Goal: Information Seeking & Learning: Learn about a topic

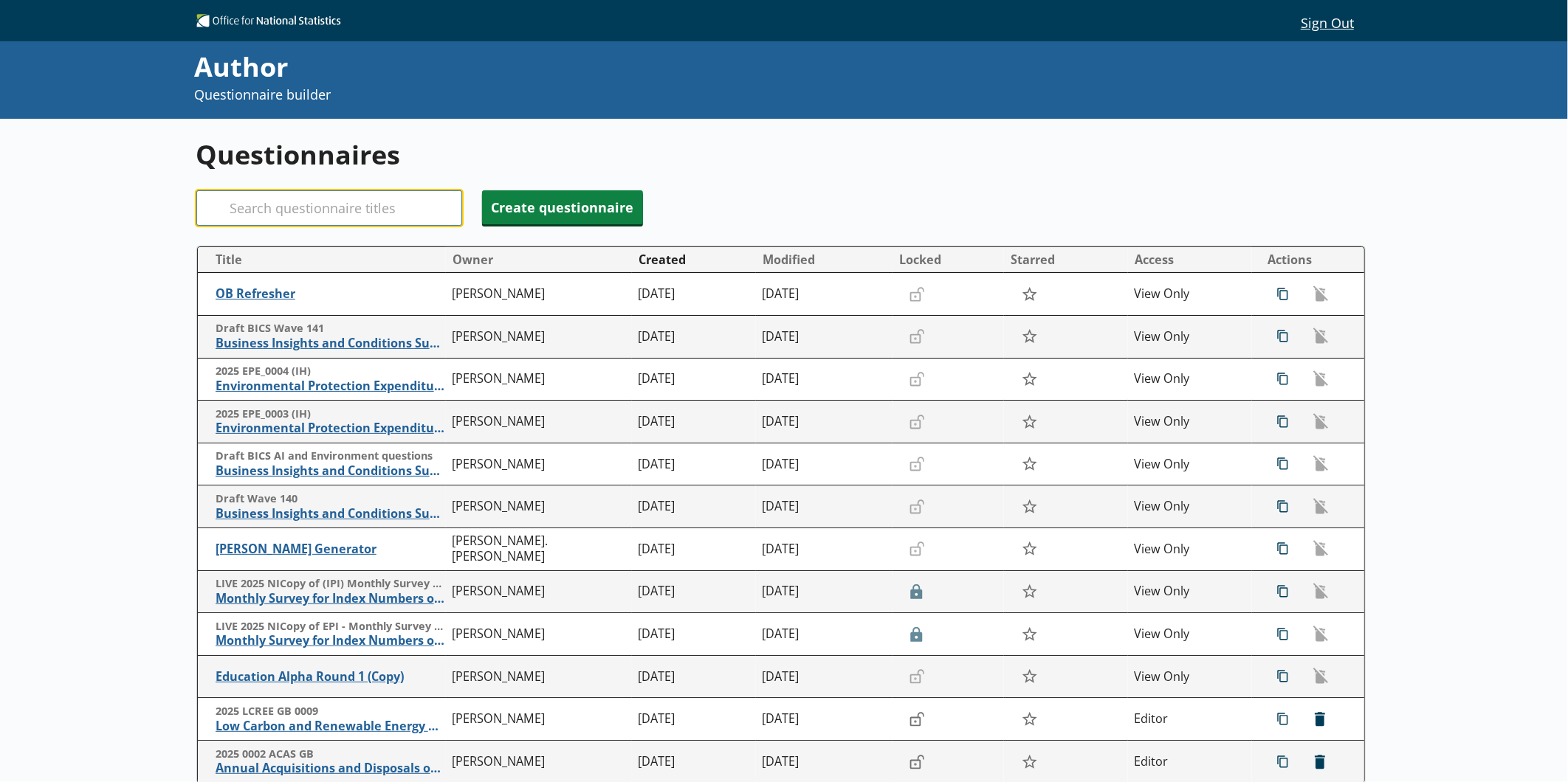
click at [328, 200] on input "Search" at bounding box center [329, 208] width 266 height 35
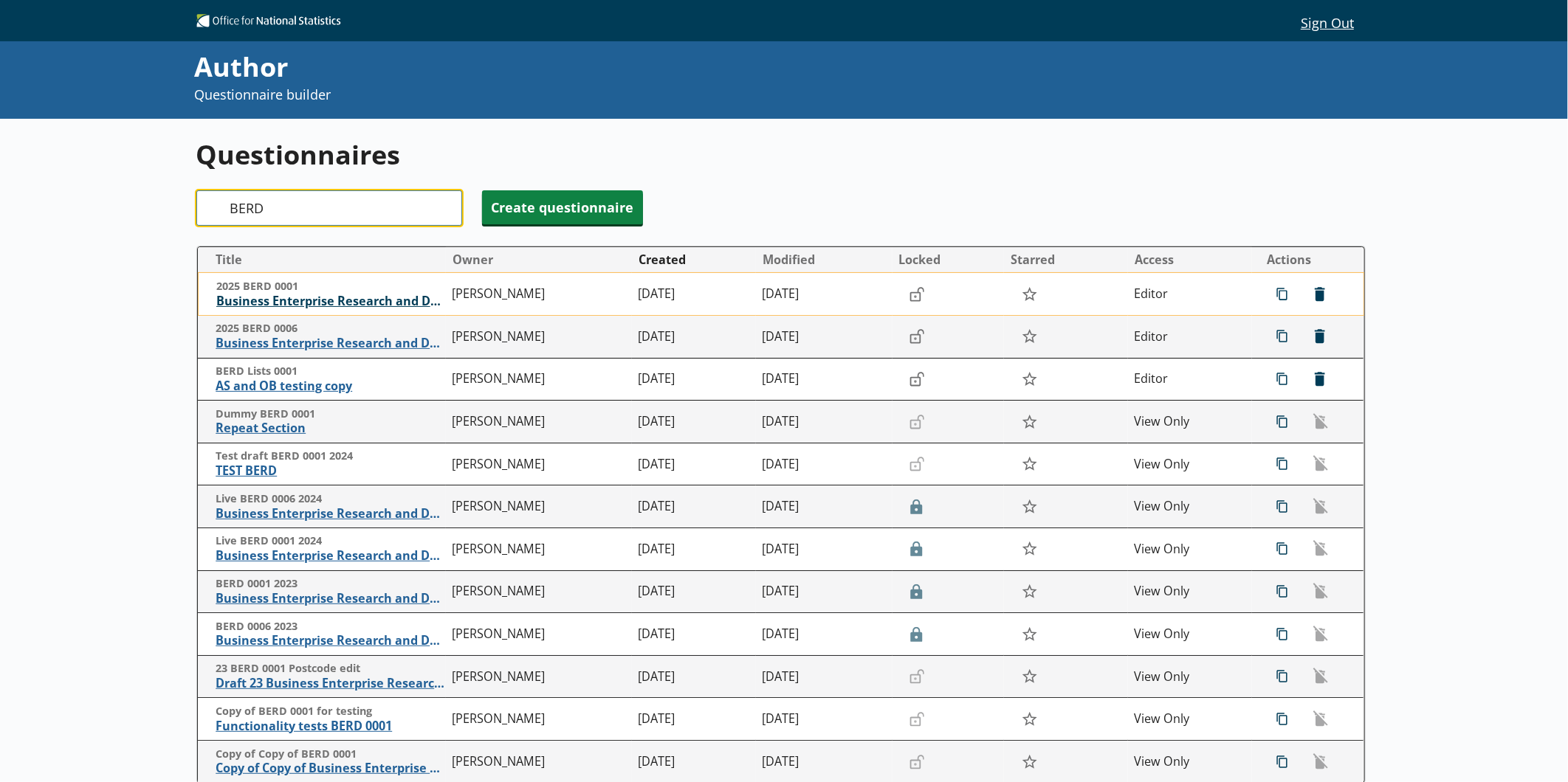
type input "BERD"
click at [311, 302] on span "Business Enterprise Research and Development" at bounding box center [330, 302] width 229 height 16
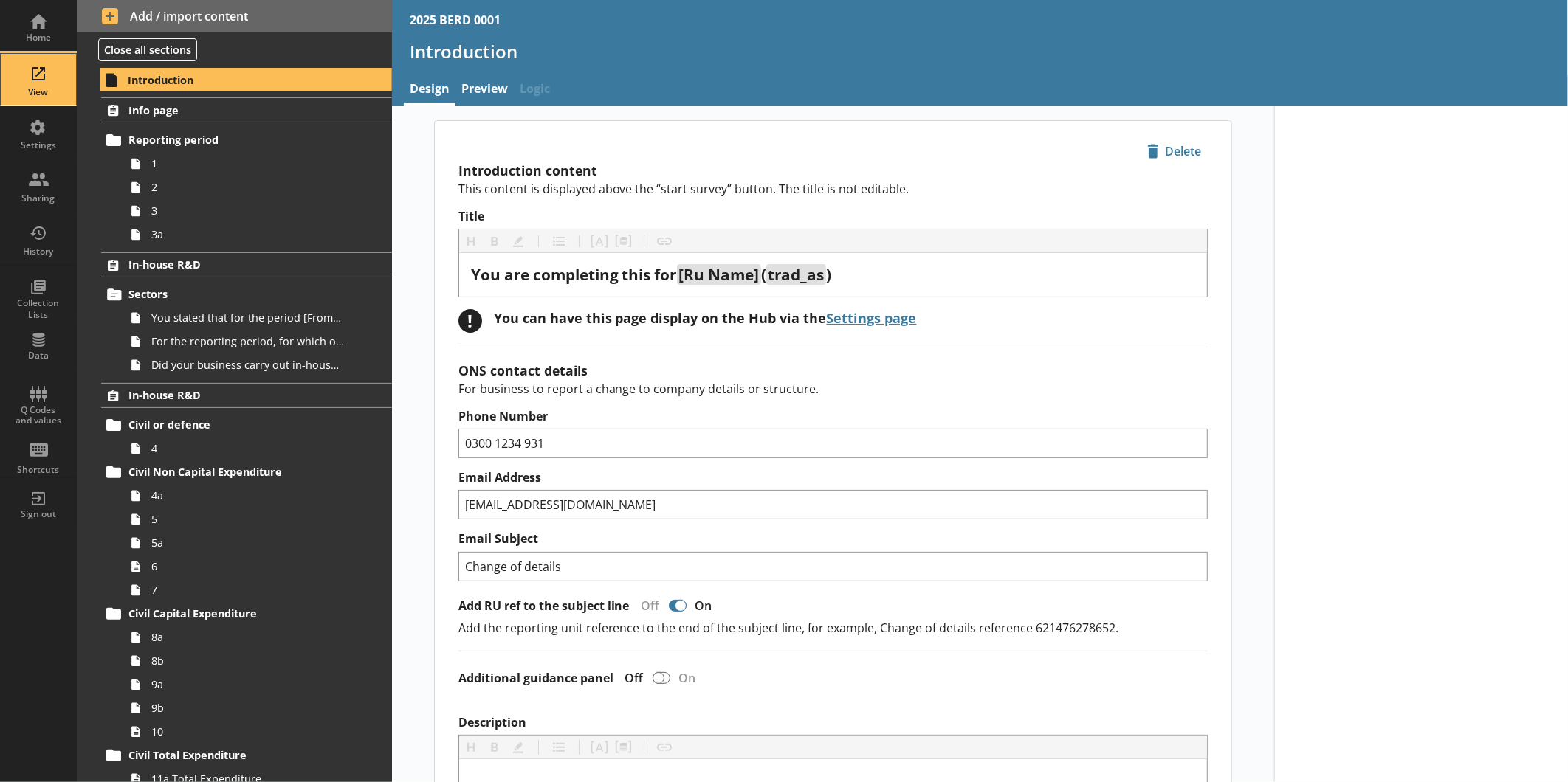
click at [46, 99] on div "View" at bounding box center [38, 79] width 52 height 52
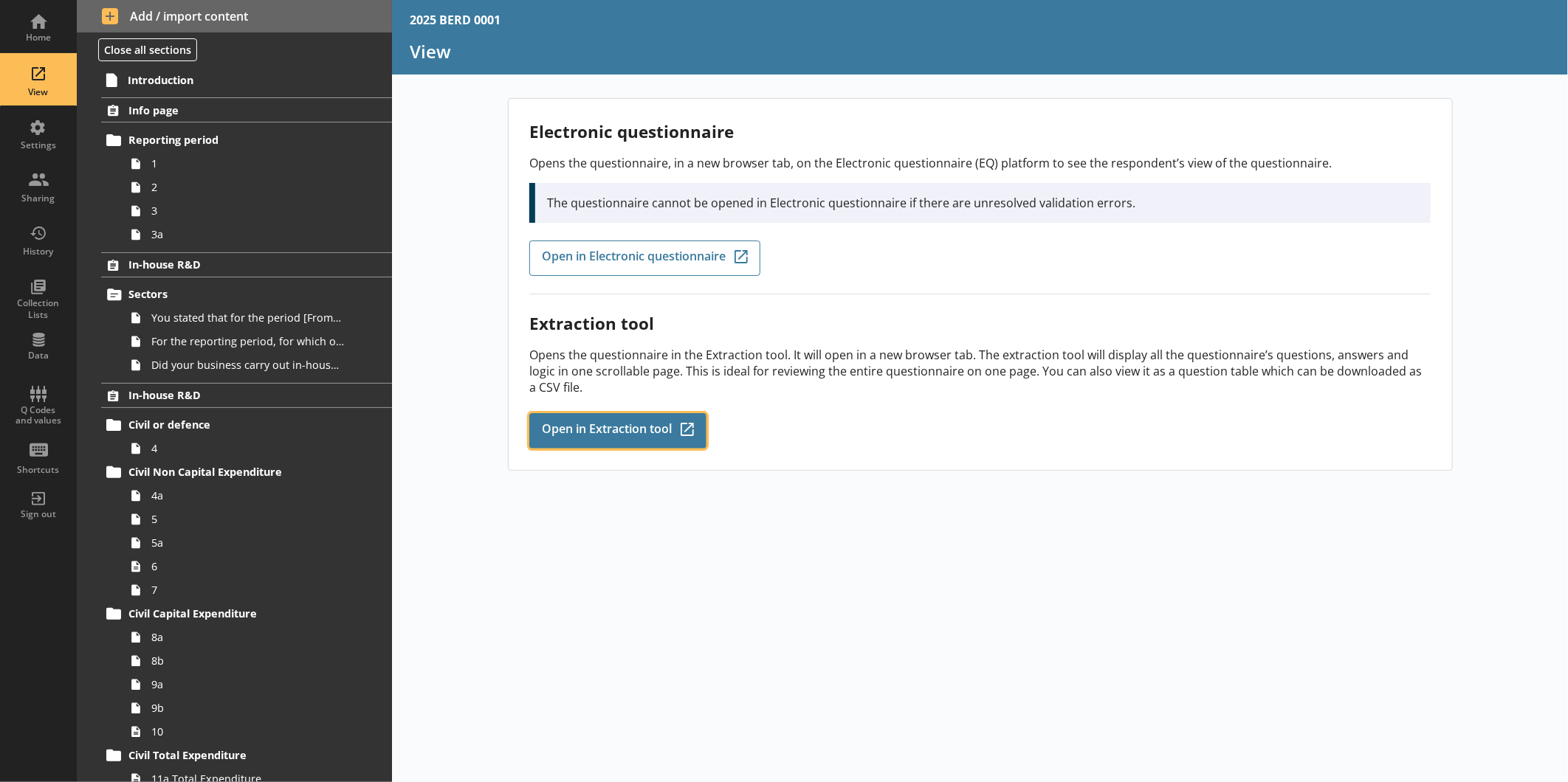
click at [567, 424] on span "Open in Extraction tool" at bounding box center [607, 431] width 130 height 17
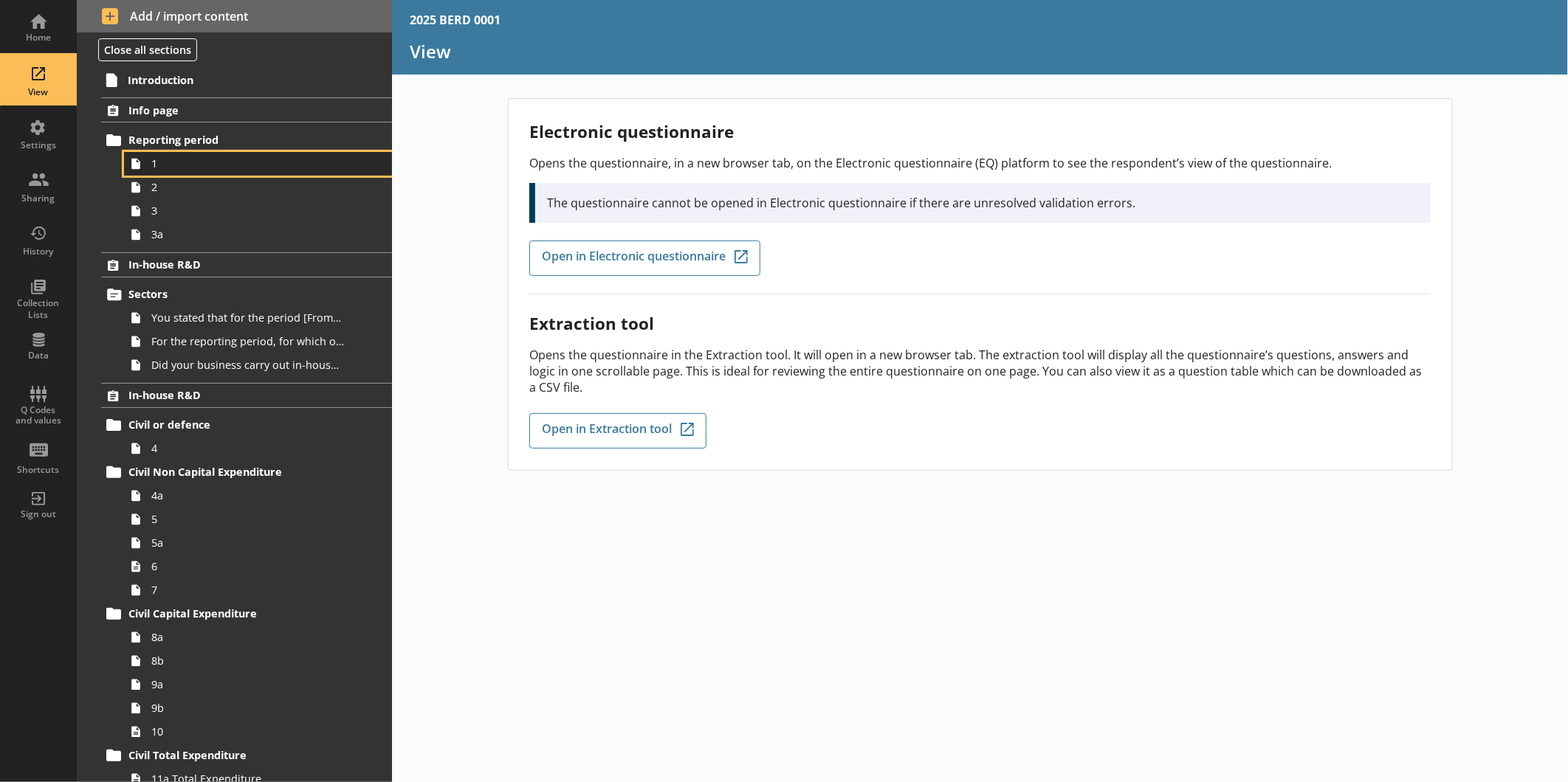
click at [195, 163] on span "1" at bounding box center [248, 163] width 193 height 14
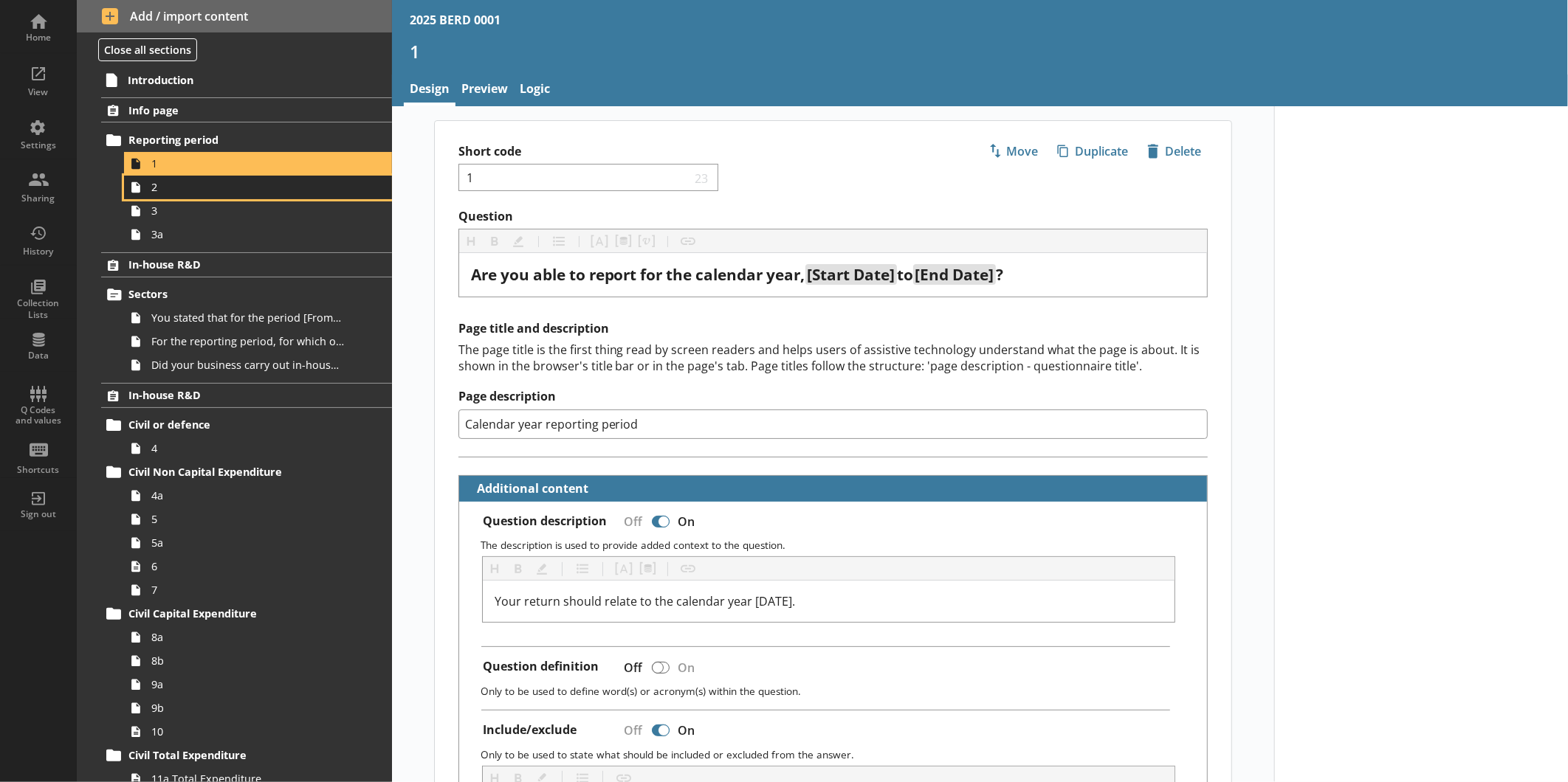
click at [172, 192] on span "2" at bounding box center [248, 187] width 193 height 14
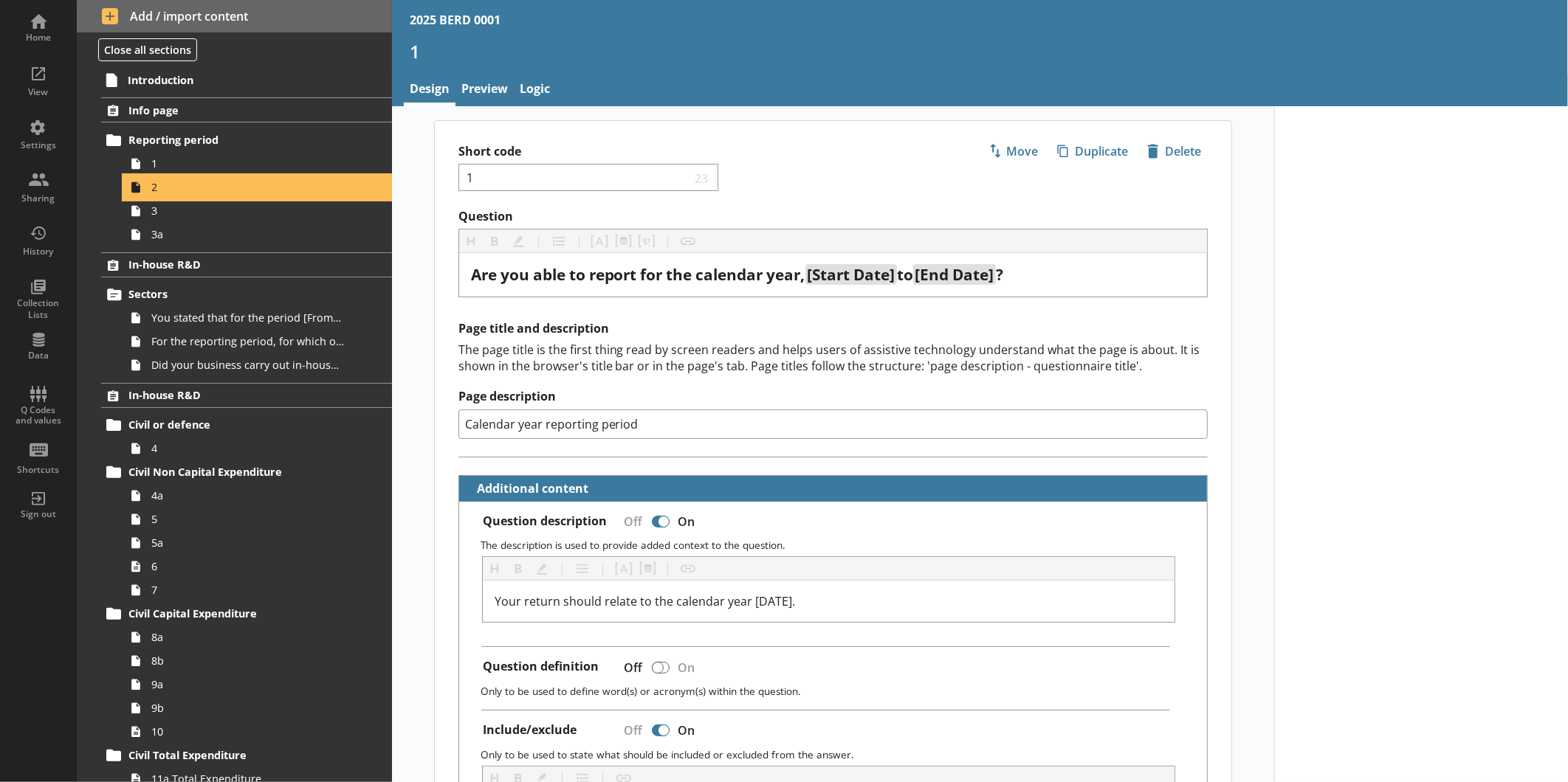
type textarea "x"
select select "ref_p_end_date"
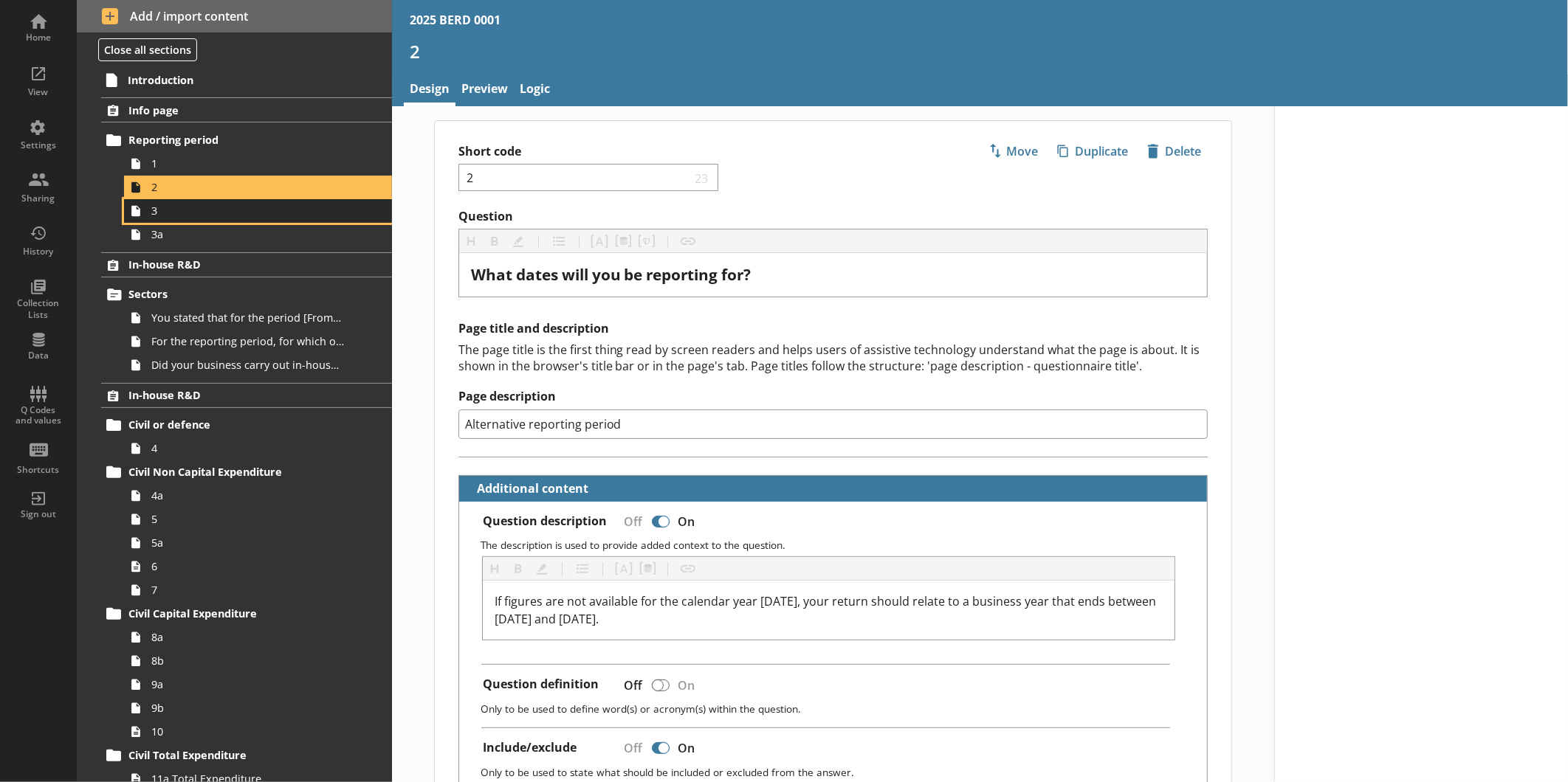
click at [175, 209] on span "3" at bounding box center [248, 210] width 193 height 14
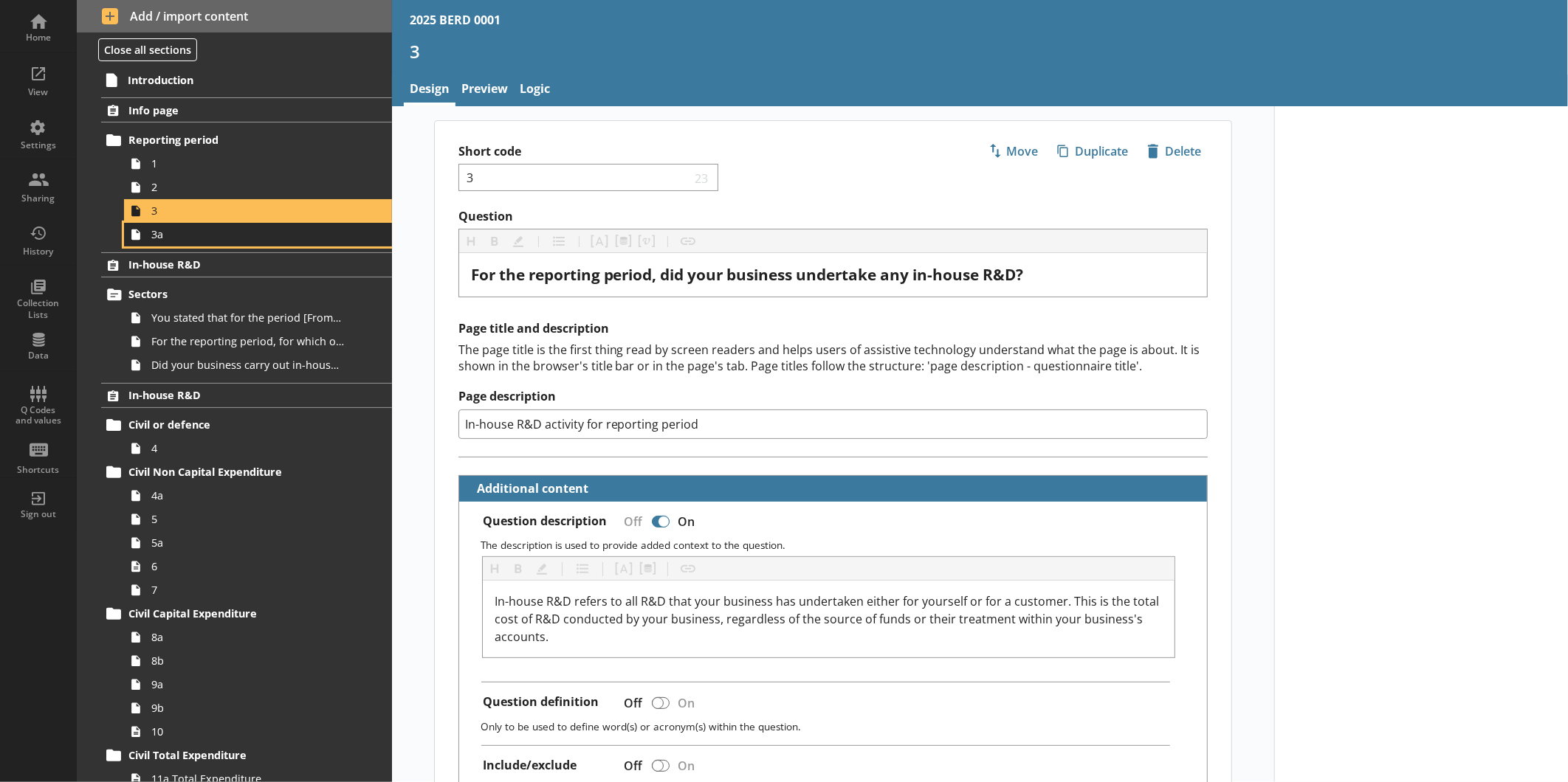
click at [199, 239] on span "3a" at bounding box center [248, 234] width 193 height 14
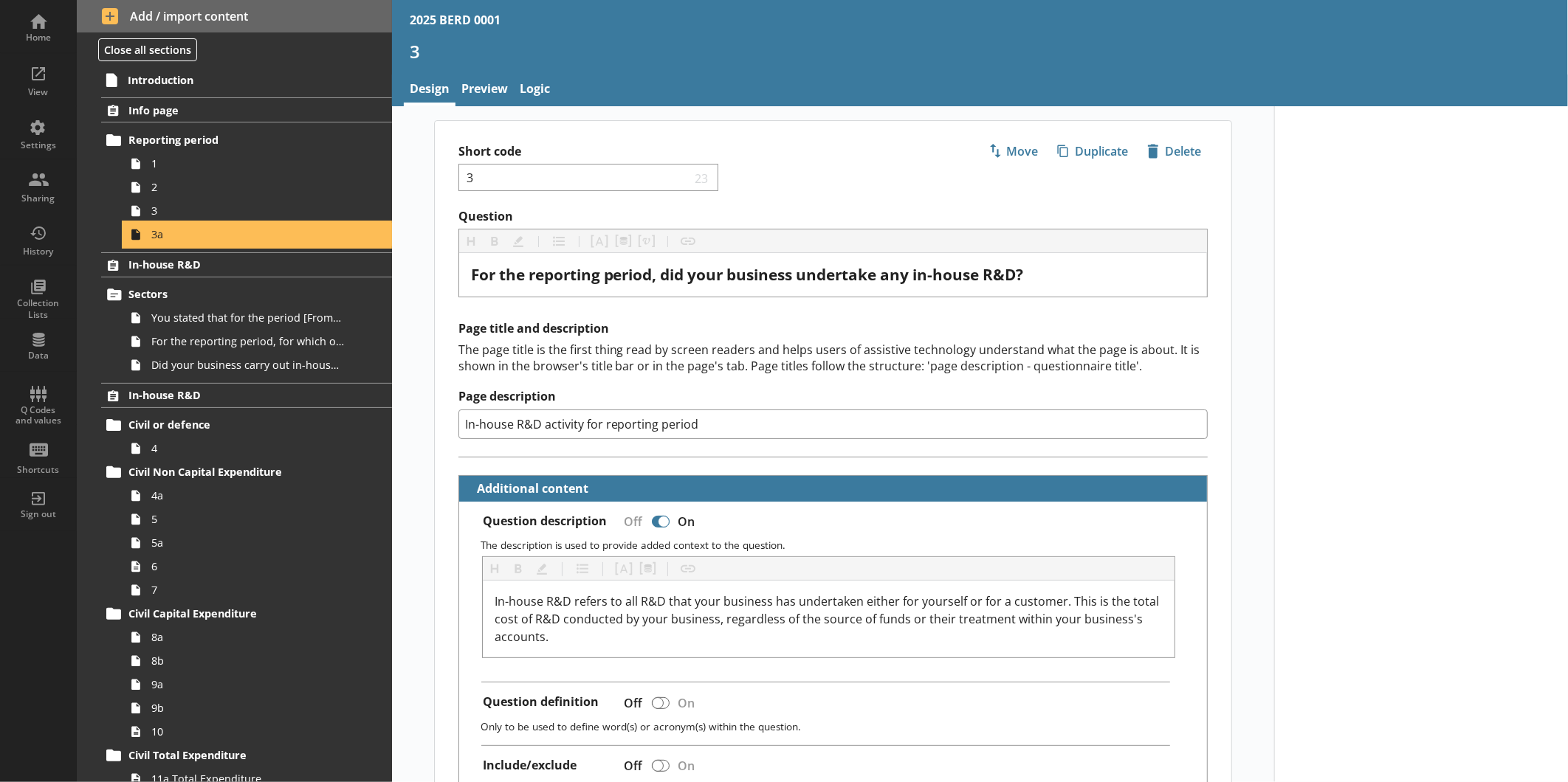
type textarea "x"
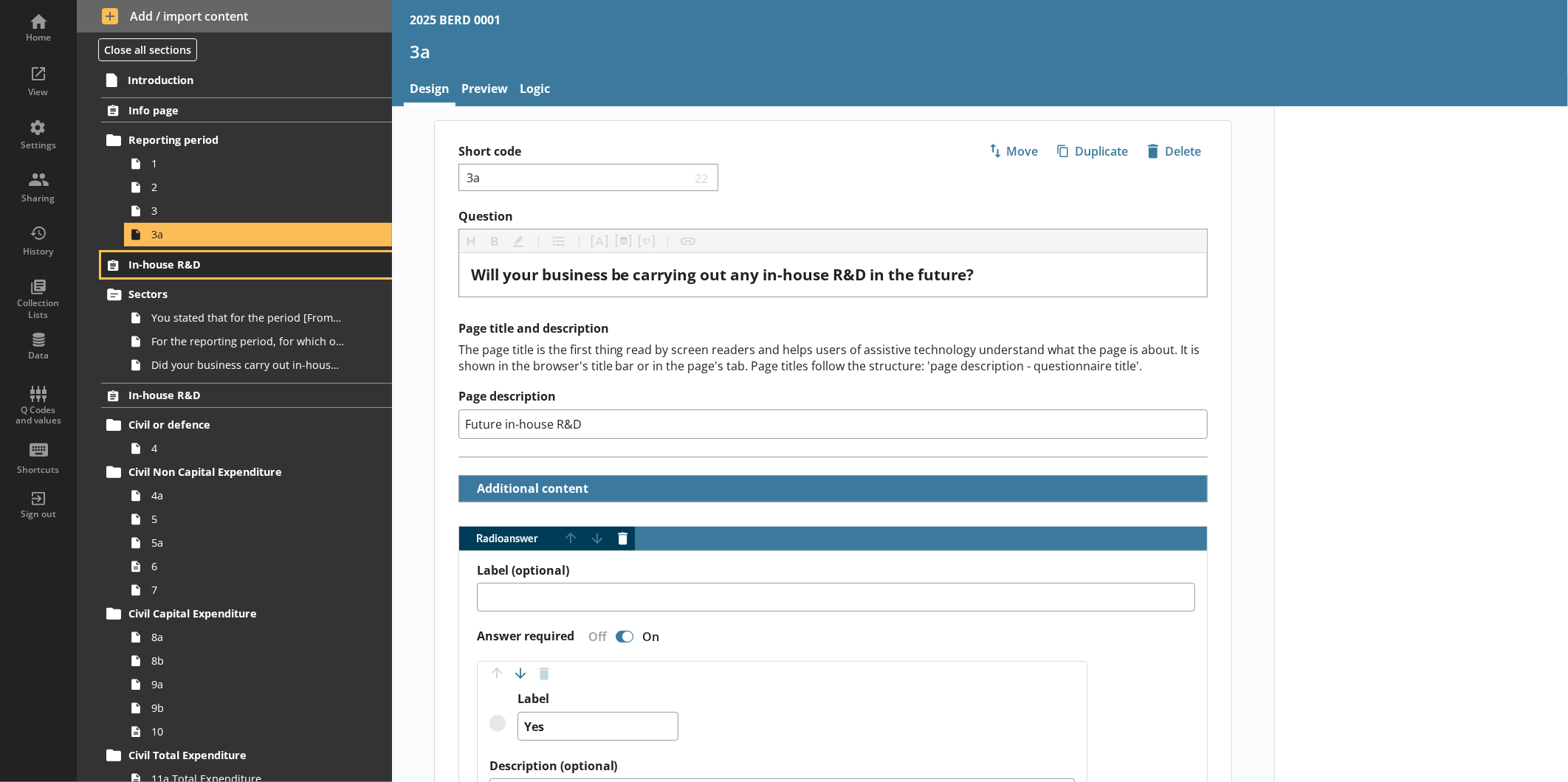
click at [216, 267] on span "In-house R&D" at bounding box center [233, 265] width 210 height 14
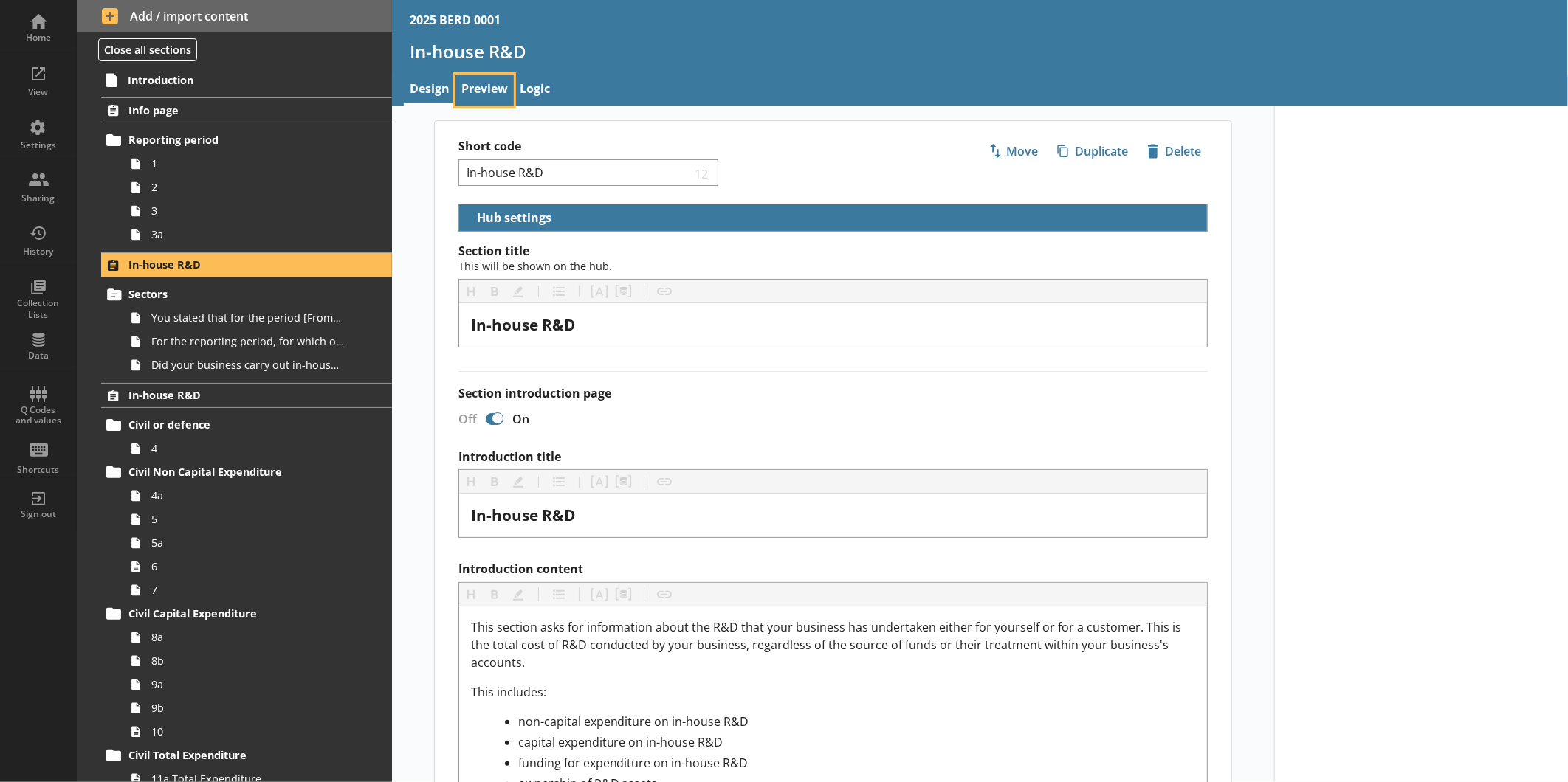
click at [482, 96] on link "Preview" at bounding box center [484, 90] width 58 height 32
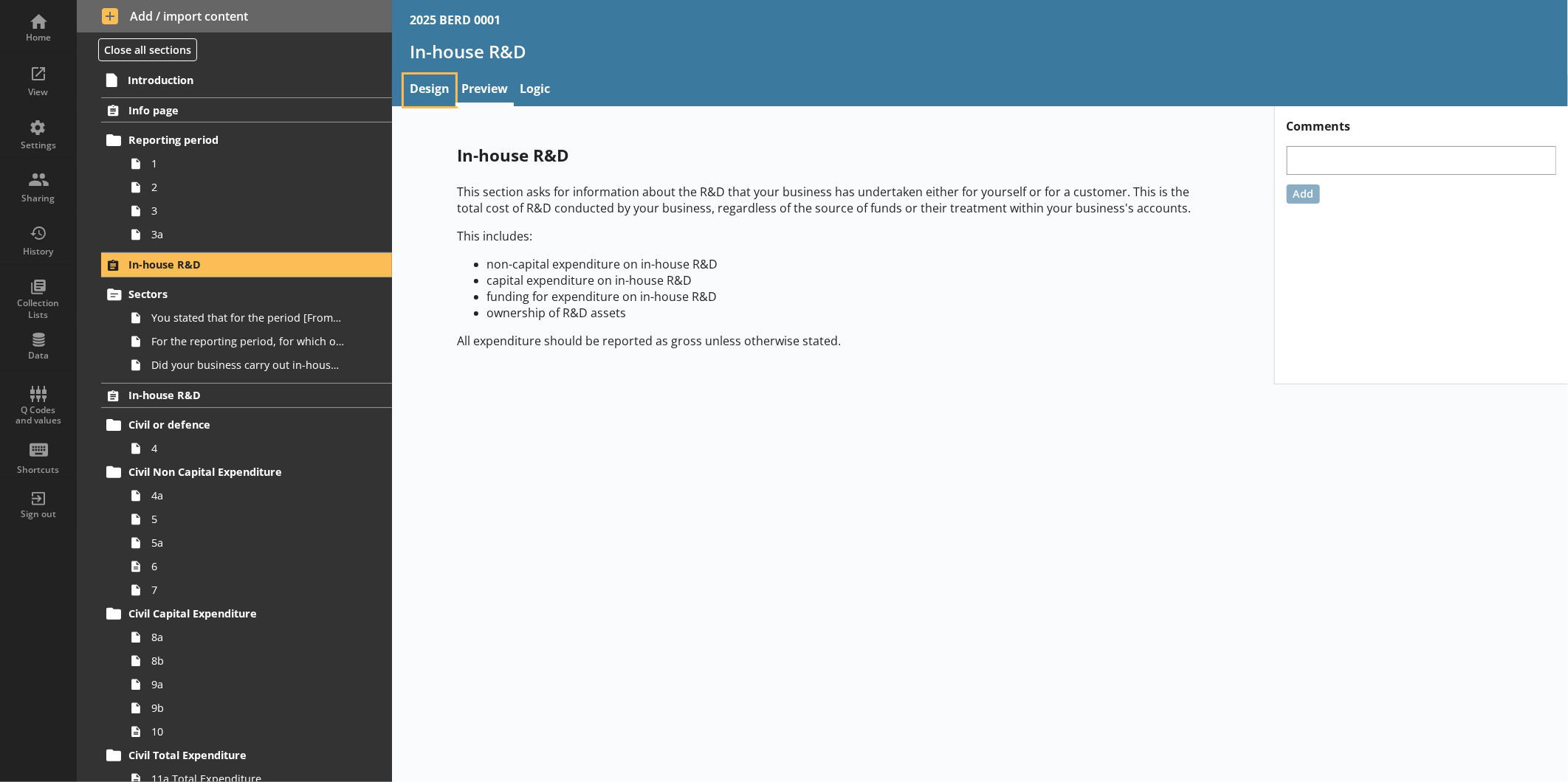
click at [433, 88] on link "Design" at bounding box center [429, 90] width 52 height 32
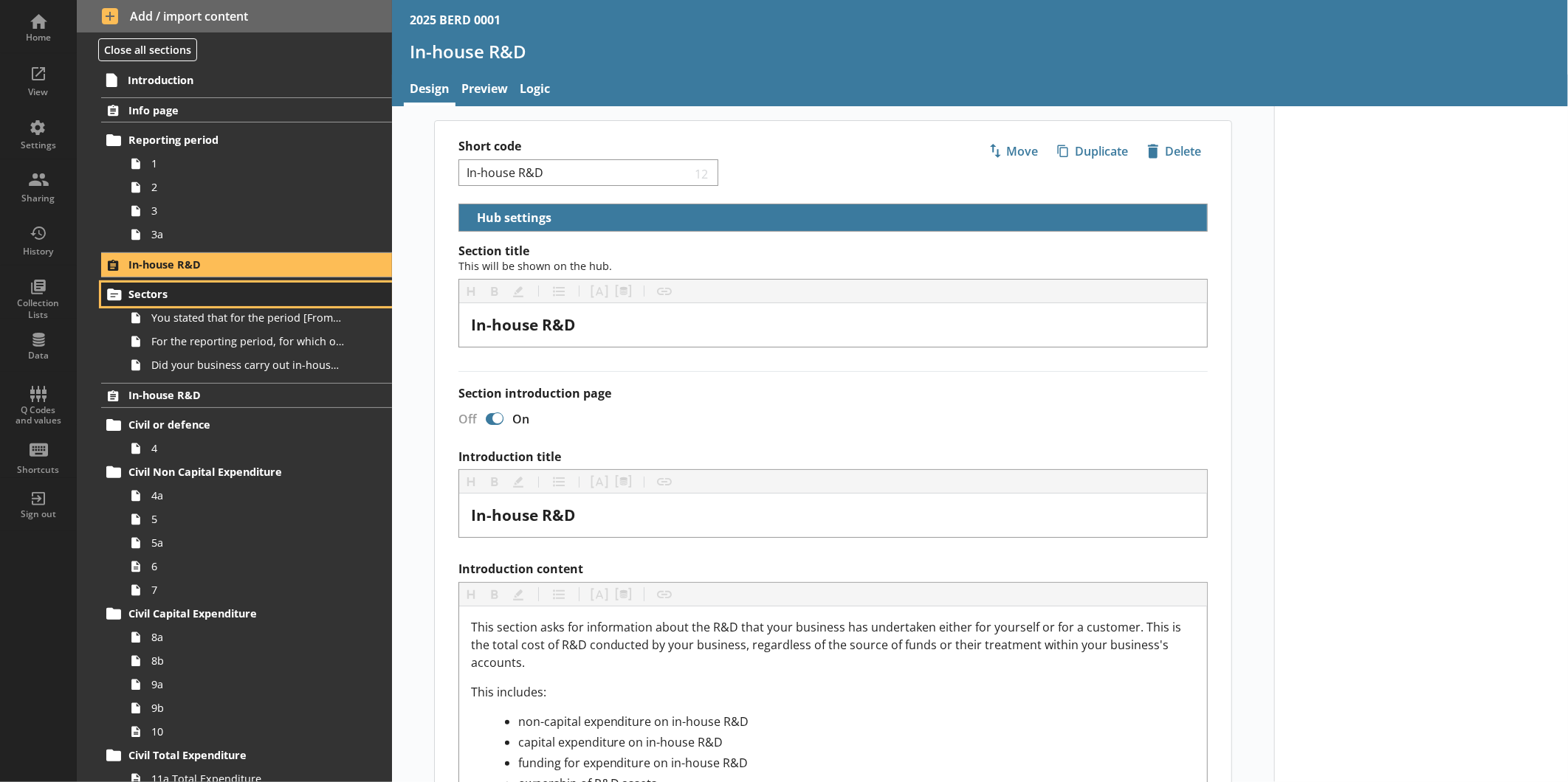
click at [213, 291] on span "Sectors" at bounding box center [233, 294] width 210 height 14
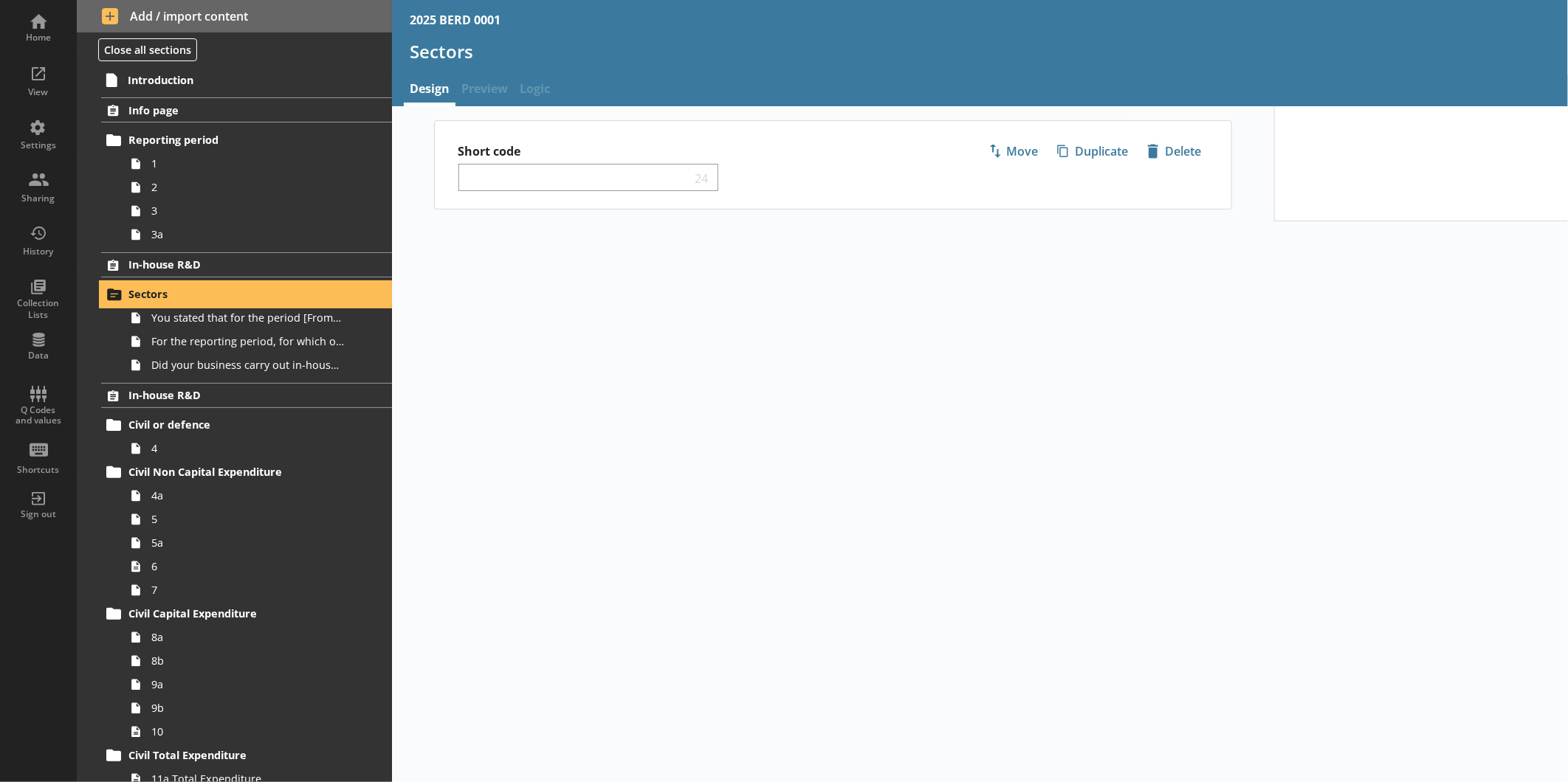
select select "ed5aa05f-910f-4662-9fcf-e405abfe6d58"
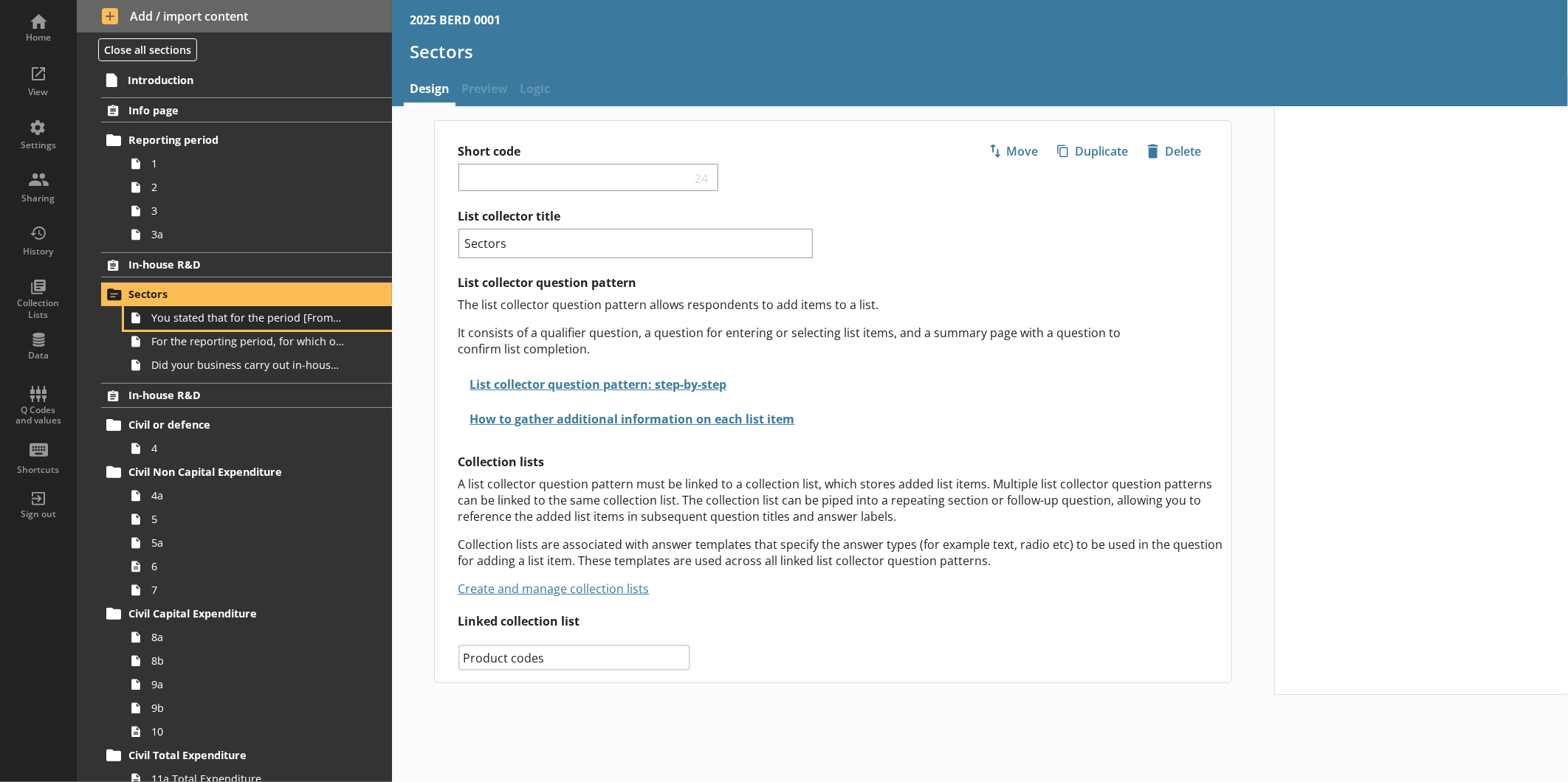
click at [277, 312] on span "You stated that for the period [From] to [To], [Ru Name] carried out in-house R…" at bounding box center [248, 317] width 193 height 14
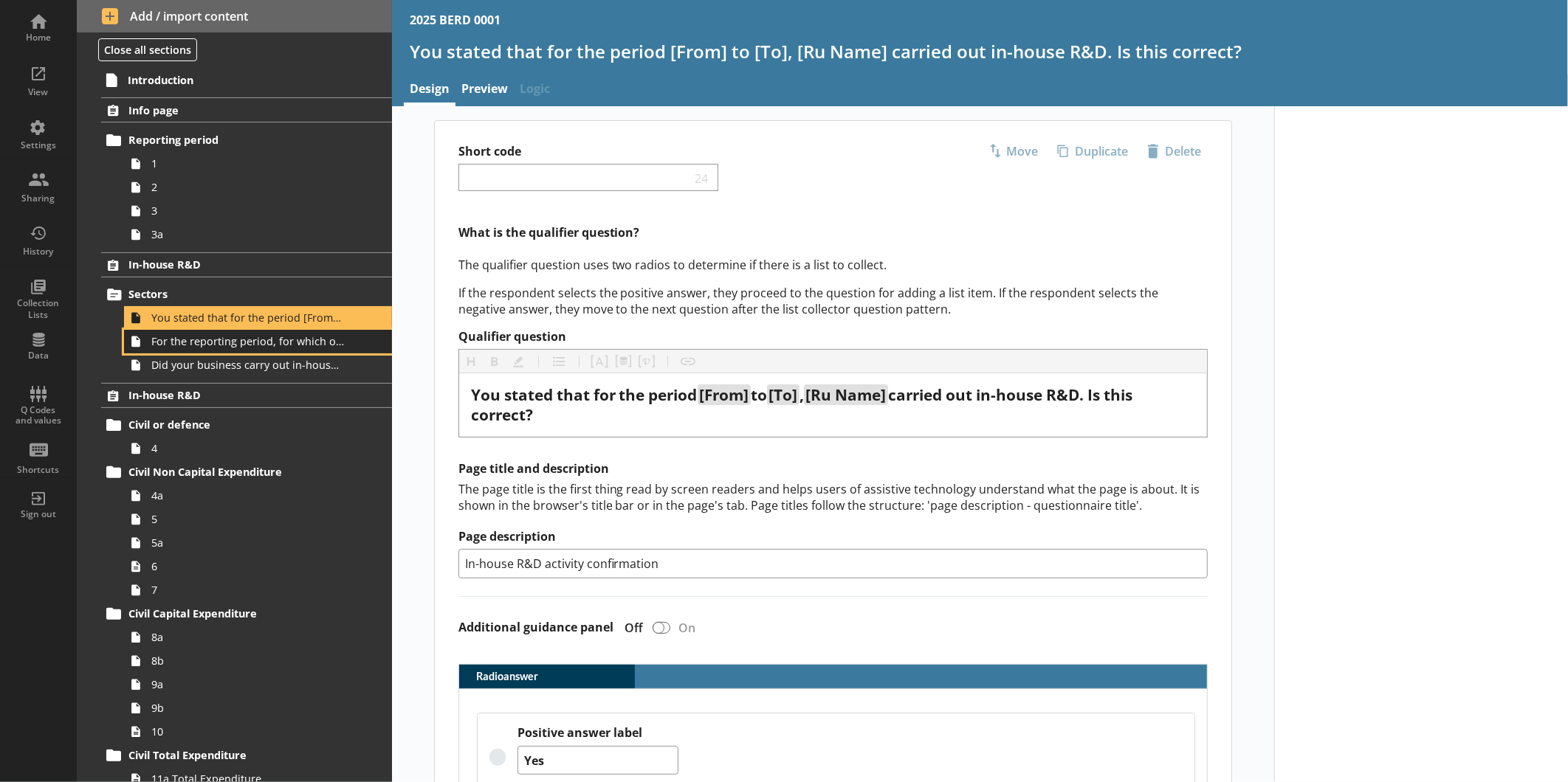
click at [284, 343] on span "For the reporting period, for which of the following product codes has your bus…" at bounding box center [248, 341] width 193 height 14
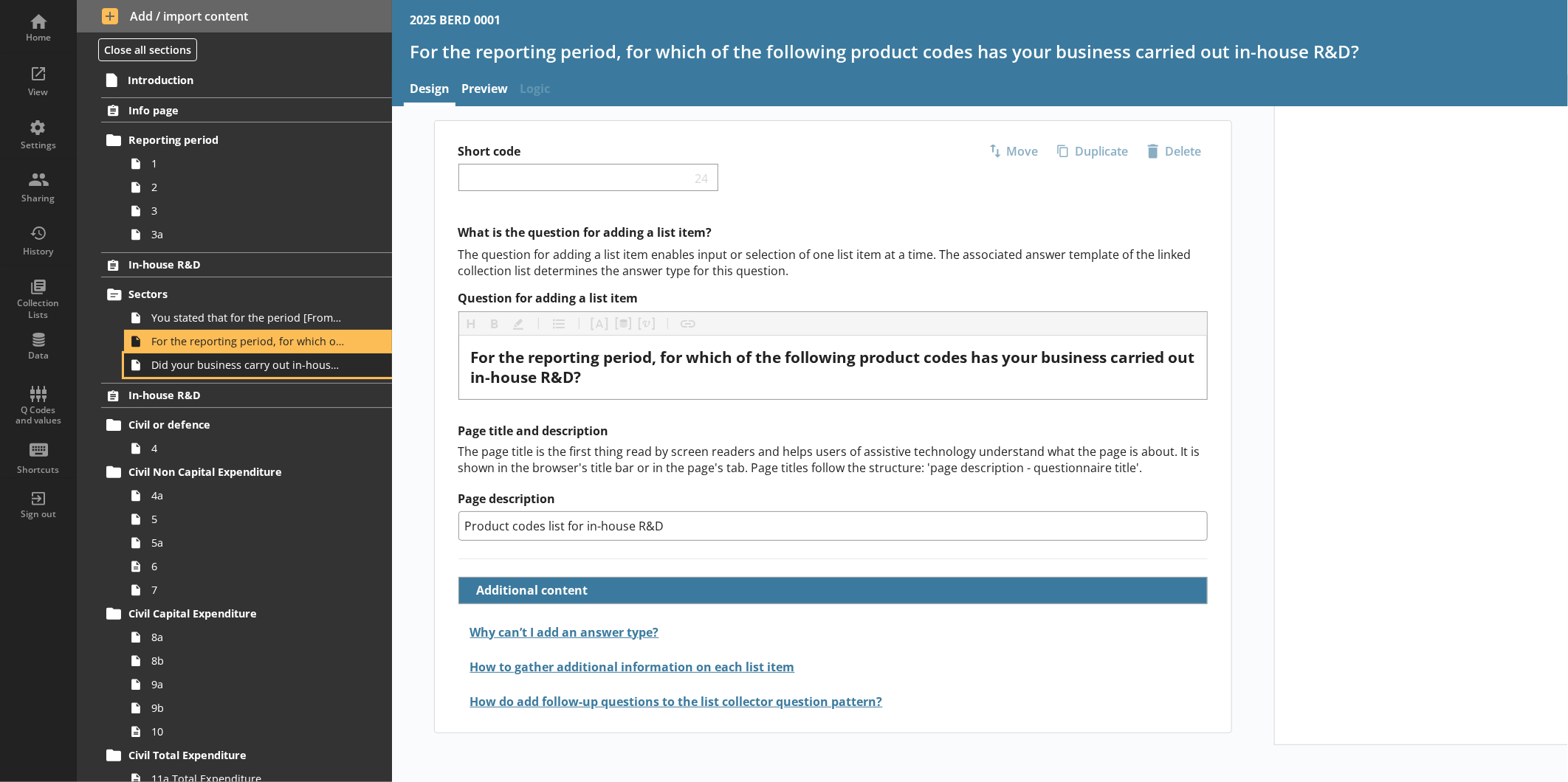
click at [286, 363] on span "Did your business carry out in-house R&D for any other product codes?" at bounding box center [248, 365] width 193 height 14
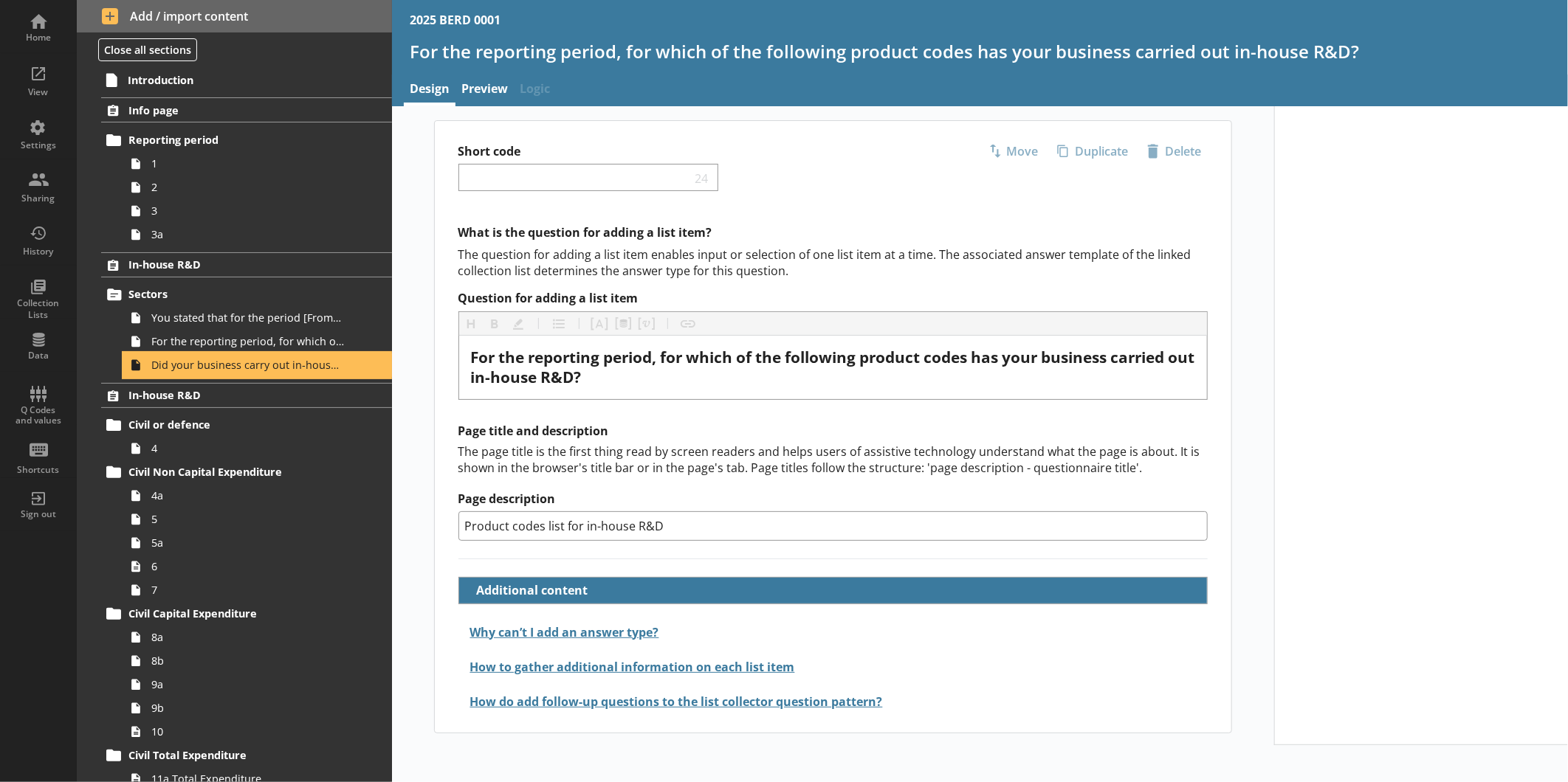
type textarea "x"
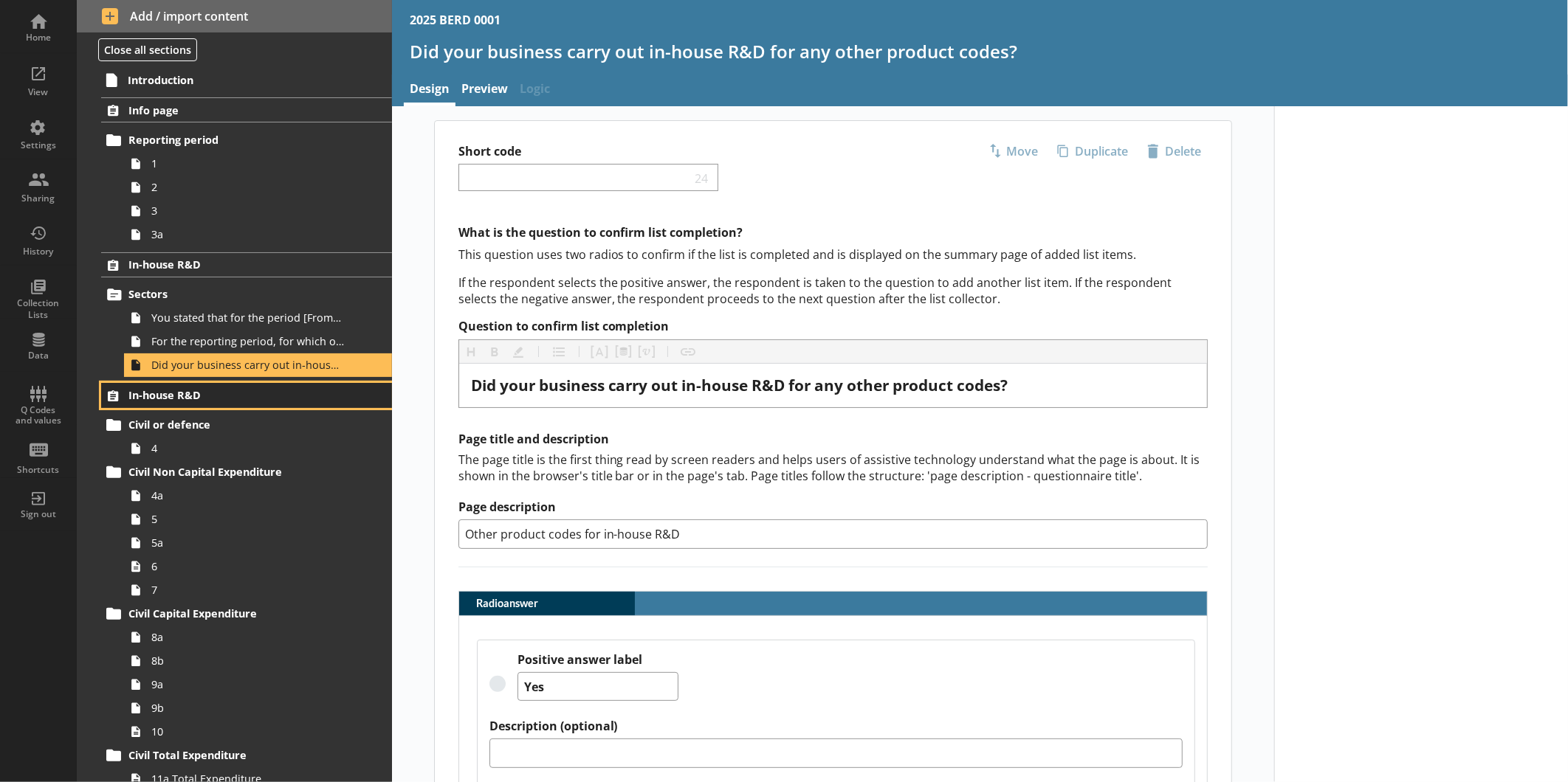
click at [223, 384] on link "In-house R&D" at bounding box center [246, 396] width 291 height 25
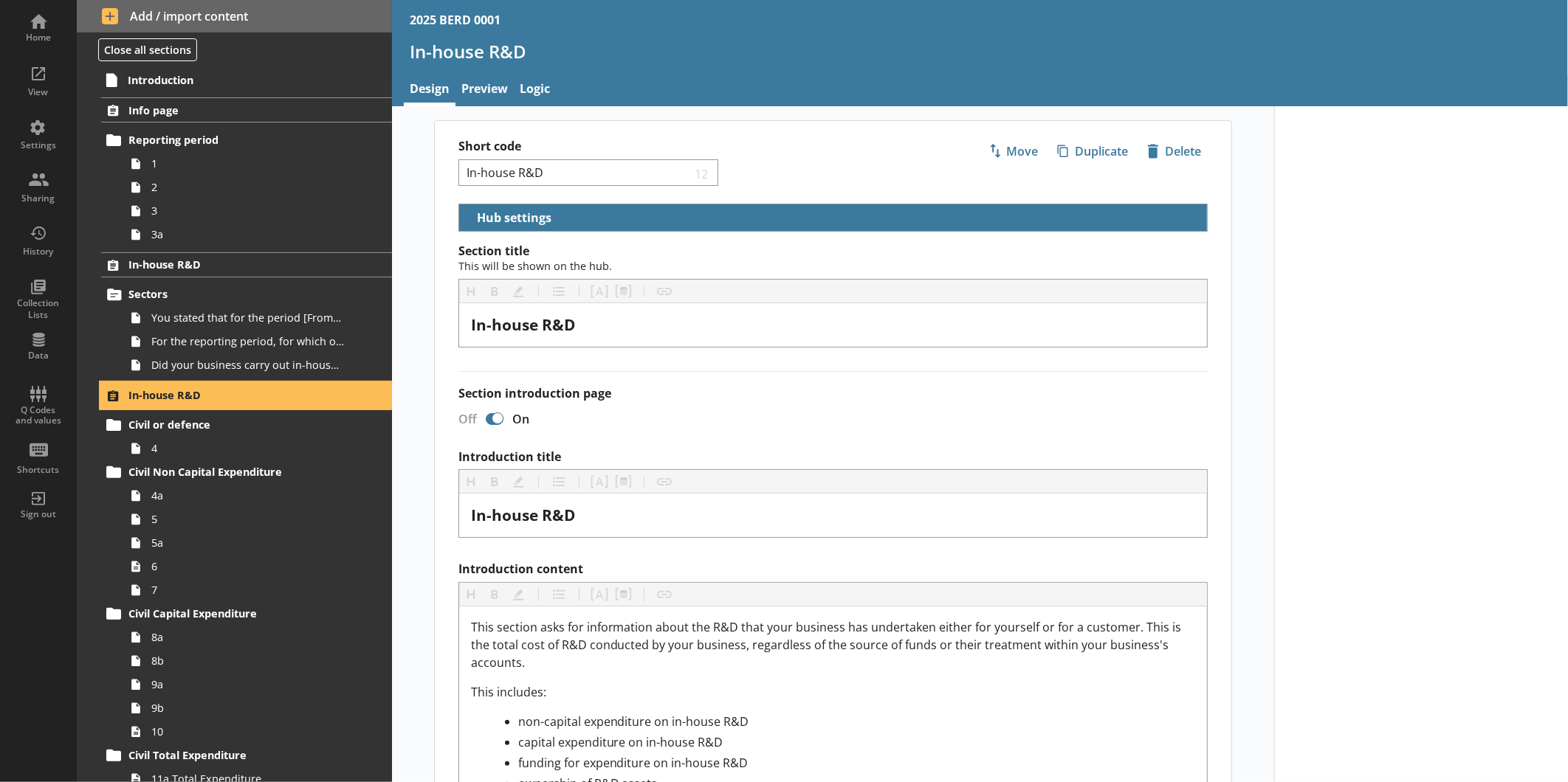
select select "ed5aa05f-910f-4662-9fcf-e405abfe6d58"
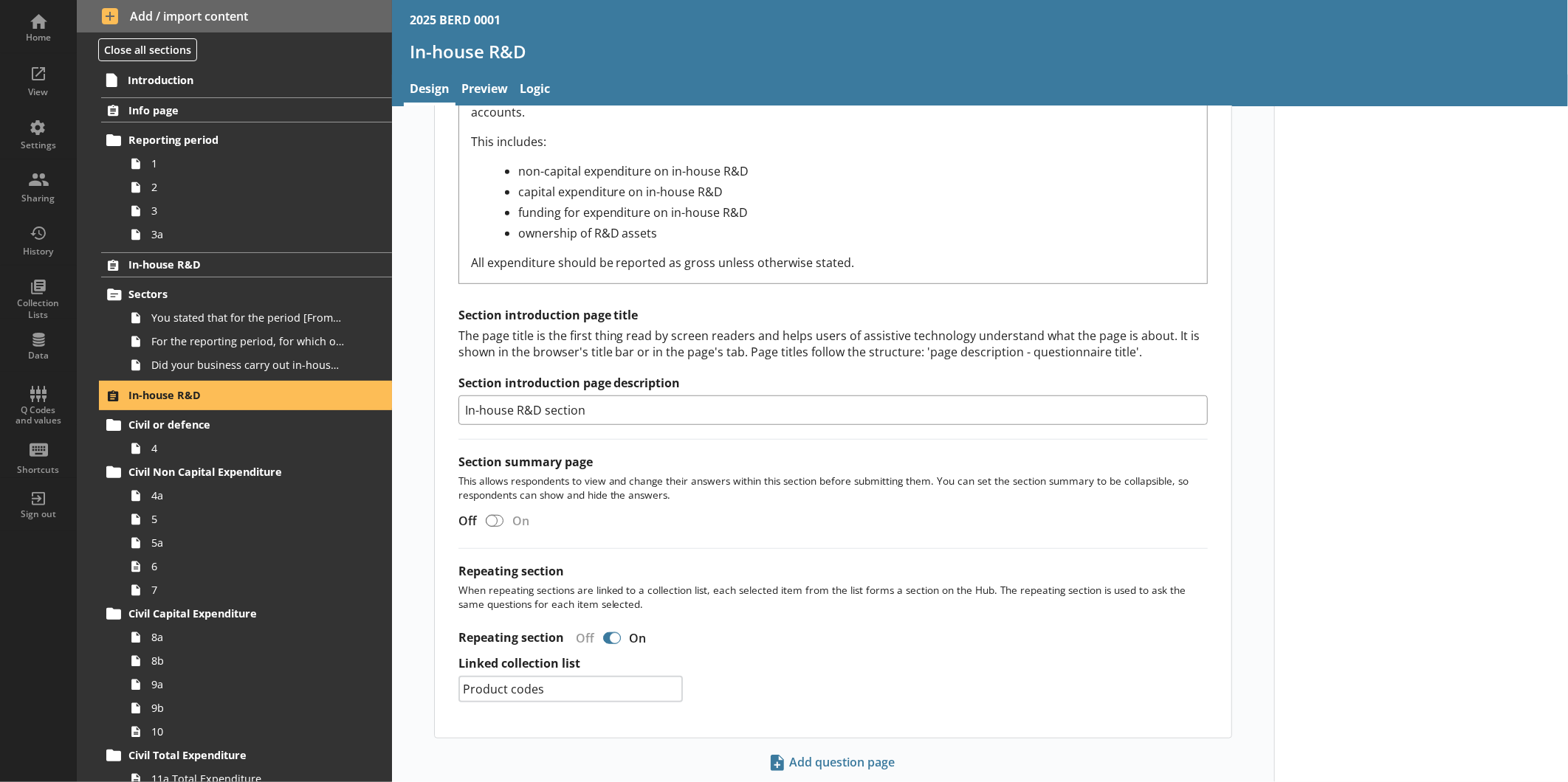
scroll to position [568, 0]
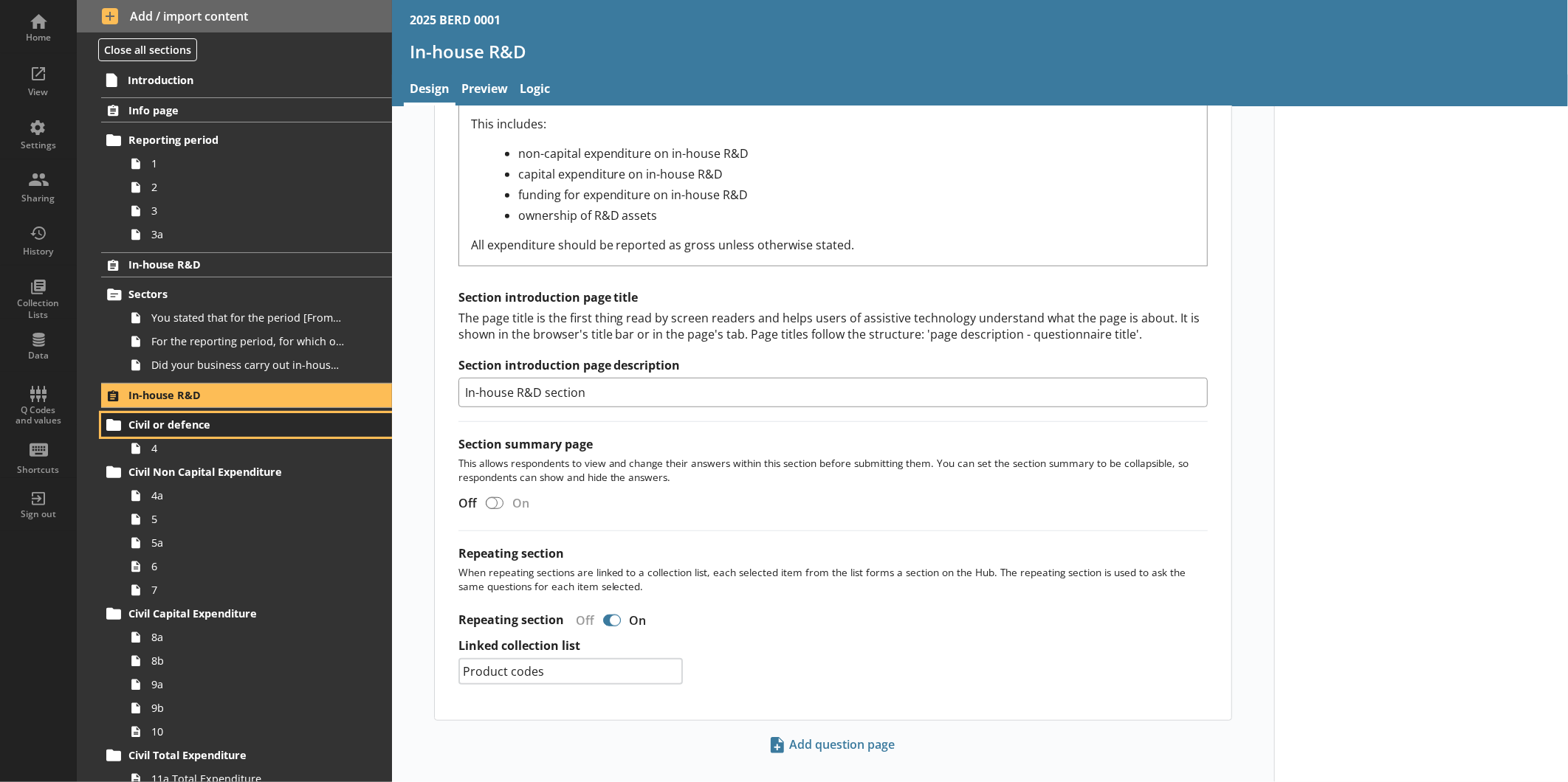
click at [205, 425] on span "Civil or defence" at bounding box center [233, 424] width 210 height 14
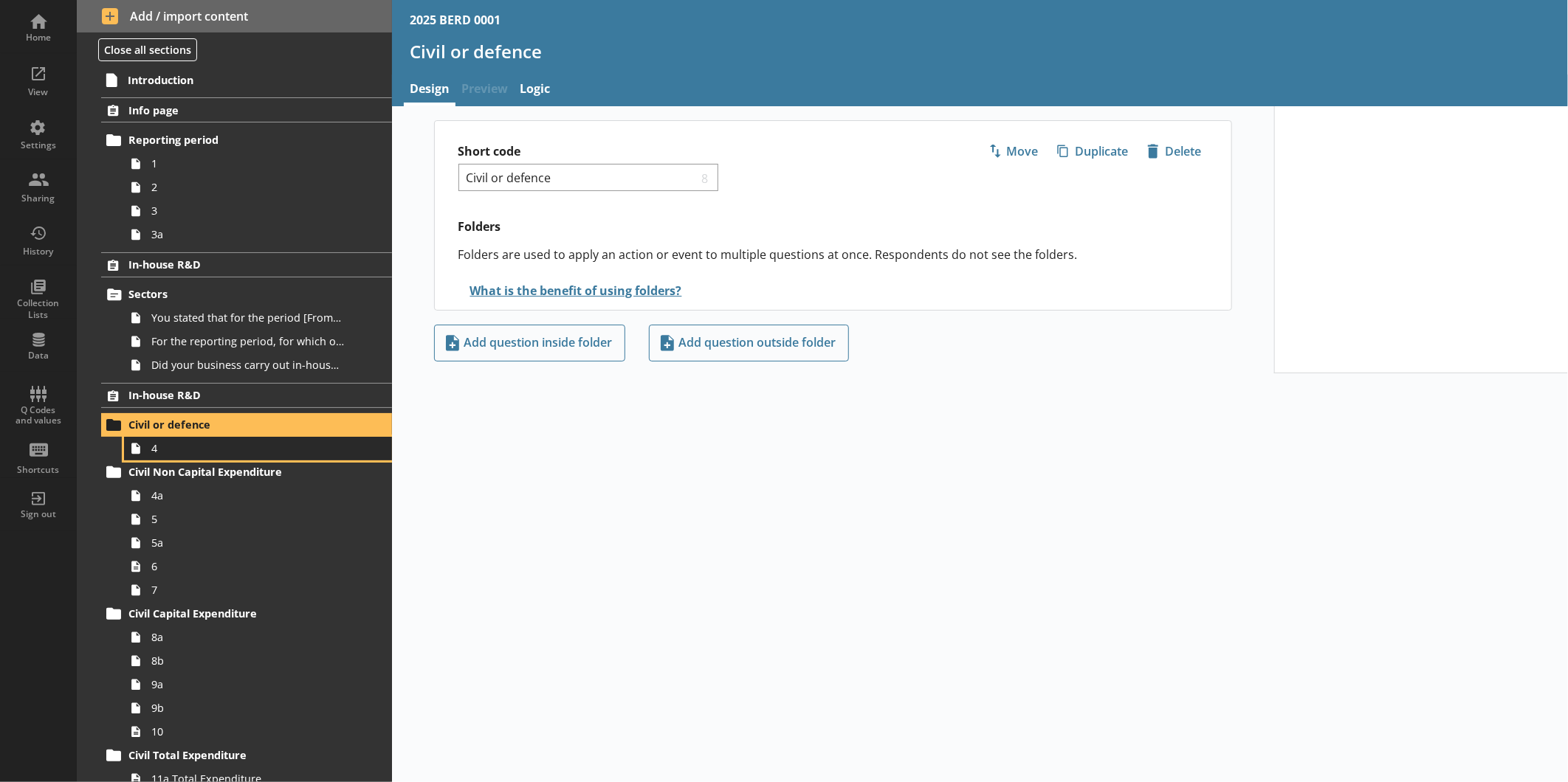
click at [200, 452] on span "4" at bounding box center [248, 448] width 193 height 14
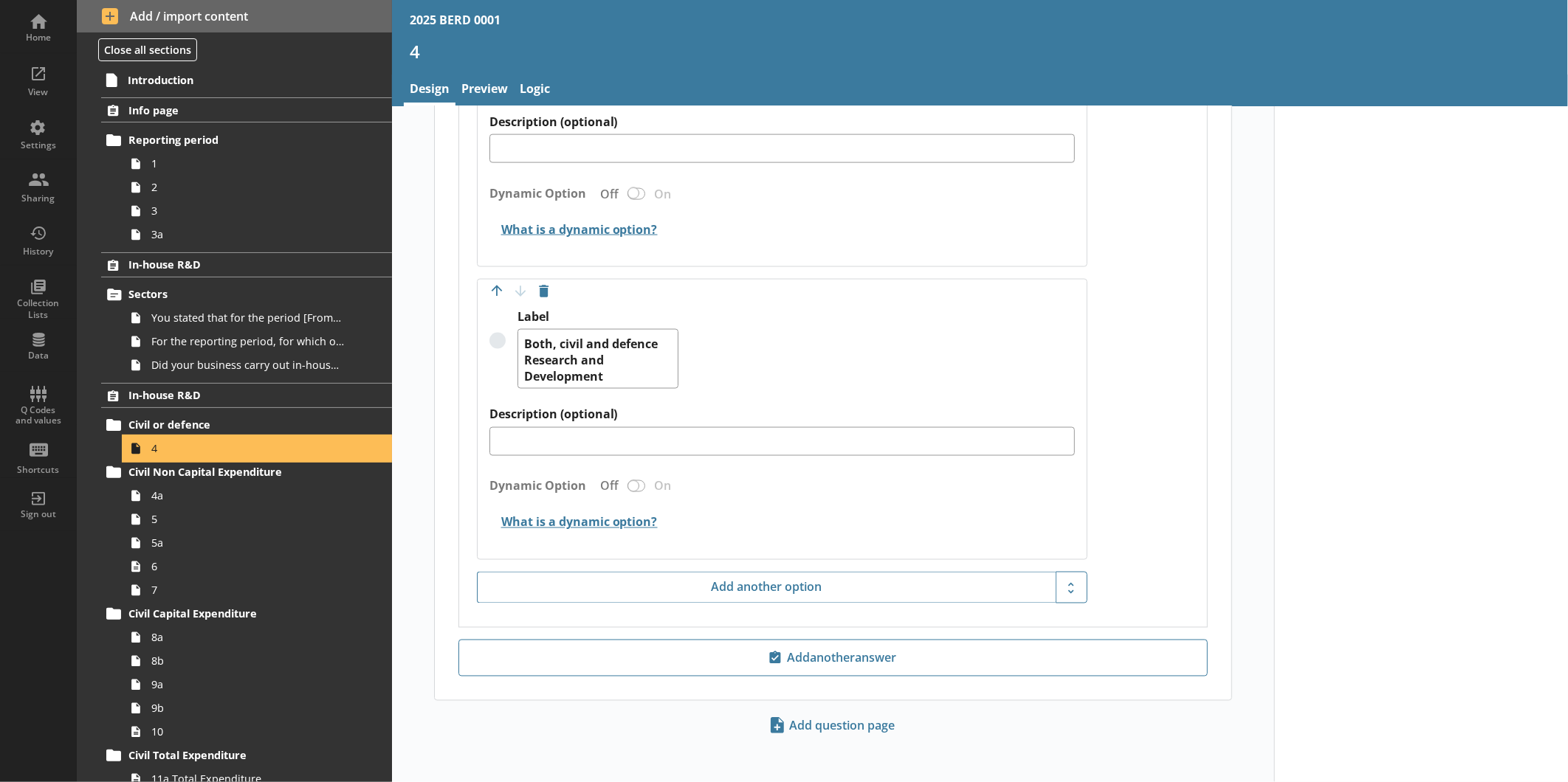
scroll to position [1386, 0]
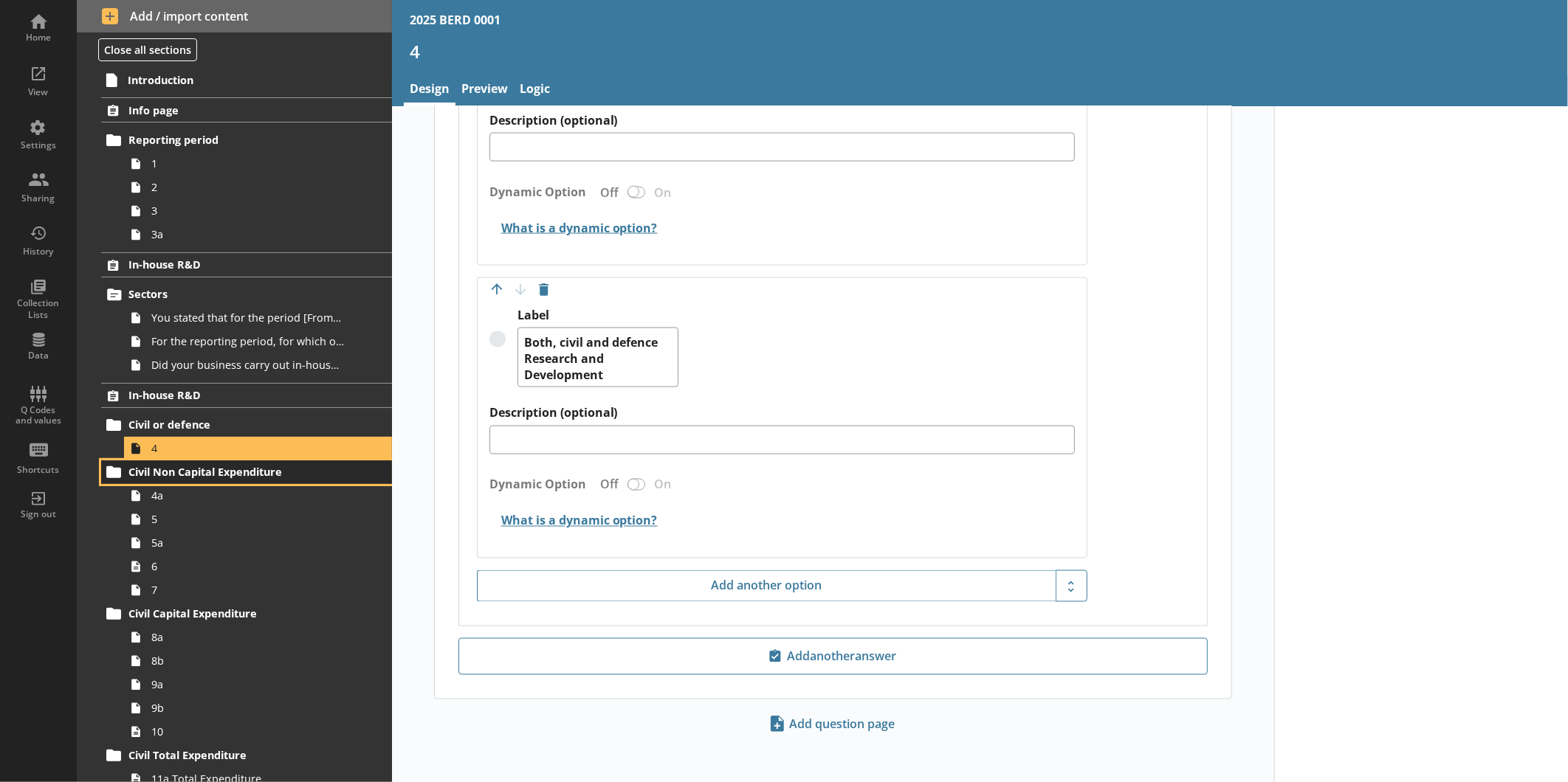
click at [277, 469] on span "Civil Non Capital Expenditure" at bounding box center [233, 472] width 210 height 14
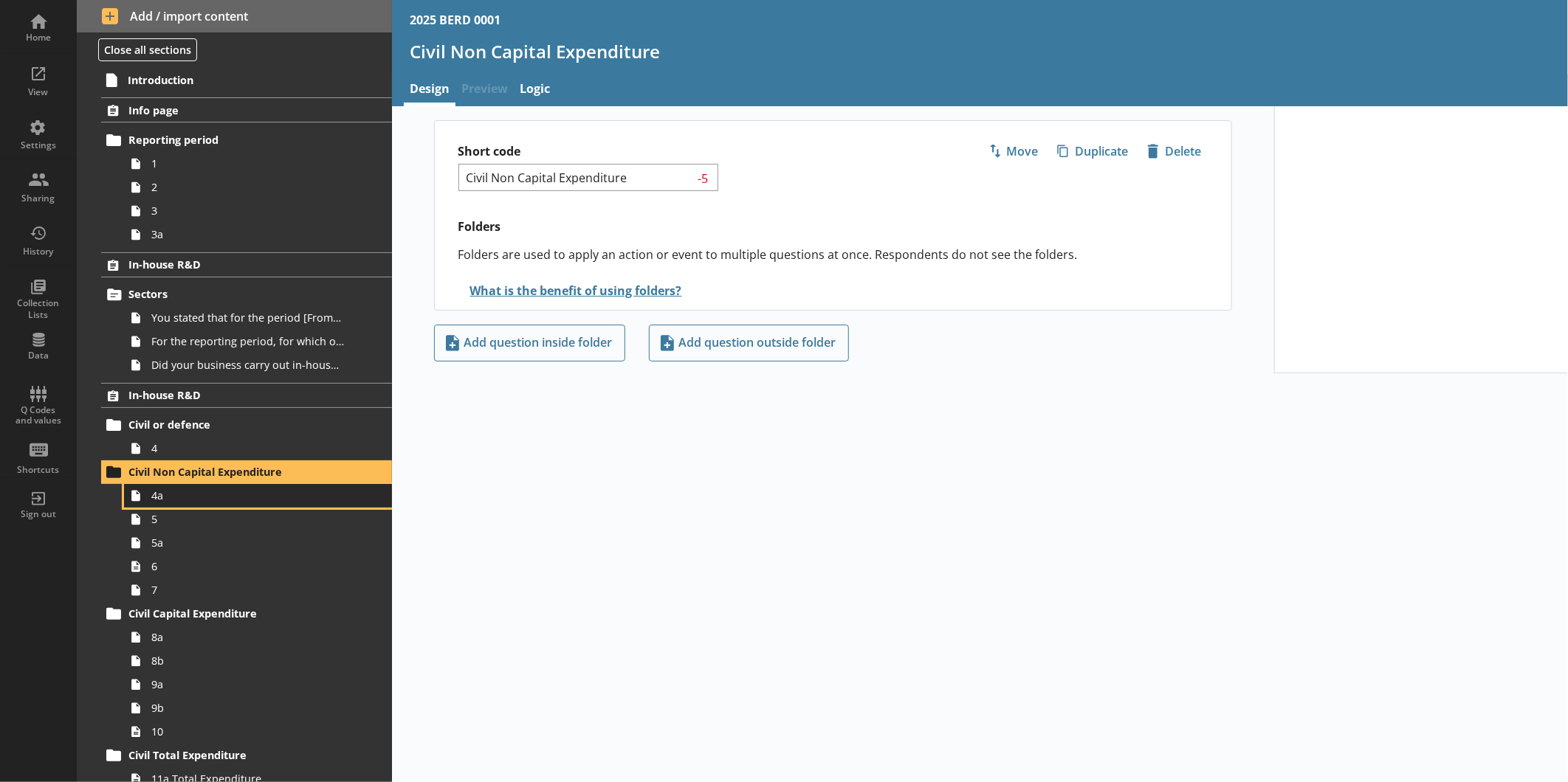
click at [264, 503] on span "4a" at bounding box center [248, 495] width 193 height 14
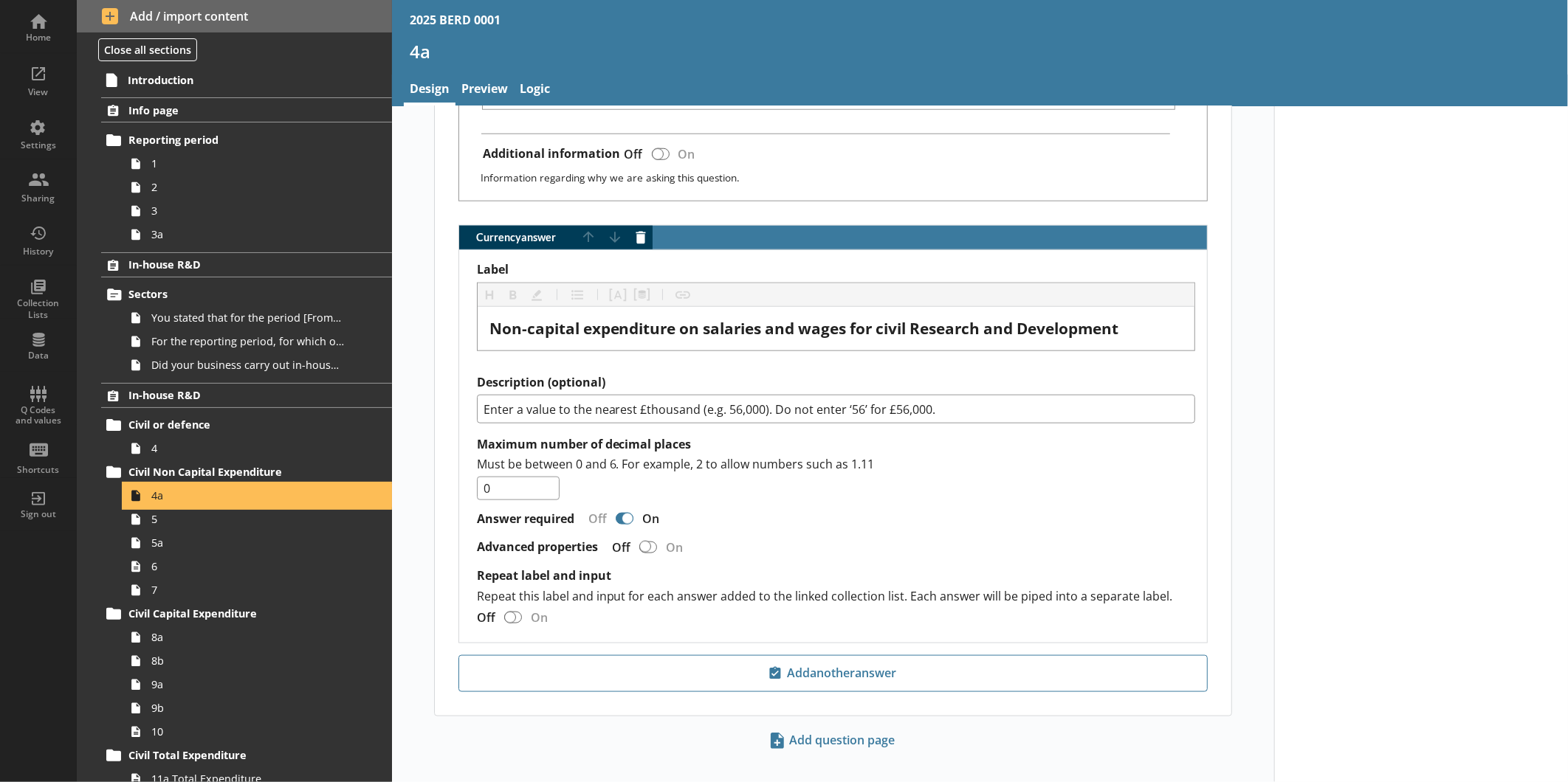
scroll to position [948, 0]
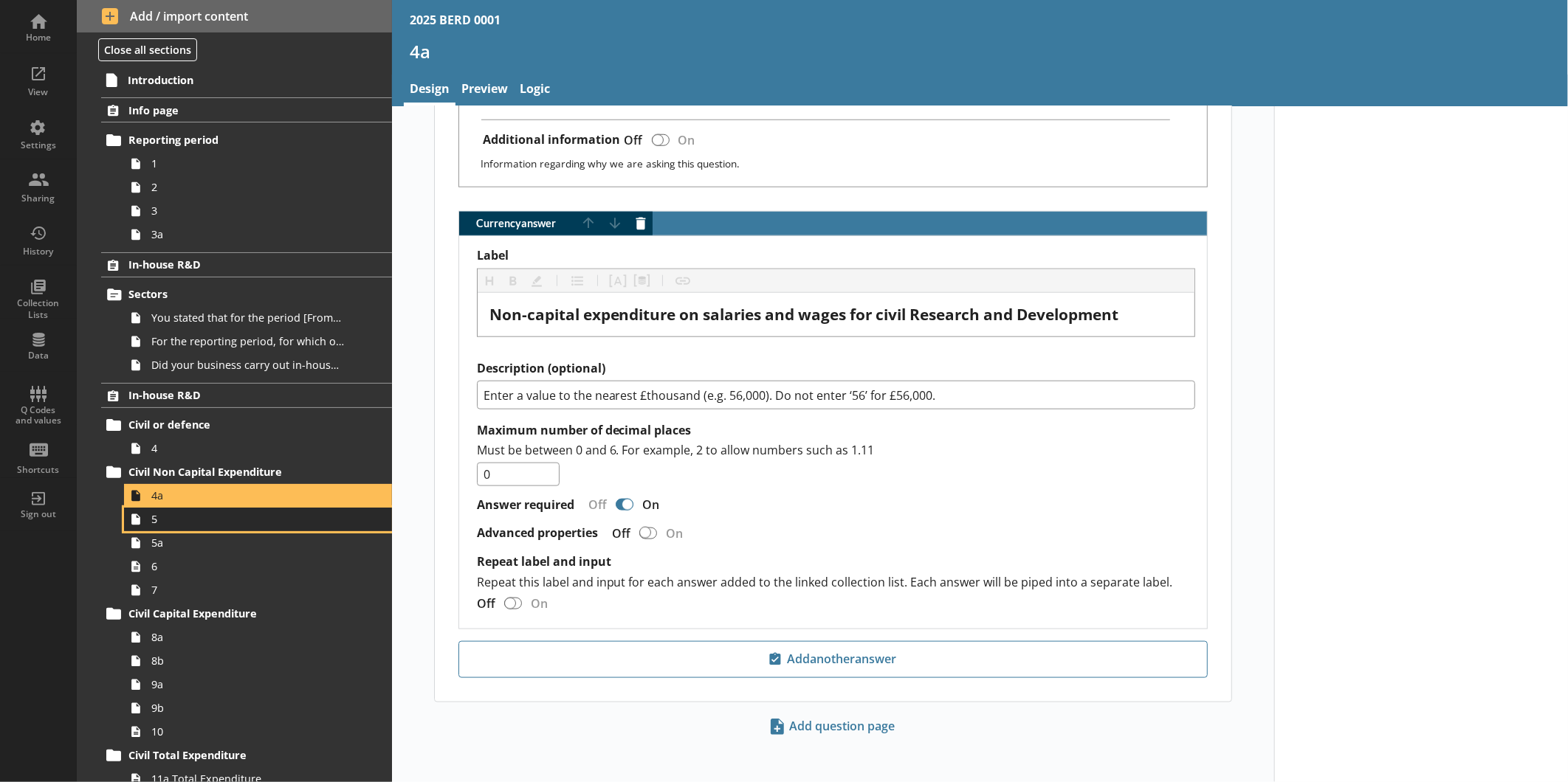
click at [219, 520] on span "5" at bounding box center [248, 519] width 193 height 14
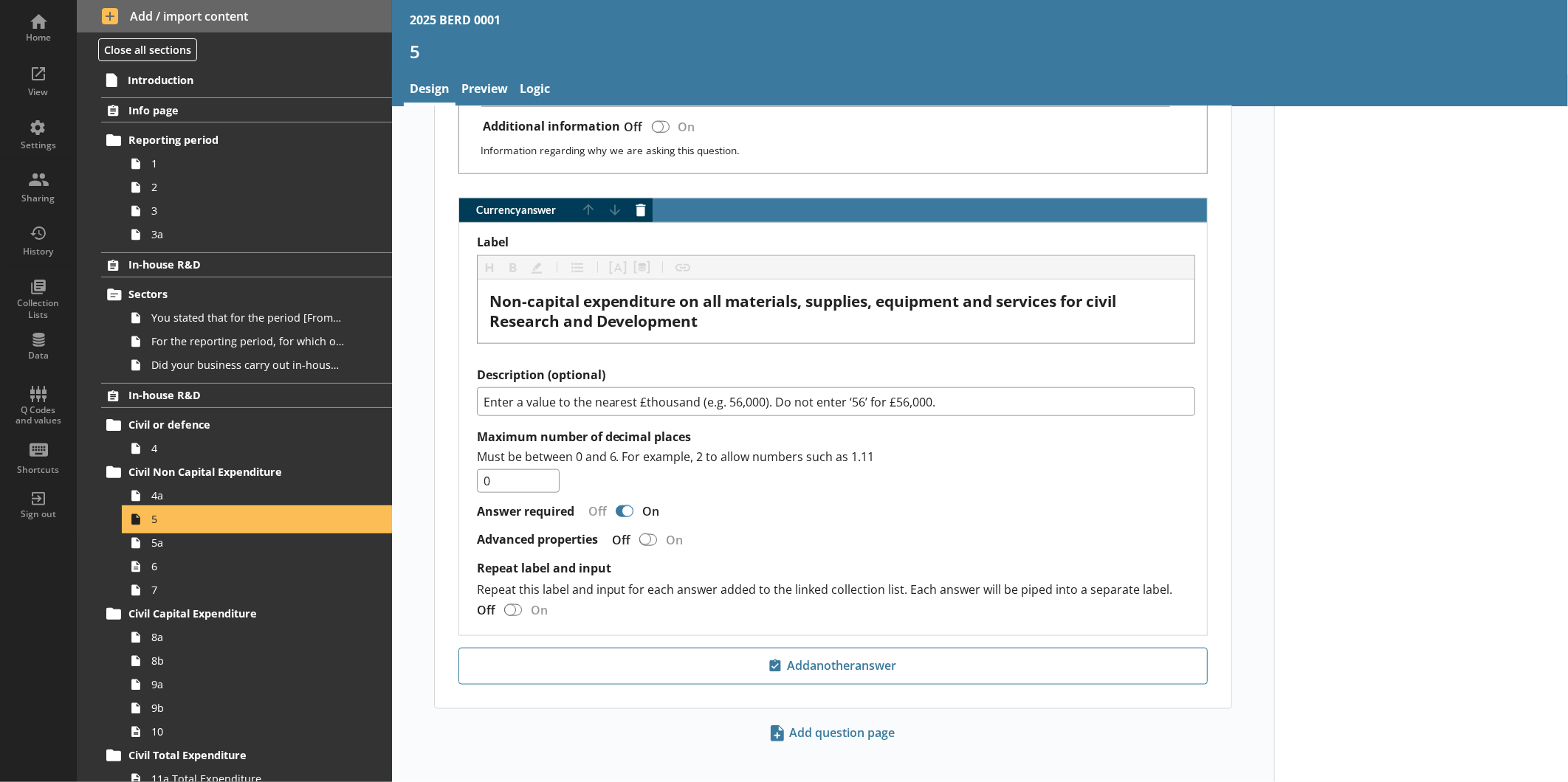
scroll to position [898, 0]
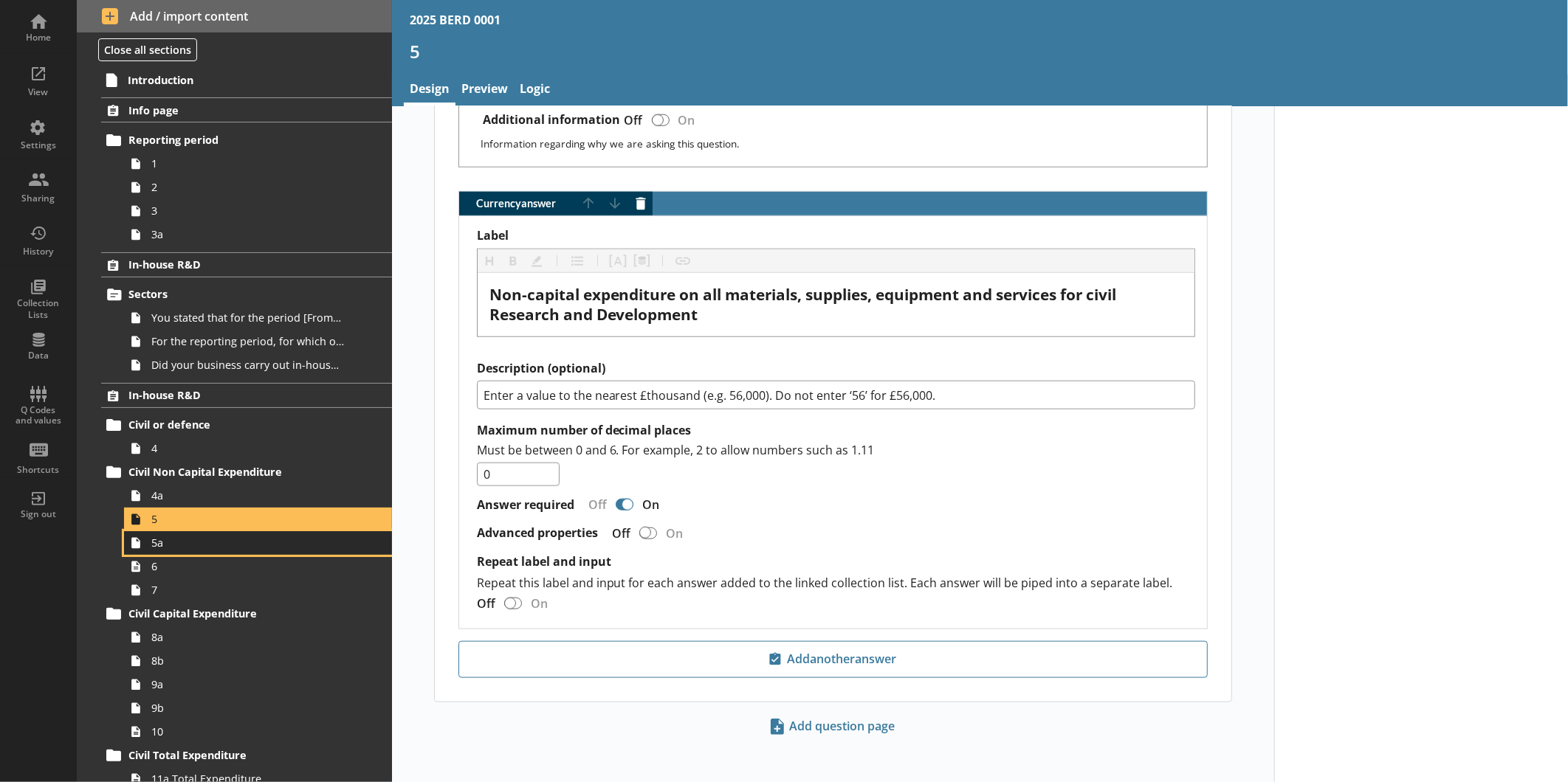
click at [203, 546] on span "5a" at bounding box center [248, 543] width 193 height 14
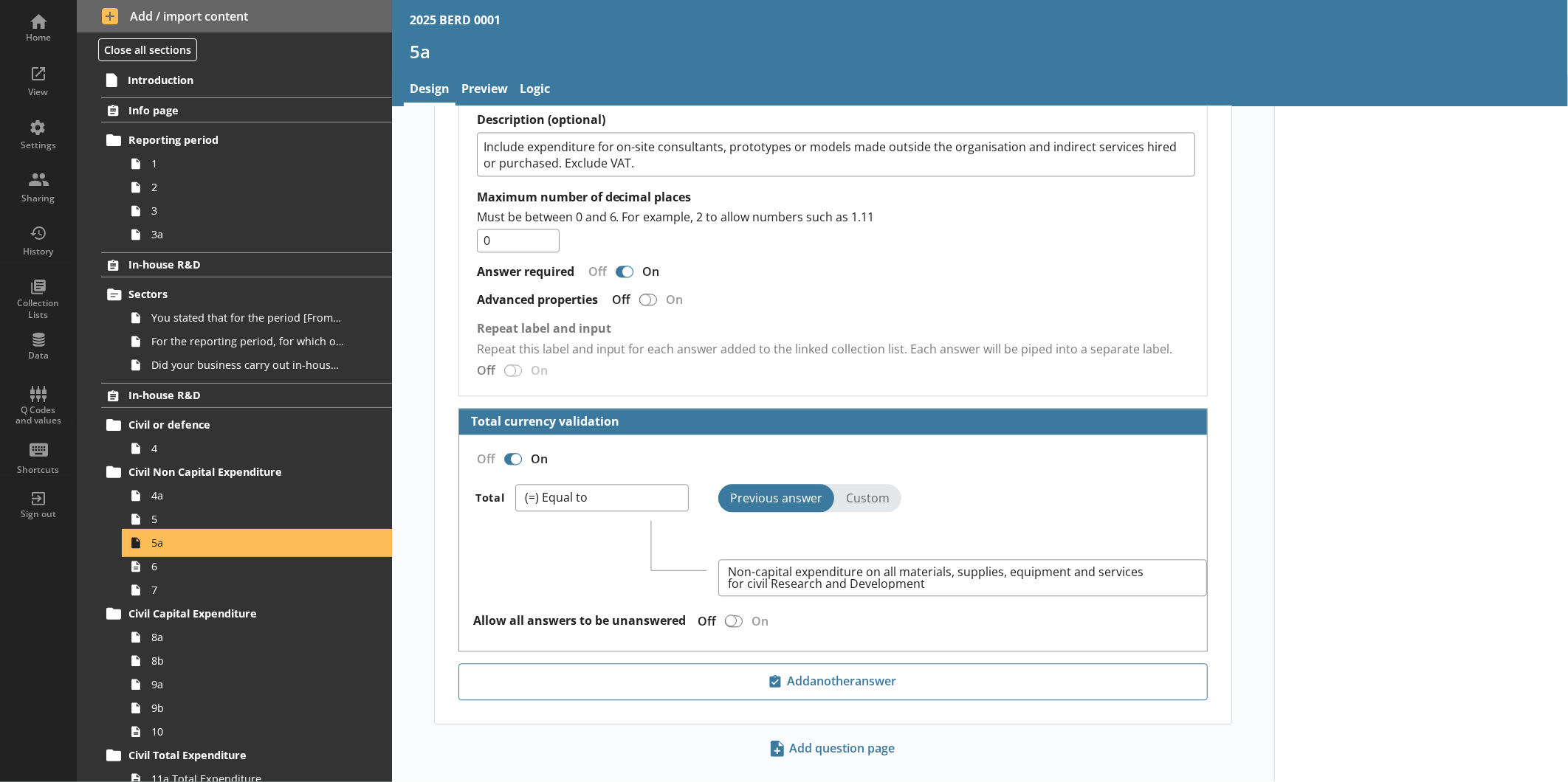
scroll to position [1944, 0]
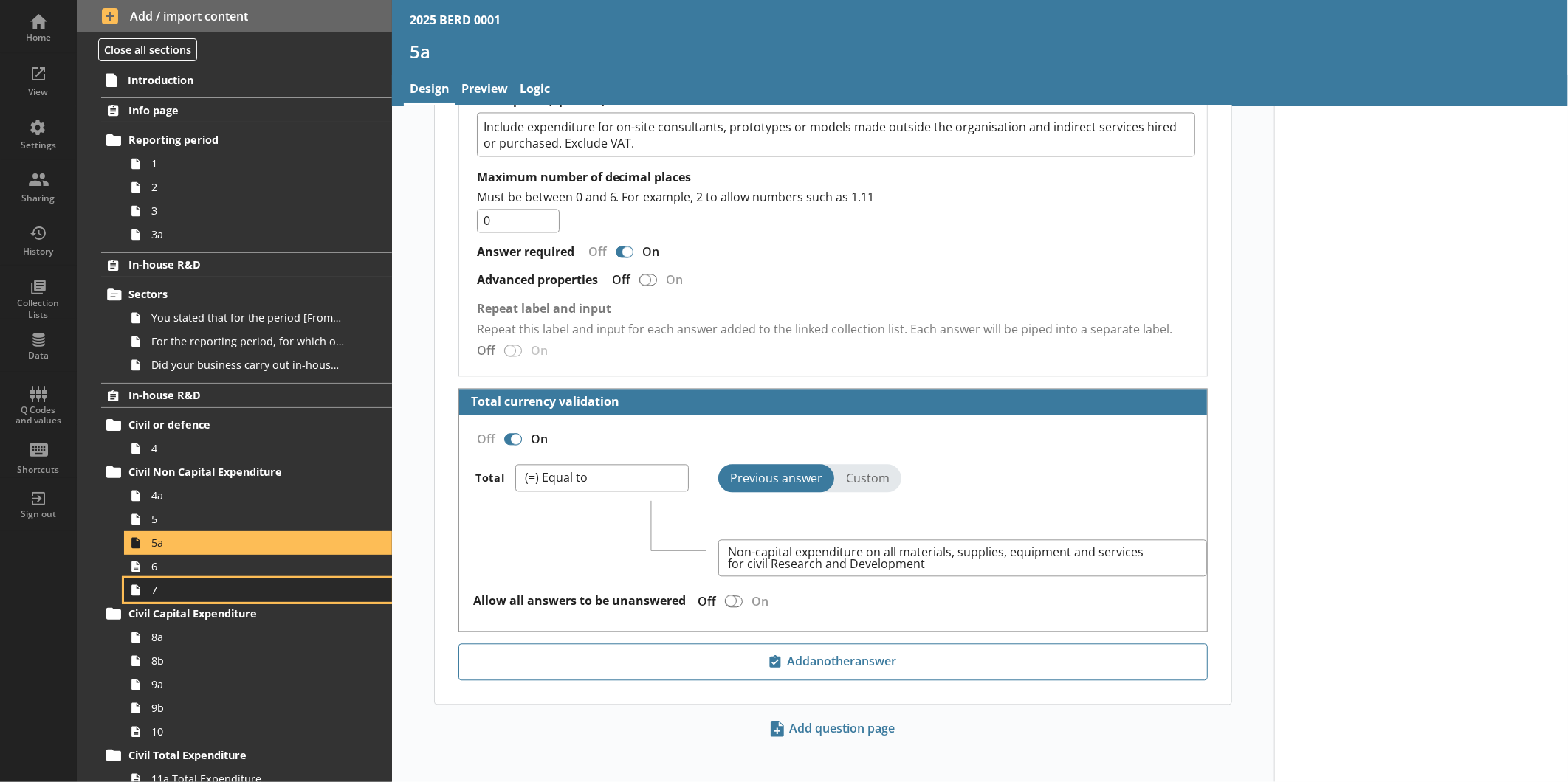
click at [210, 580] on link "7" at bounding box center [257, 590] width 267 height 23
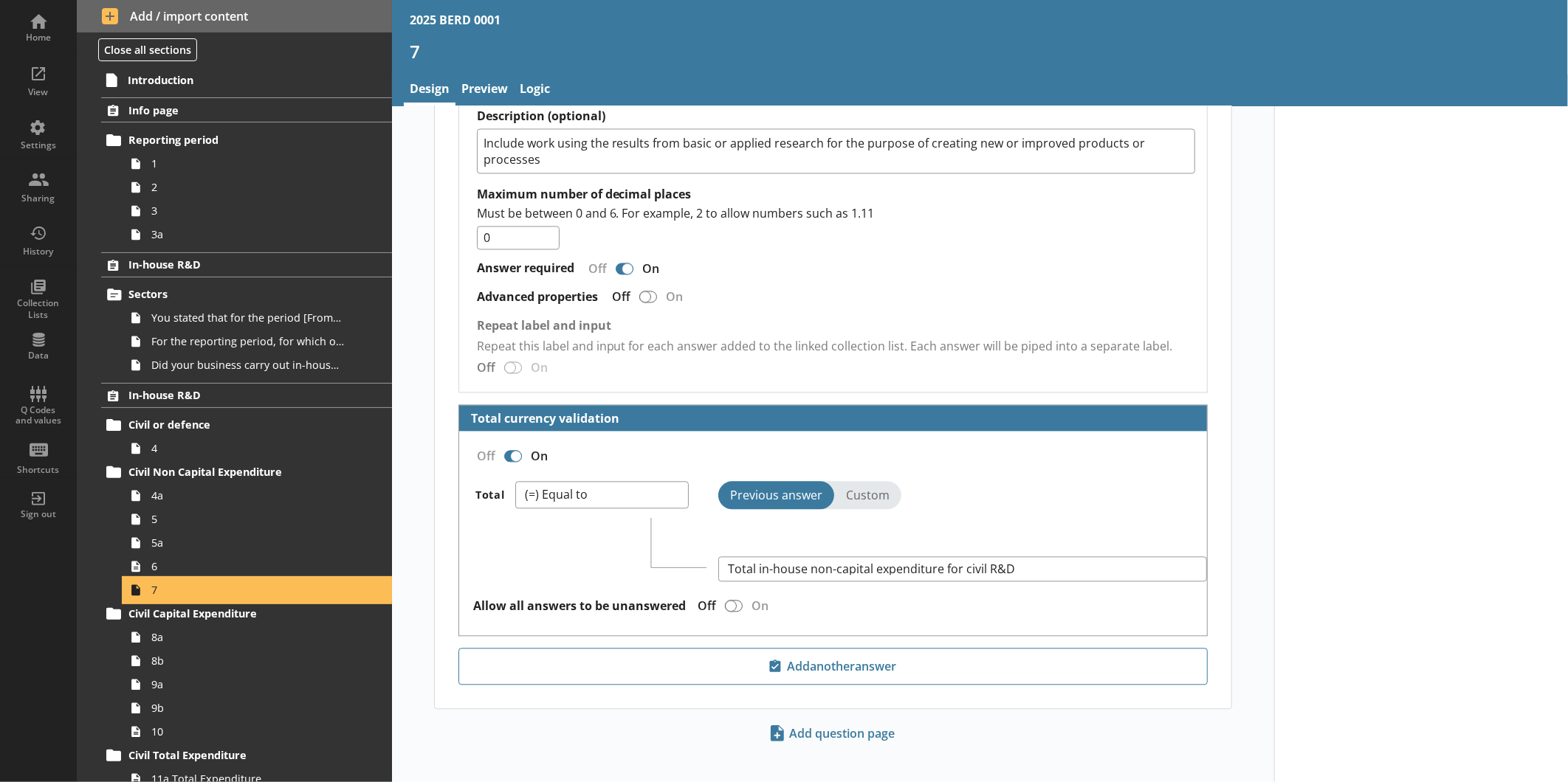
scroll to position [1892, 0]
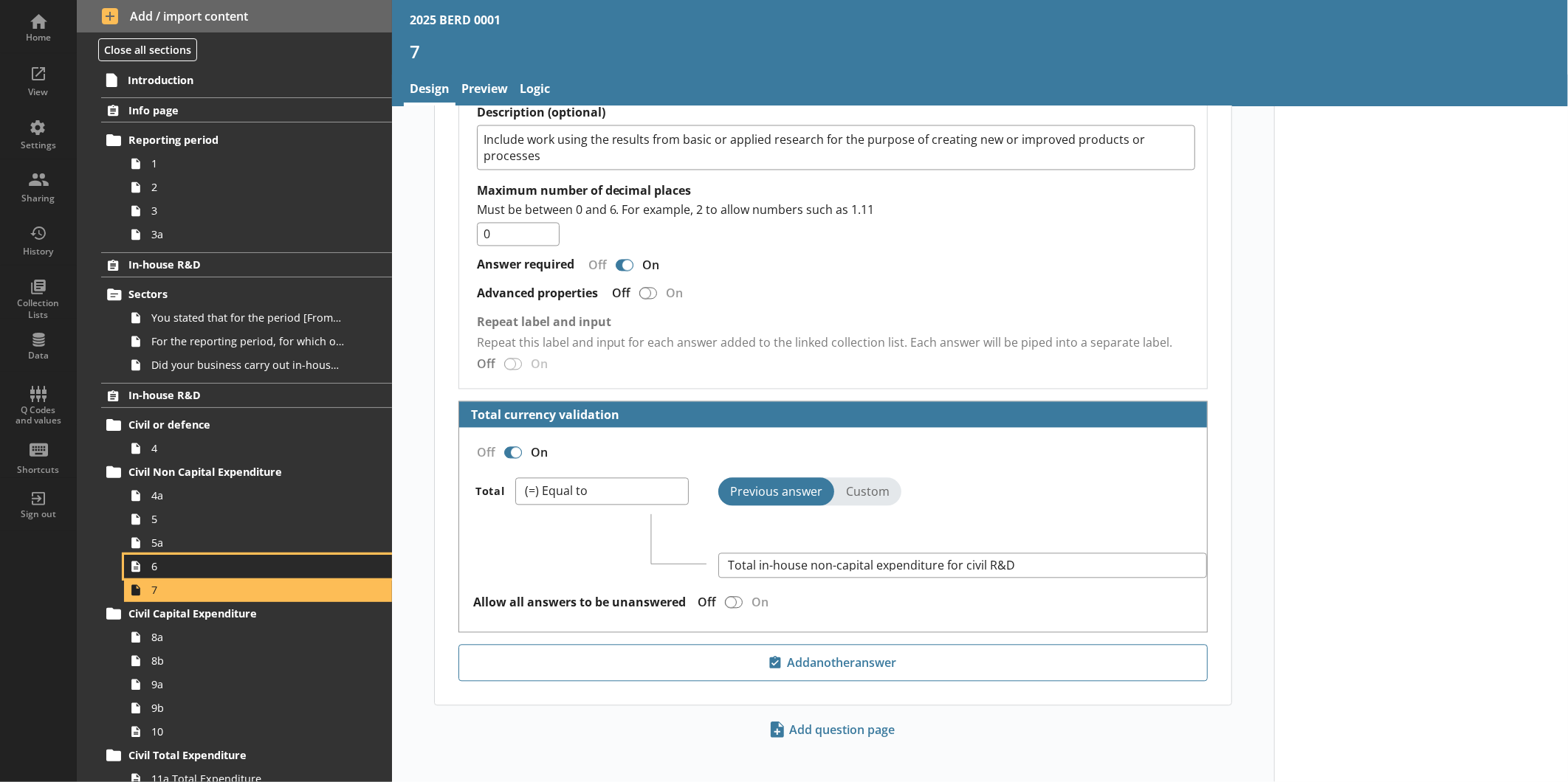
click at [208, 562] on span "6" at bounding box center [248, 566] width 193 height 14
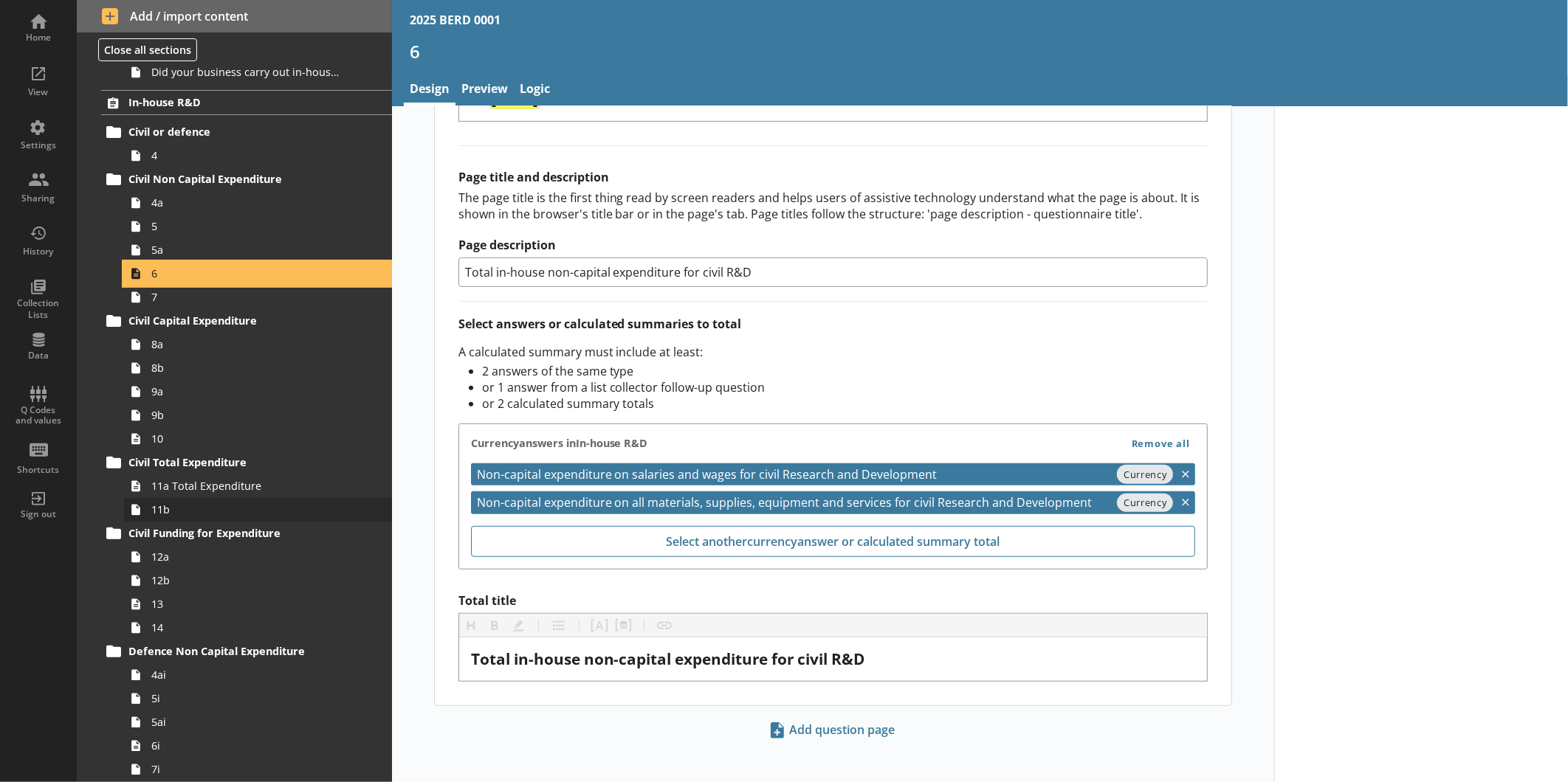
scroll to position [328, 0]
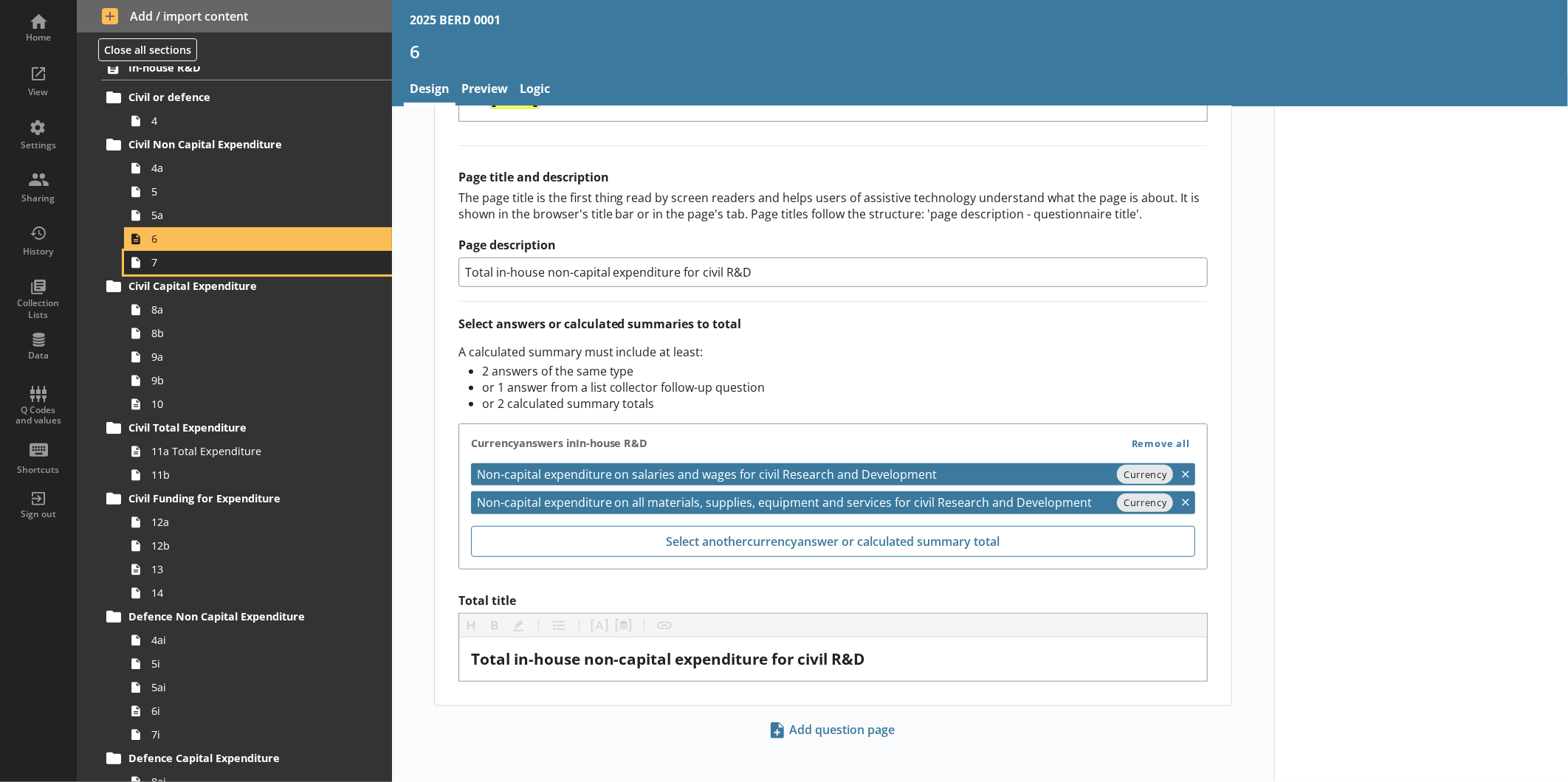
click at [166, 267] on span "7" at bounding box center [248, 263] width 193 height 14
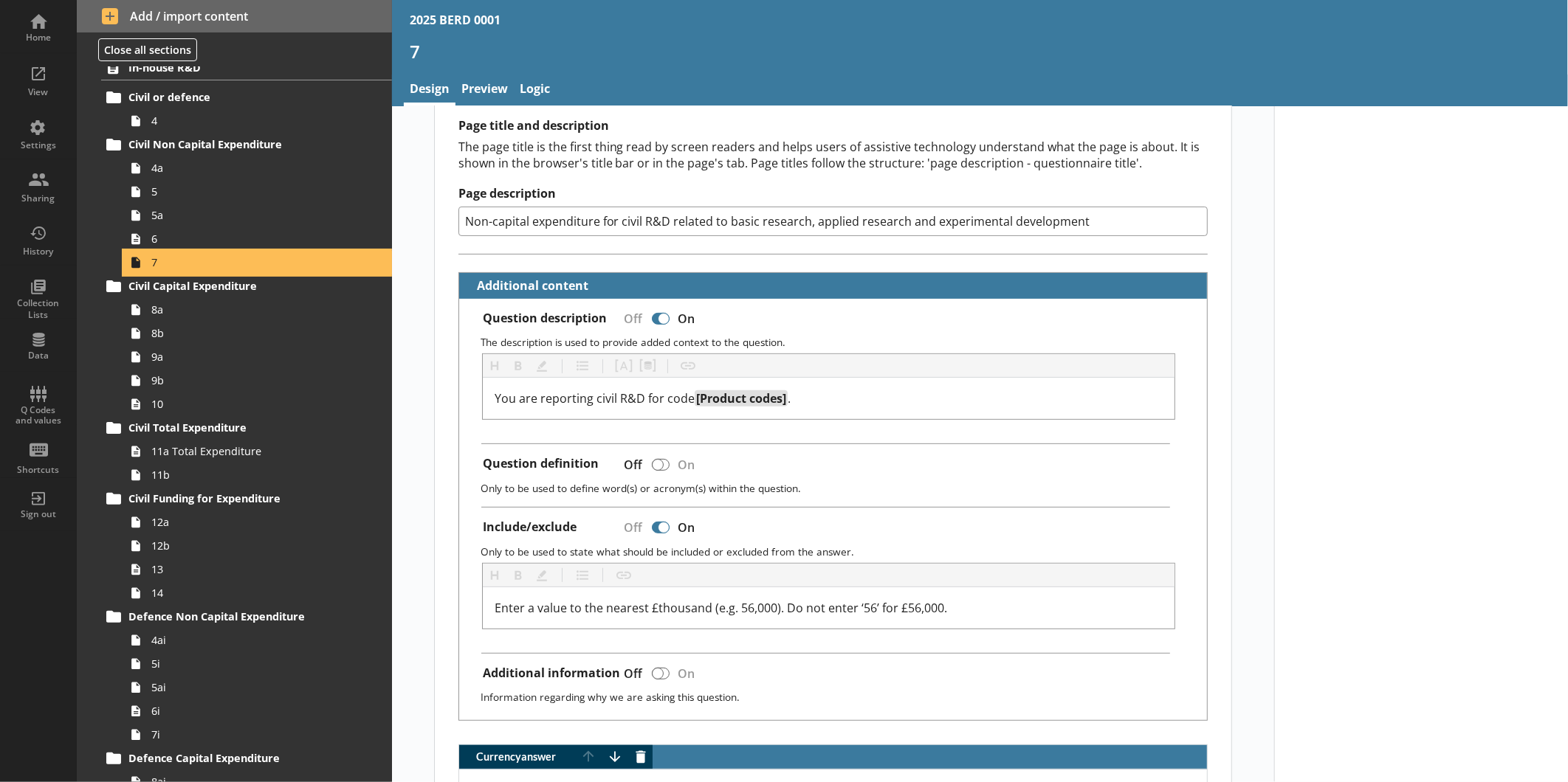
scroll to position [246, 0]
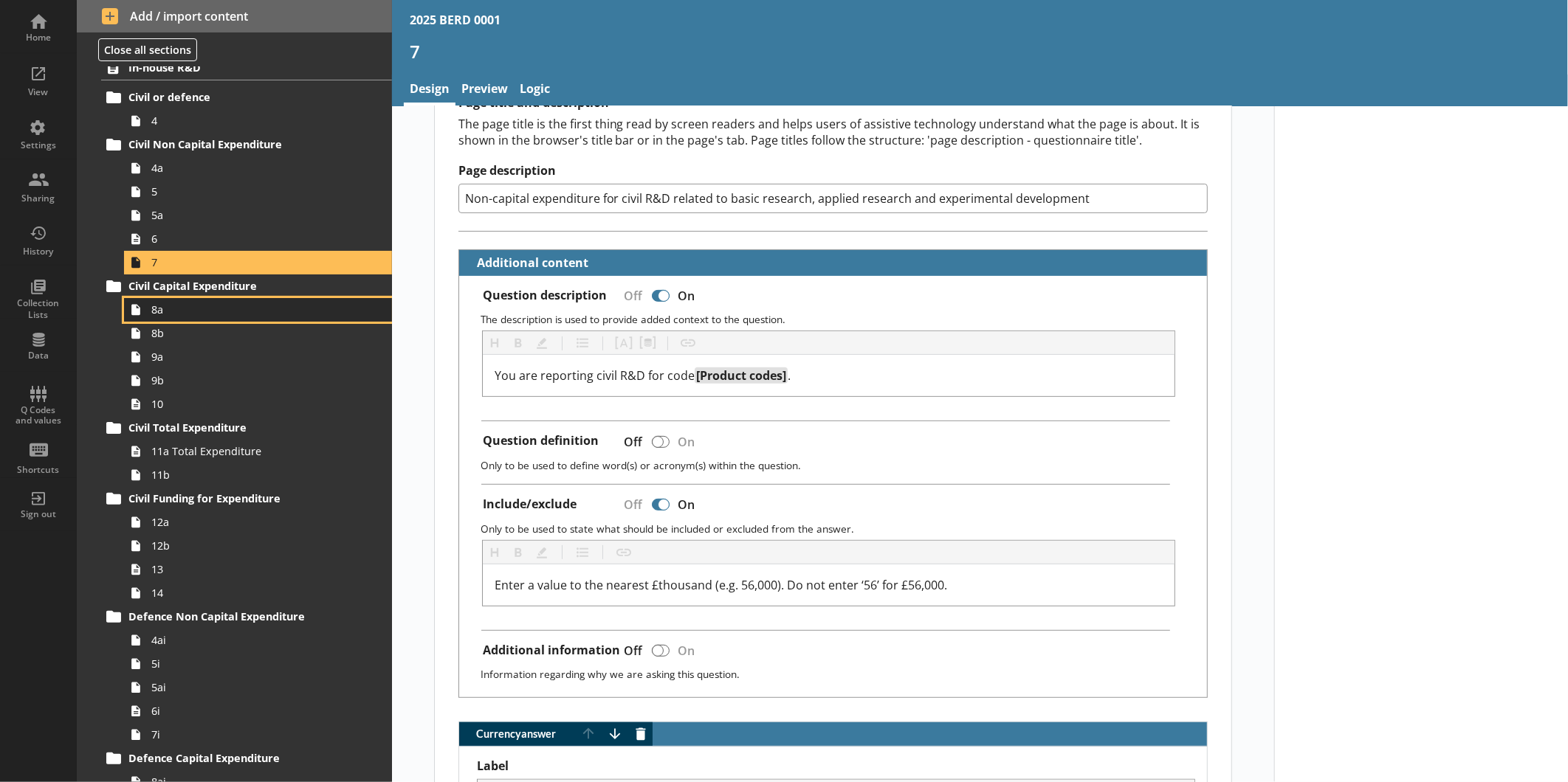
click at [259, 302] on span "8a" at bounding box center [248, 309] width 193 height 14
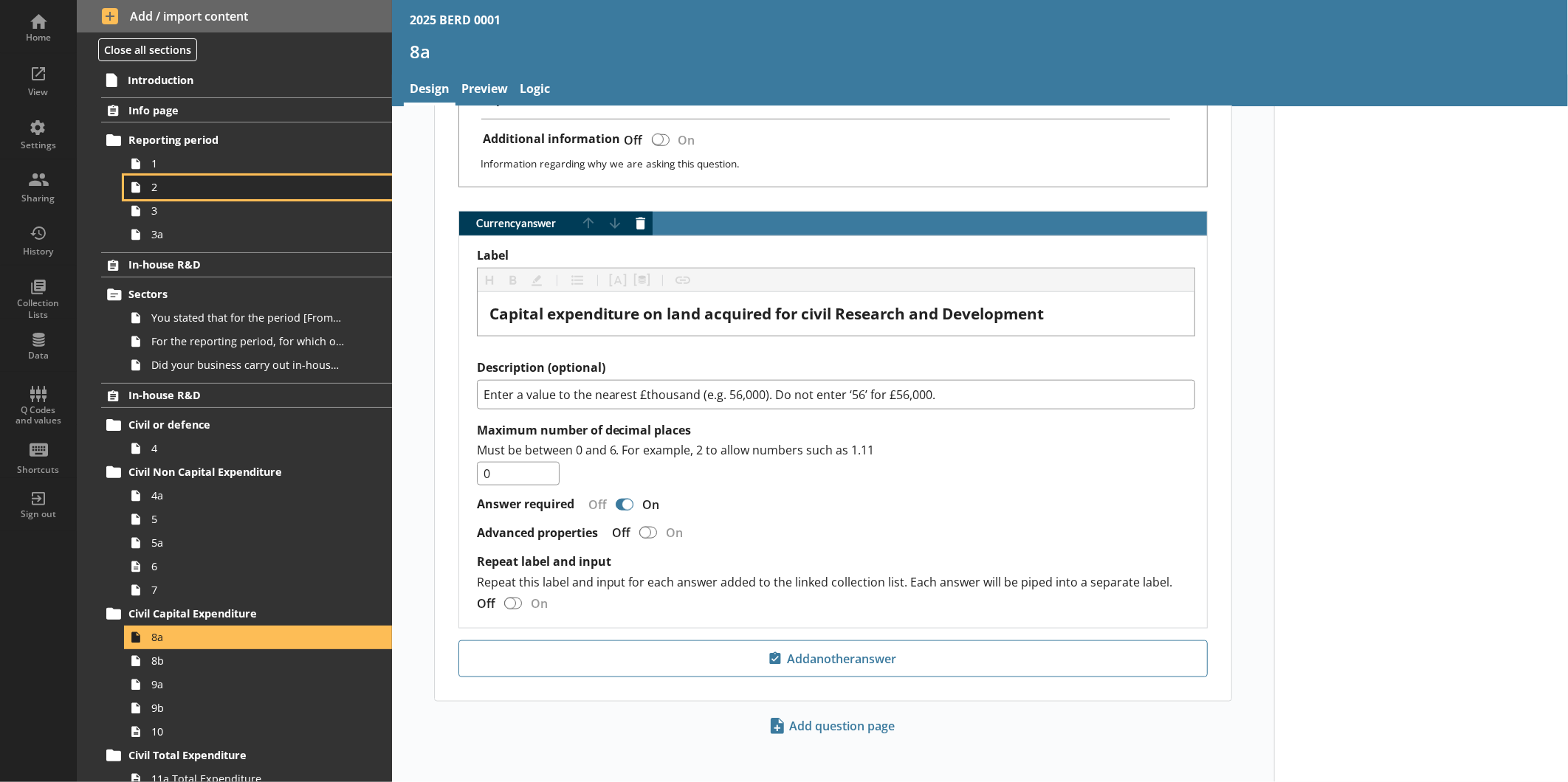
click at [194, 180] on span "2" at bounding box center [248, 187] width 193 height 14
type textarea "x"
select select "ref_p_end_date"
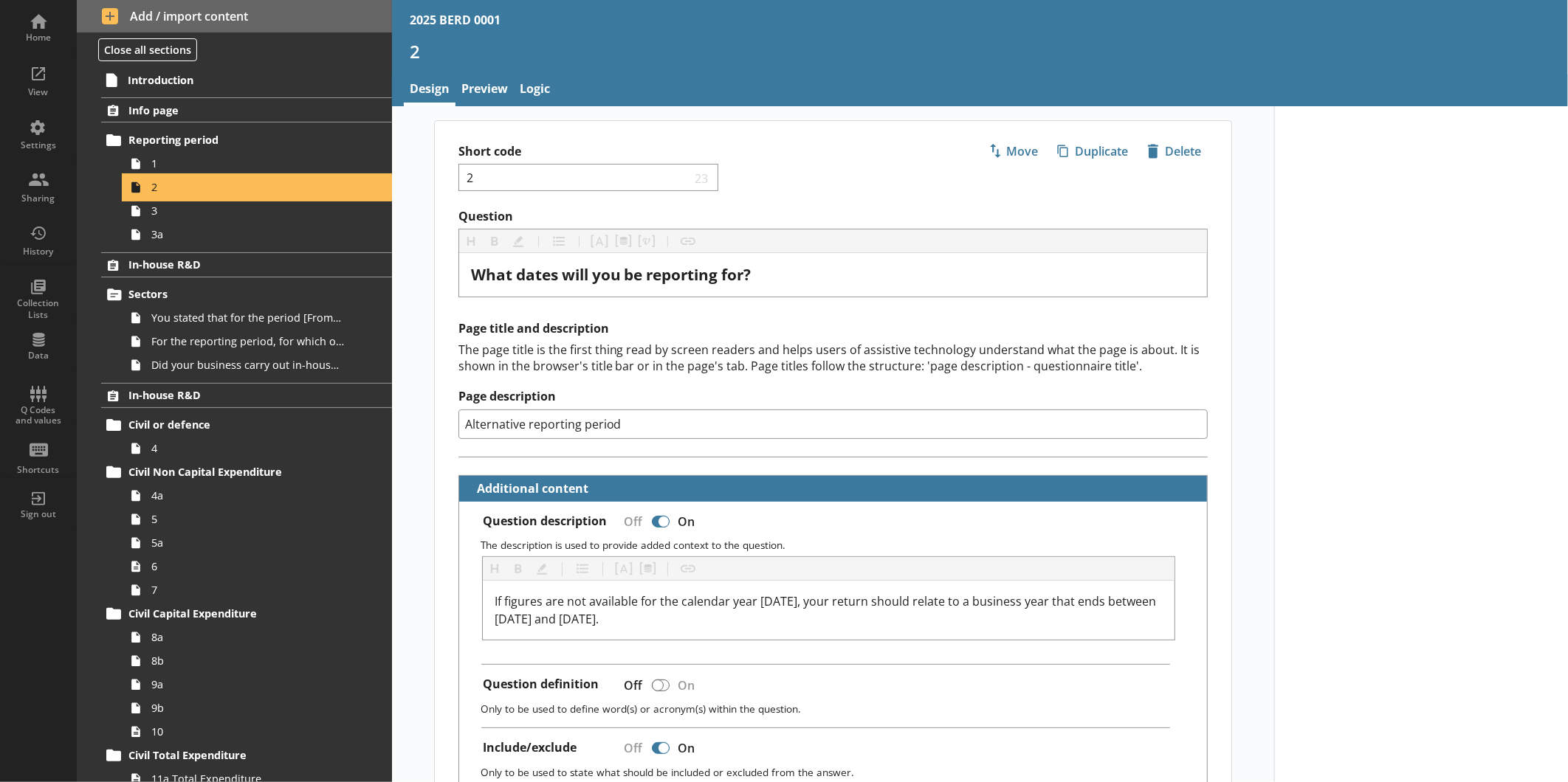
type textarea "x"
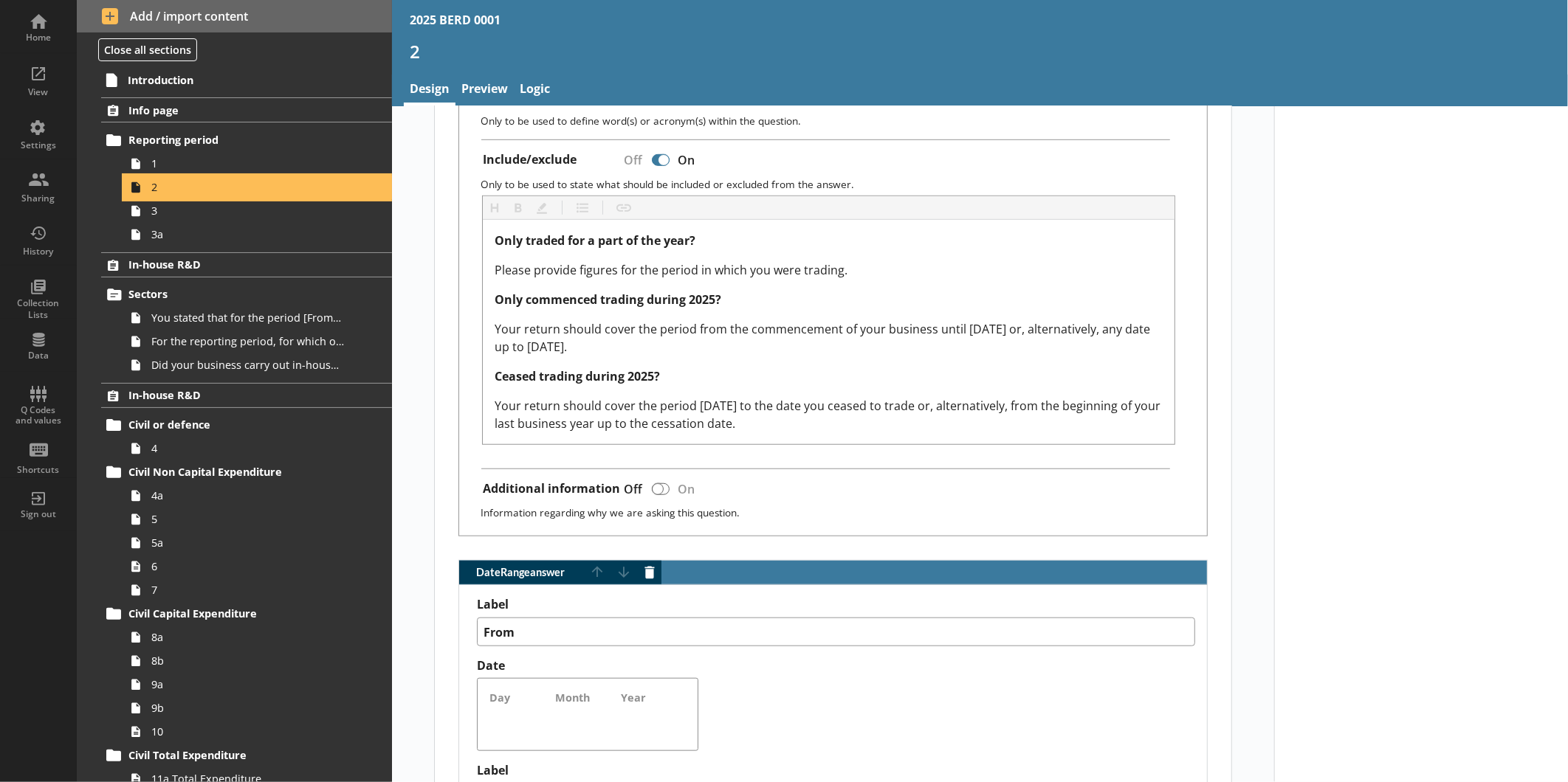
scroll to position [491, 0]
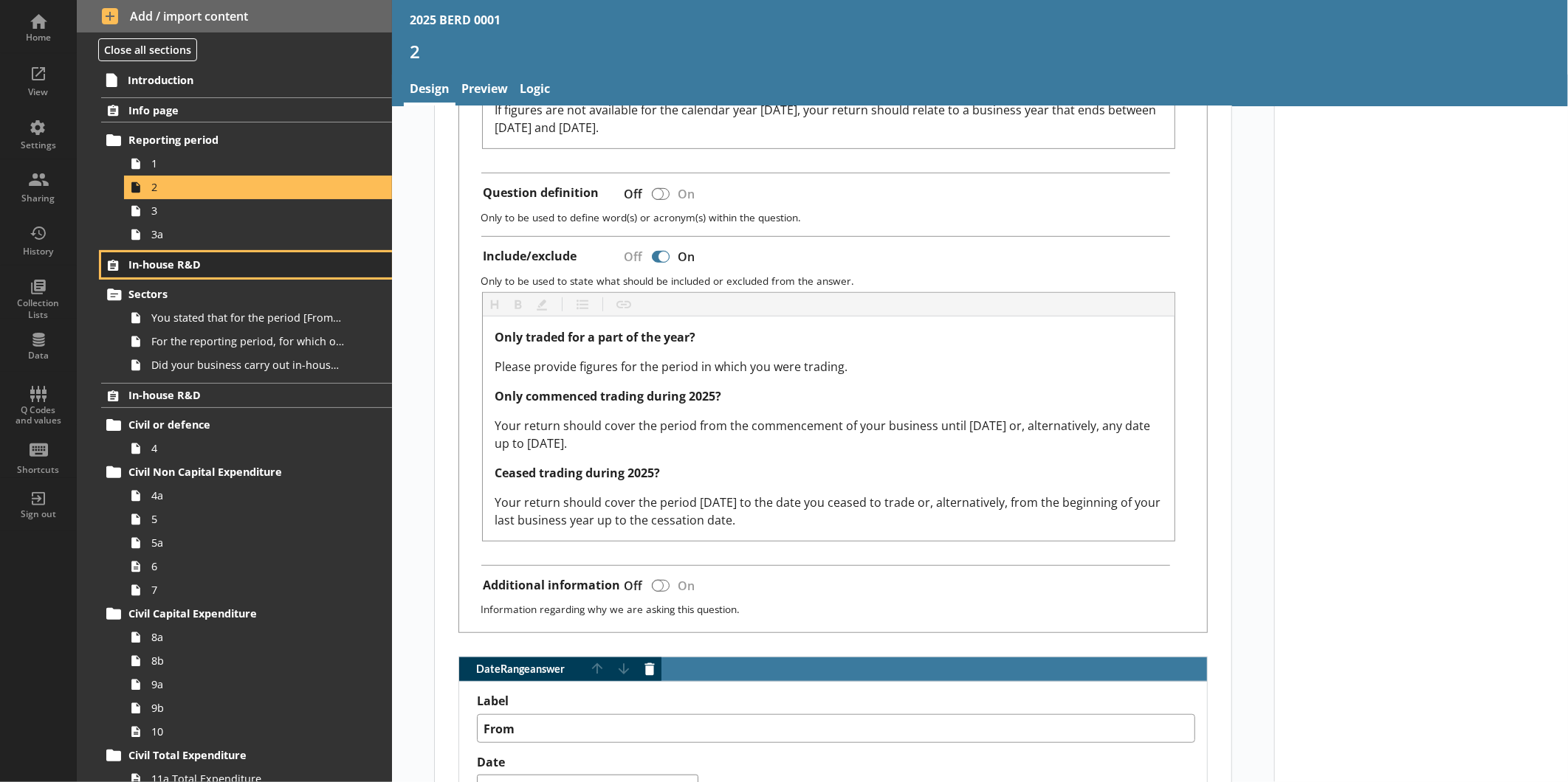
click at [230, 267] on span "In-house R&D" at bounding box center [233, 265] width 210 height 14
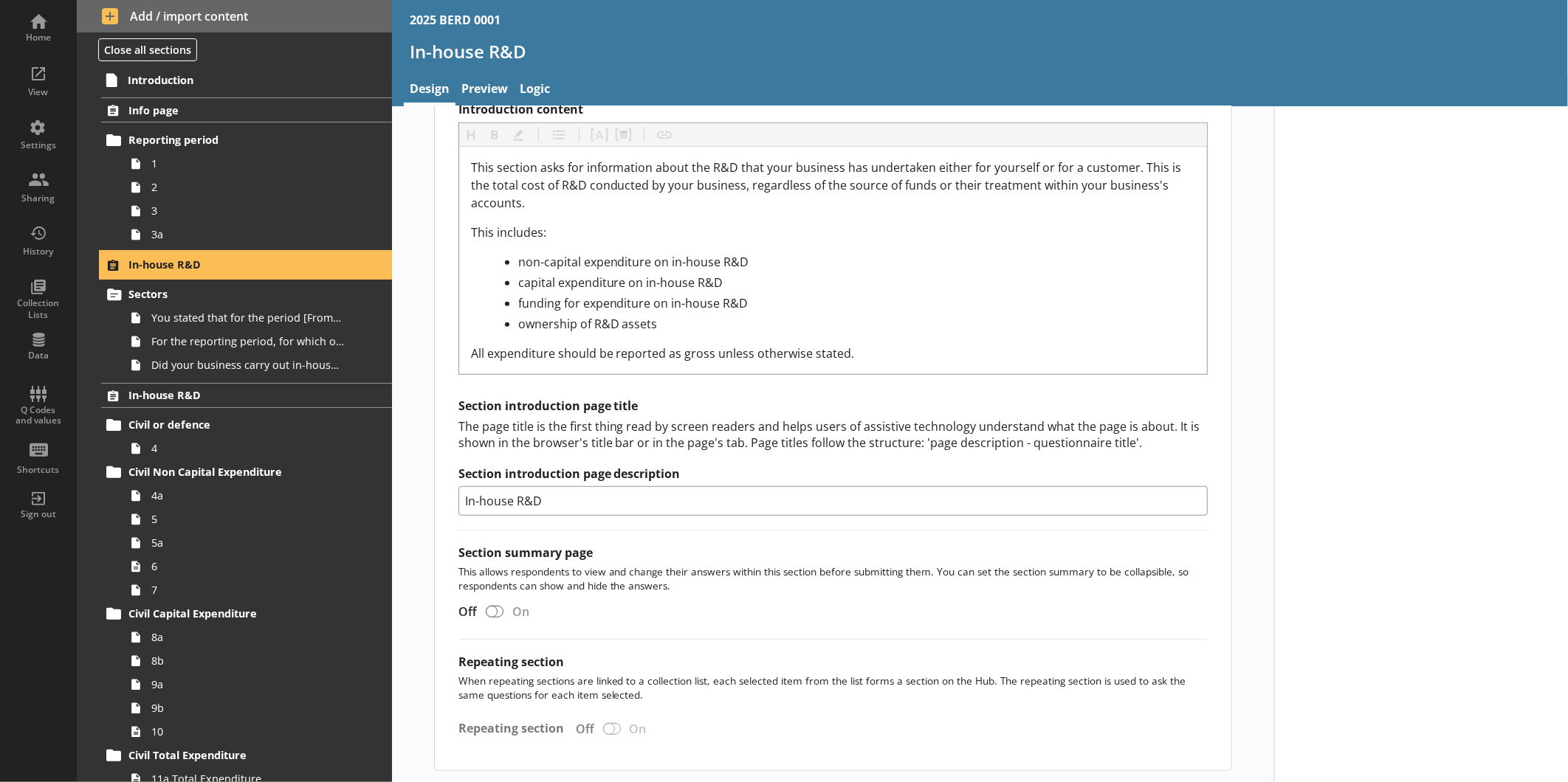
scroll to position [512, 0]
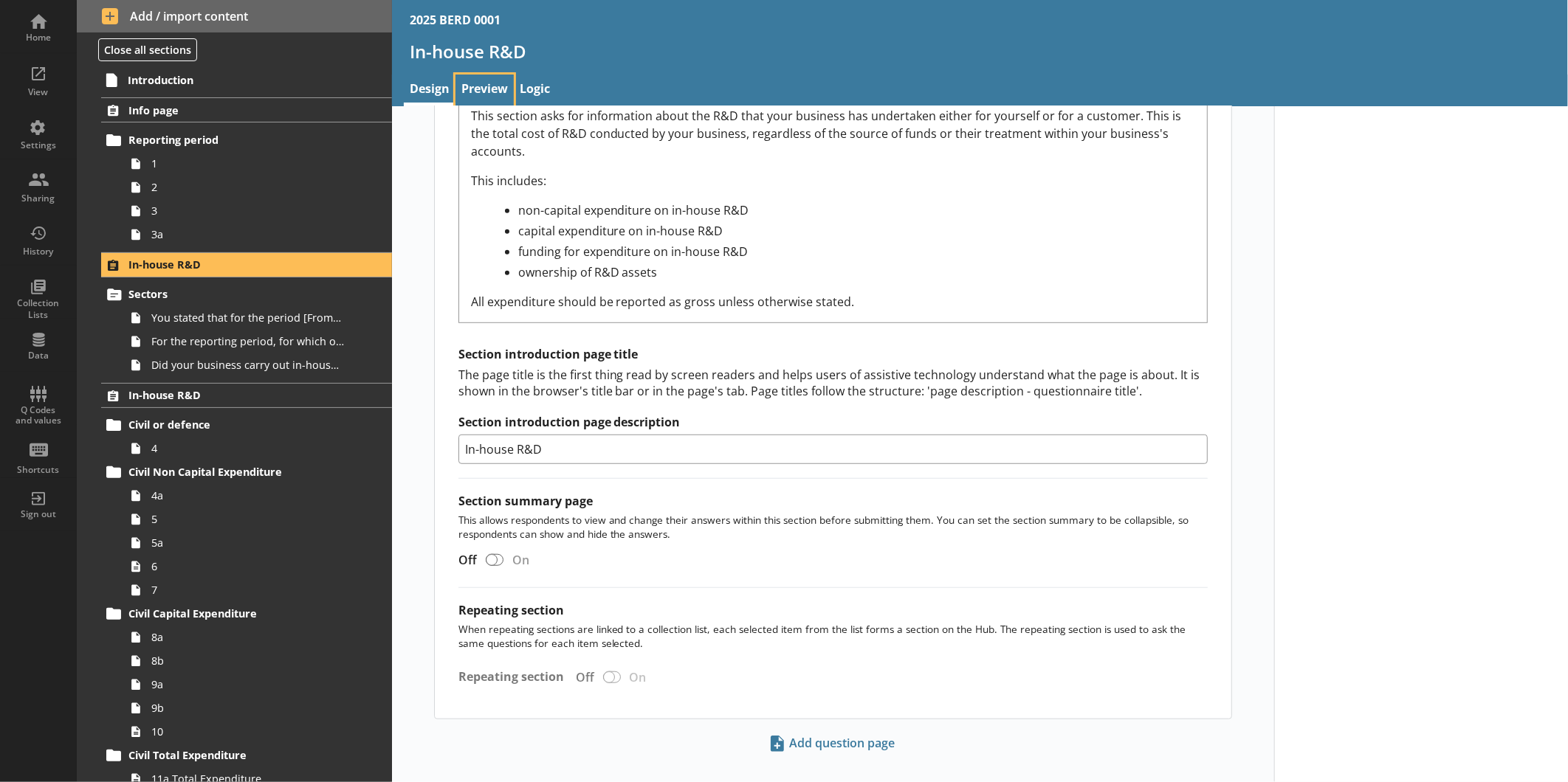
click at [481, 93] on link "Preview" at bounding box center [484, 90] width 58 height 32
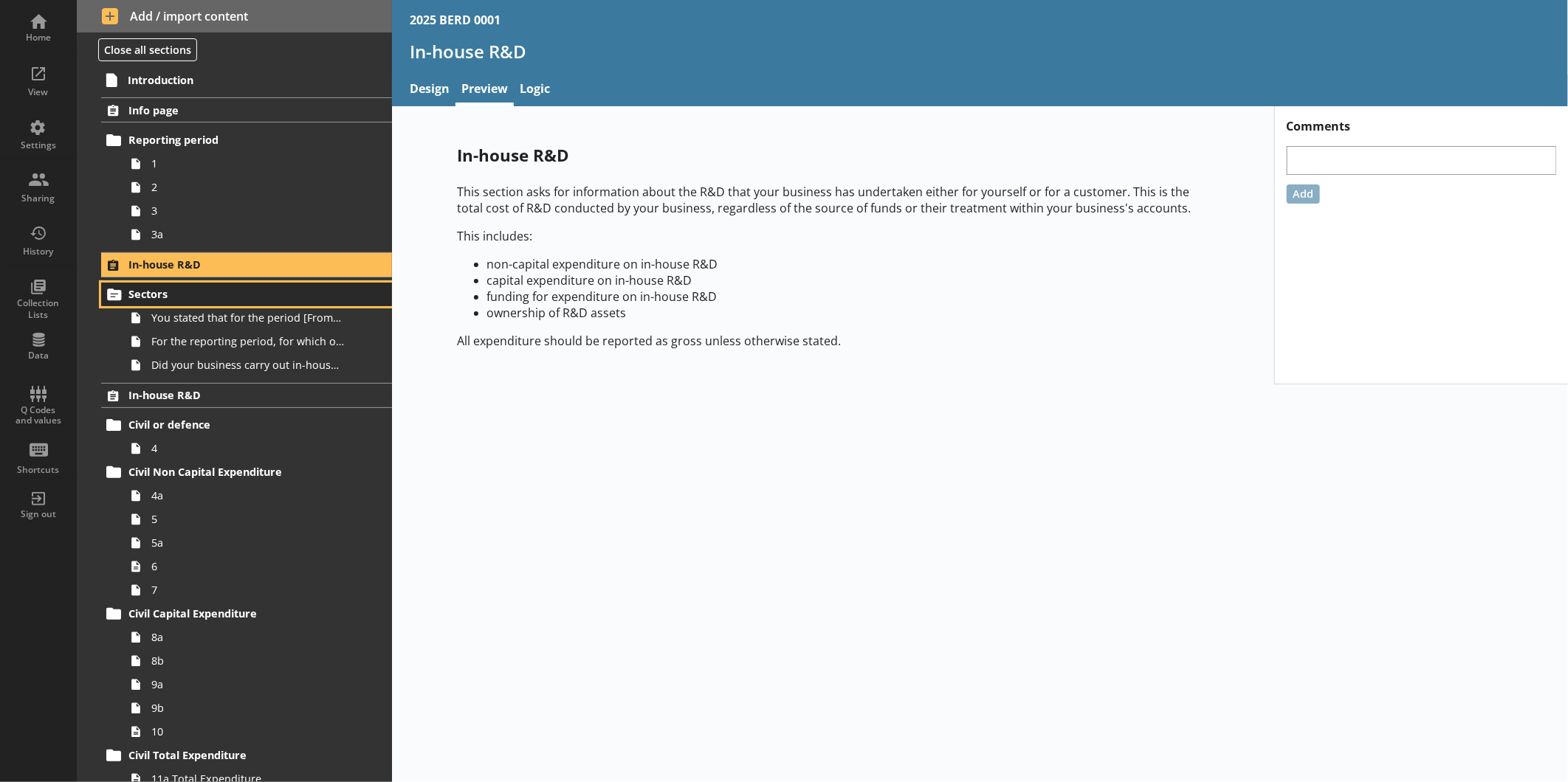
click at [237, 291] on span "Sectors" at bounding box center [233, 294] width 210 height 14
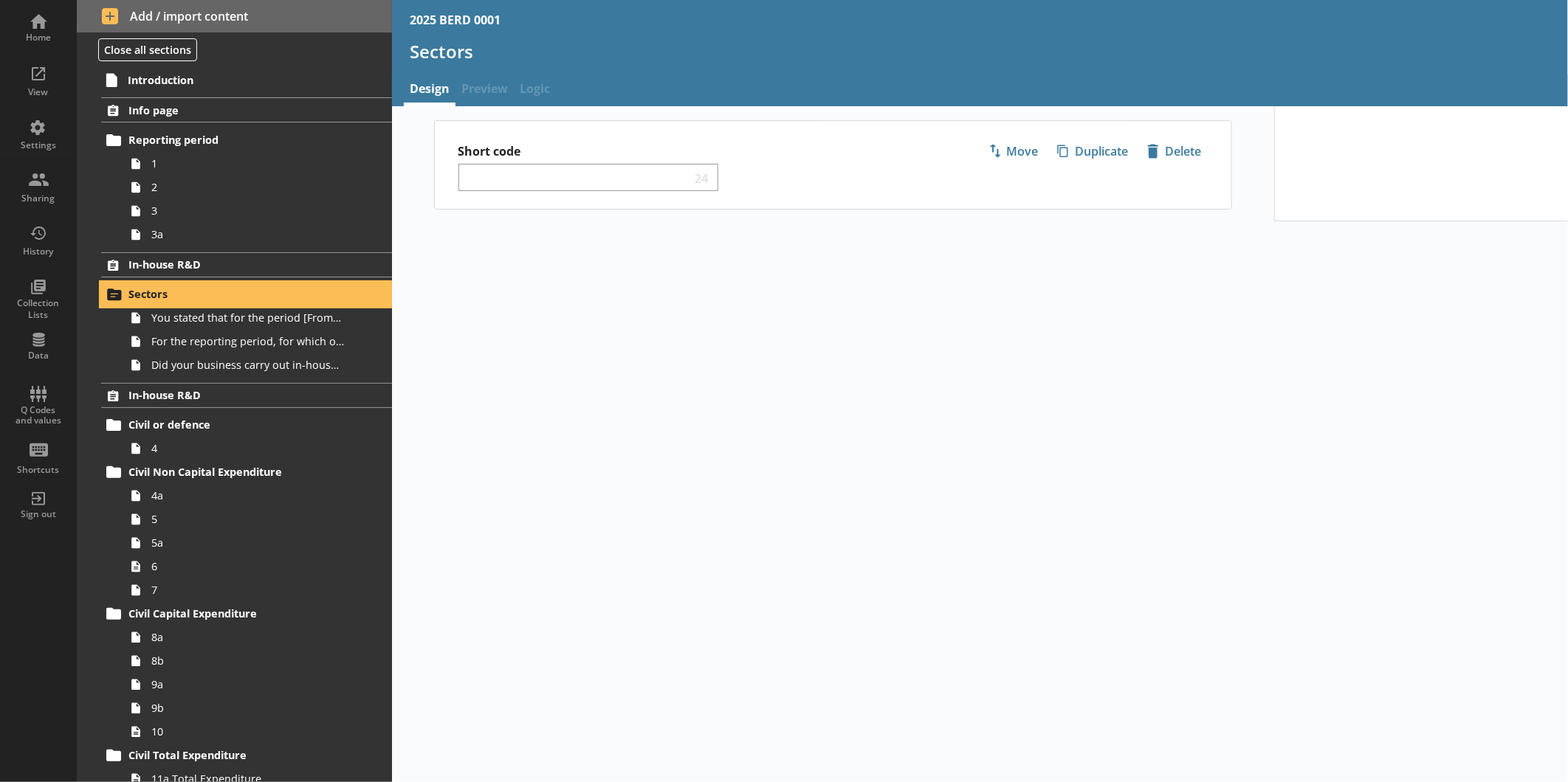
select select "ed5aa05f-910f-4662-9fcf-e405abfe6d58"
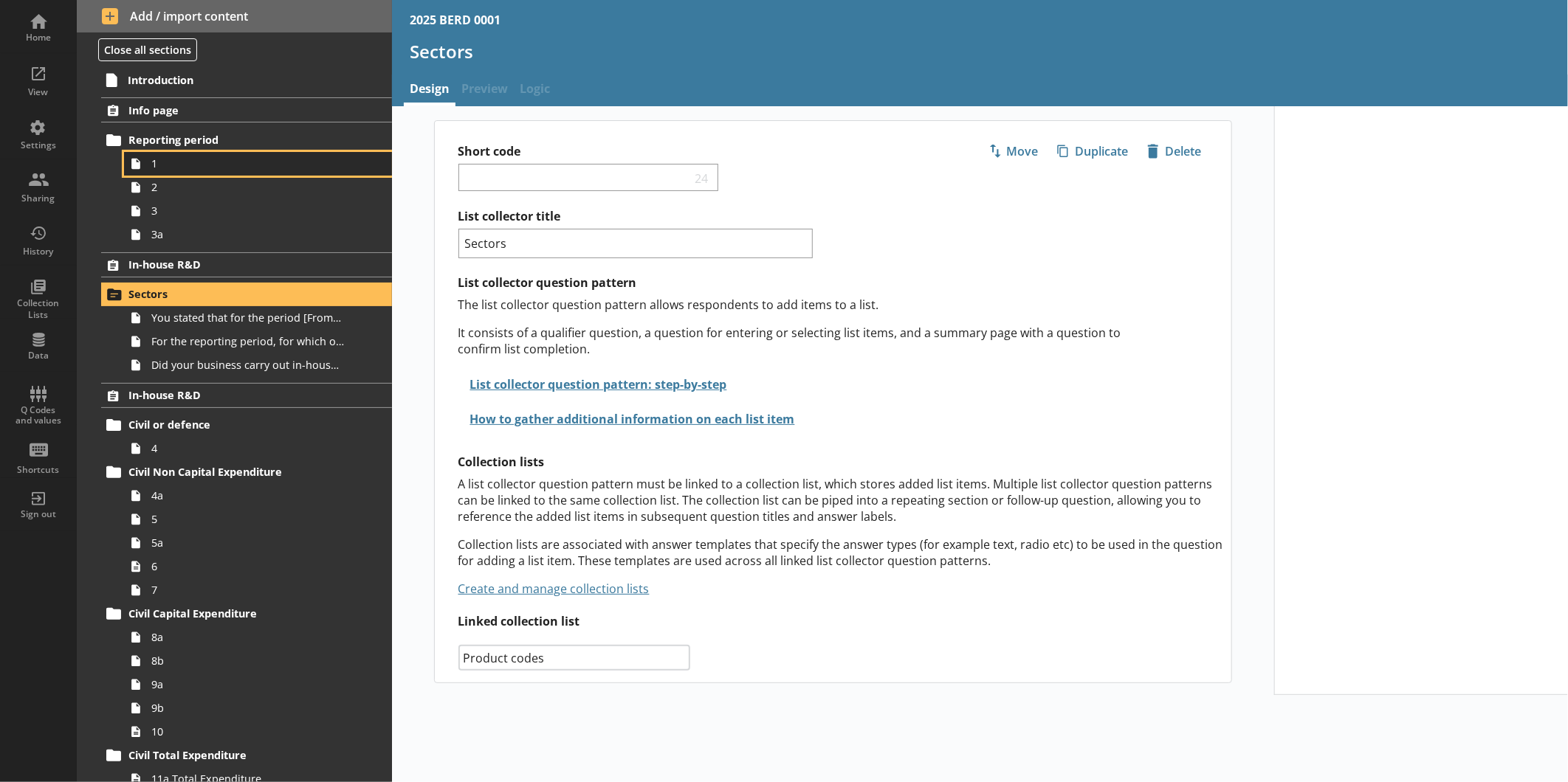
click at [201, 160] on span "1" at bounding box center [248, 163] width 193 height 14
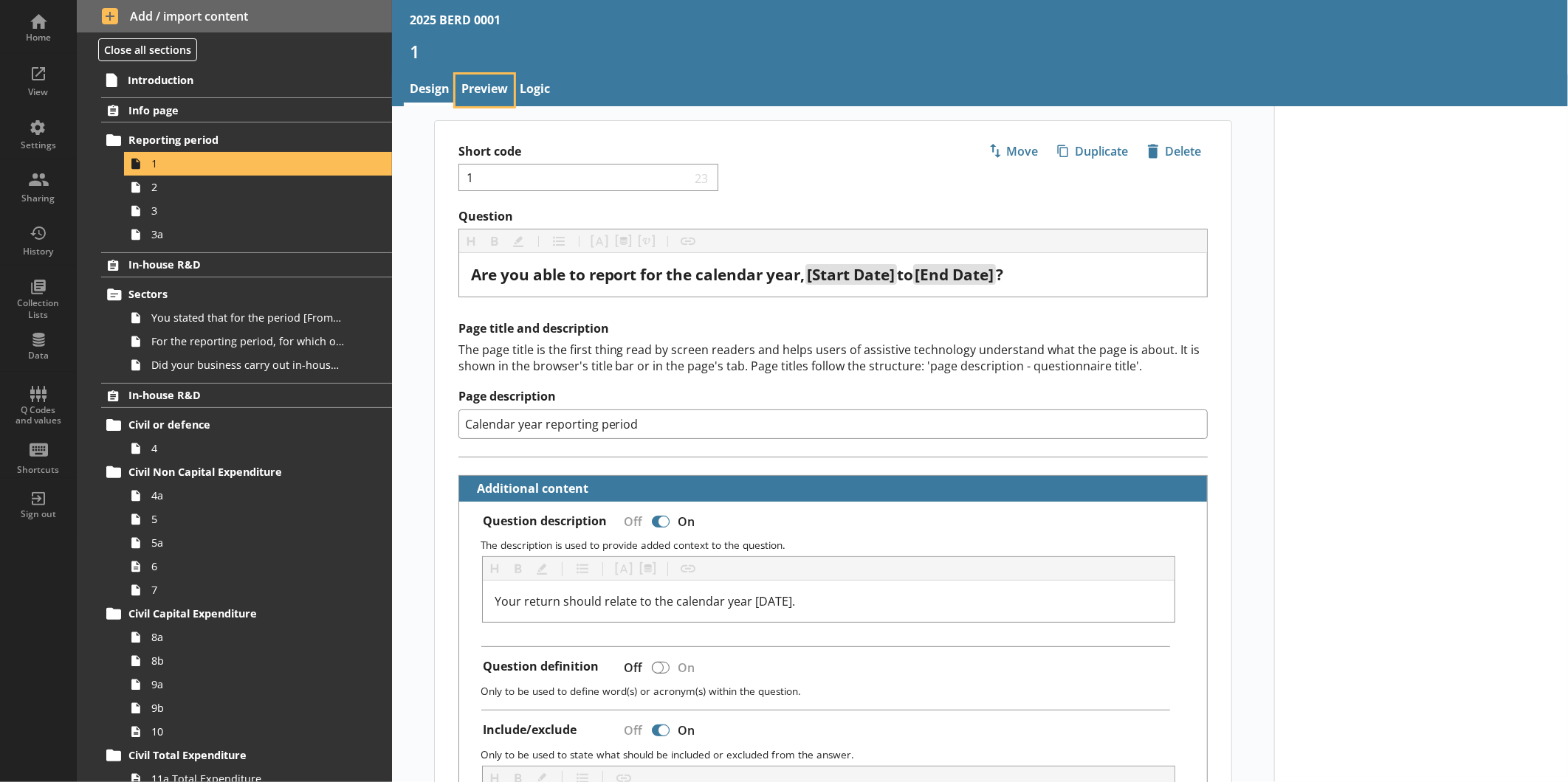
click at [480, 75] on link "Preview" at bounding box center [484, 90] width 58 height 32
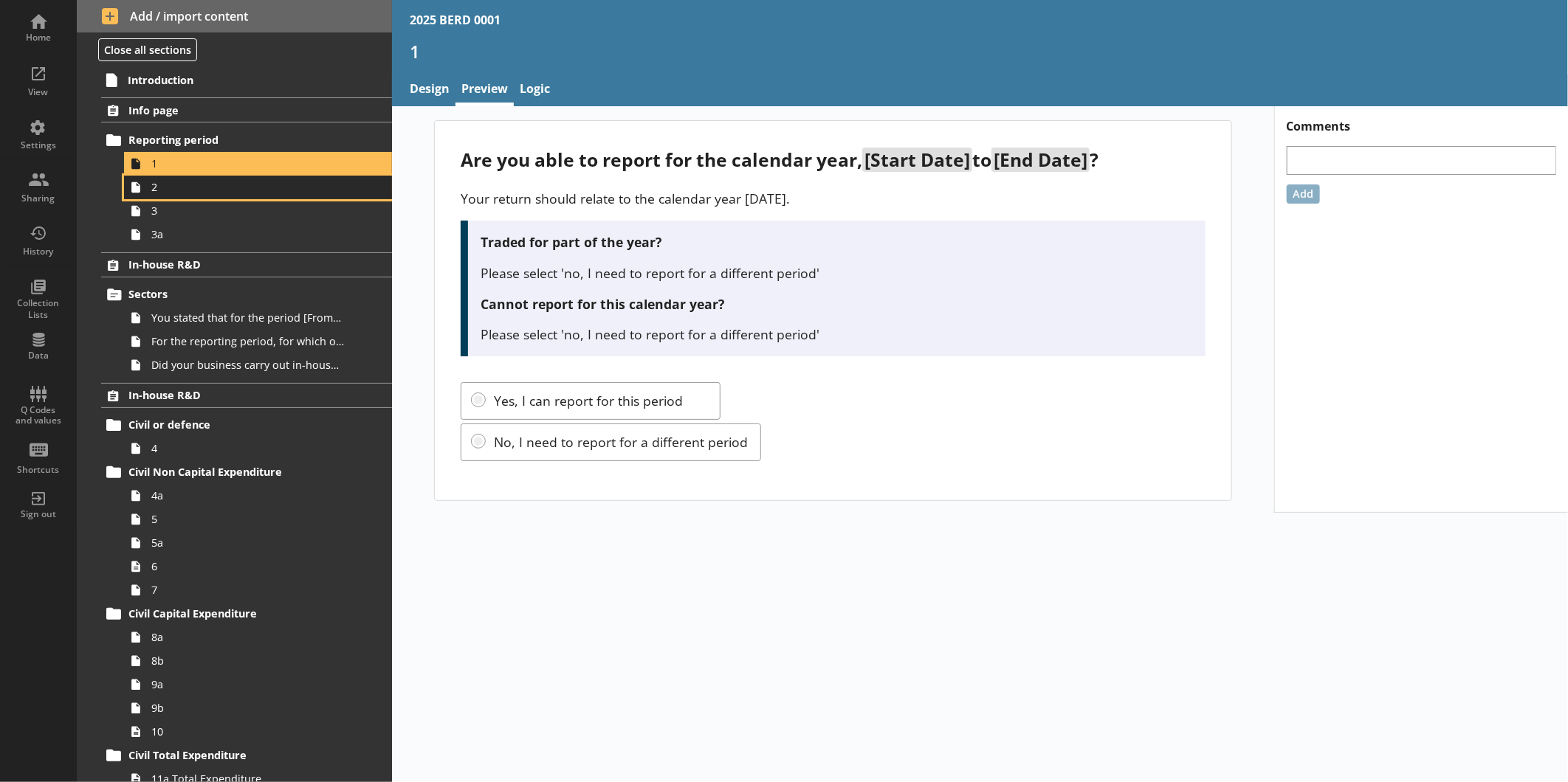
click at [262, 193] on span "2" at bounding box center [248, 187] width 193 height 14
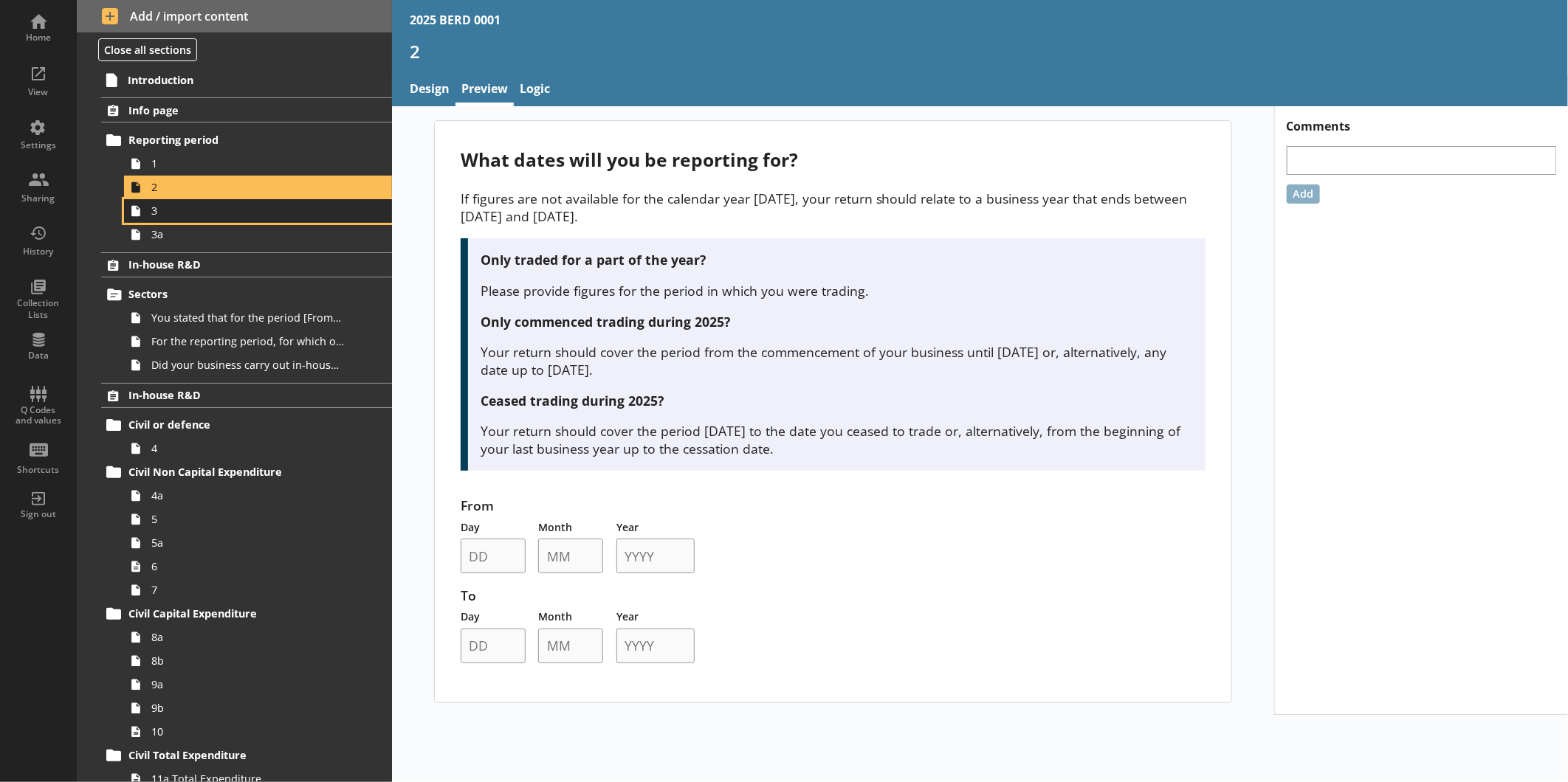
click at [239, 217] on span "3" at bounding box center [248, 210] width 193 height 14
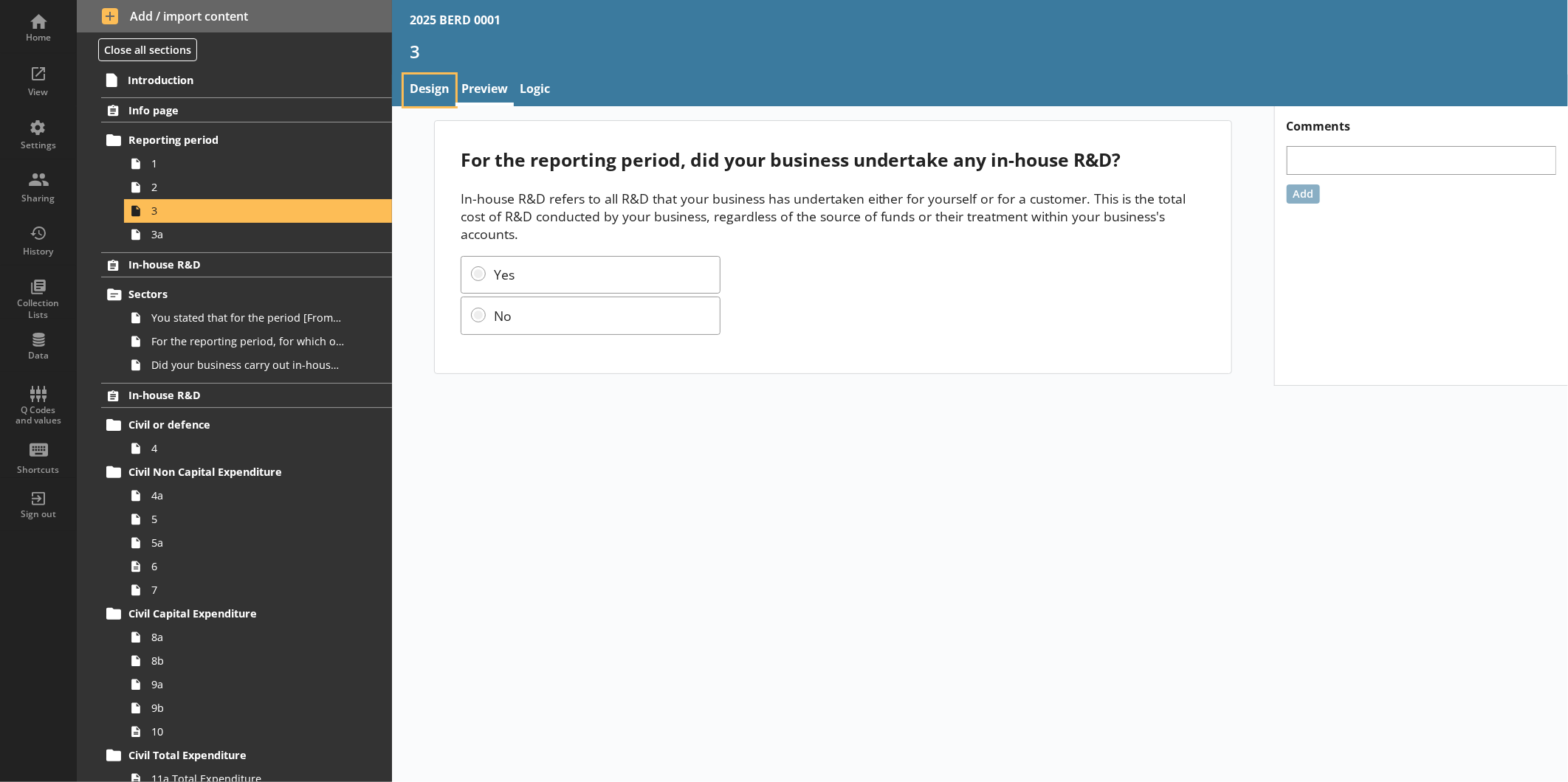
click at [443, 89] on link "Design" at bounding box center [429, 90] width 52 height 32
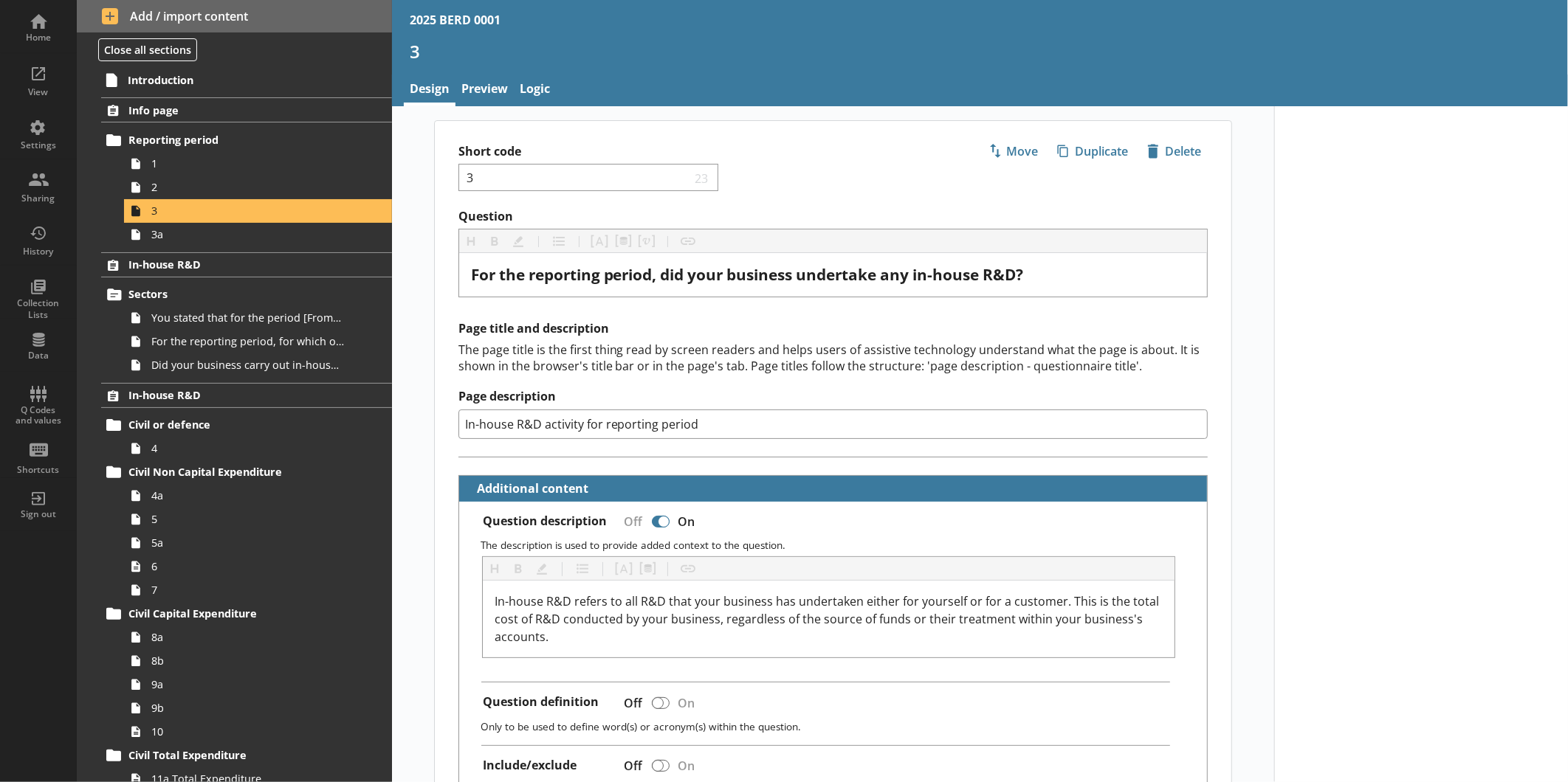
type textarea "x"
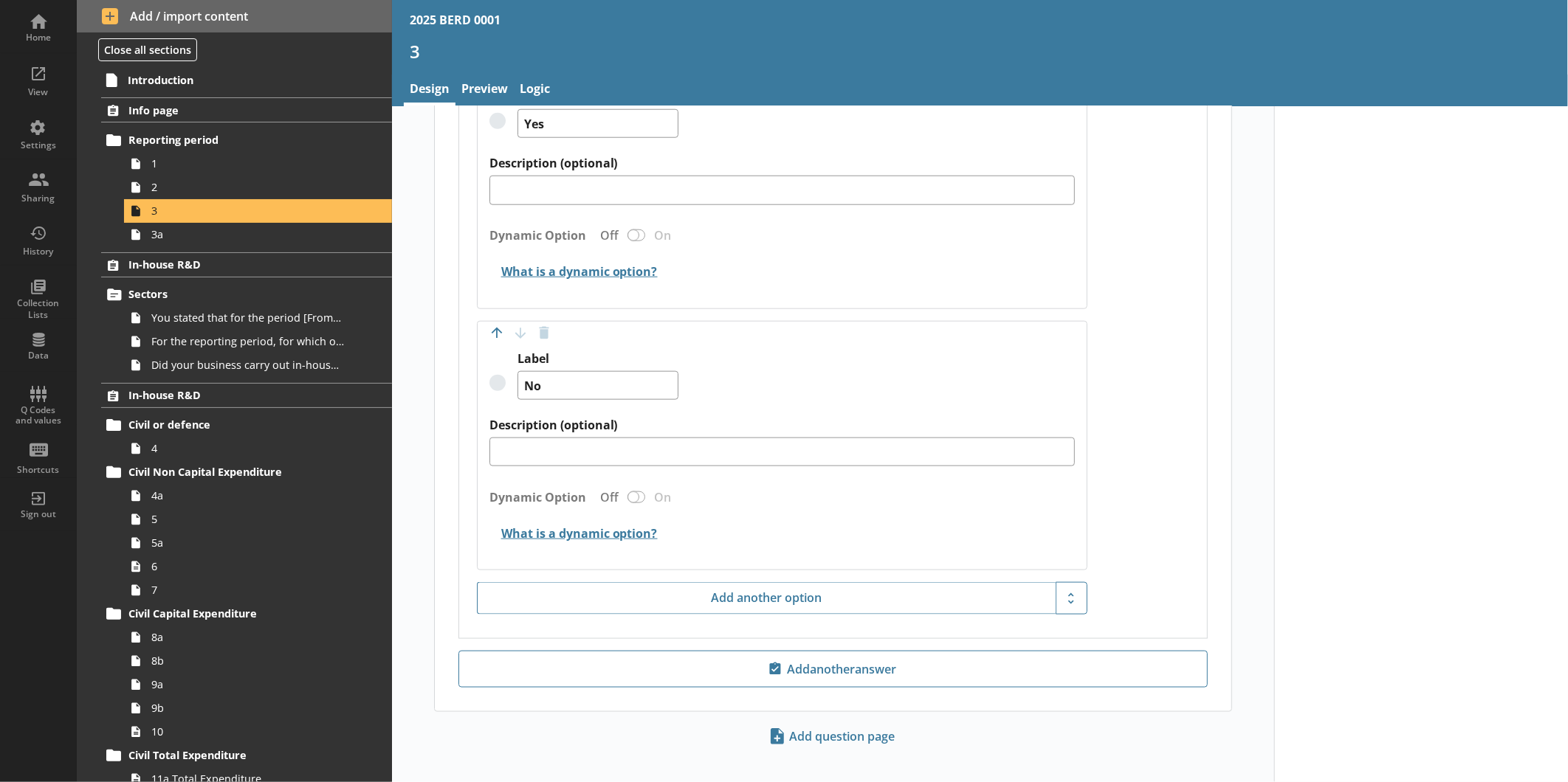
scroll to position [989, 0]
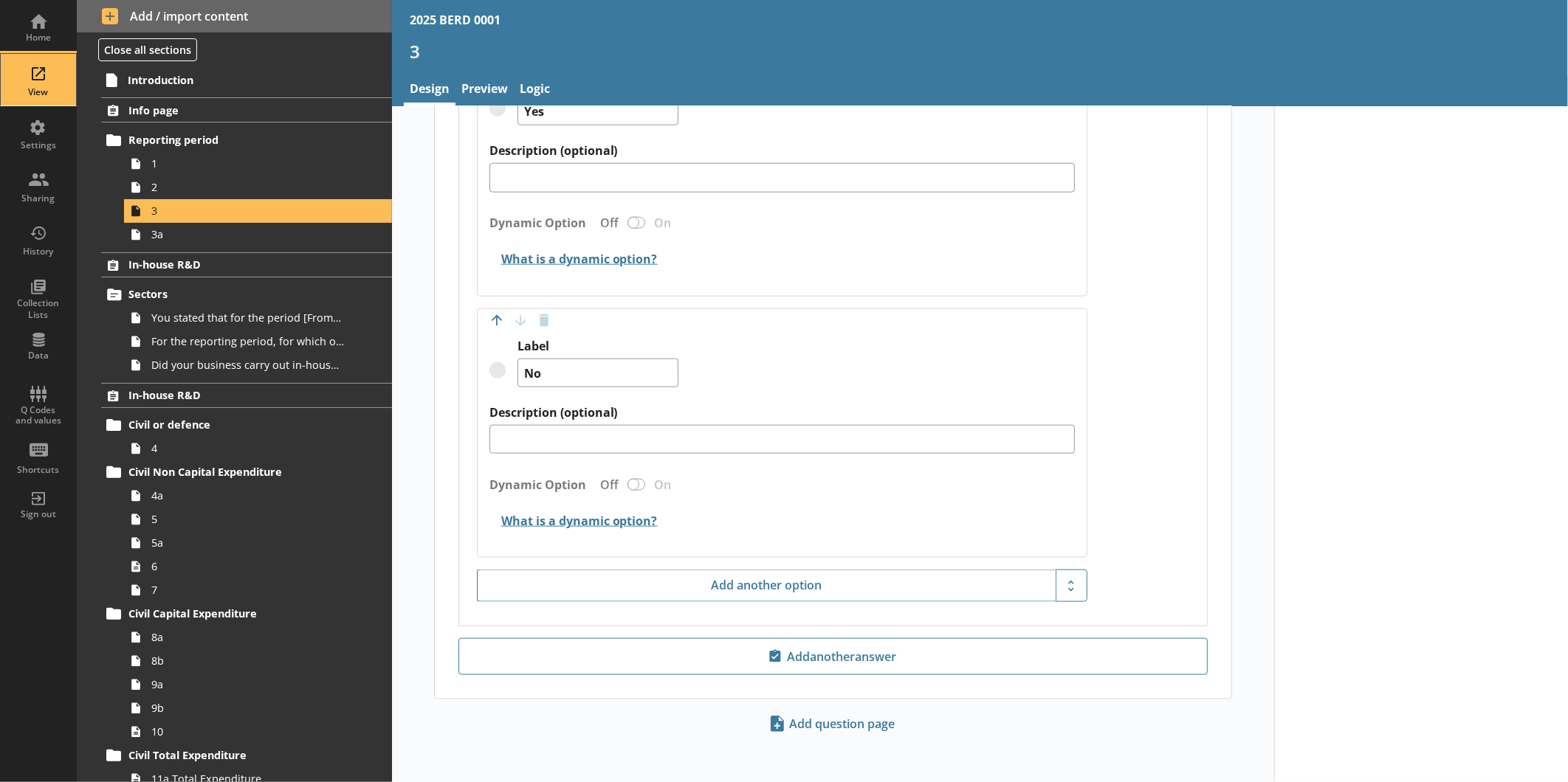
click at [56, 84] on div "View" at bounding box center [38, 79] width 52 height 52
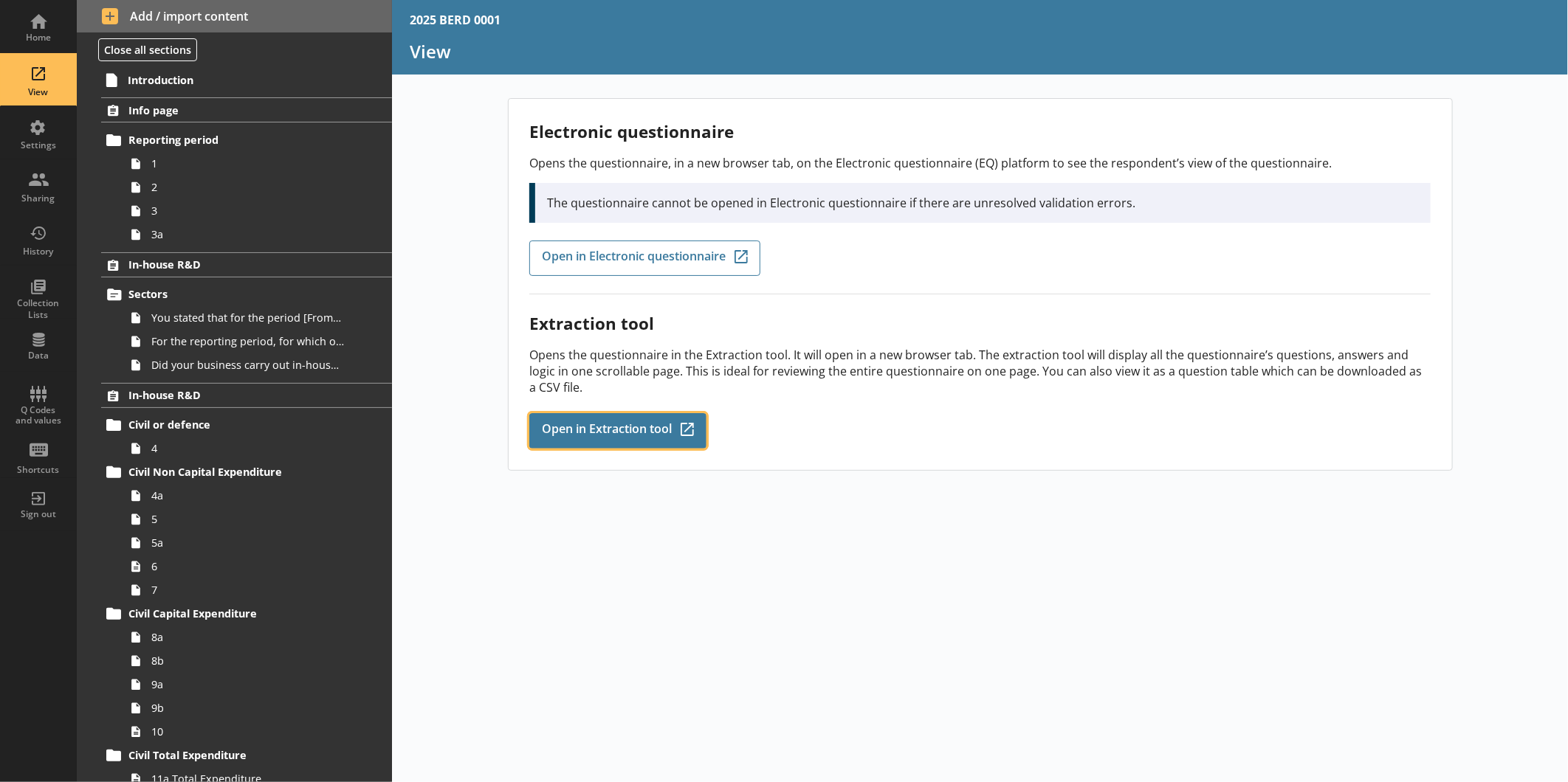
click at [594, 423] on span "Open in Extraction tool" at bounding box center [607, 431] width 130 height 17
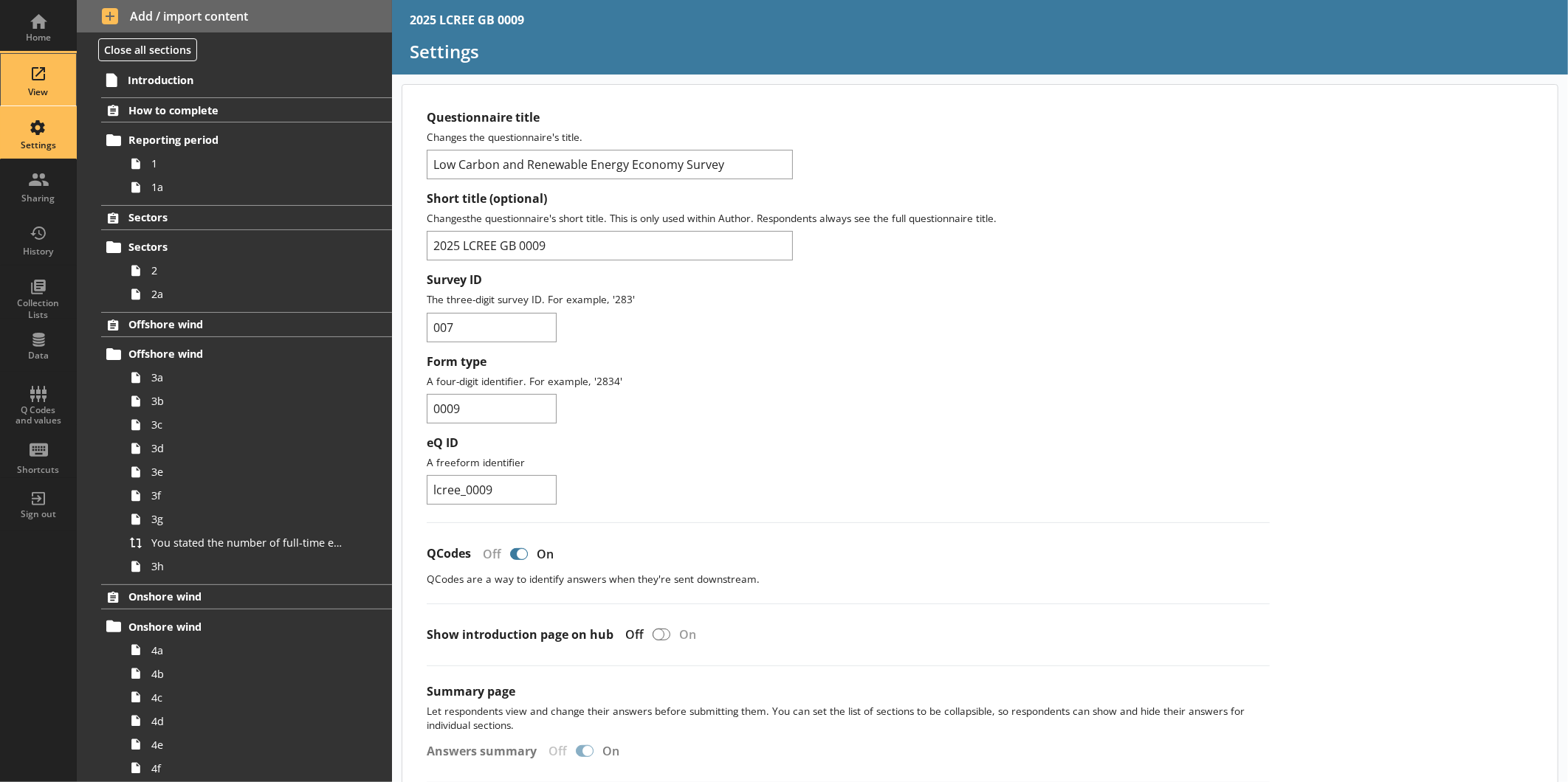
click at [45, 65] on div "View" at bounding box center [38, 79] width 52 height 52
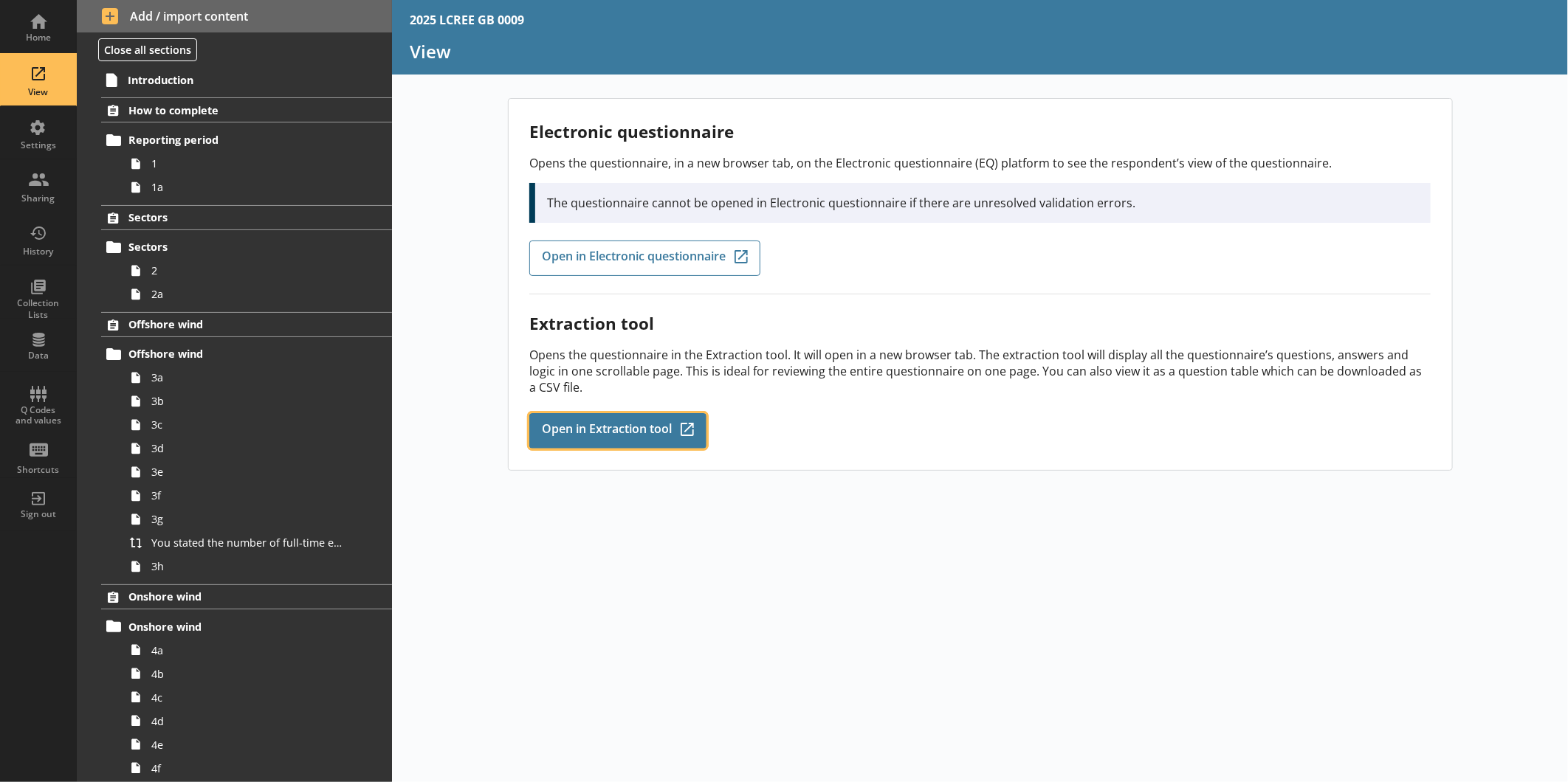
click at [618, 423] on span "Open in Extraction tool" at bounding box center [607, 431] width 130 height 17
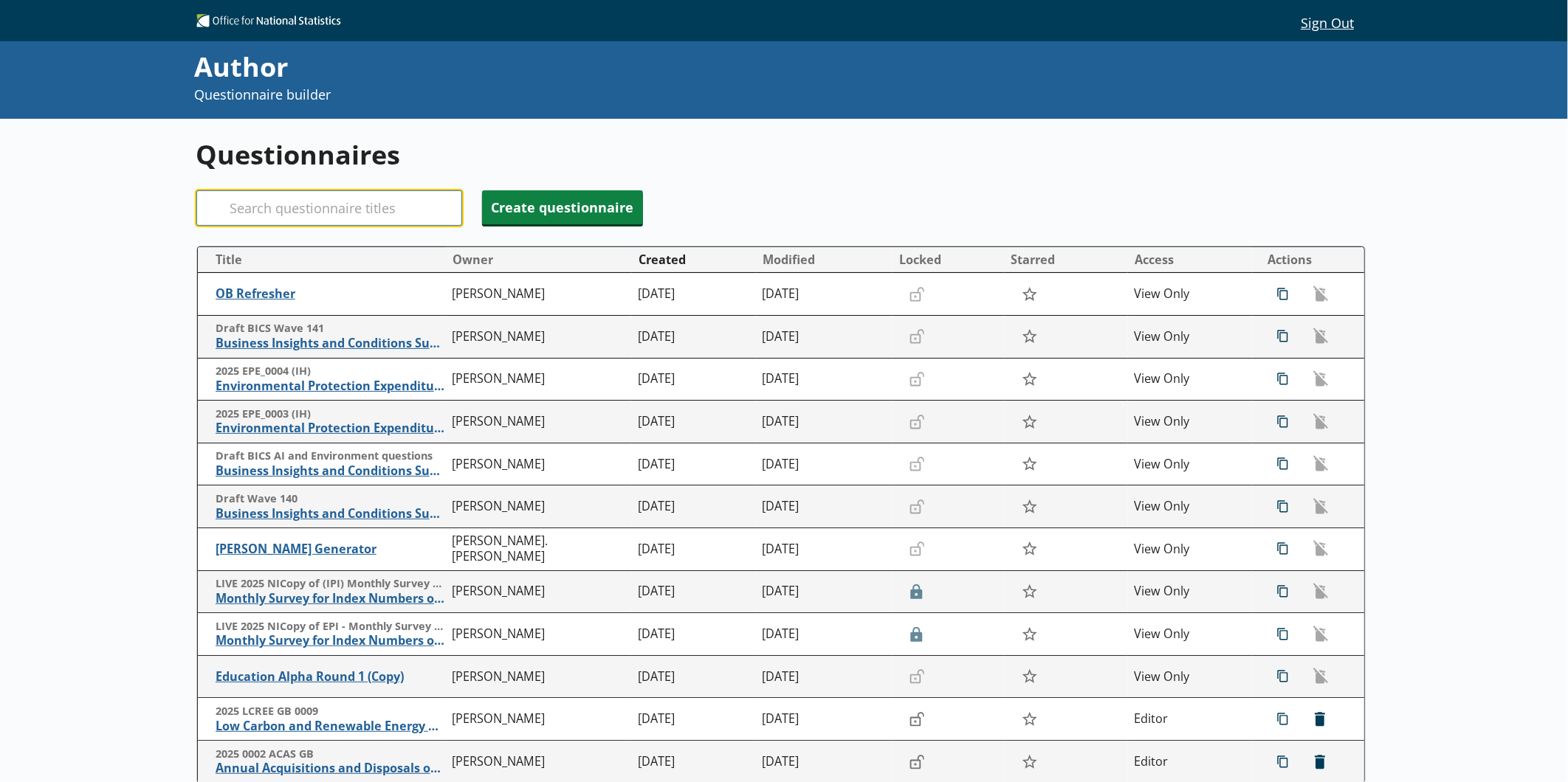
click at [345, 211] on input "Search" at bounding box center [329, 208] width 266 height 35
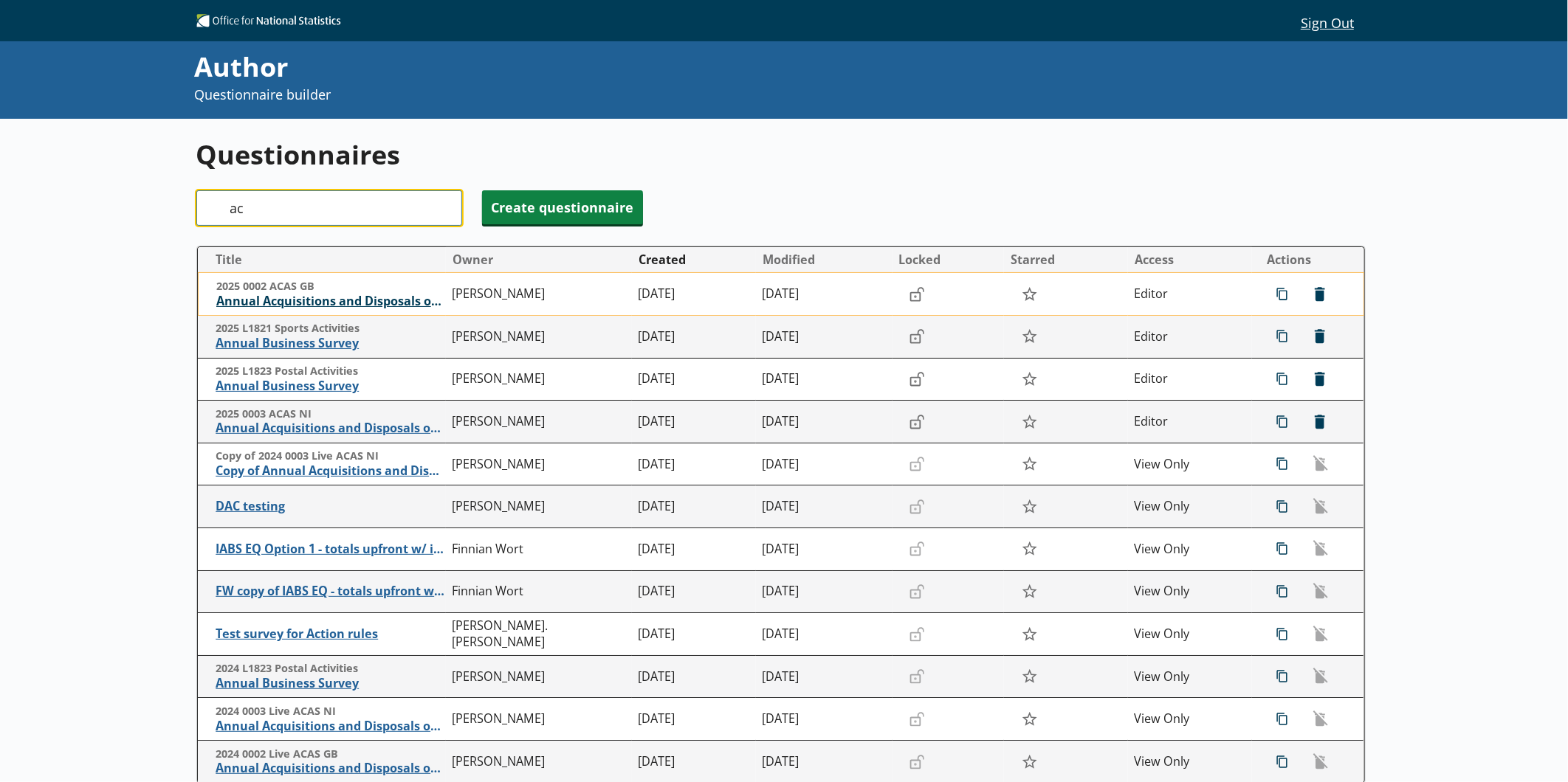
type input "ac"
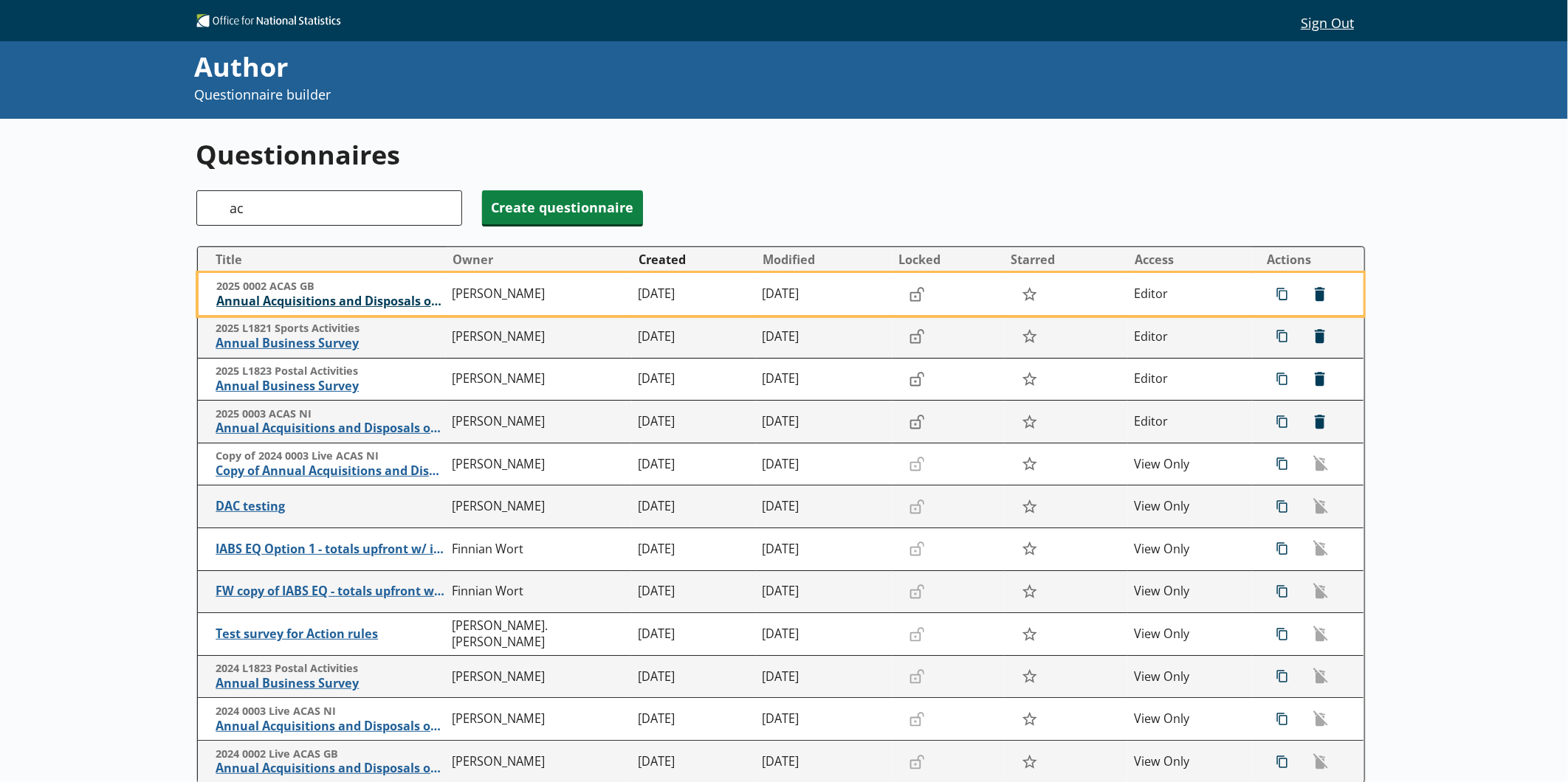
click at [347, 296] on span "Annual Acquisitions and Disposals of Capital Assets" at bounding box center [330, 302] width 229 height 16
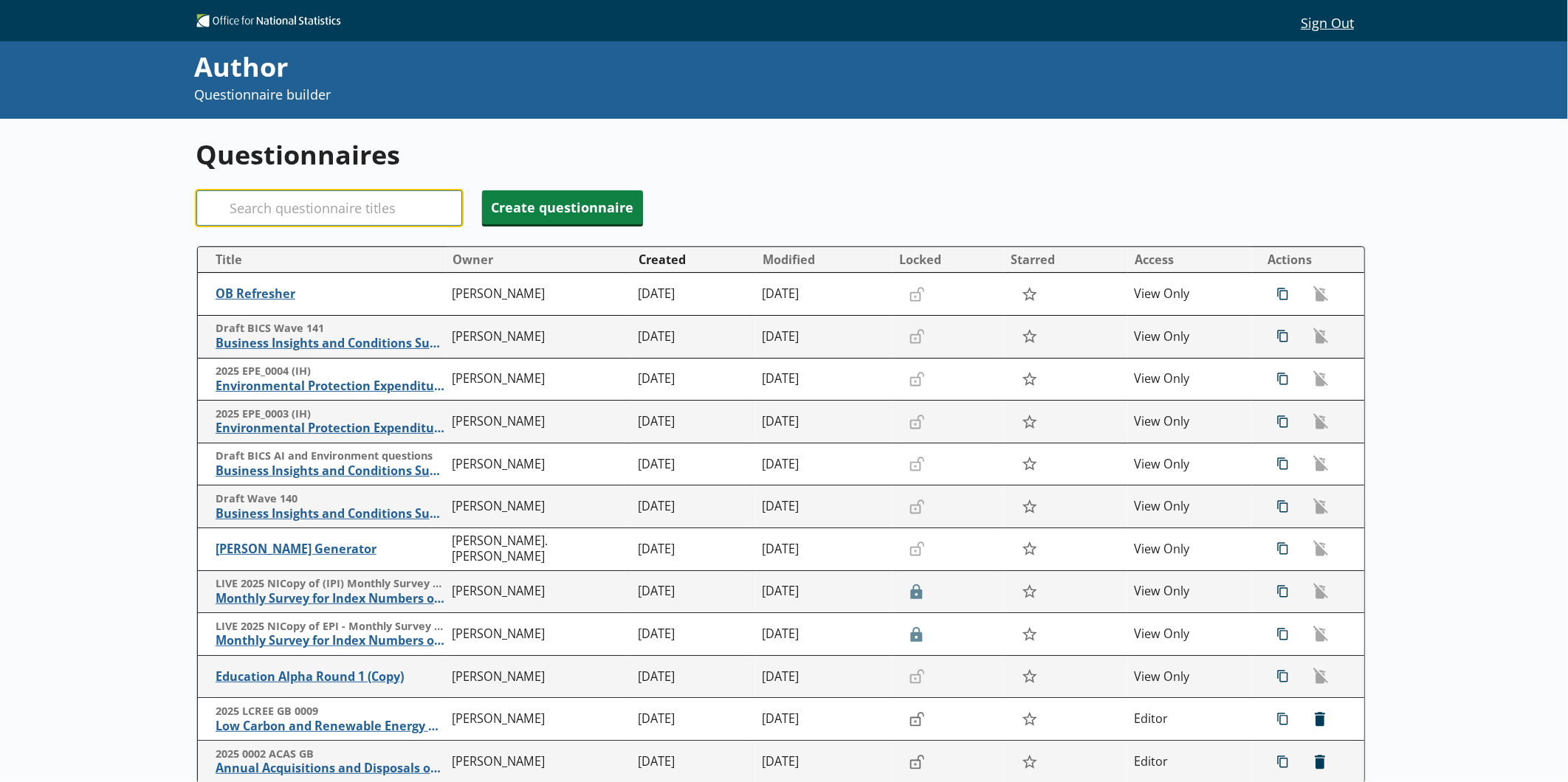
click at [252, 209] on input "Search" at bounding box center [329, 208] width 266 height 35
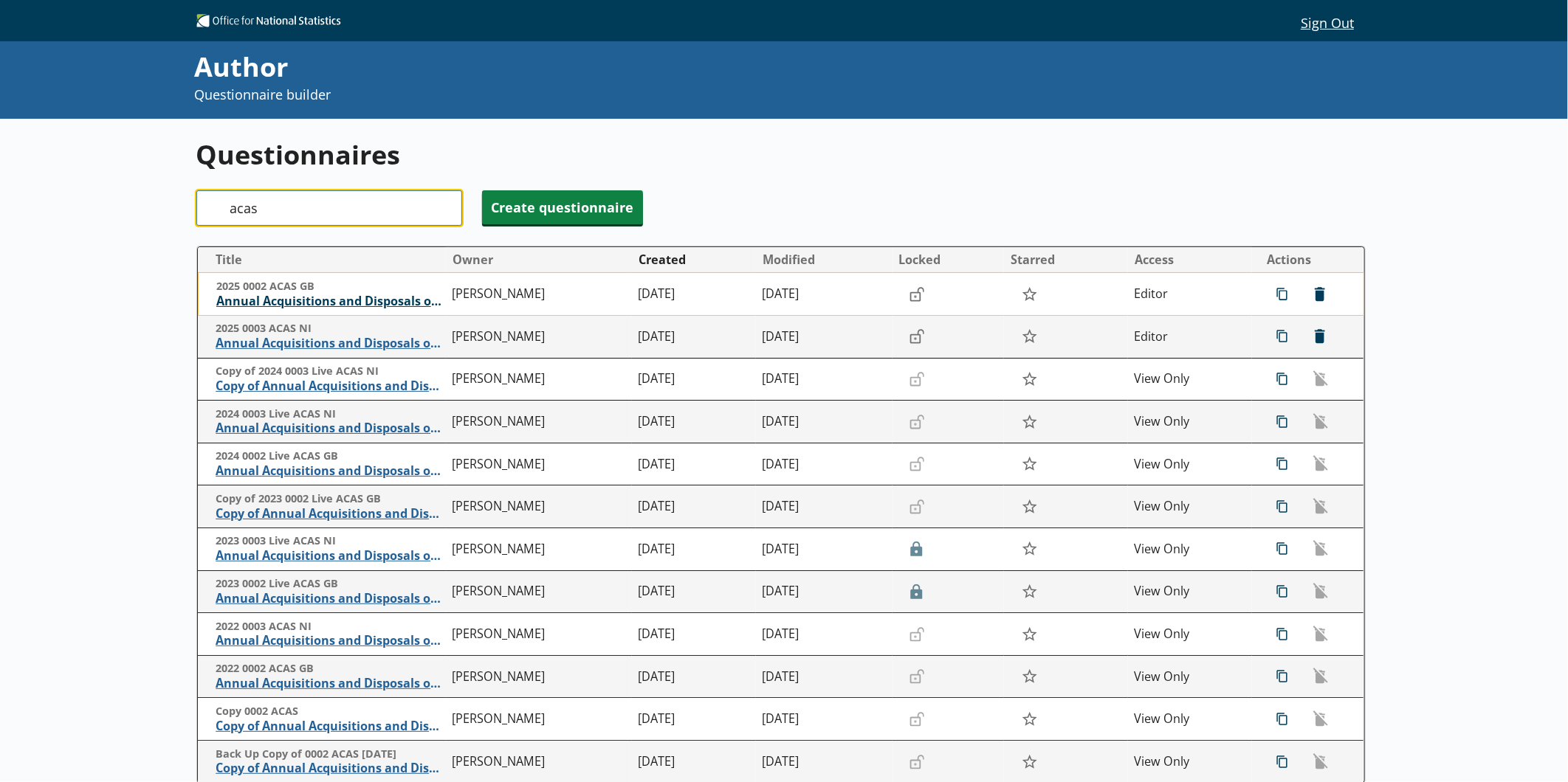
type input "acas"
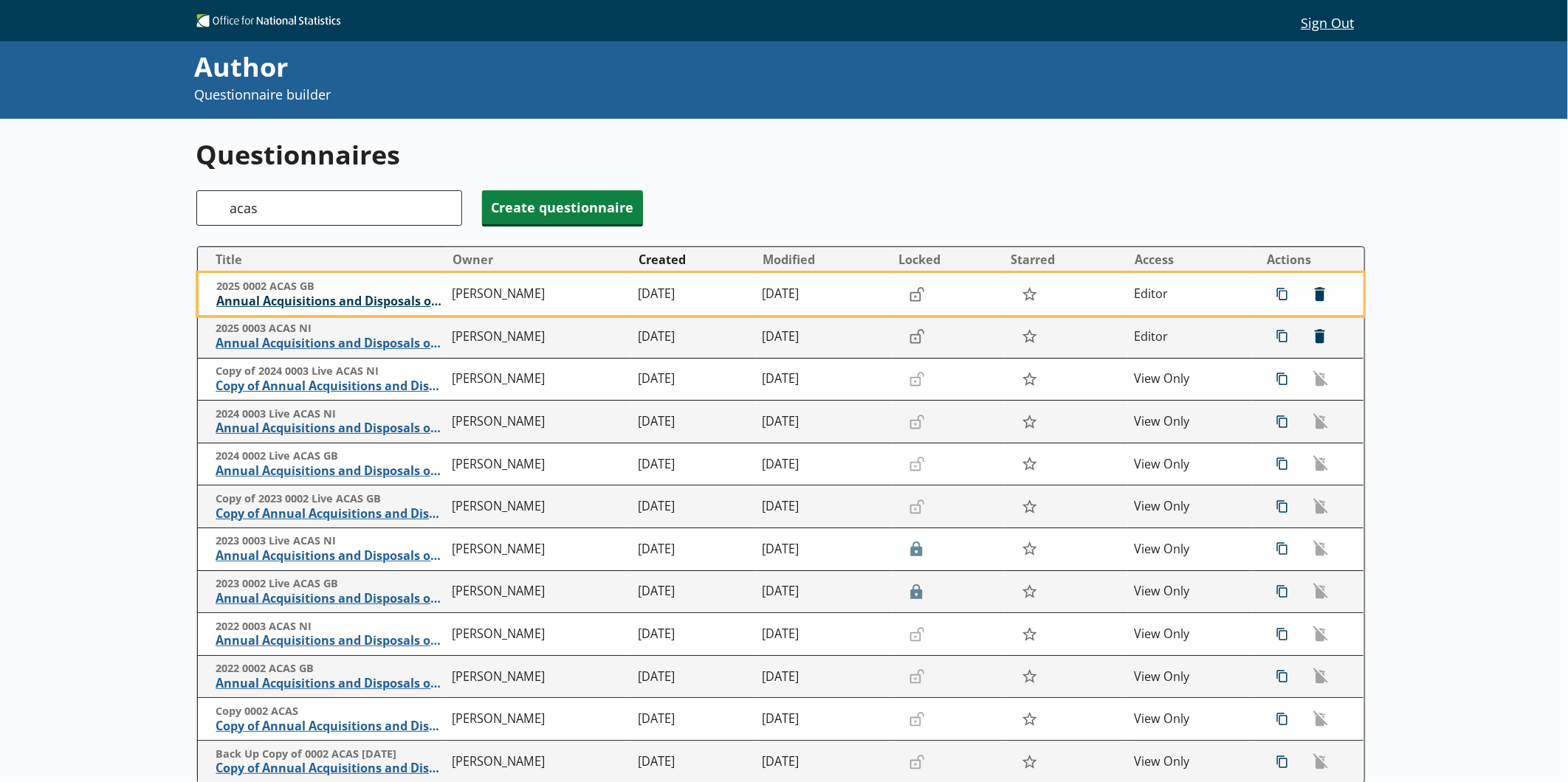
drag, startPoint x: 313, startPoint y: 307, endPoint x: 292, endPoint y: 303, distance: 21.4
click at [292, 303] on span "Annual Acquisitions and Disposals of Capital Assets" at bounding box center [330, 302] width 229 height 16
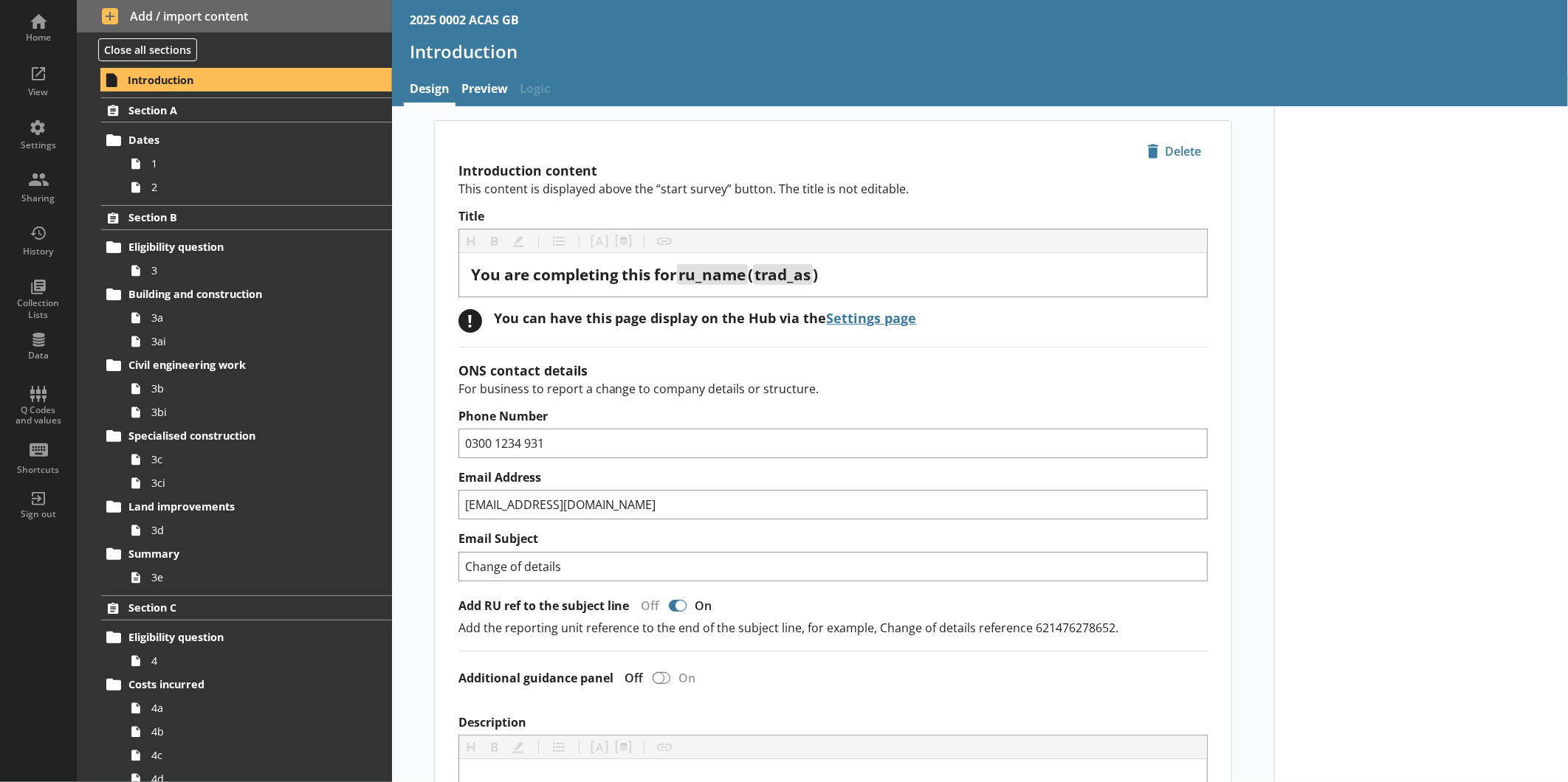
click at [580, 85] on nav "Design Preview Logic" at bounding box center [980, 90] width 1176 height 32
click at [41, 135] on div "Settings" at bounding box center [38, 132] width 52 height 52
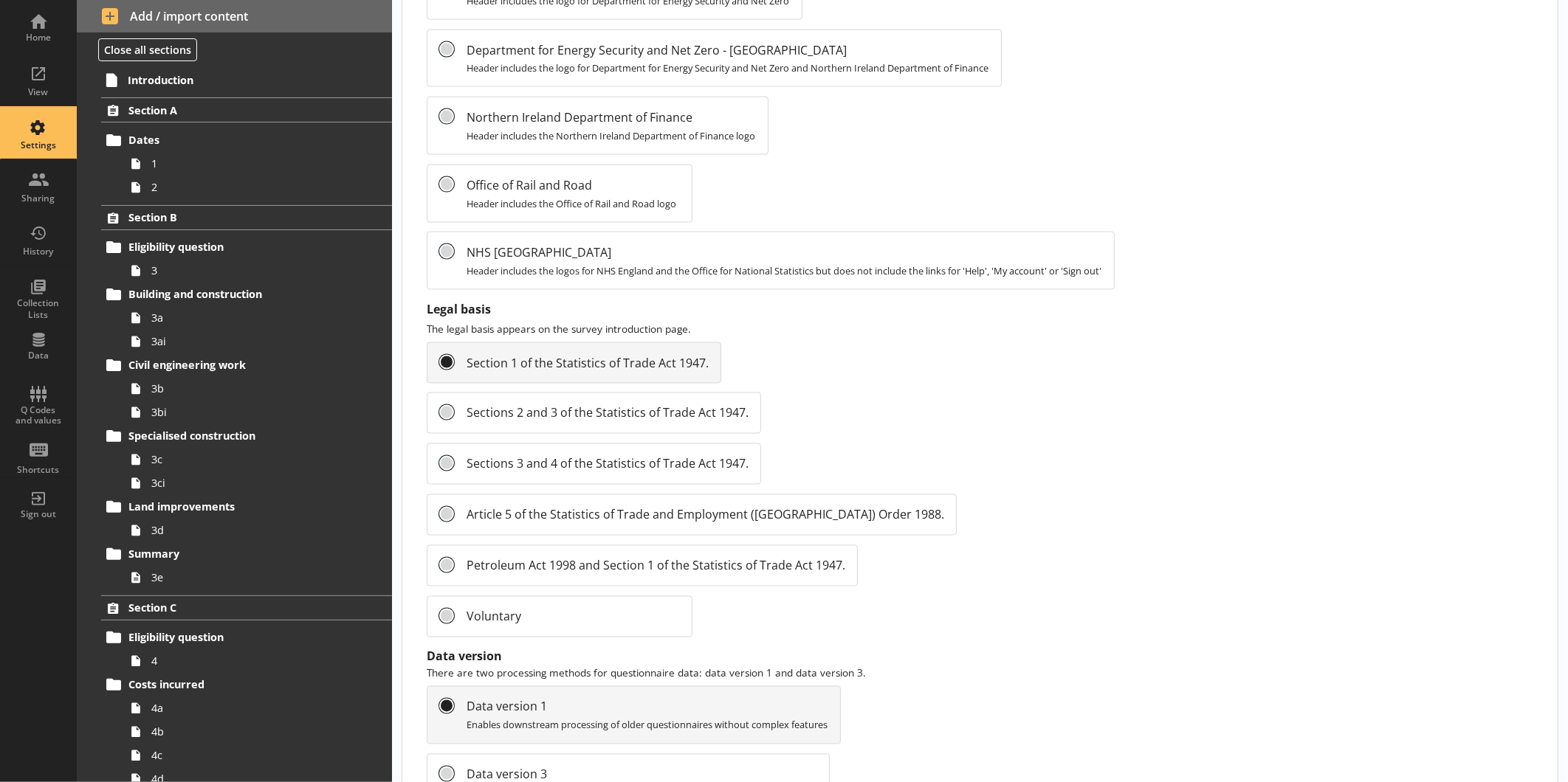
scroll to position [1401, 0]
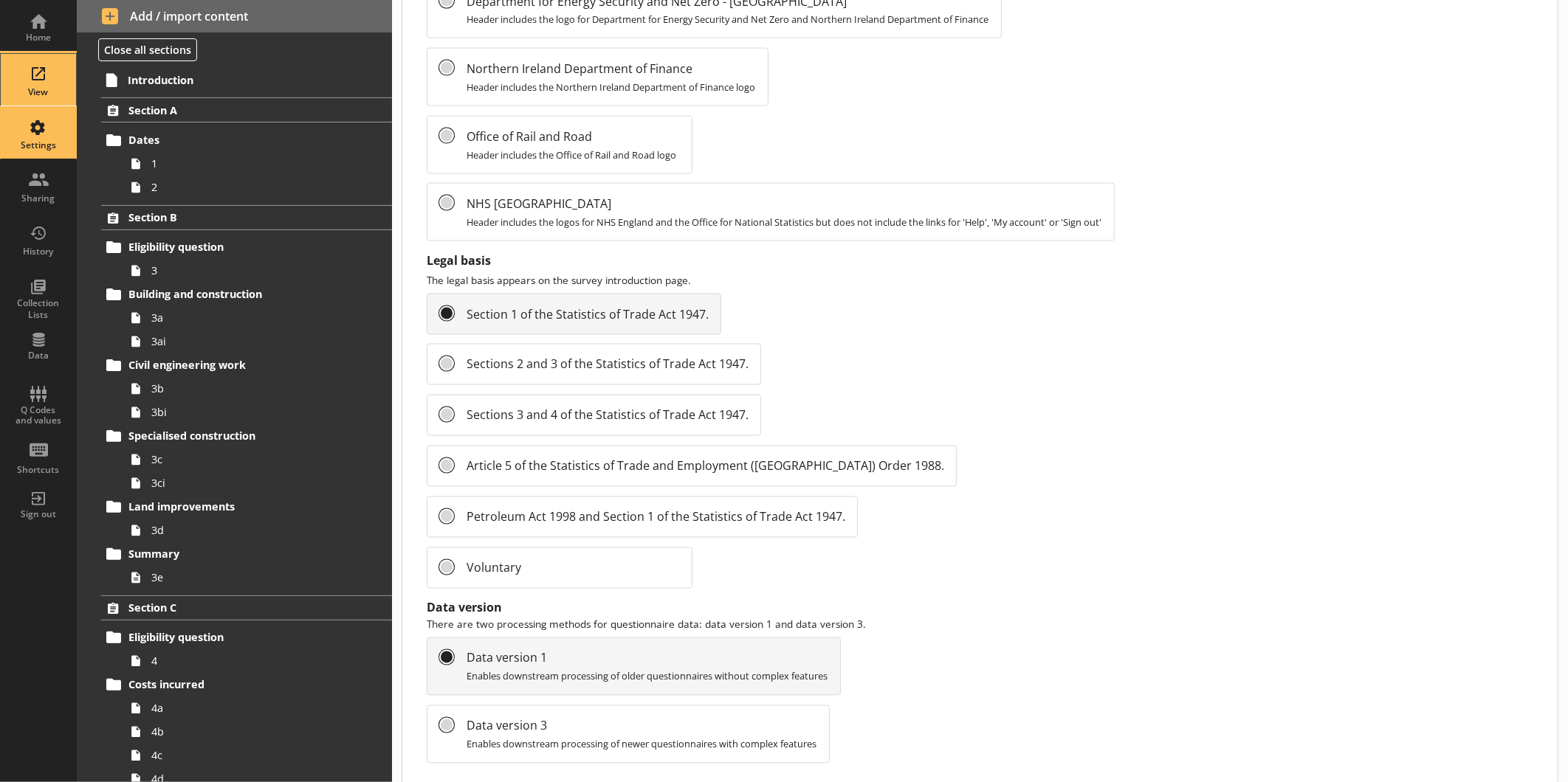
click at [40, 89] on div "View" at bounding box center [38, 92] width 52 height 12
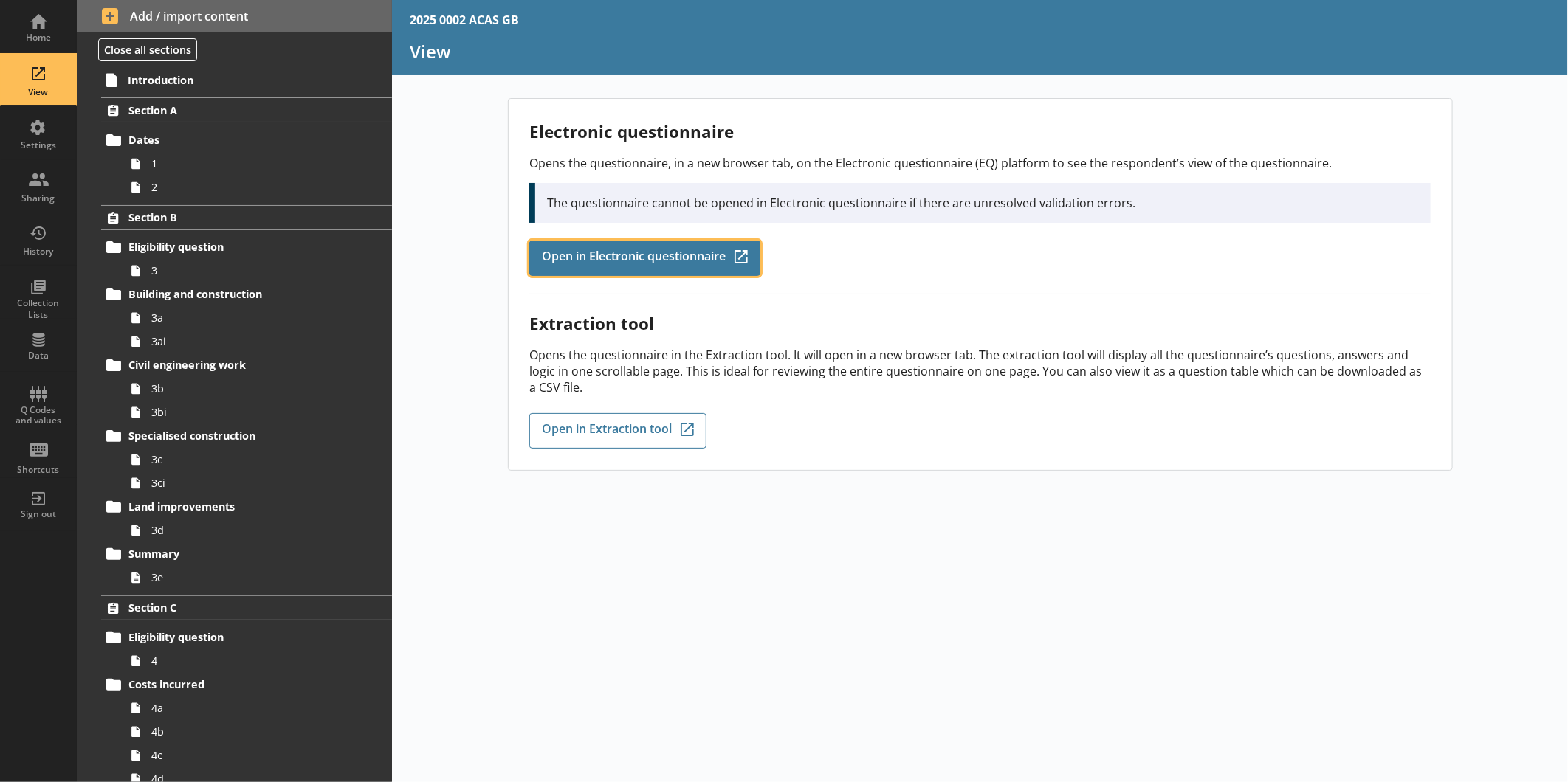
click at [658, 263] on span "Open in Electronic questionnaire" at bounding box center [633, 258] width 184 height 17
click at [610, 256] on span "Open in Electronic questionnaire" at bounding box center [633, 258] width 184 height 17
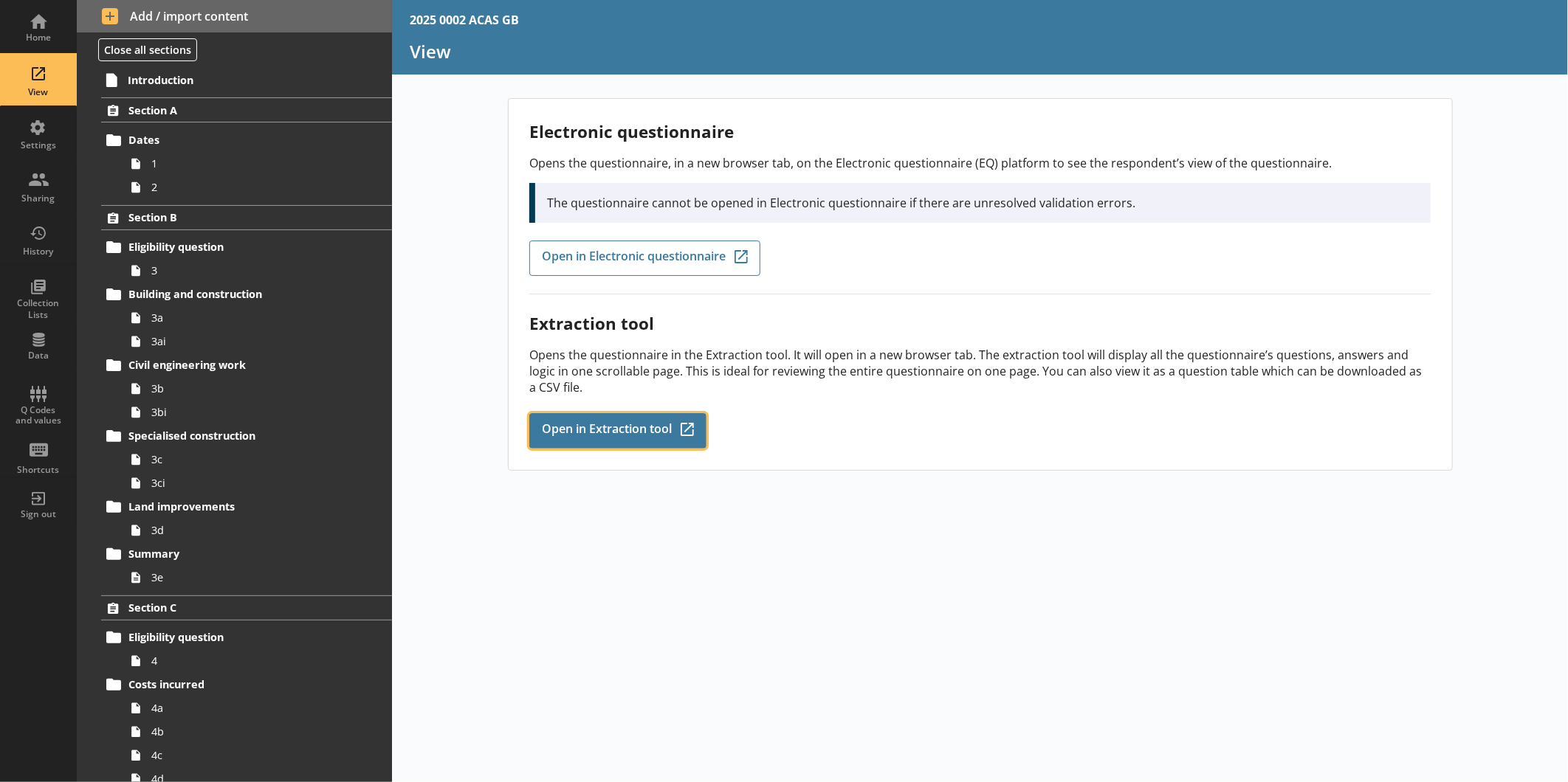
click at [598, 424] on span "Open in Extraction tool" at bounding box center [607, 431] width 130 height 17
click at [182, 88] on link "Introduction" at bounding box center [246, 80] width 292 height 23
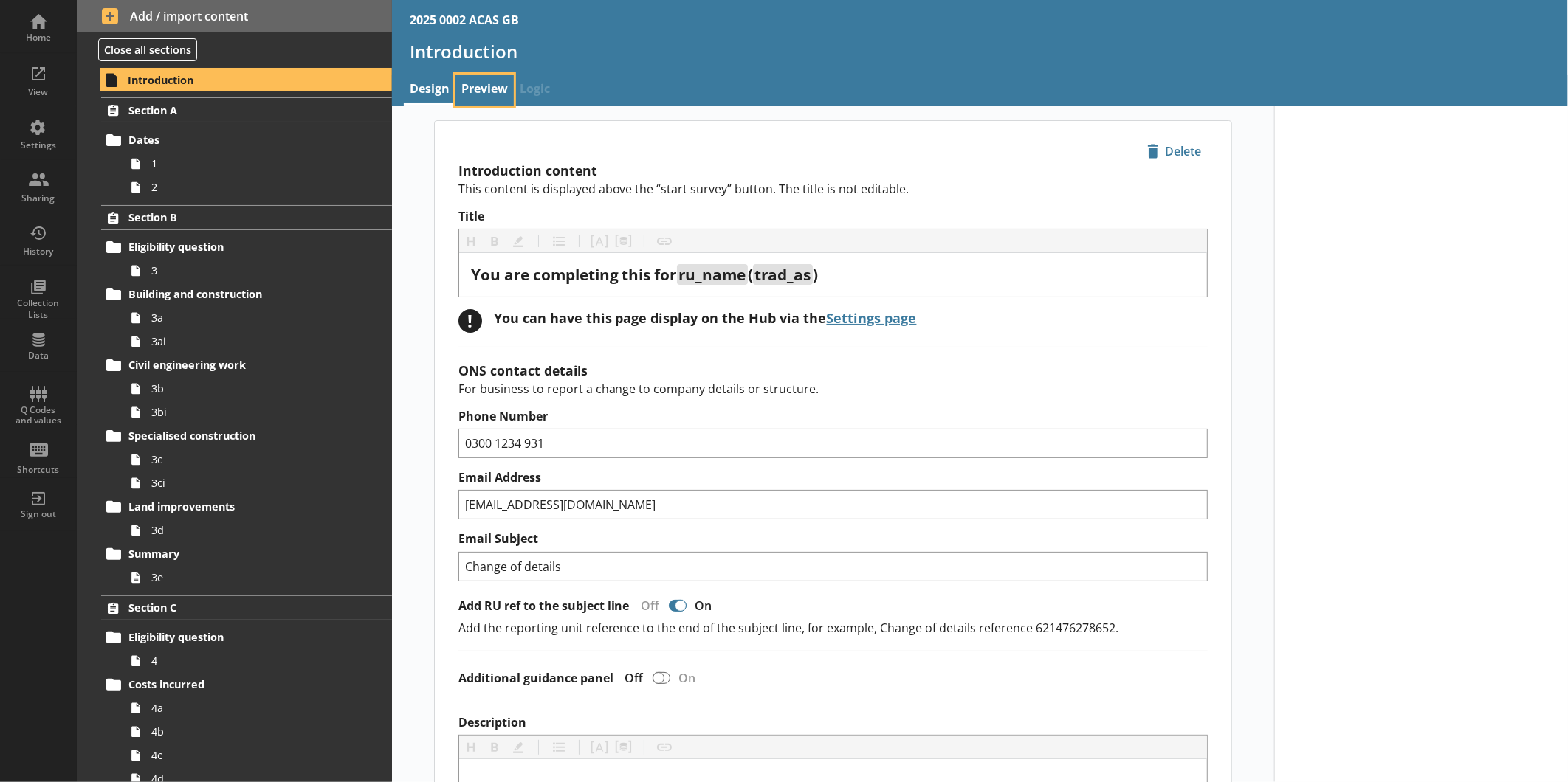
click at [488, 86] on link "Preview" at bounding box center [484, 90] width 58 height 32
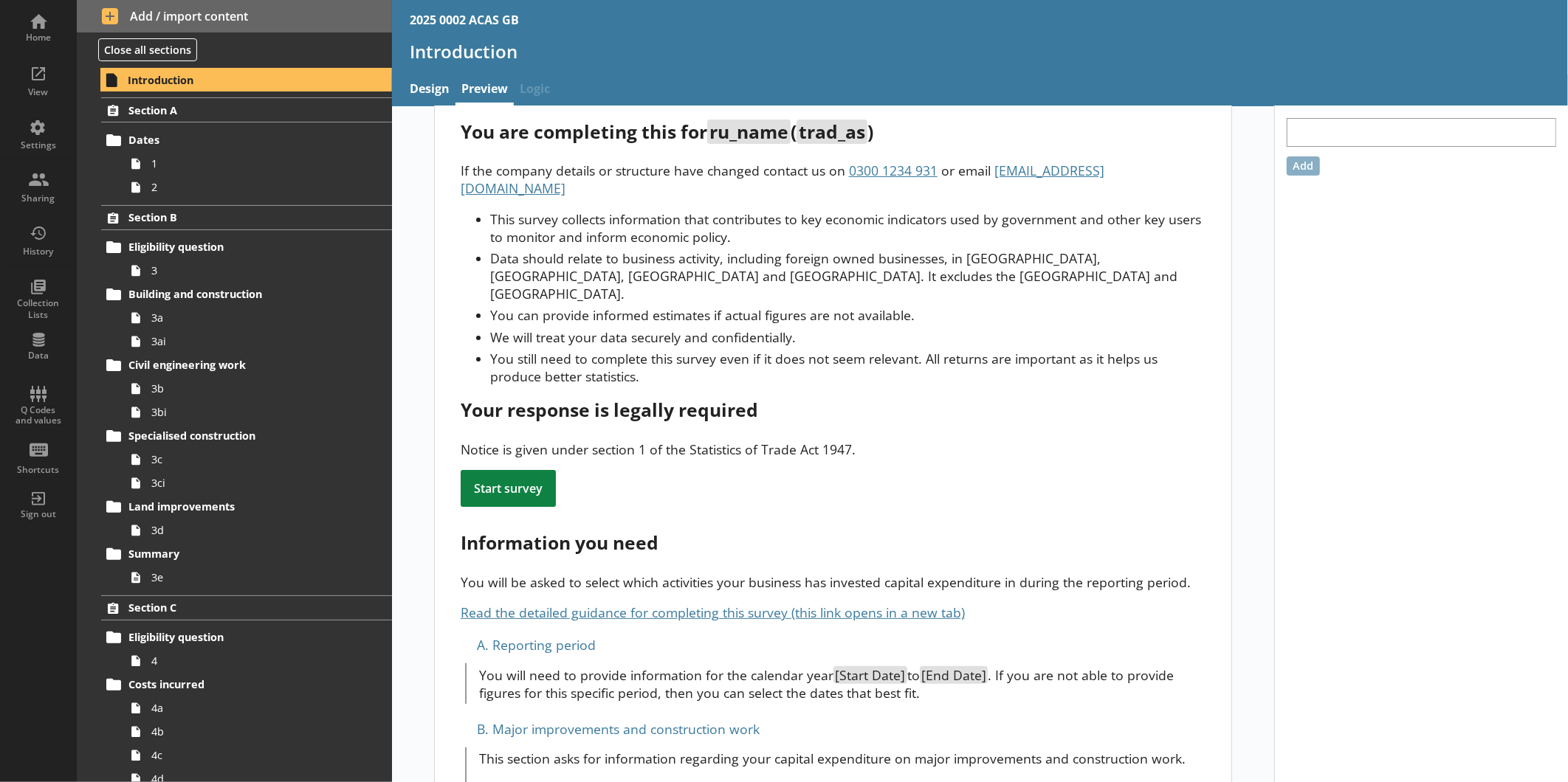
scroll to position [29, 0]
click at [428, 86] on link "Design" at bounding box center [429, 90] width 52 height 32
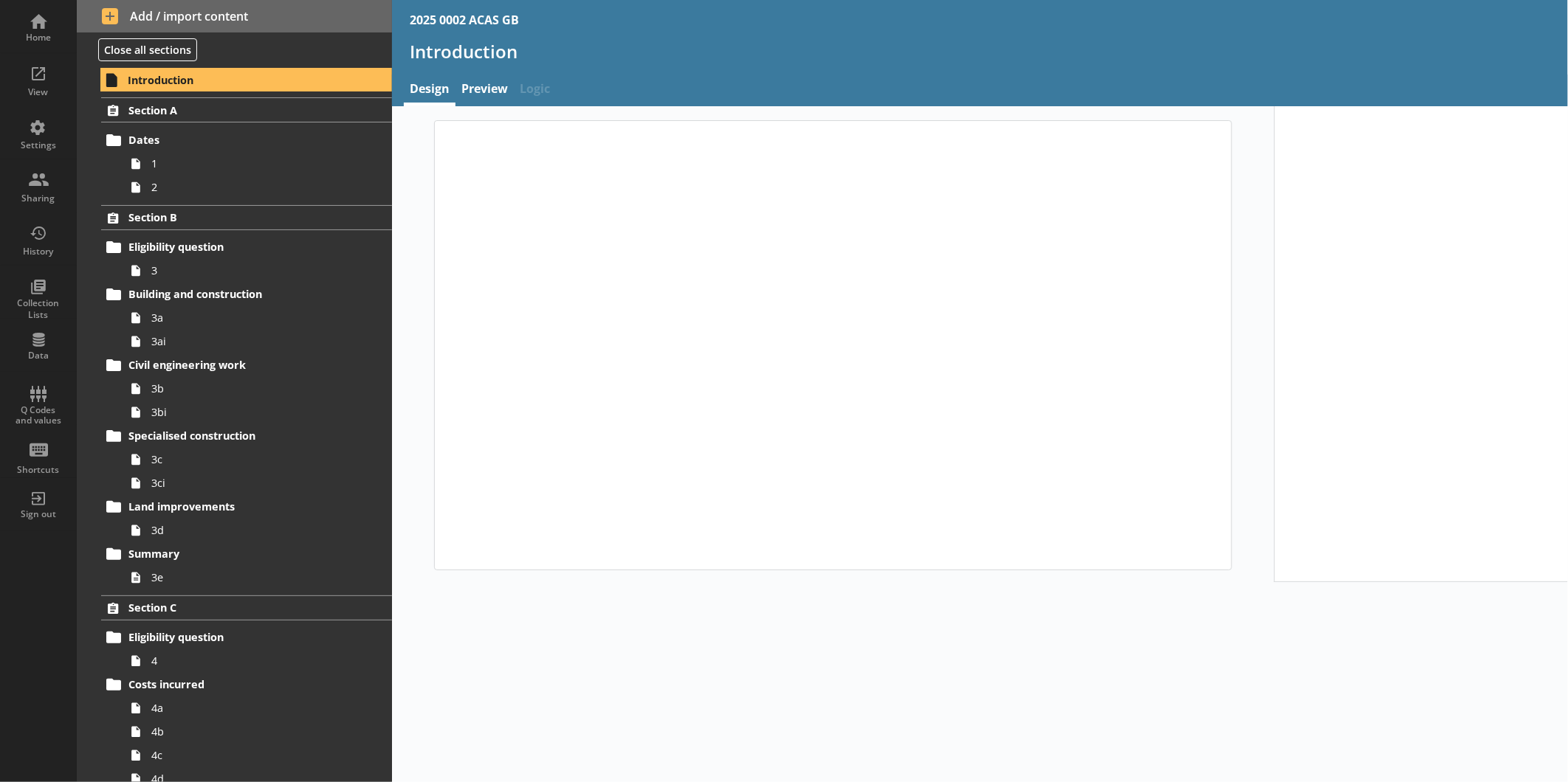
type textarea "x"
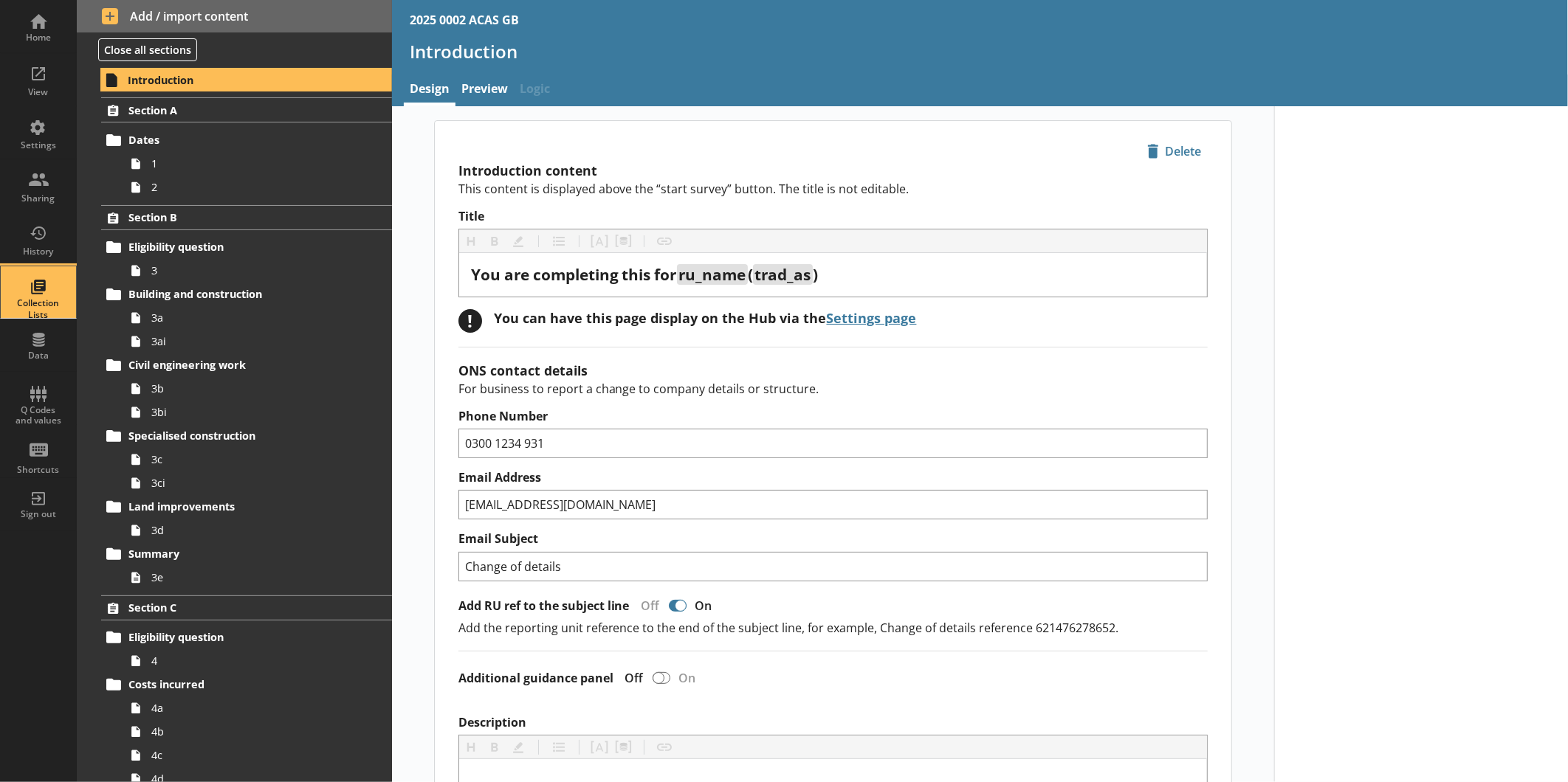
click at [27, 302] on div "Collection Lists" at bounding box center [38, 309] width 52 height 23
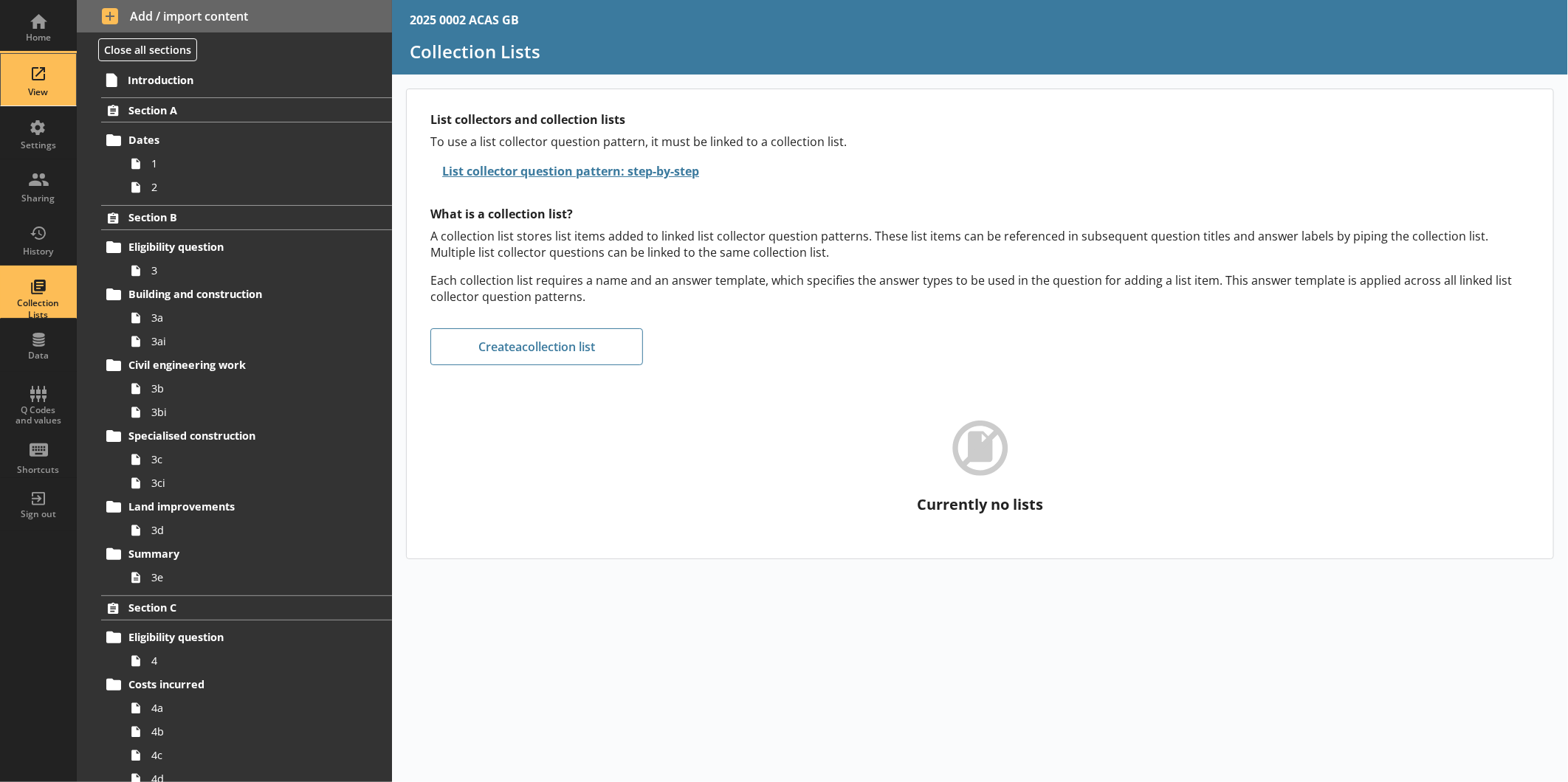
click at [39, 99] on div "View" at bounding box center [38, 79] width 52 height 52
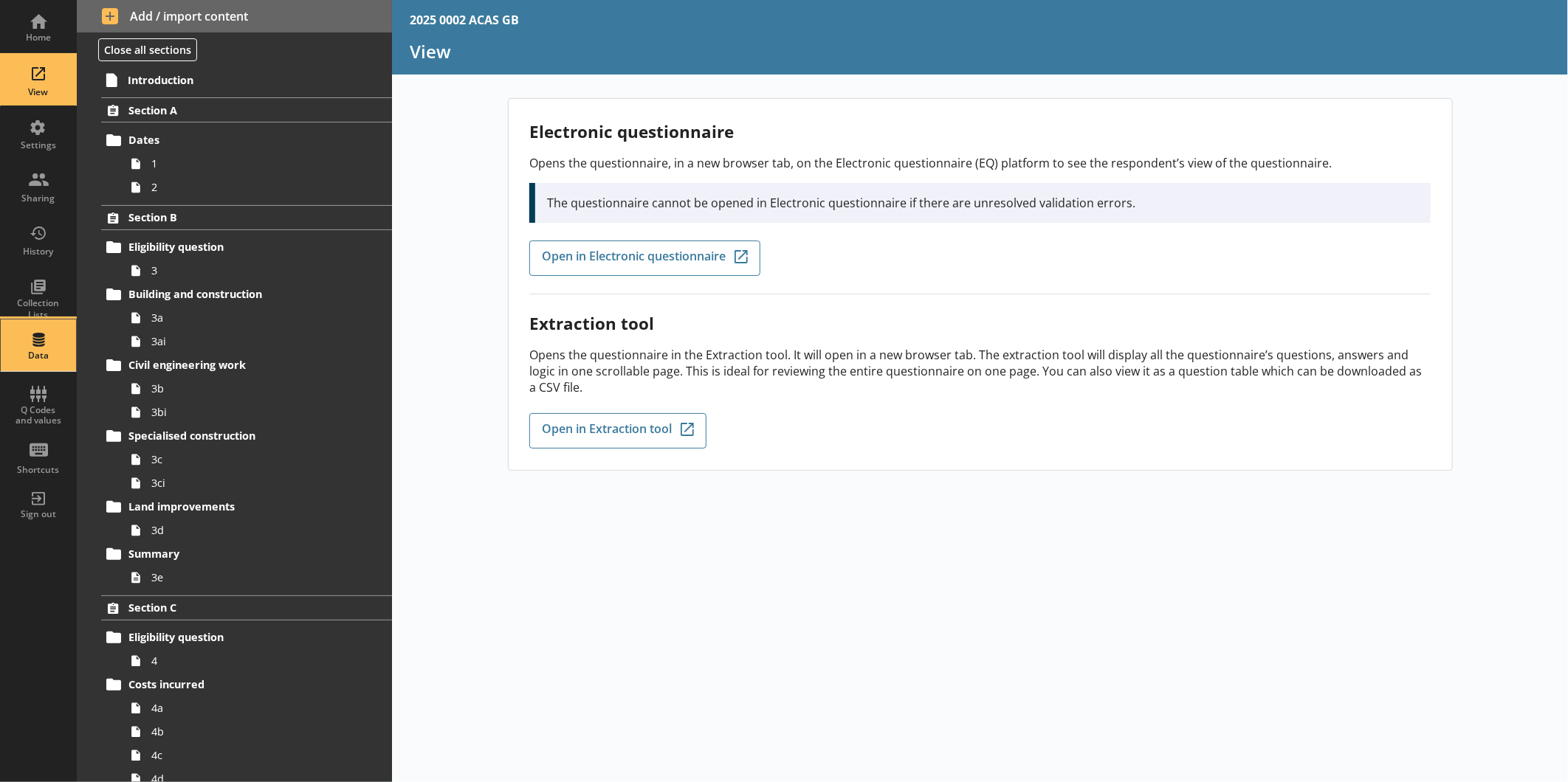
click at [53, 338] on div "Data" at bounding box center [38, 345] width 52 height 52
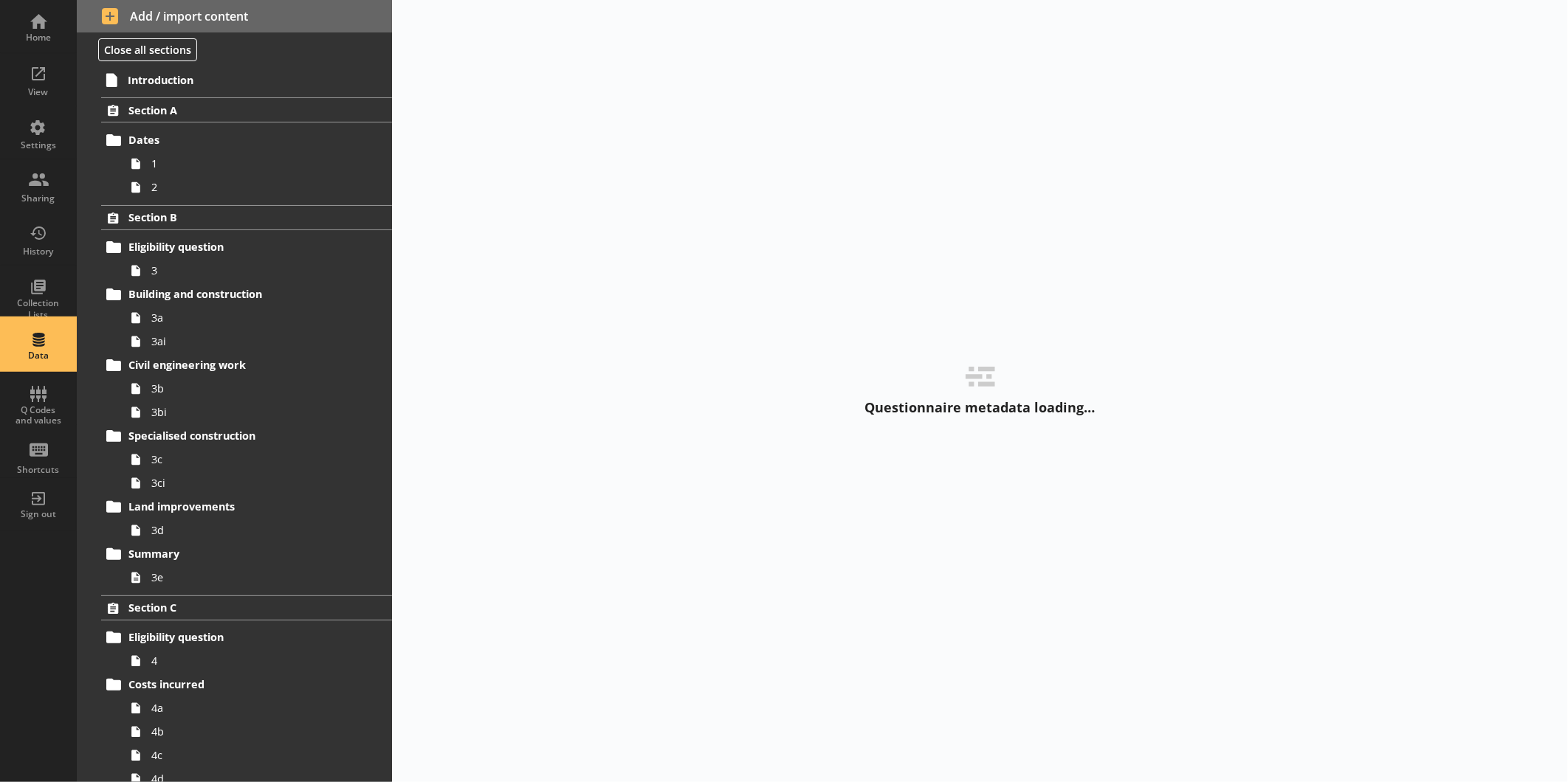
select select "Text_Optional"
select select "Date"
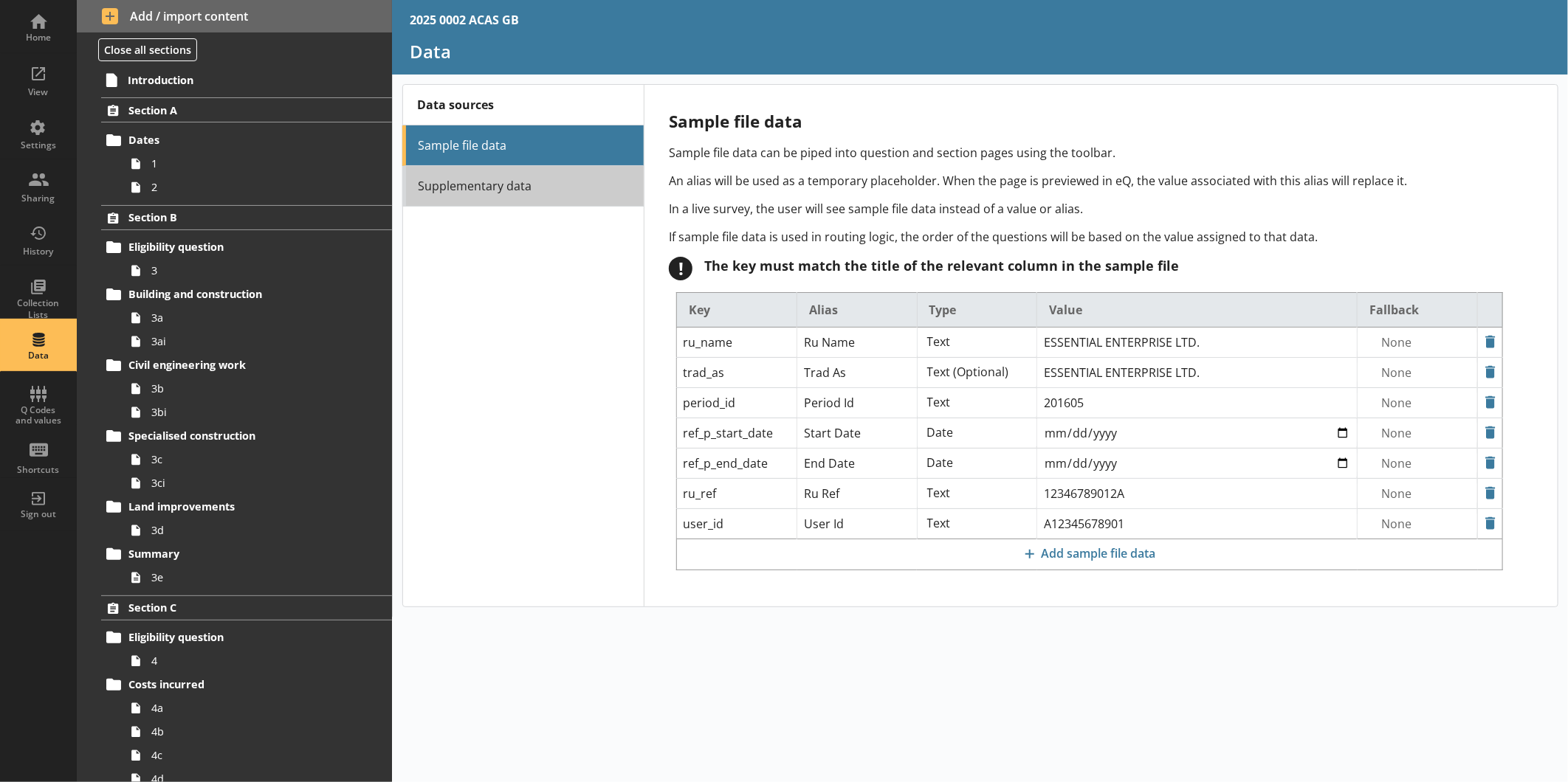
click at [514, 193] on link "Supplementary data" at bounding box center [523, 187] width 241 height 41
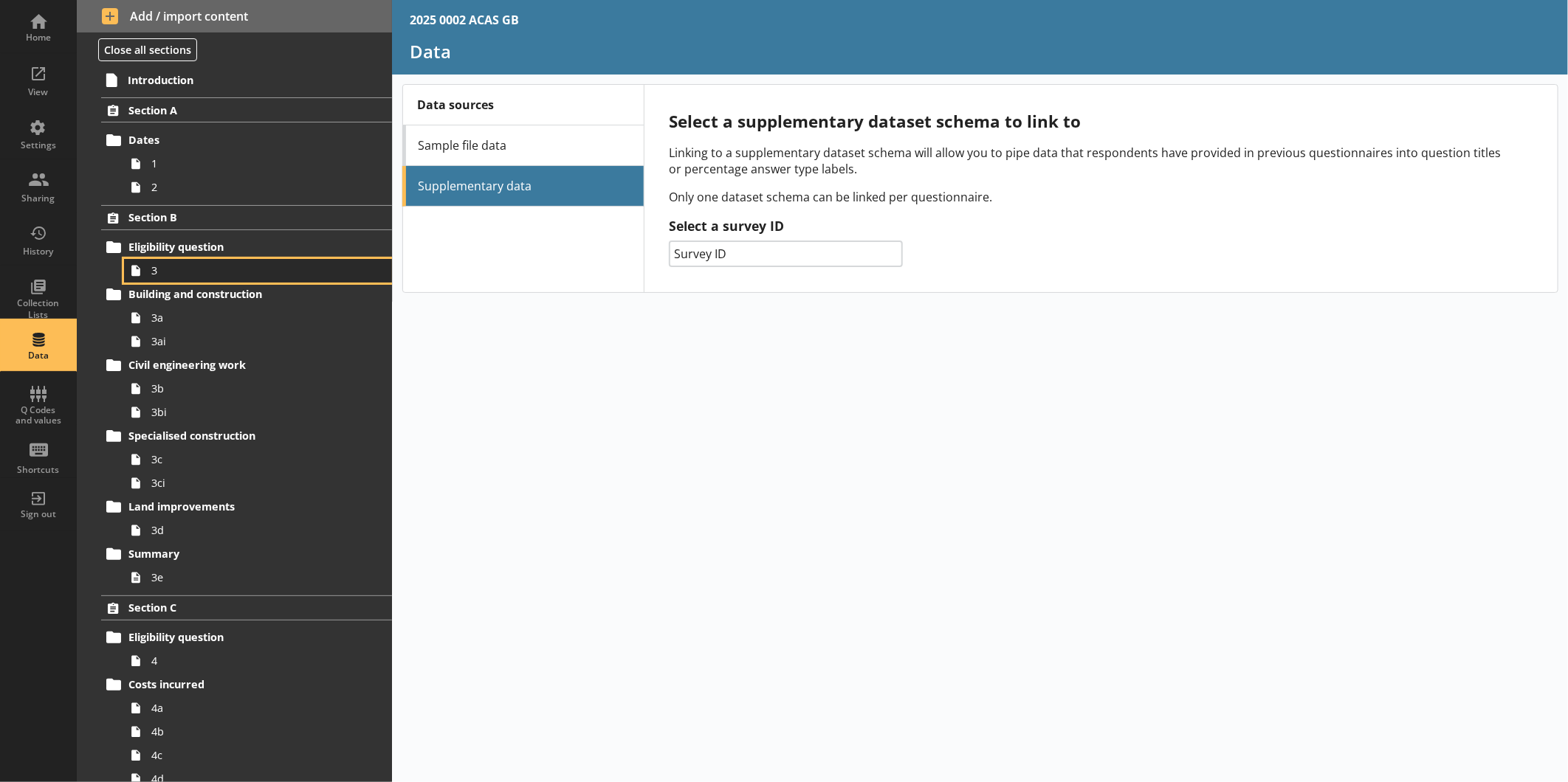
click at [212, 268] on span "3" at bounding box center [248, 270] width 193 height 14
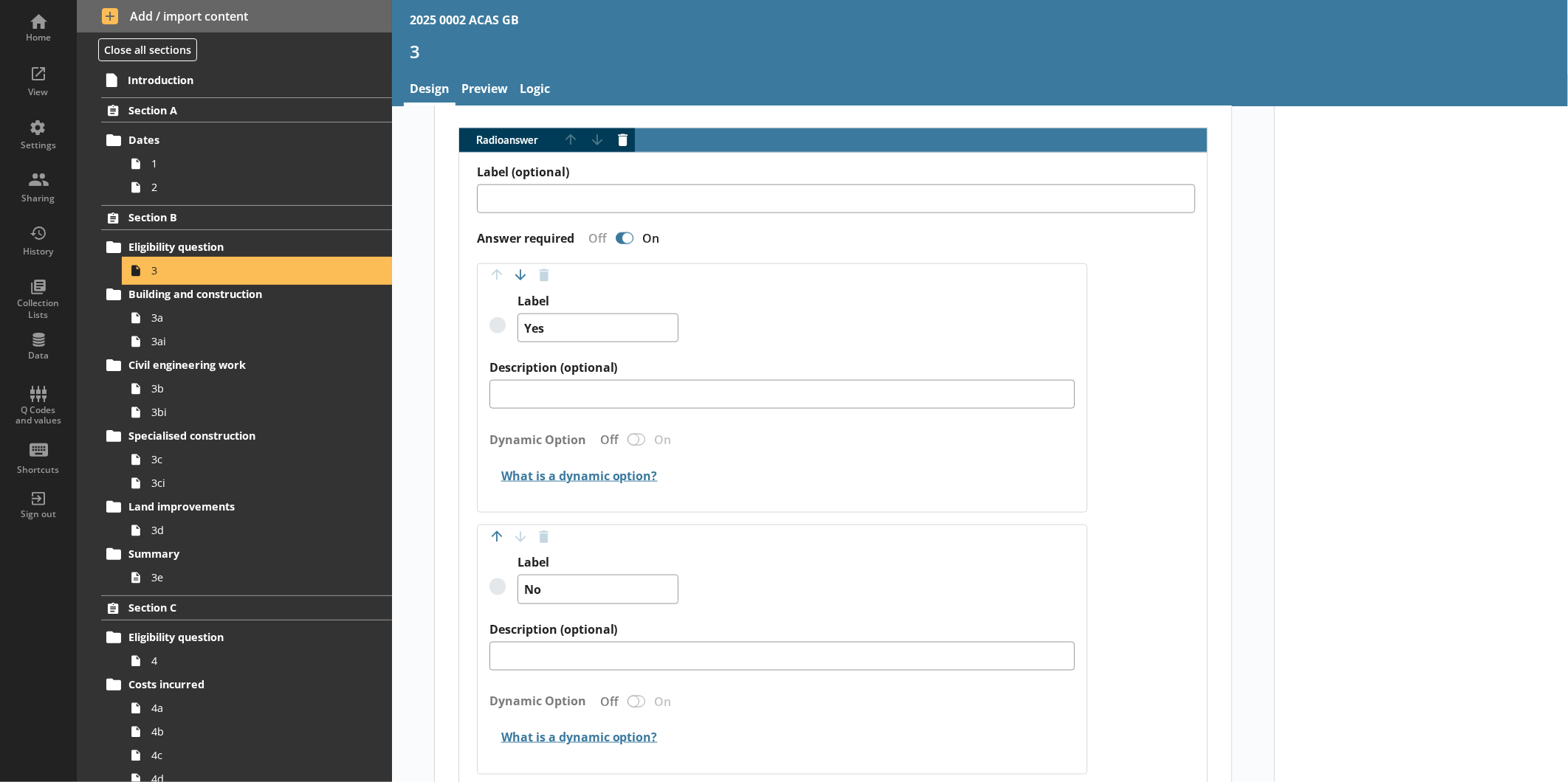
scroll to position [1049, 0]
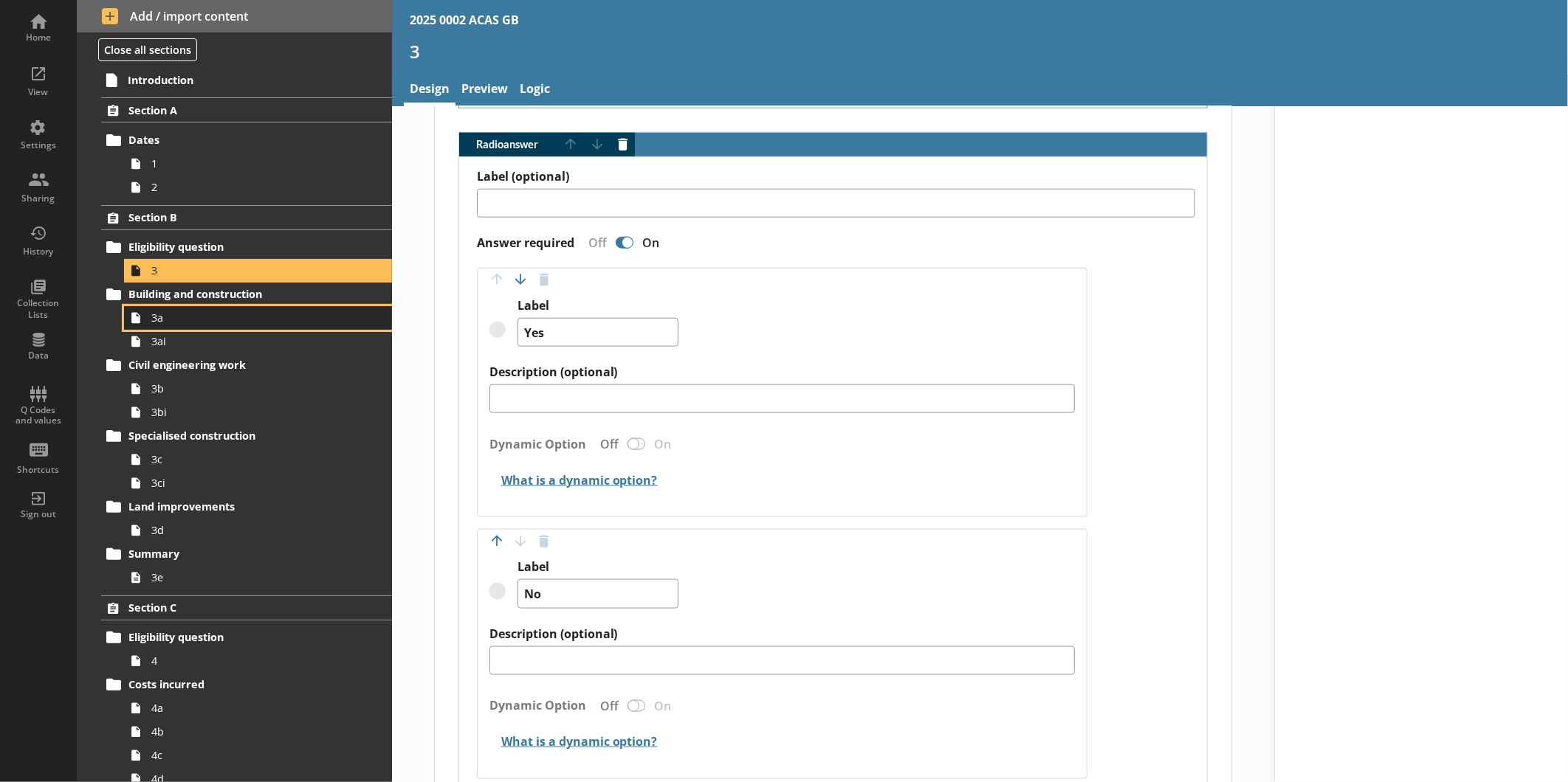
click at [192, 320] on span "3a" at bounding box center [248, 317] width 193 height 14
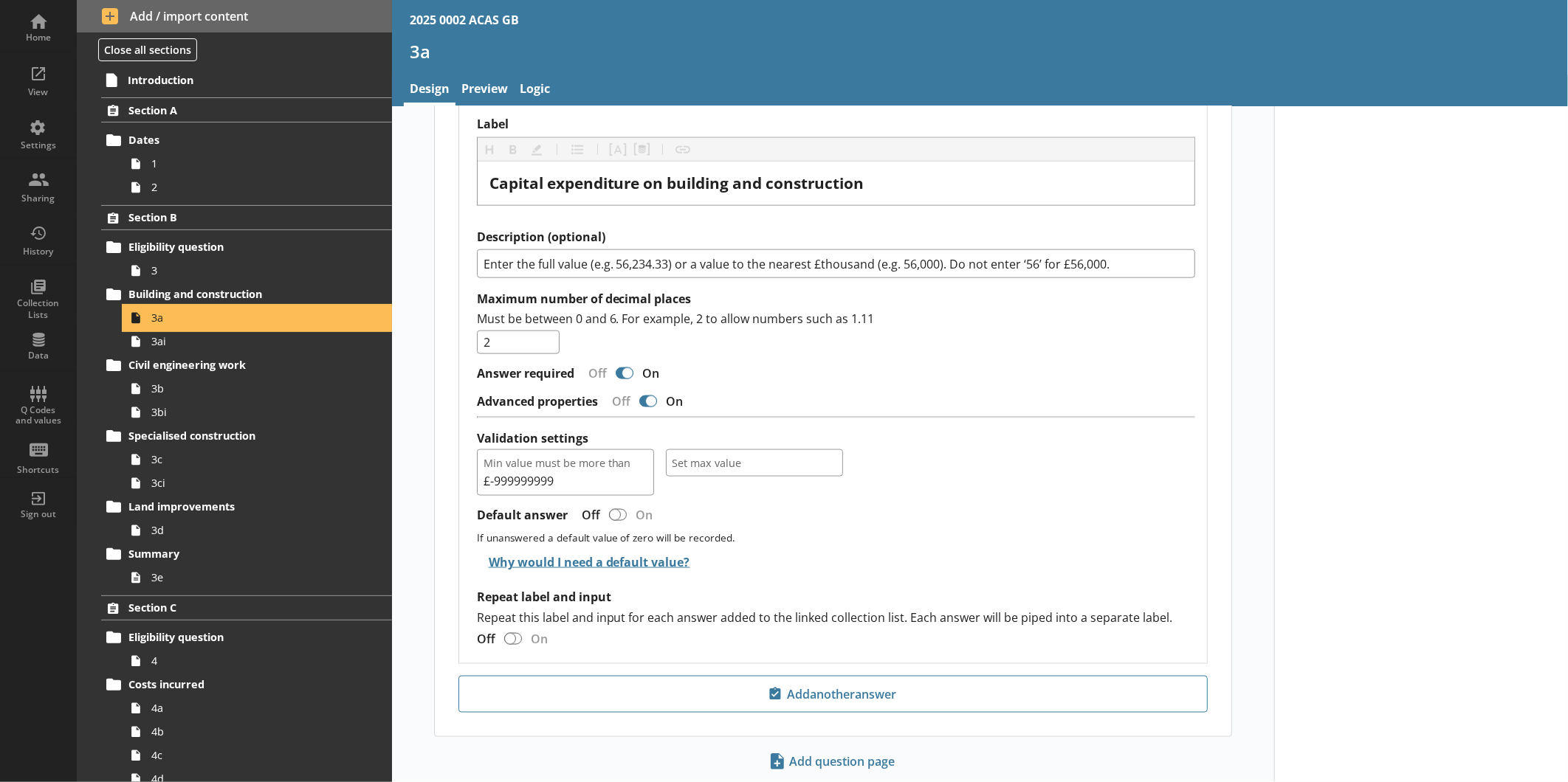
scroll to position [1181, 0]
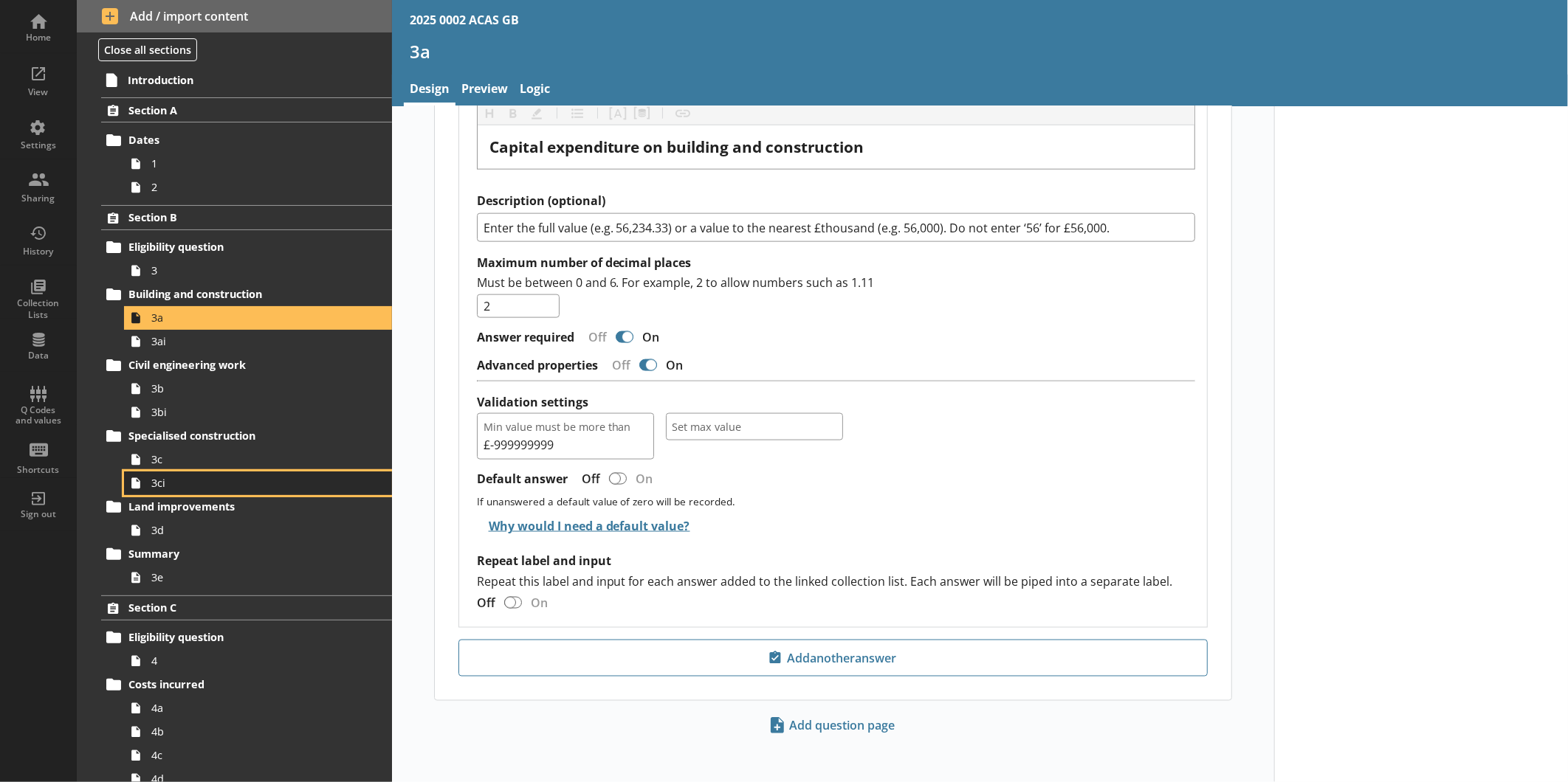
click at [182, 477] on span "3ci" at bounding box center [248, 482] width 193 height 14
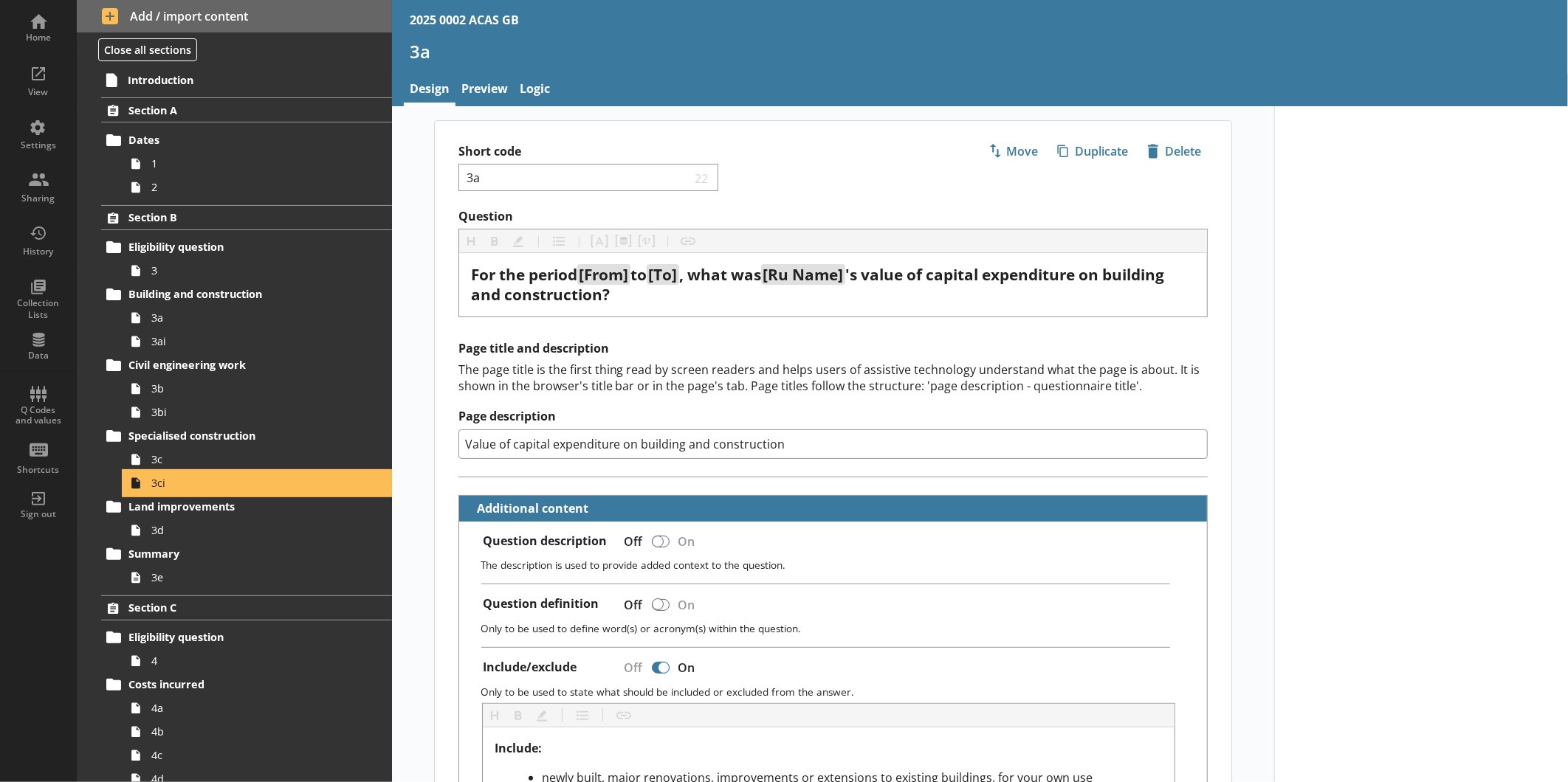
type textarea "x"
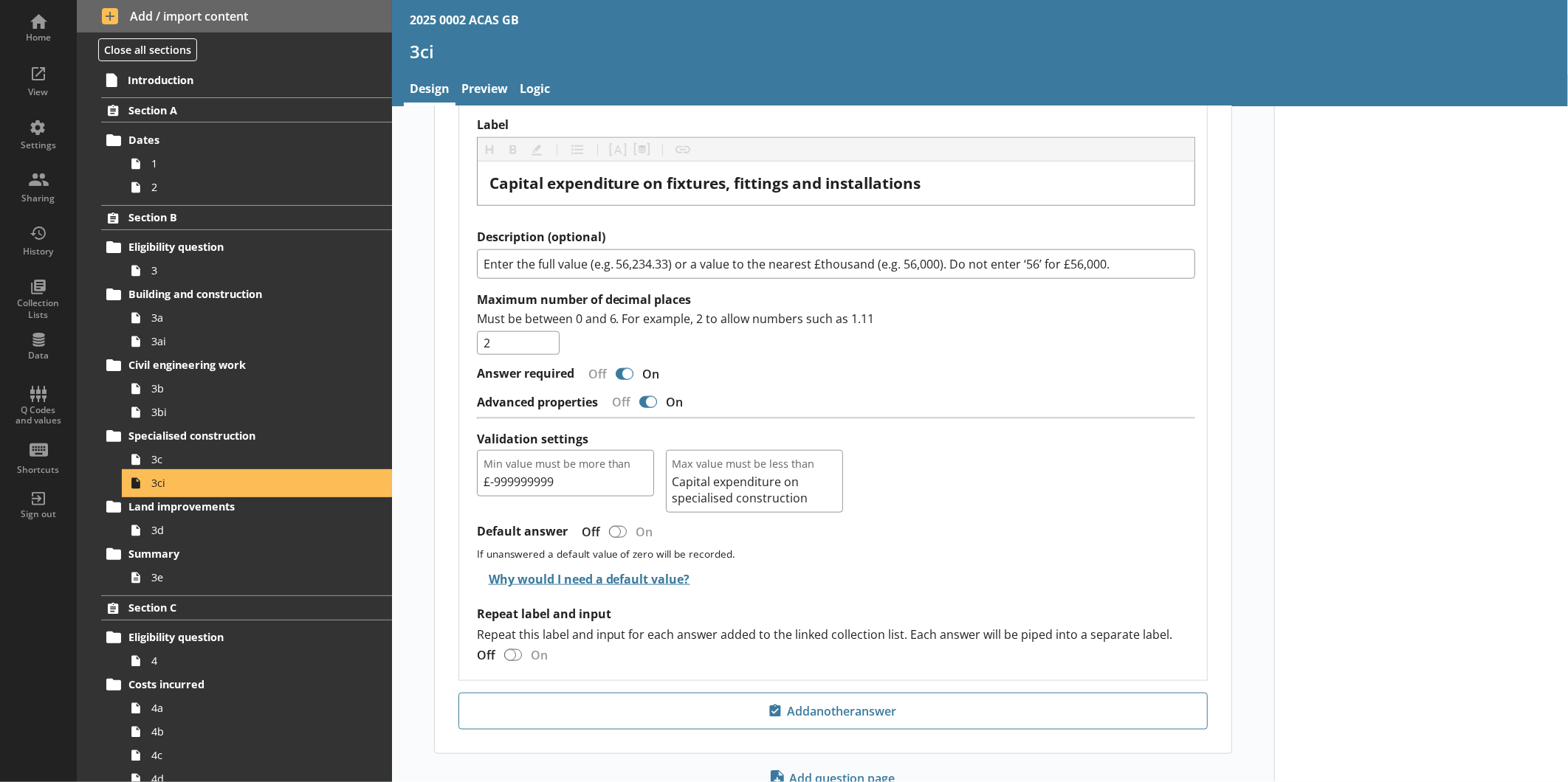
scroll to position [1001, 0]
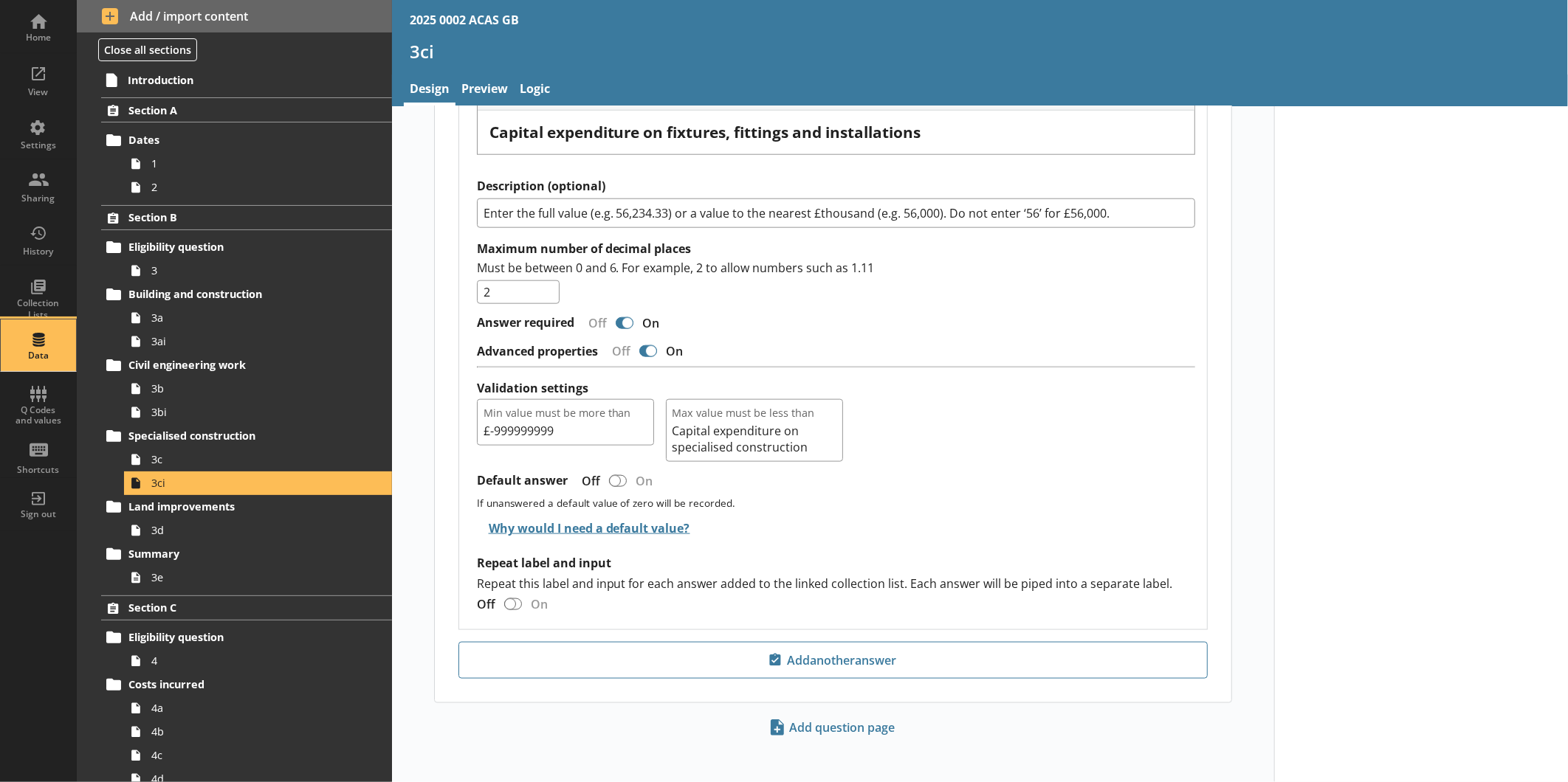
click at [32, 350] on div "Data" at bounding box center [38, 356] width 52 height 12
select select "Text_Optional"
select select "Date"
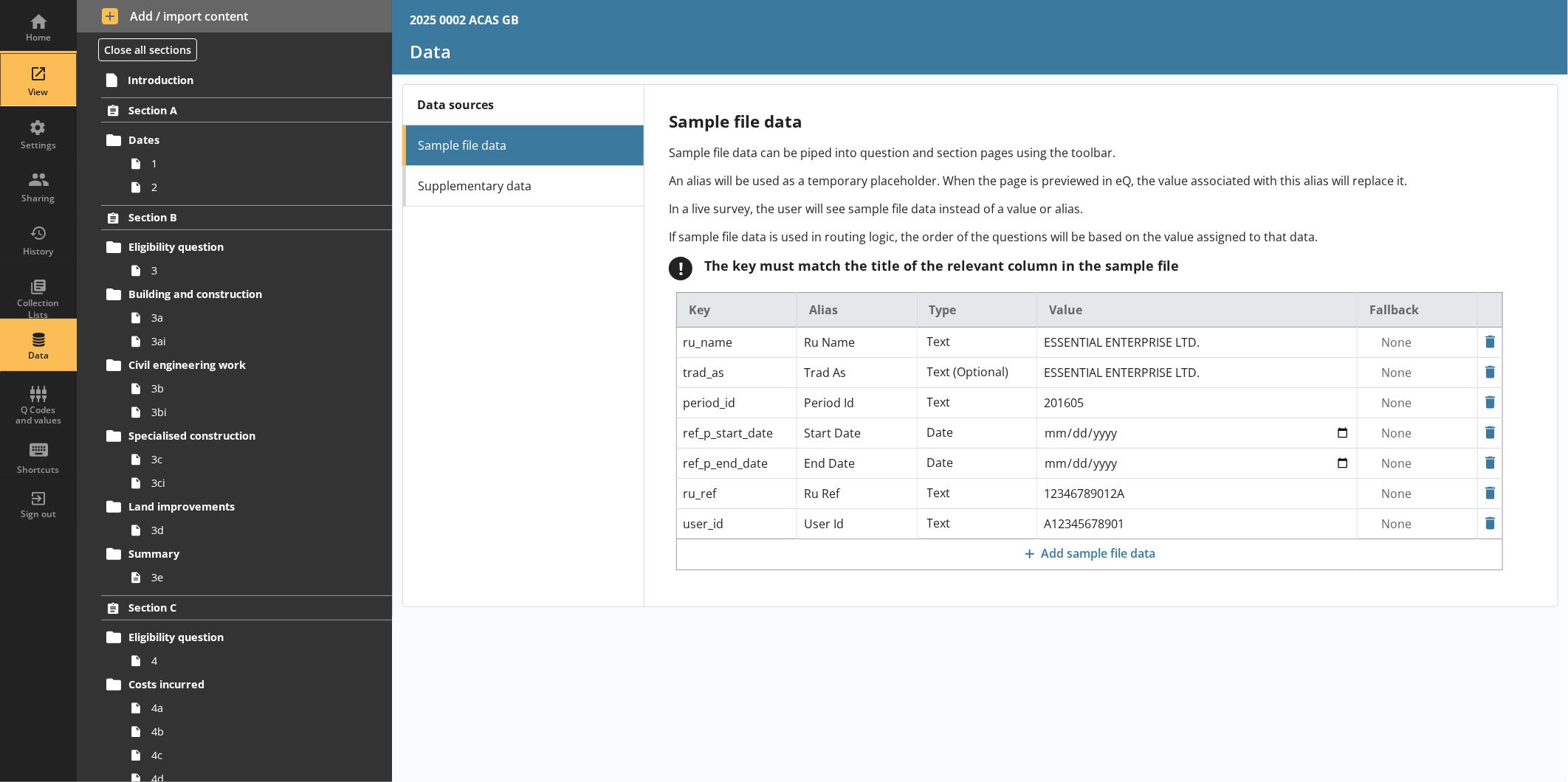
click at [50, 71] on div "View" at bounding box center [38, 79] width 52 height 52
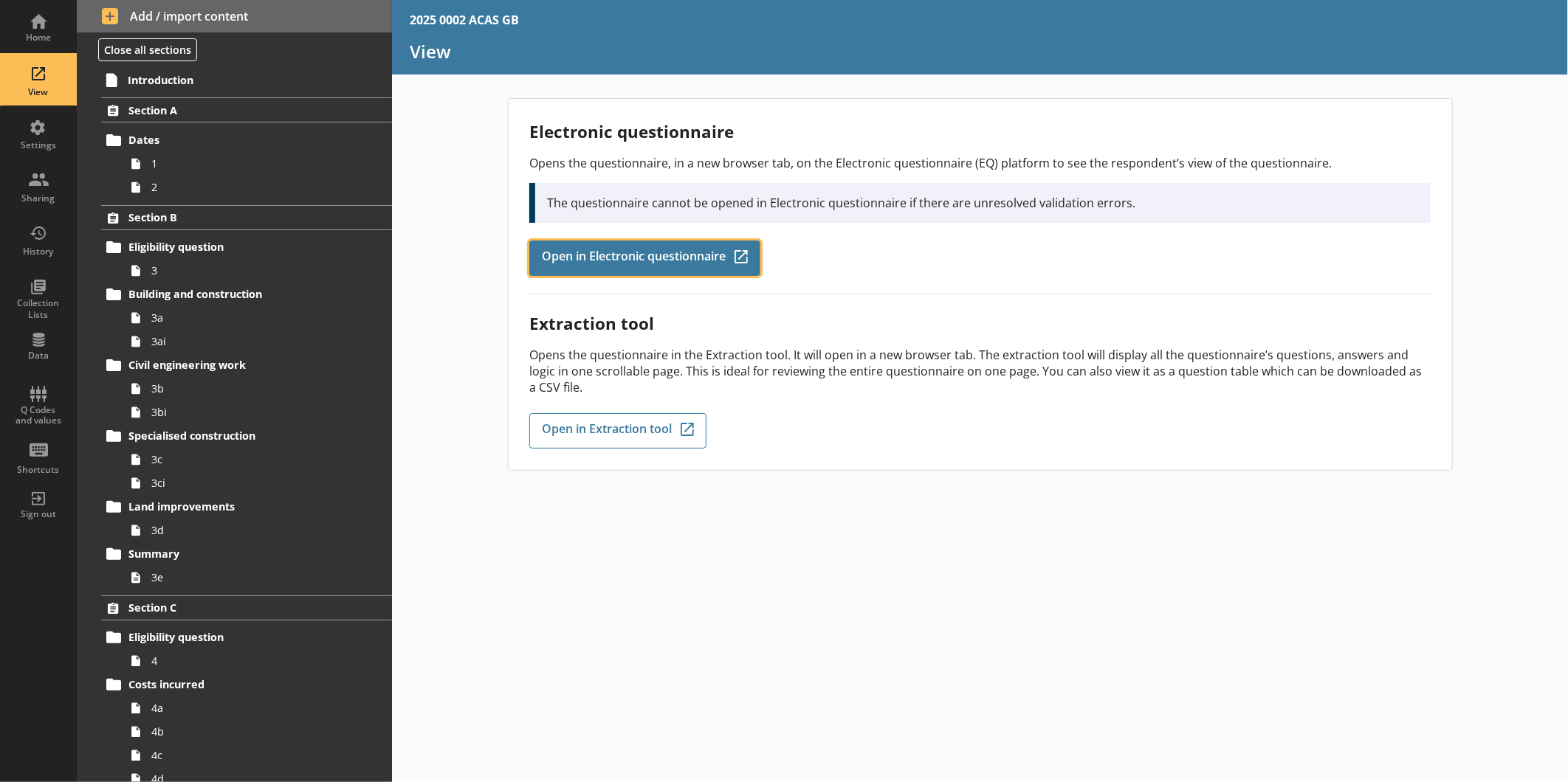
click at [625, 255] on span "Open in Electronic questionnaire" at bounding box center [633, 258] width 184 height 17
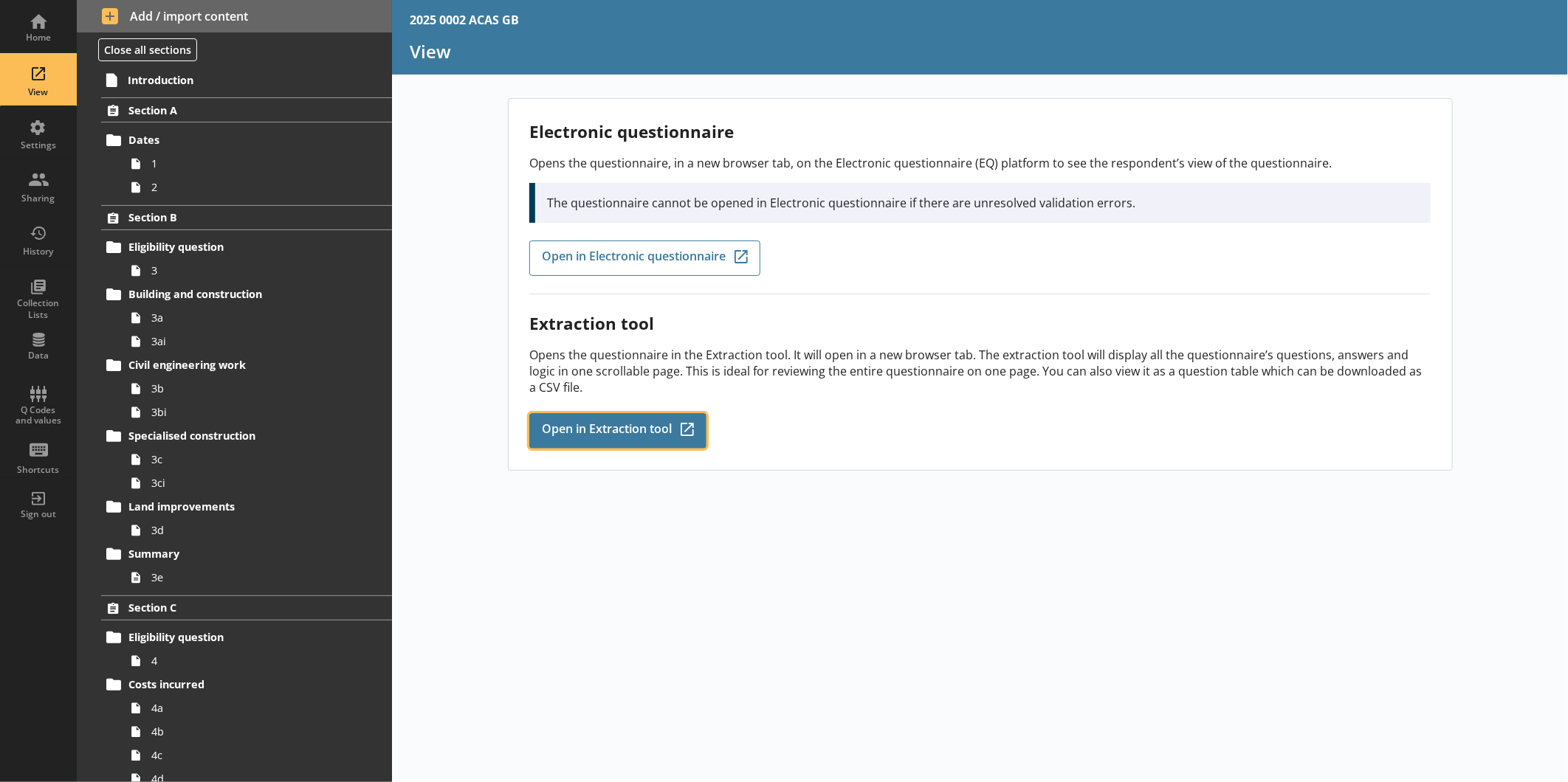
click at [621, 423] on span "Open in Extraction tool" at bounding box center [607, 431] width 130 height 17
click at [624, 429] on span "Open in Extraction tool" at bounding box center [607, 431] width 130 height 17
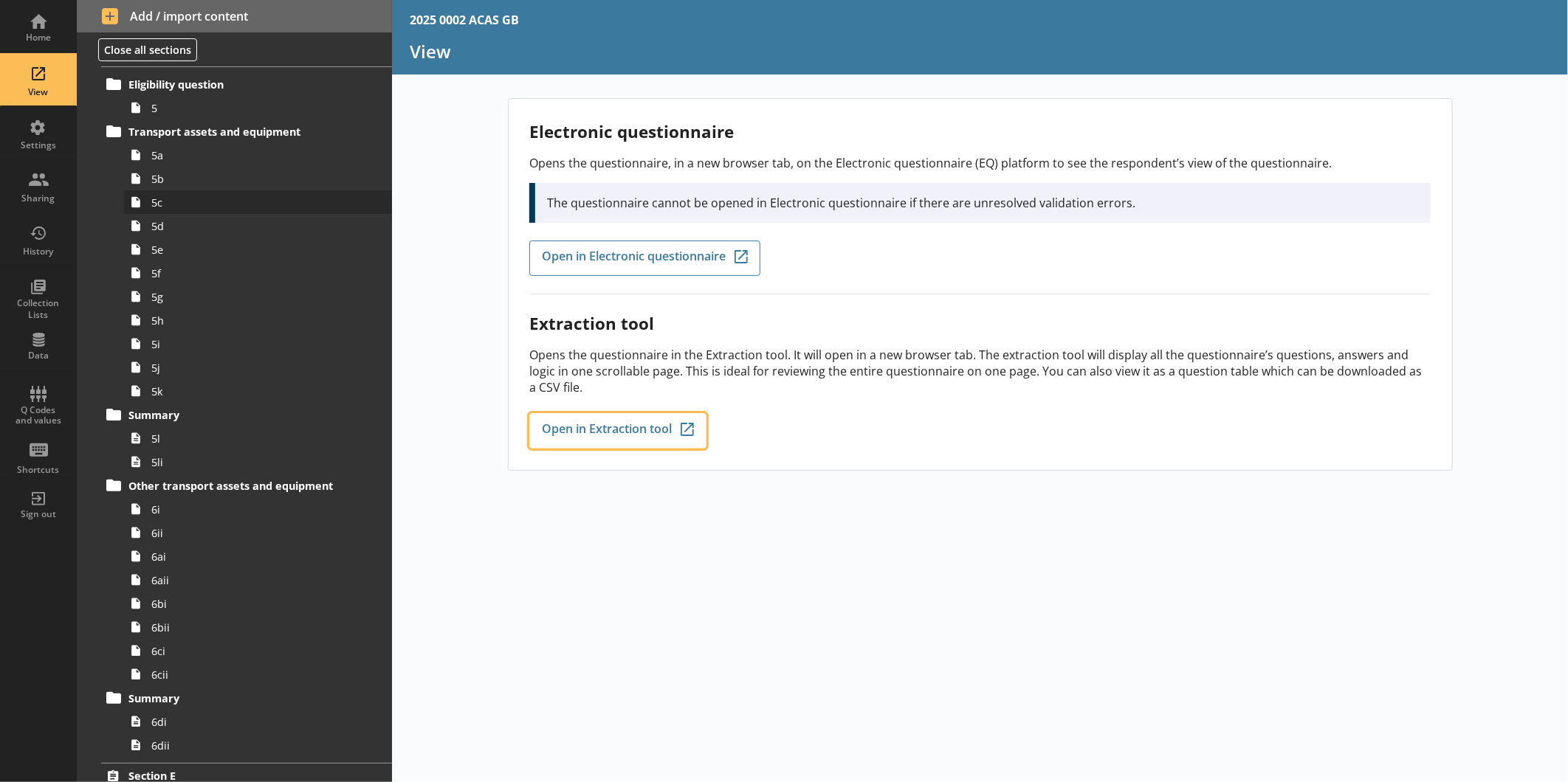
scroll to position [1002, 0]
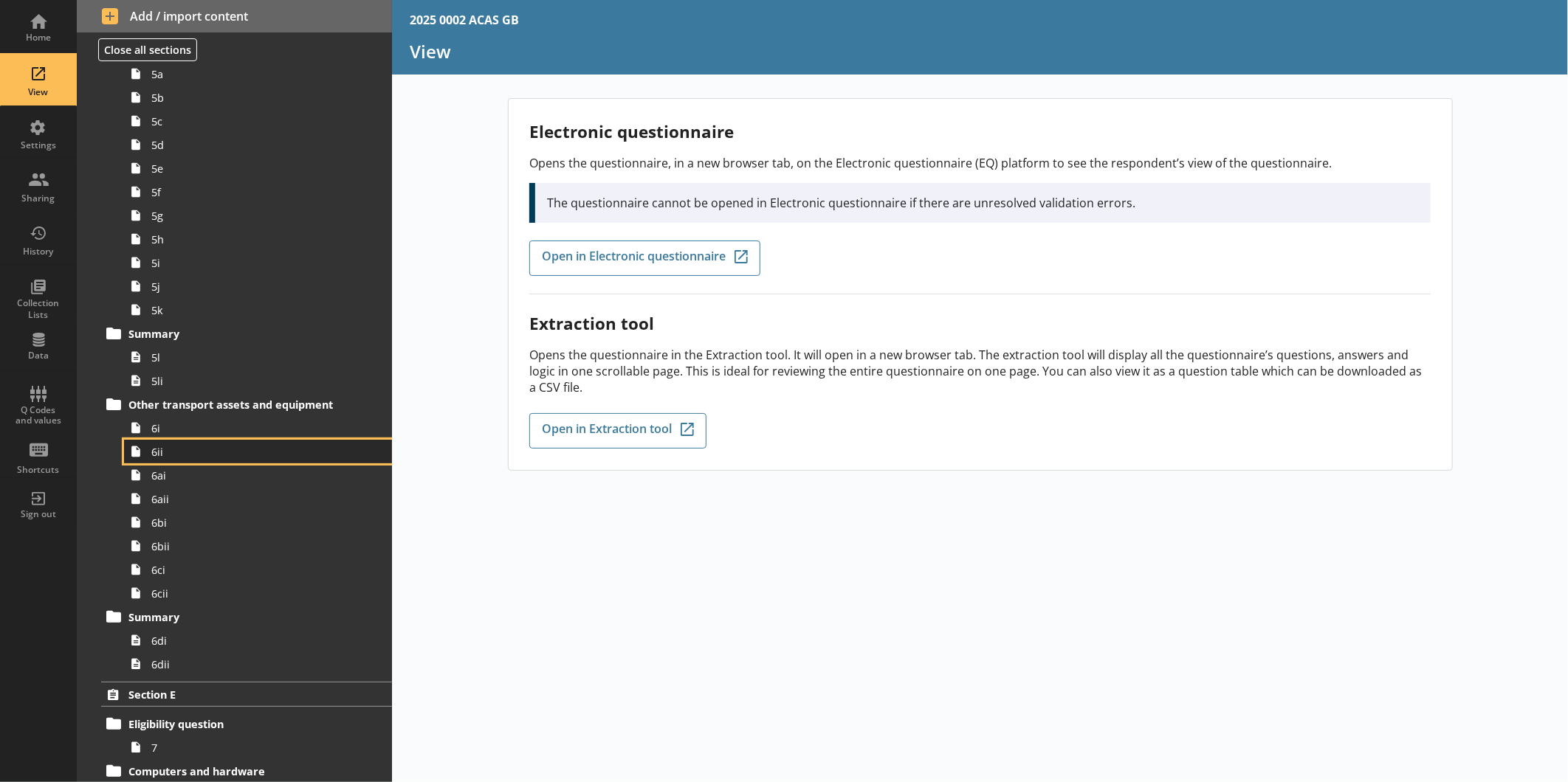
click at [173, 462] on link "6ii" at bounding box center [257, 451] width 267 height 23
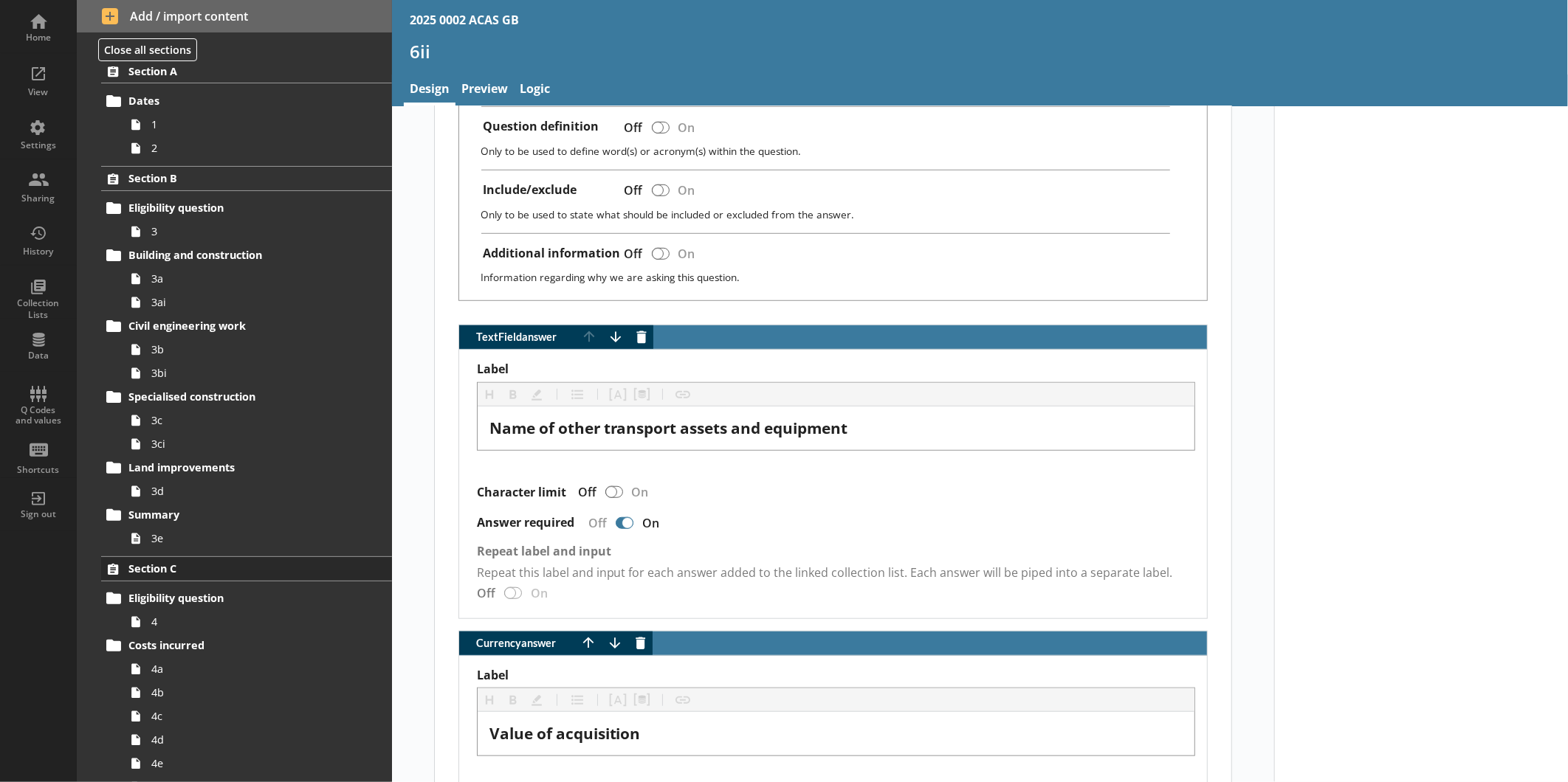
scroll to position [35, 0]
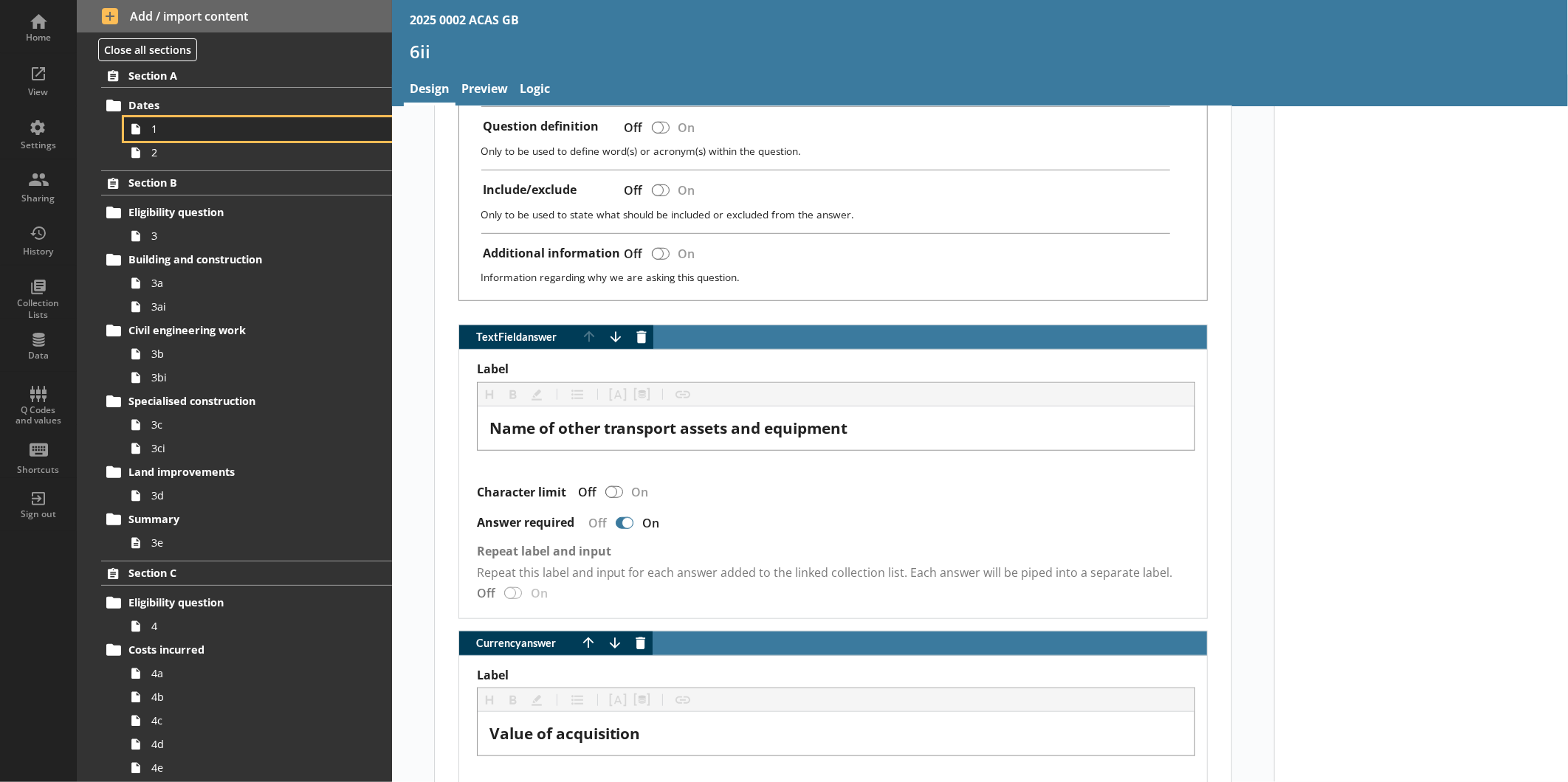
click at [170, 130] on span "1" at bounding box center [248, 128] width 193 height 14
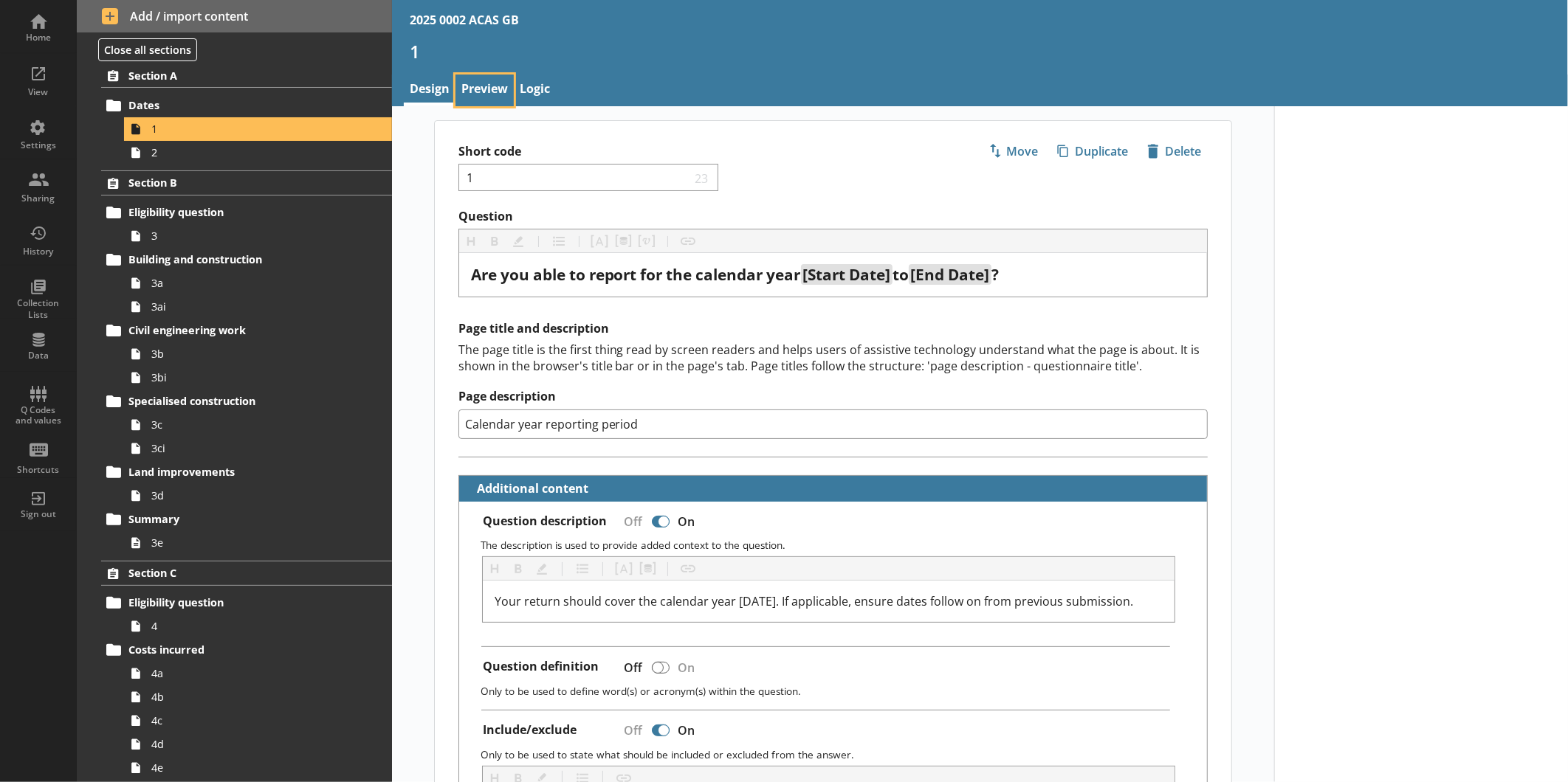
click at [497, 86] on link "Preview" at bounding box center [484, 90] width 58 height 32
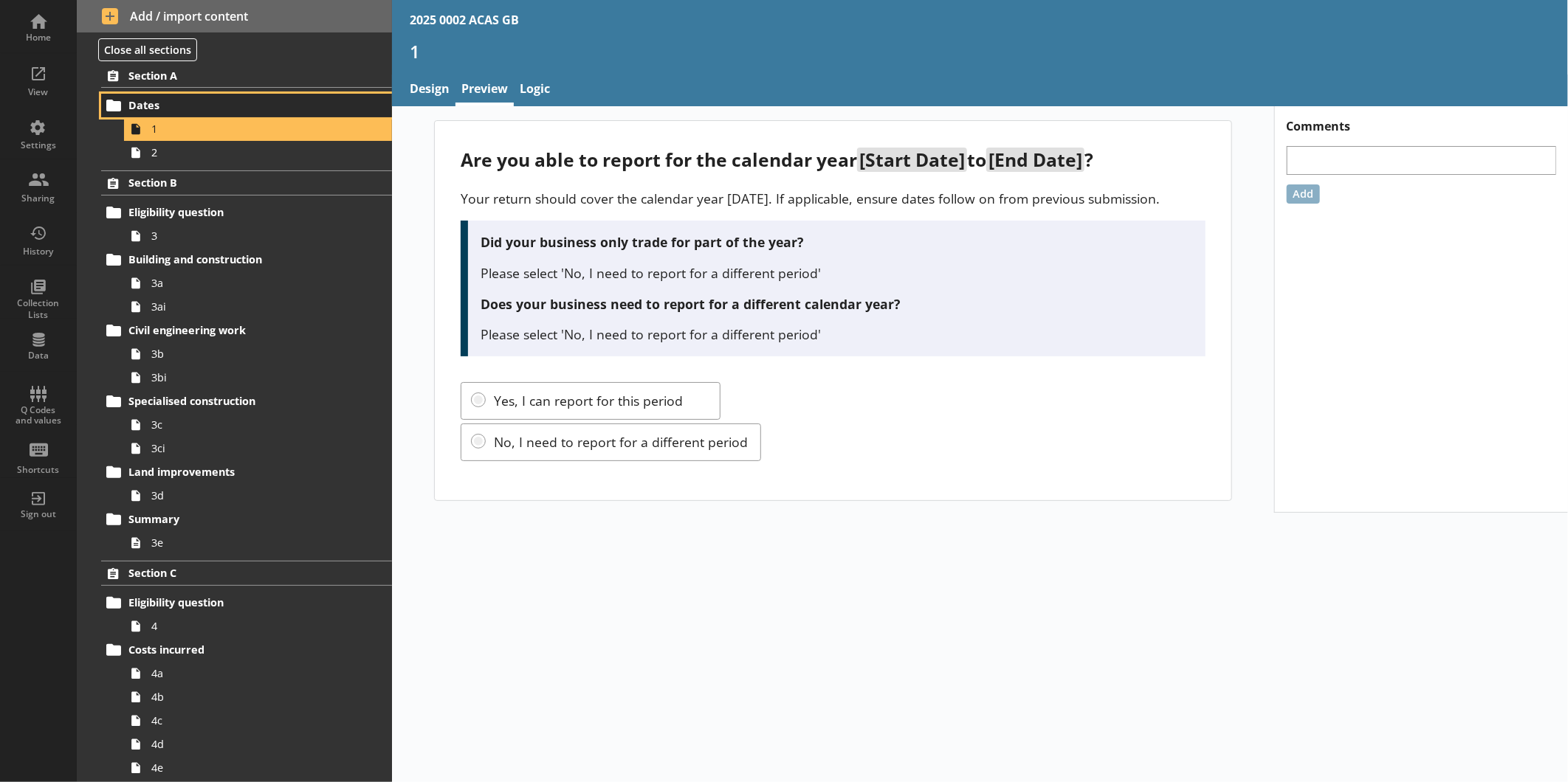
click at [174, 111] on span "Dates" at bounding box center [233, 105] width 210 height 14
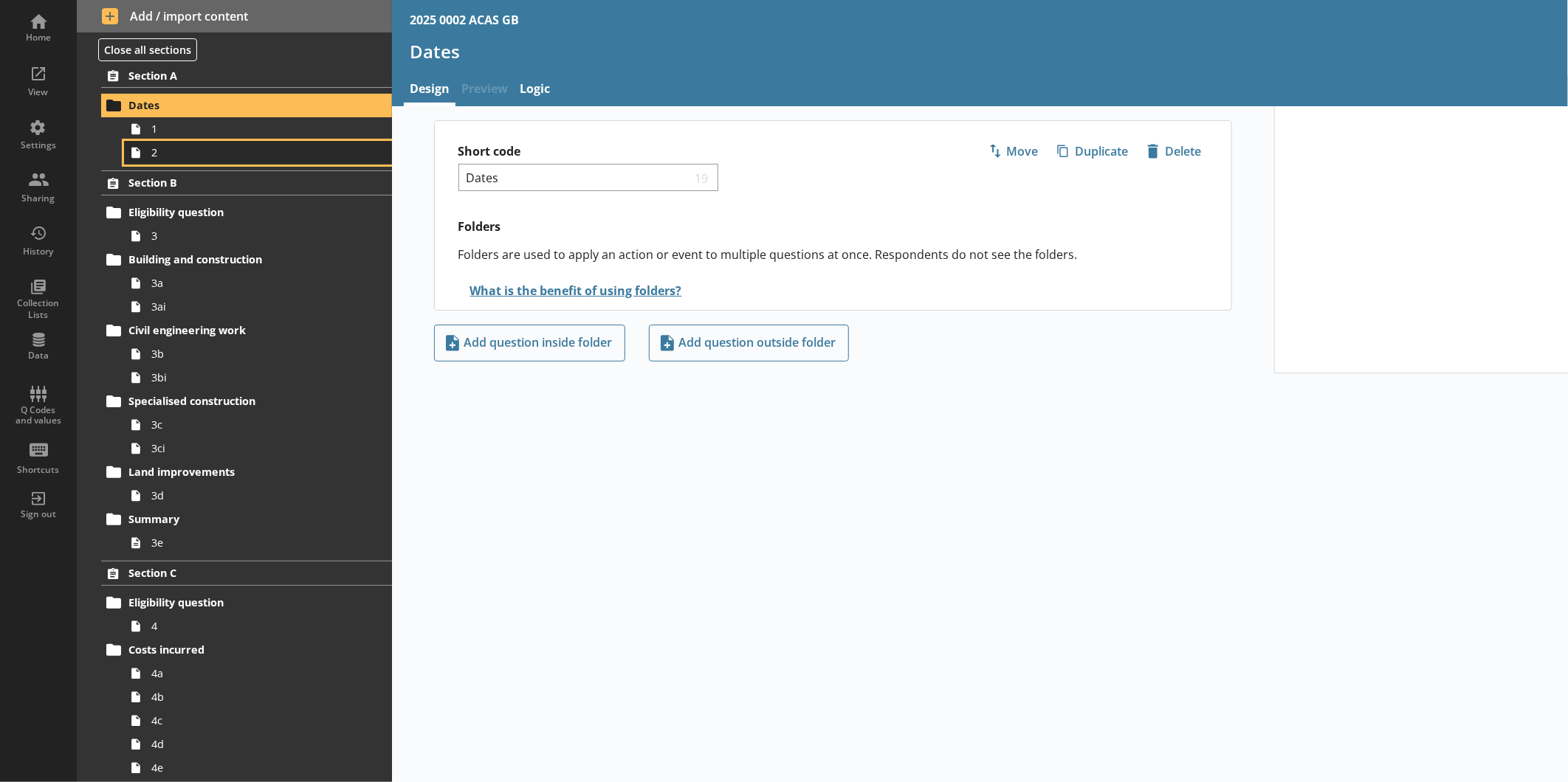
click at [156, 158] on span "2" at bounding box center [248, 152] width 193 height 14
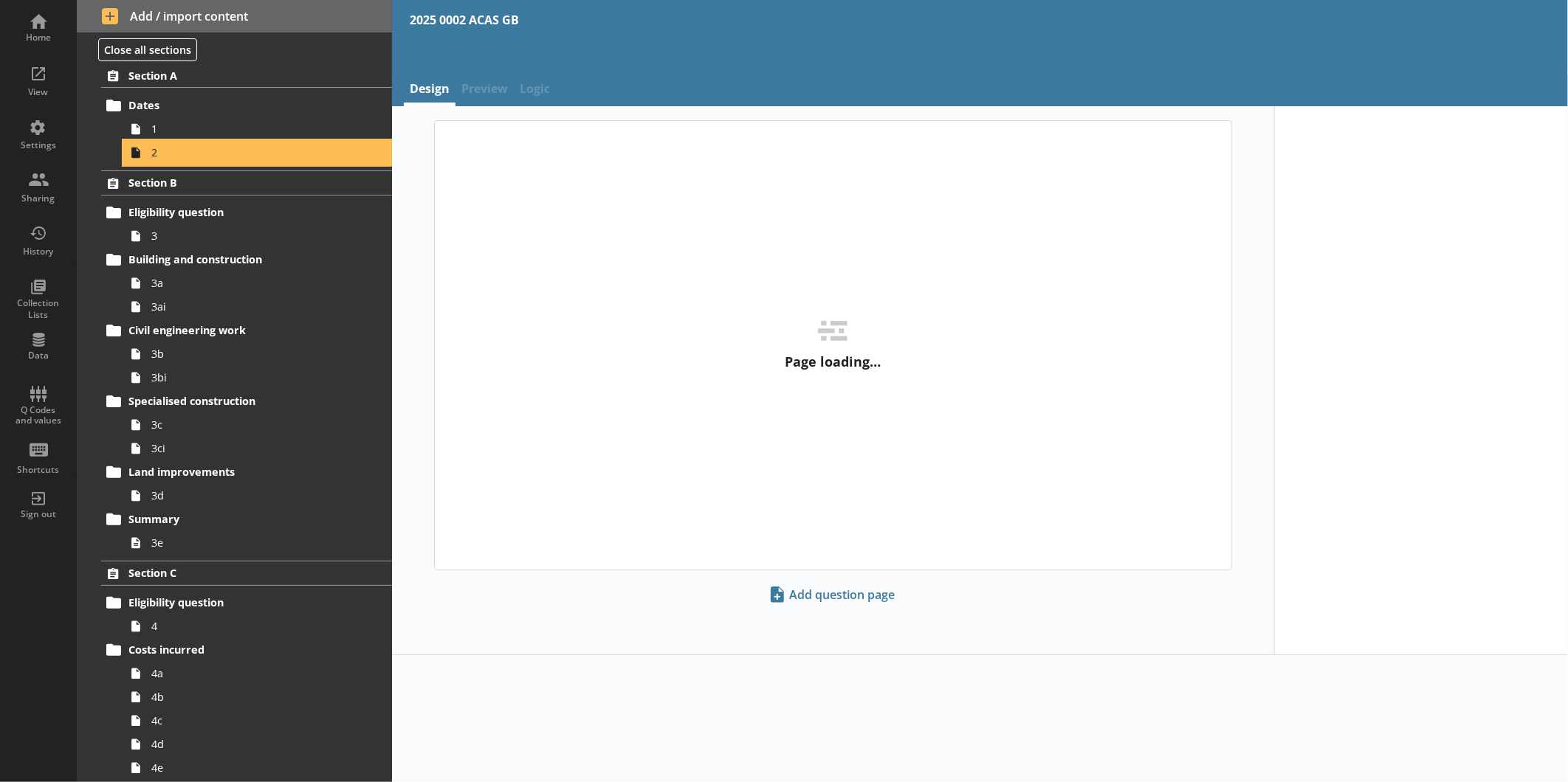
type textarea "x"
select select "ref_p_end_date"
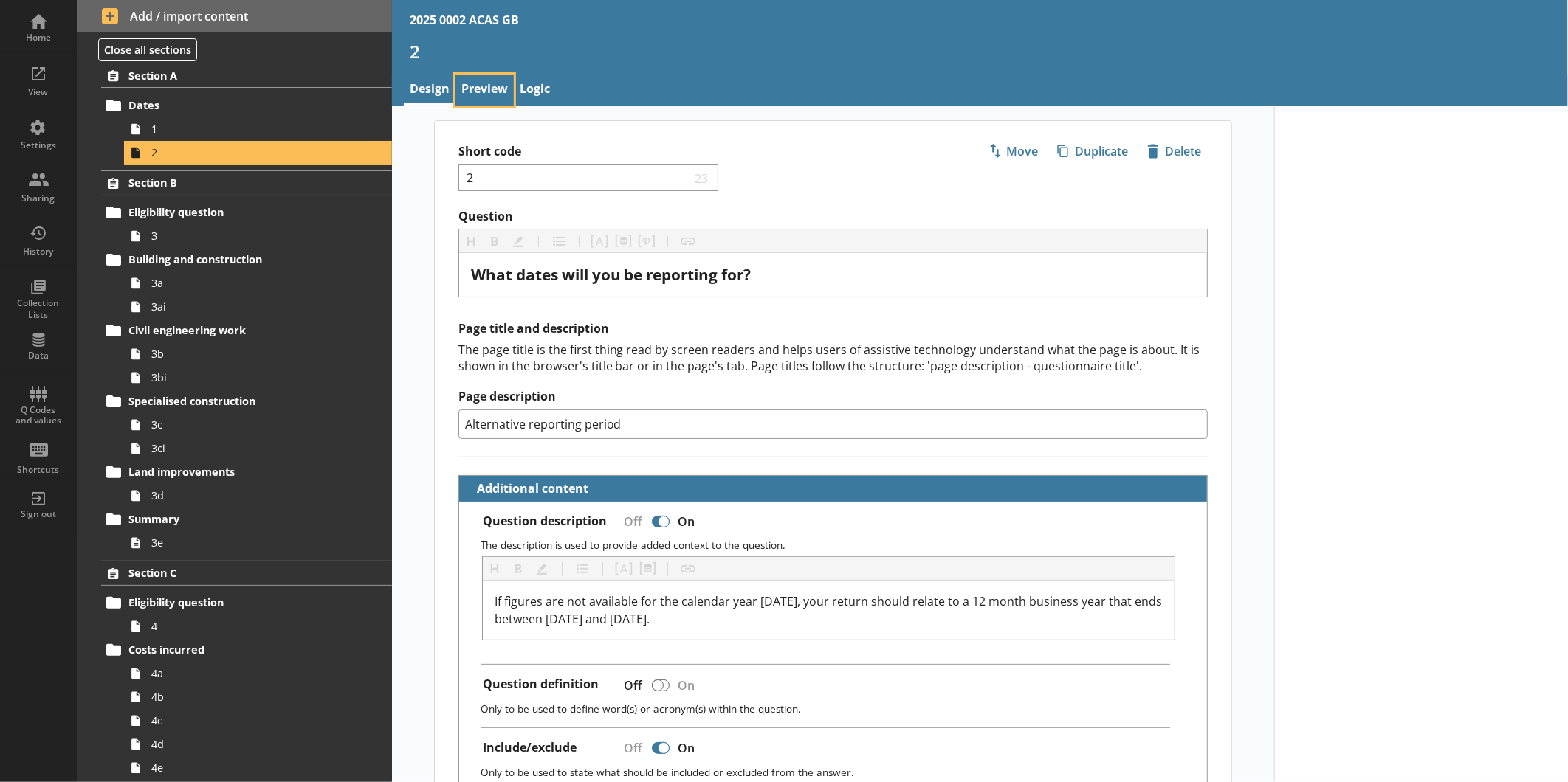
click at [497, 79] on link "Preview" at bounding box center [484, 90] width 58 height 32
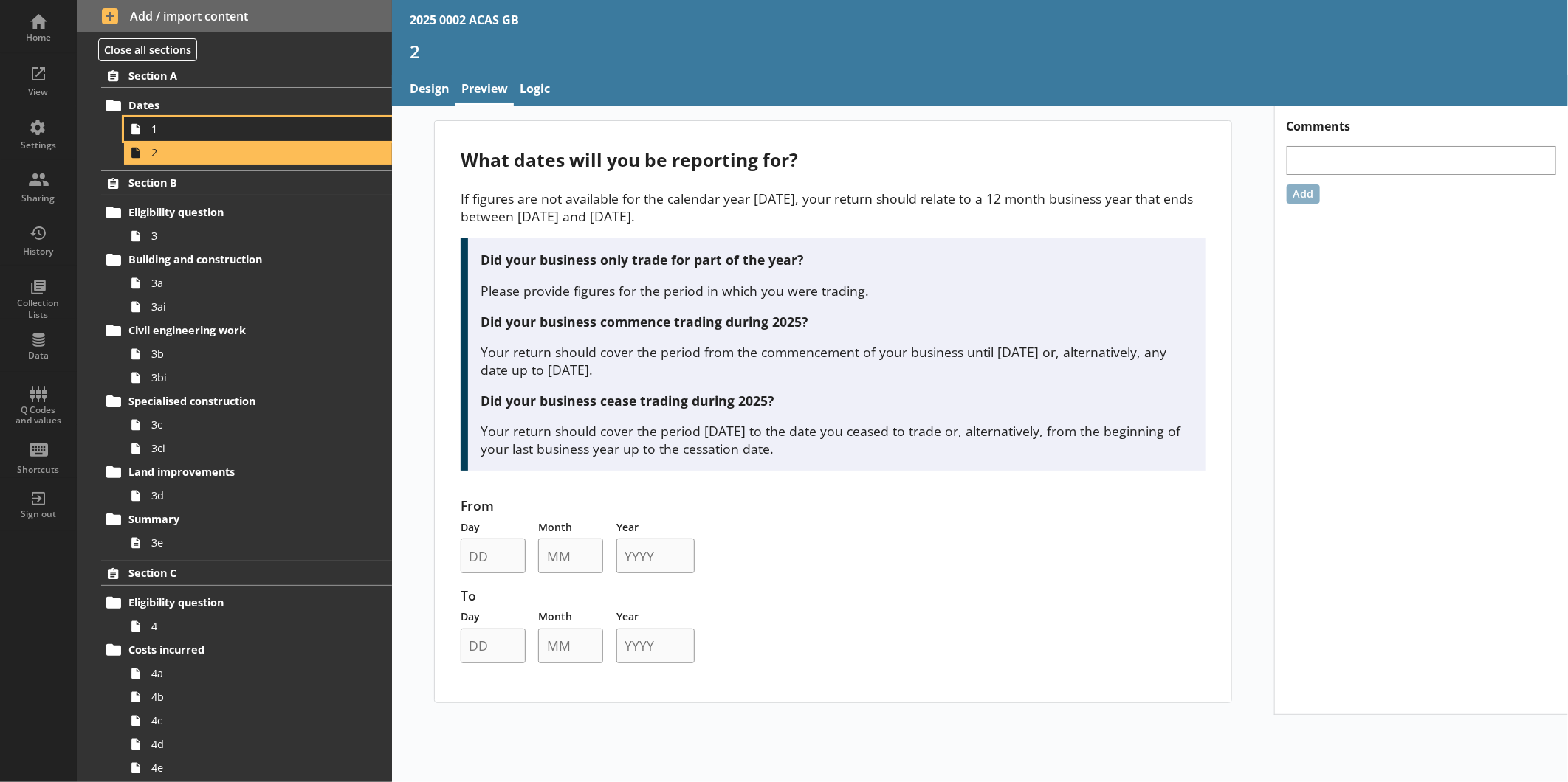
click at [195, 126] on span "1" at bounding box center [248, 128] width 193 height 14
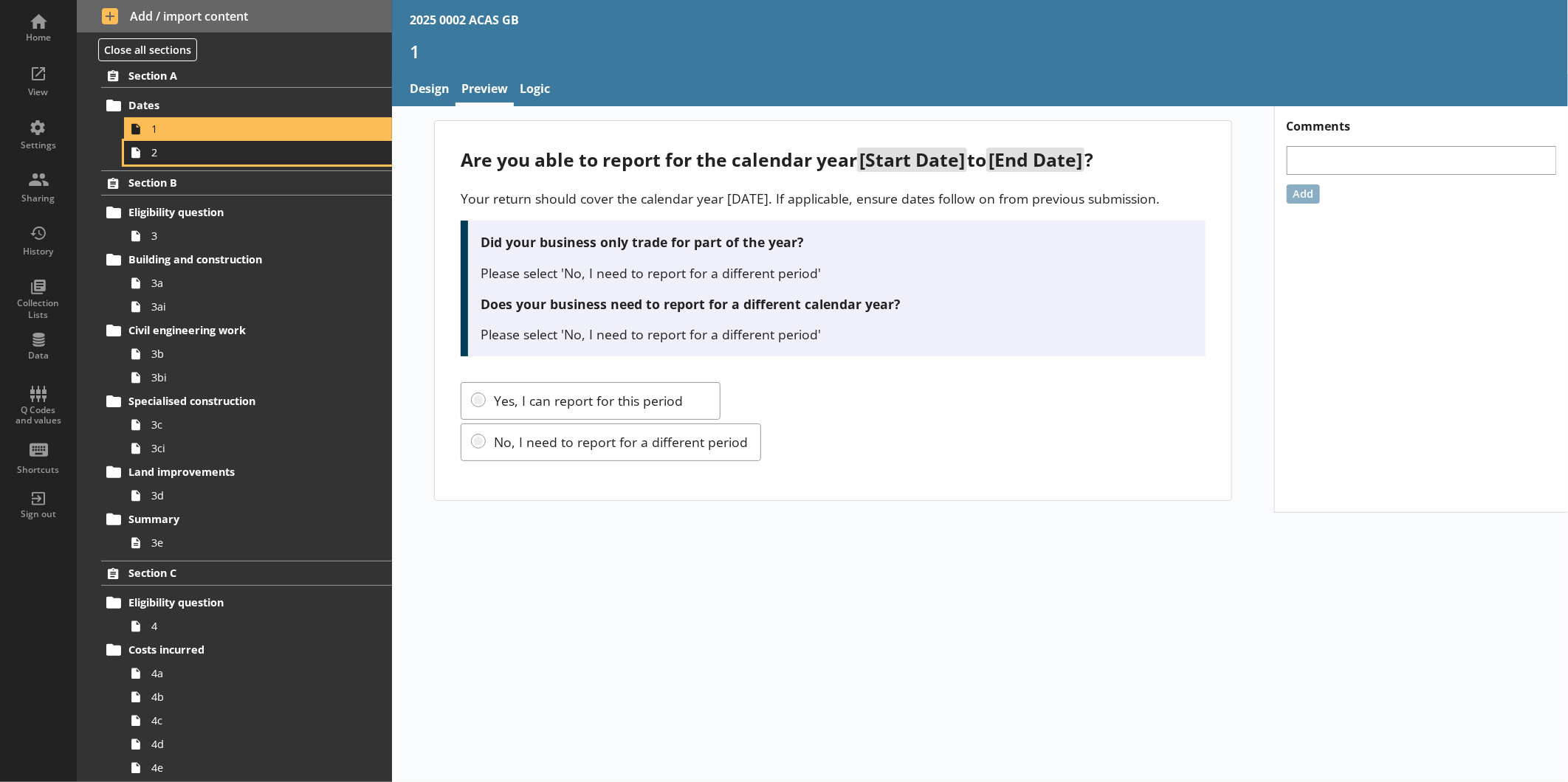
click at [179, 146] on span "2" at bounding box center [248, 152] width 193 height 14
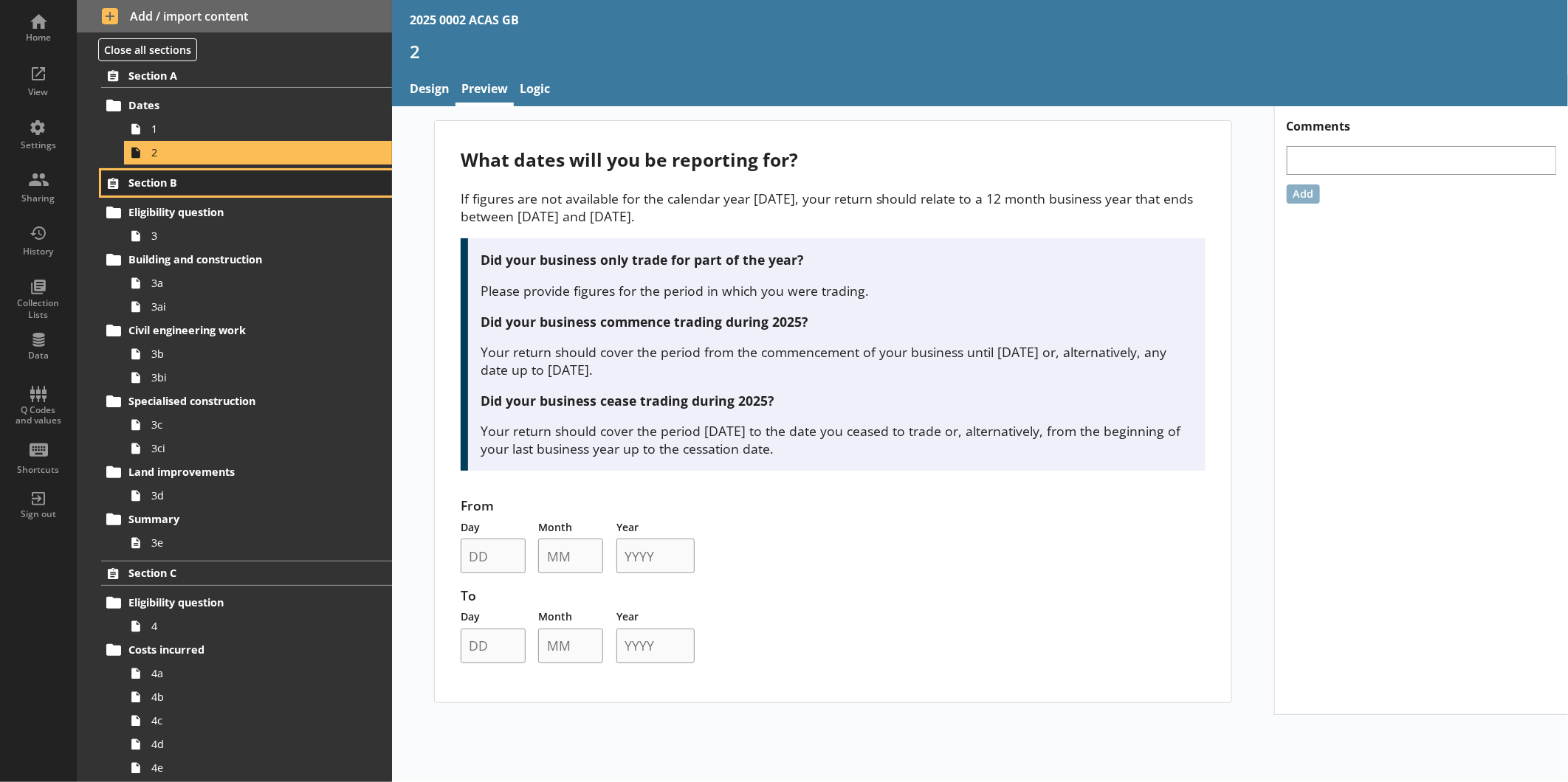
click at [182, 188] on span "Section B" at bounding box center [233, 183] width 210 height 14
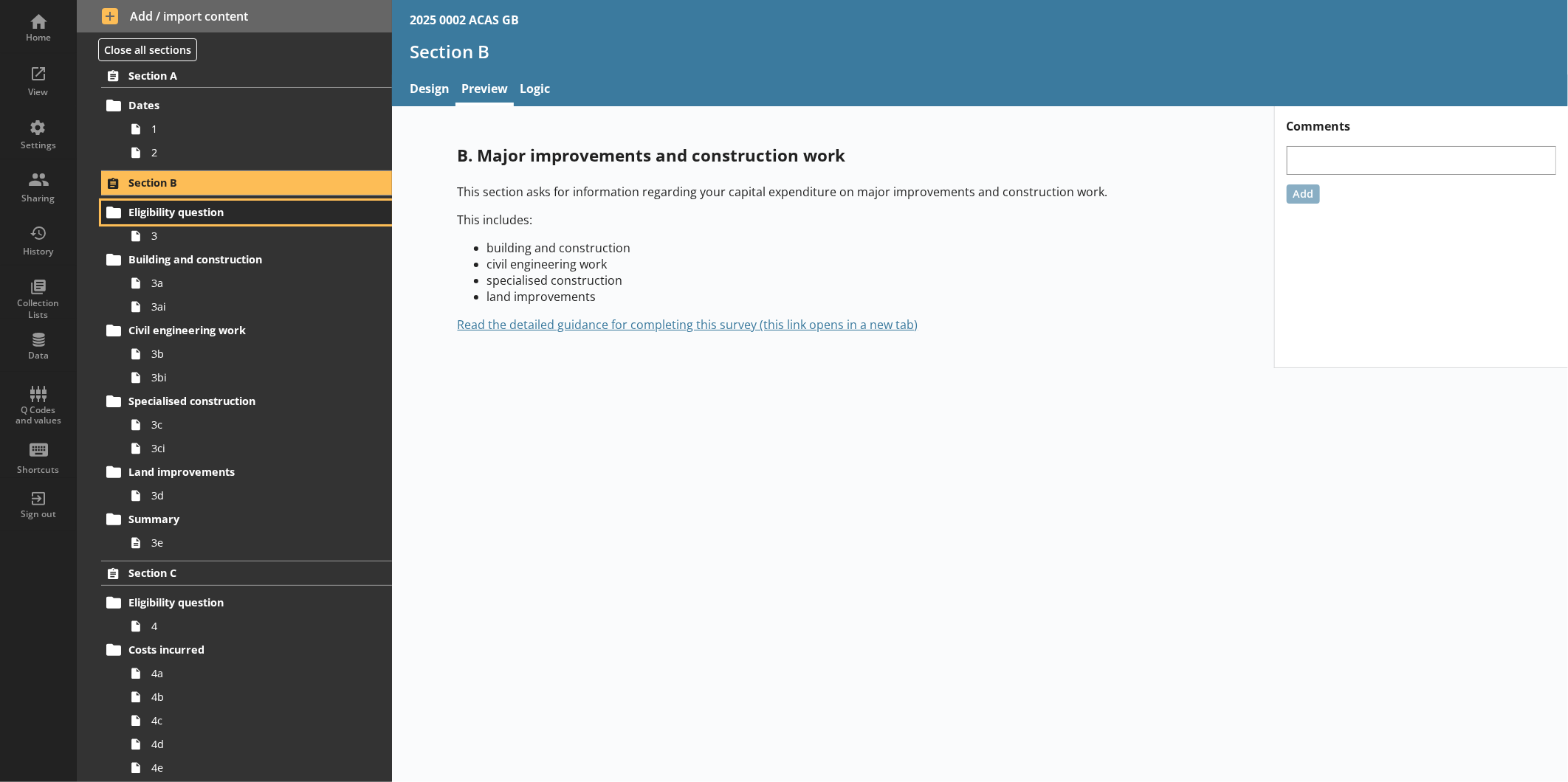
click at [186, 205] on span "Eligibility question" at bounding box center [233, 212] width 210 height 14
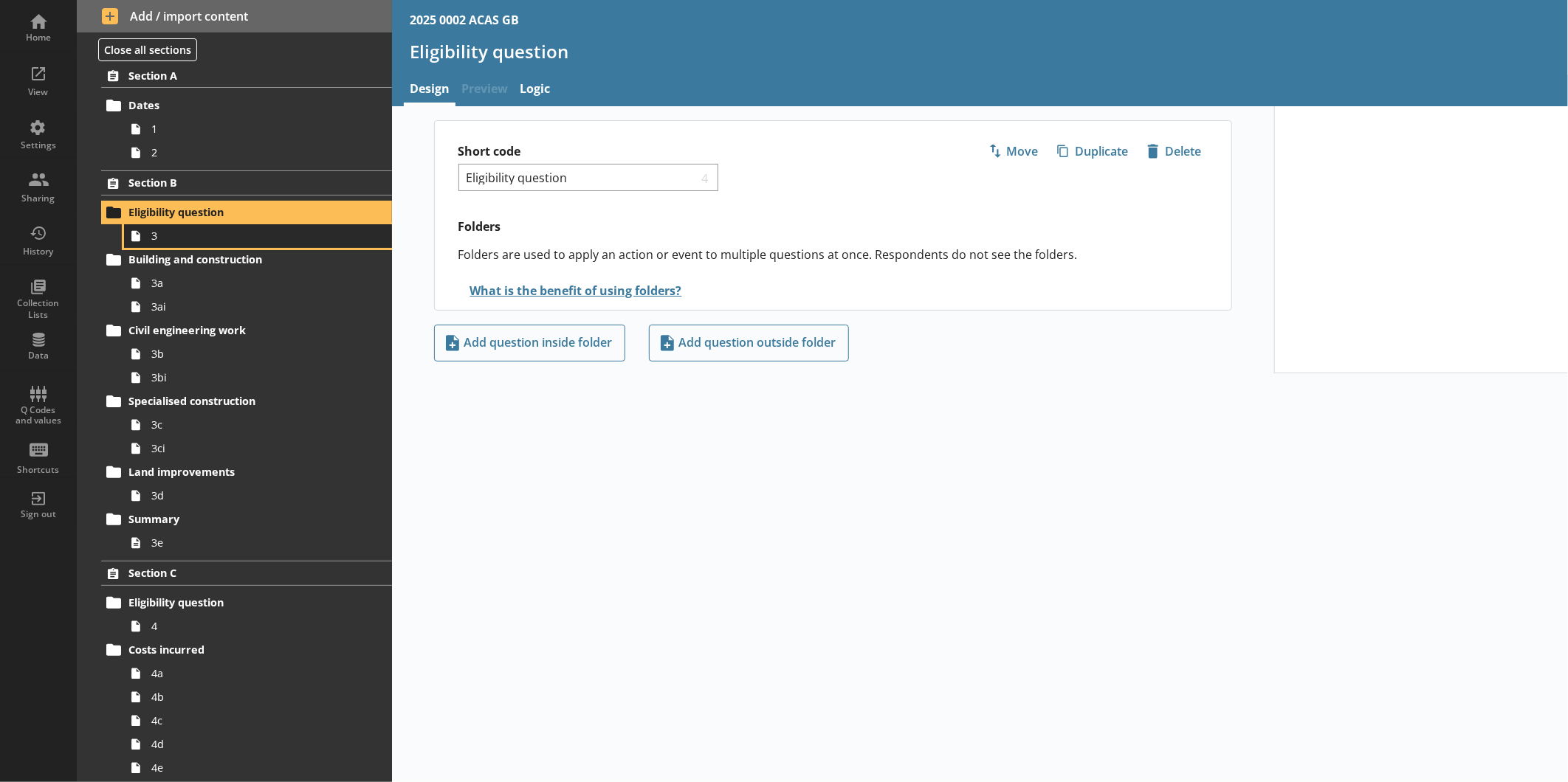
click at [186, 227] on link "3" at bounding box center [257, 236] width 267 height 23
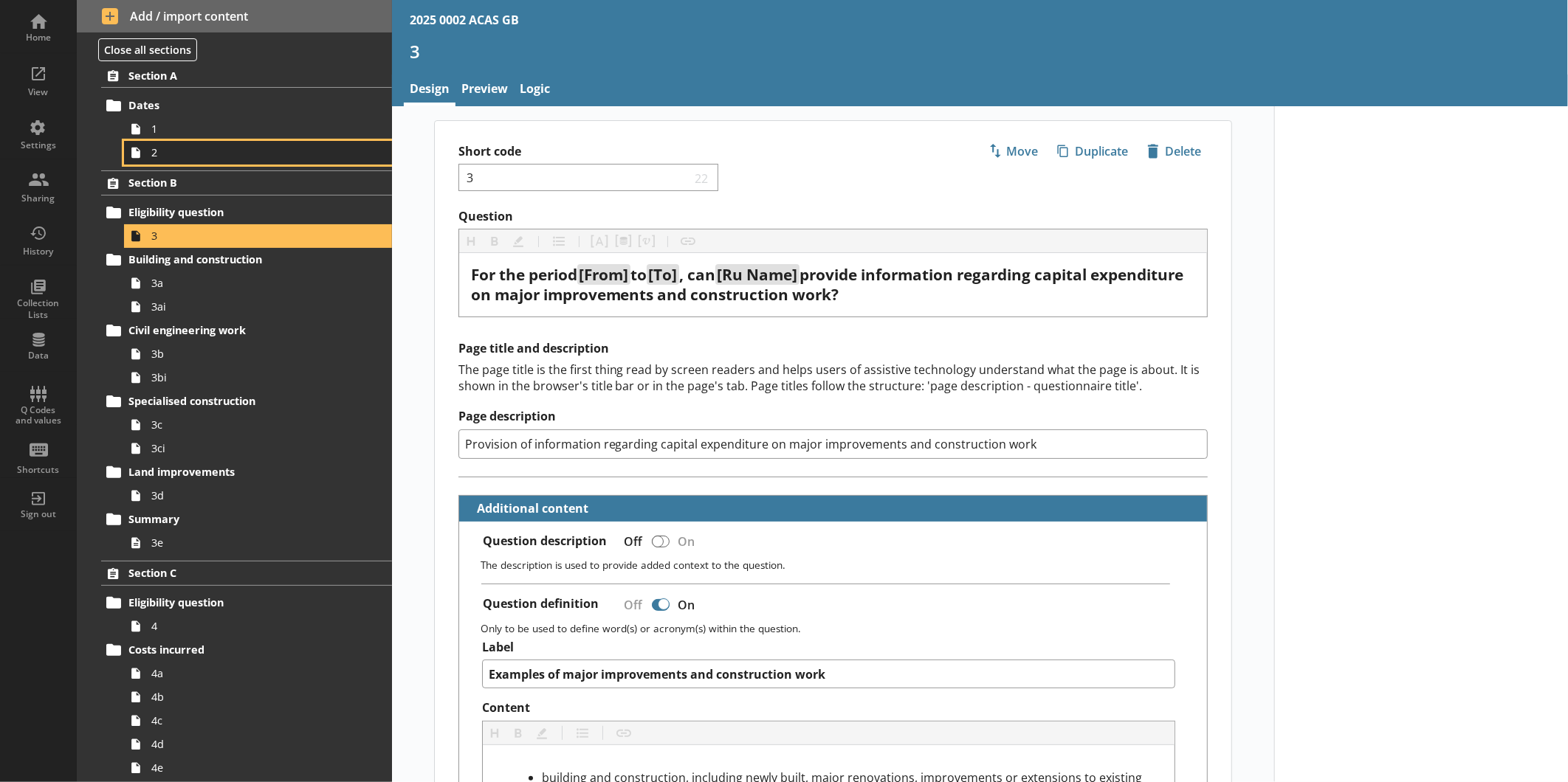
click at [213, 156] on span "2" at bounding box center [248, 152] width 193 height 14
type textarea "x"
select select "ref_p_end_date"
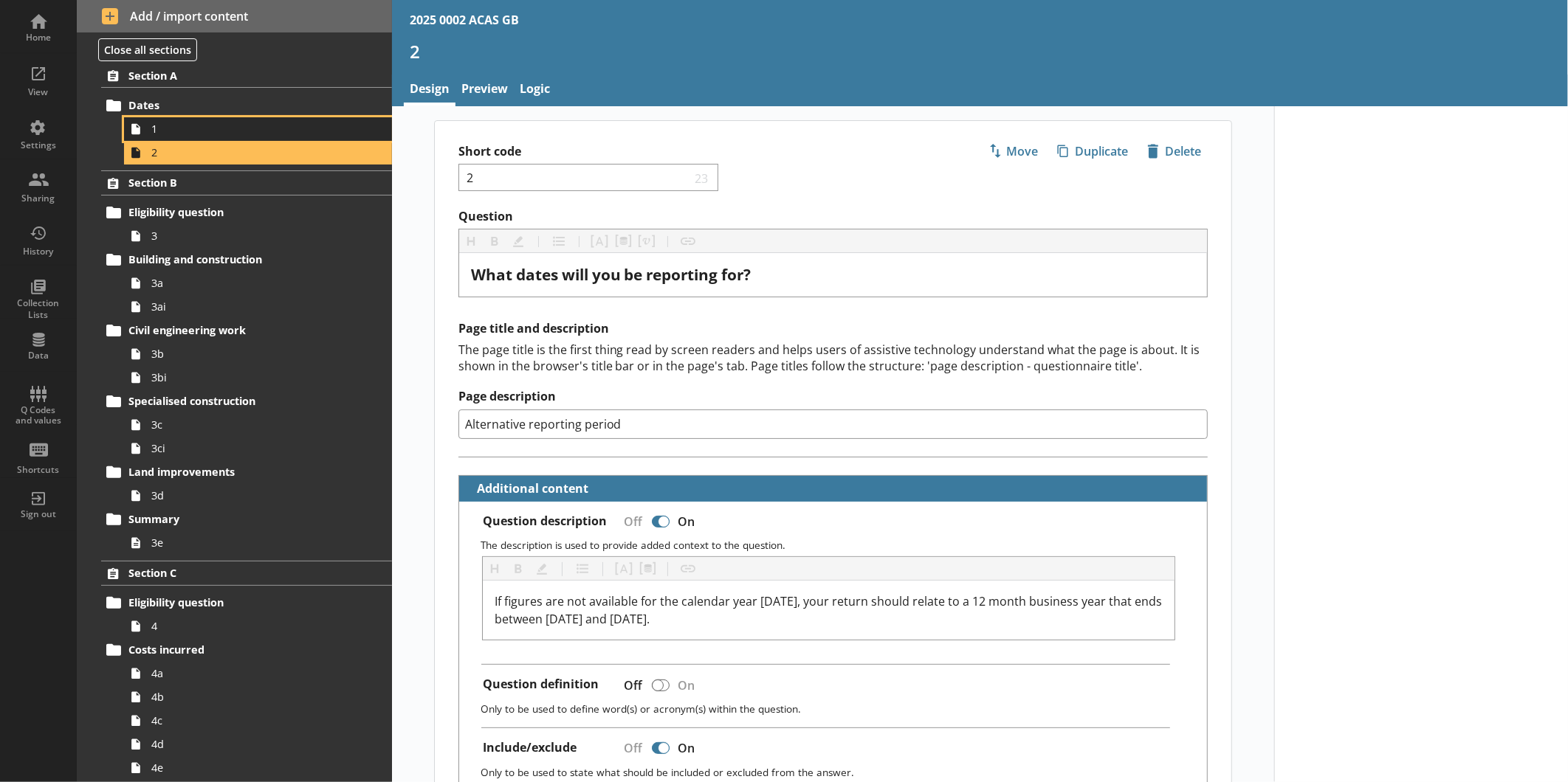
click at [179, 133] on span "1" at bounding box center [248, 128] width 193 height 14
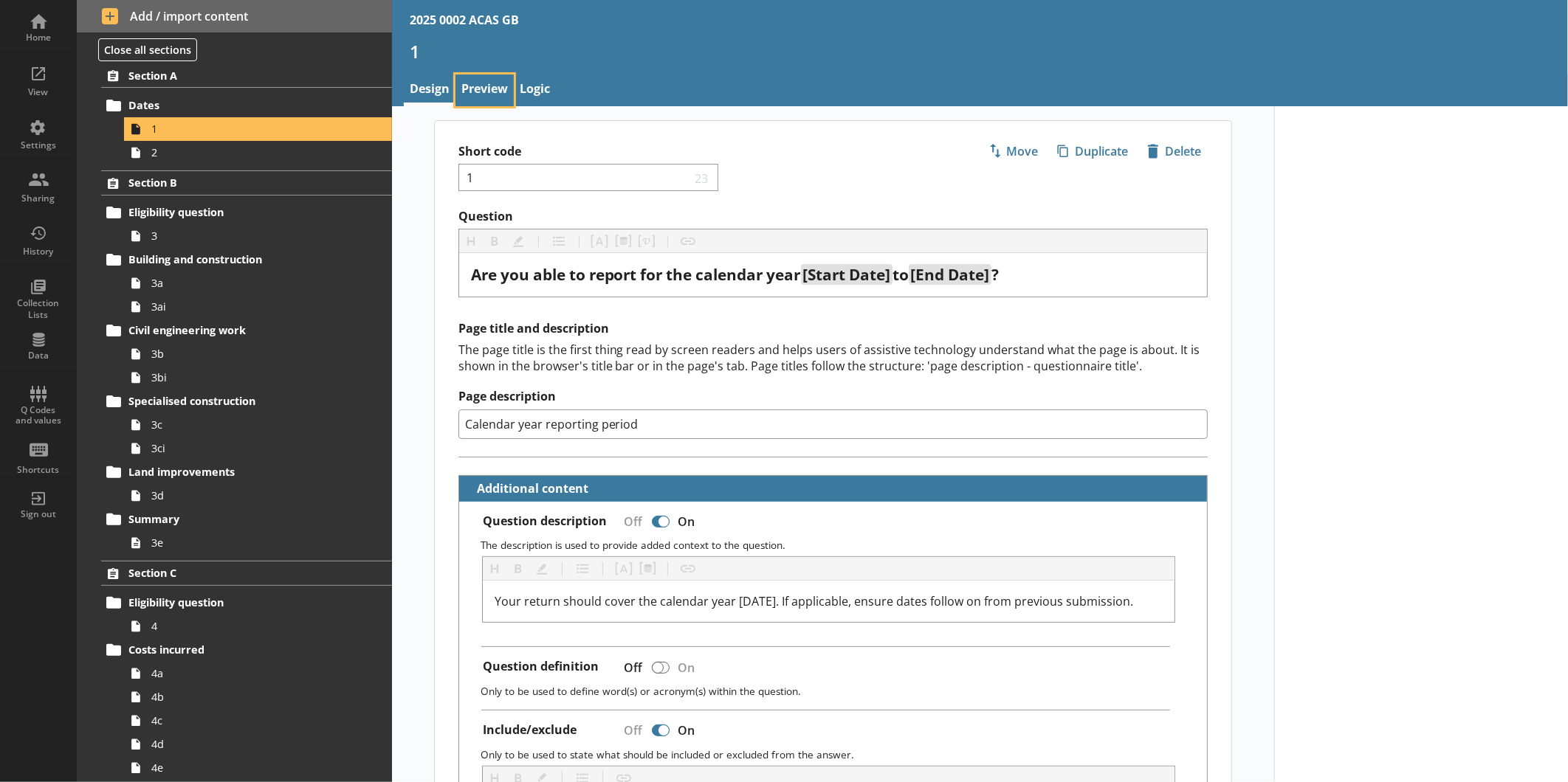
click at [488, 92] on link "Preview" at bounding box center [484, 90] width 58 height 32
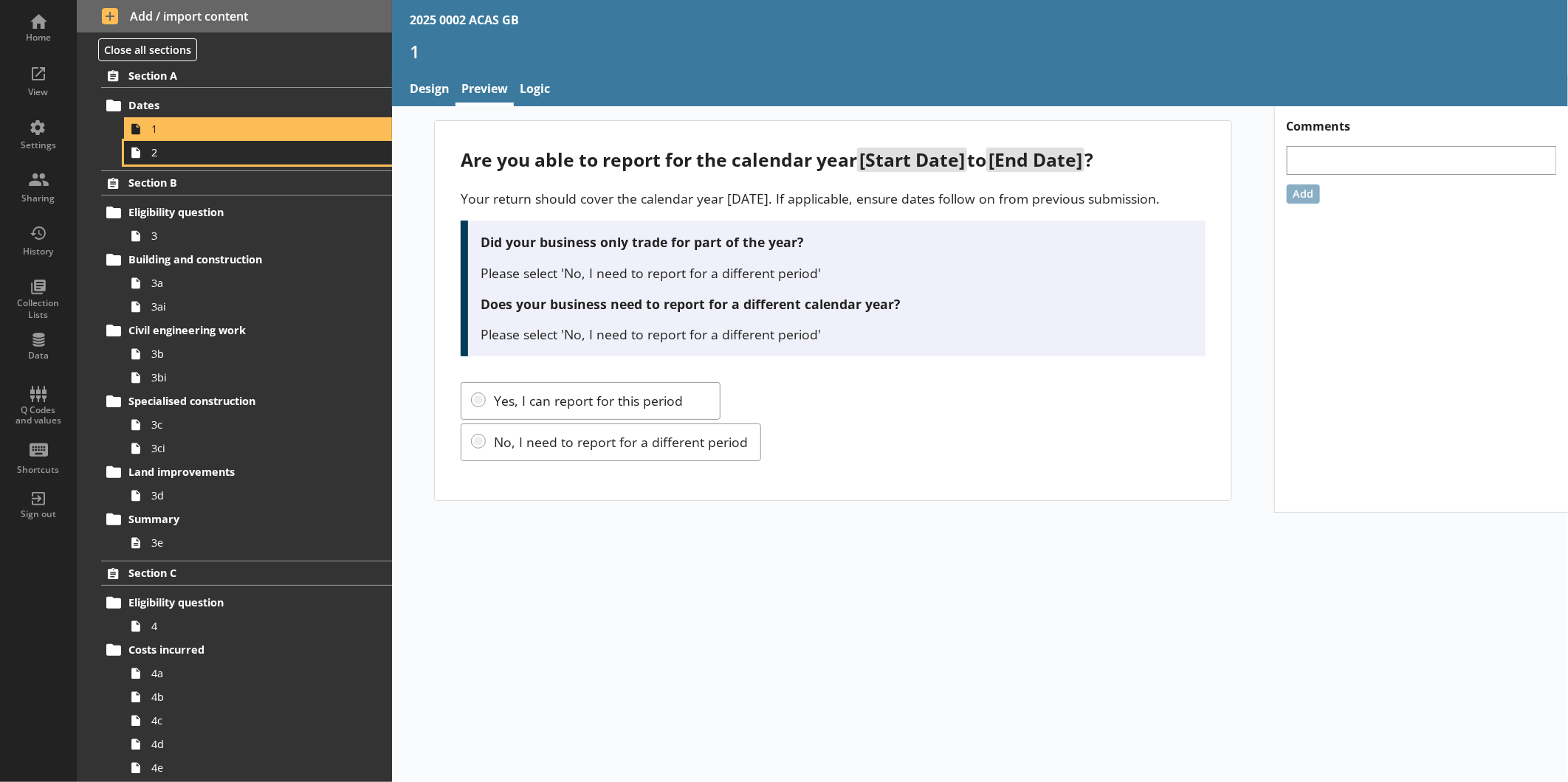
click at [223, 151] on span "2" at bounding box center [248, 152] width 193 height 14
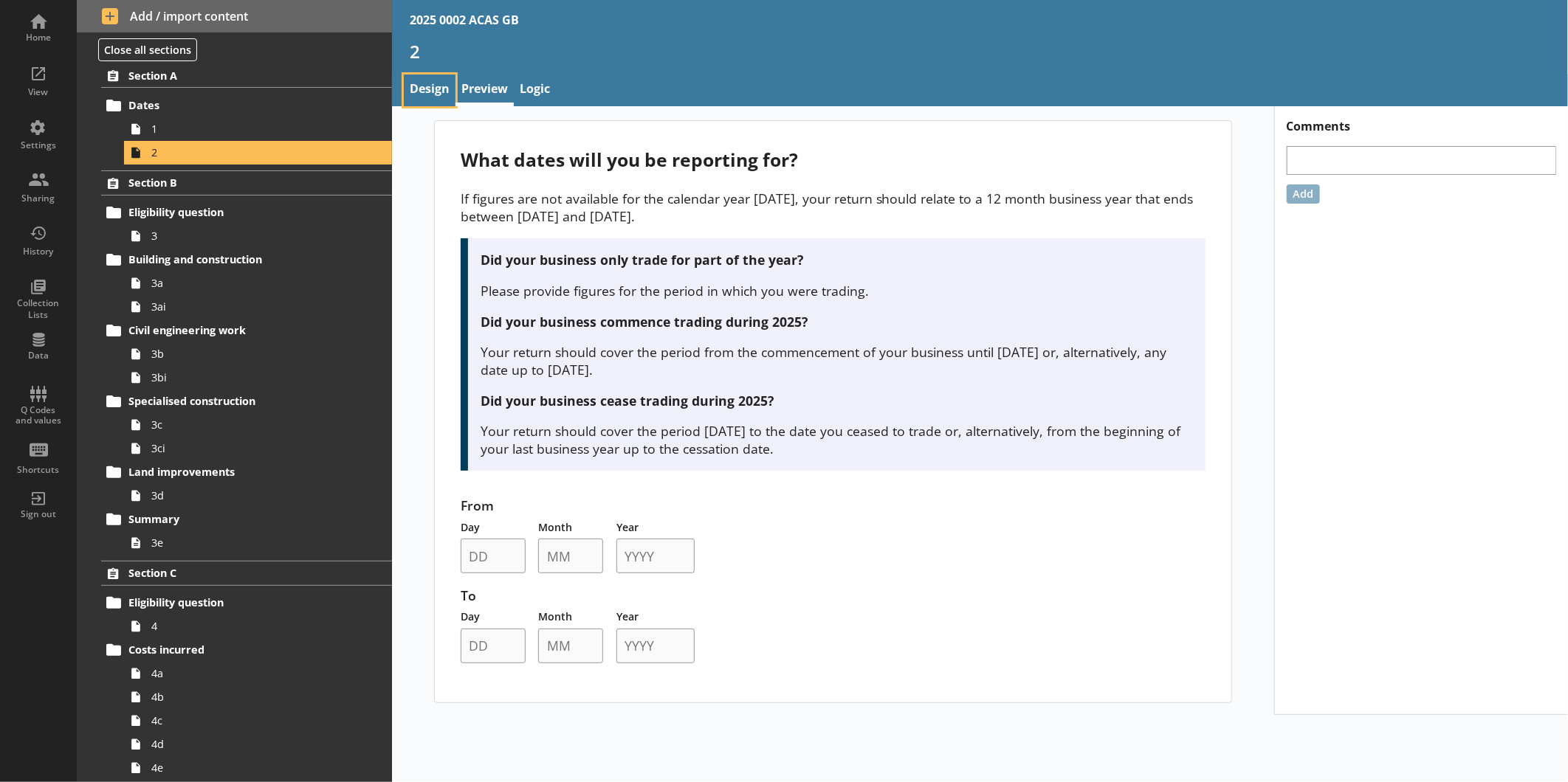
click at [432, 78] on link "Design" at bounding box center [429, 90] width 52 height 32
type textarea "x"
select select "ref_p_end_date"
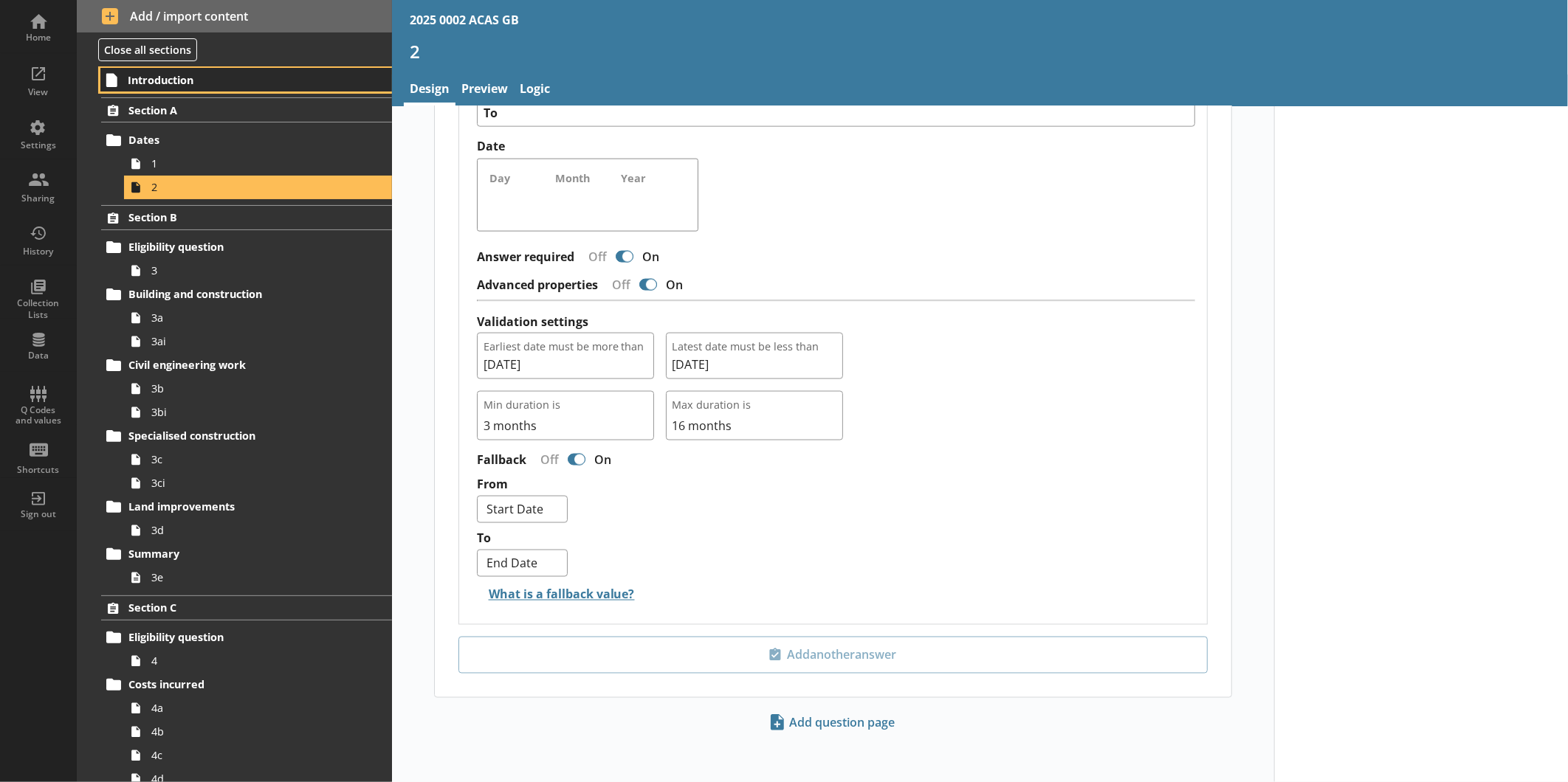
click at [173, 84] on span "Introduction" at bounding box center [232, 80] width 210 height 14
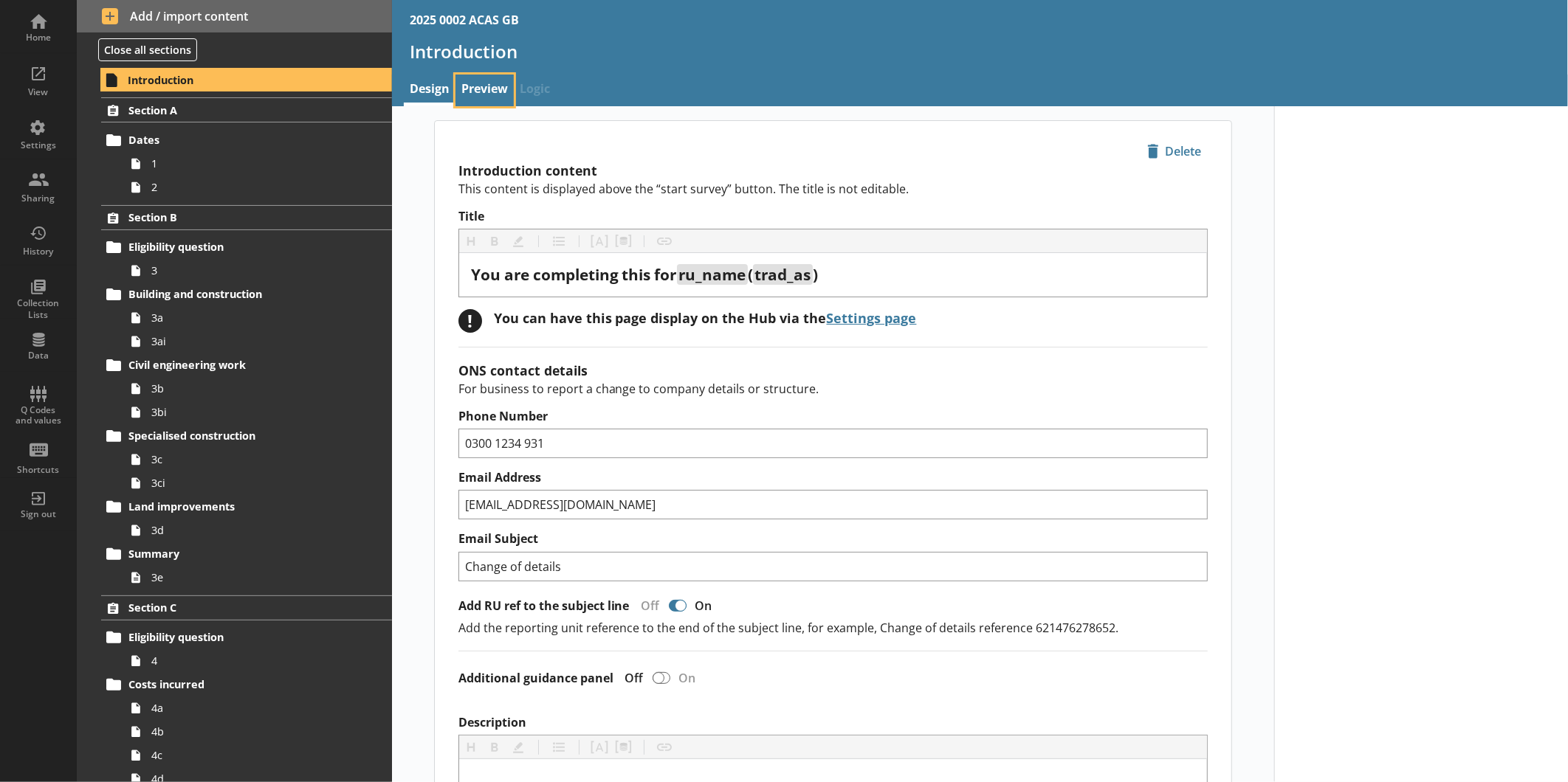
click at [485, 75] on link "Preview" at bounding box center [484, 90] width 58 height 32
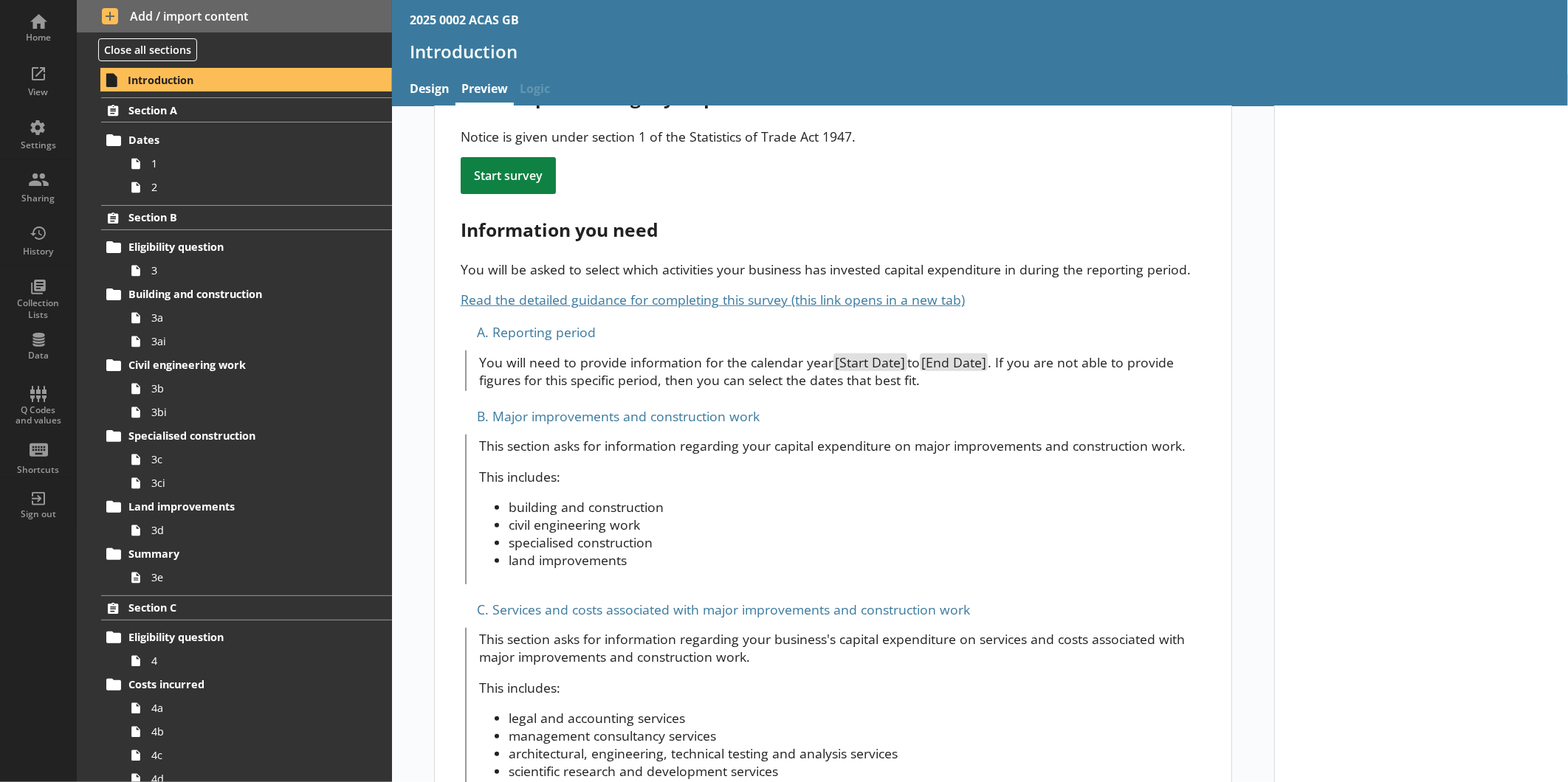
scroll to position [341, 0]
click at [461, 320] on div "A. Reporting period" at bounding box center [833, 332] width 745 height 23
click at [441, 92] on link "Design" at bounding box center [429, 90] width 52 height 32
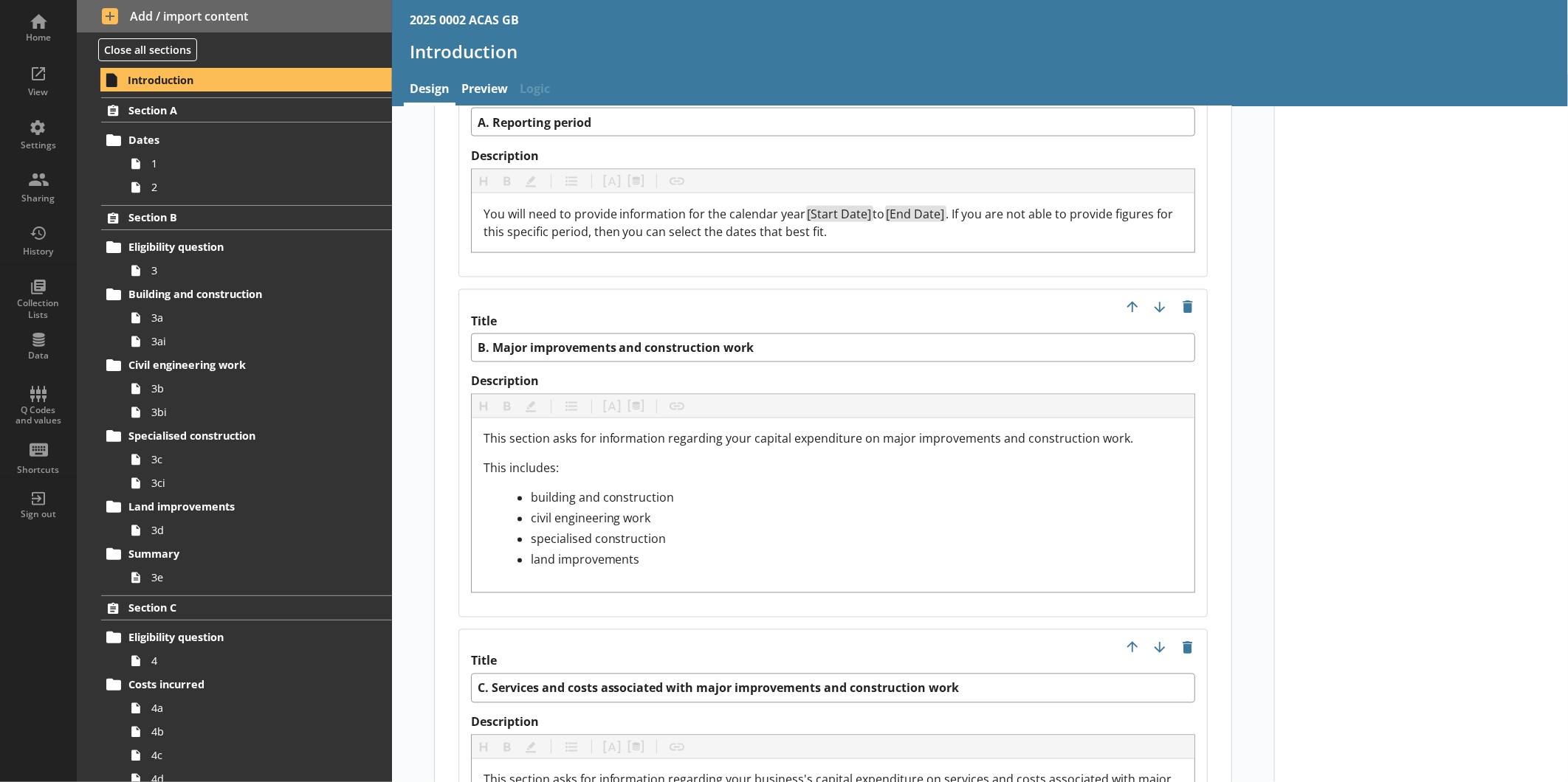
scroll to position [1519, 0]
click at [168, 160] on span "1" at bounding box center [248, 163] width 193 height 14
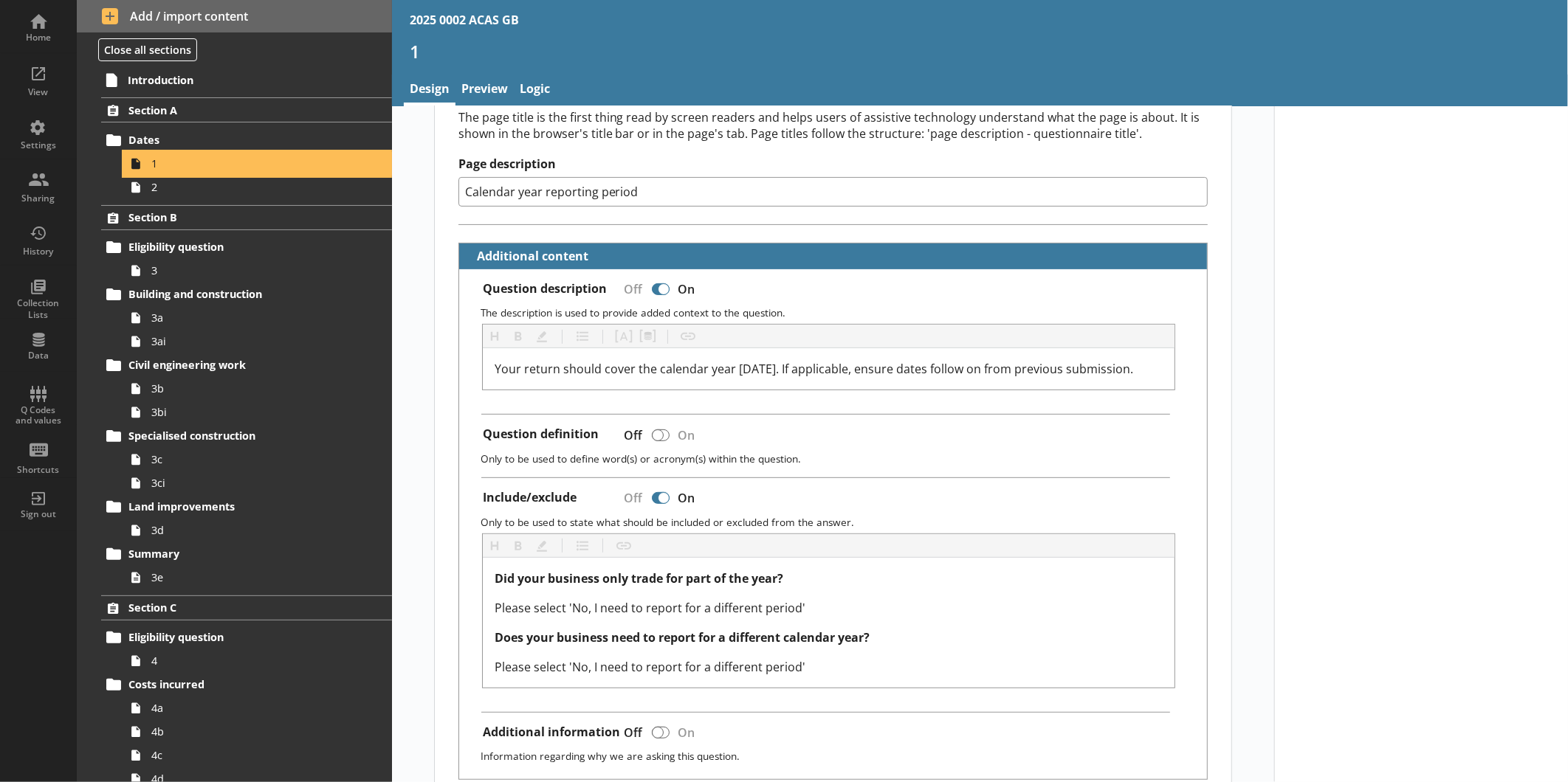
scroll to position [246, 0]
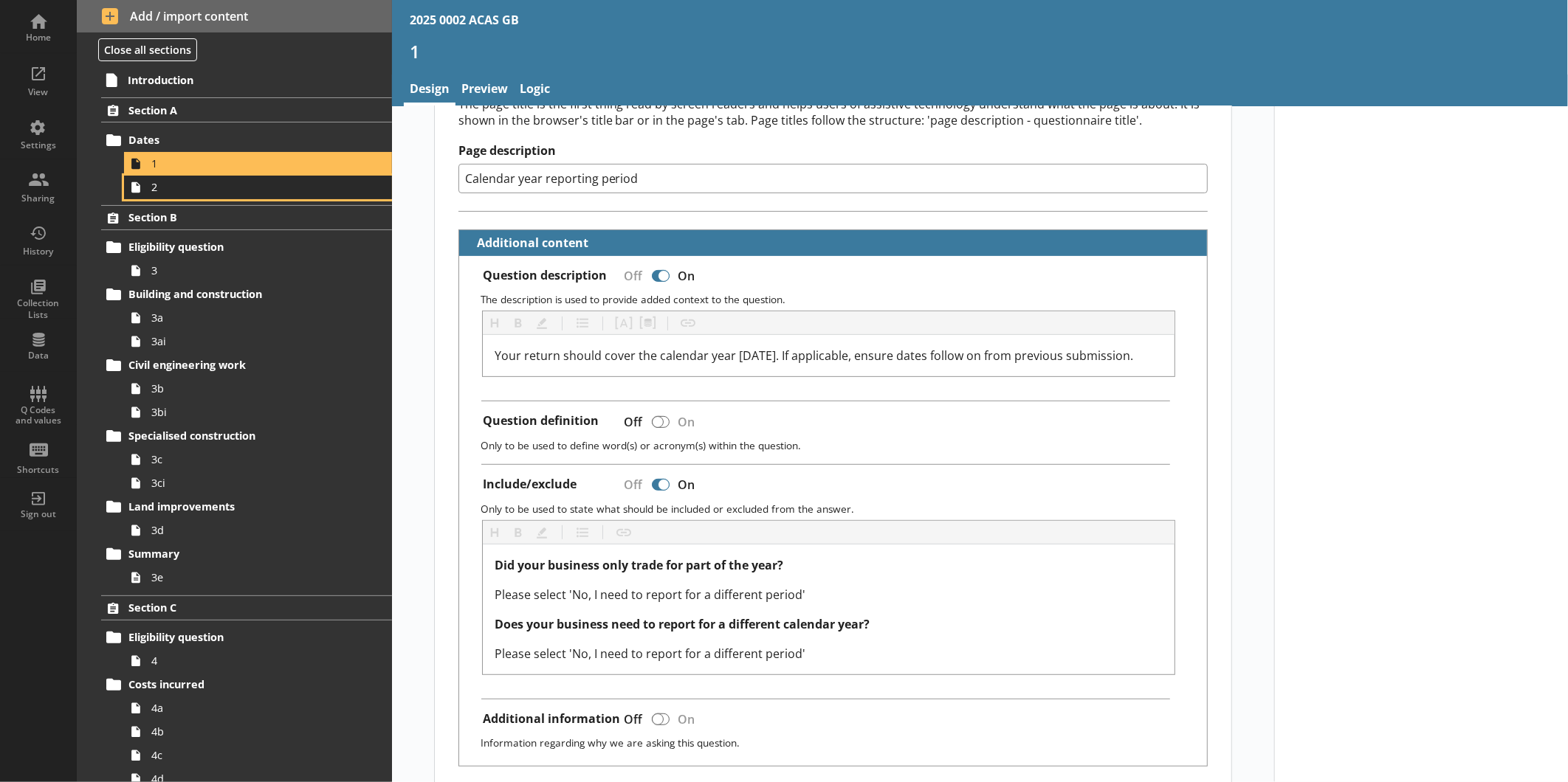
click at [259, 182] on span "2" at bounding box center [248, 187] width 193 height 14
type textarea "x"
select select "ref_p_end_date"
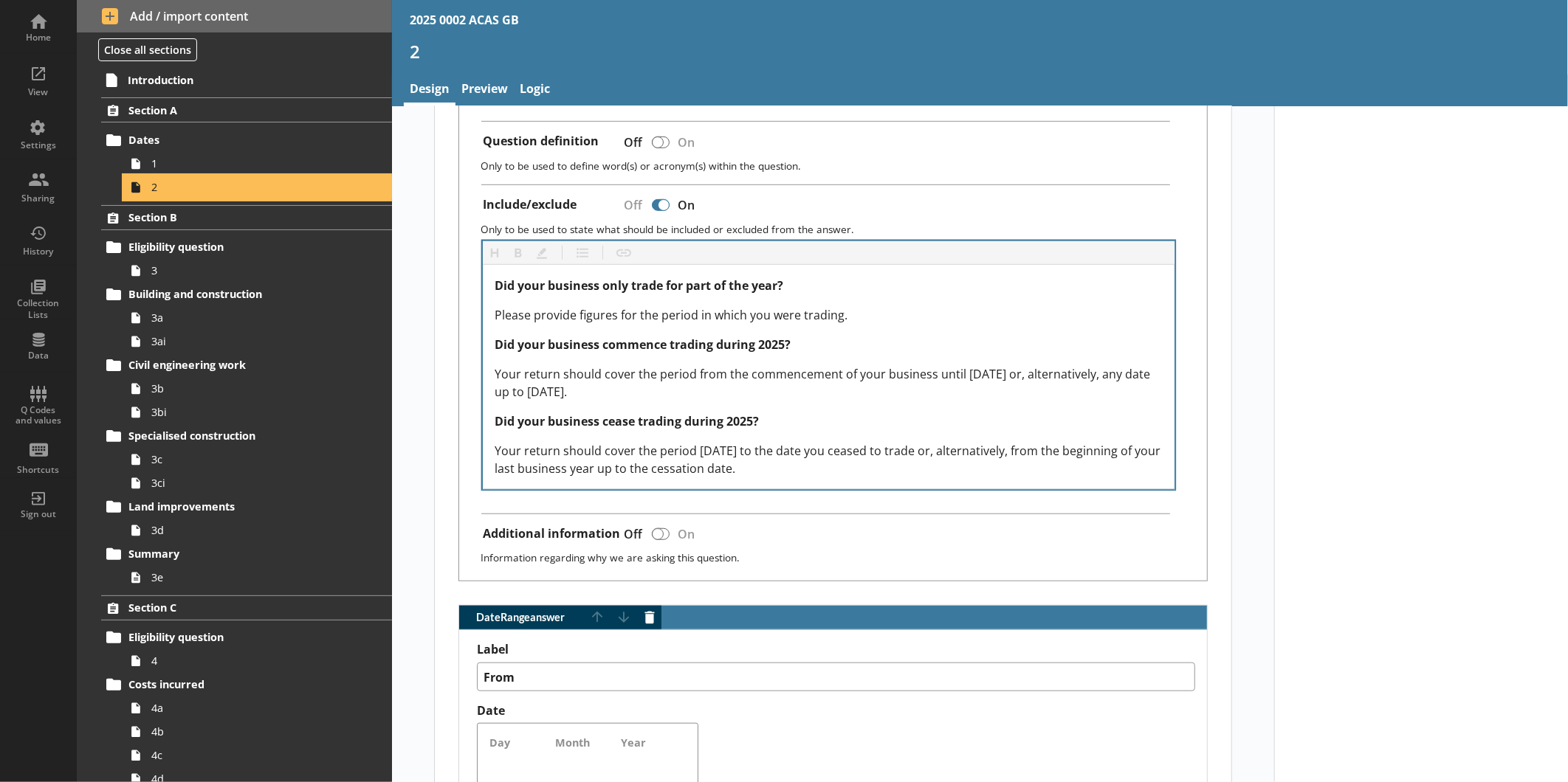
scroll to position [574, 0]
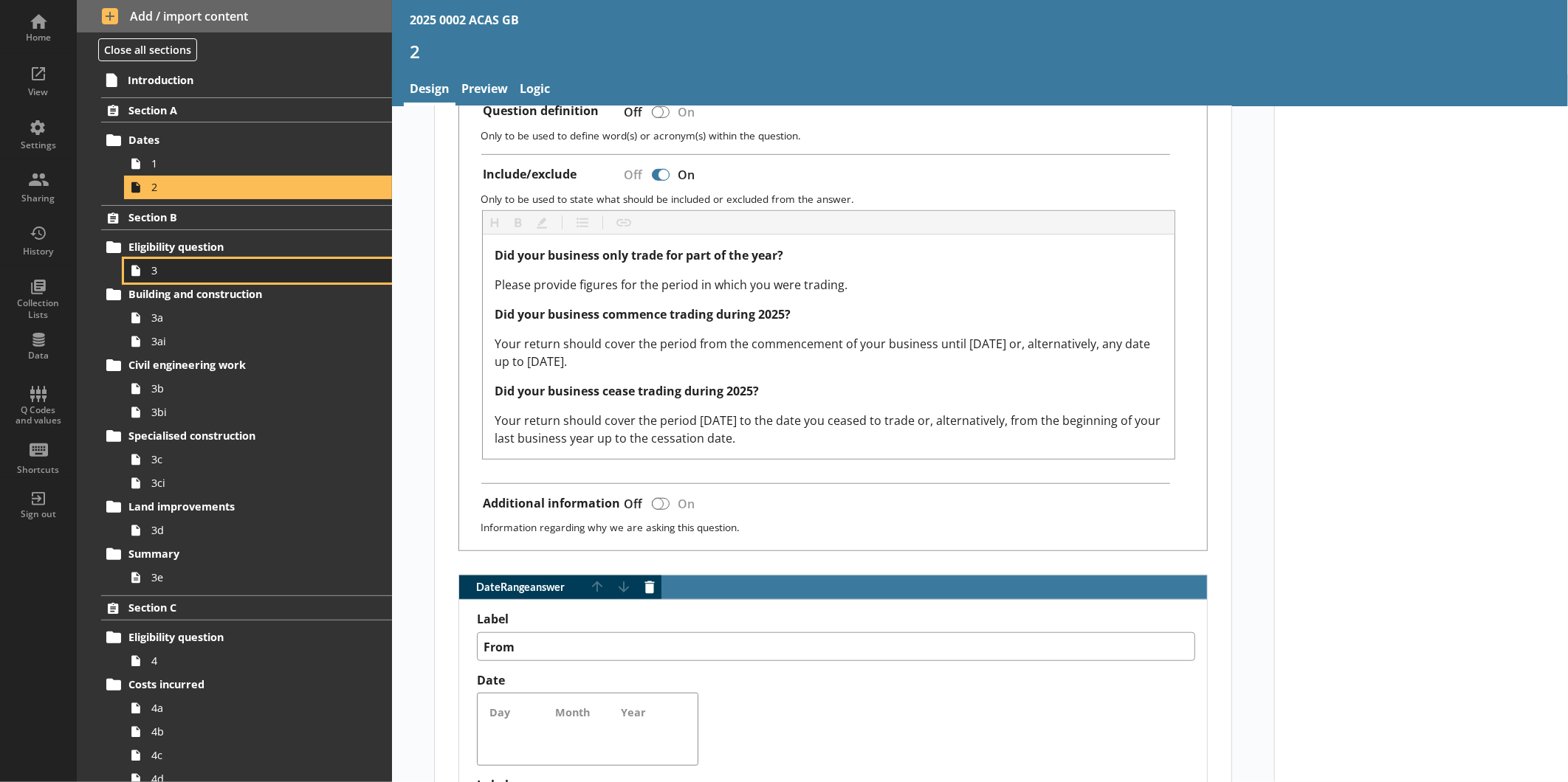
click at [216, 264] on span "3" at bounding box center [248, 270] width 193 height 14
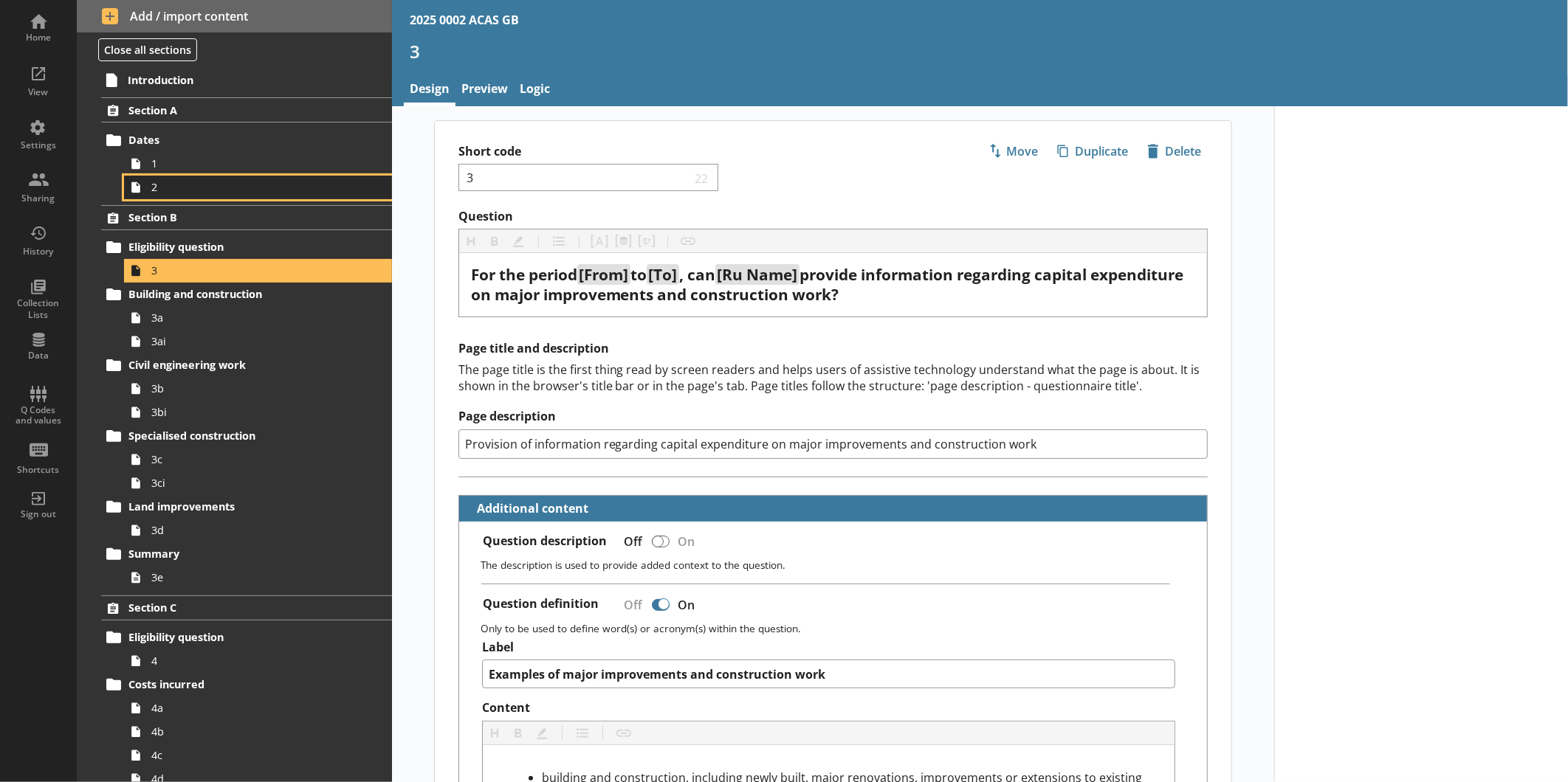
click at [208, 177] on link "2" at bounding box center [257, 188] width 267 height 23
type textarea "x"
select select "ref_p_end_date"
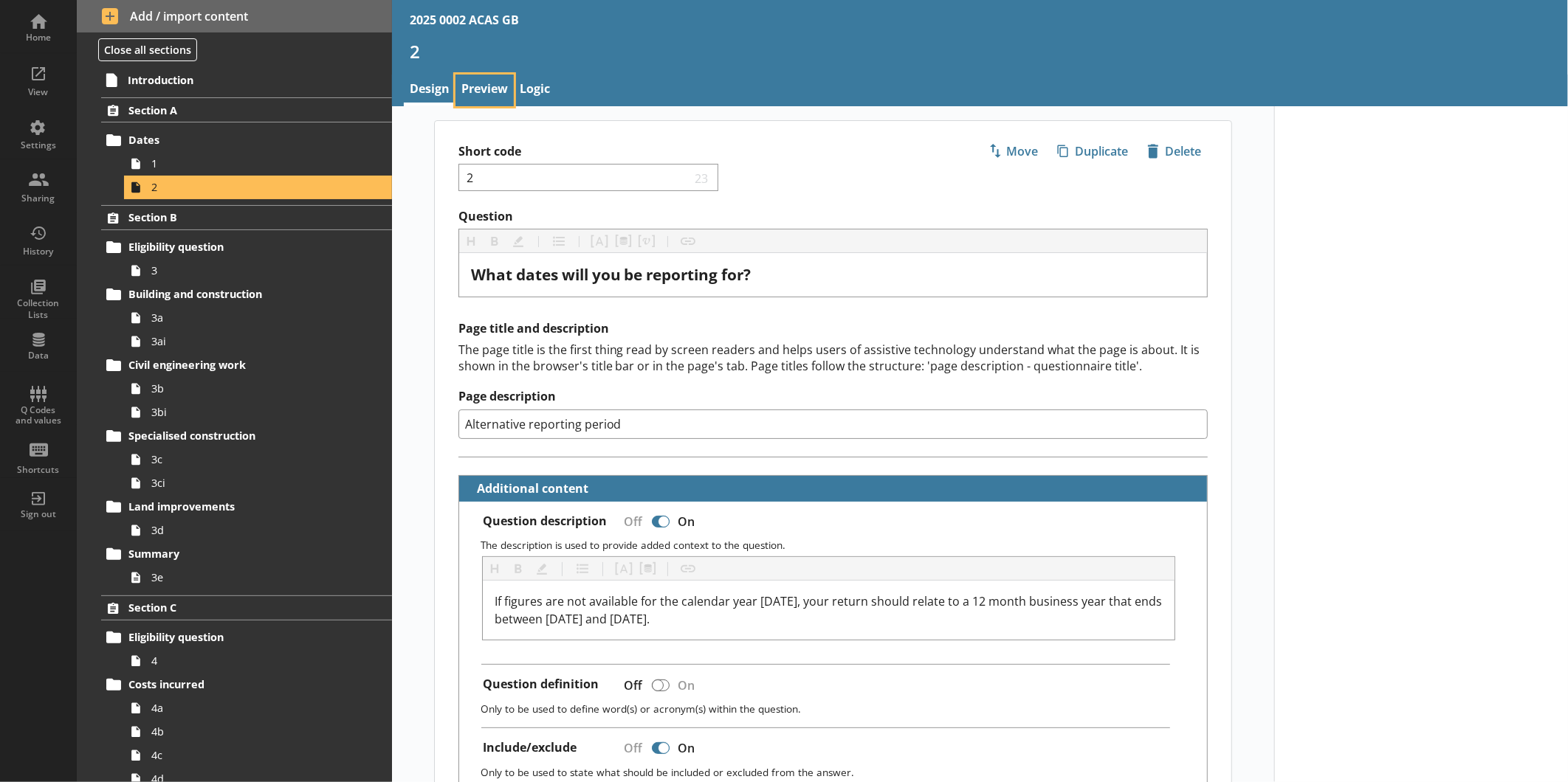
click at [489, 90] on link "Preview" at bounding box center [484, 90] width 58 height 32
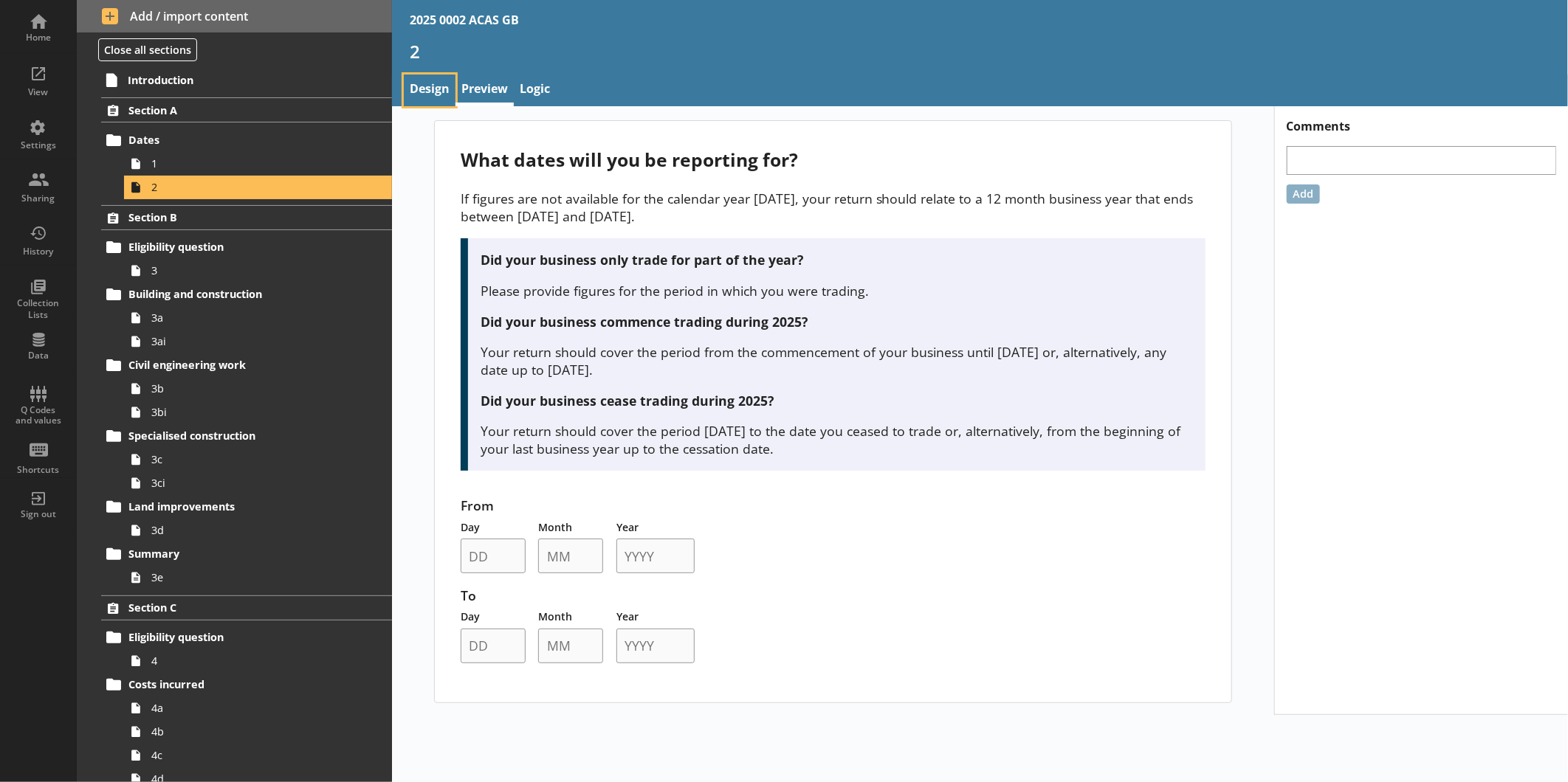
click at [439, 75] on link "Design" at bounding box center [429, 90] width 52 height 32
type textarea "x"
select select "ref_p_end_date"
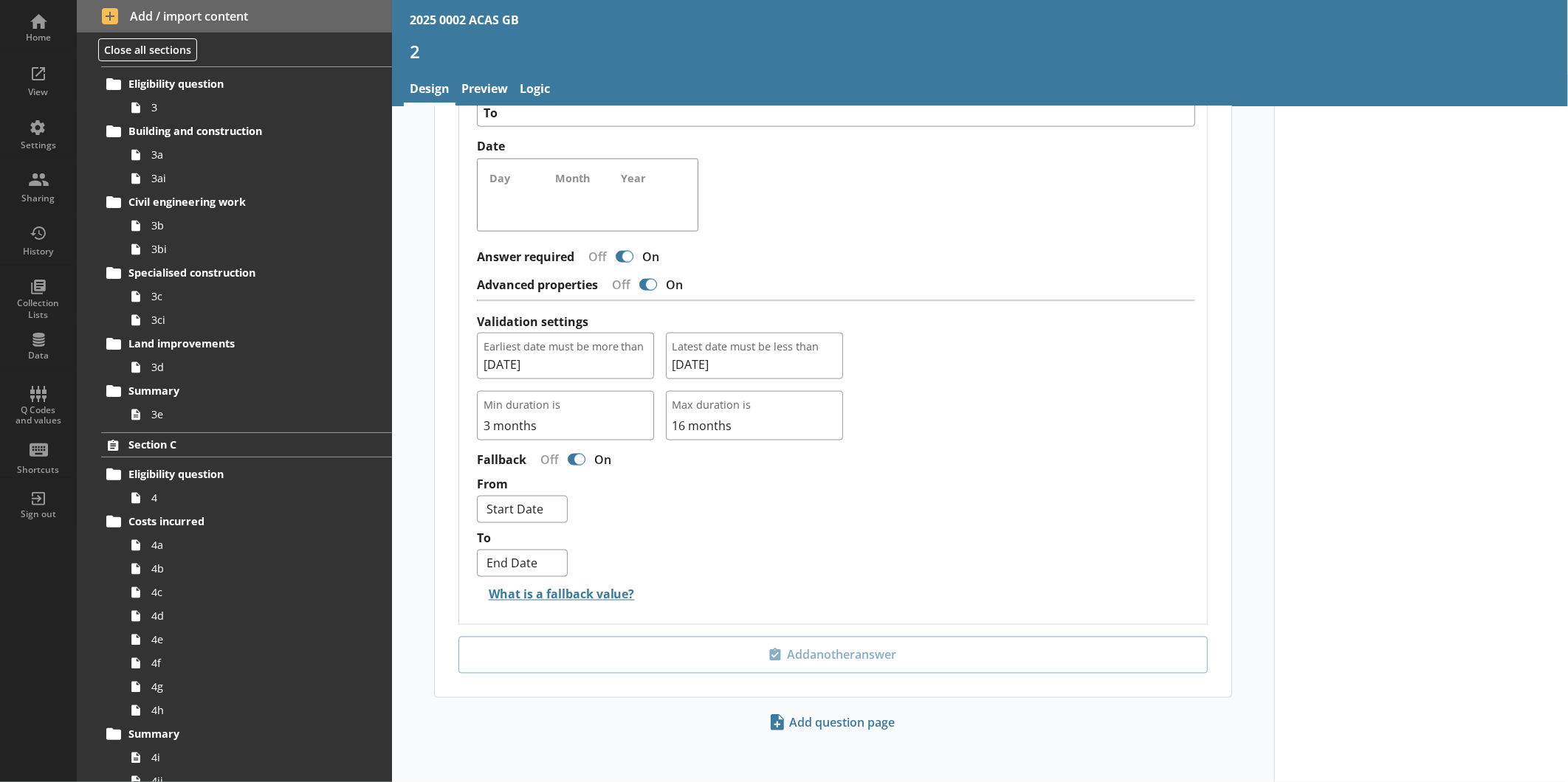
scroll to position [163, 0]
click at [170, 417] on span "3e" at bounding box center [248, 413] width 193 height 14
type textarea "x"
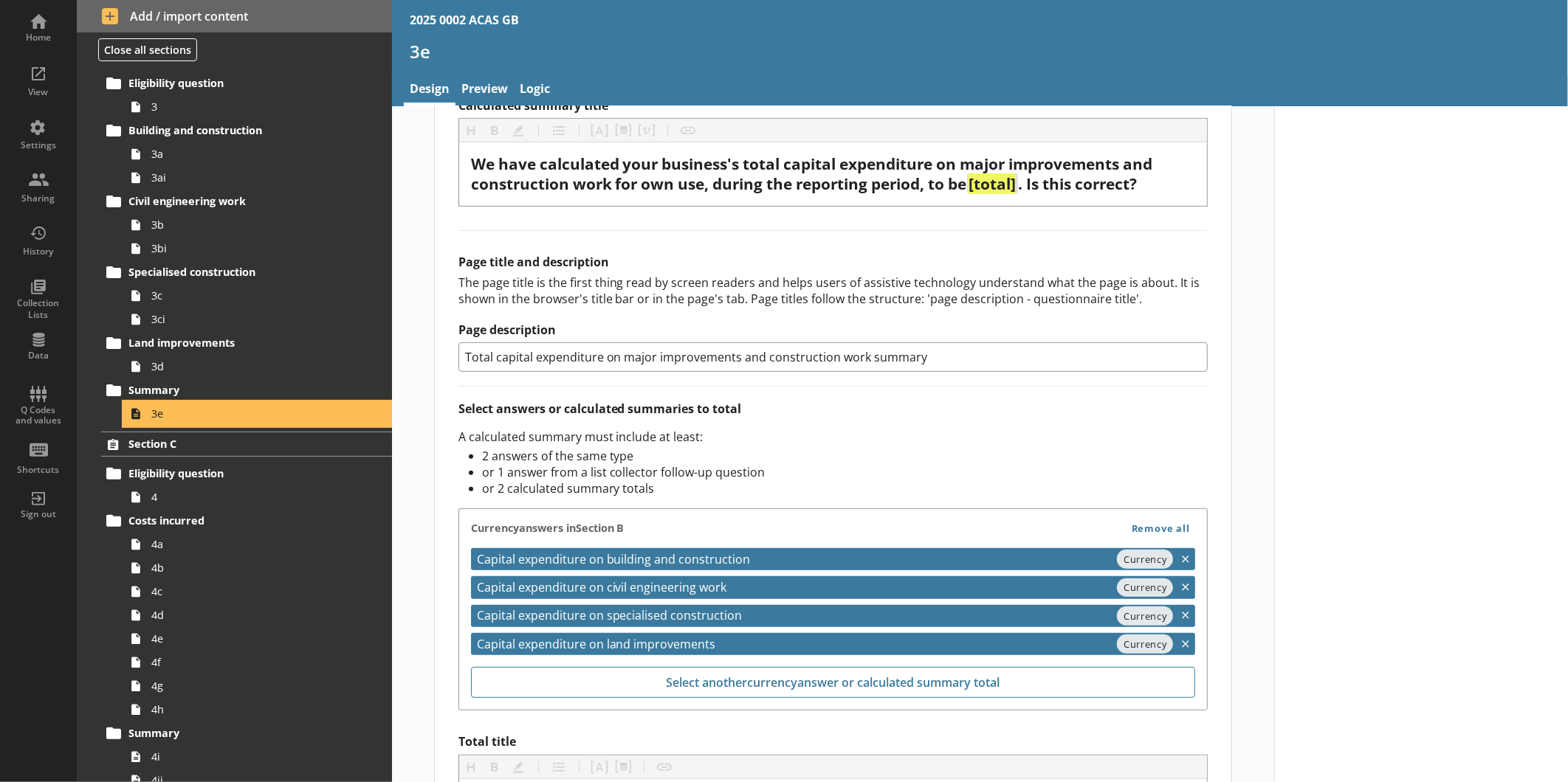
scroll to position [425, 0]
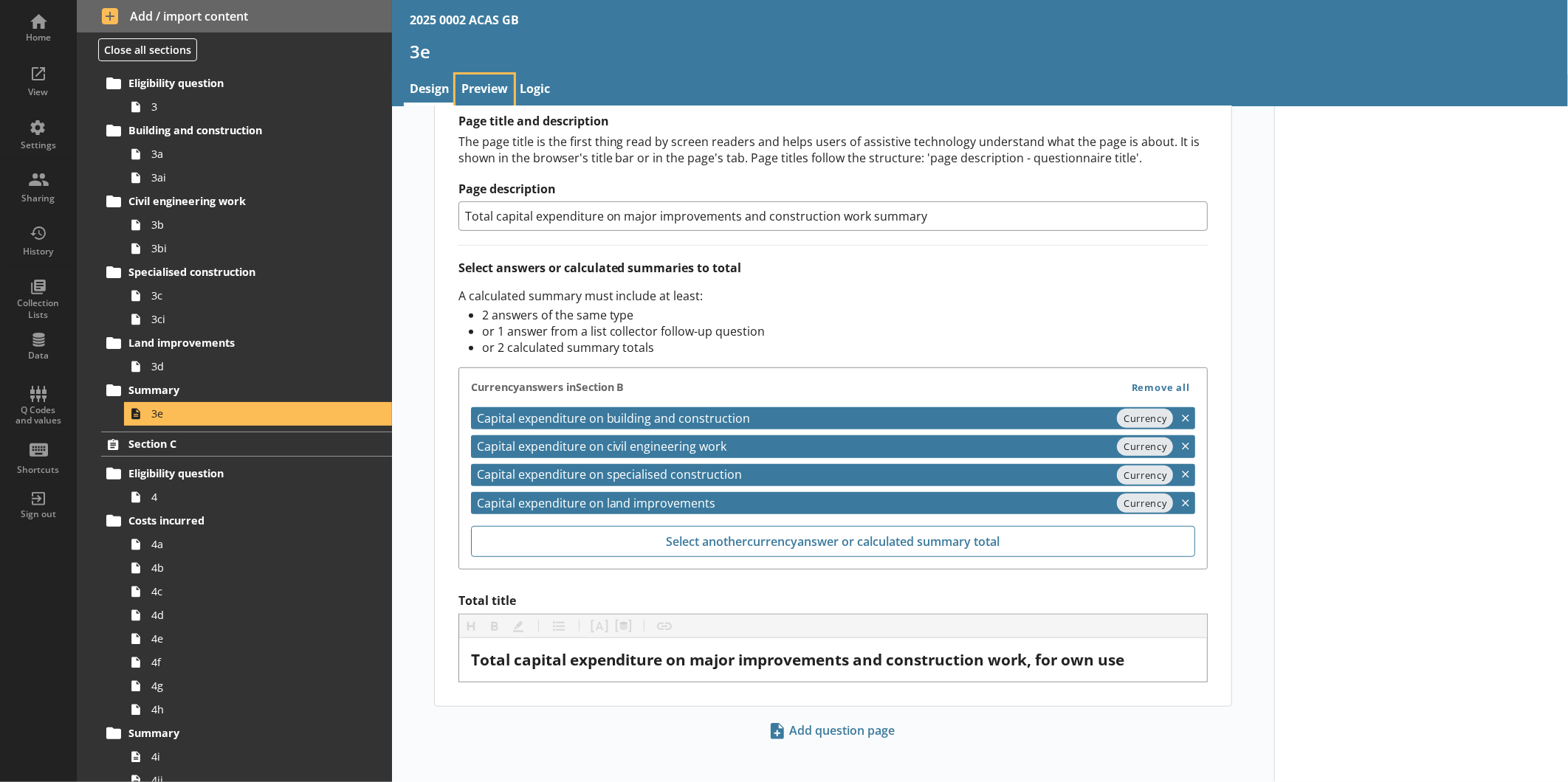
click at [487, 87] on link "Preview" at bounding box center [484, 90] width 58 height 32
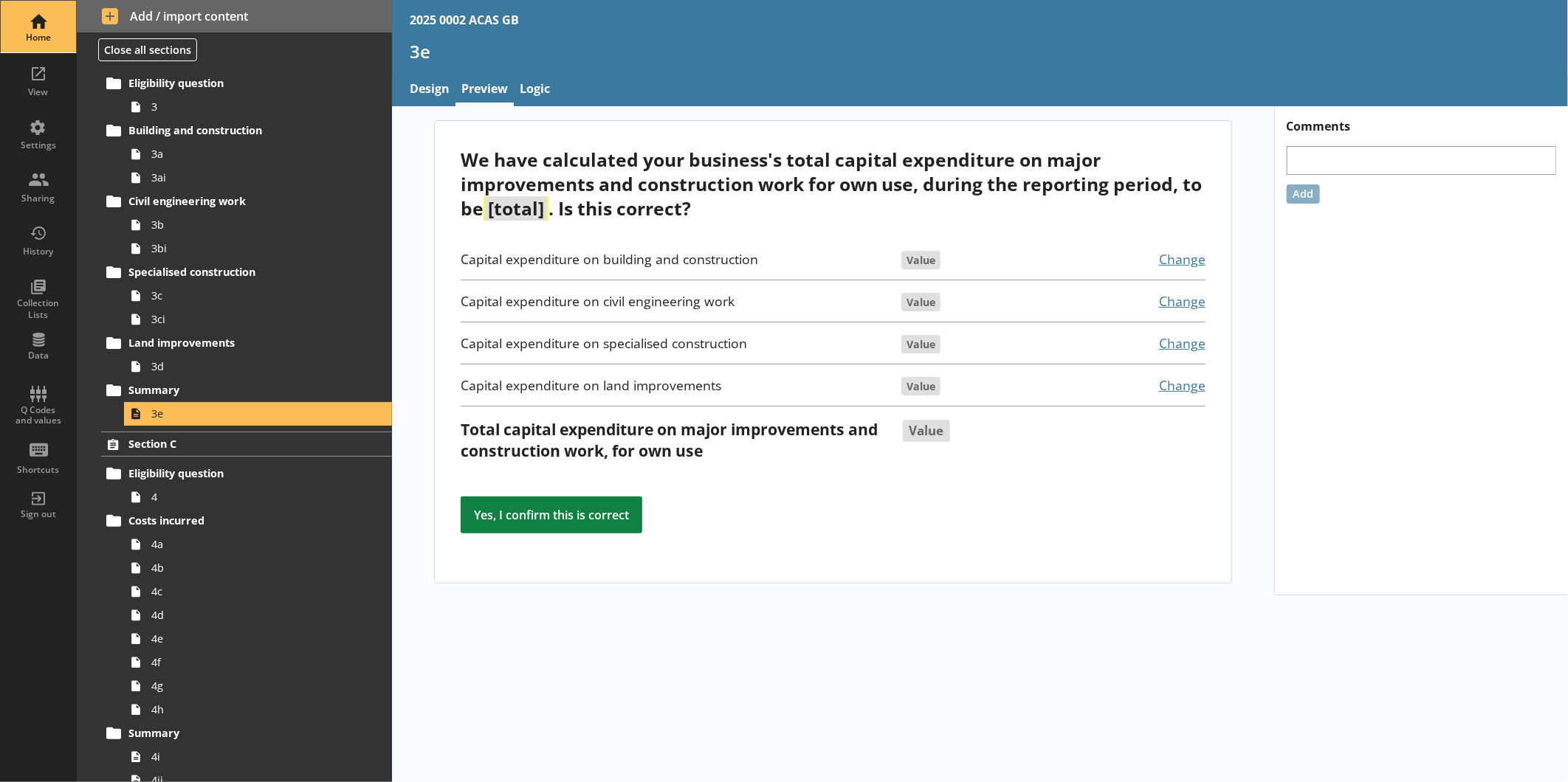
click at [40, 32] on div "Home" at bounding box center [38, 38] width 52 height 12
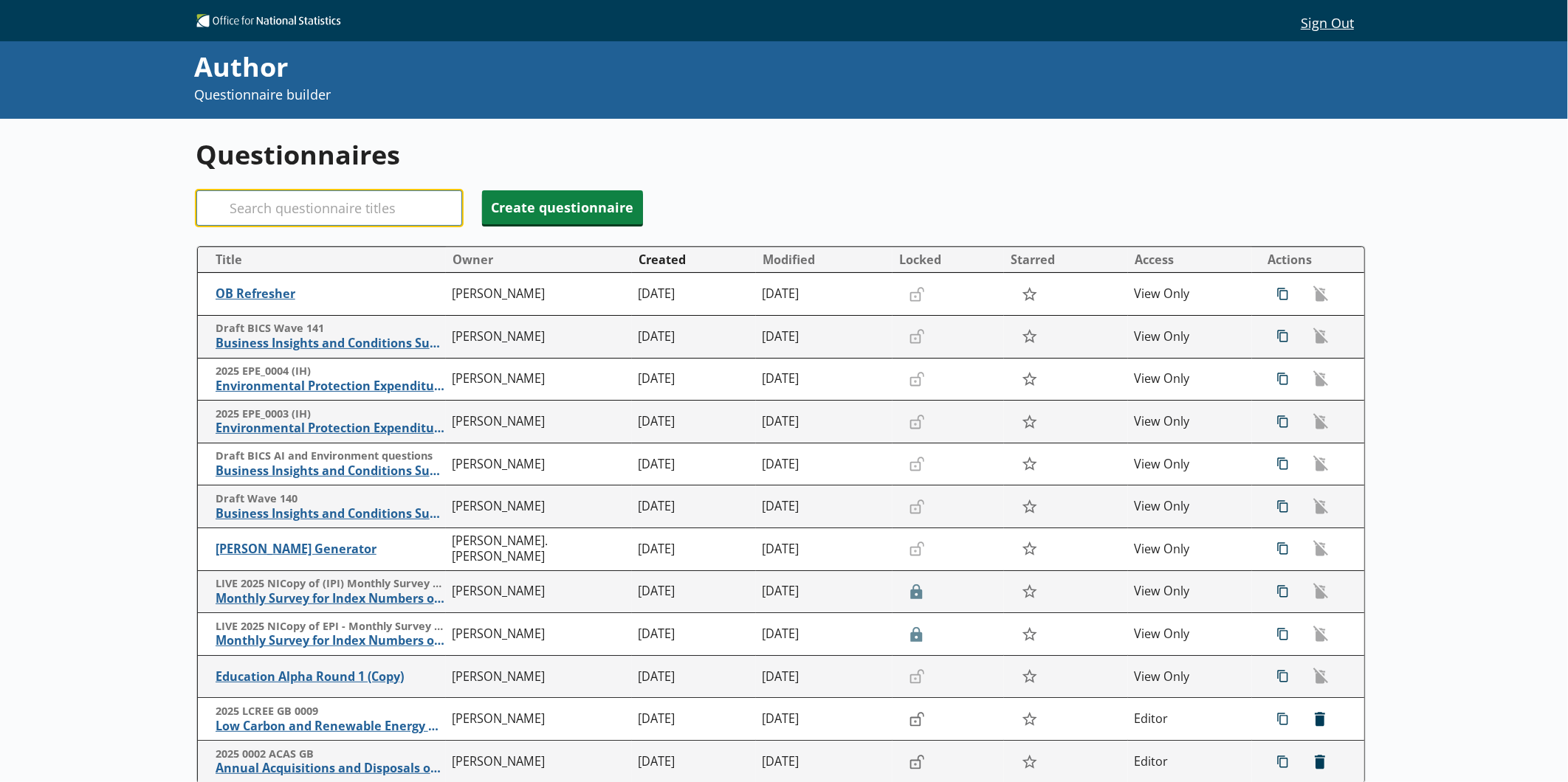
click at [384, 215] on input "Search" at bounding box center [329, 208] width 266 height 35
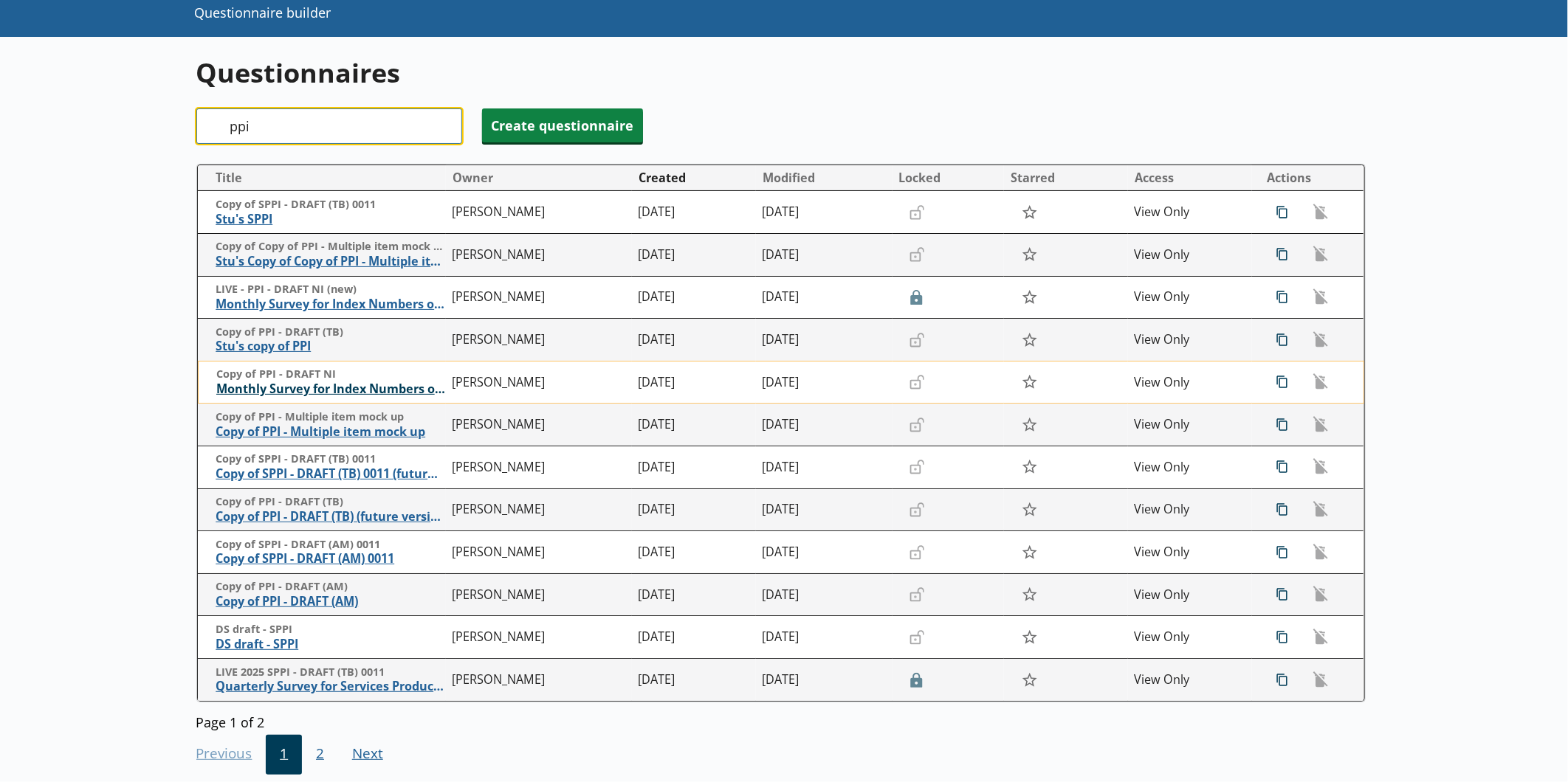
scroll to position [162, 0]
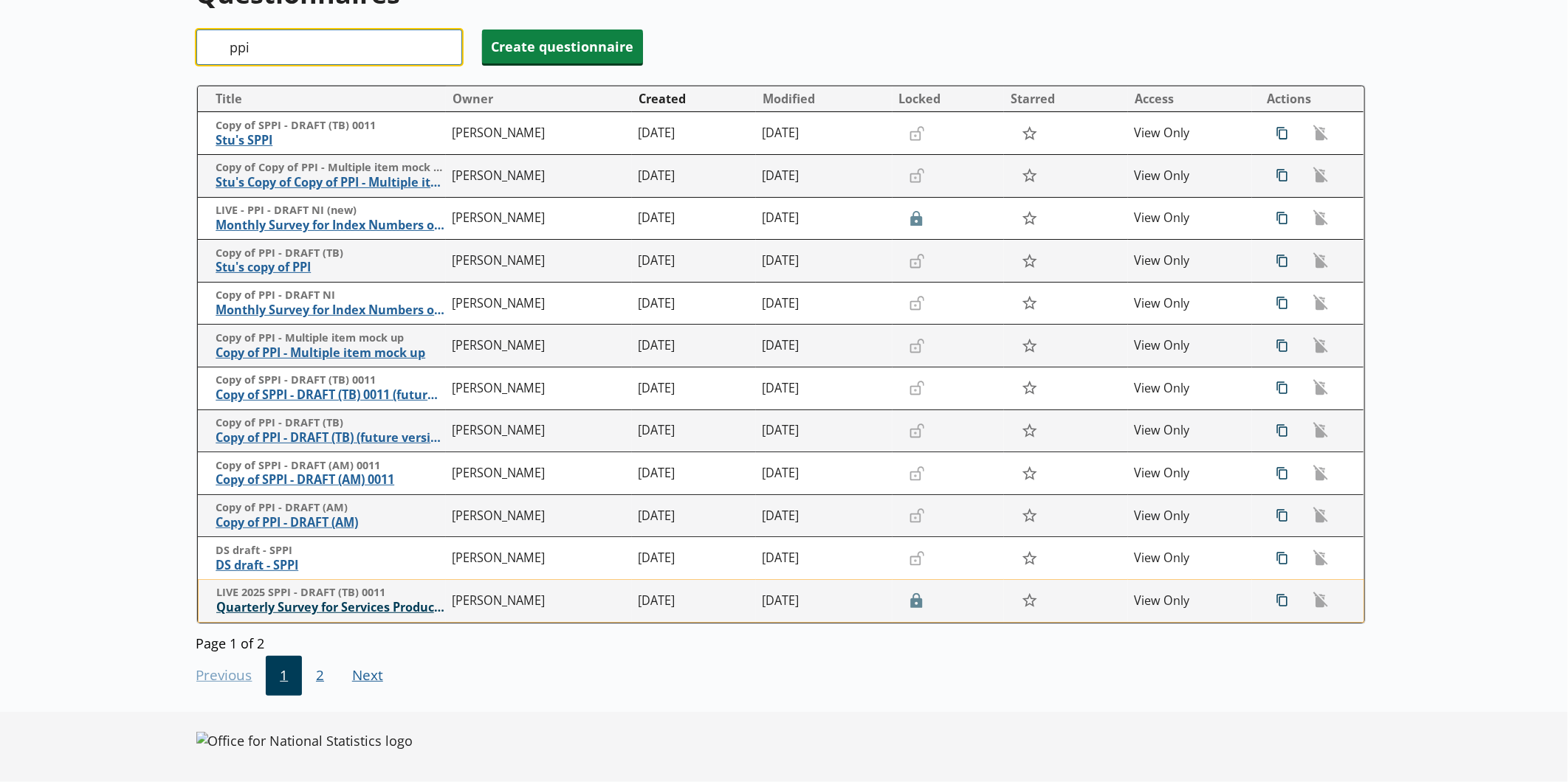
type input "ppi"
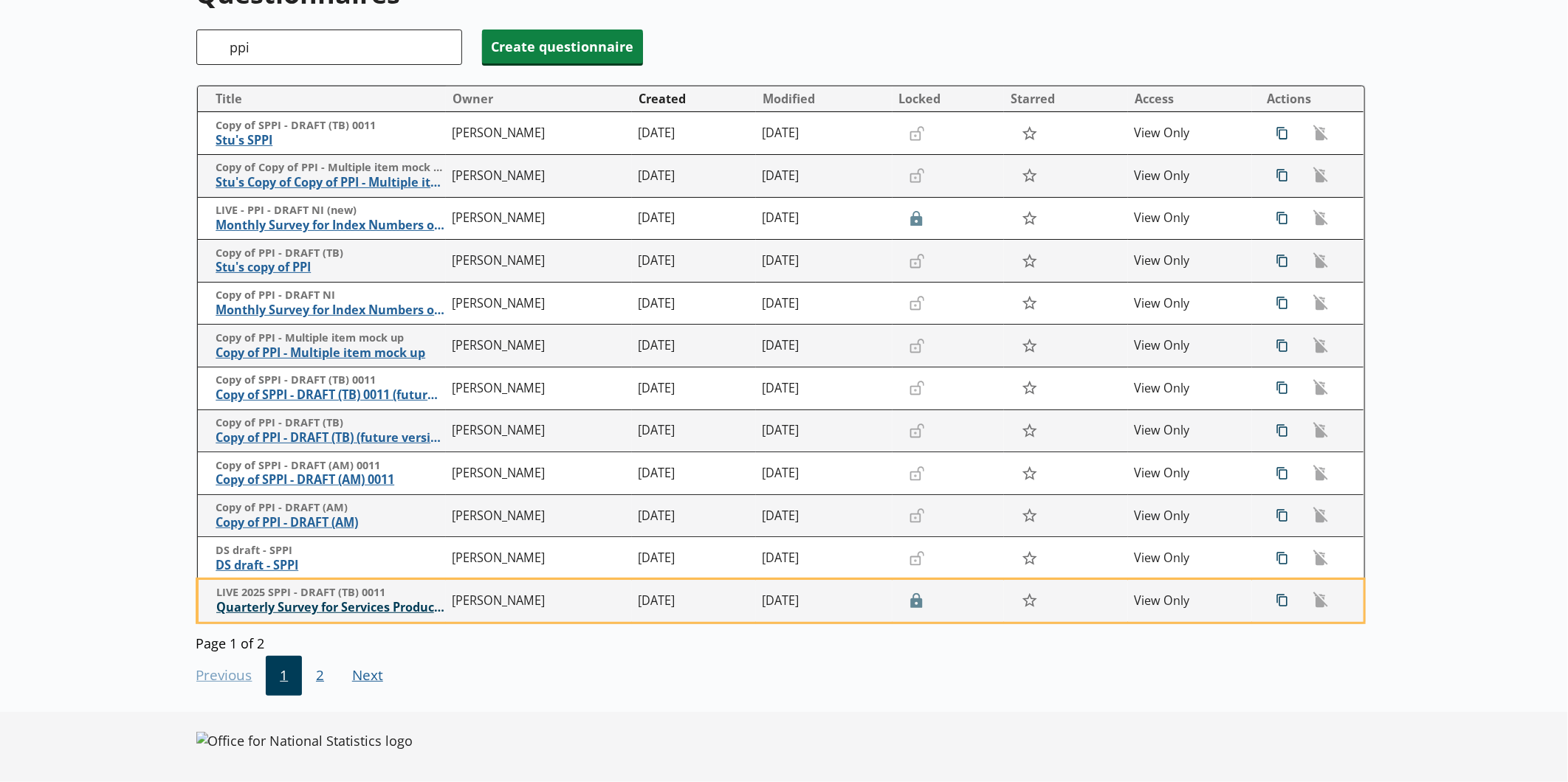
click at [366, 608] on span "Quarterly Survey for Services Producer Price Indices" at bounding box center [330, 608] width 229 height 16
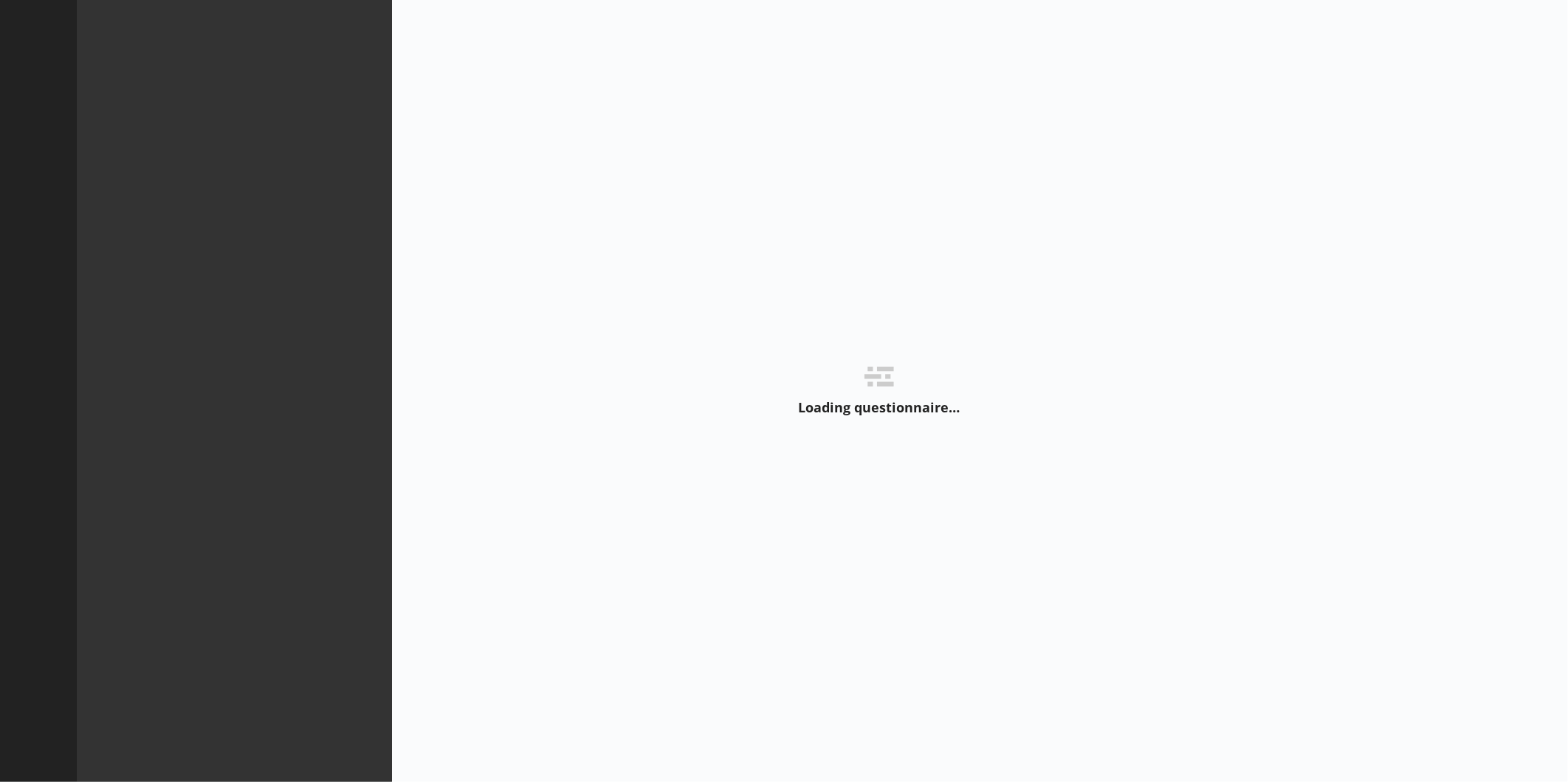
type textarea "x"
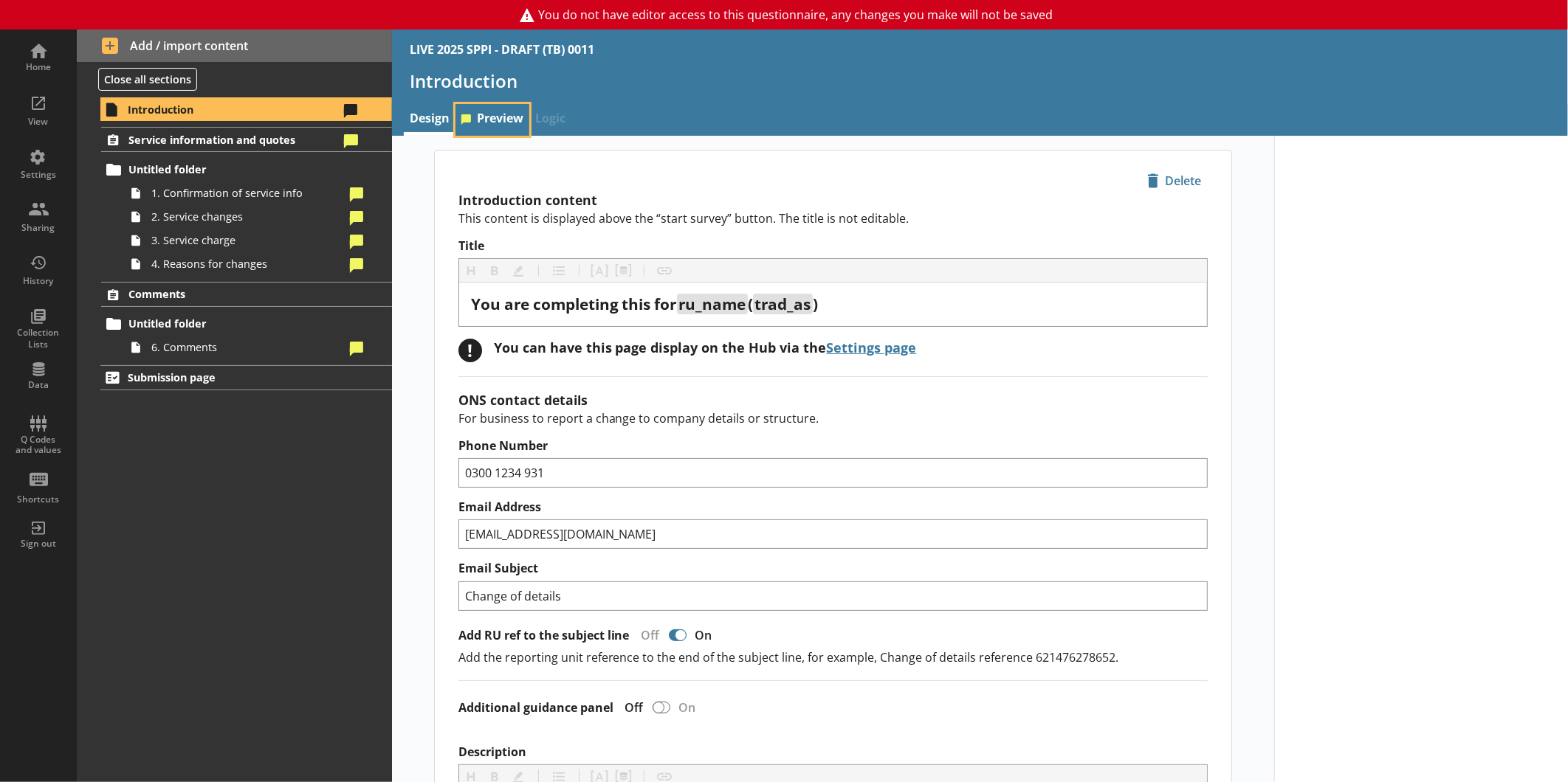
click at [495, 115] on link "Preview" at bounding box center [492, 120] width 74 height 32
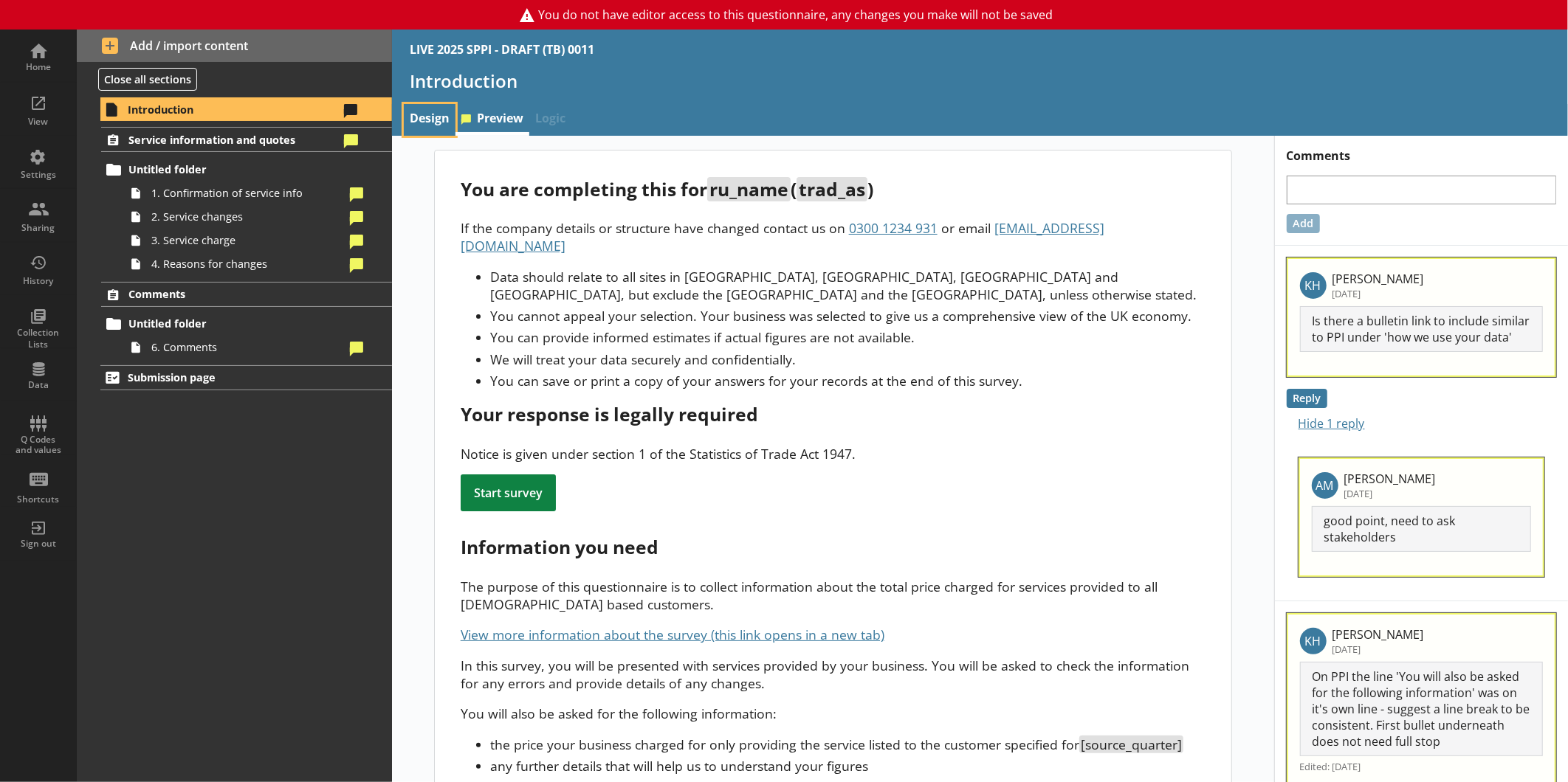
click at [424, 118] on link "Design" at bounding box center [429, 120] width 52 height 32
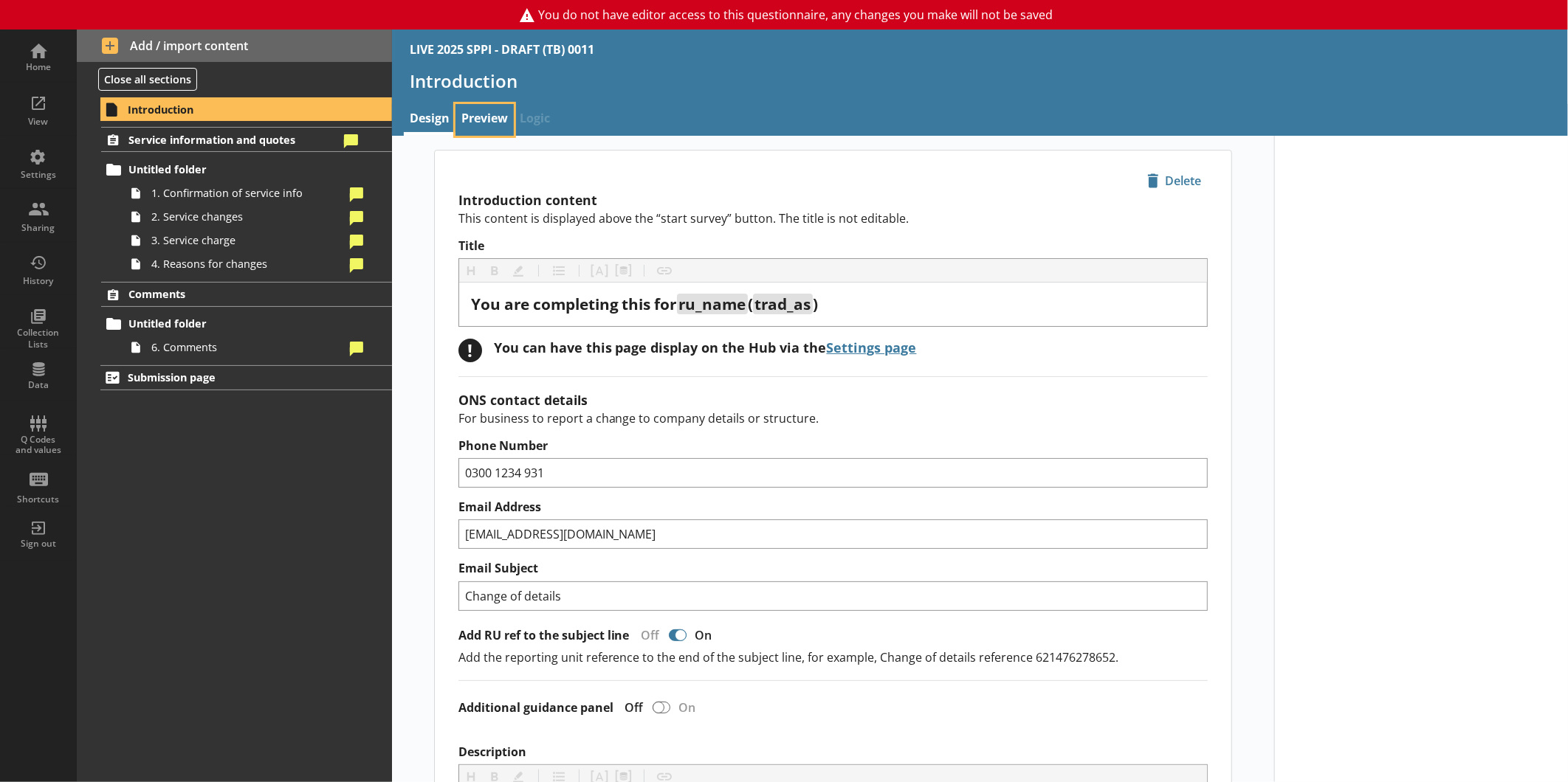
click at [491, 112] on link "Preview" at bounding box center [484, 120] width 58 height 32
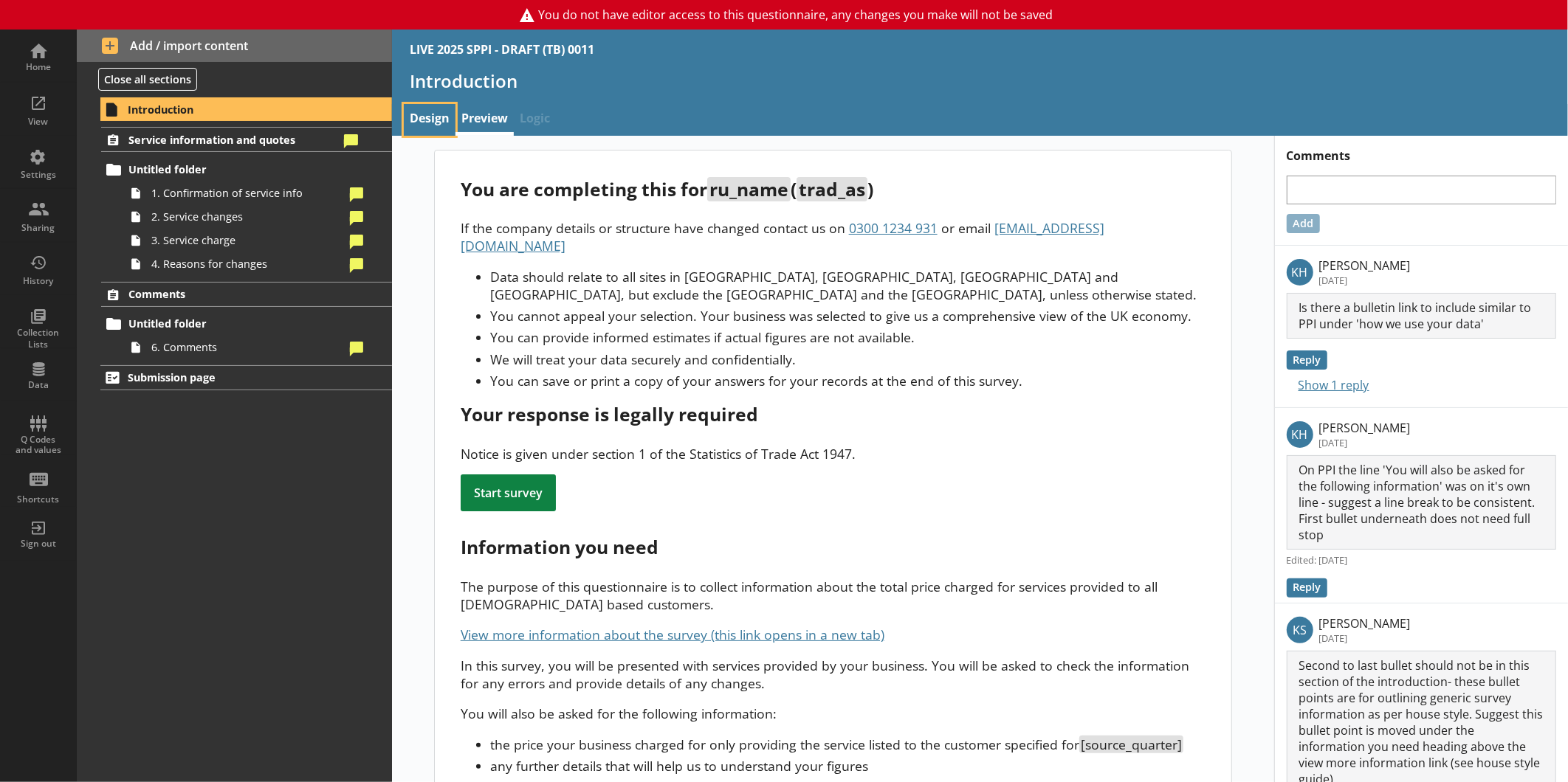
click at [446, 112] on link "Design" at bounding box center [429, 120] width 52 height 32
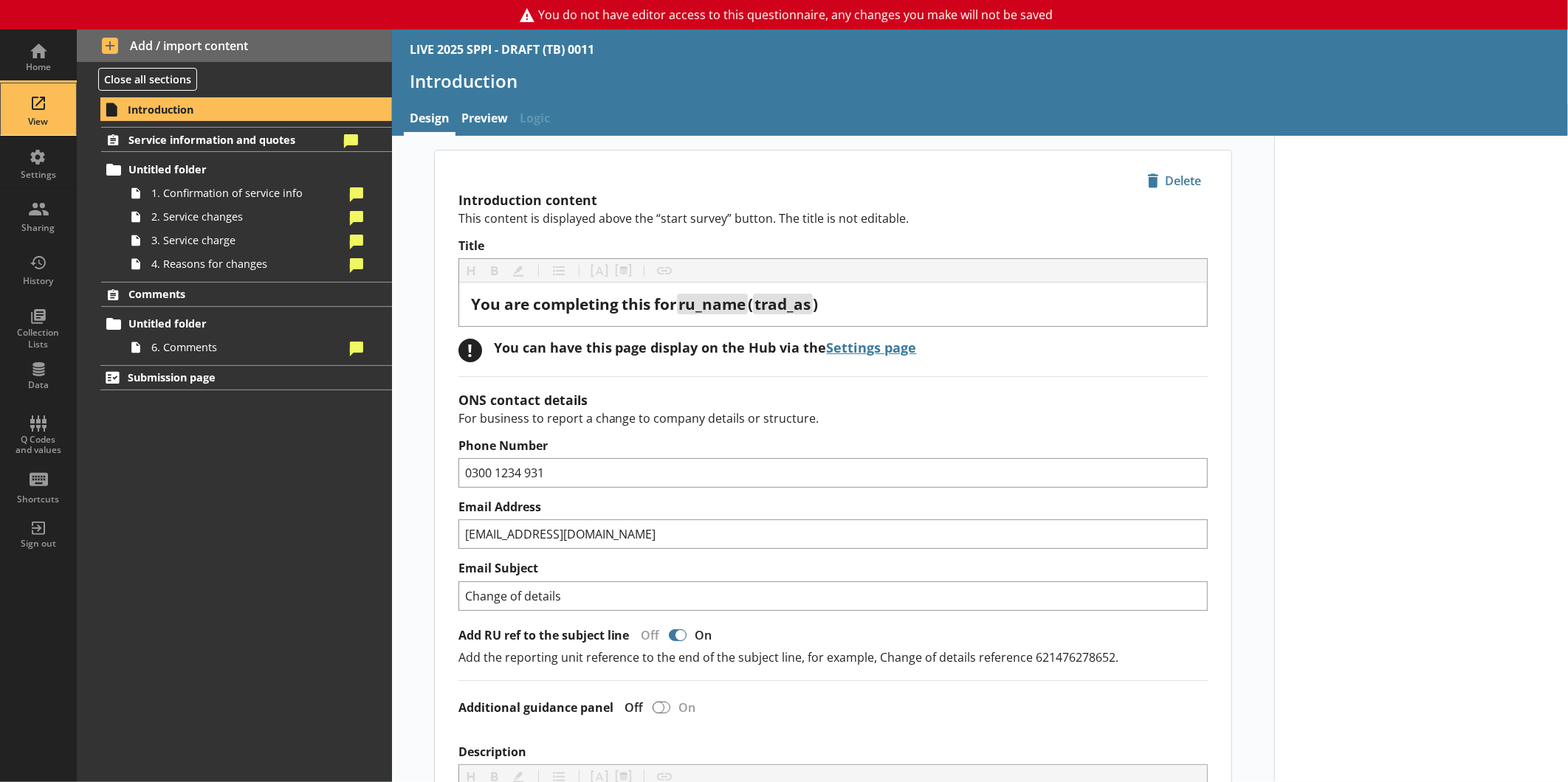
click at [56, 116] on div "View" at bounding box center [38, 122] width 52 height 12
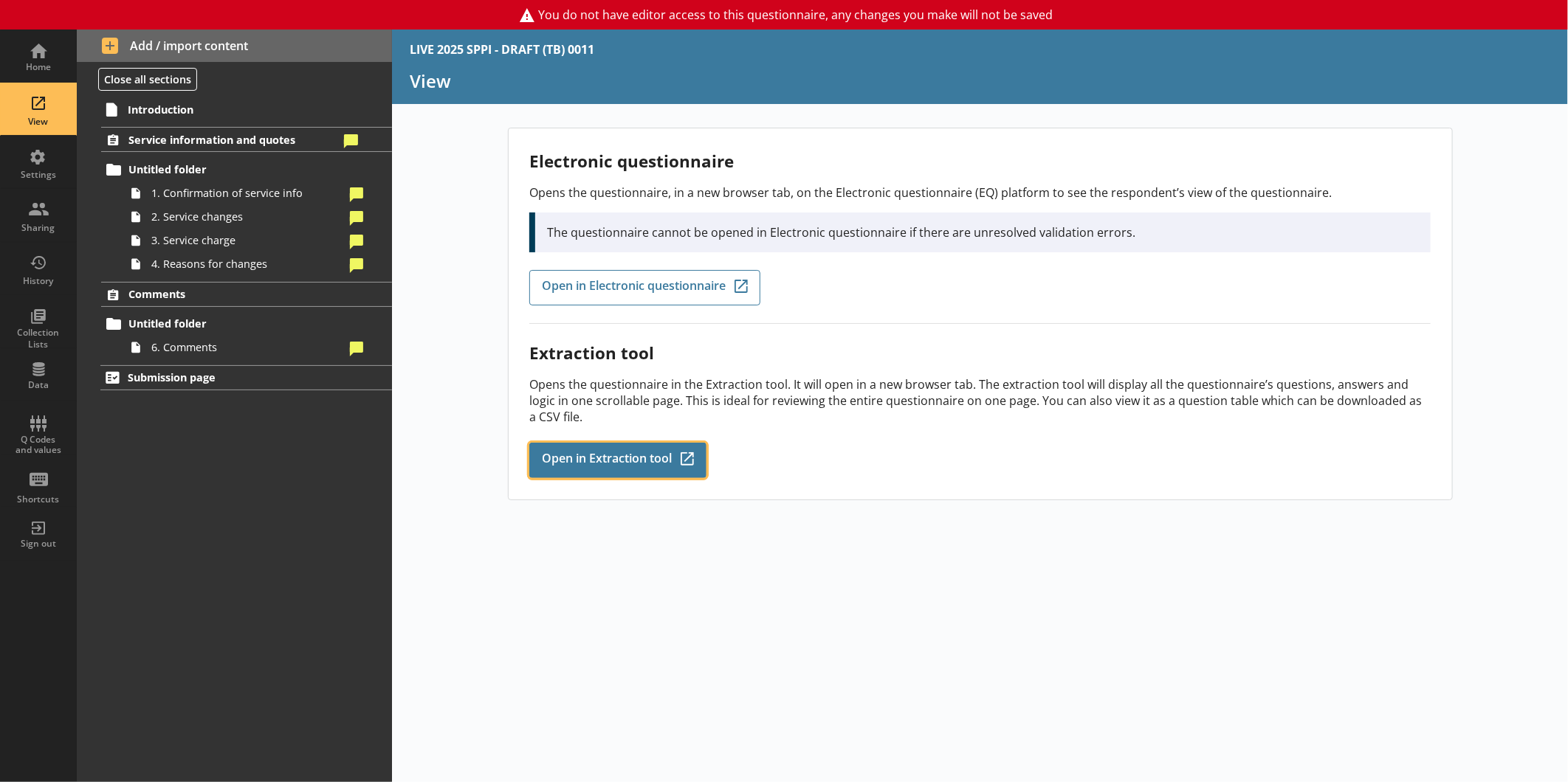
click at [632, 445] on link "Open in Extraction tool Q-Codes_Icon Created with Sketch." at bounding box center [618, 460] width 177 height 35
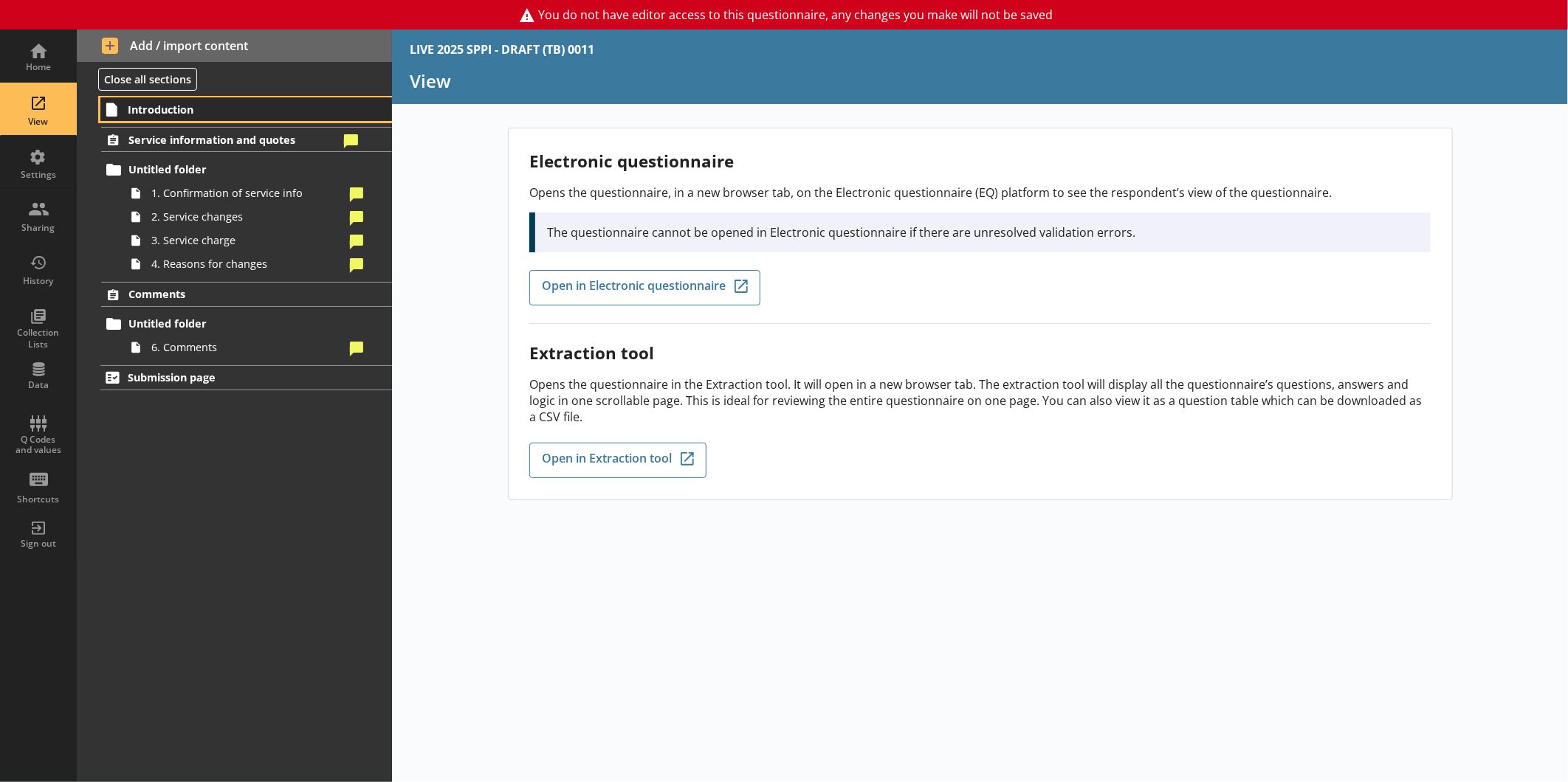
click at [182, 106] on span "Introduction" at bounding box center [232, 109] width 210 height 14
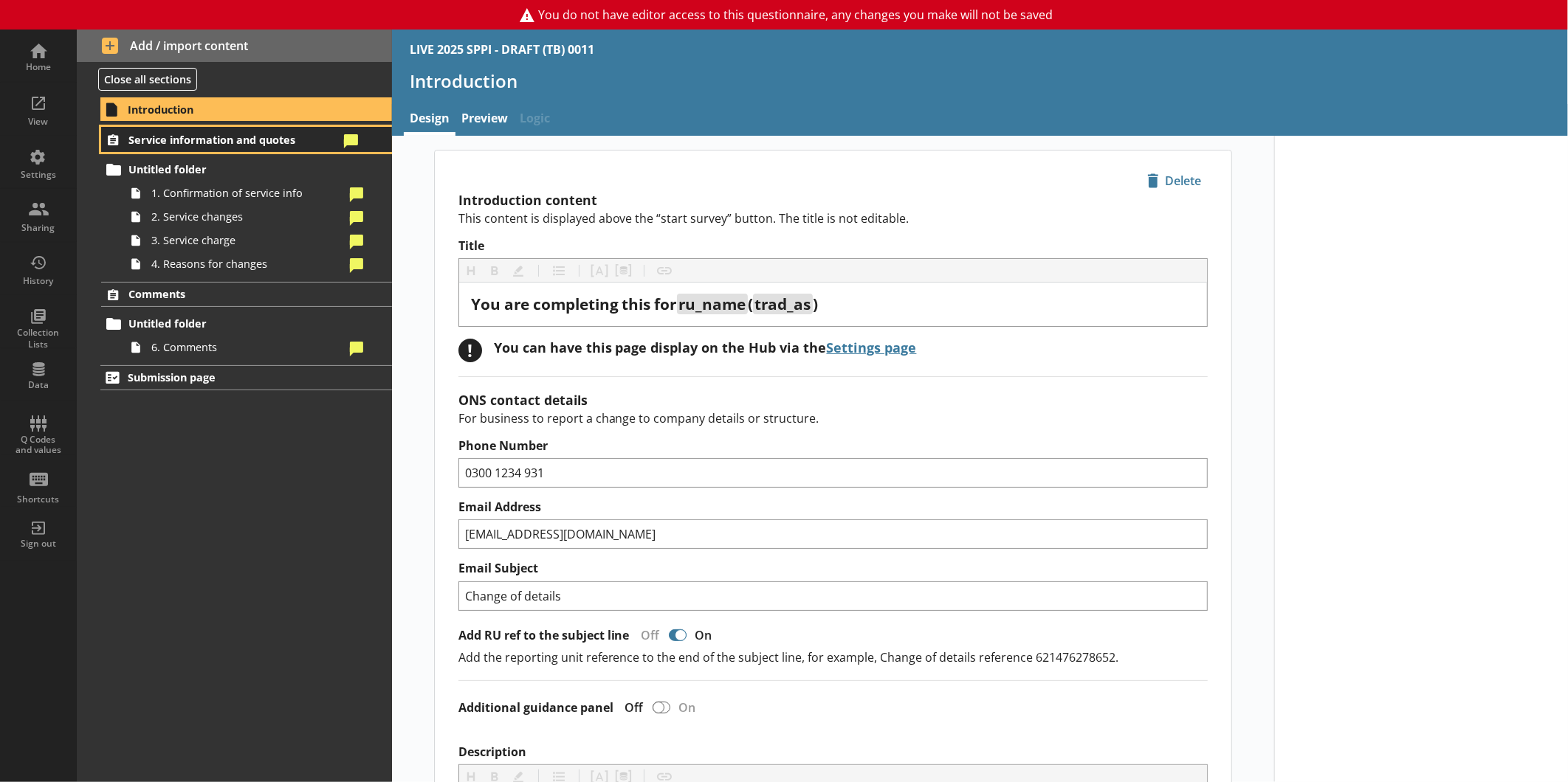
click at [291, 134] on span "Service information and quotes" at bounding box center [233, 140] width 210 height 14
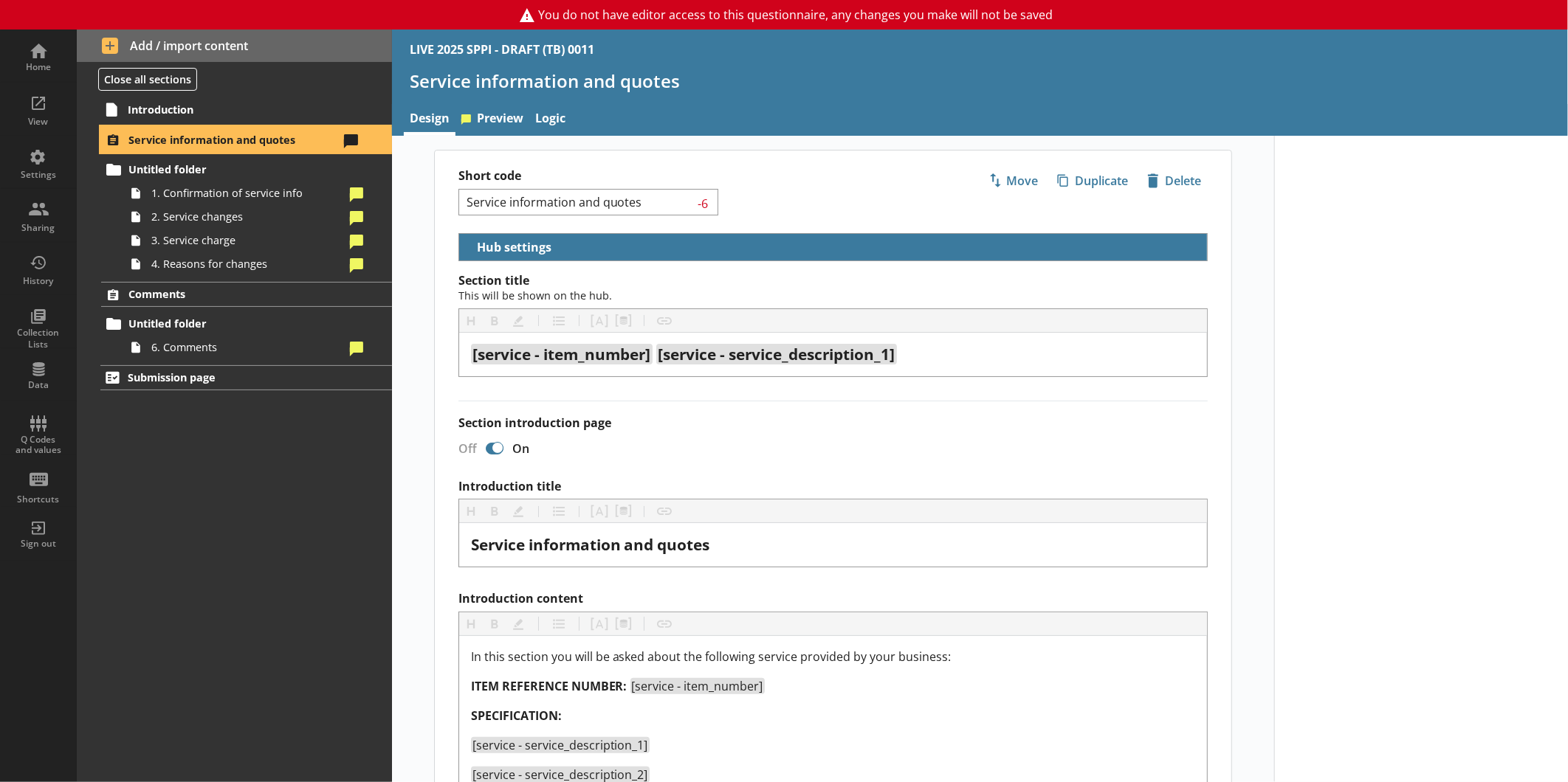
select select "01a5e4ef-a032-44db-a6d2-d0aba67f1cbd"
click at [484, 117] on link "Preview" at bounding box center [492, 120] width 74 height 32
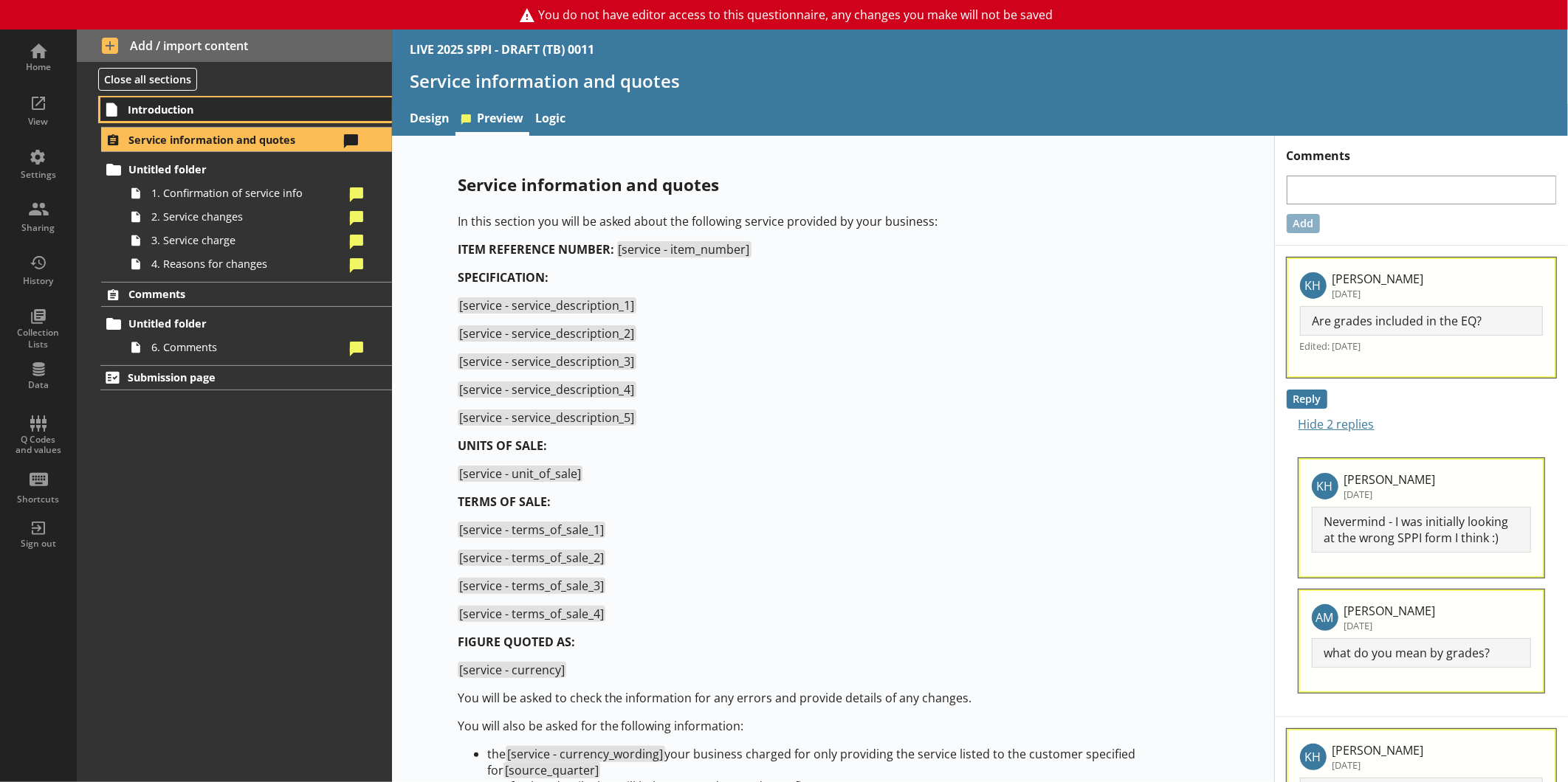
click at [195, 112] on span "Introduction" at bounding box center [232, 109] width 210 height 14
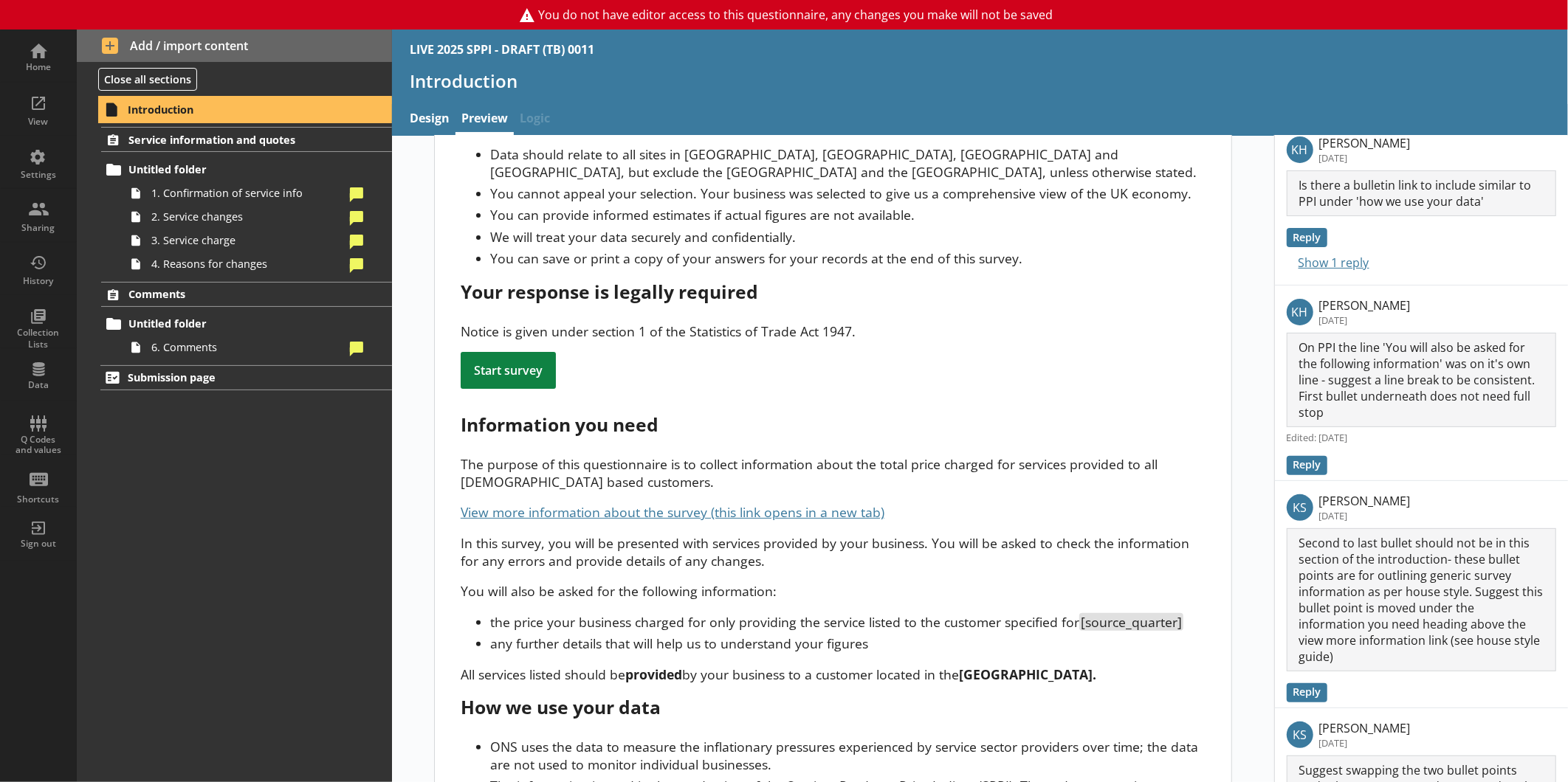
scroll to position [163, 0]
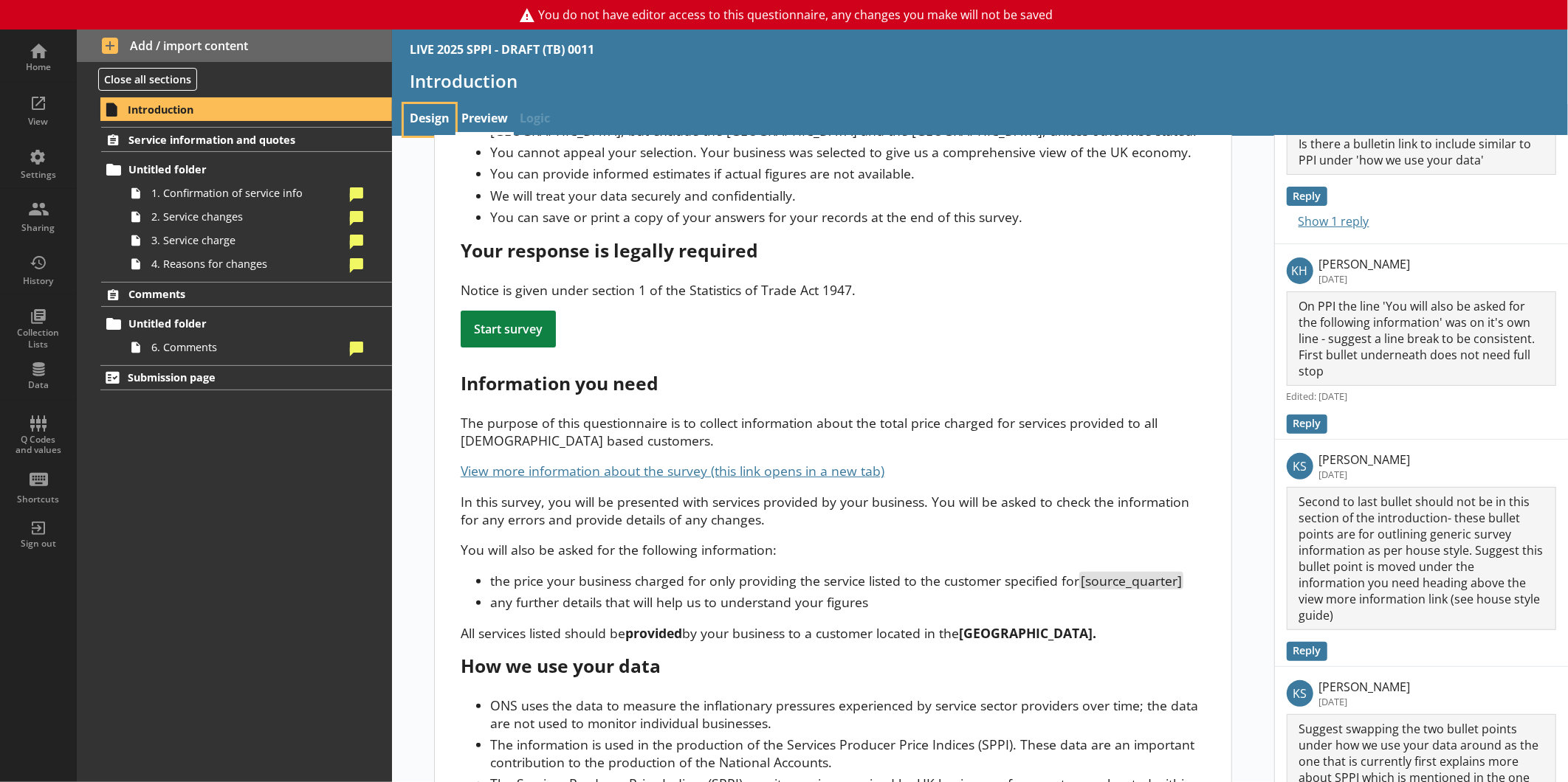
click at [439, 133] on link "Design" at bounding box center [429, 120] width 52 height 32
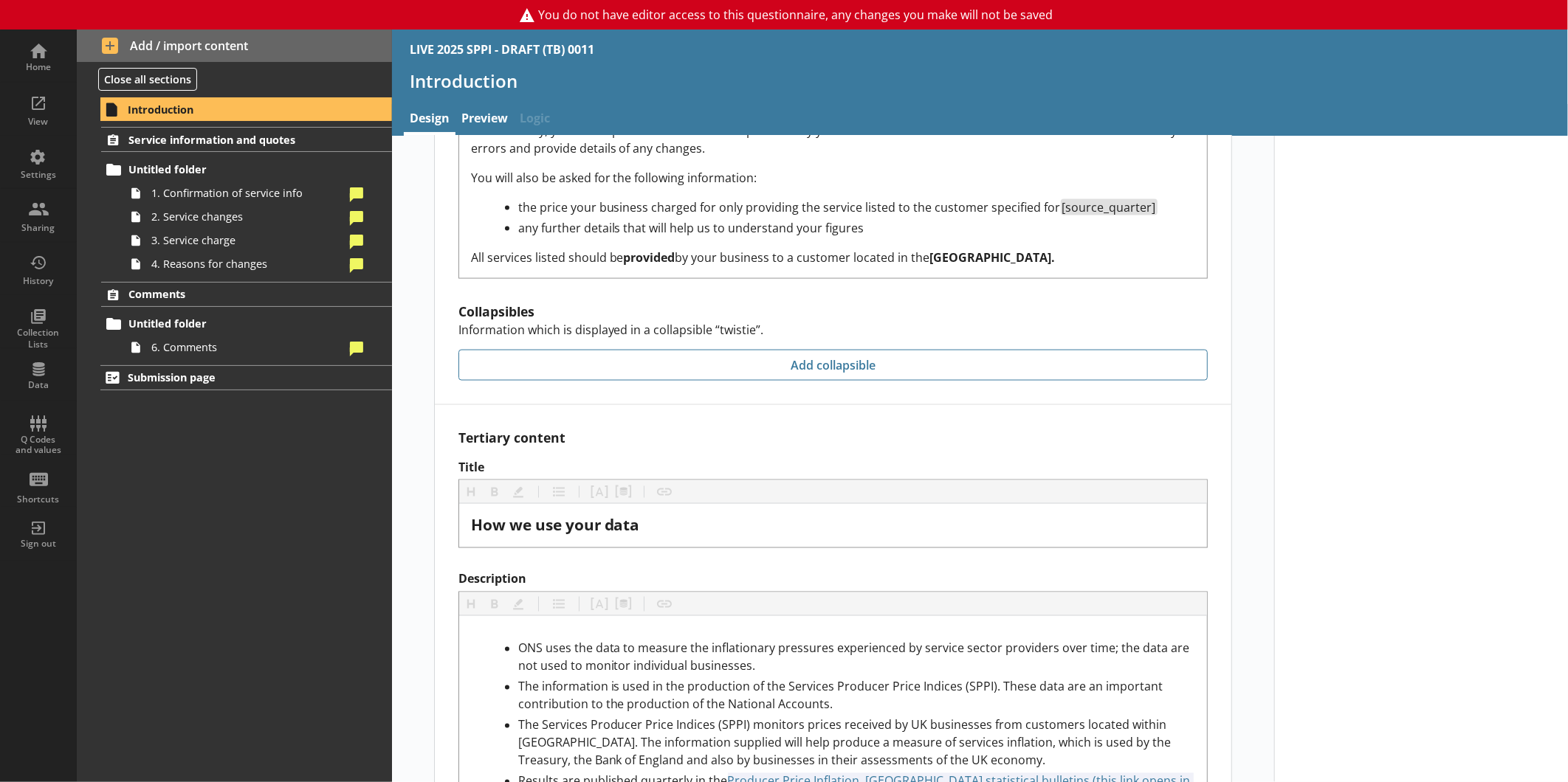
scroll to position [1394, 0]
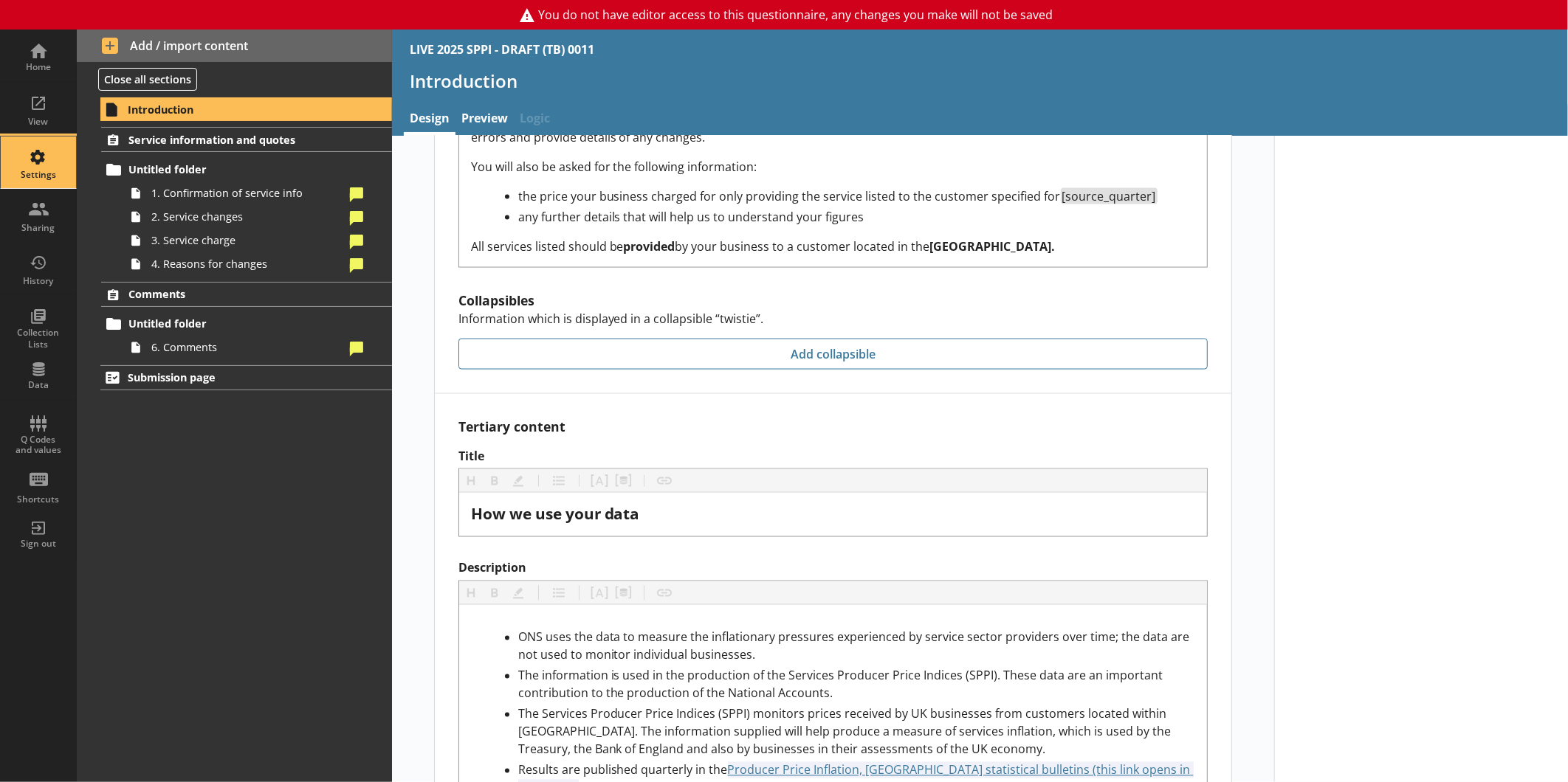
click at [49, 146] on div "Settings" at bounding box center [38, 161] width 52 height 52
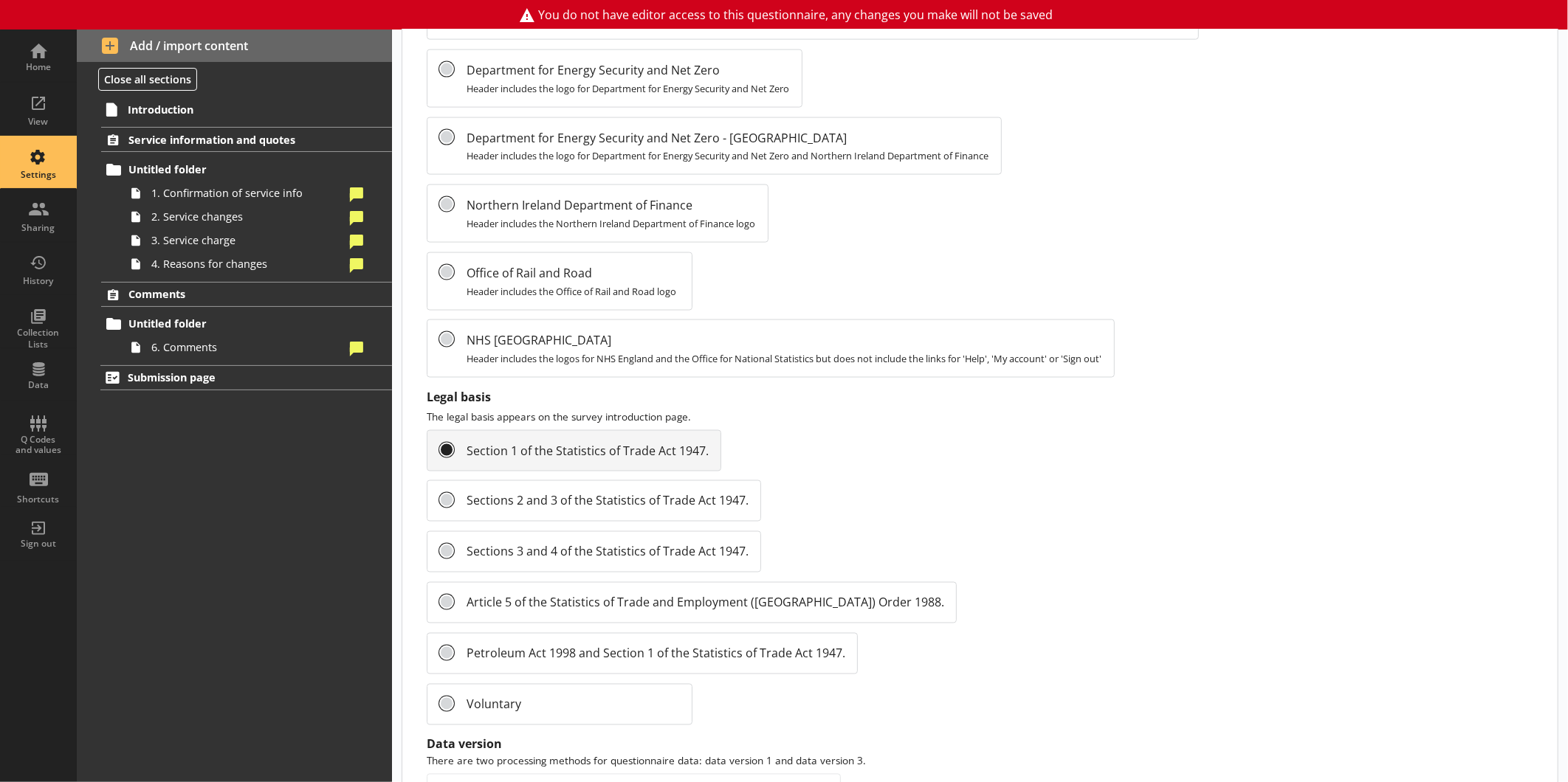
scroll to position [1430, 0]
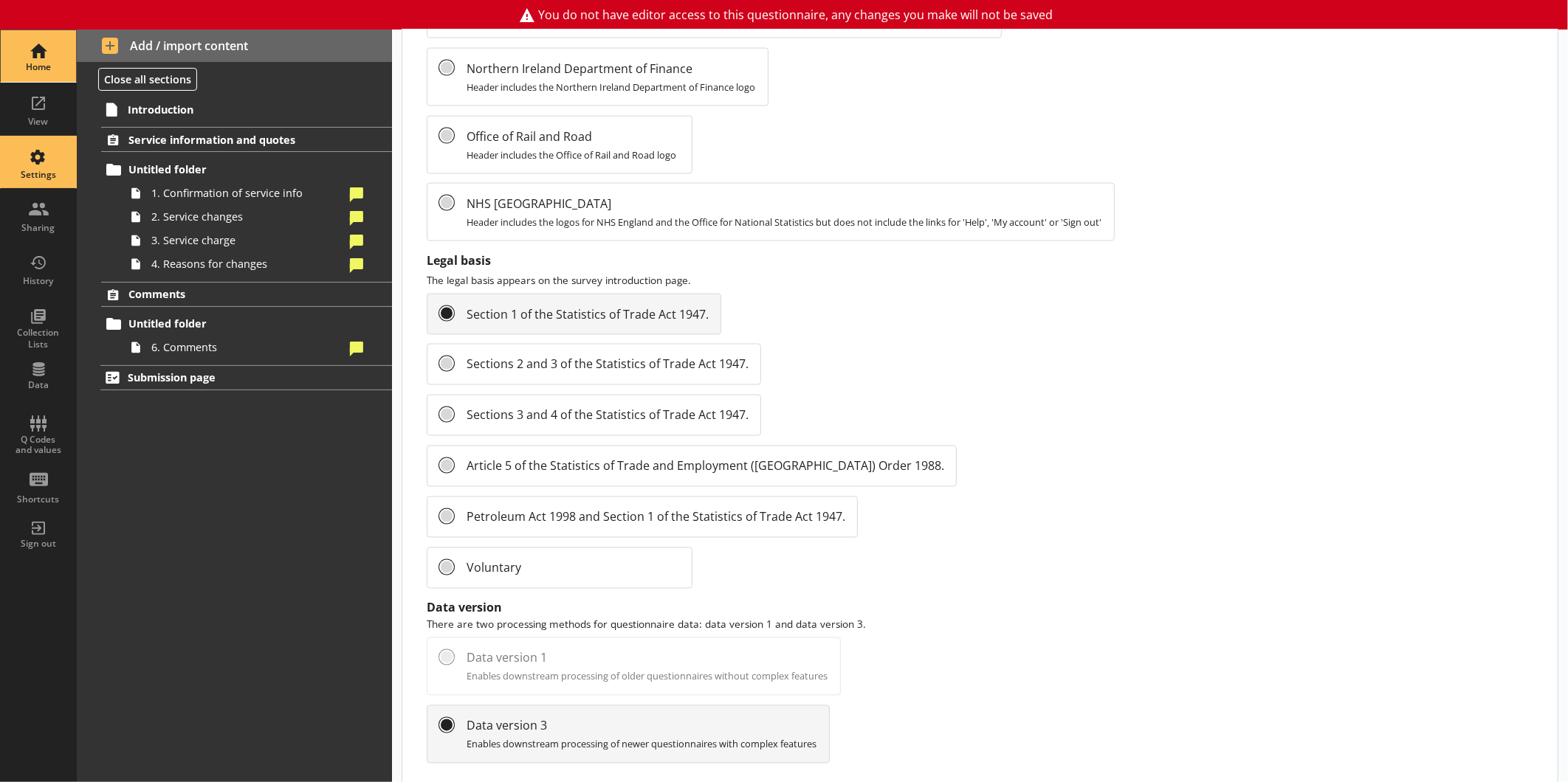
click at [23, 69] on div "Home" at bounding box center [38, 67] width 52 height 12
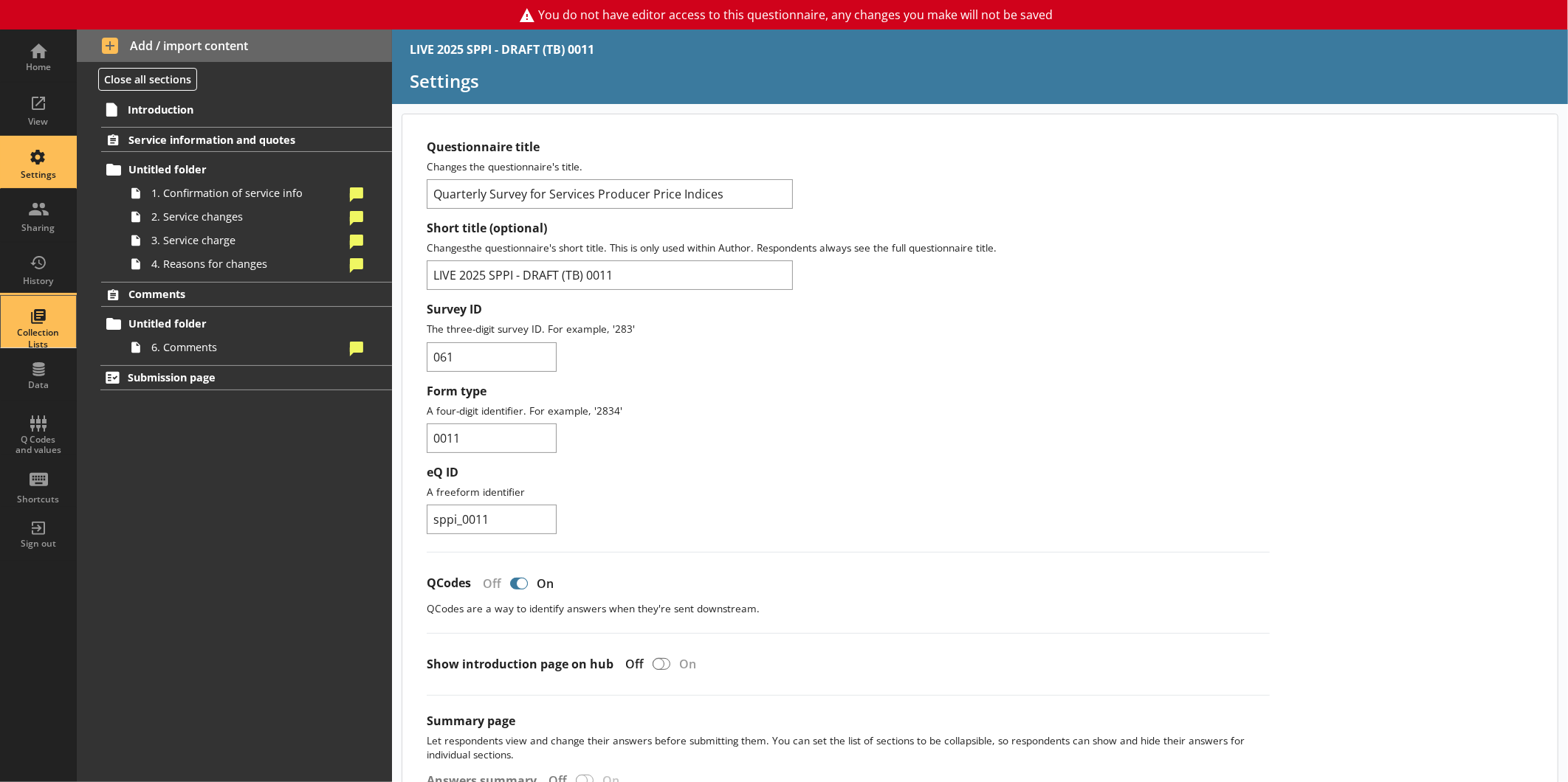
click at [60, 310] on div "Collection Lists" at bounding box center [38, 321] width 52 height 52
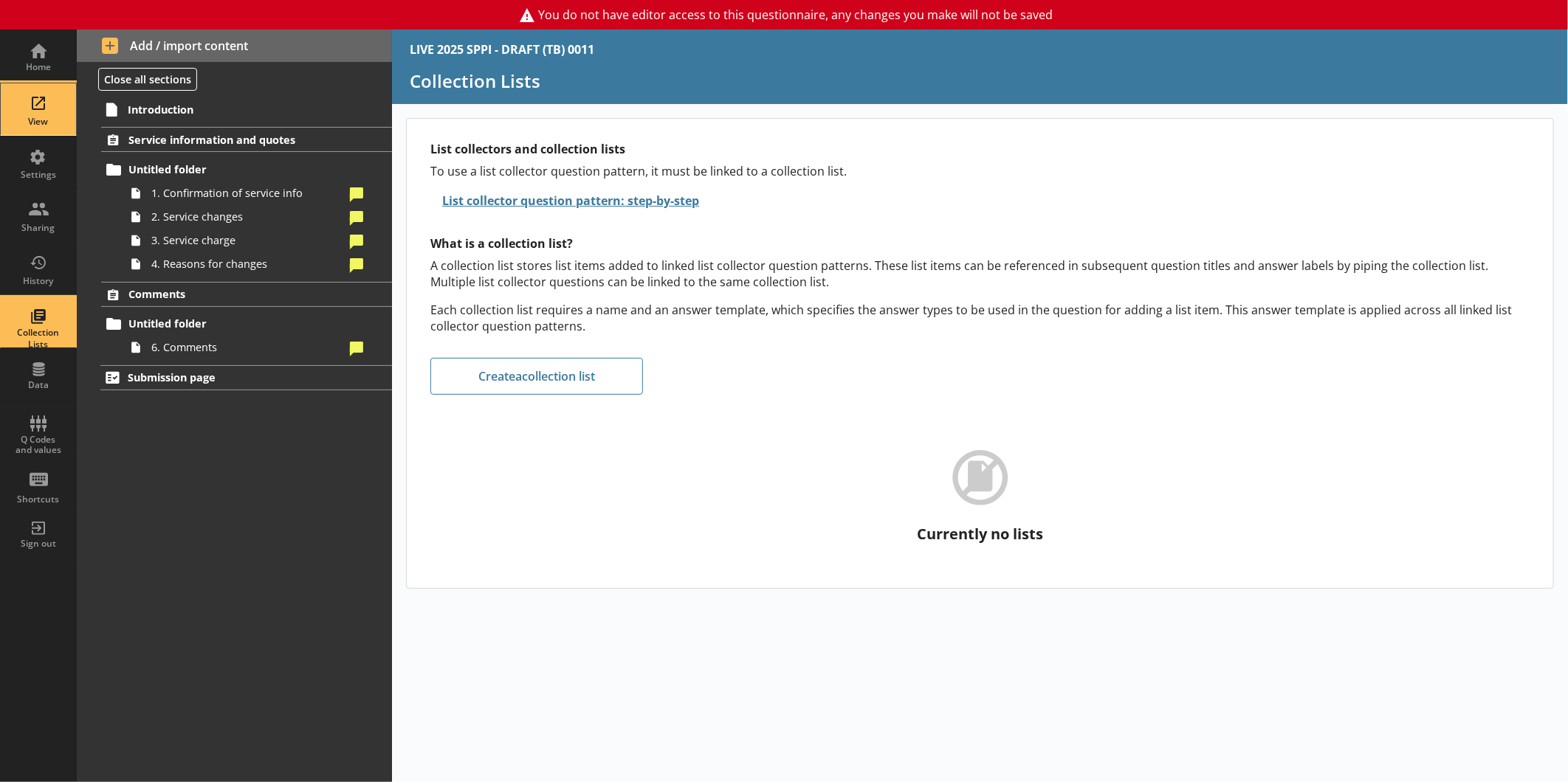
click at [41, 124] on div "View" at bounding box center [38, 122] width 52 height 12
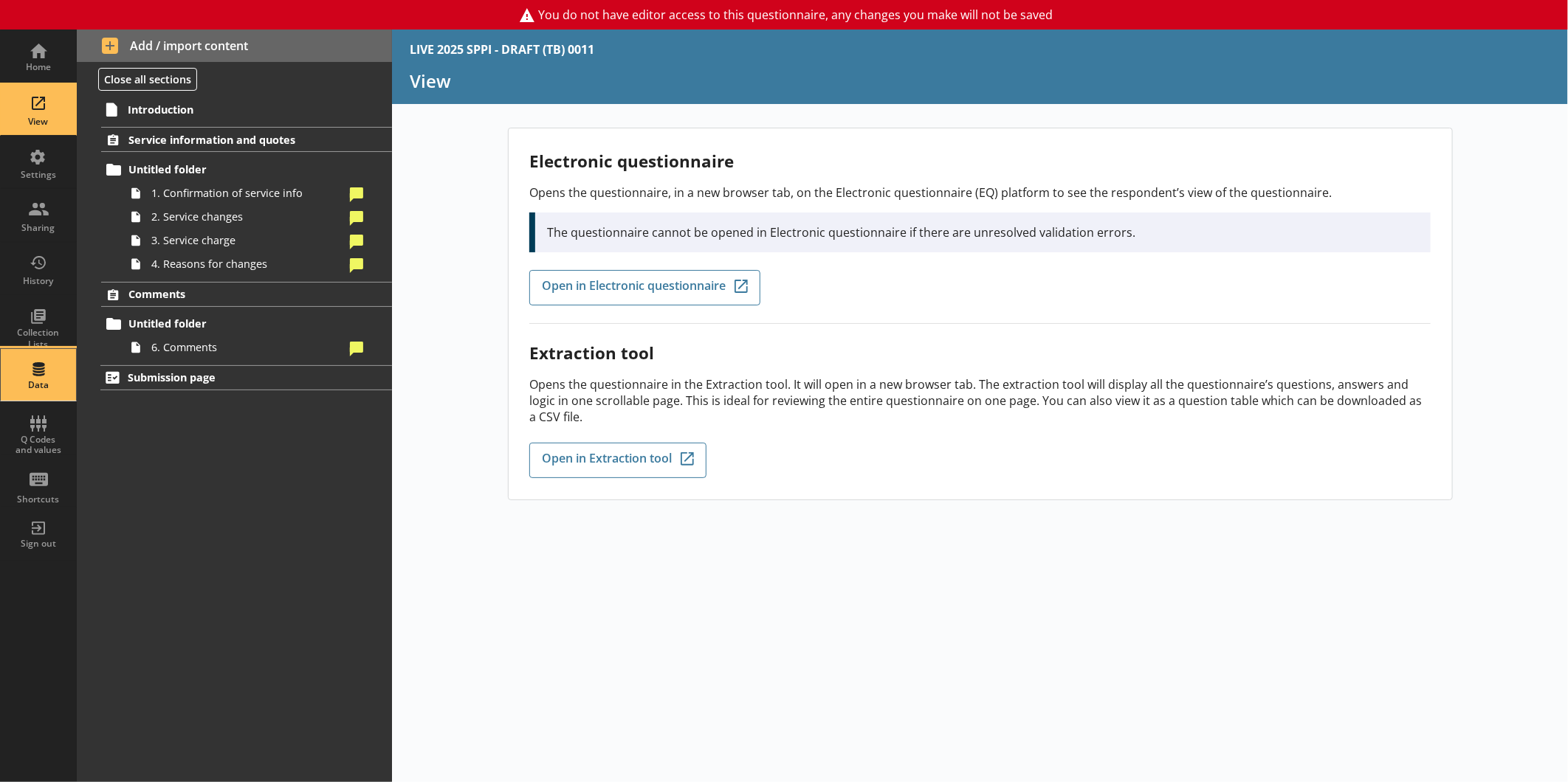
click at [26, 355] on div "Data" at bounding box center [38, 374] width 52 height 52
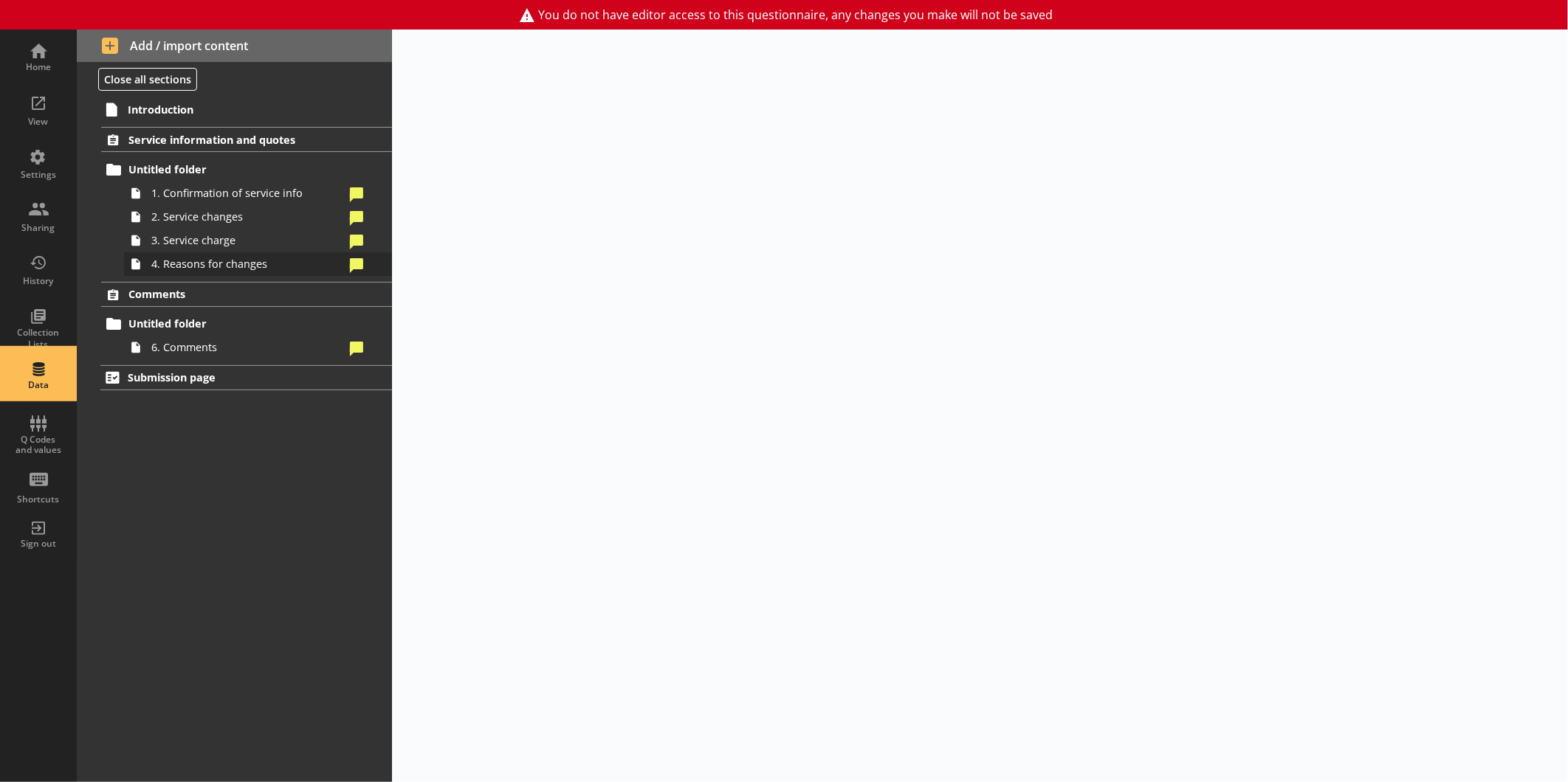
select select "Text_Optional"
select select "Date"
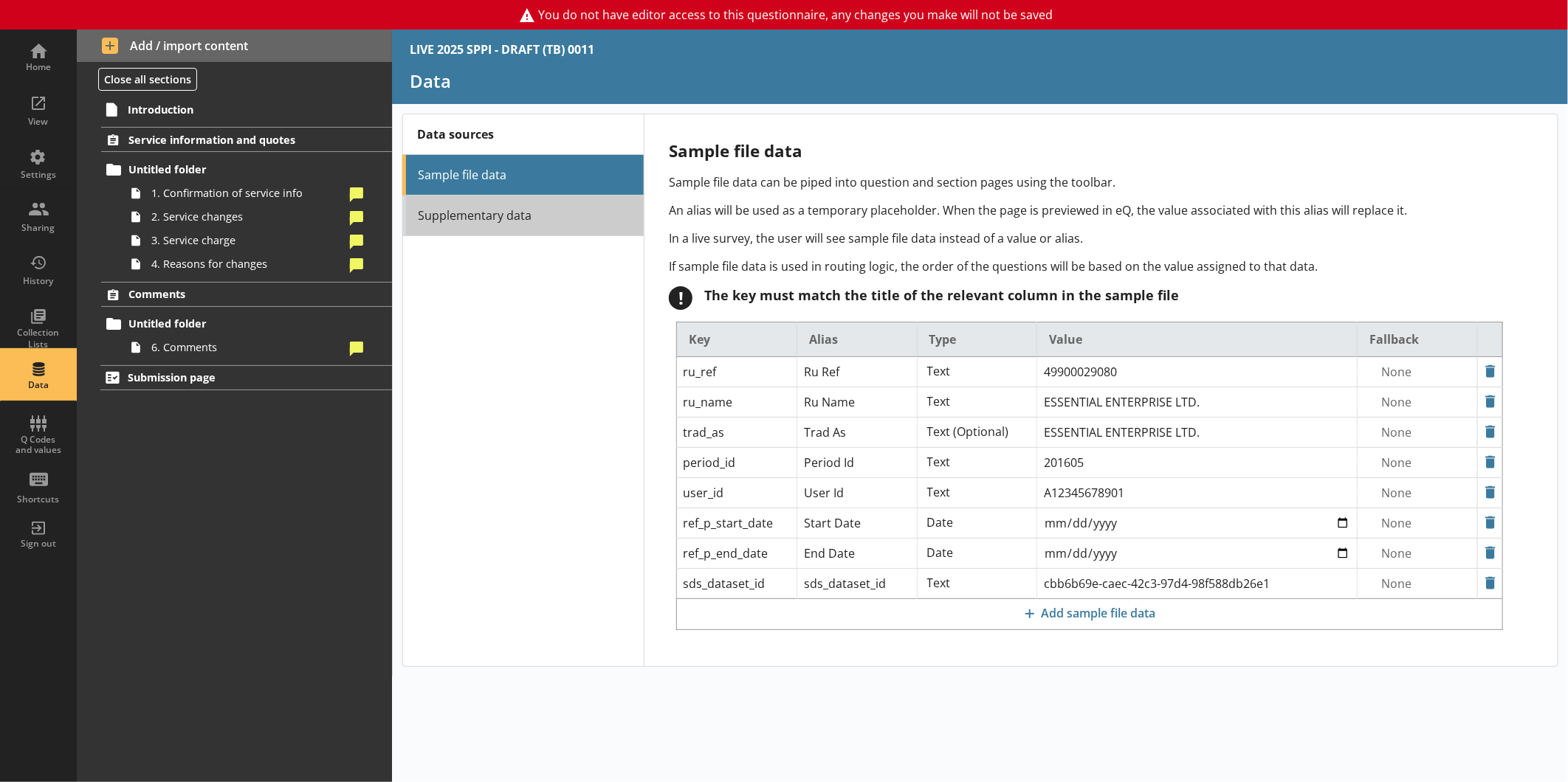
click at [530, 210] on link "Supplementary data" at bounding box center [523, 216] width 241 height 41
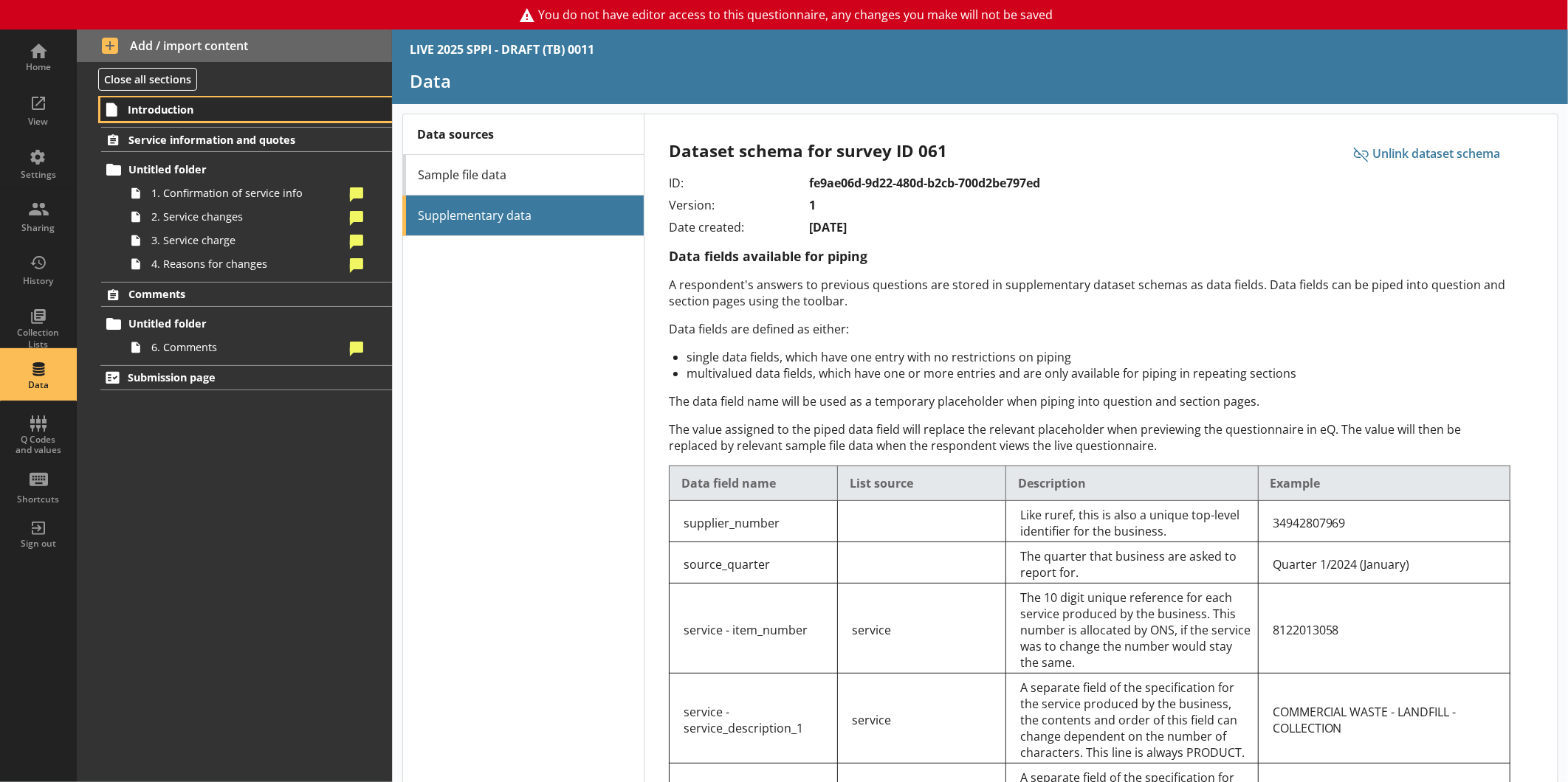
click at [165, 102] on span "Introduction" at bounding box center [232, 109] width 210 height 14
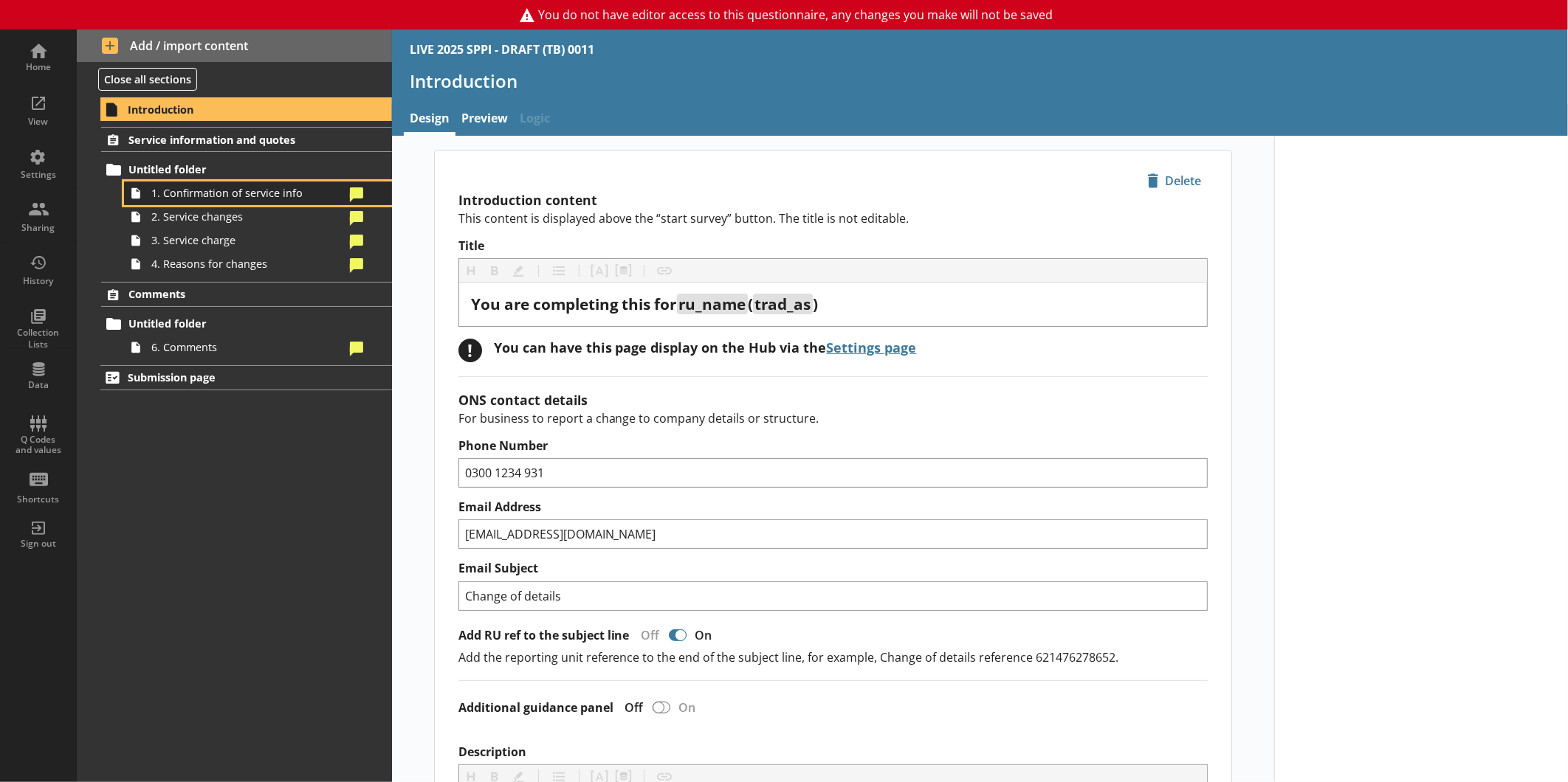
click at [174, 189] on span "1. Confirmation of service info" at bounding box center [248, 193] width 193 height 14
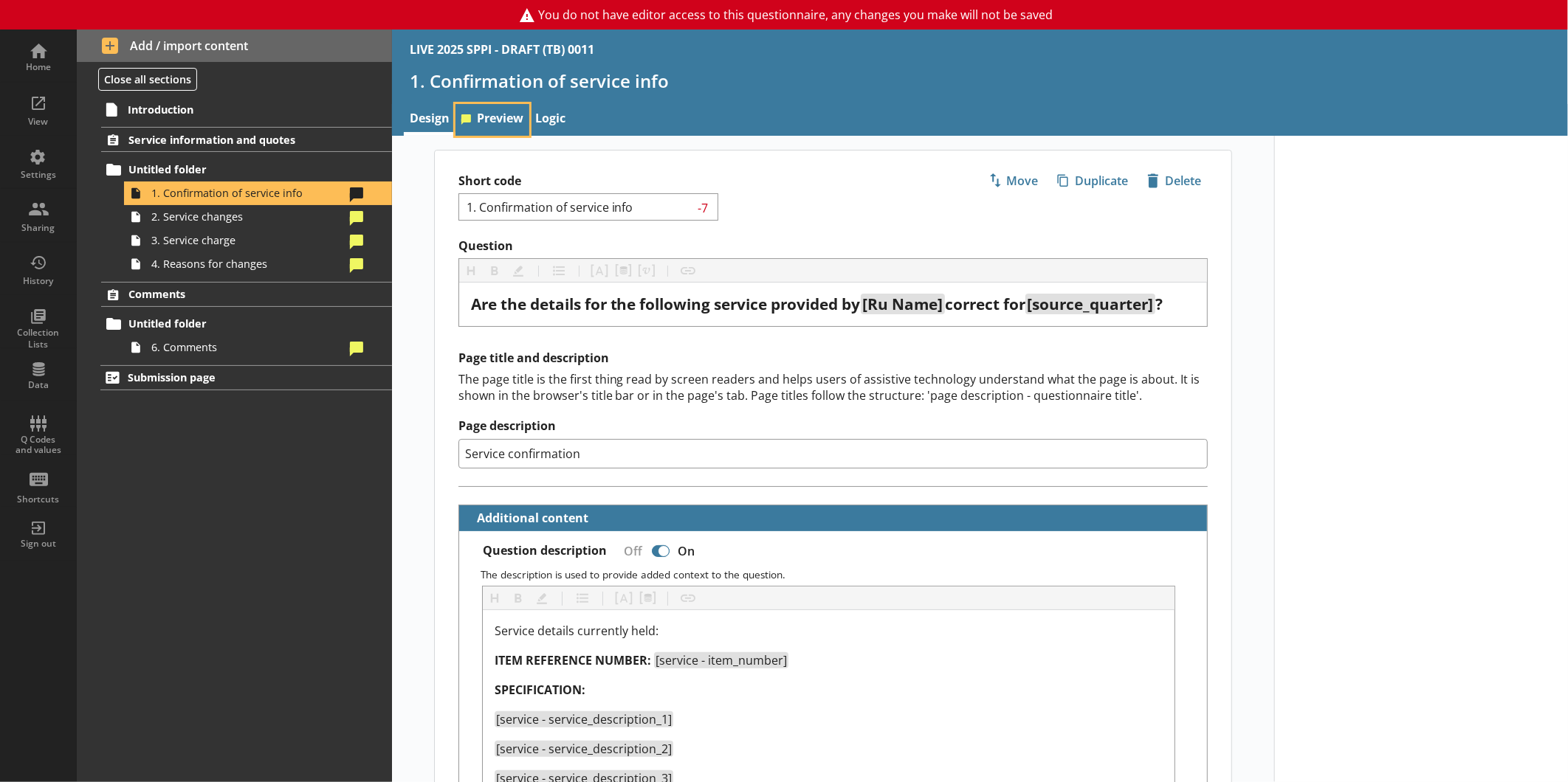
click at [505, 121] on link "Preview" at bounding box center [492, 120] width 74 height 32
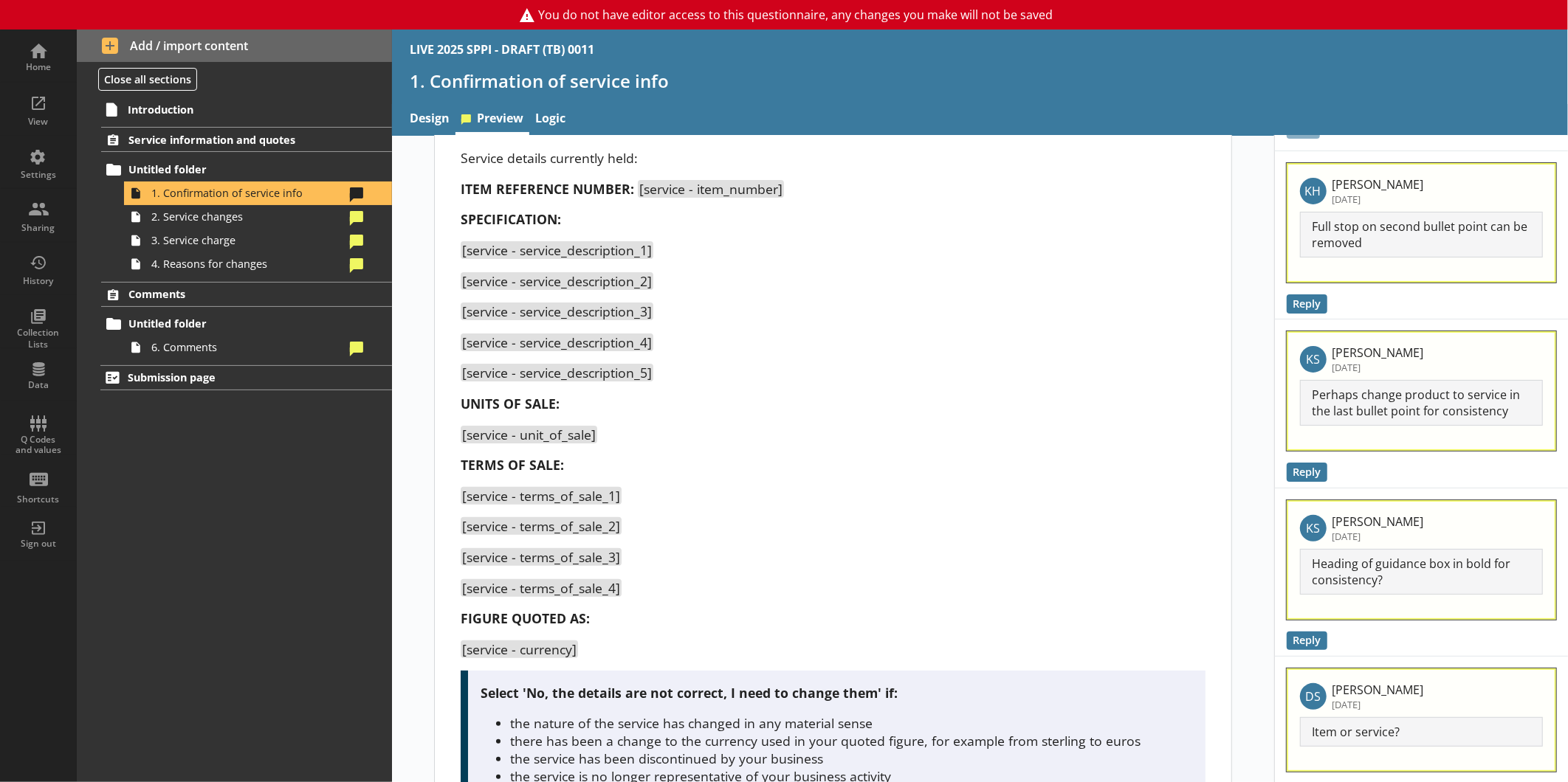
scroll to position [286, 0]
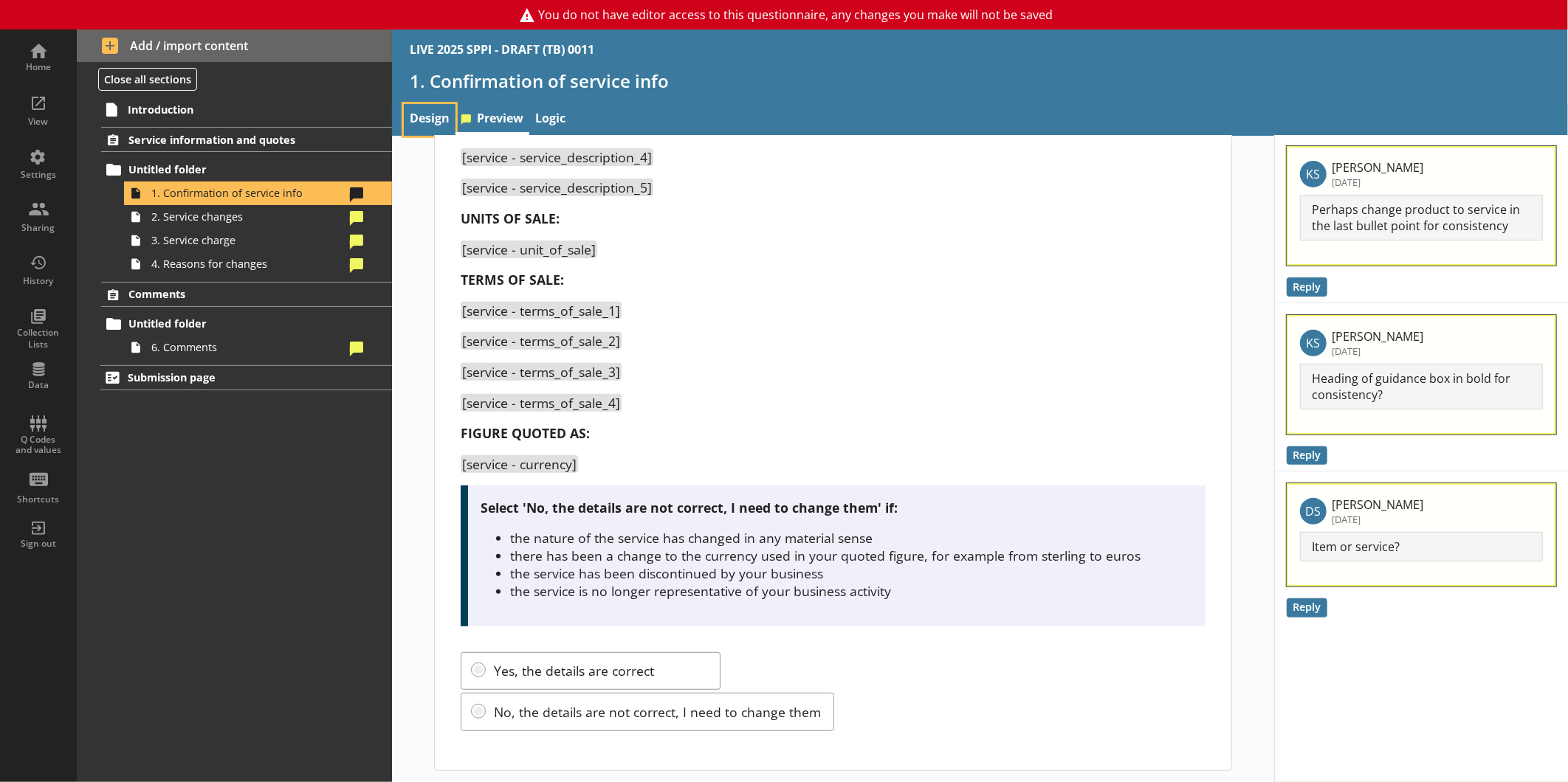
click at [447, 124] on link "Design" at bounding box center [429, 120] width 52 height 32
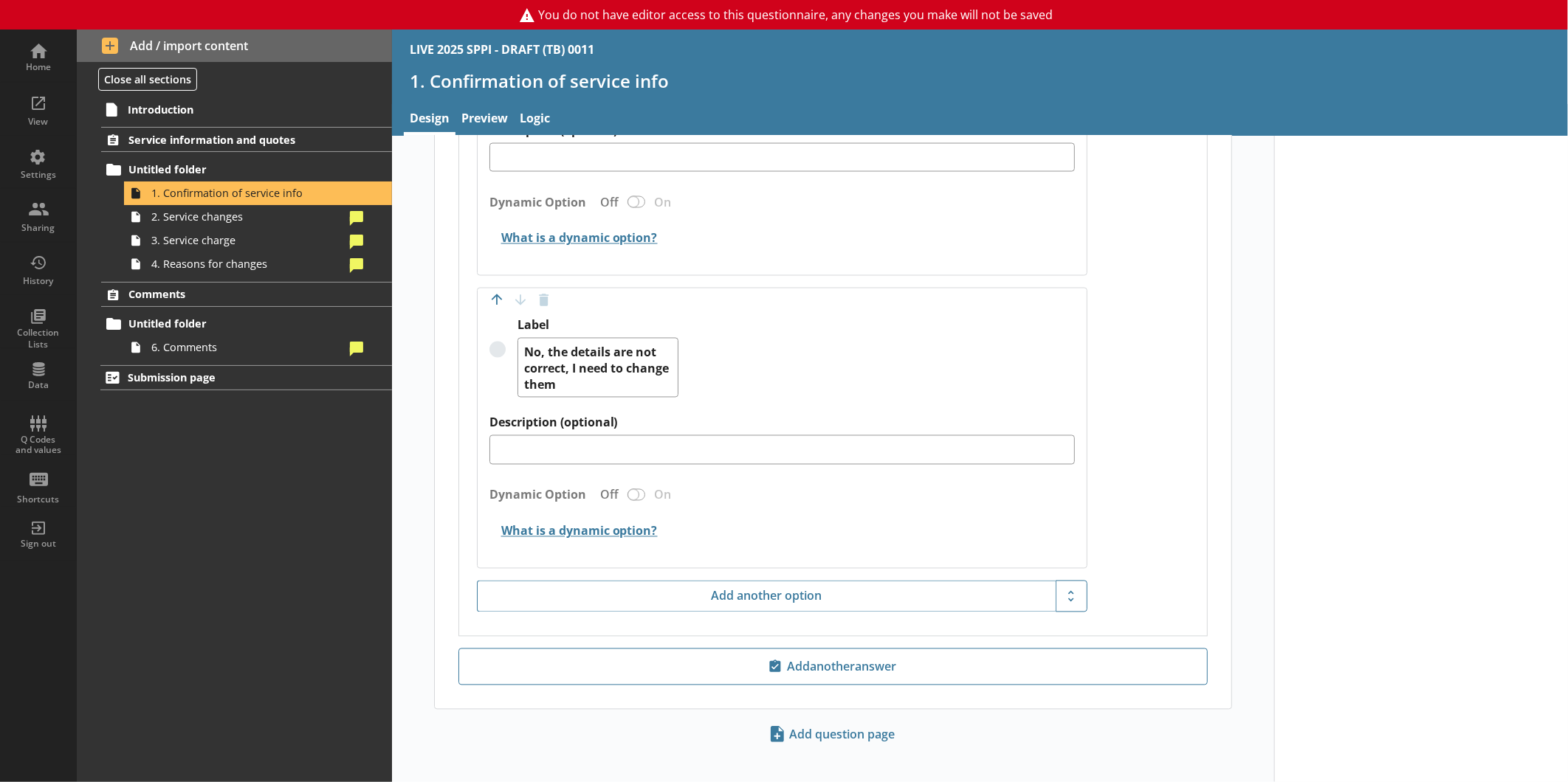
scroll to position [1688, 0]
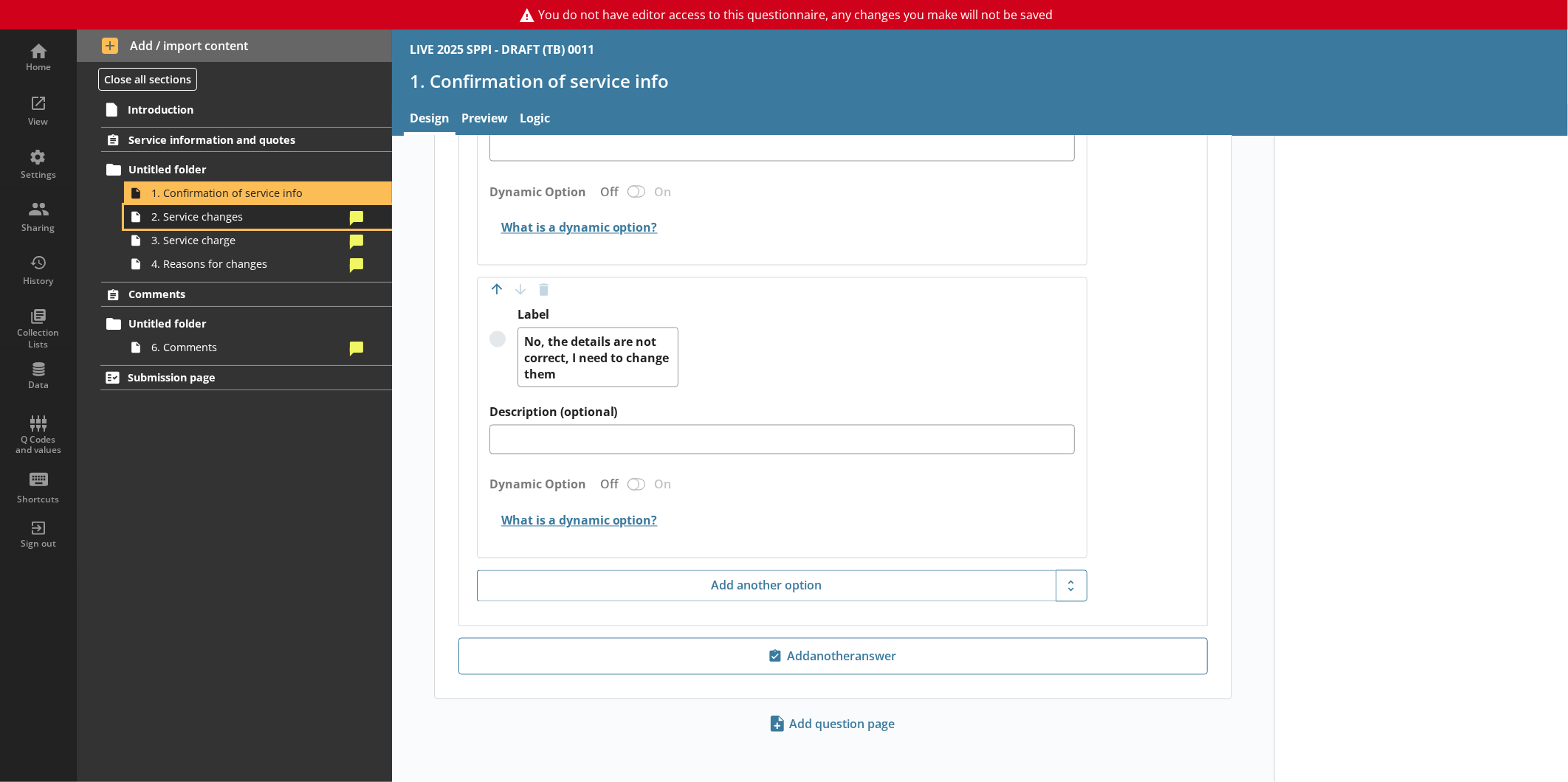
click at [212, 220] on span "2. Service changes" at bounding box center [248, 216] width 193 height 14
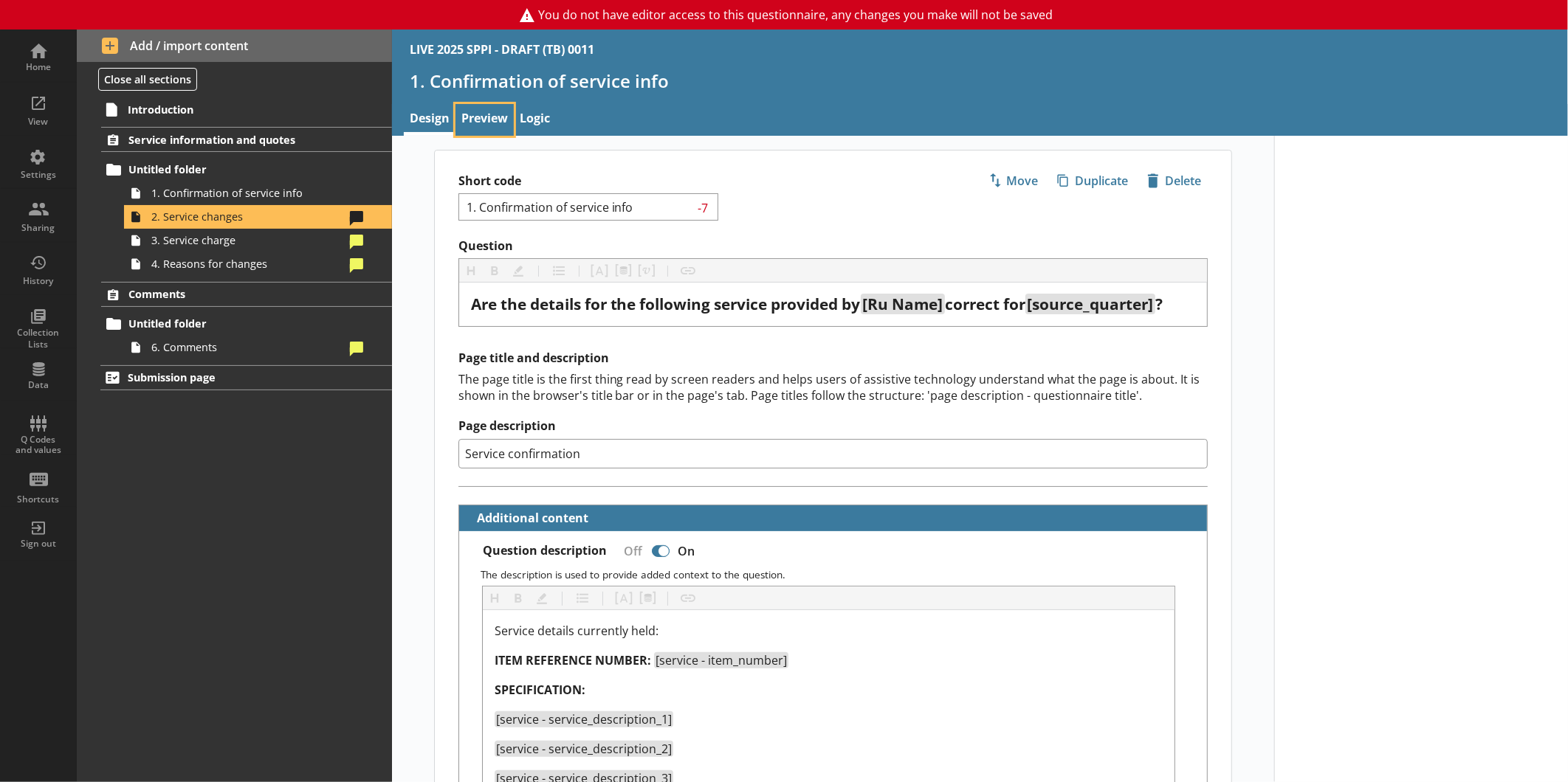
click at [467, 112] on link "Preview" at bounding box center [484, 120] width 58 height 32
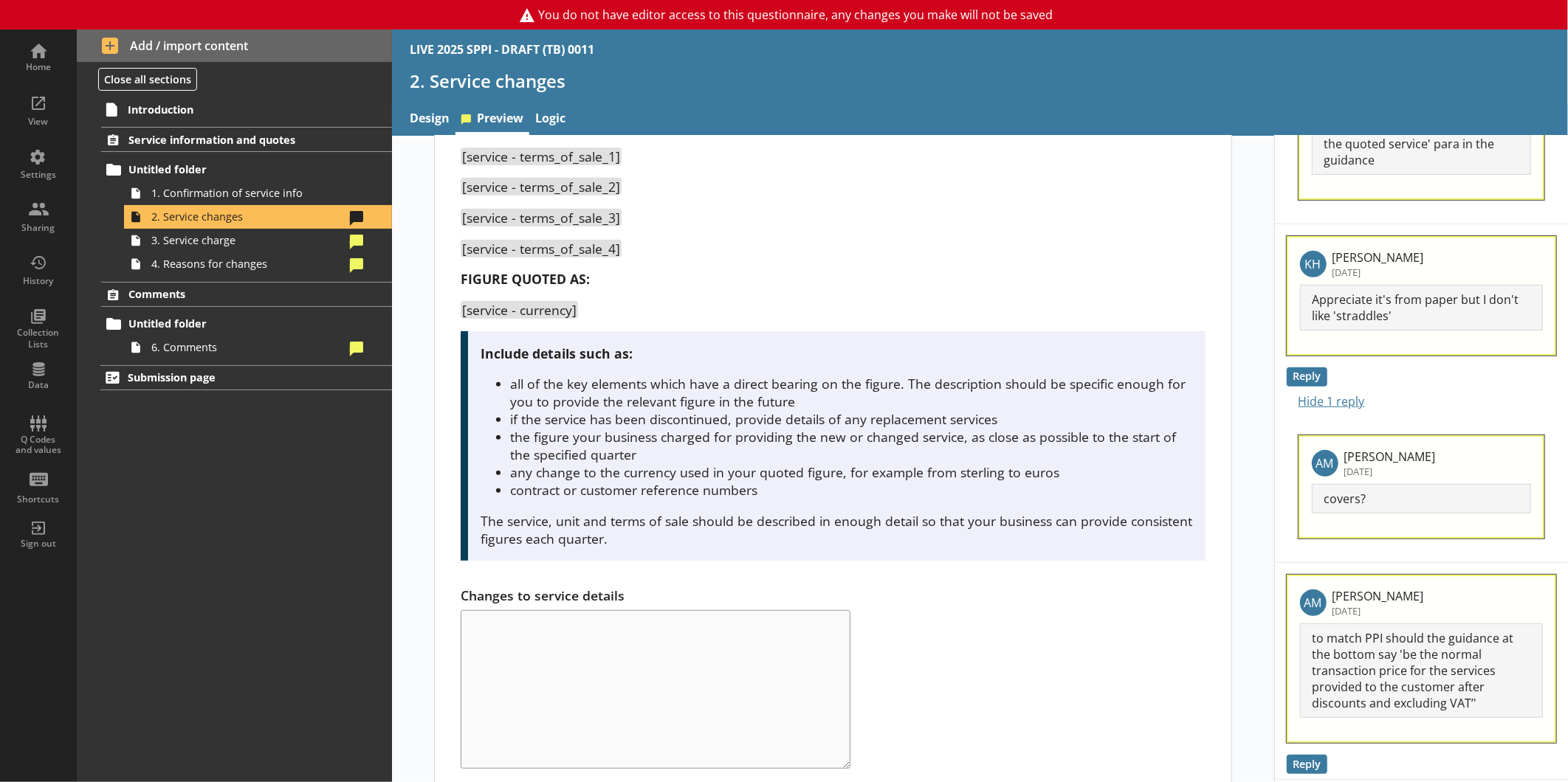
scroll to position [491, 0]
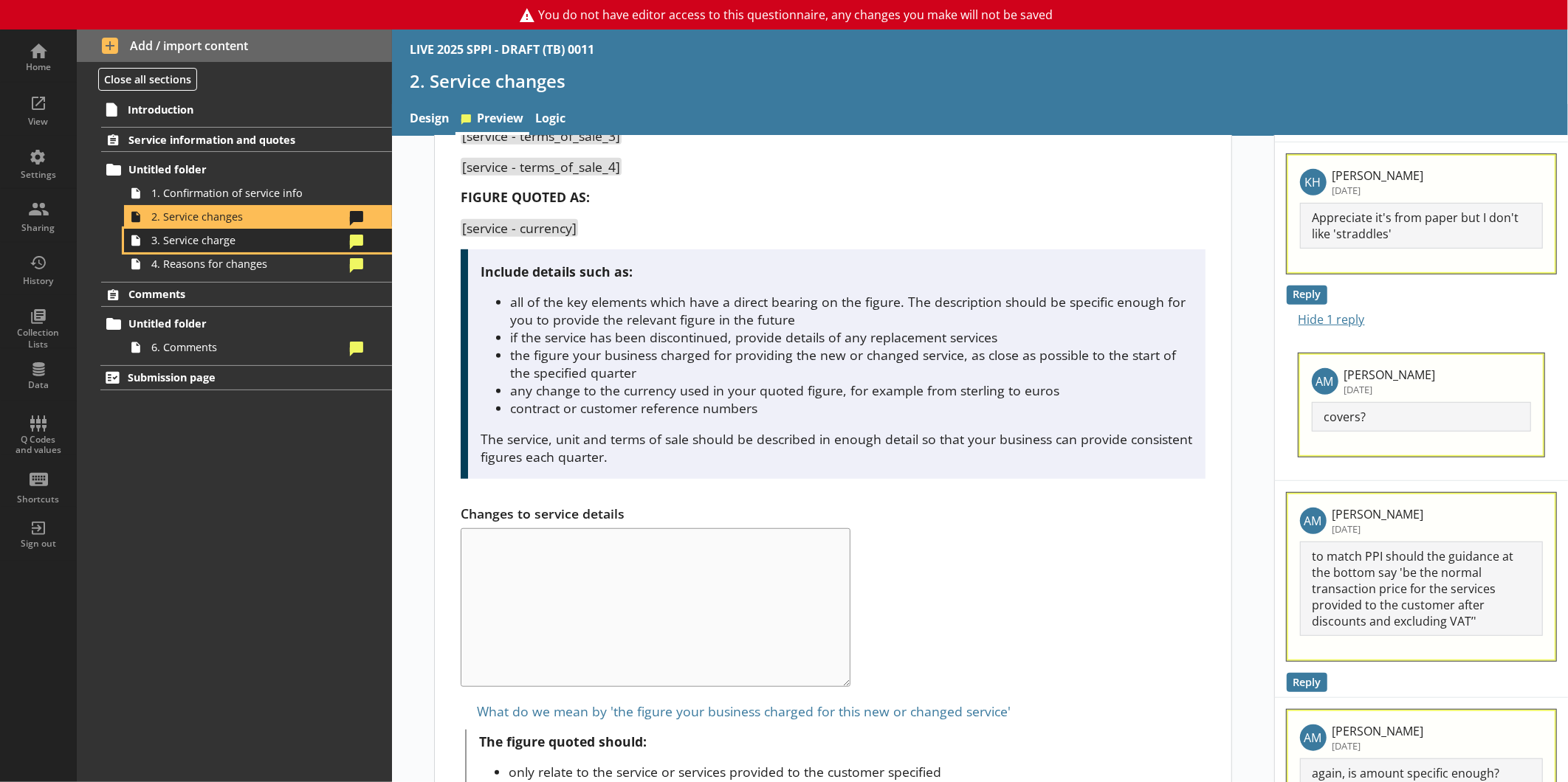
click at [215, 238] on span "3. Service charge" at bounding box center [248, 240] width 193 height 14
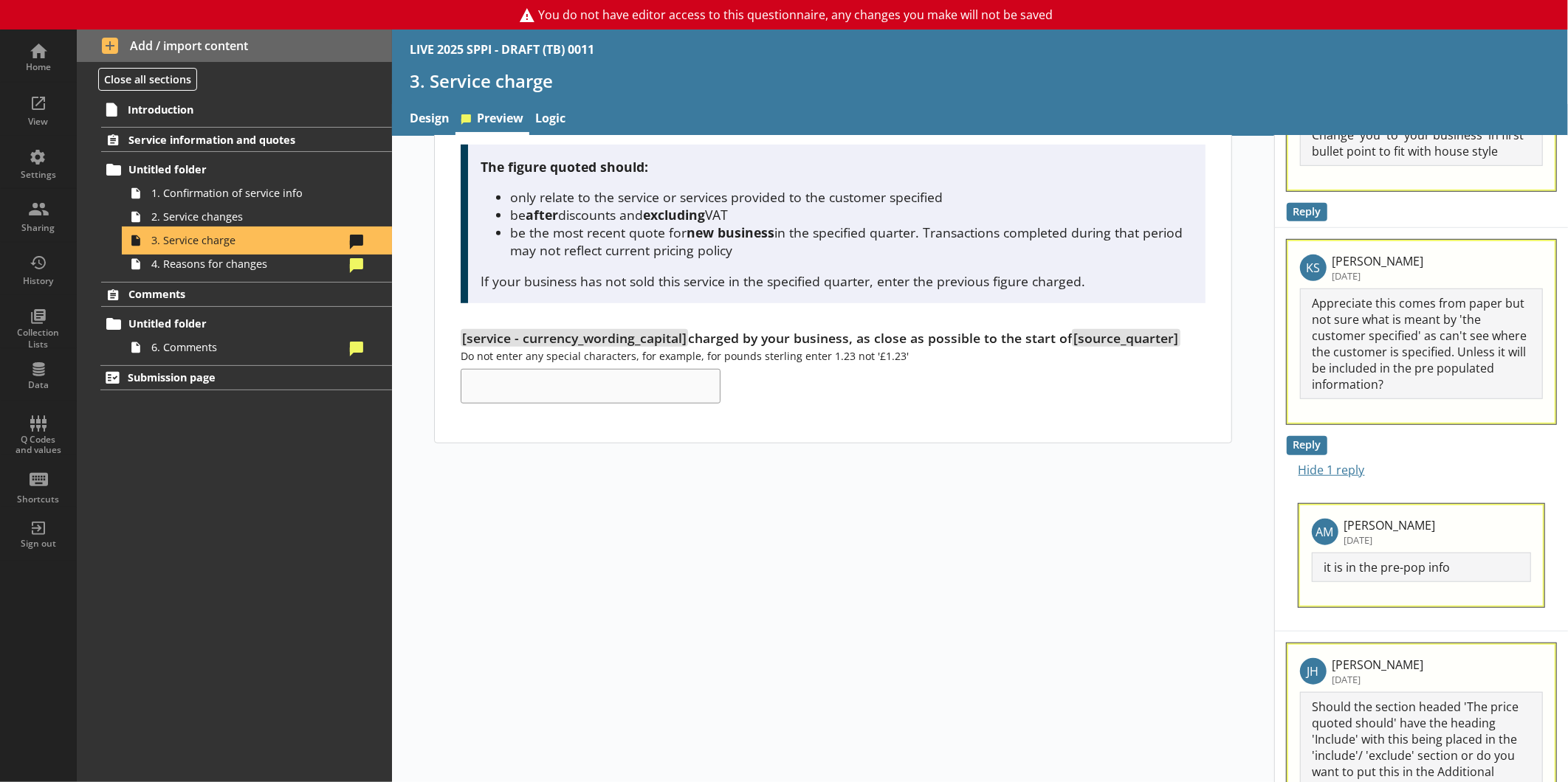
scroll to position [656, 0]
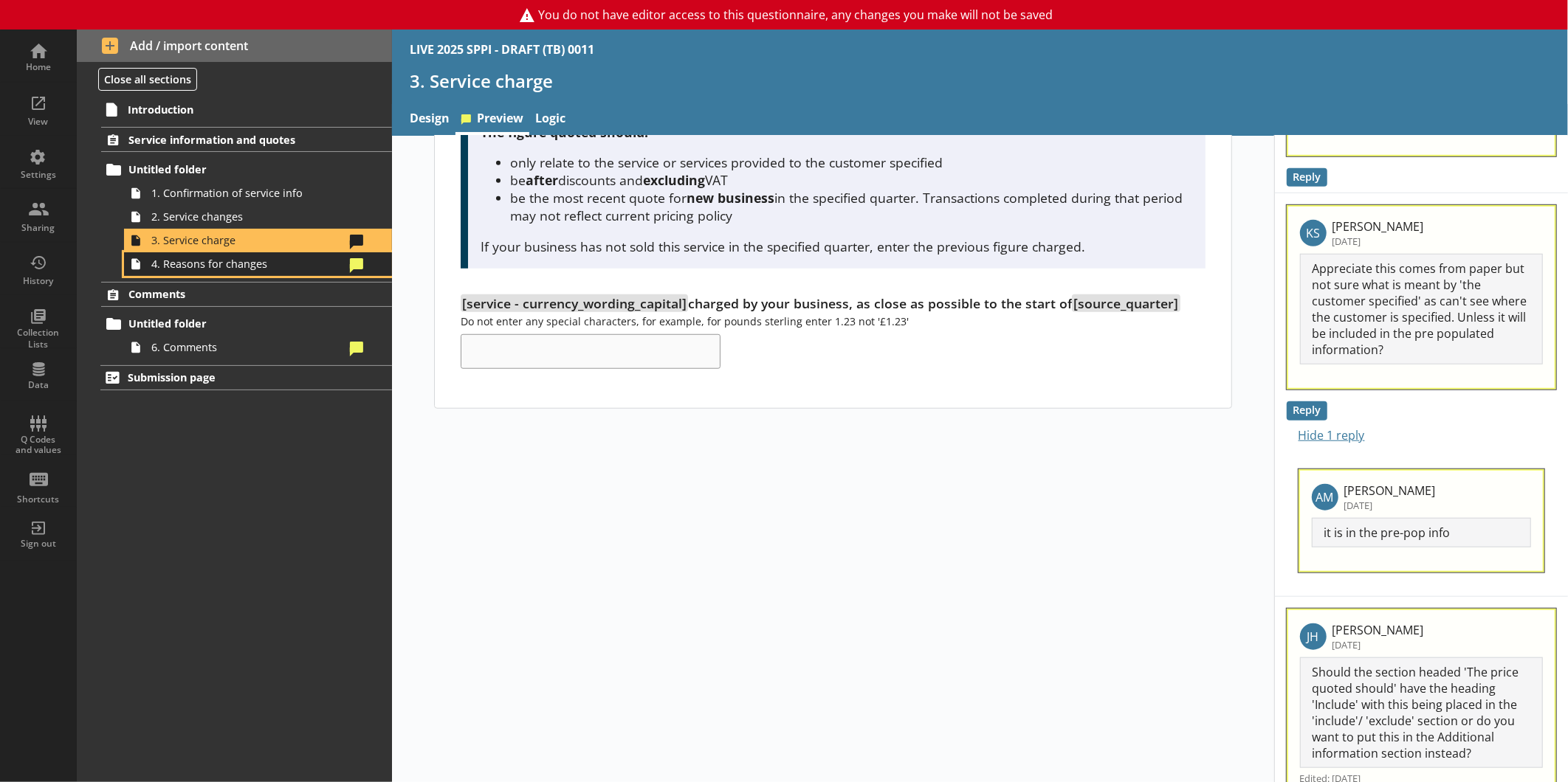
click at [217, 265] on span "4. Reasons for changes" at bounding box center [248, 264] width 193 height 14
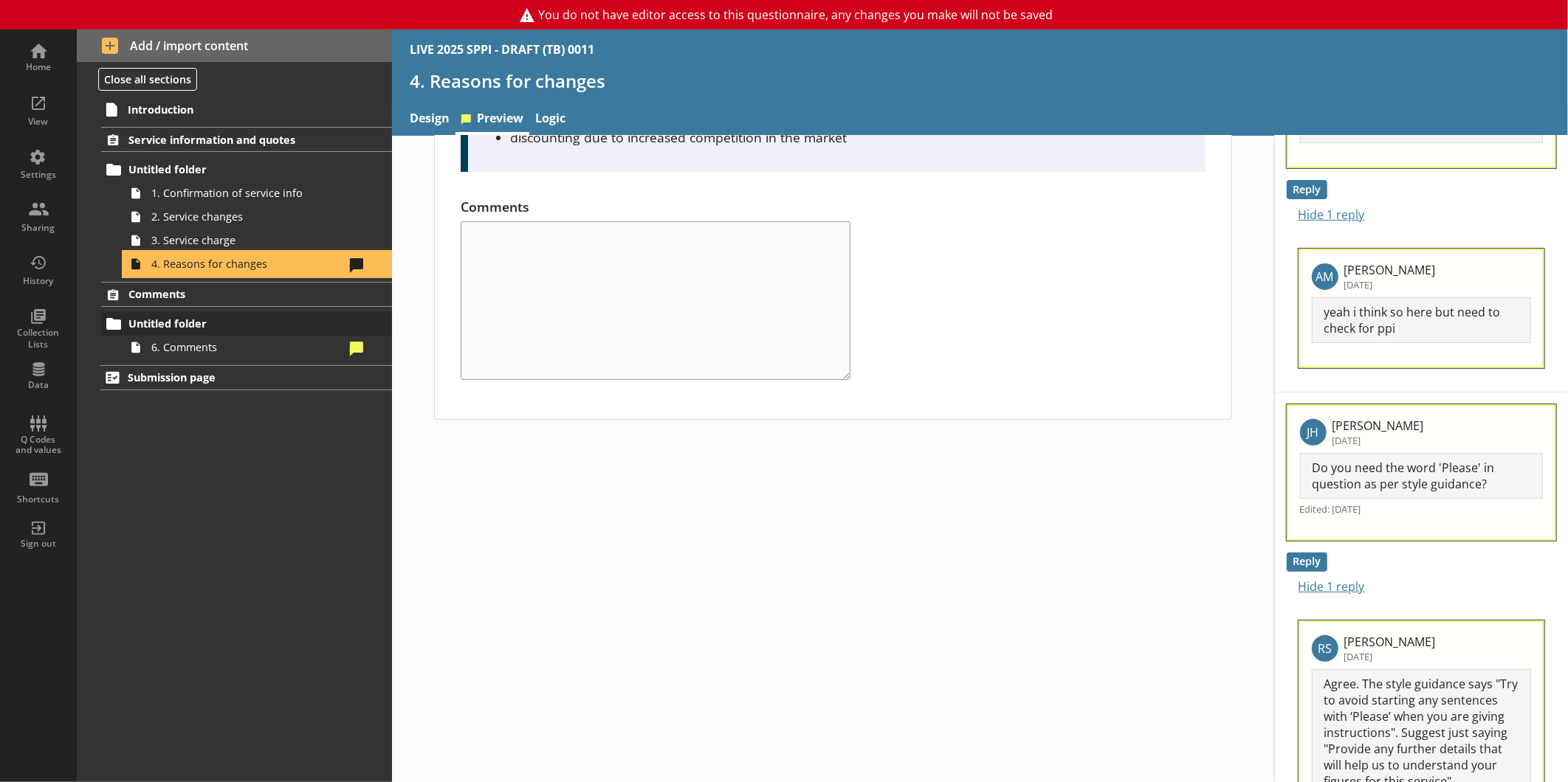
scroll to position [246, 0]
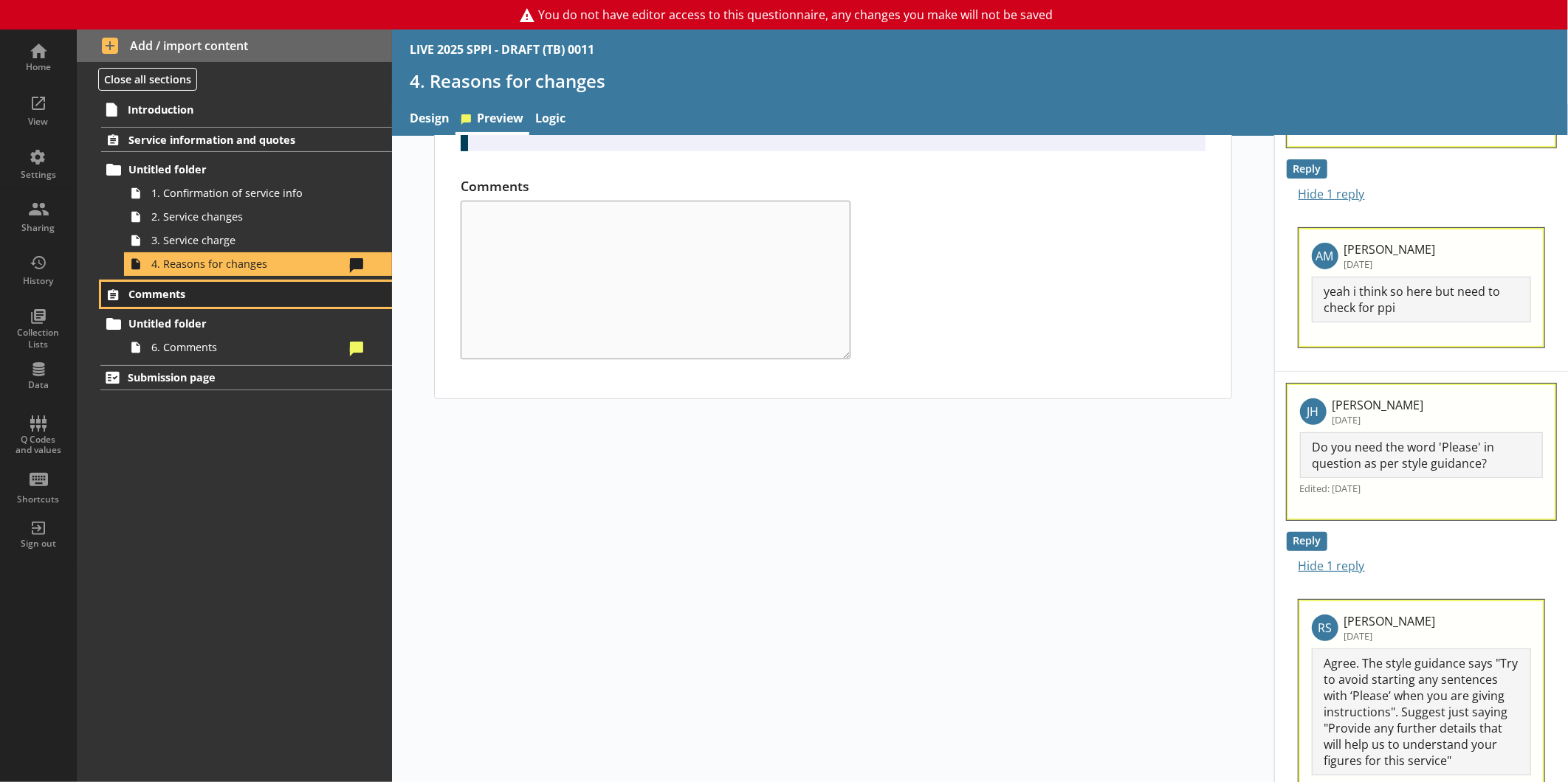
click at [212, 296] on span "Comments" at bounding box center [233, 294] width 210 height 14
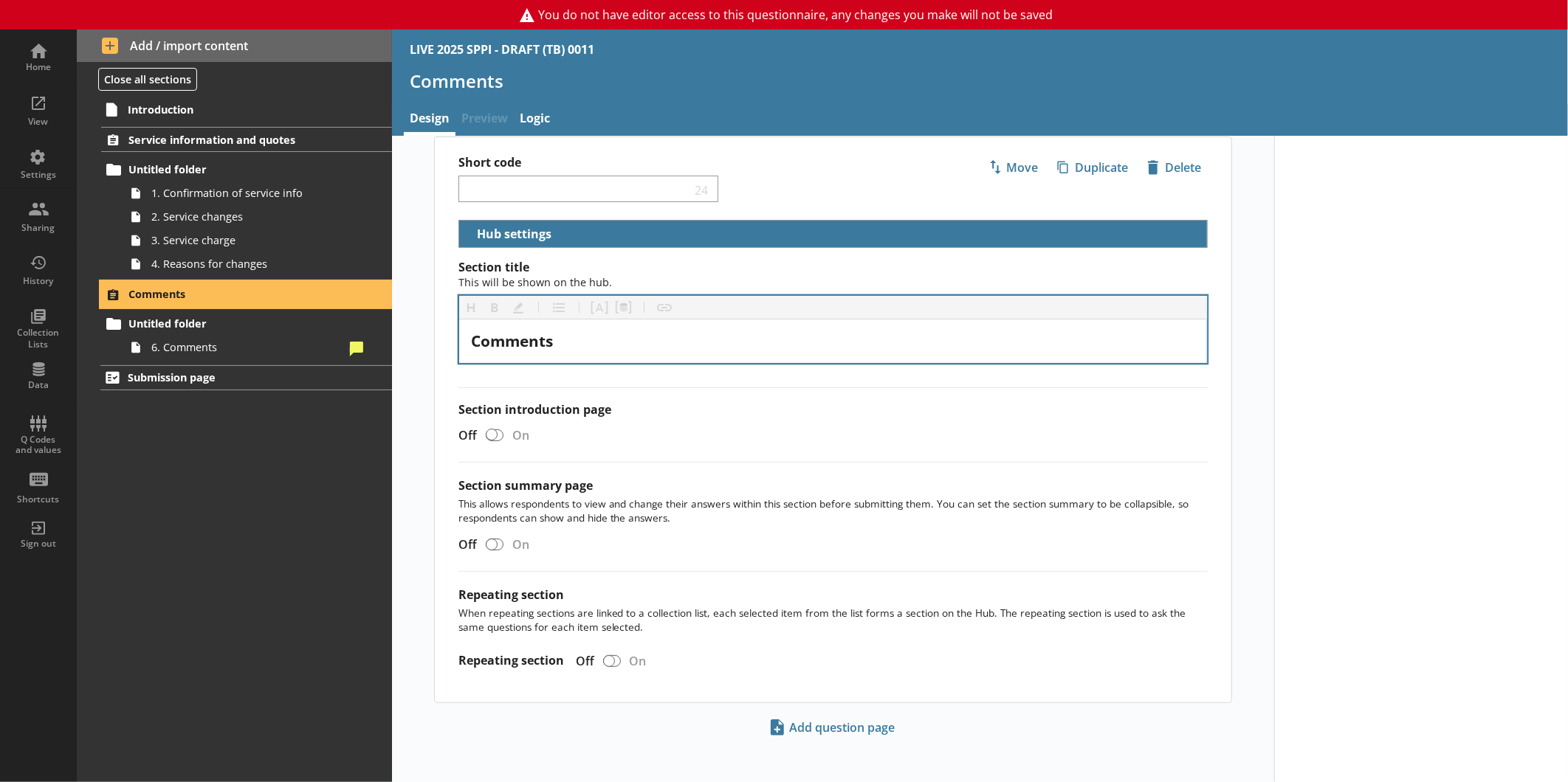
scroll to position [17, 0]
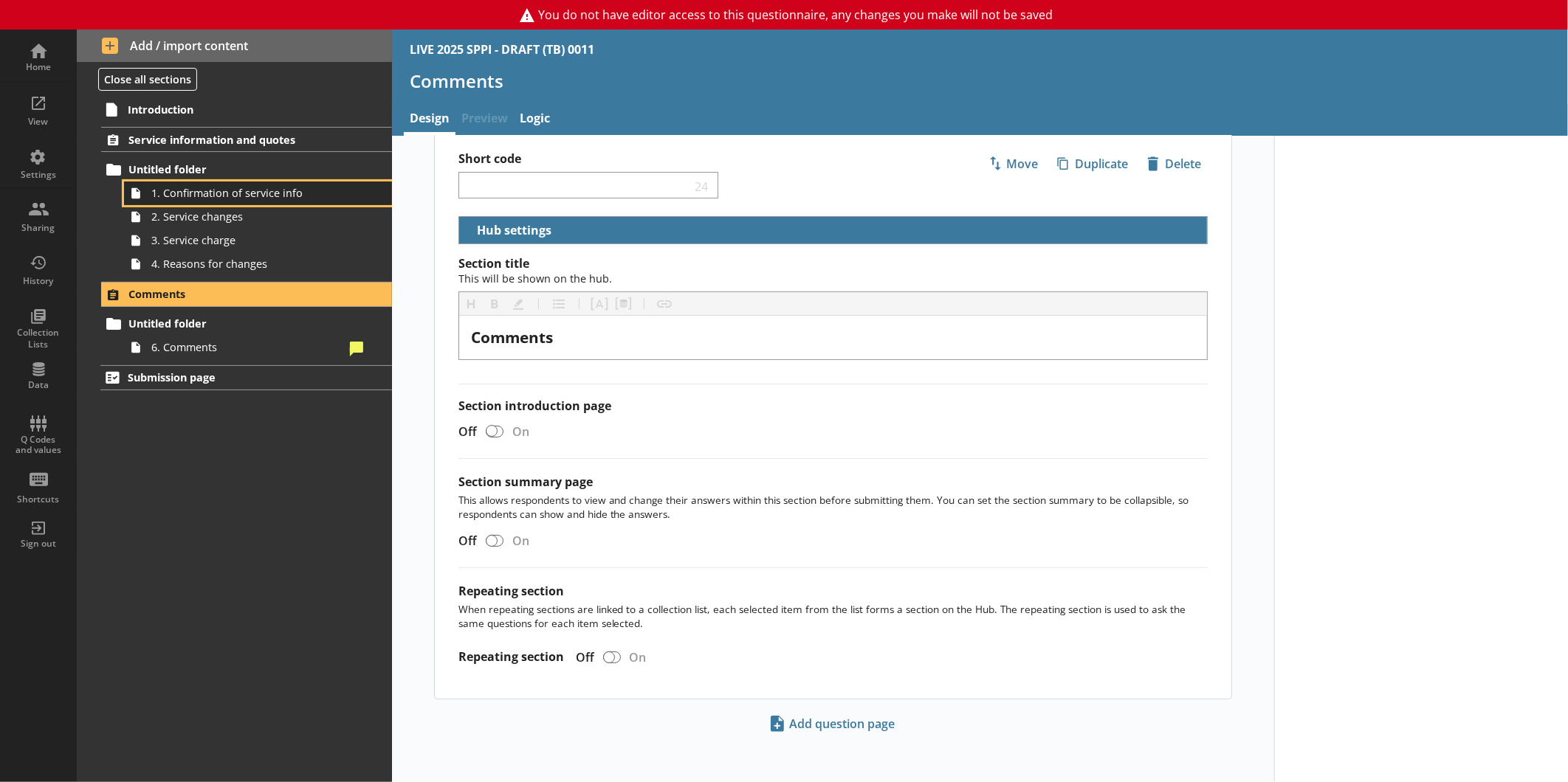
click at [205, 203] on link "1. Confirmation of service info" at bounding box center [257, 194] width 267 height 23
type textarea "x"
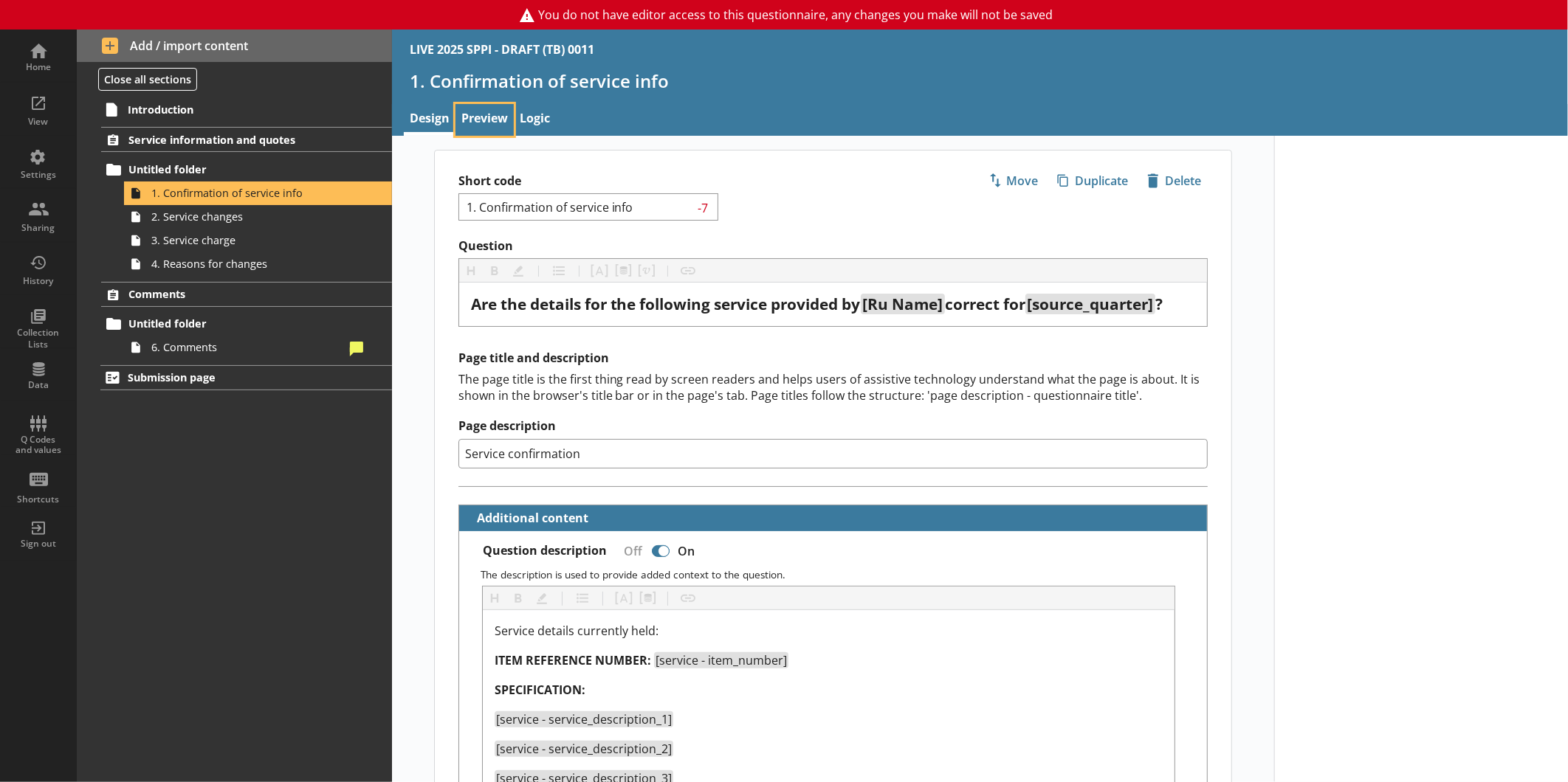
click at [498, 109] on link "Preview" at bounding box center [484, 120] width 58 height 32
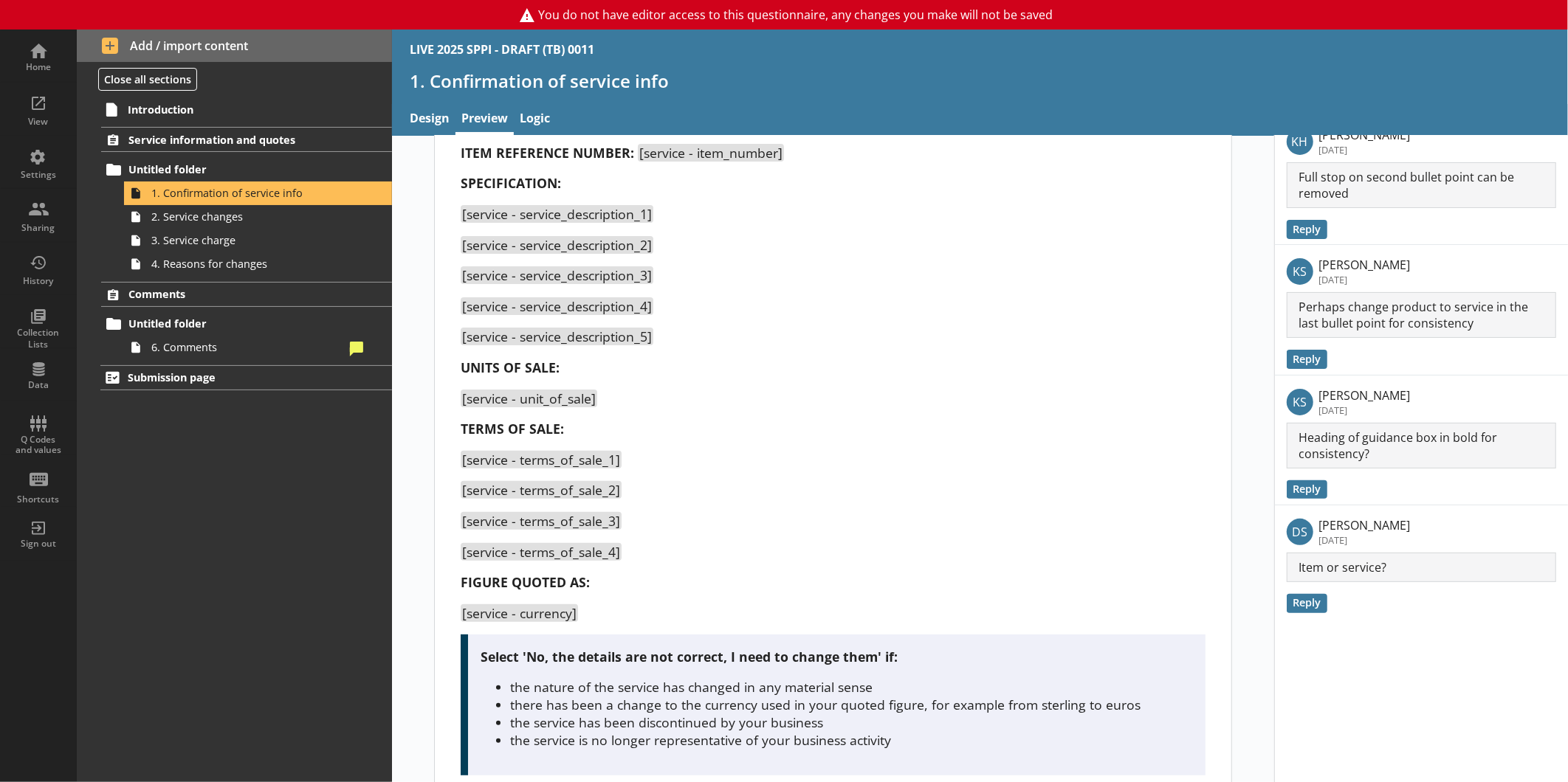
scroll to position [286, 0]
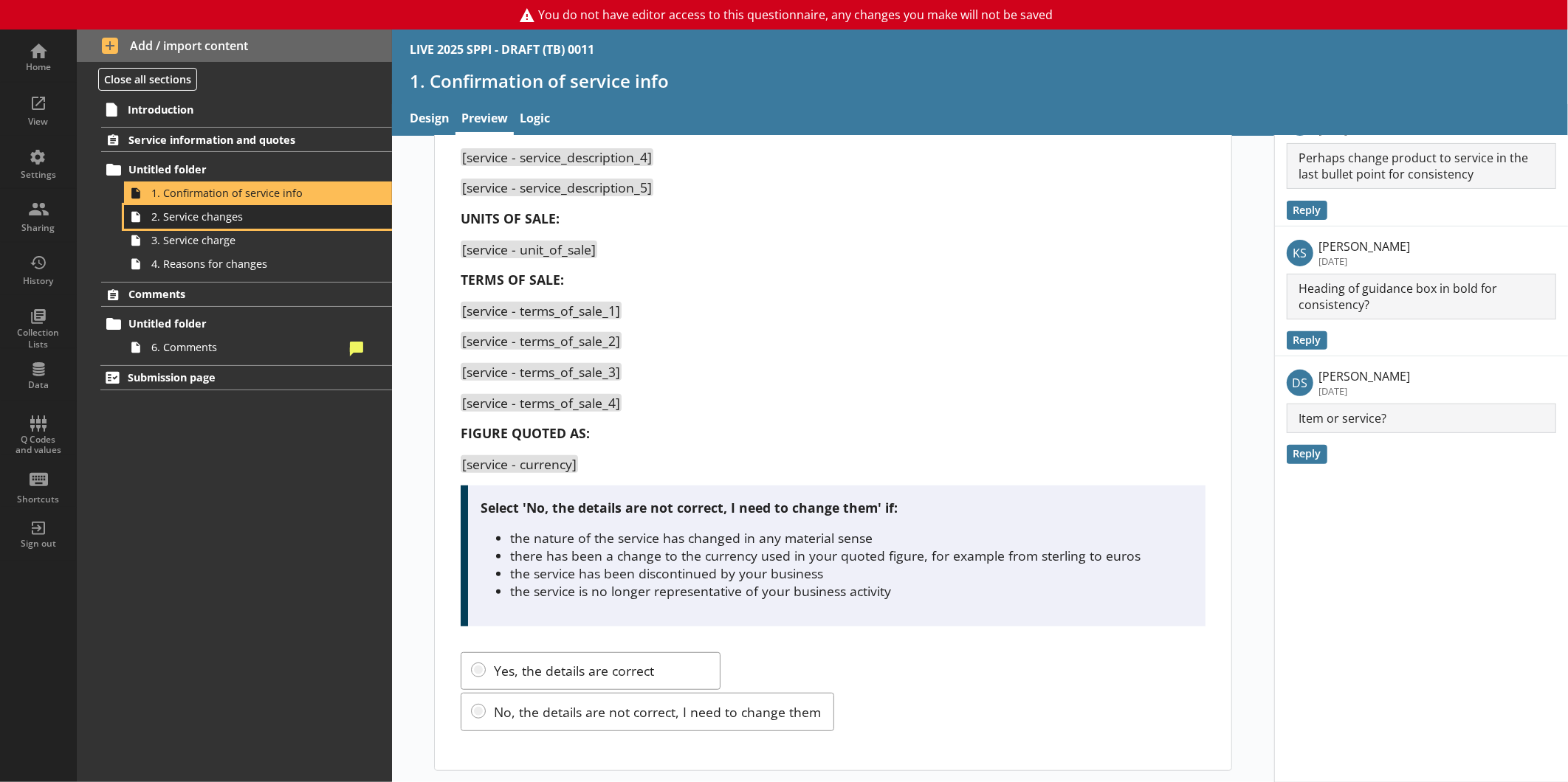
click at [213, 219] on span "2. Service changes" at bounding box center [248, 216] width 193 height 14
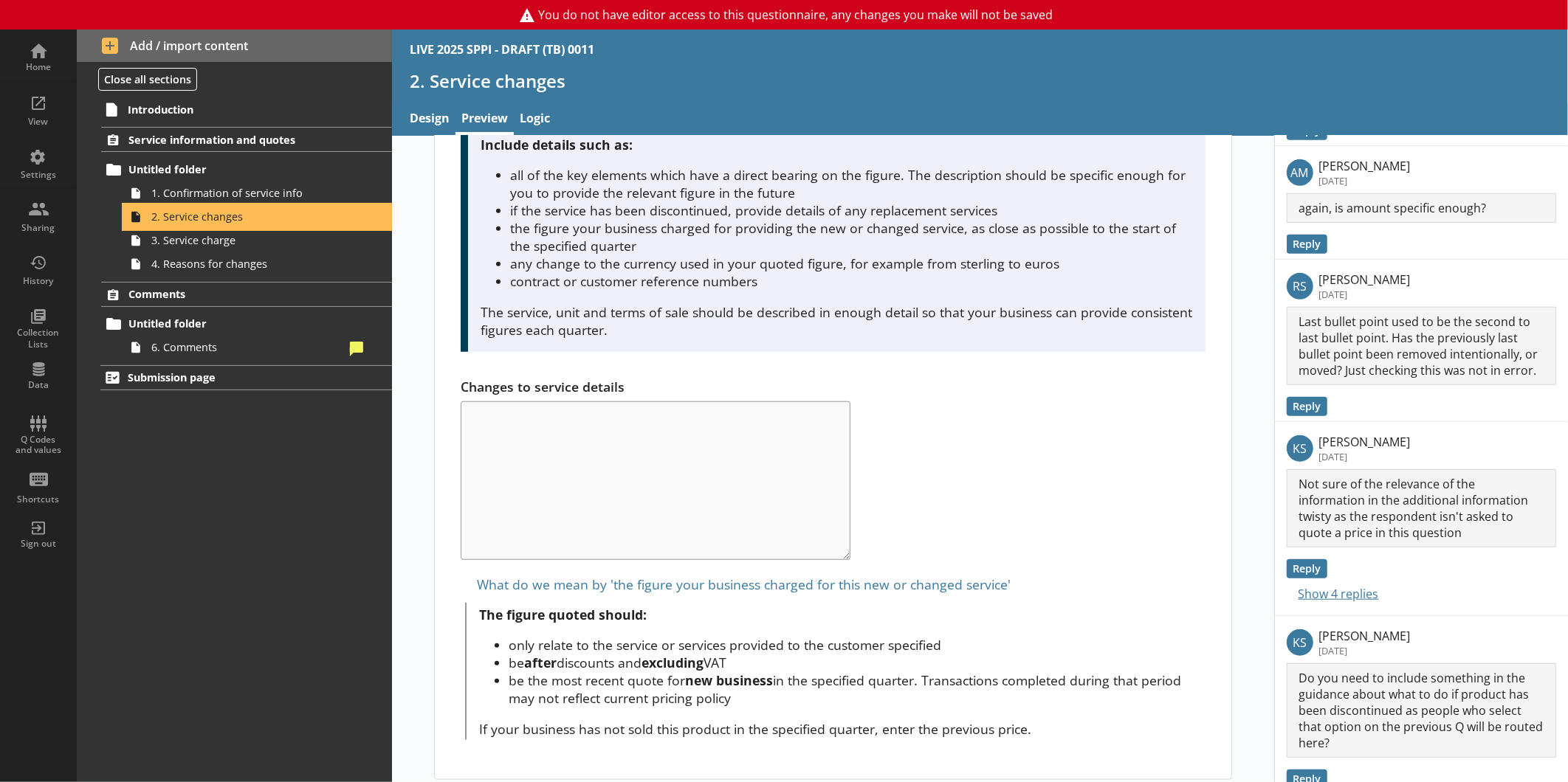
scroll to position [640, 0]
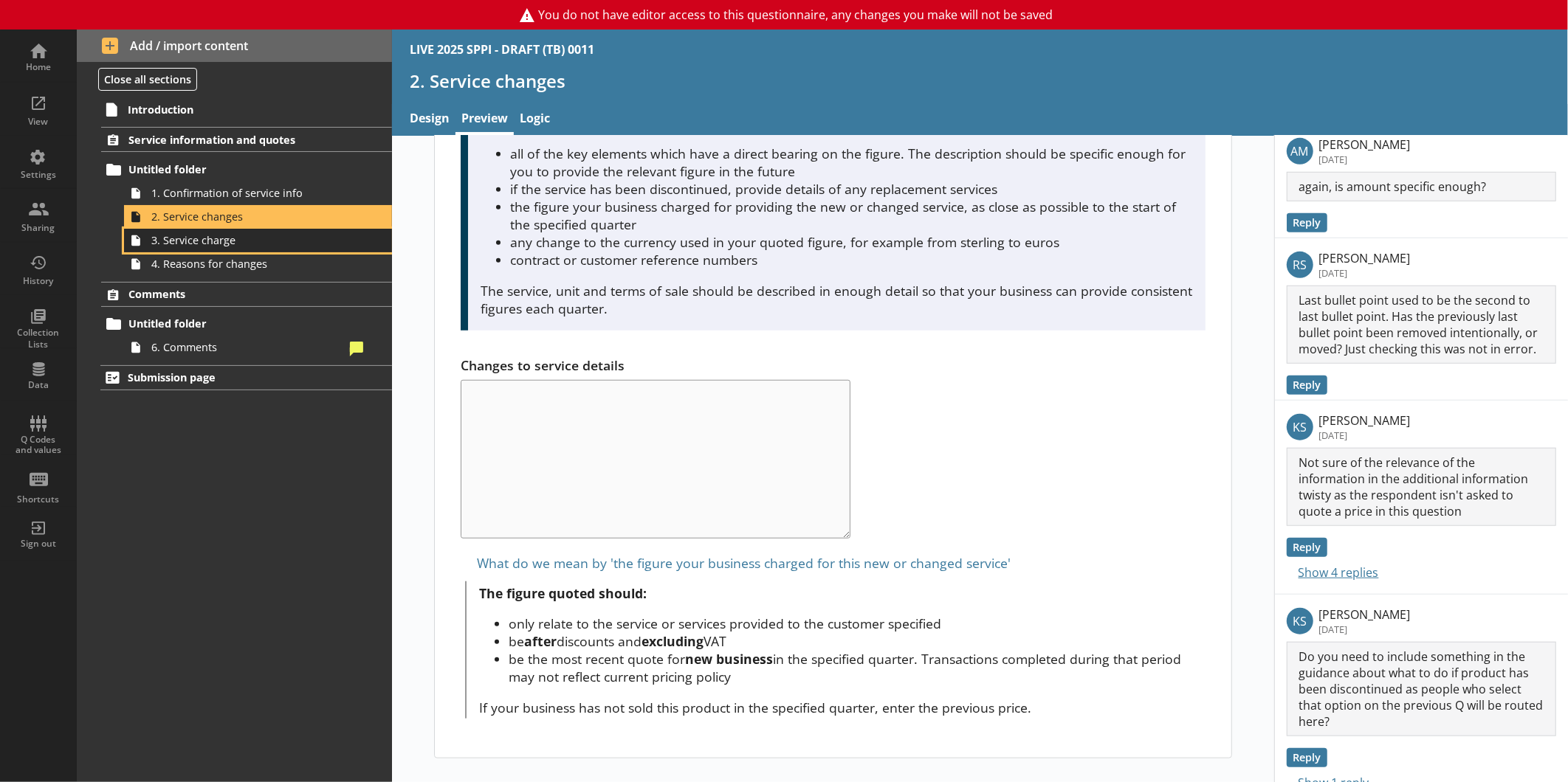
click at [182, 244] on span "3. Service charge" at bounding box center [248, 240] width 193 height 14
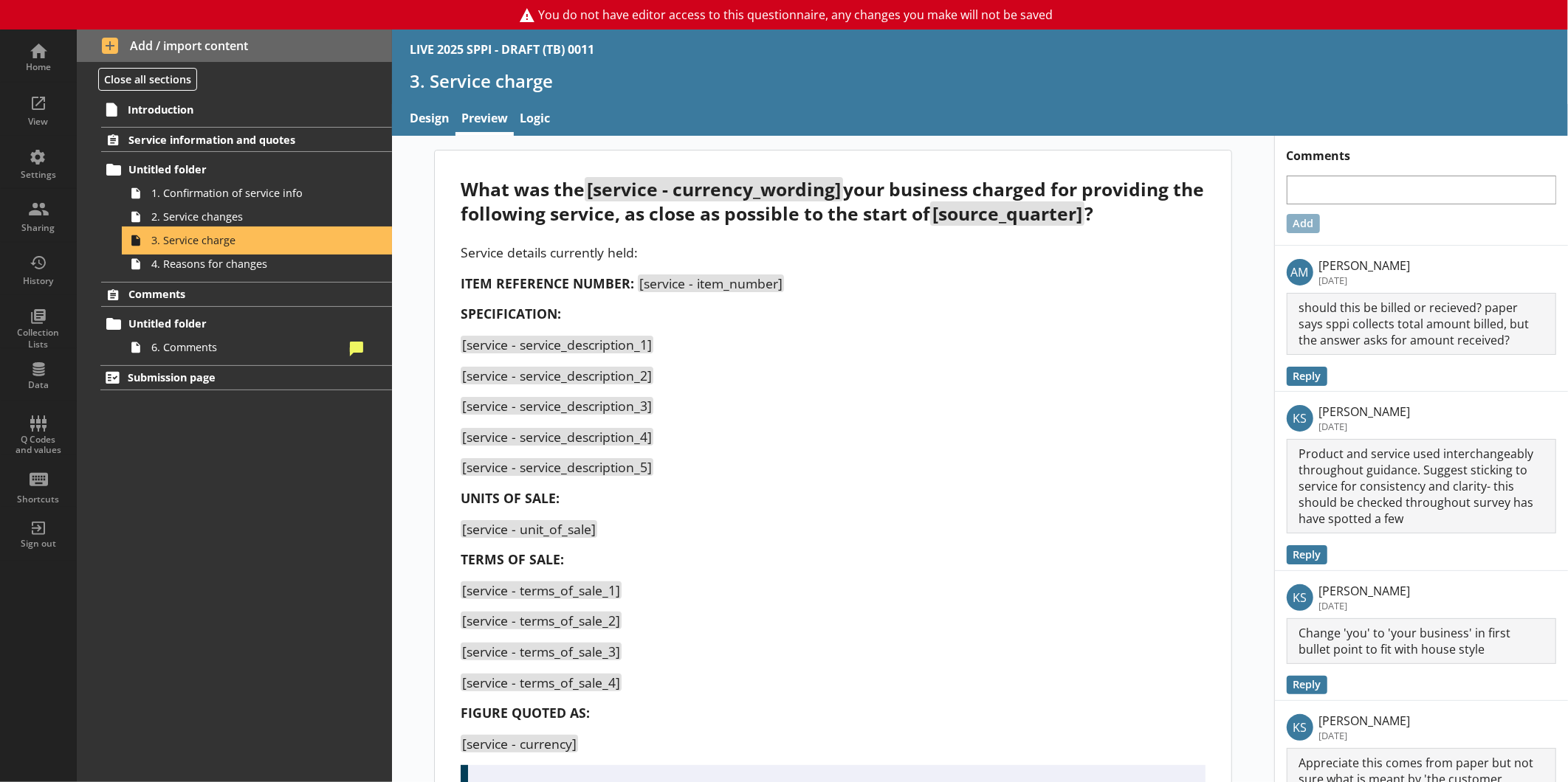
scroll to position [537, 0]
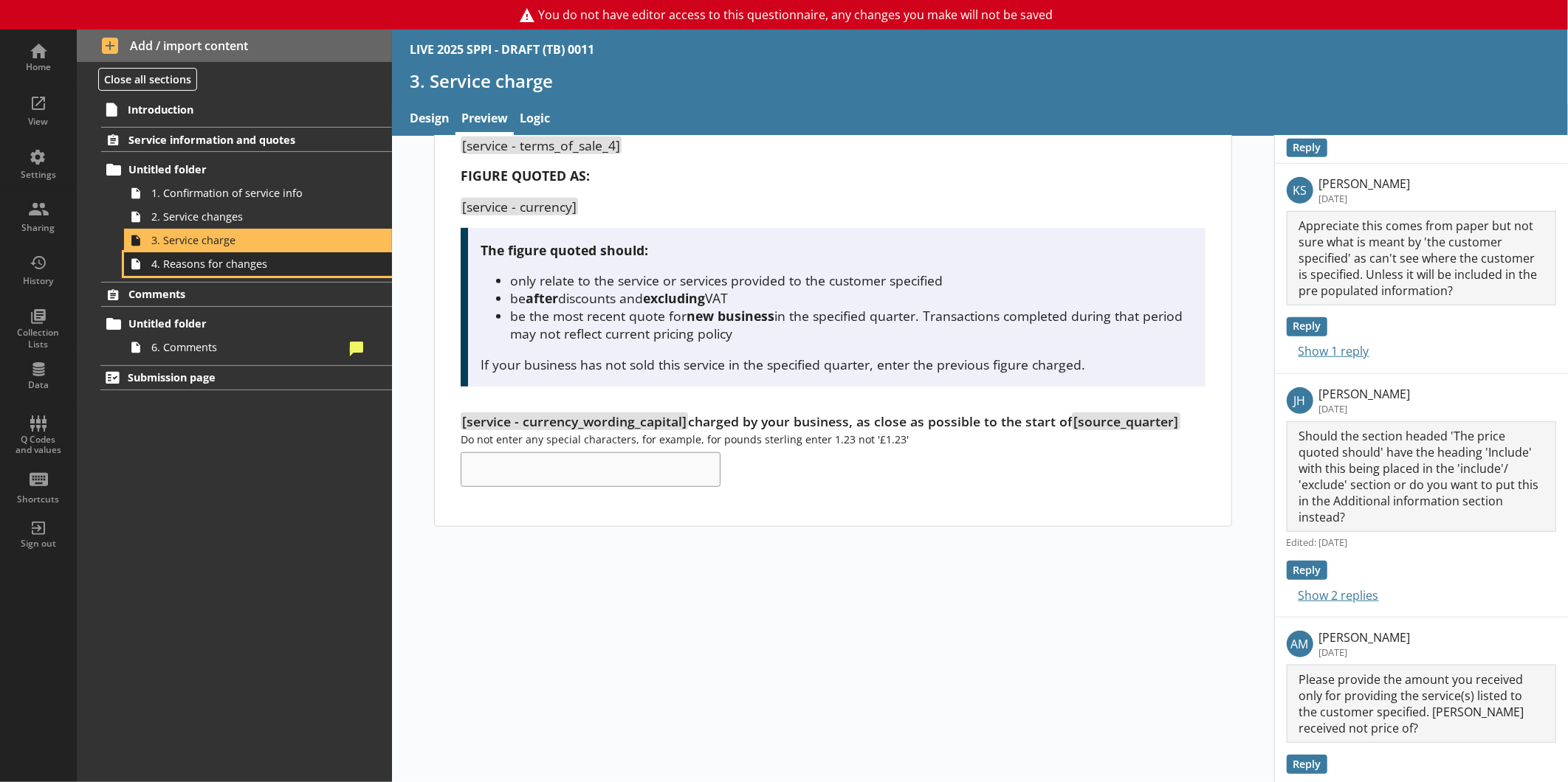
click at [208, 269] on span "4. Reasons for changes" at bounding box center [248, 264] width 193 height 14
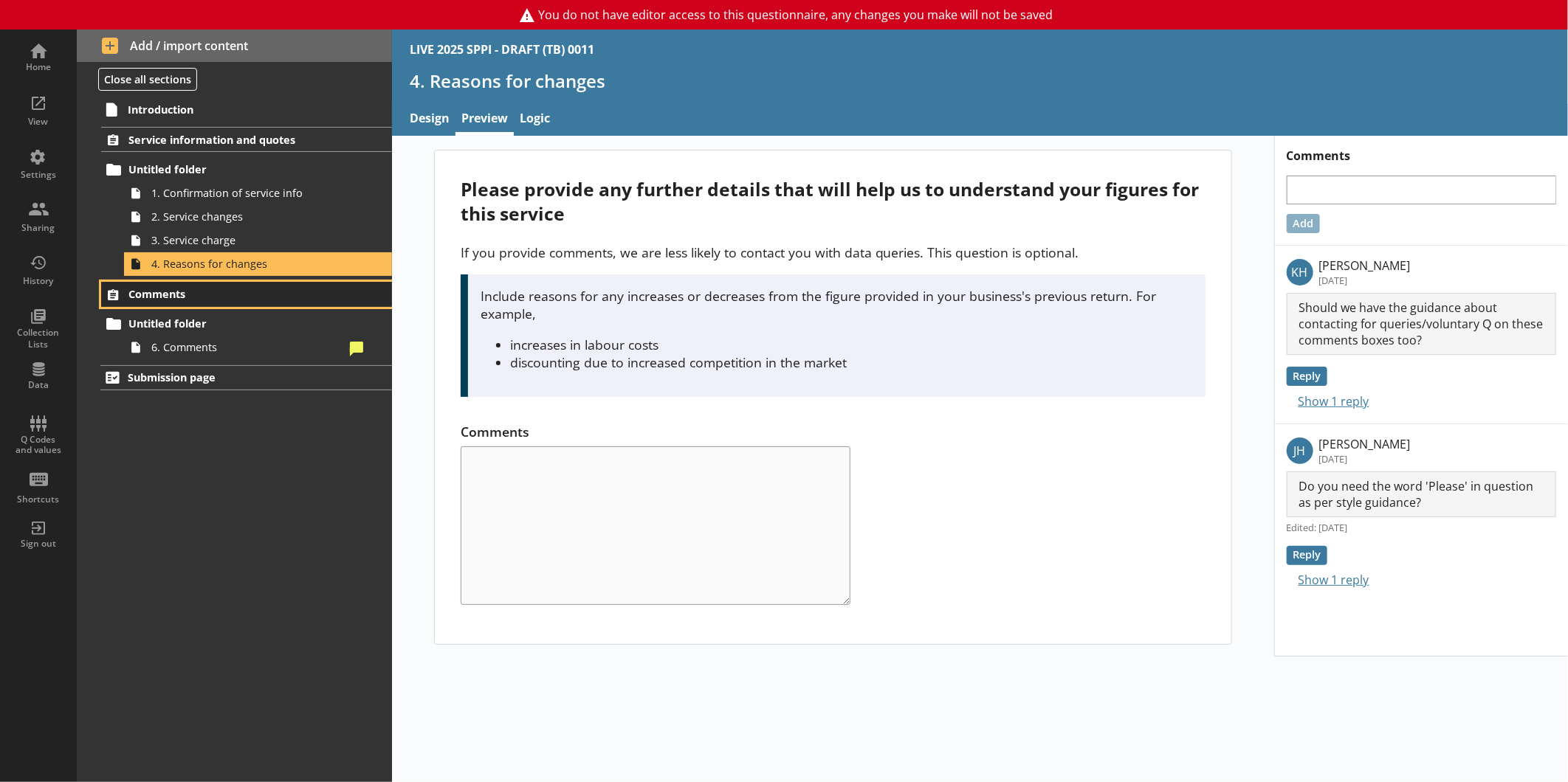
click at [209, 292] on span "Comments" at bounding box center [233, 294] width 210 height 14
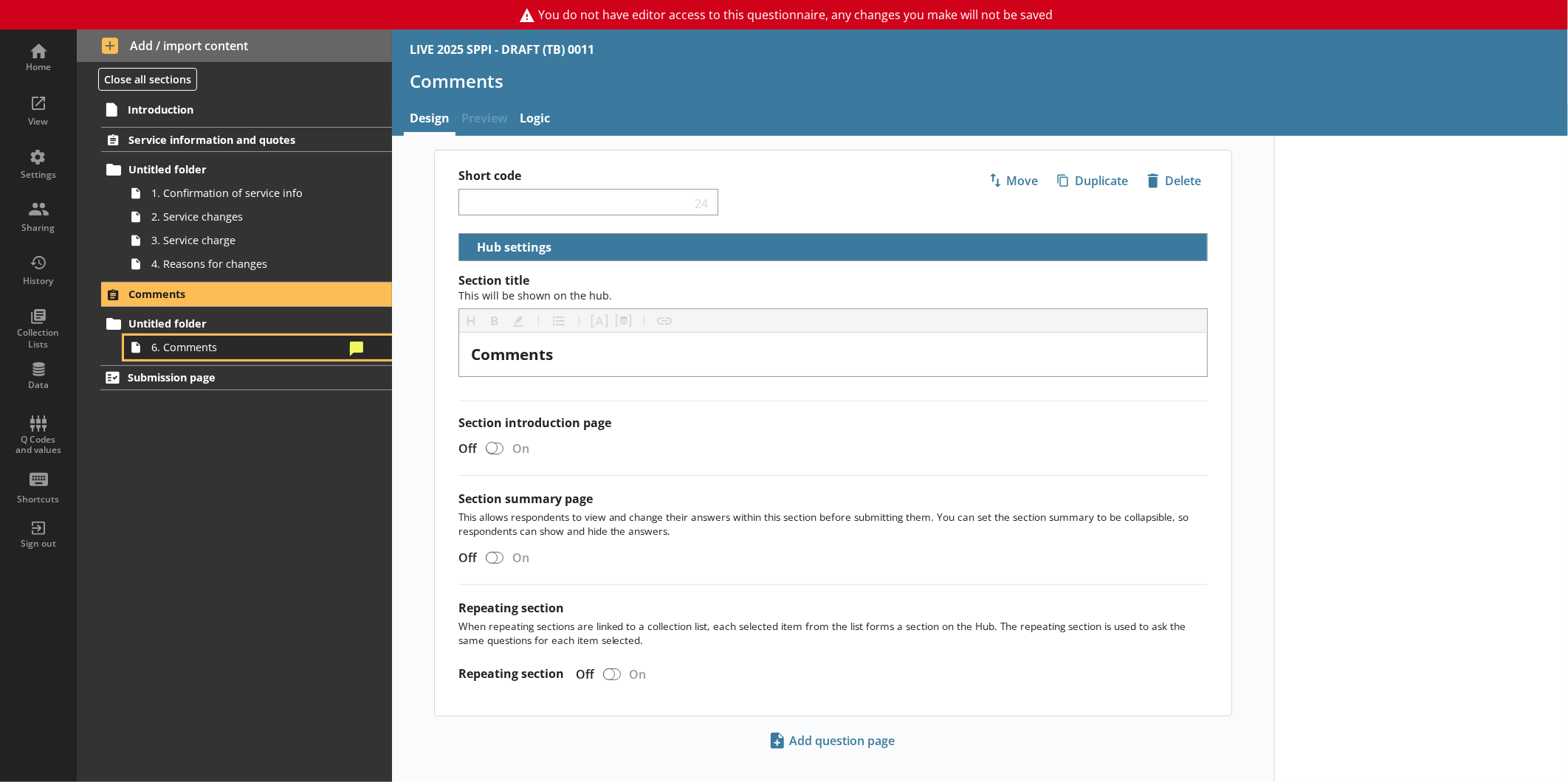
click at [197, 341] on span "6. Comments" at bounding box center [248, 347] width 193 height 14
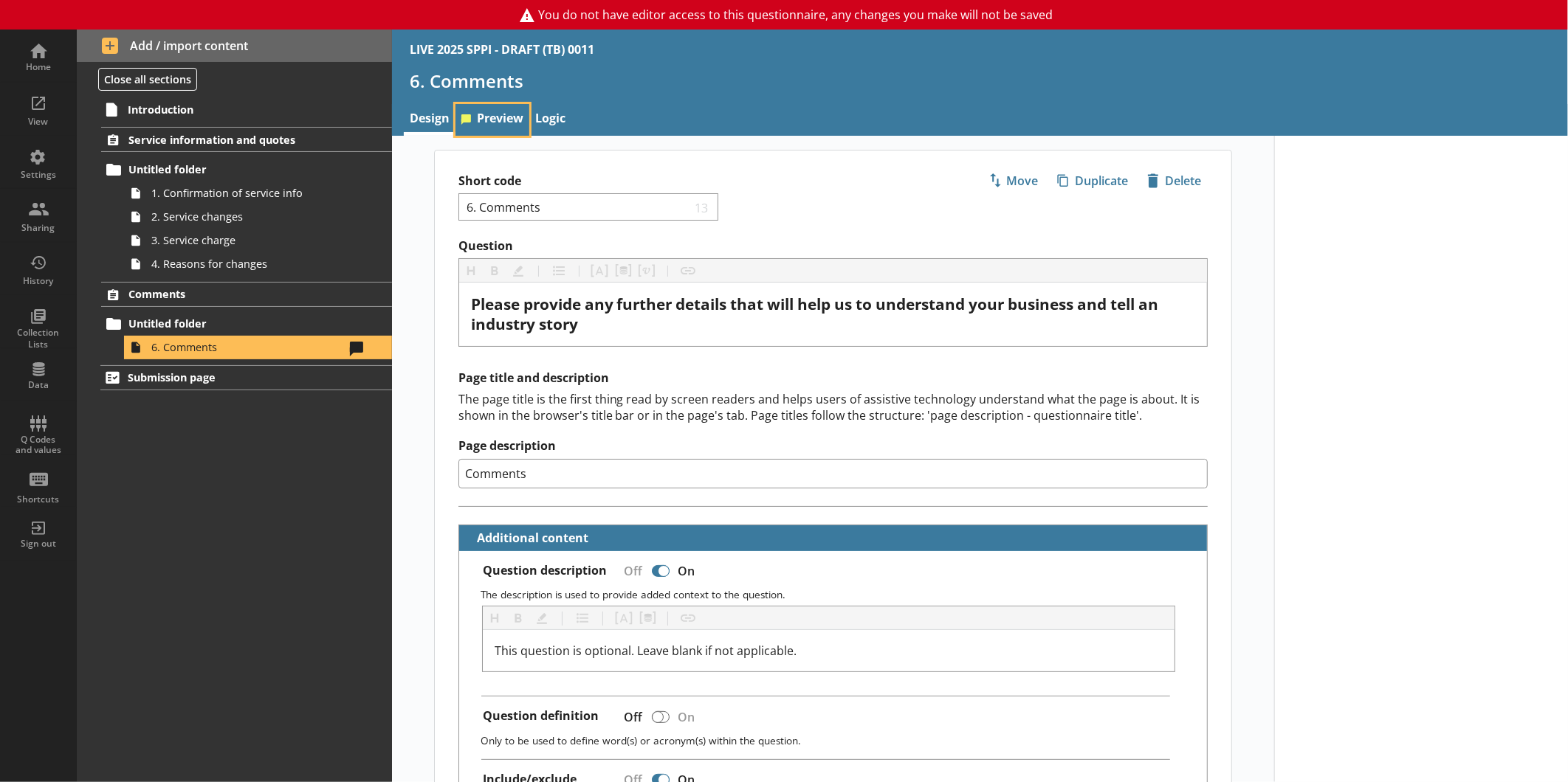
click at [495, 111] on link "Preview" at bounding box center [492, 120] width 74 height 32
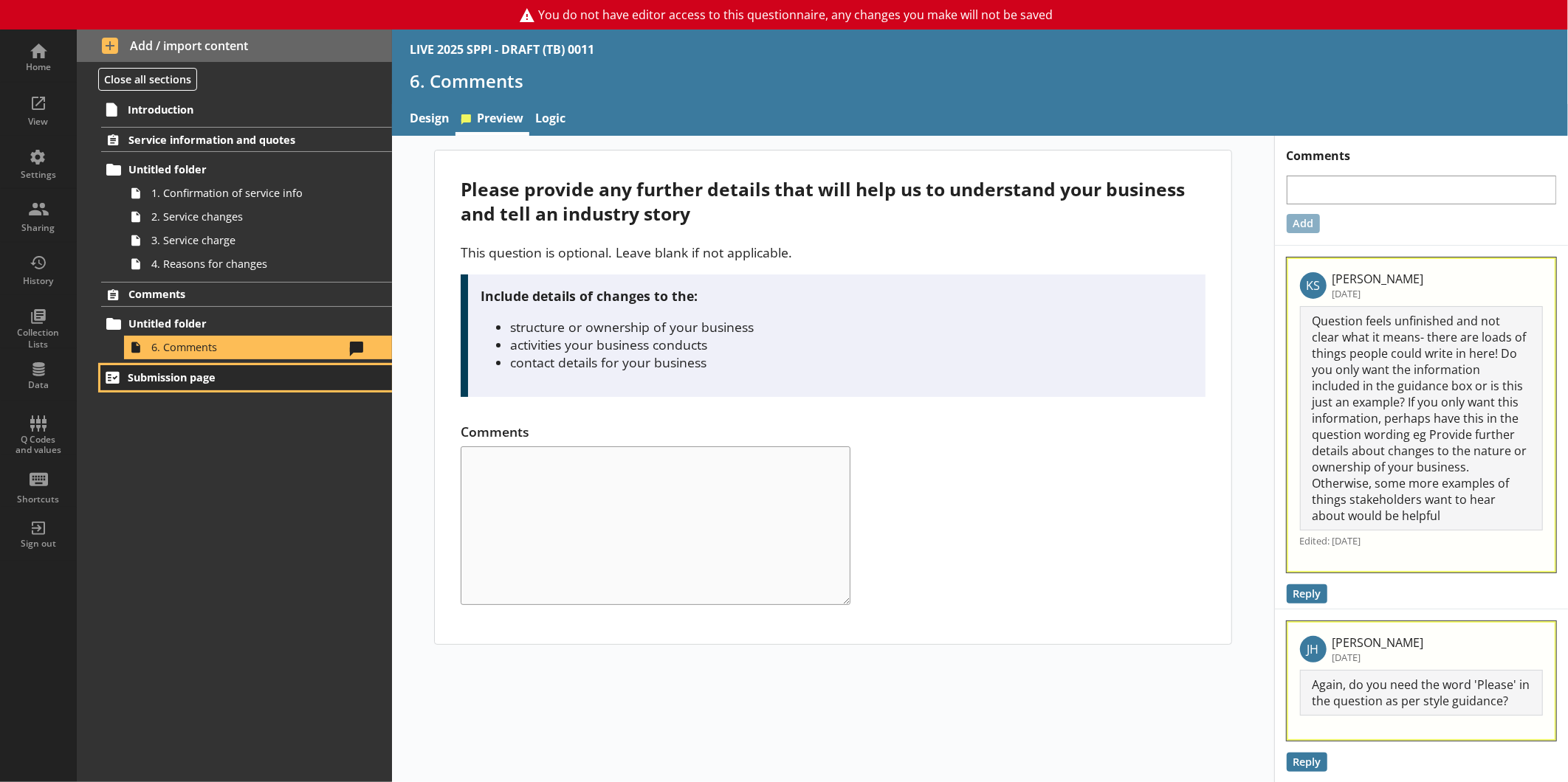
click at [238, 370] on link "Submission page" at bounding box center [246, 378] width 292 height 25
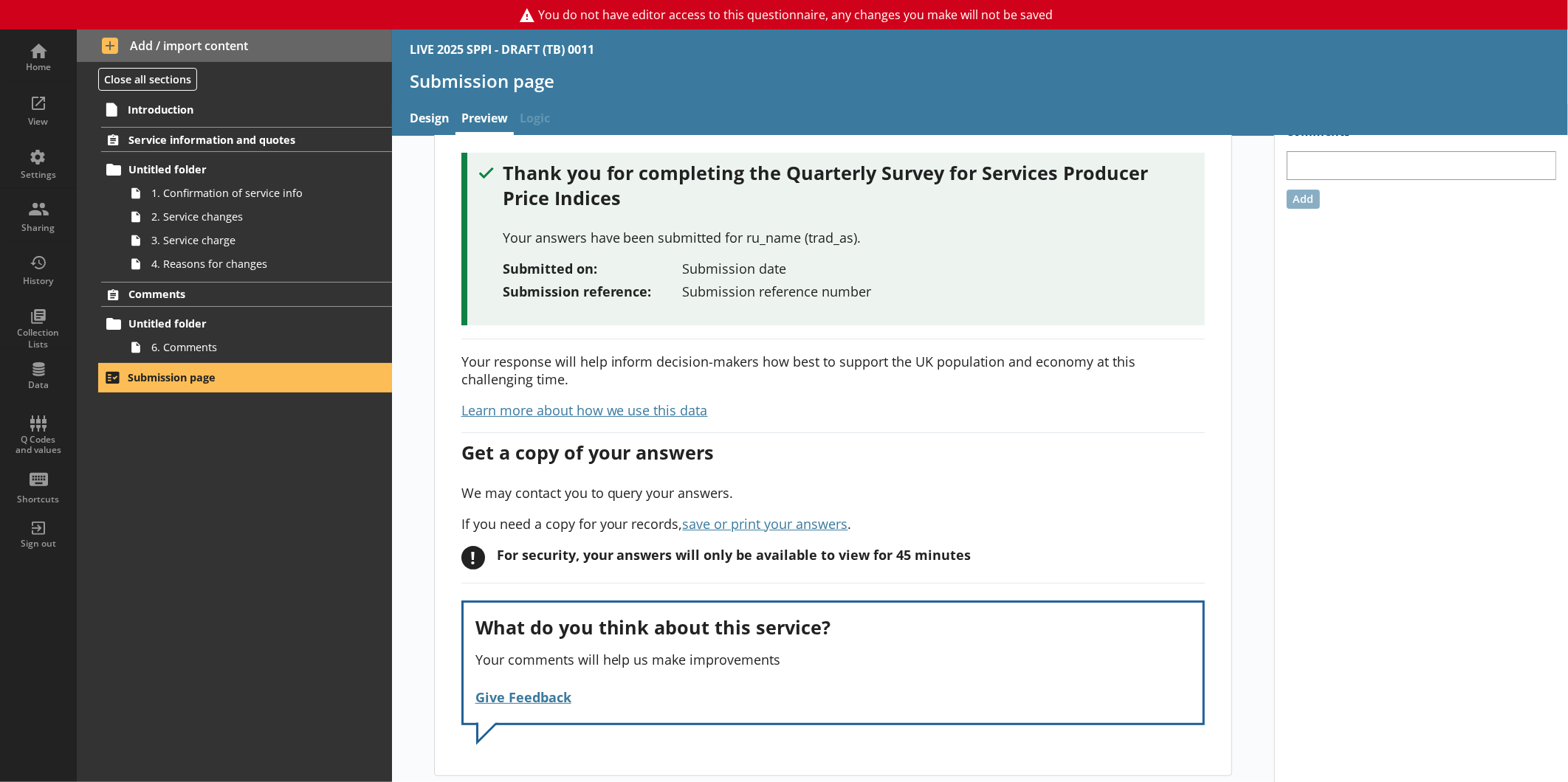
scroll to position [32, 0]
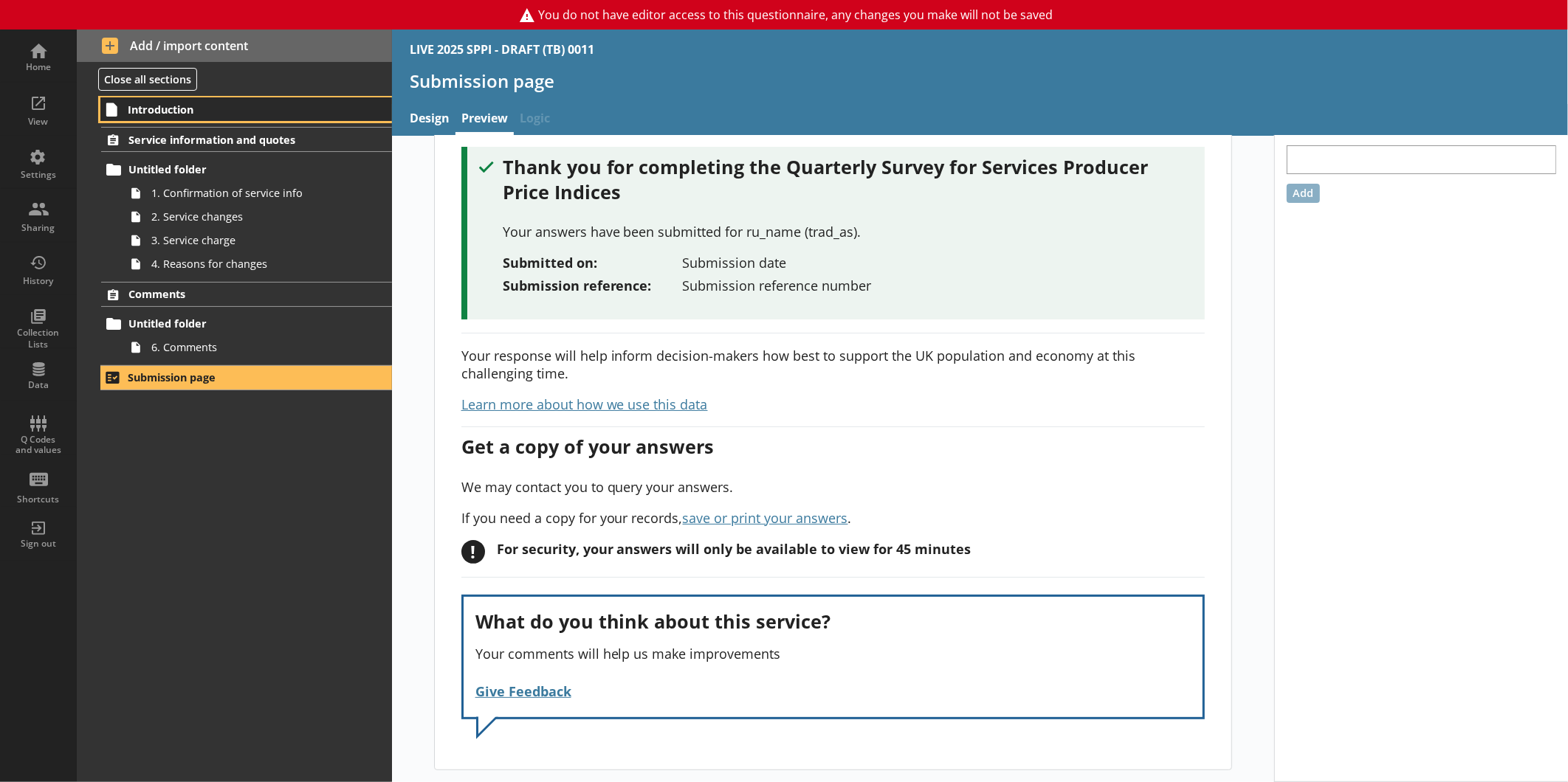
click at [204, 111] on span "Introduction" at bounding box center [232, 109] width 210 height 14
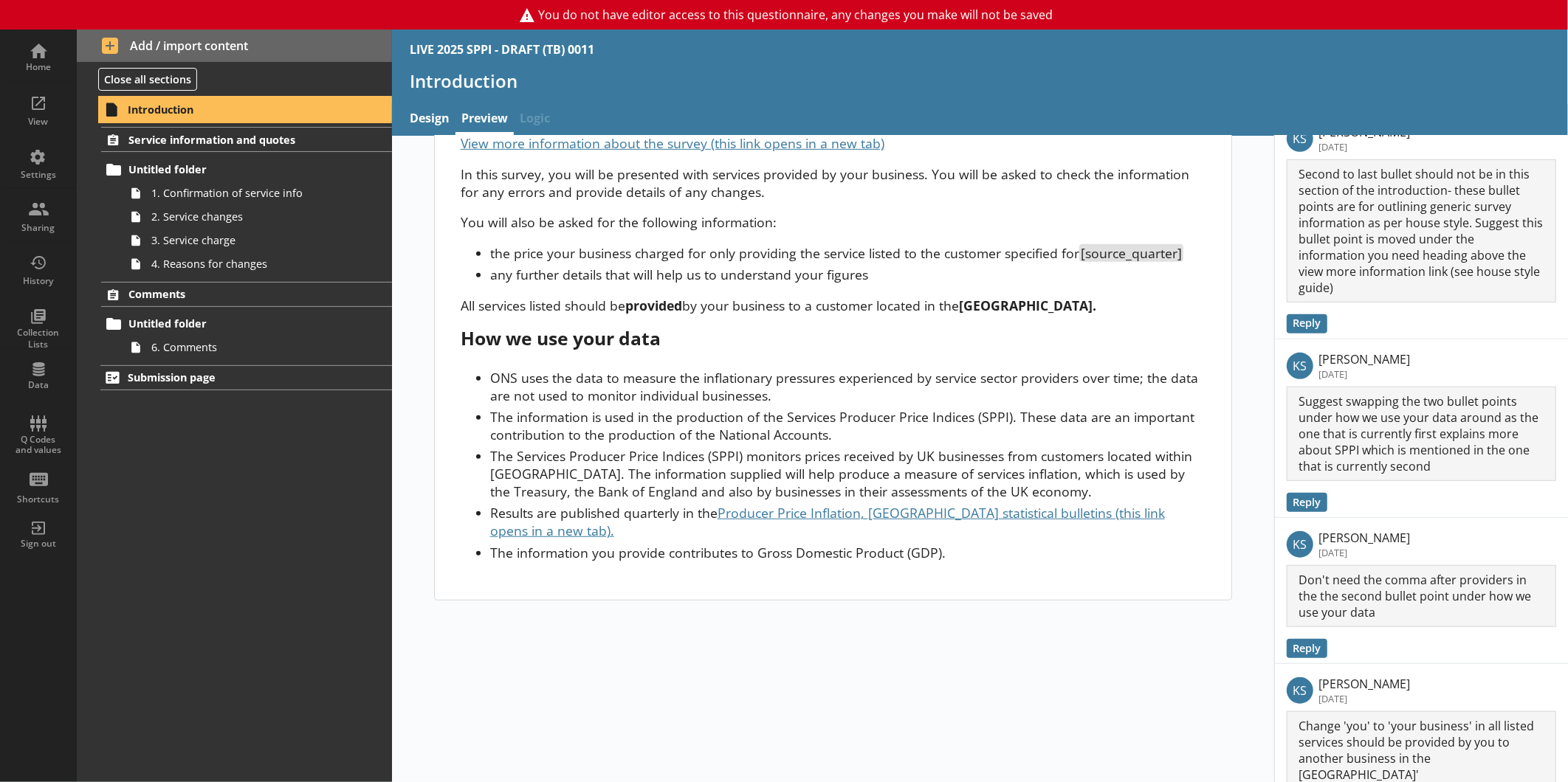
scroll to position [614, 0]
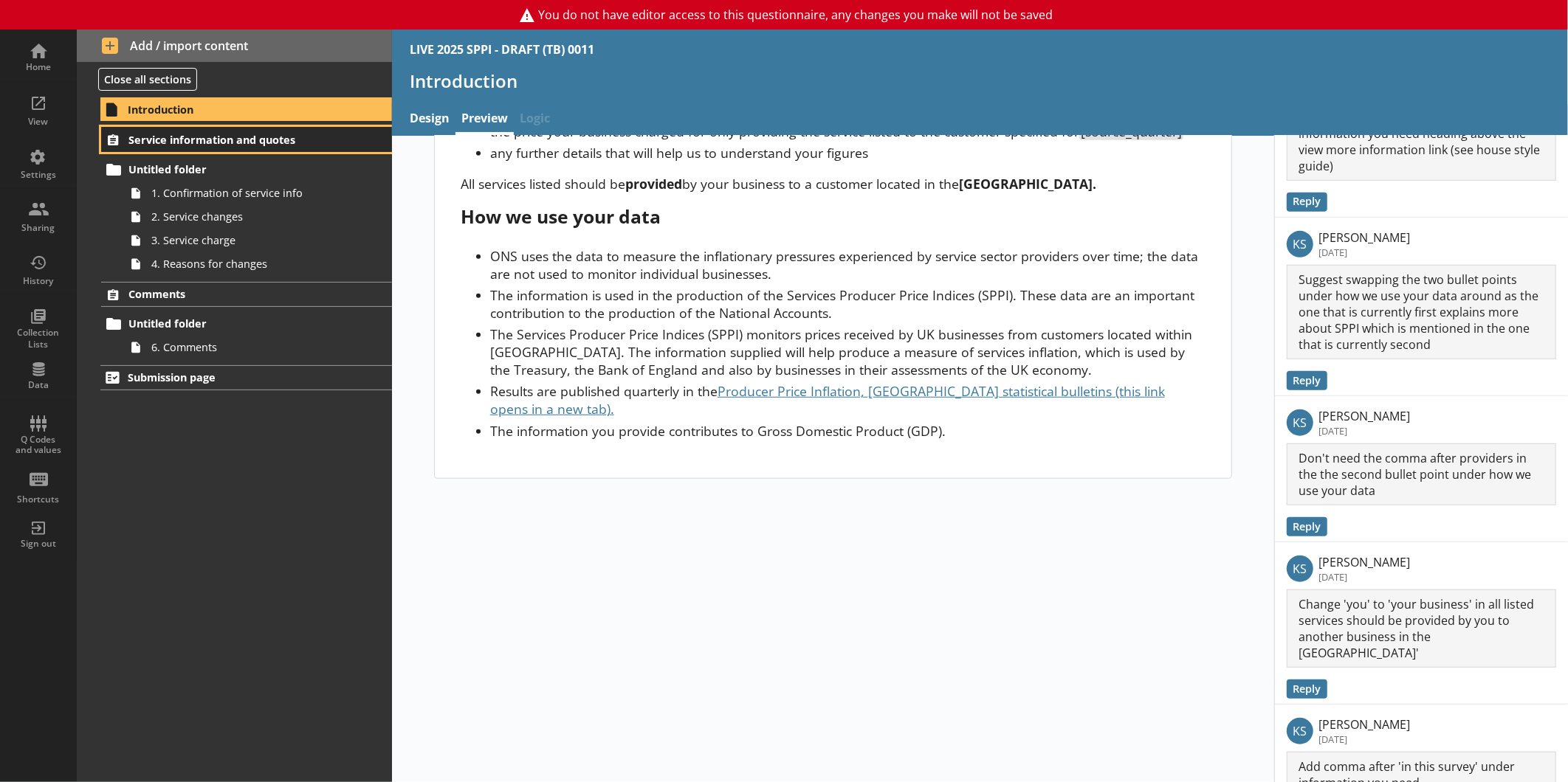
click at [228, 140] on span "Service information and quotes" at bounding box center [233, 140] width 210 height 14
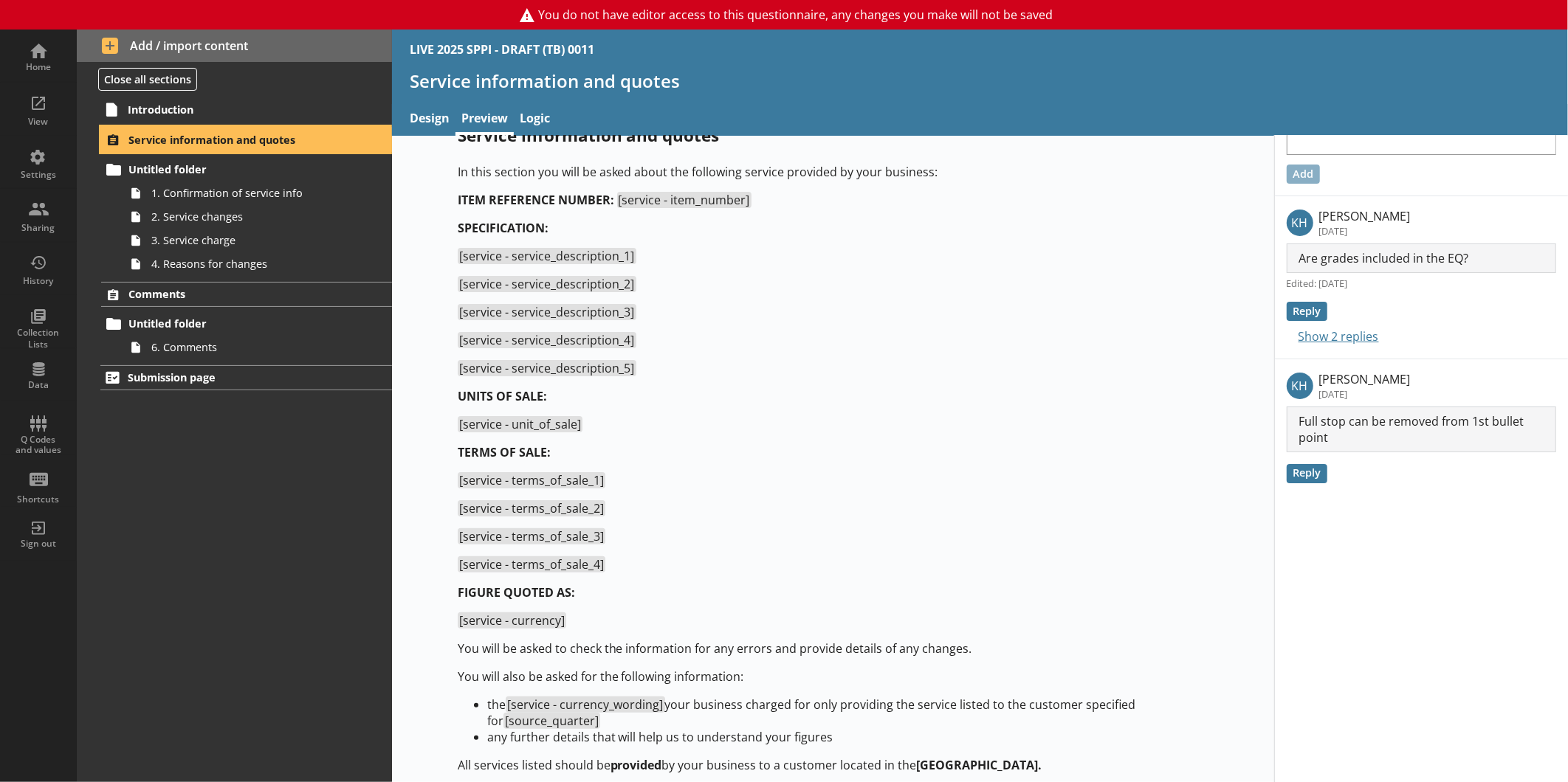
scroll to position [101, 0]
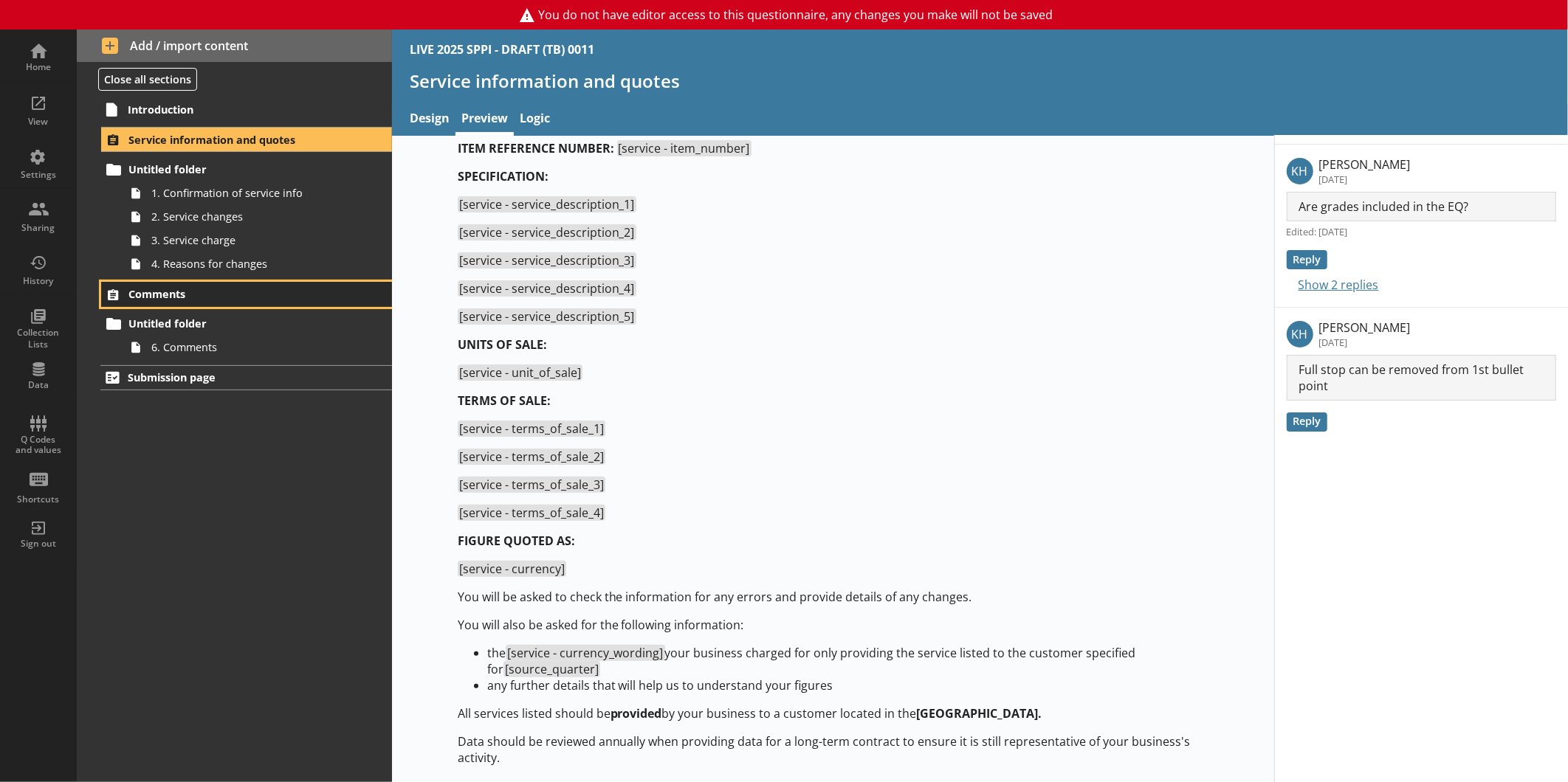
click at [193, 294] on span "Comments" at bounding box center [233, 294] width 210 height 14
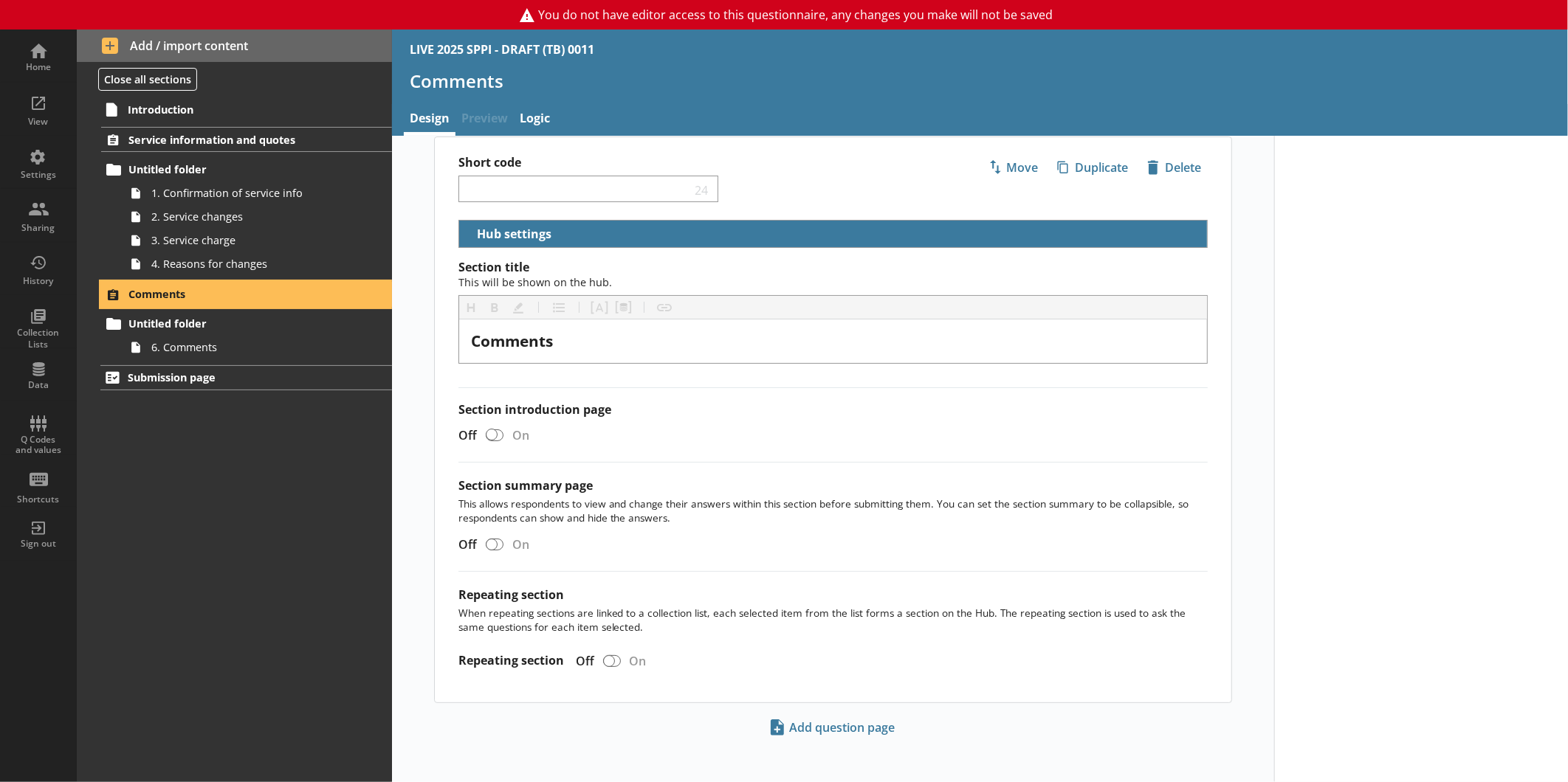
scroll to position [17, 0]
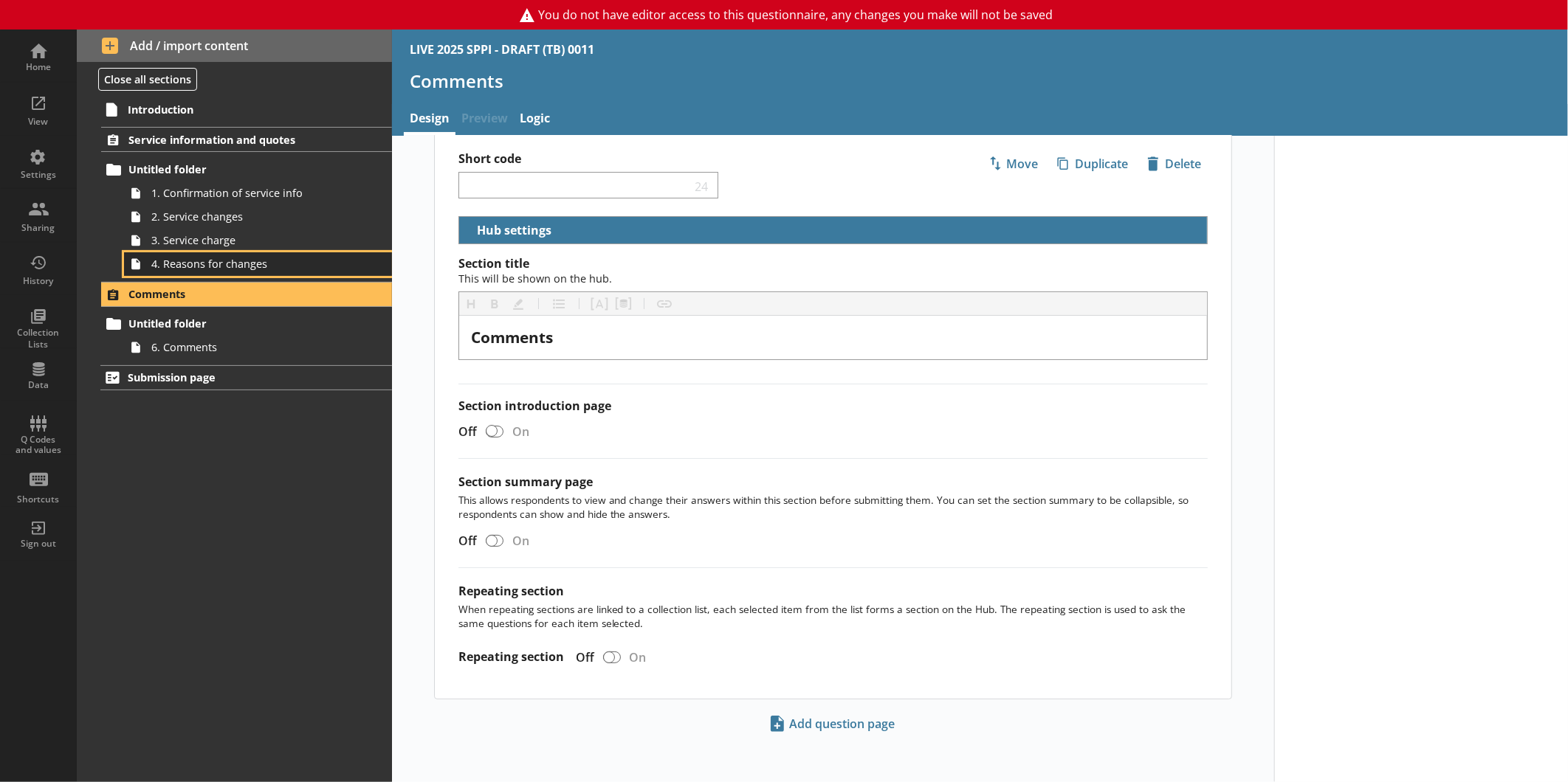
click at [170, 264] on span "4. Reasons for changes" at bounding box center [248, 264] width 193 height 14
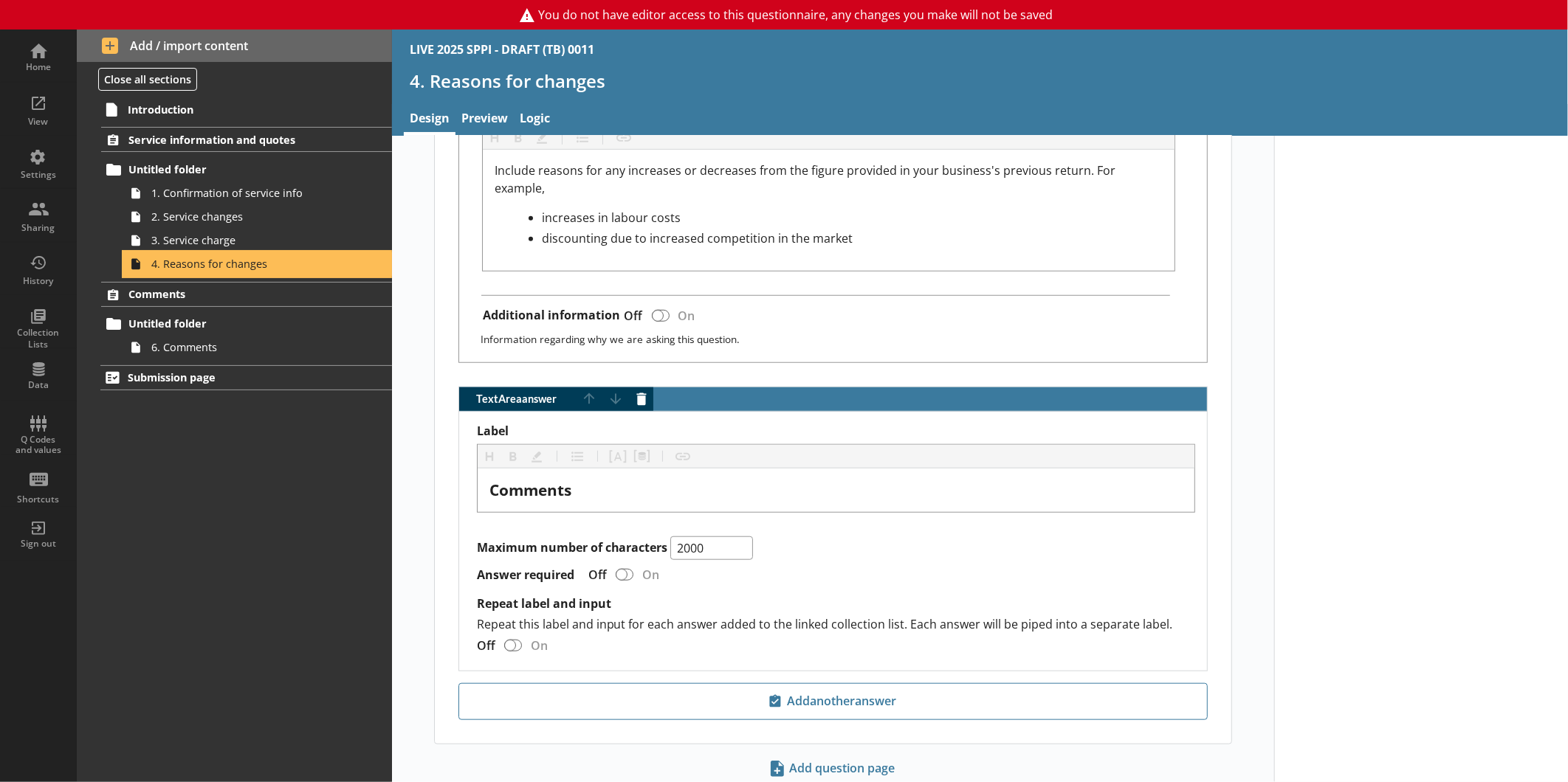
scroll to position [695, 0]
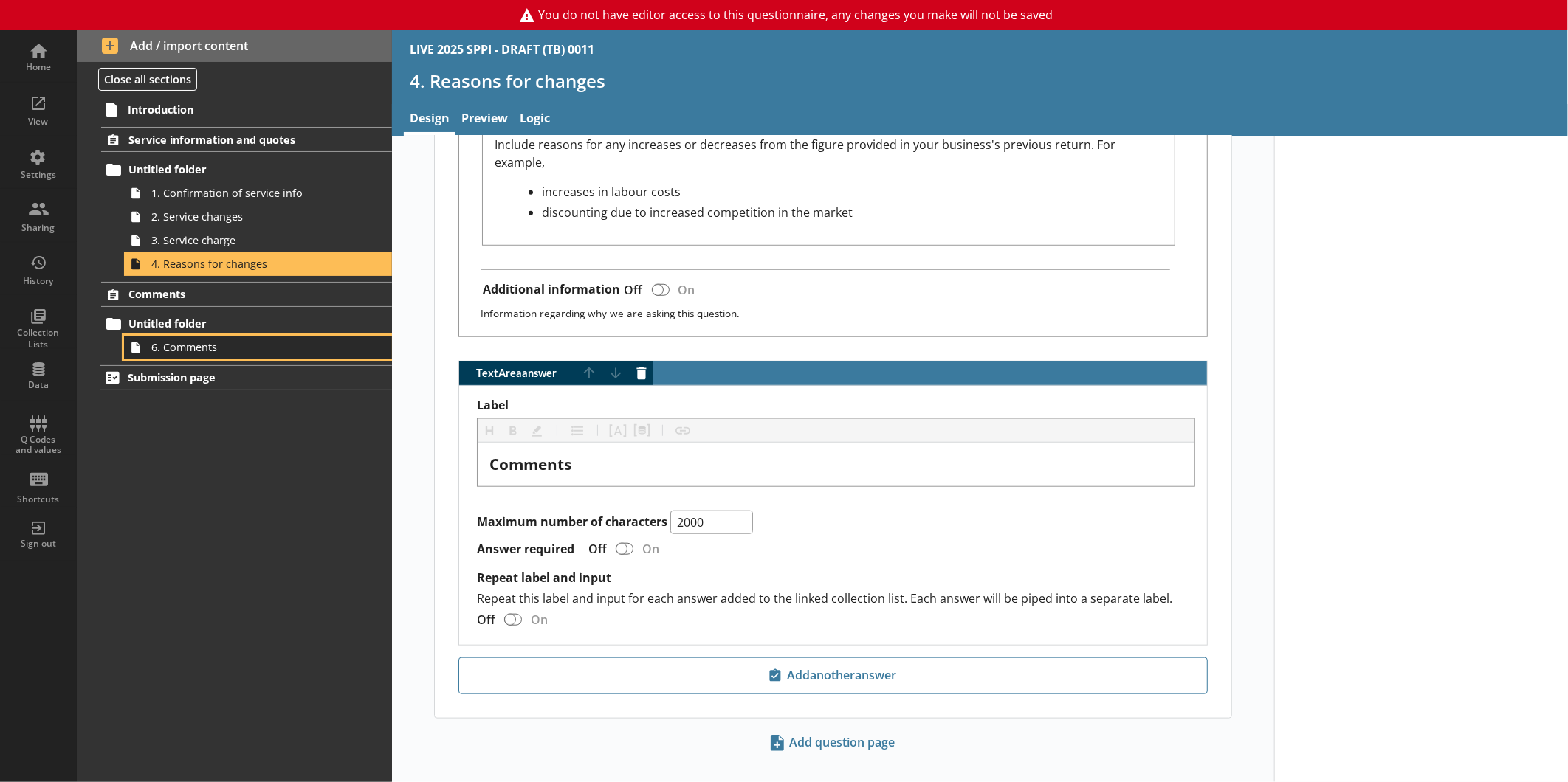
click at [200, 336] on link "6. Comments" at bounding box center [257, 347] width 267 height 23
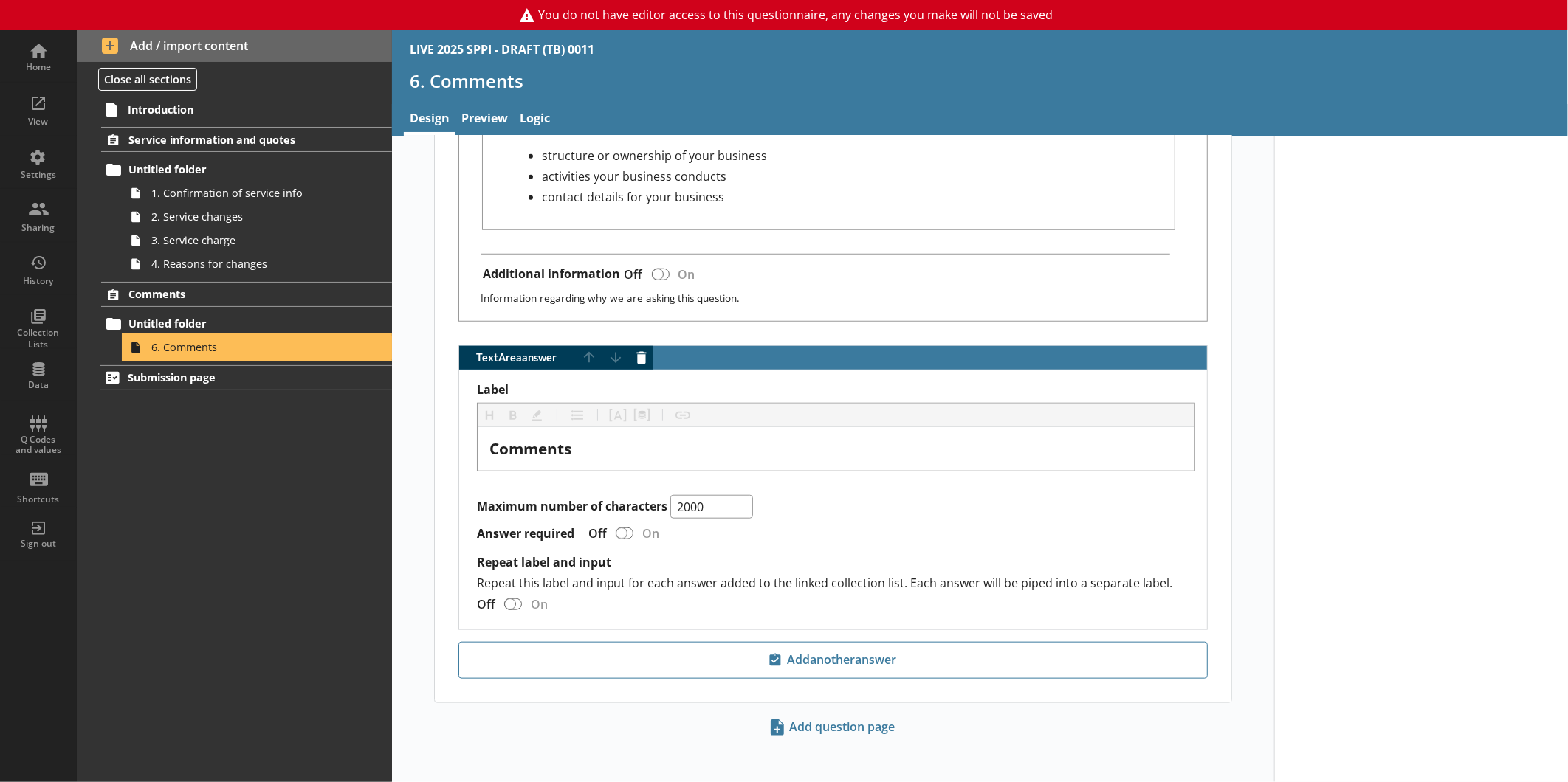
scroll to position [735, 0]
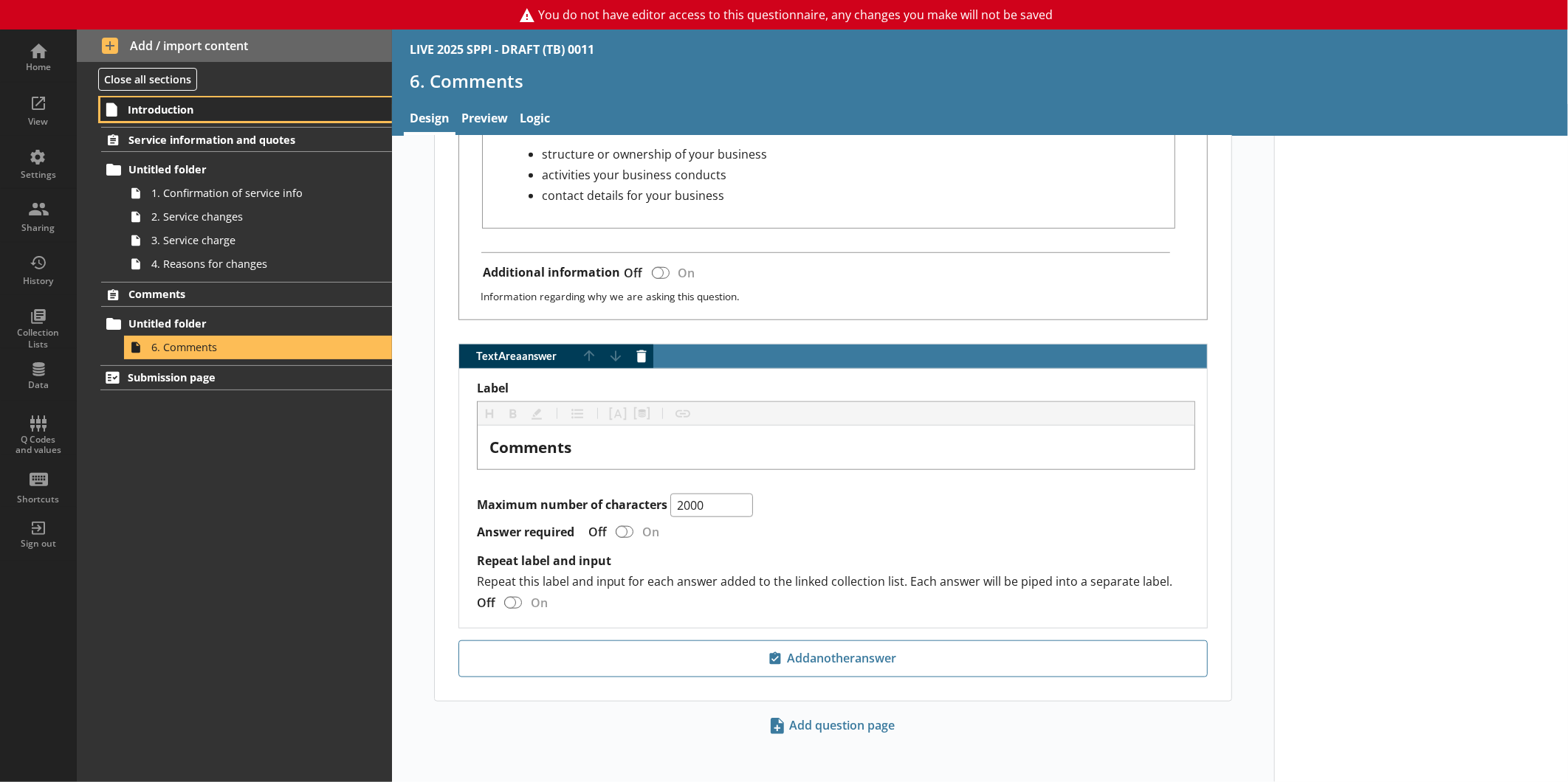
click at [180, 112] on span "Introduction" at bounding box center [232, 109] width 210 height 14
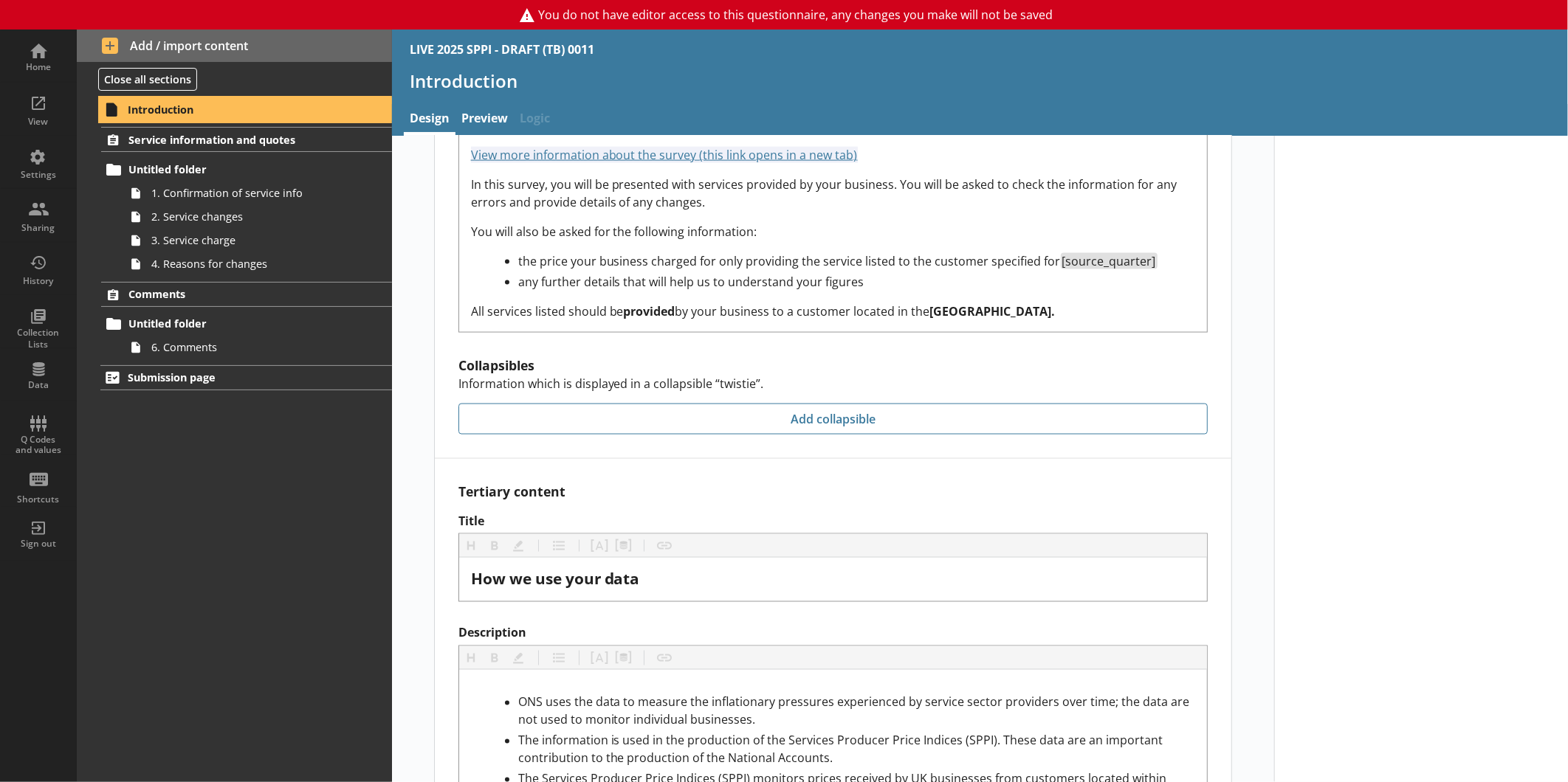
scroll to position [1491, 0]
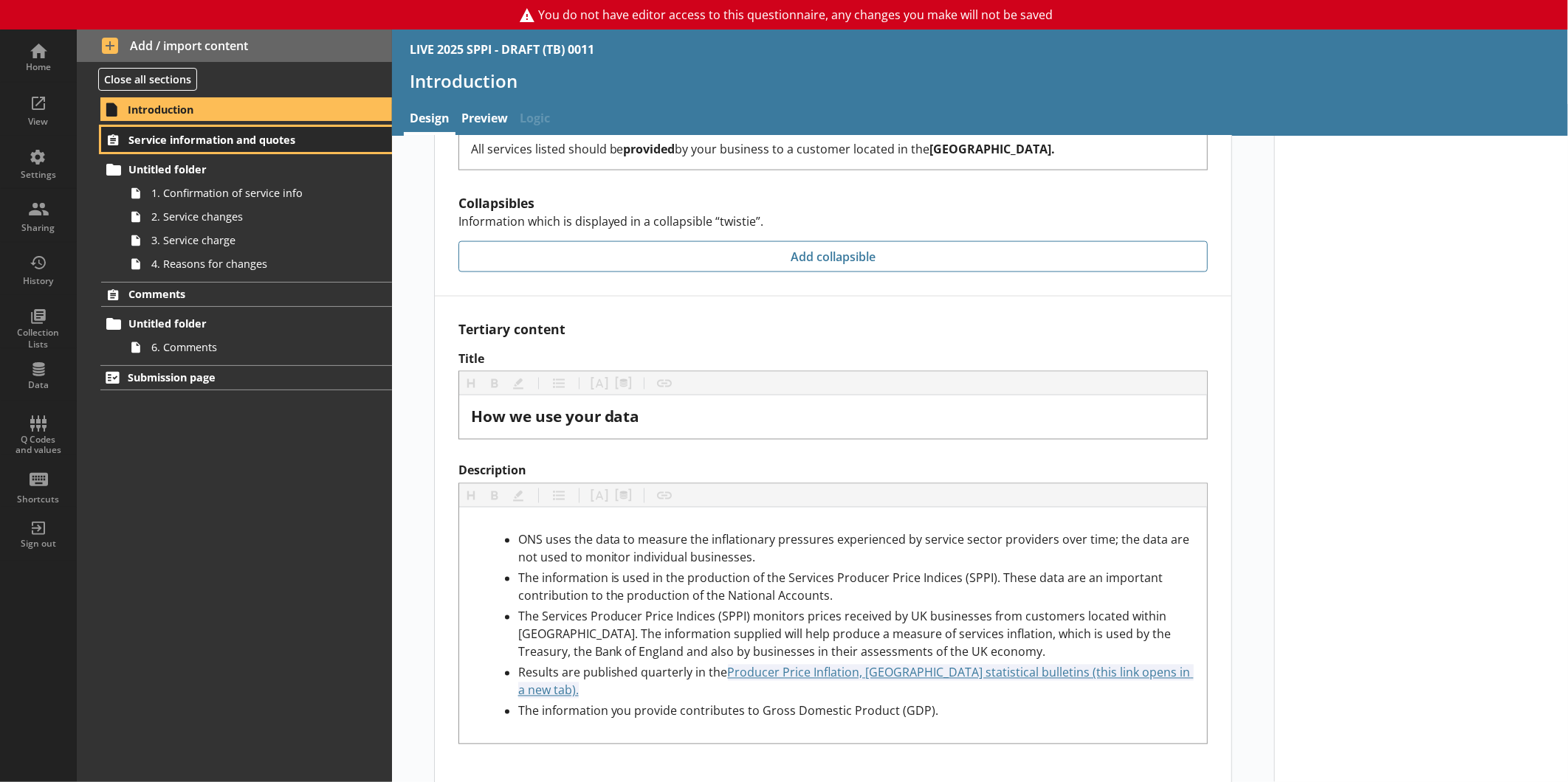
click at [254, 140] on span "Service information and quotes" at bounding box center [233, 140] width 210 height 14
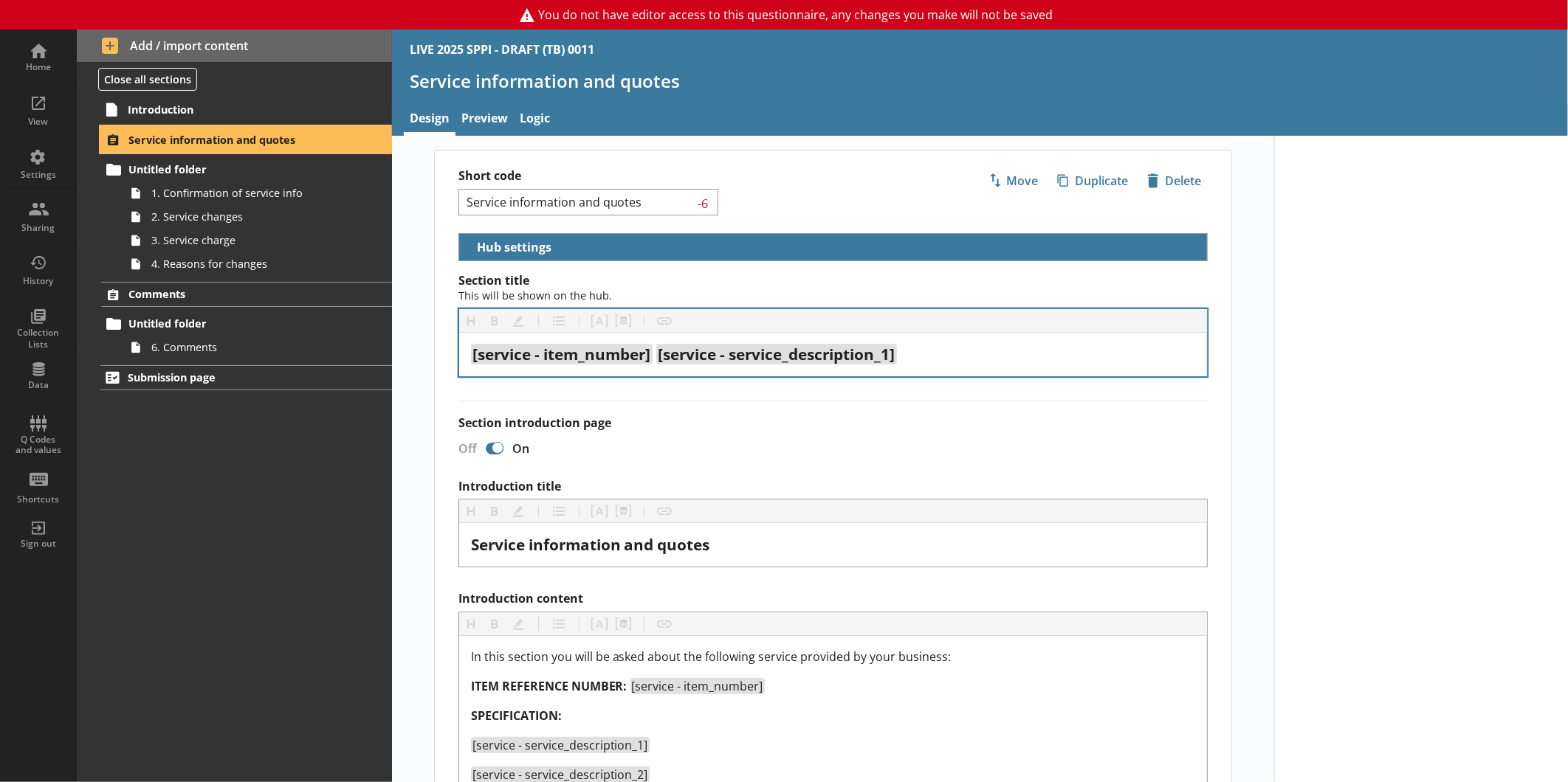
select select "01a5e4ef-a032-44db-a6d2-d0aba67f1cbd"
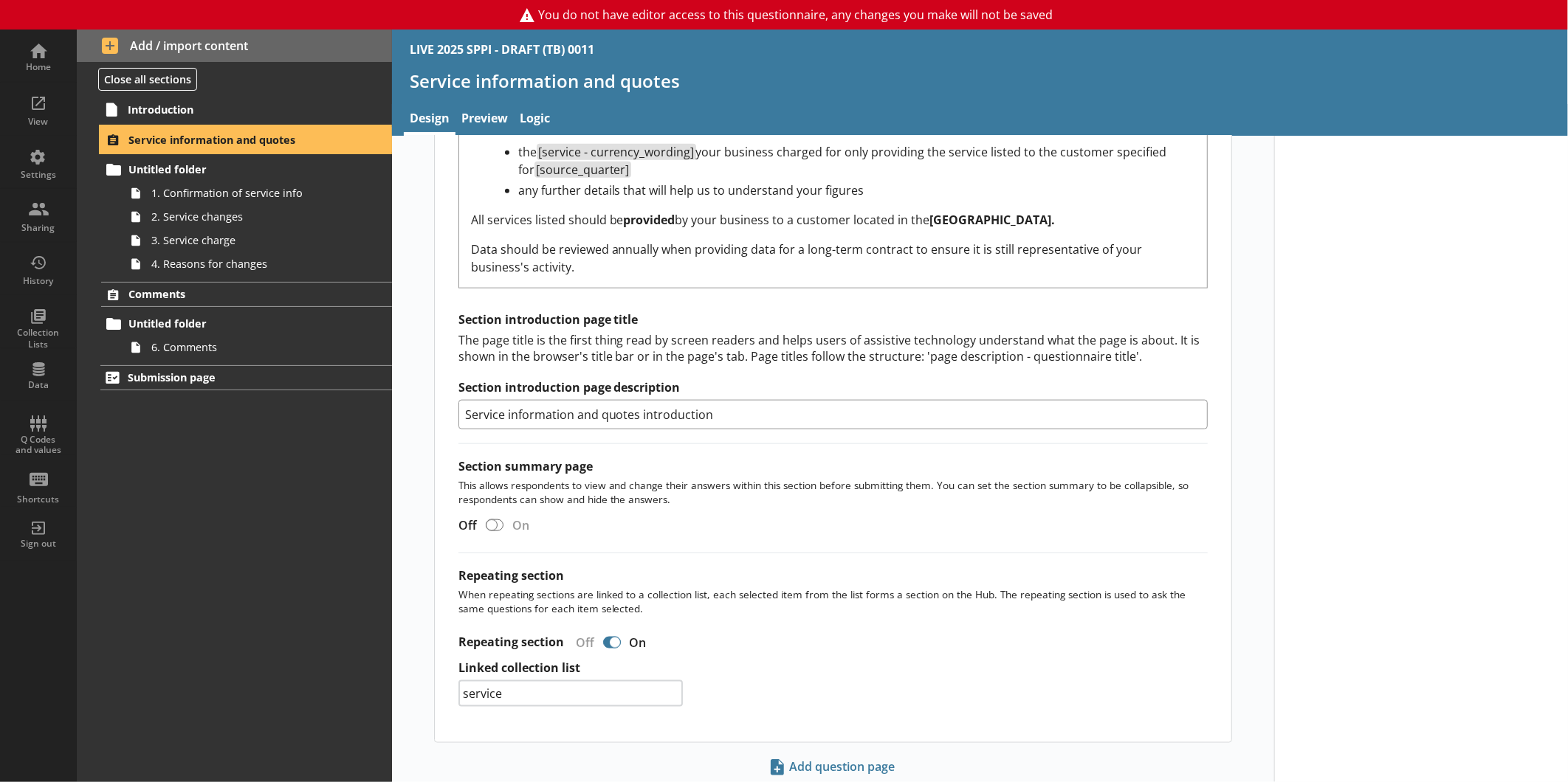
scroll to position [1105, 0]
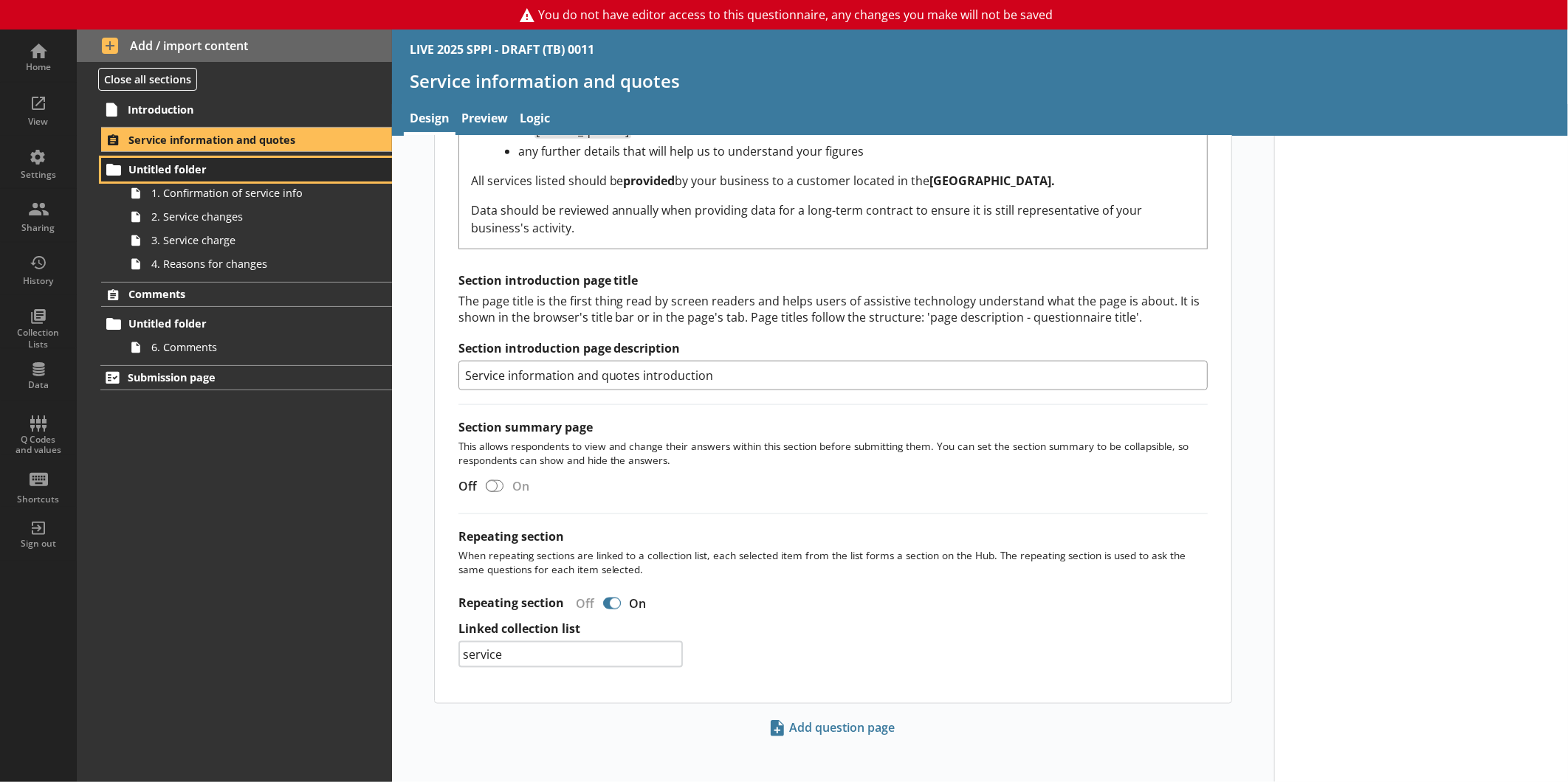
click at [207, 163] on span "Untitled folder" at bounding box center [233, 169] width 210 height 14
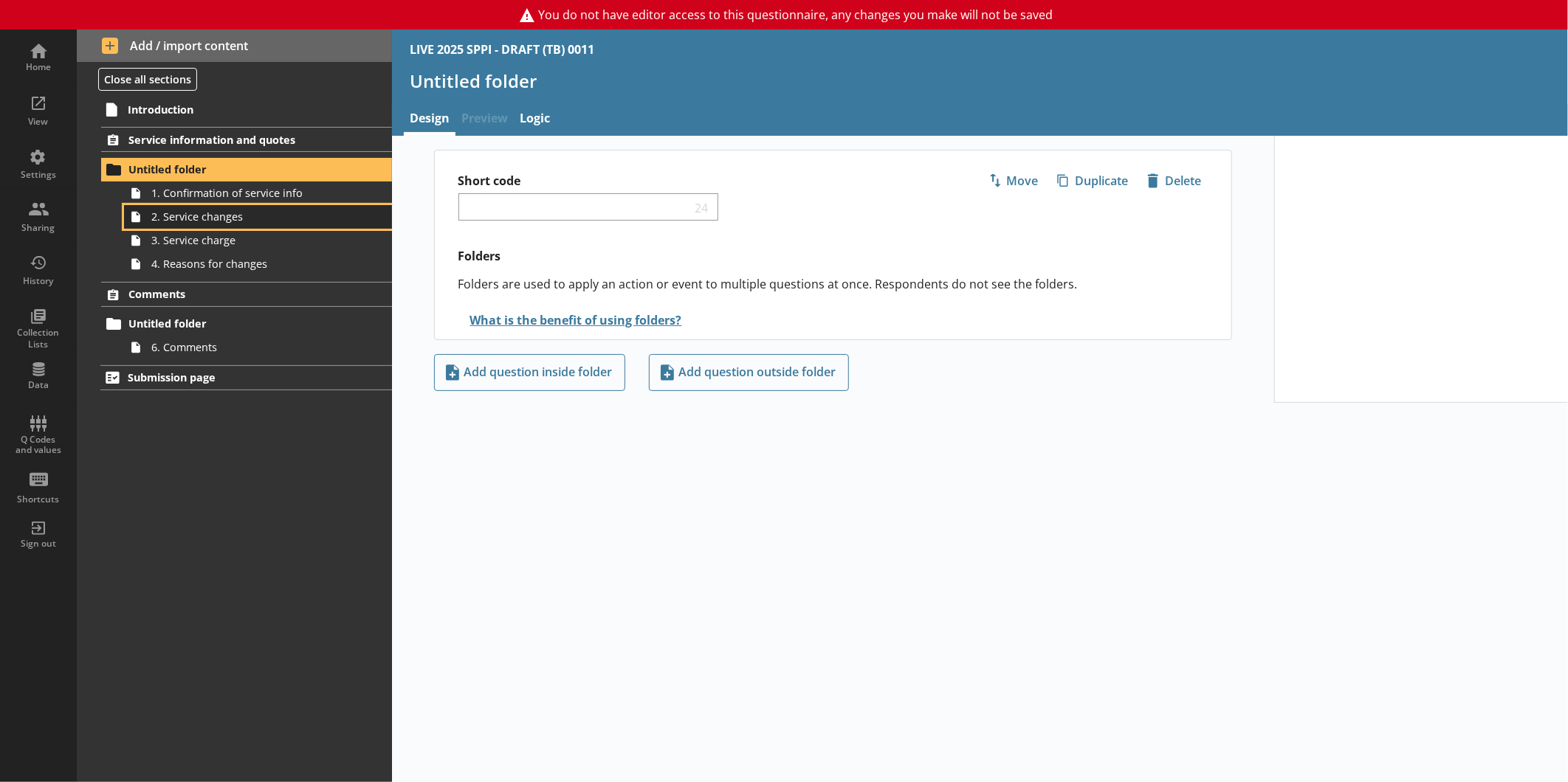
click at [302, 205] on link "2. Service changes" at bounding box center [257, 217] width 267 height 23
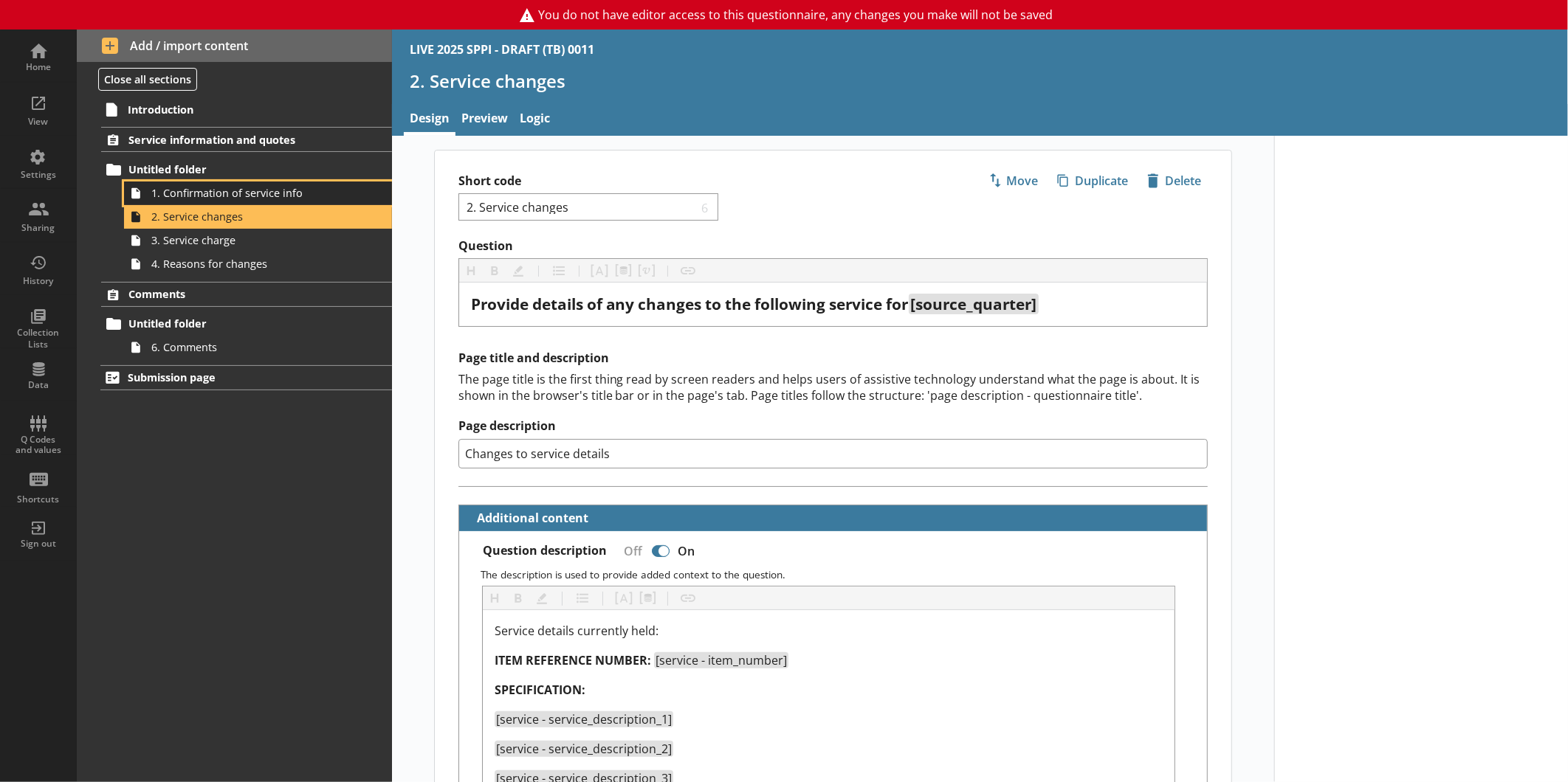
click at [335, 191] on span "1. Confirmation of service info" at bounding box center [248, 193] width 193 height 14
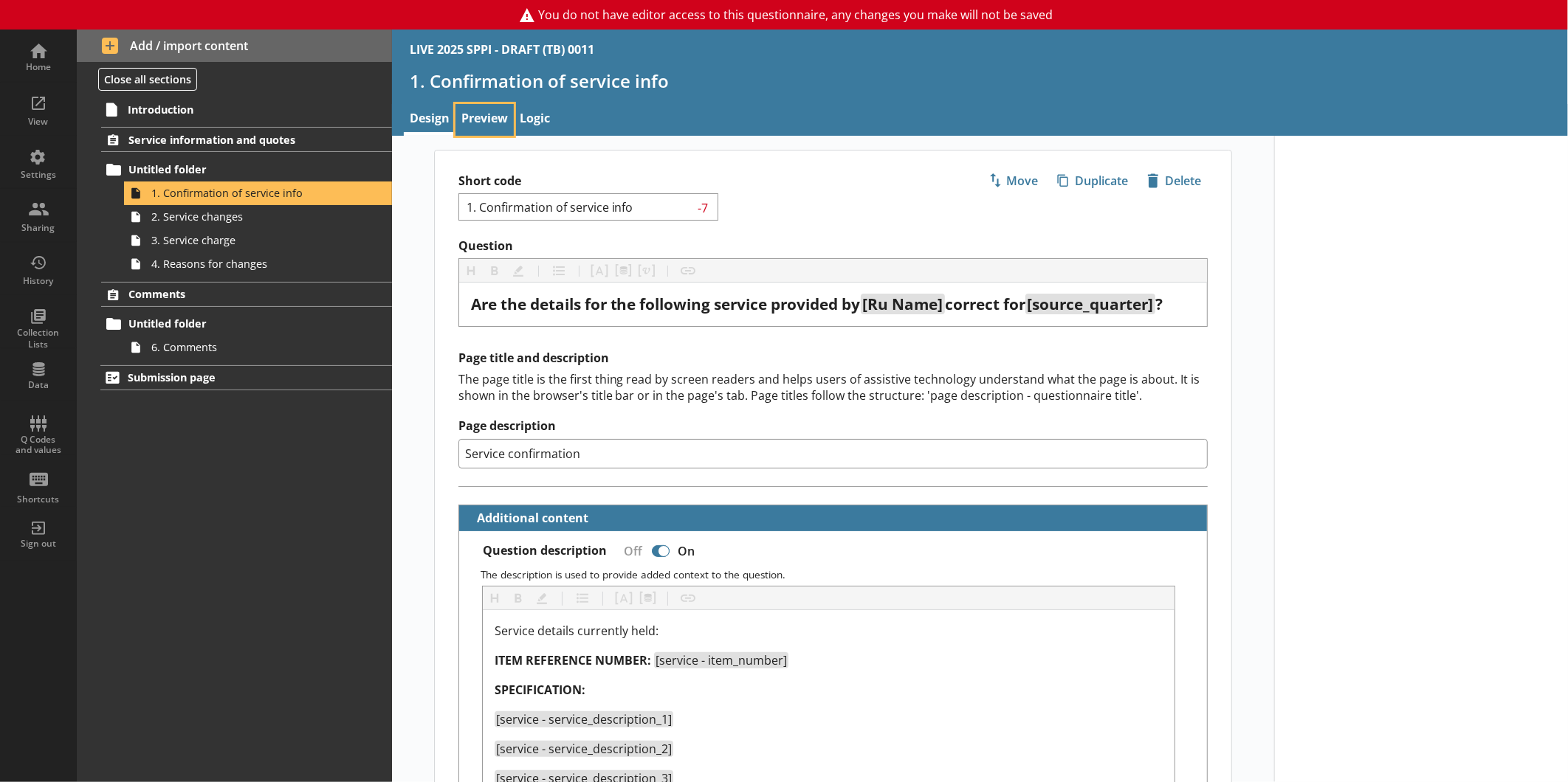
click at [490, 120] on link "Preview" at bounding box center [484, 120] width 58 height 32
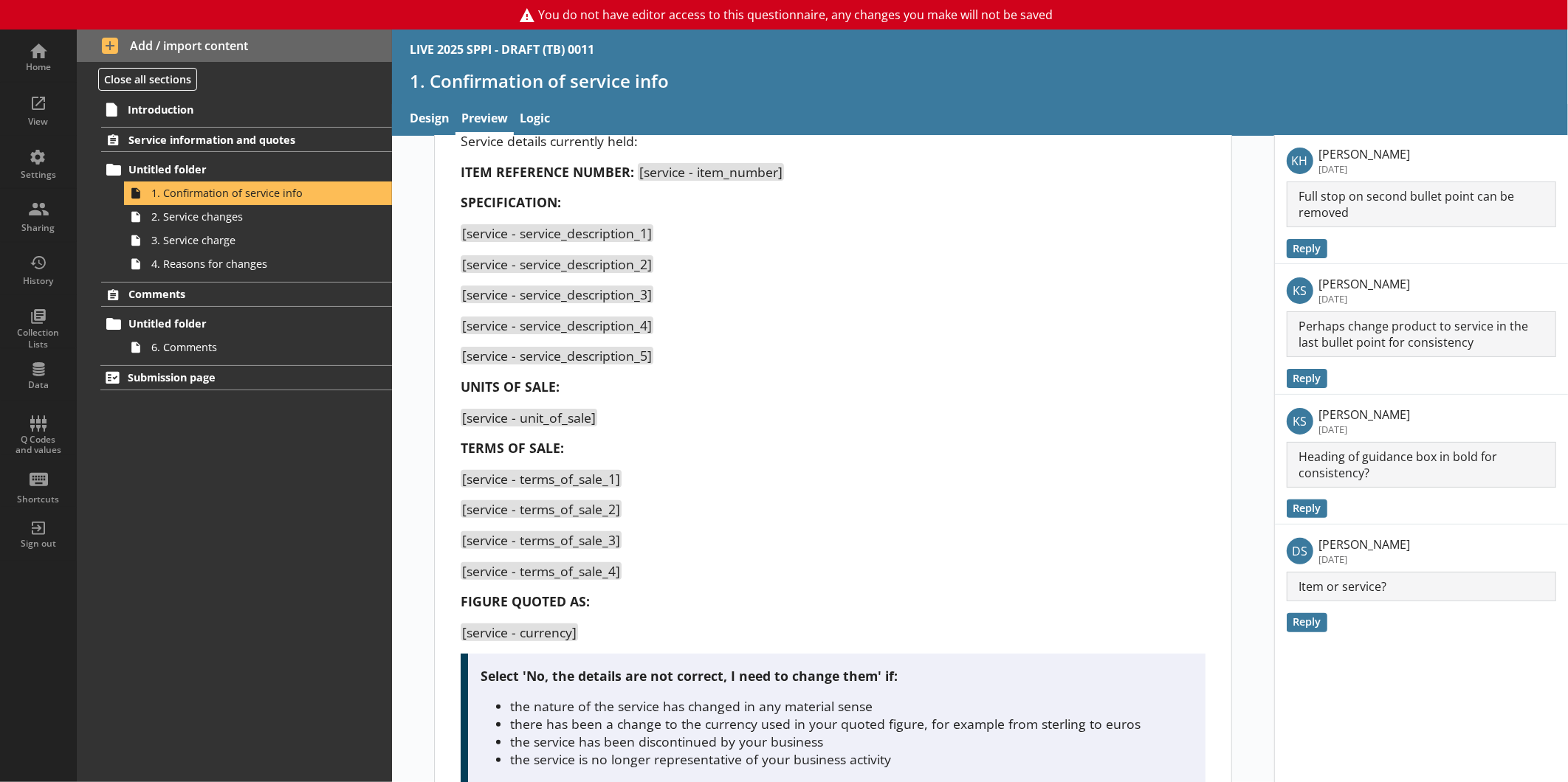
scroll to position [286, 0]
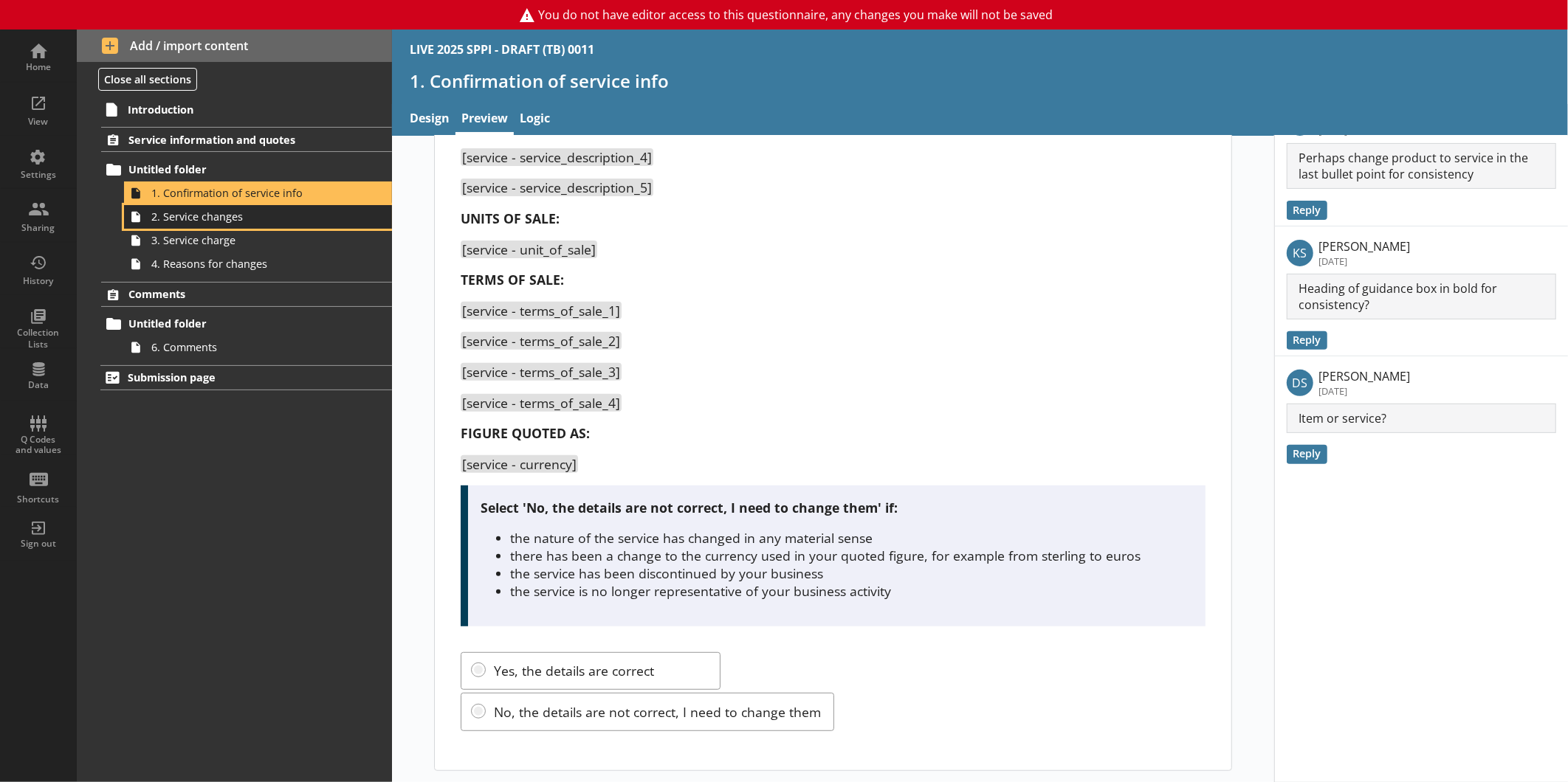
click at [267, 219] on span "2. Service changes" at bounding box center [248, 216] width 193 height 14
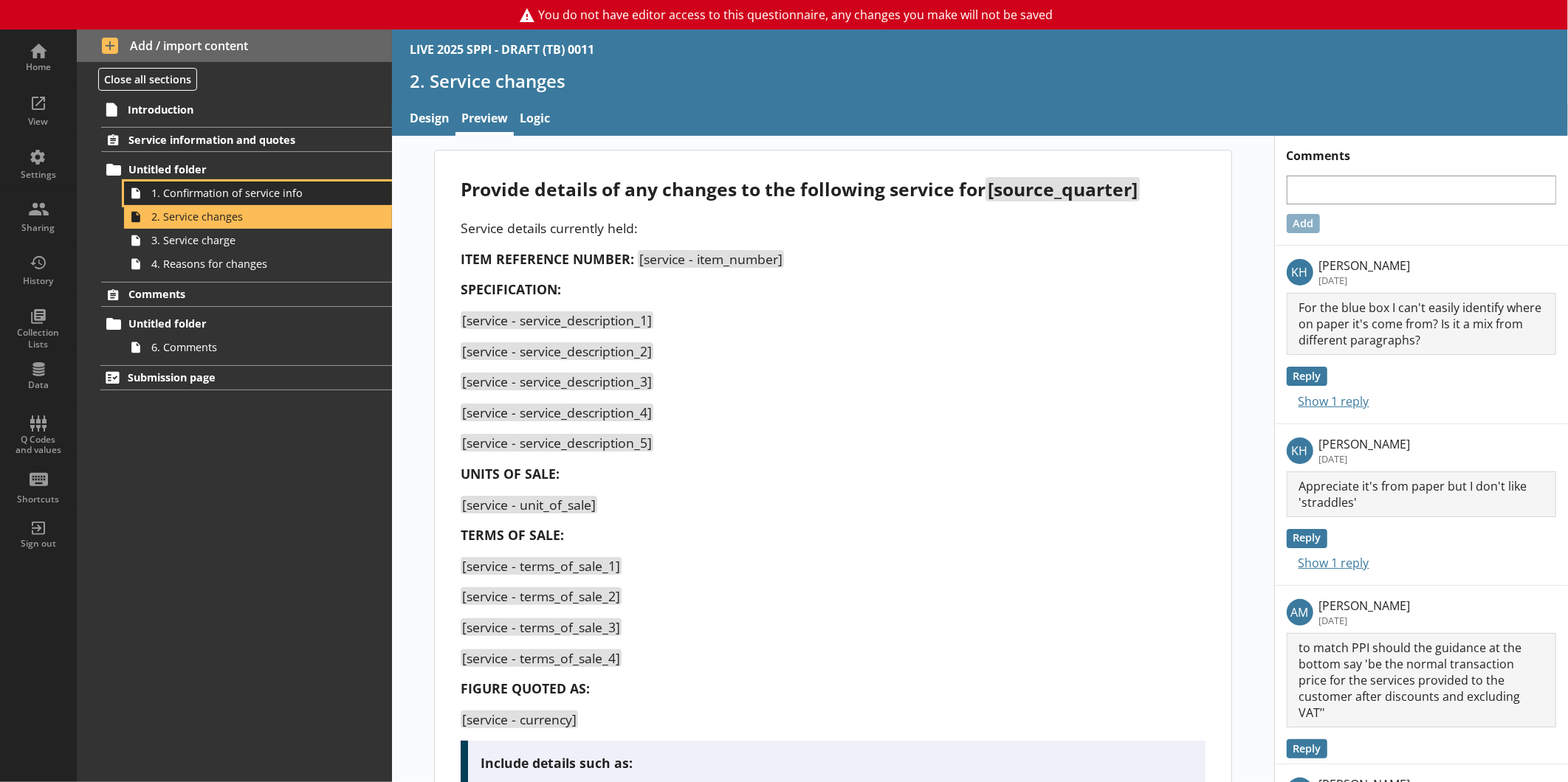
click at [202, 195] on span "1. Confirmation of service info" at bounding box center [248, 193] width 193 height 14
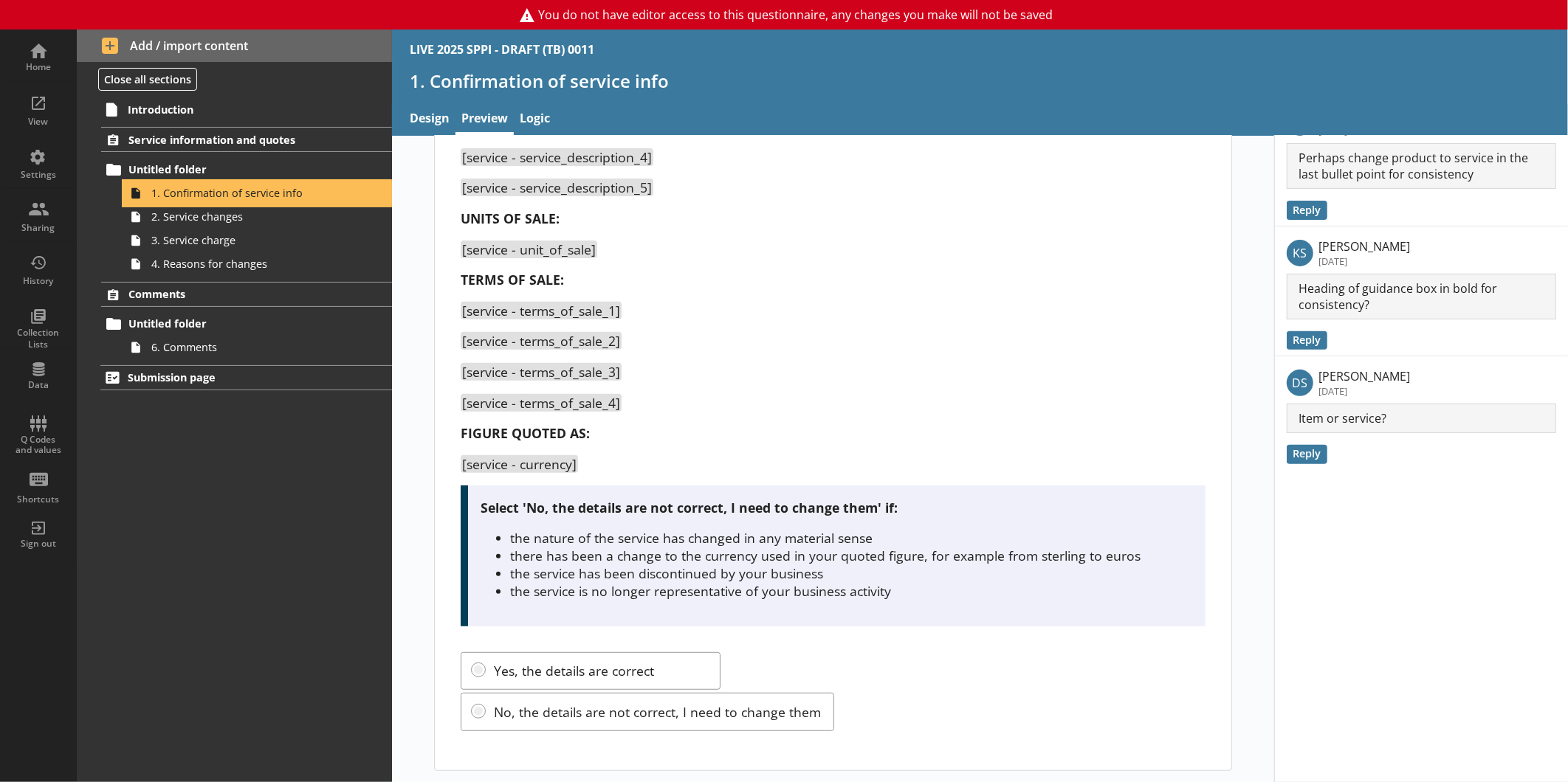
scroll to position [286, 0]
click at [432, 124] on link "Design" at bounding box center [429, 120] width 52 height 32
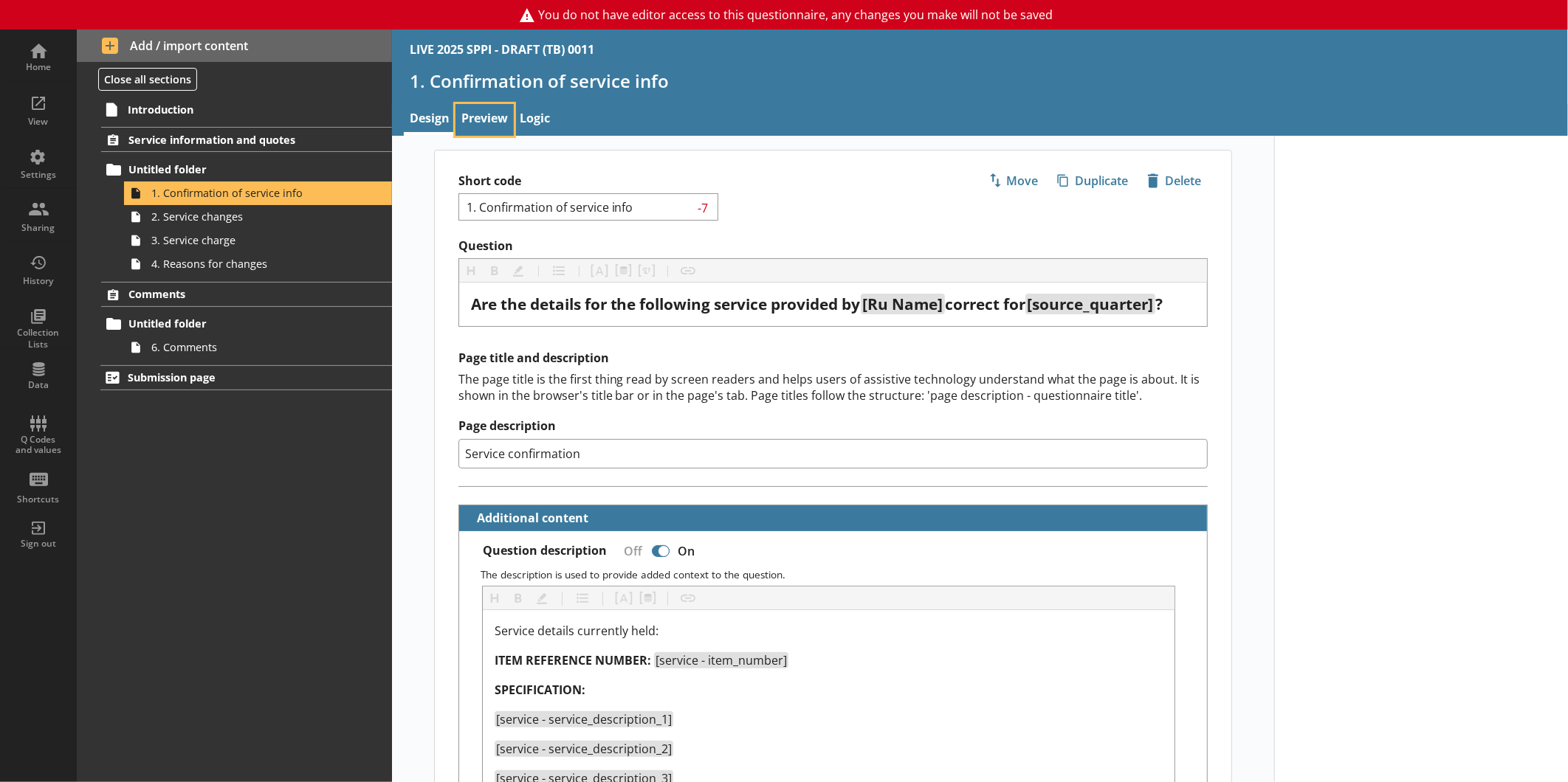
click at [491, 120] on link "Preview" at bounding box center [484, 120] width 58 height 32
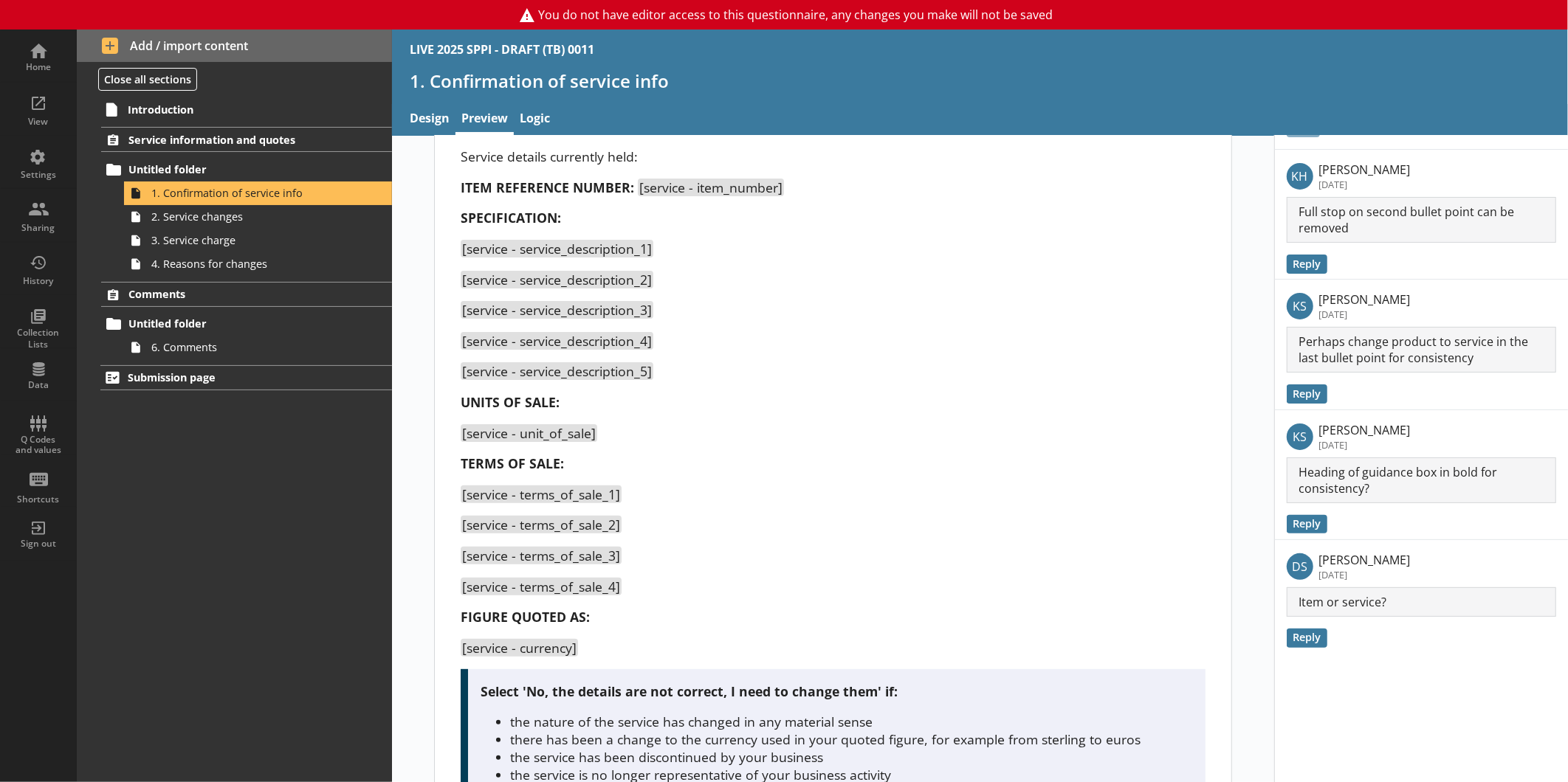
scroll to position [286, 0]
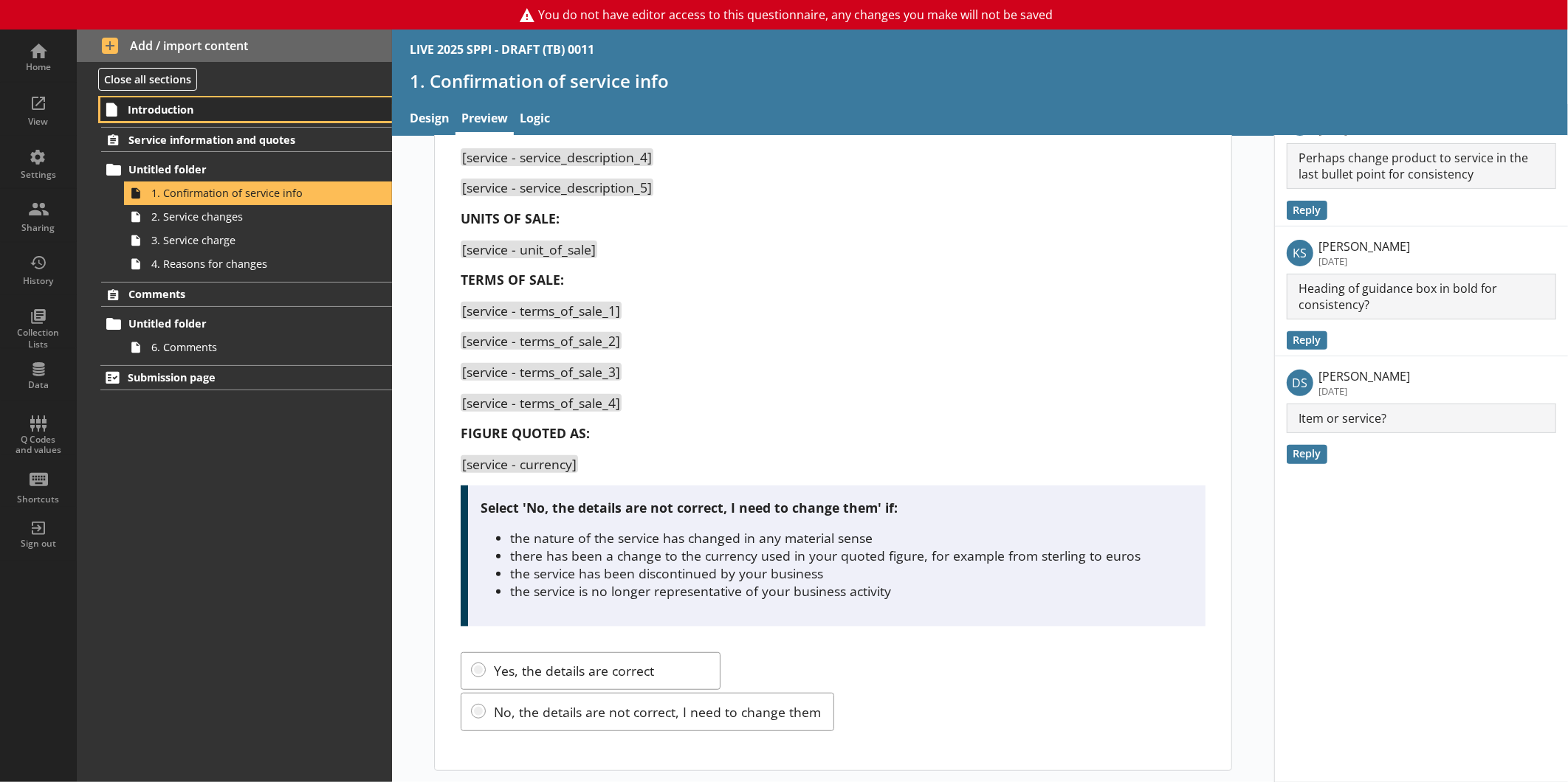
click at [167, 115] on span "Introduction" at bounding box center [232, 109] width 210 height 14
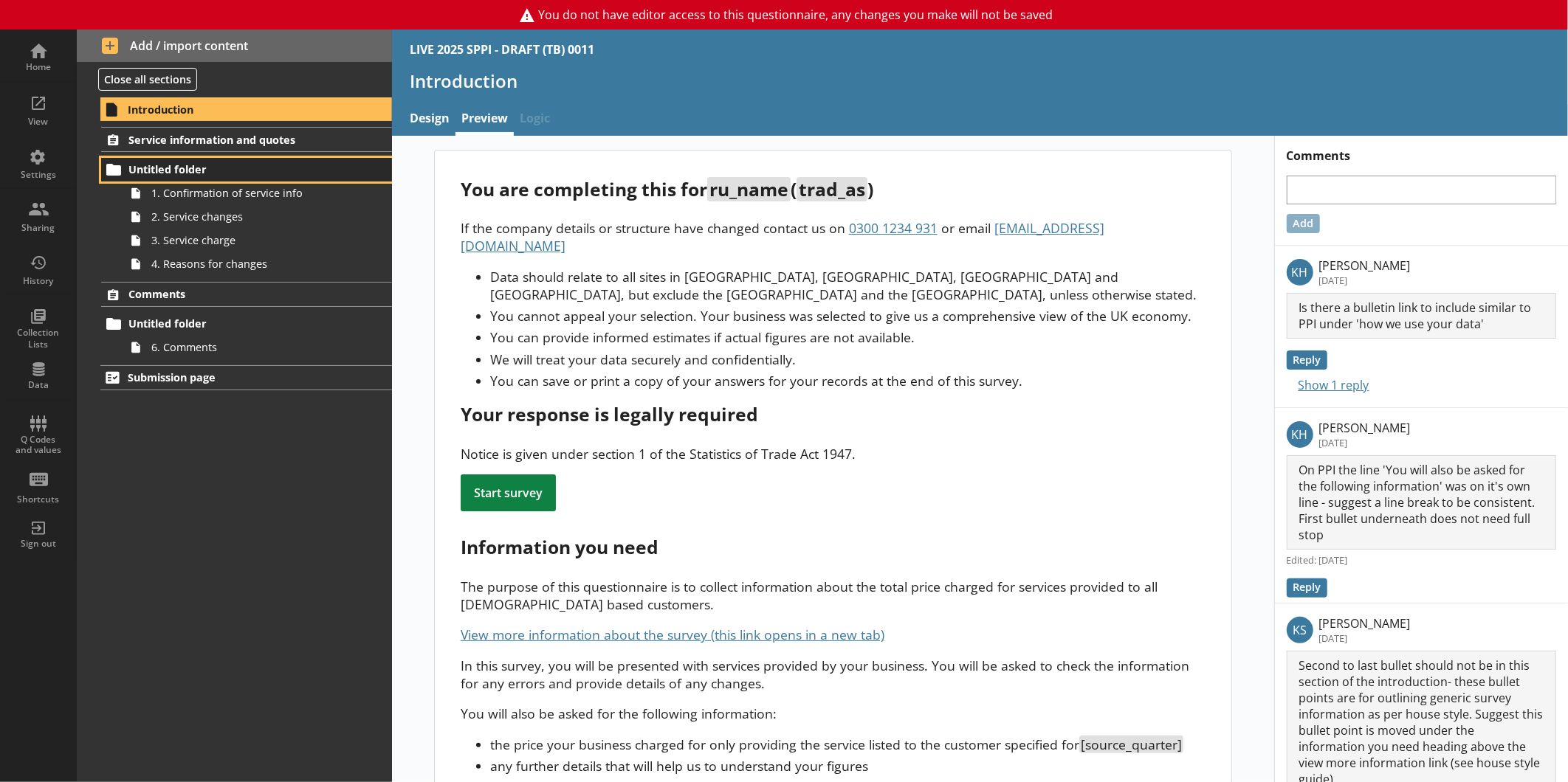
click at [193, 162] on span "Untitled folder" at bounding box center [233, 169] width 210 height 14
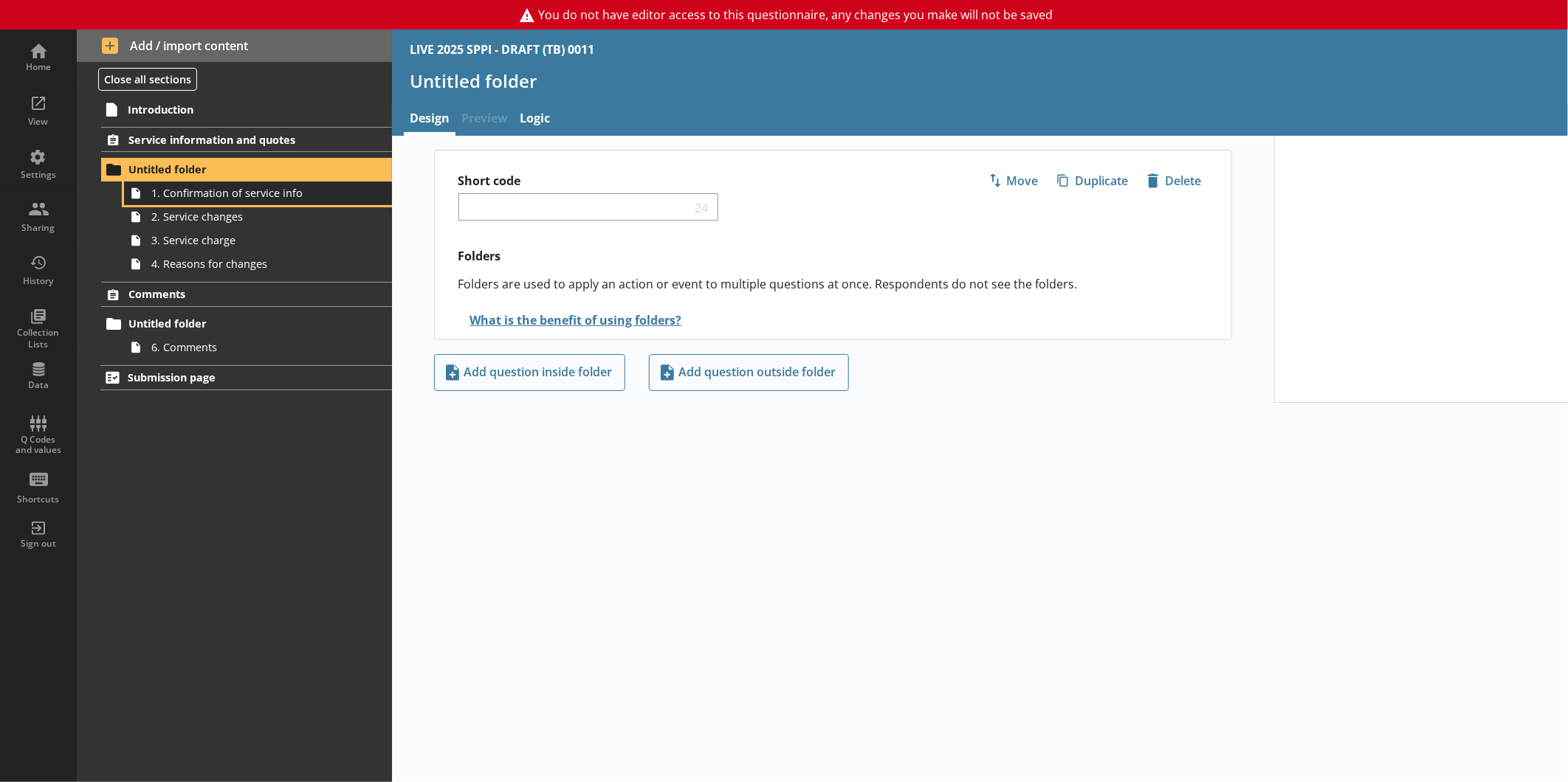
click at [252, 196] on span "1. Confirmation of service info" at bounding box center [248, 193] width 193 height 14
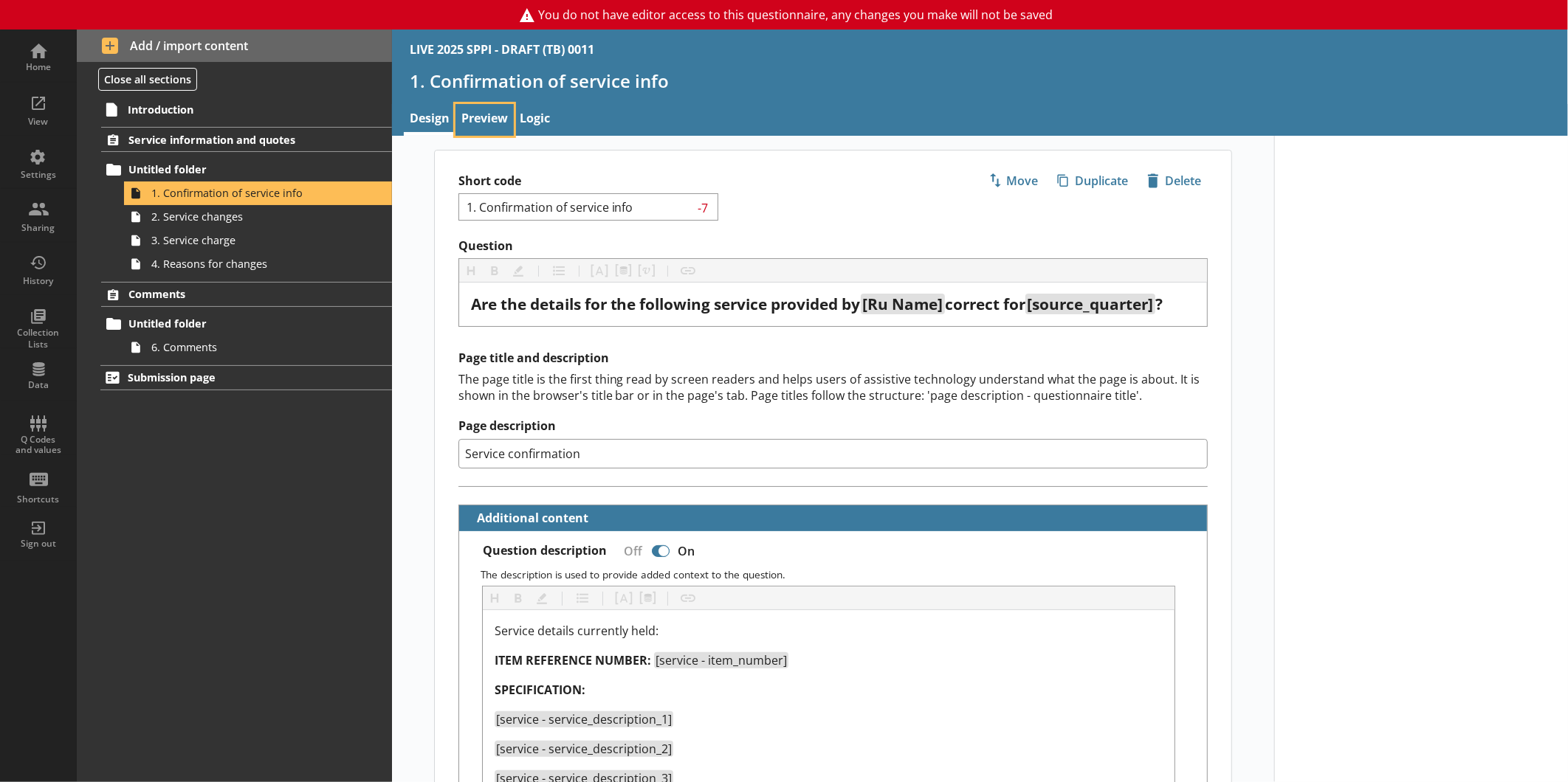
click at [483, 121] on link "Preview" at bounding box center [484, 120] width 58 height 32
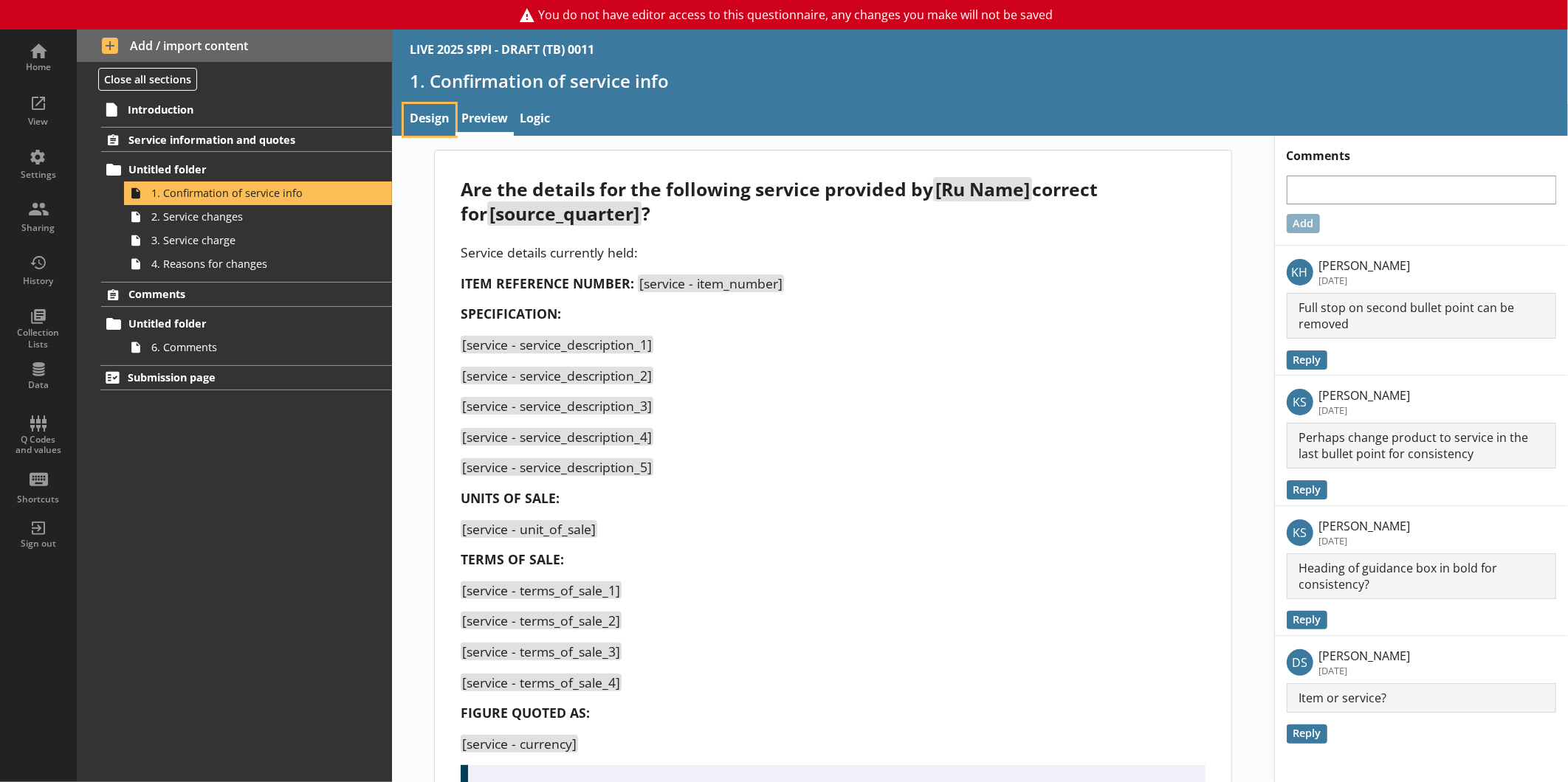
click at [445, 115] on link "Design" at bounding box center [429, 120] width 52 height 32
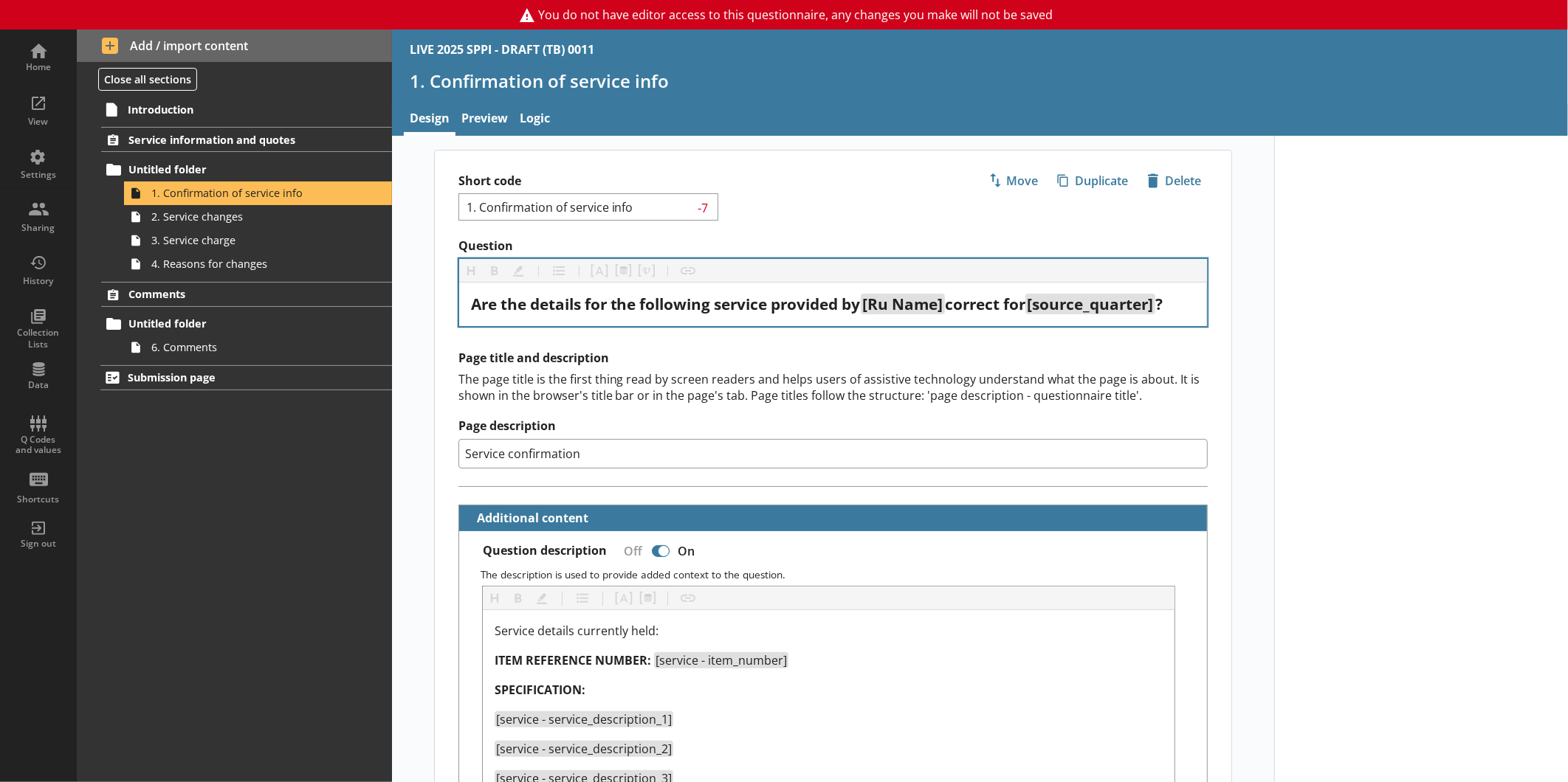
type textarea "x"
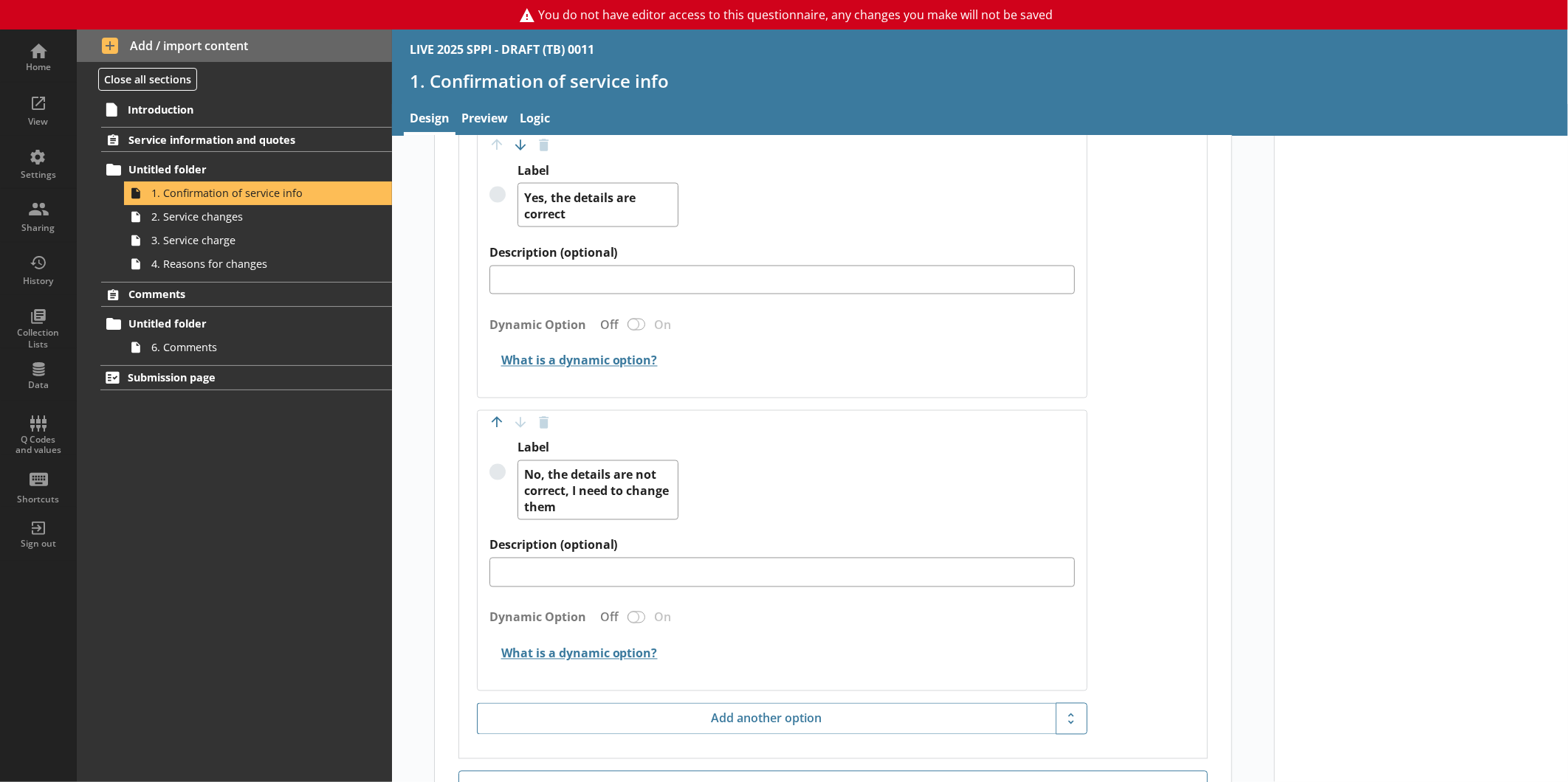
scroll to position [1688, 0]
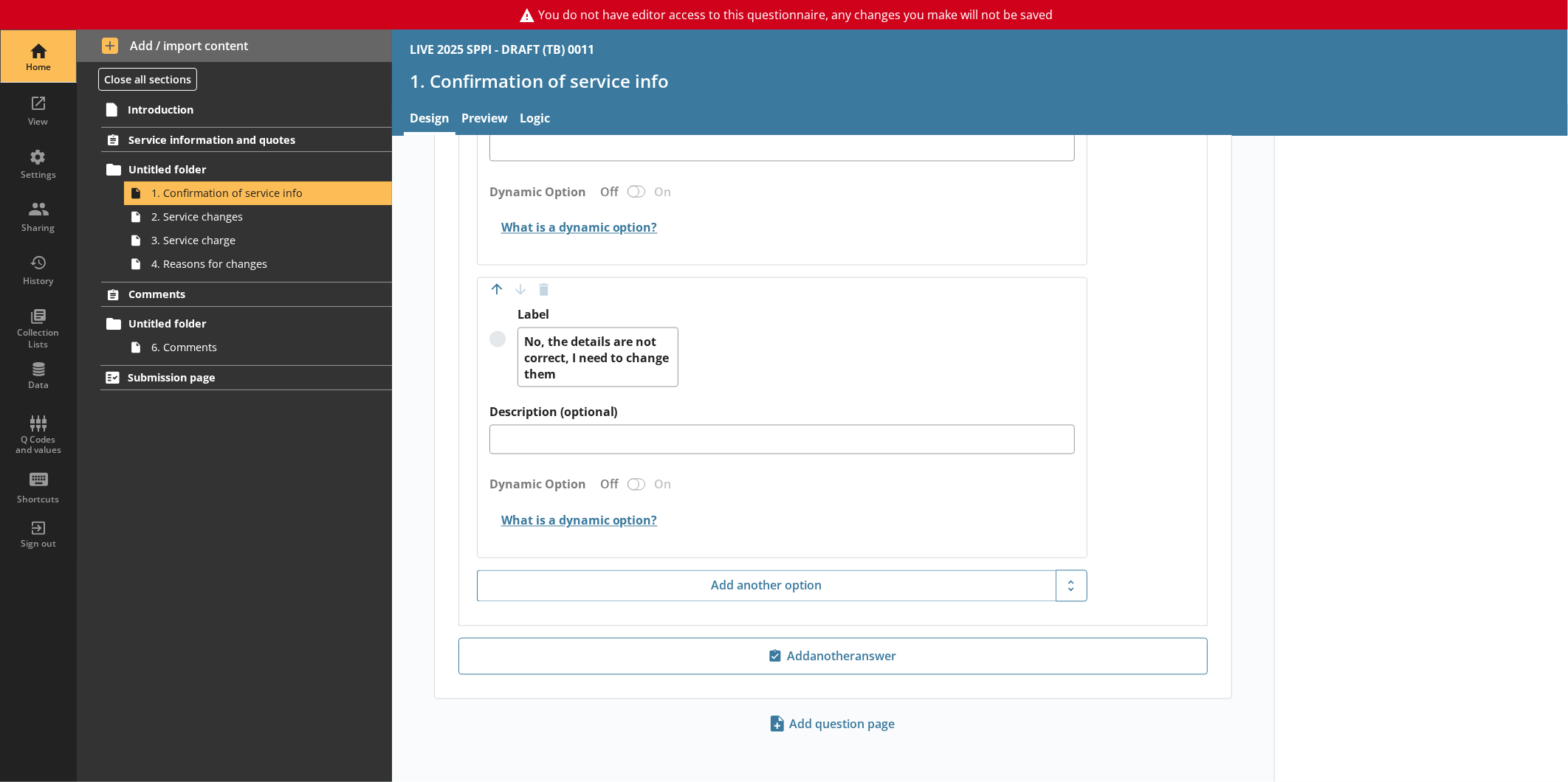
click at [38, 62] on div "Home" at bounding box center [38, 67] width 52 height 12
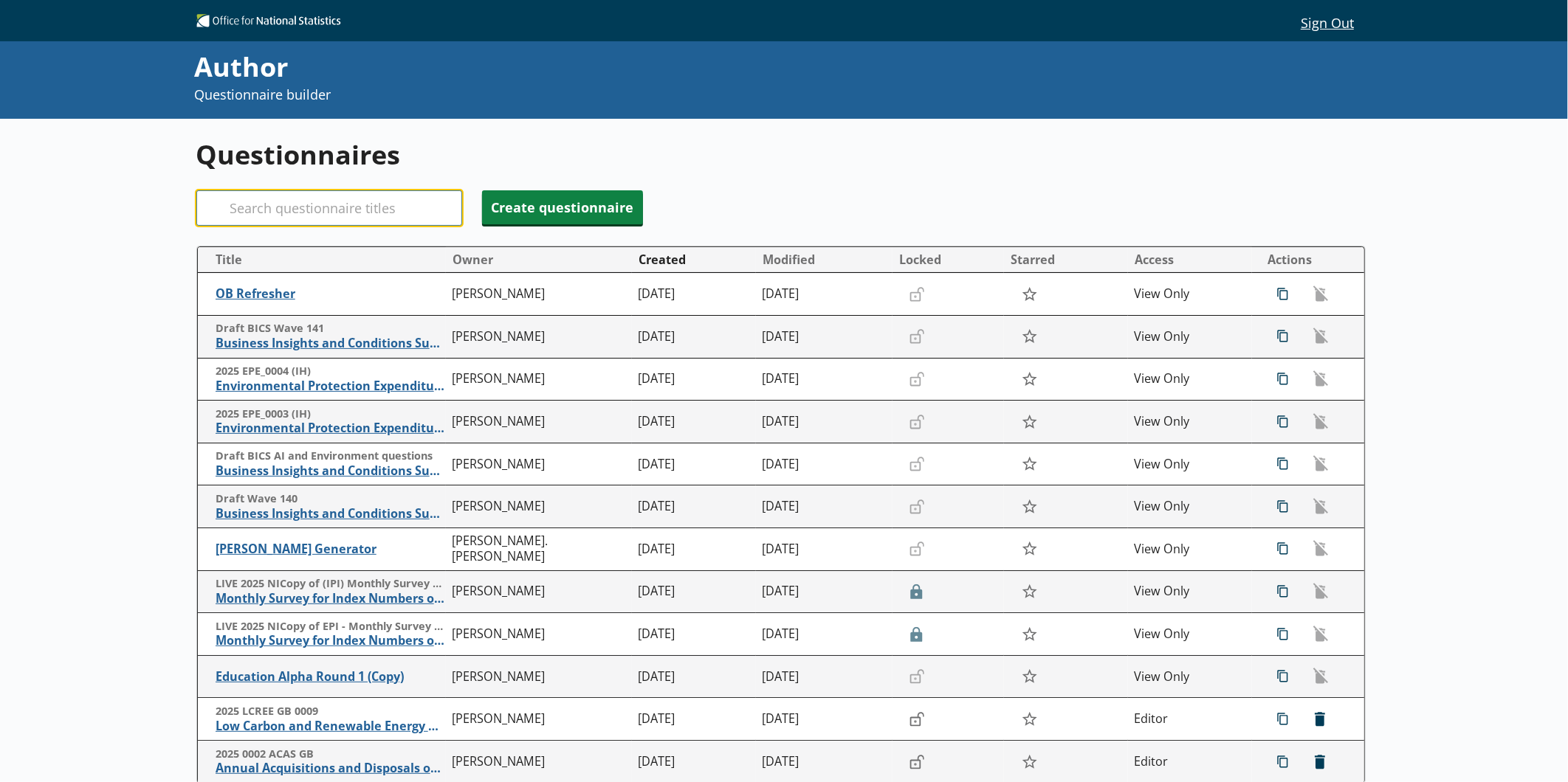
click at [347, 194] on input "Search" at bounding box center [329, 208] width 266 height 35
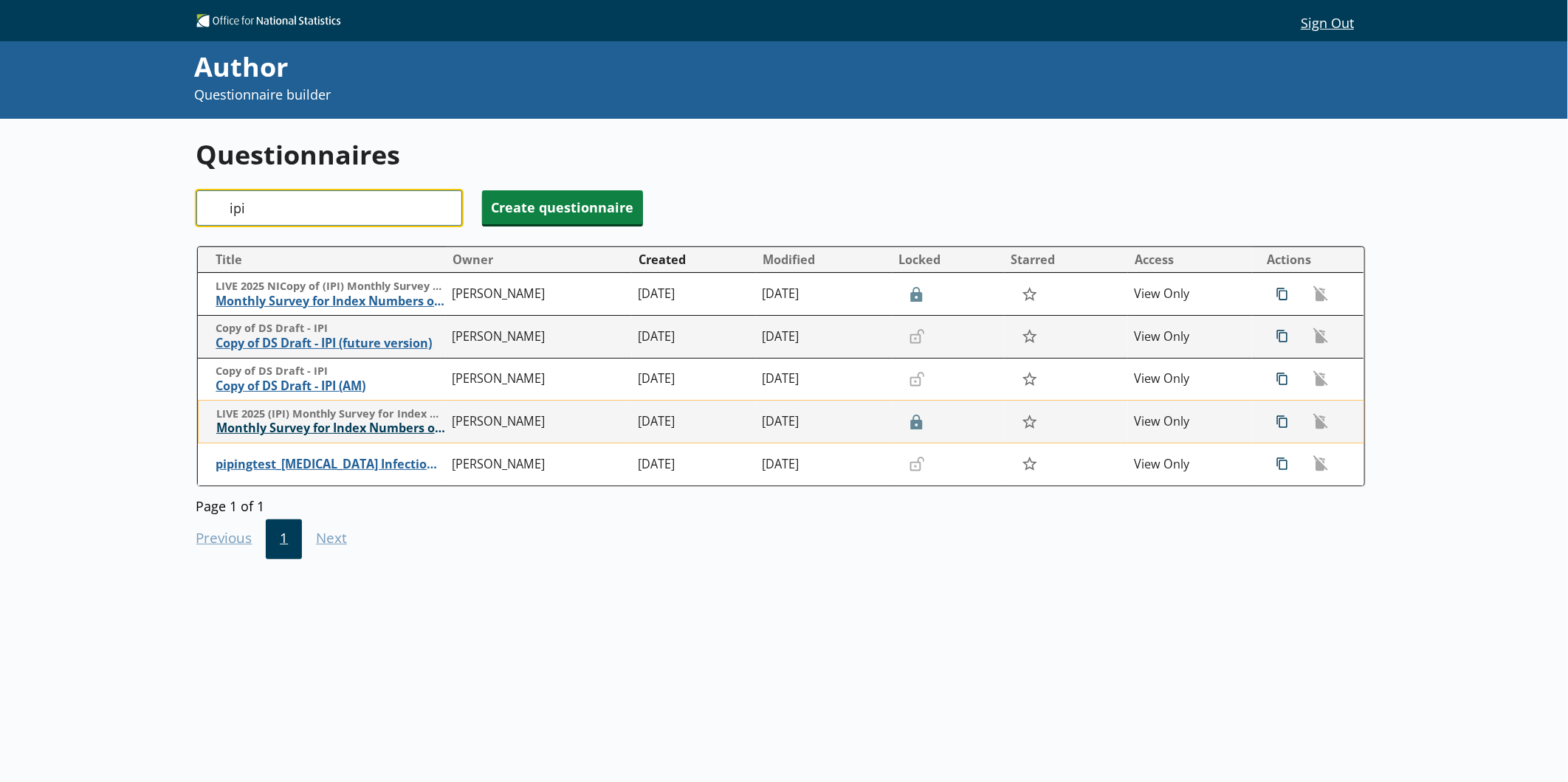
type input "ipi"
click at [331, 426] on span "Monthly Survey for Index Numbers of Import Prices - Price Quotation Return" at bounding box center [330, 428] width 229 height 16
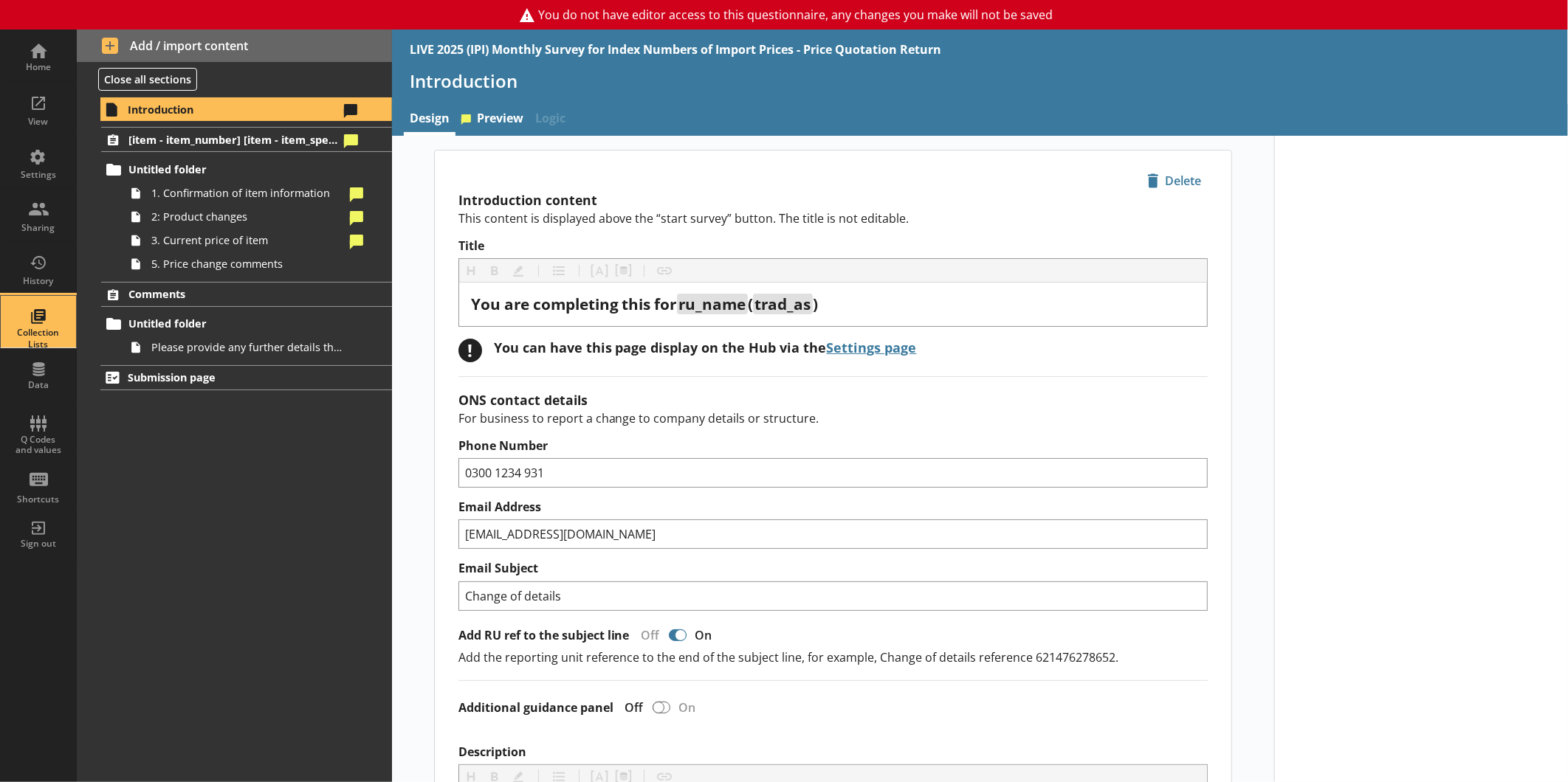
click at [48, 331] on div "Collection Lists" at bounding box center [38, 338] width 52 height 23
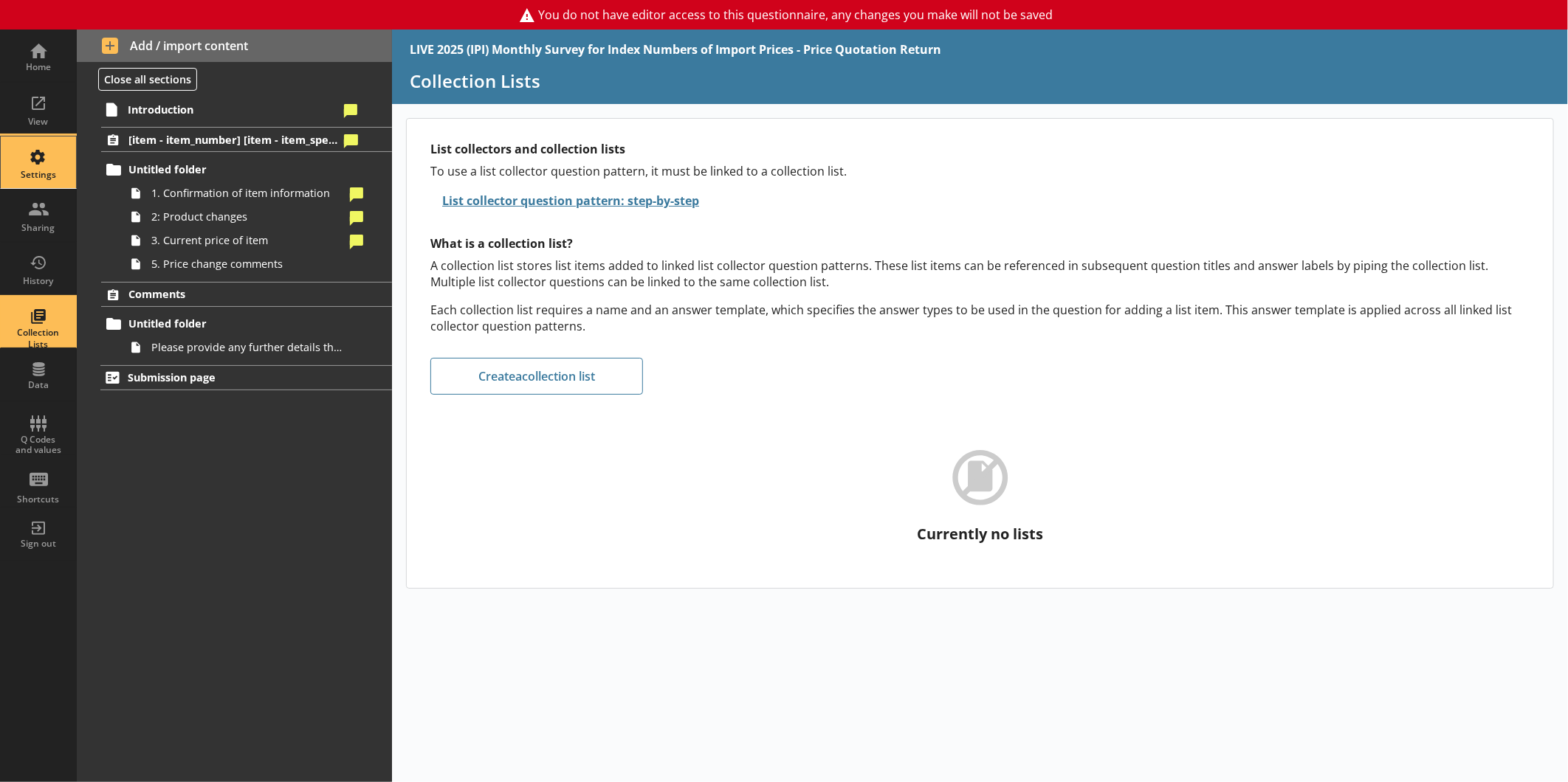
click at [43, 170] on div "Settings" at bounding box center [38, 175] width 52 height 12
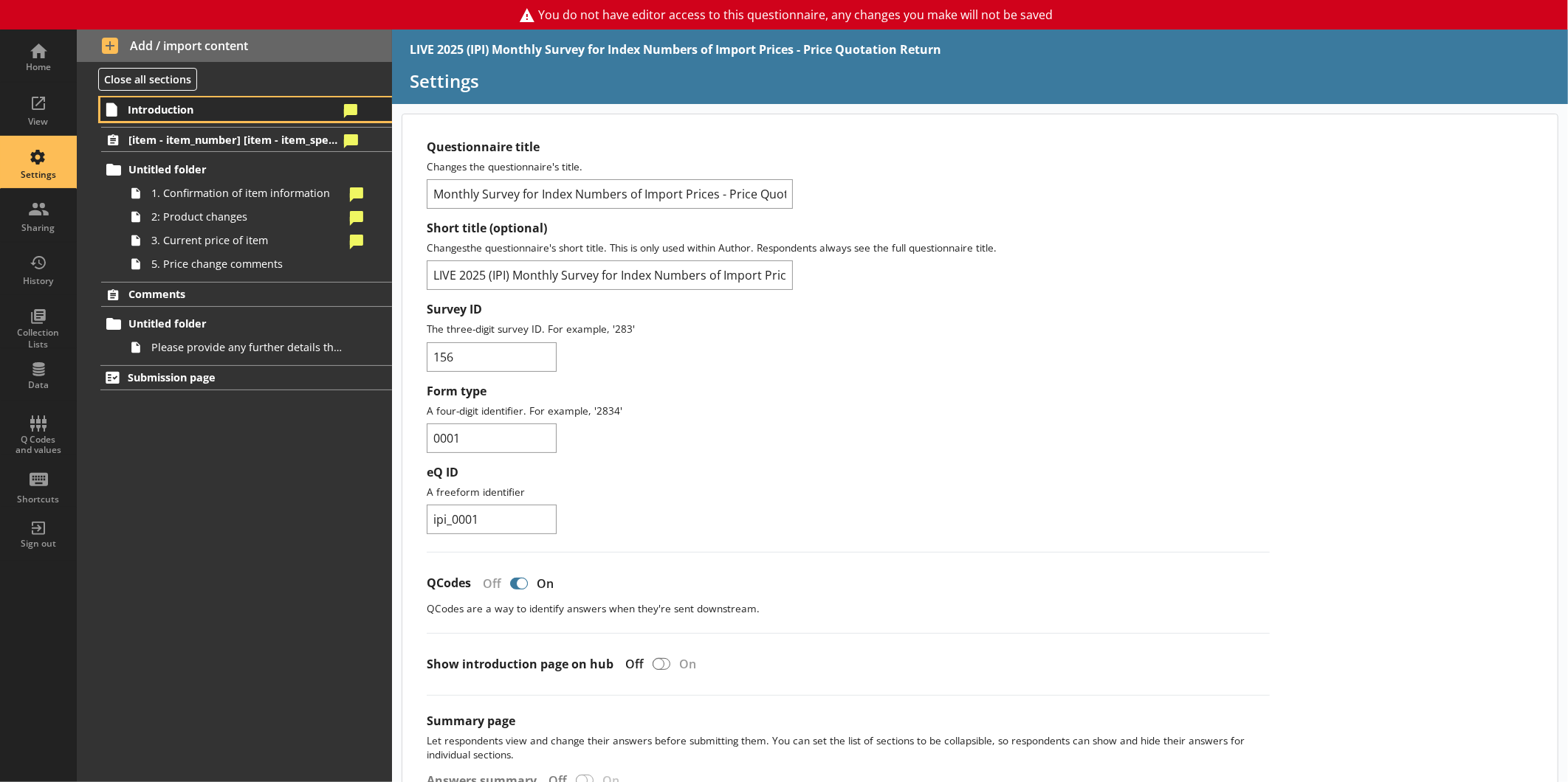
click at [267, 111] on span "Introduction" at bounding box center [232, 109] width 210 height 14
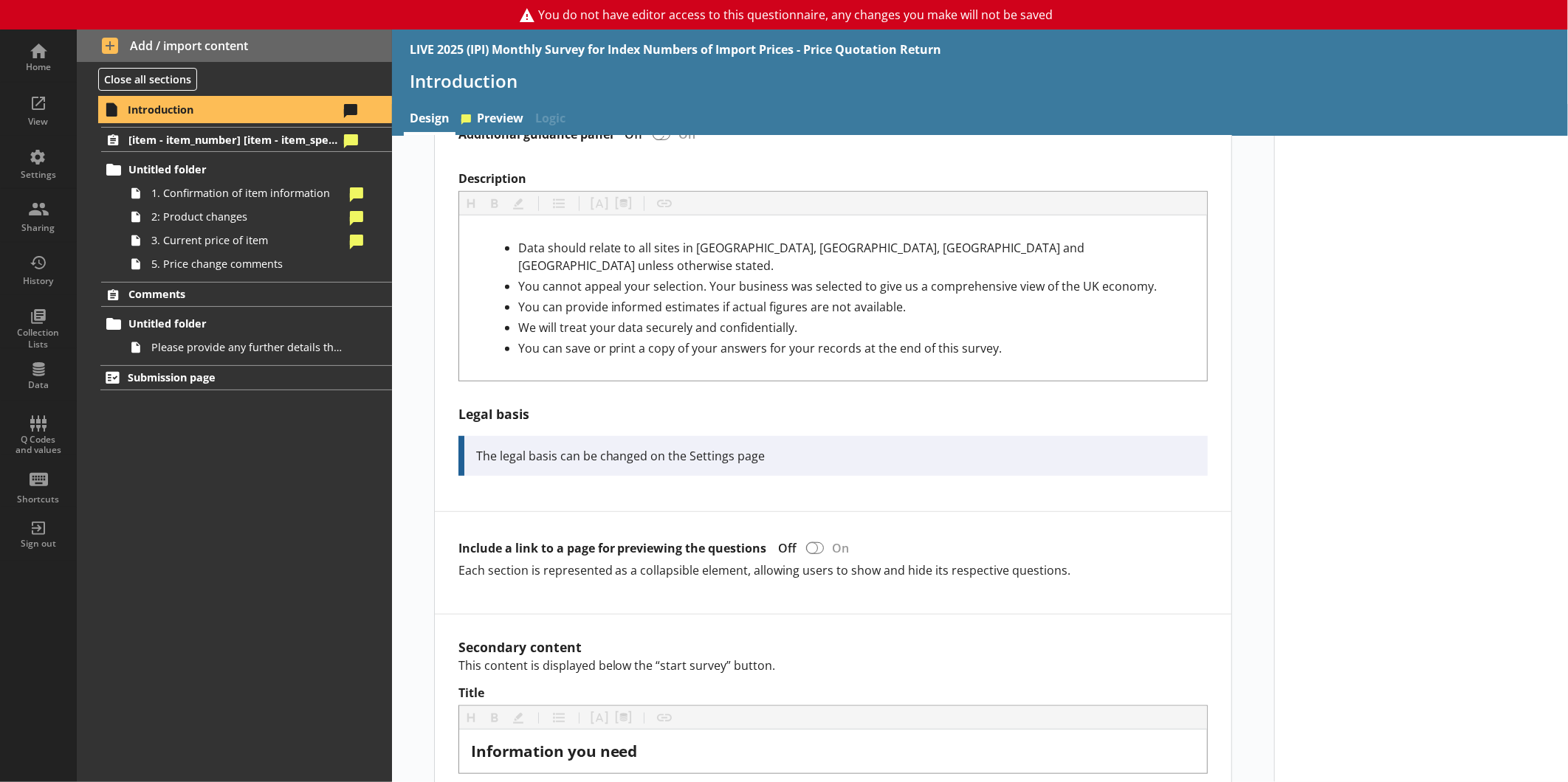
scroll to position [656, 0]
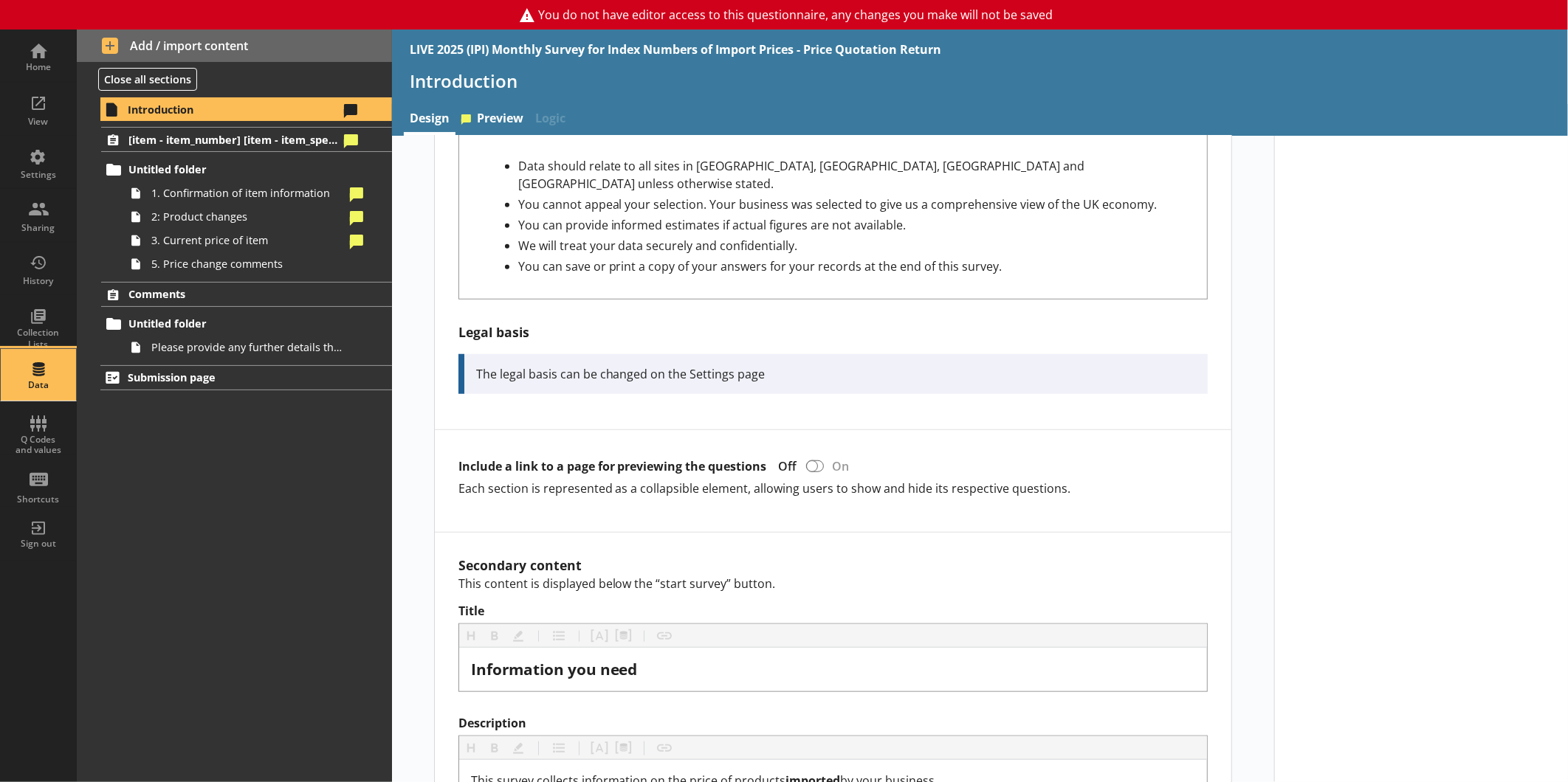
click at [39, 382] on div "Data" at bounding box center [38, 385] width 52 height 12
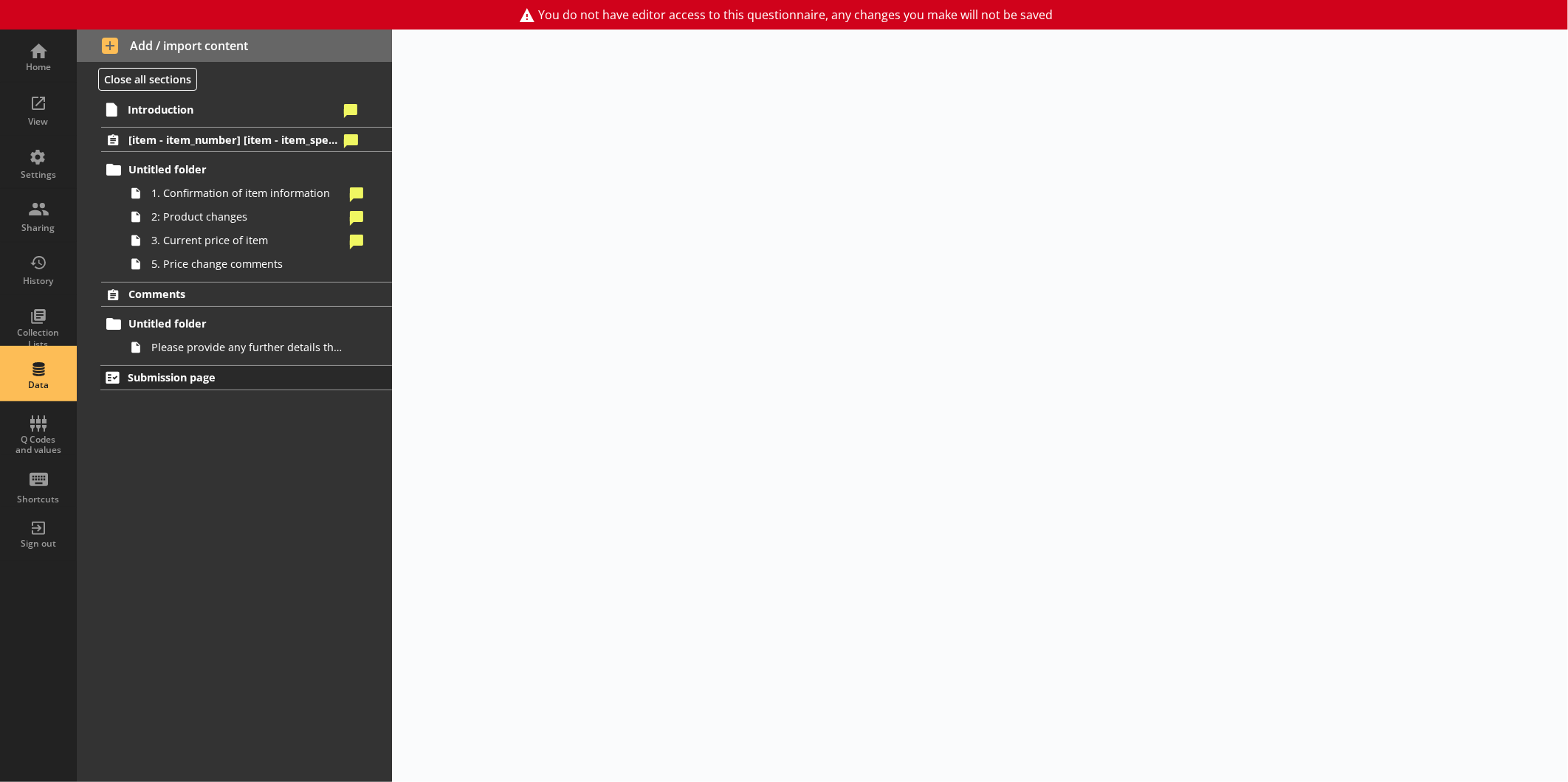
select select "Text_Optional"
select select "Date"
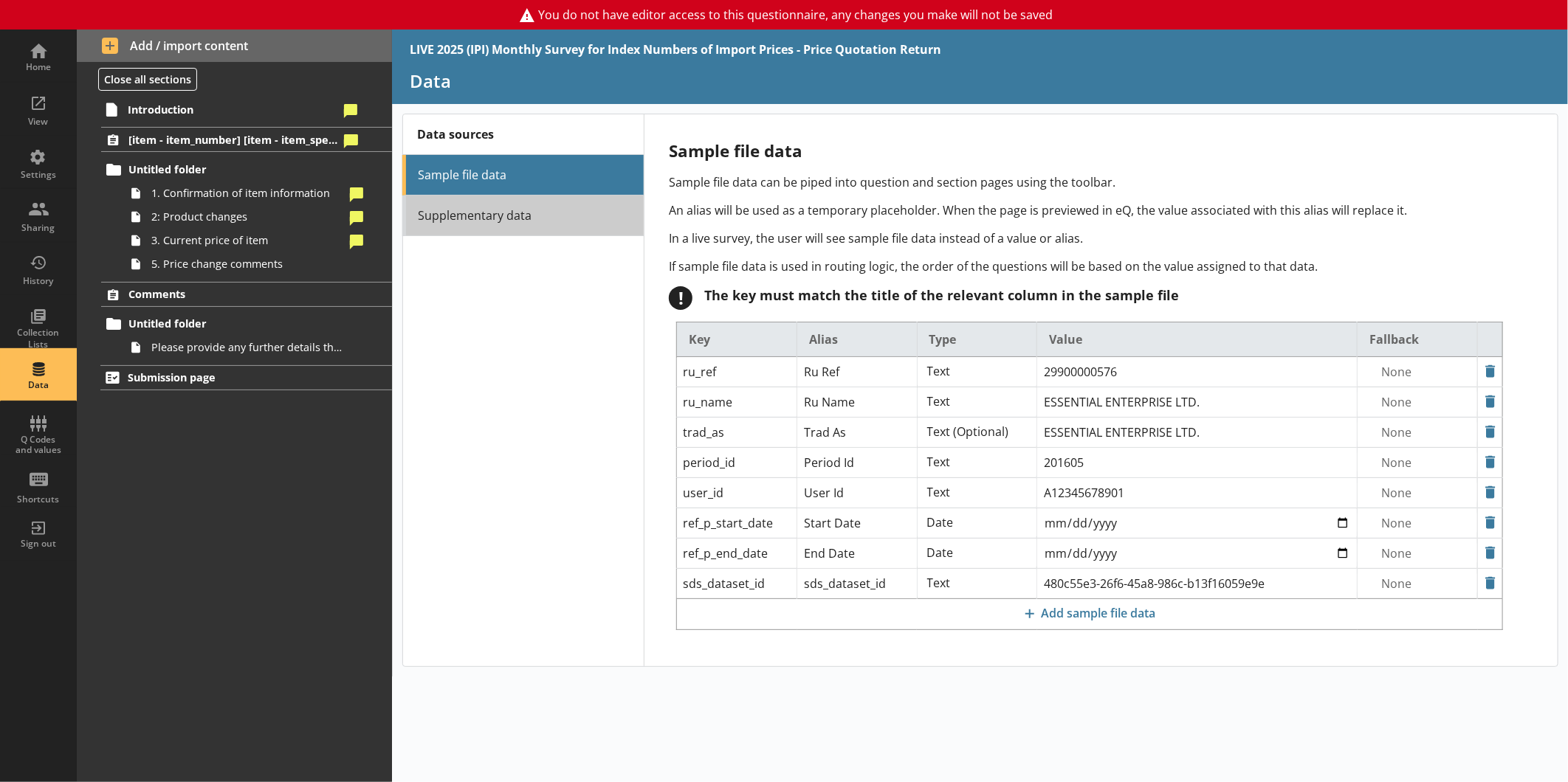
click at [470, 226] on link "Supplementary data" at bounding box center [523, 216] width 241 height 41
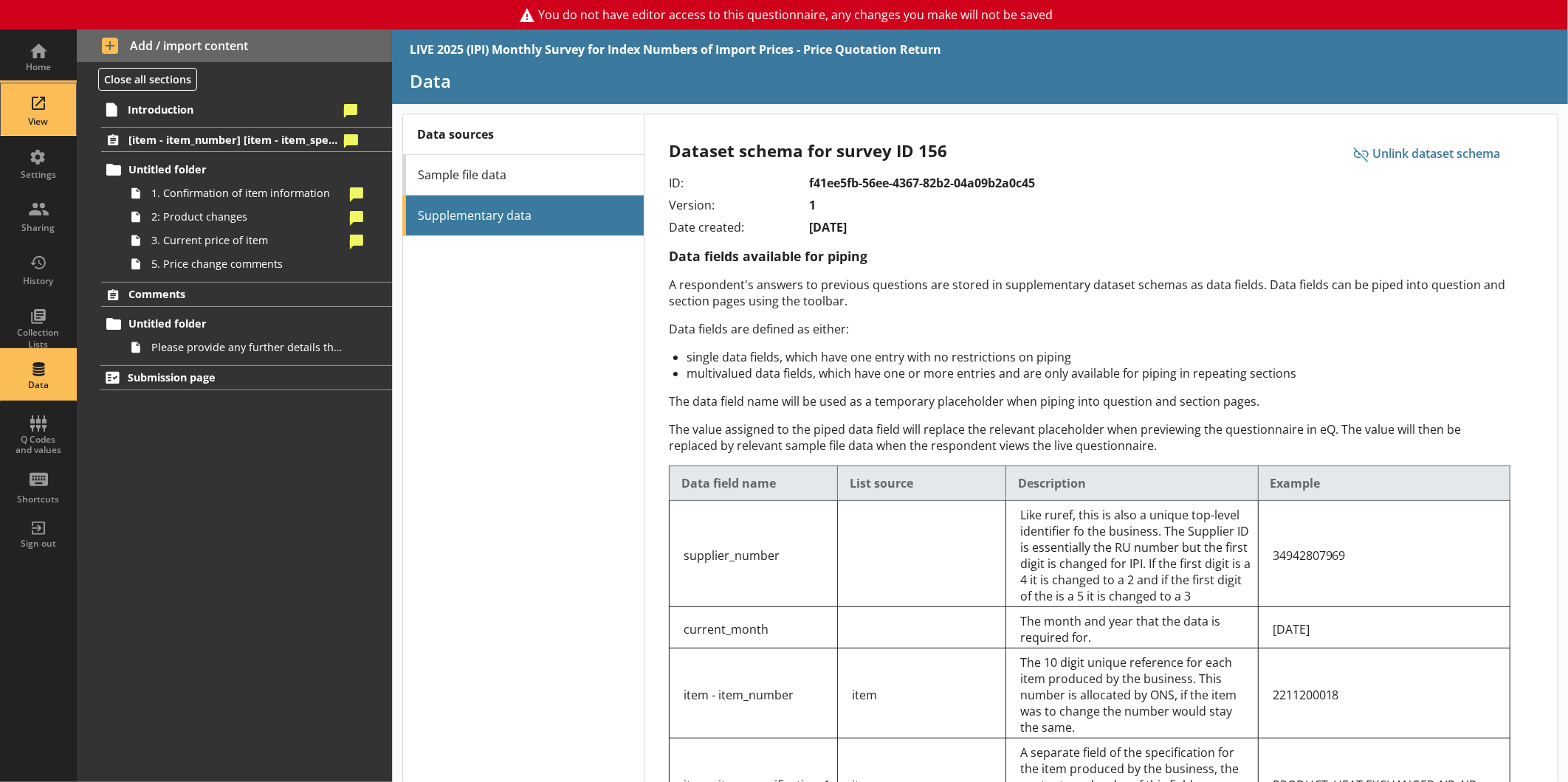
click at [43, 109] on div "View" at bounding box center [38, 109] width 52 height 52
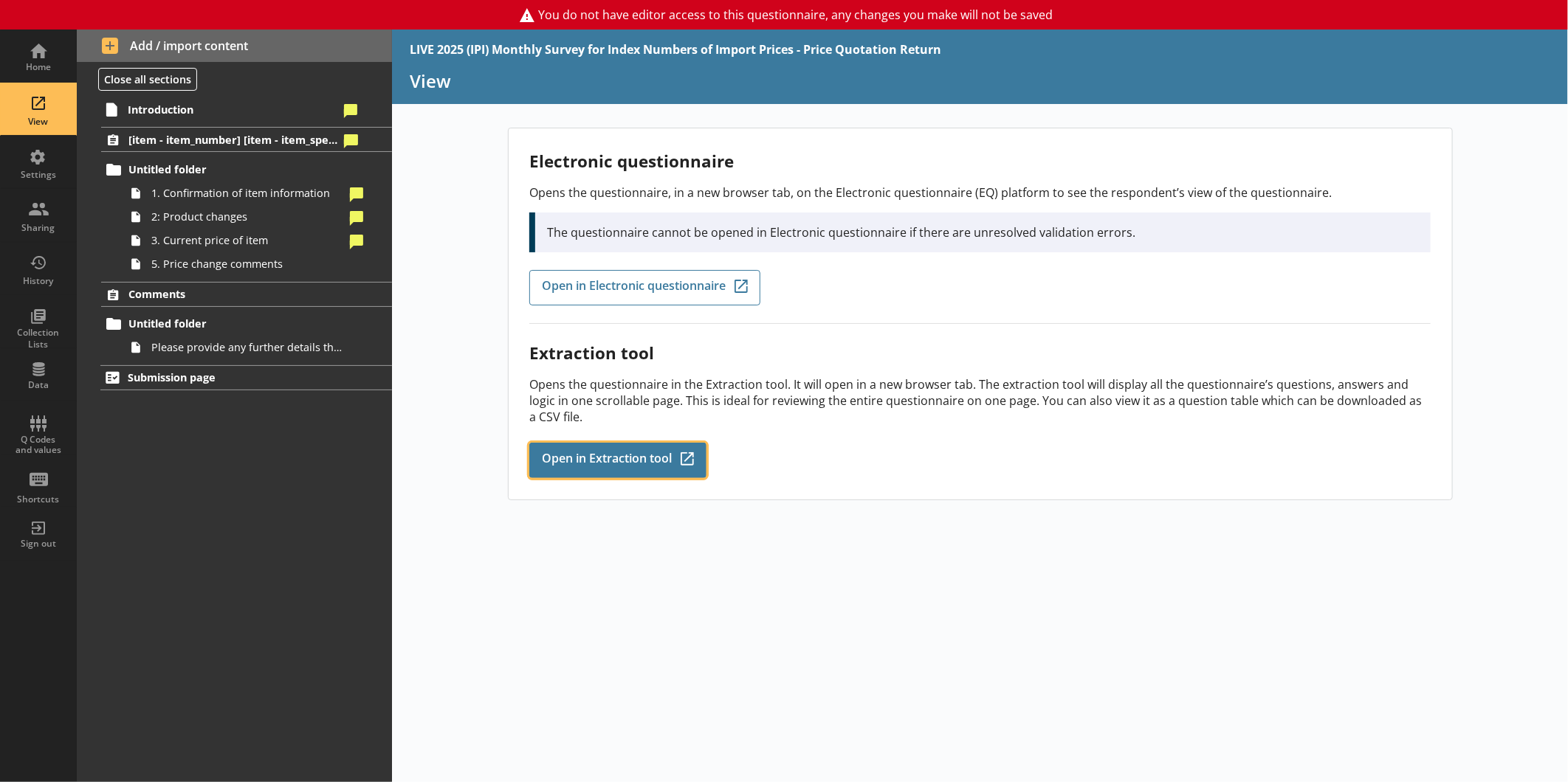
click at [610, 469] on link "Open in Extraction tool Q-Codes_Icon Created with Sketch." at bounding box center [618, 460] width 177 height 35
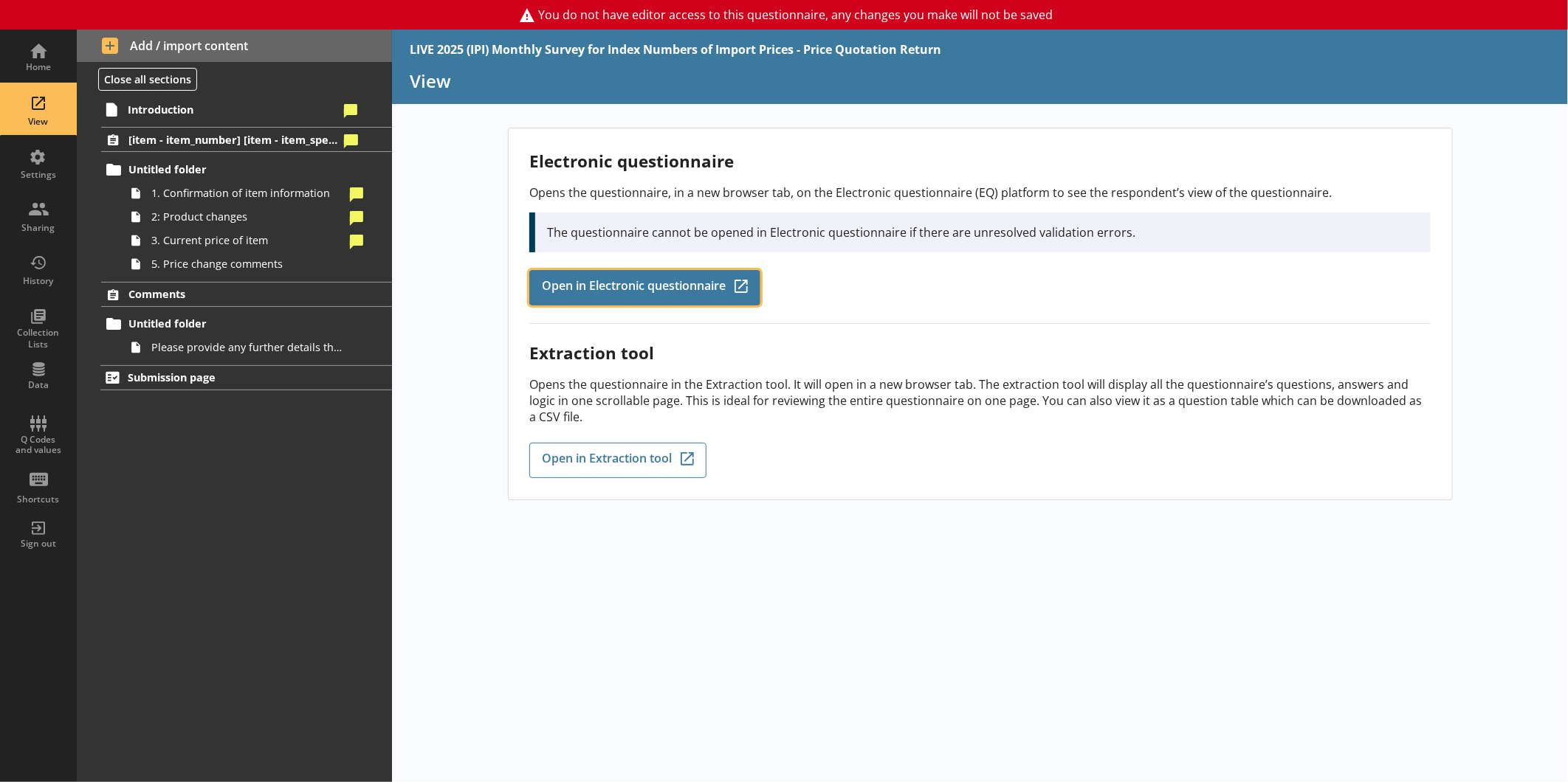
click at [645, 299] on link "Open in Electronic questionnaire Q-Codes_Icon Created with Sketch." at bounding box center [644, 288] width 231 height 35
click at [595, 283] on span "Open in Electronic questionnaire" at bounding box center [633, 288] width 184 height 17
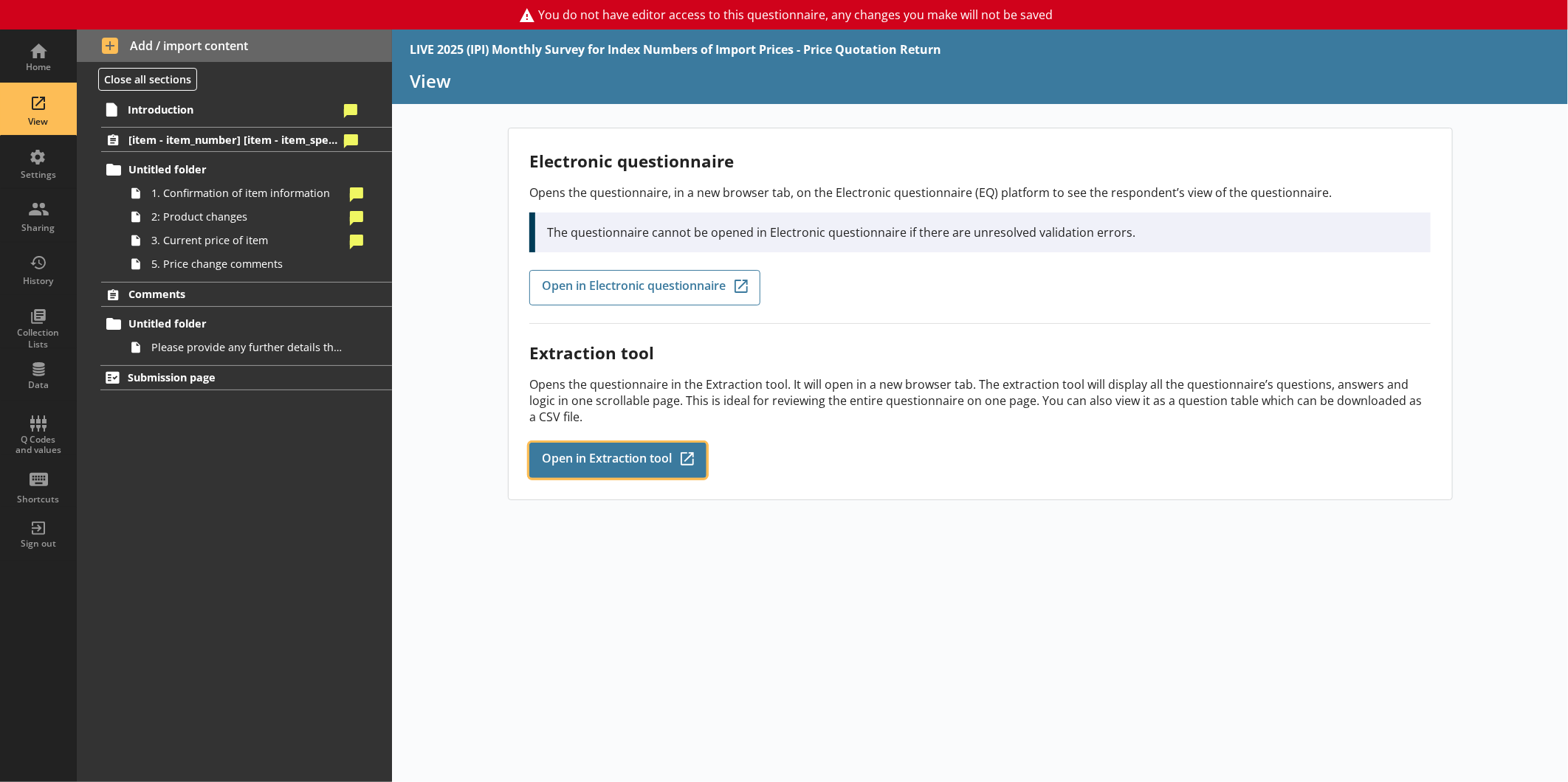
click at [671, 444] on link "Open in Extraction tool Q-Codes_Icon Created with Sketch." at bounding box center [618, 460] width 177 height 35
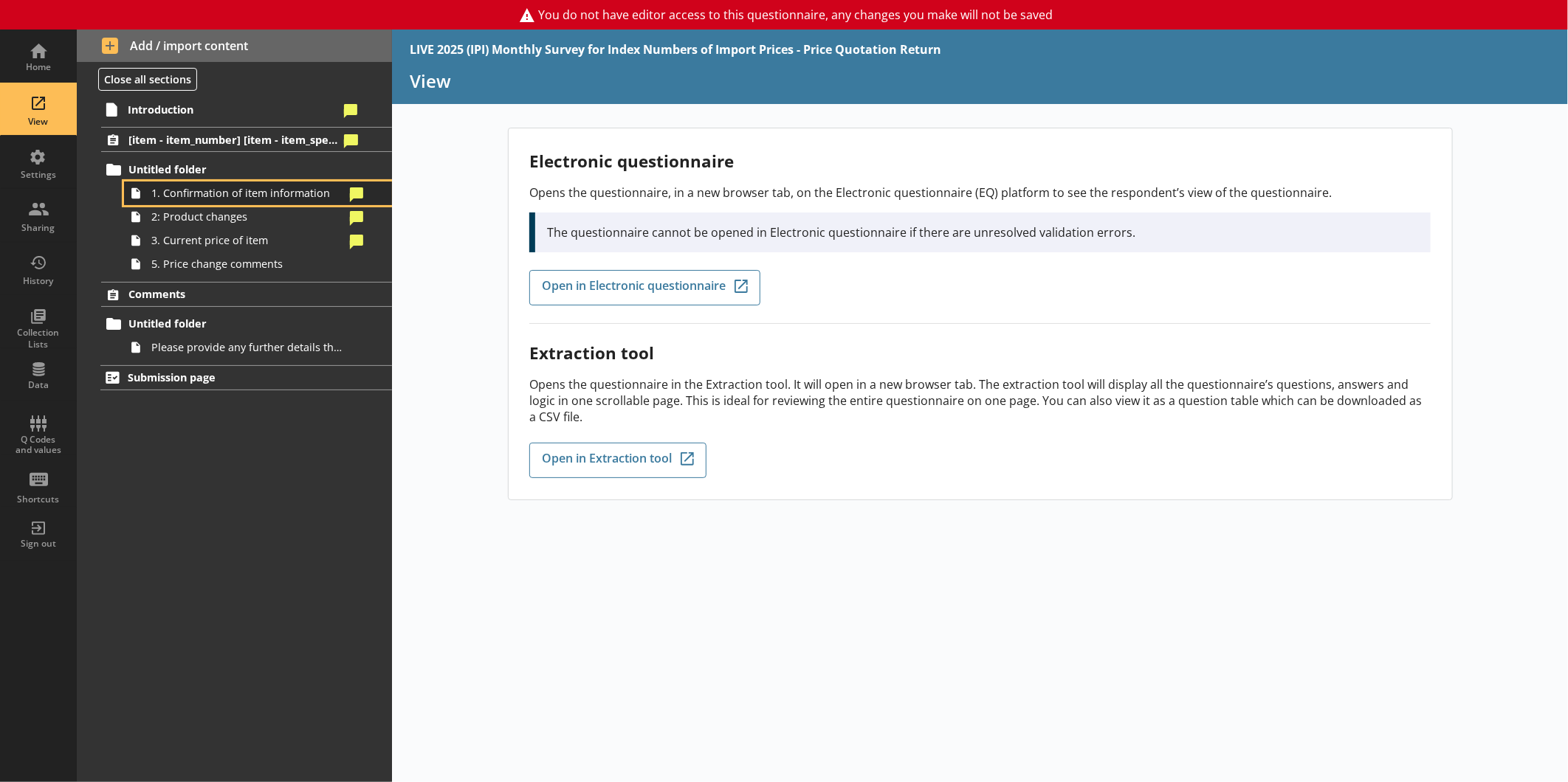
click at [209, 196] on span "1. Confirmation of item information" at bounding box center [248, 193] width 193 height 14
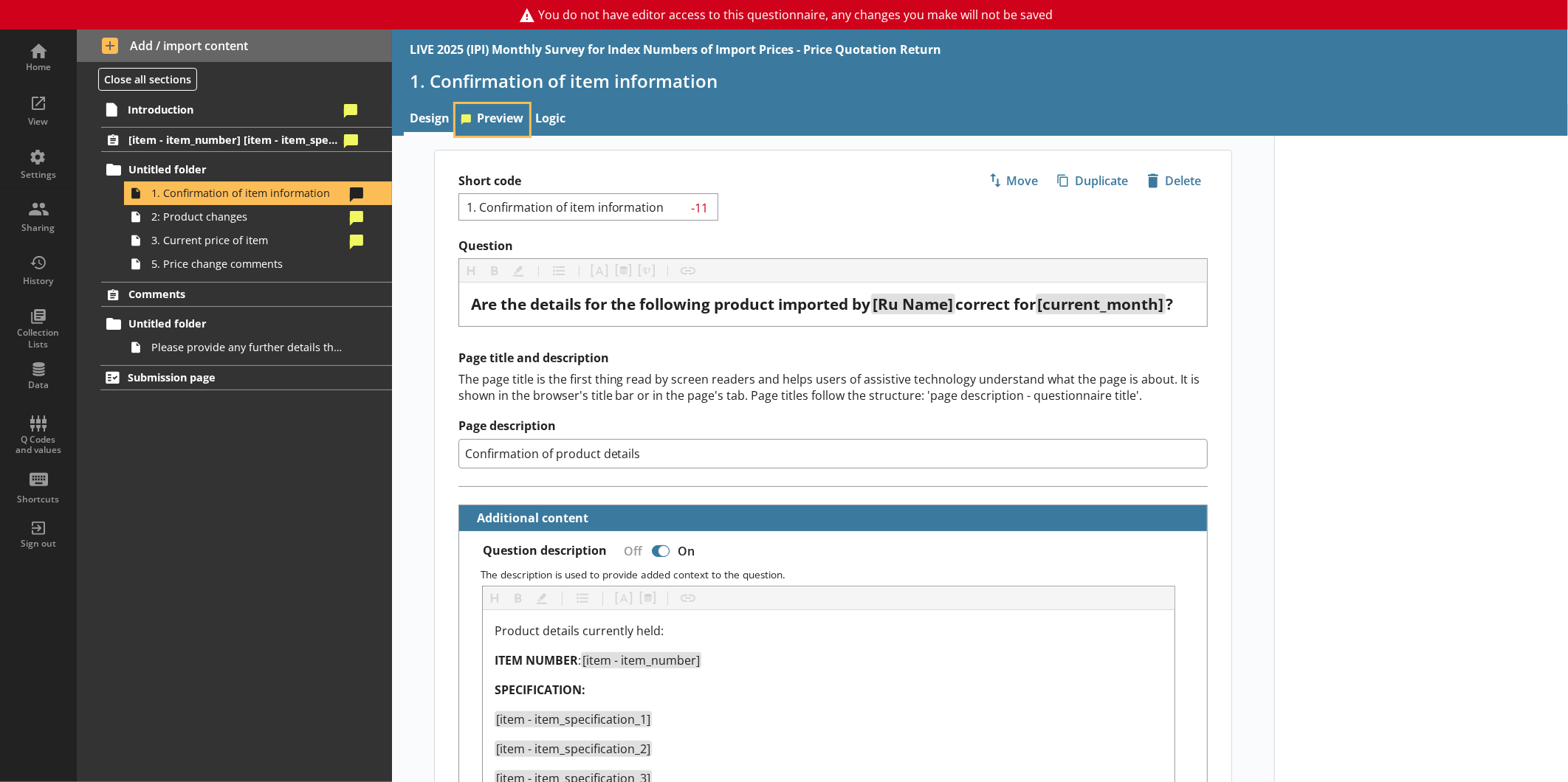
click at [499, 123] on link "Preview" at bounding box center [492, 120] width 74 height 32
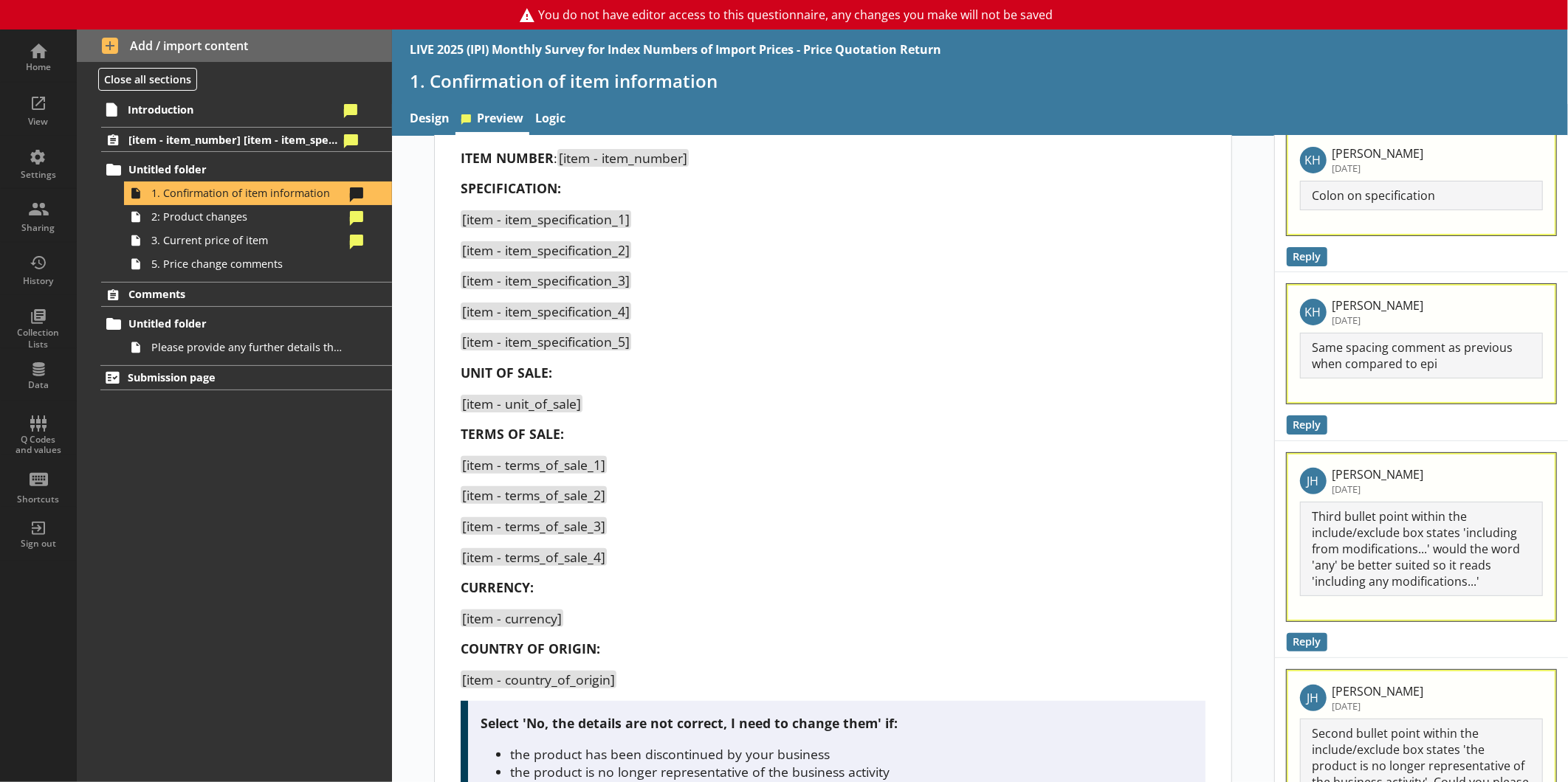
scroll to position [366, 0]
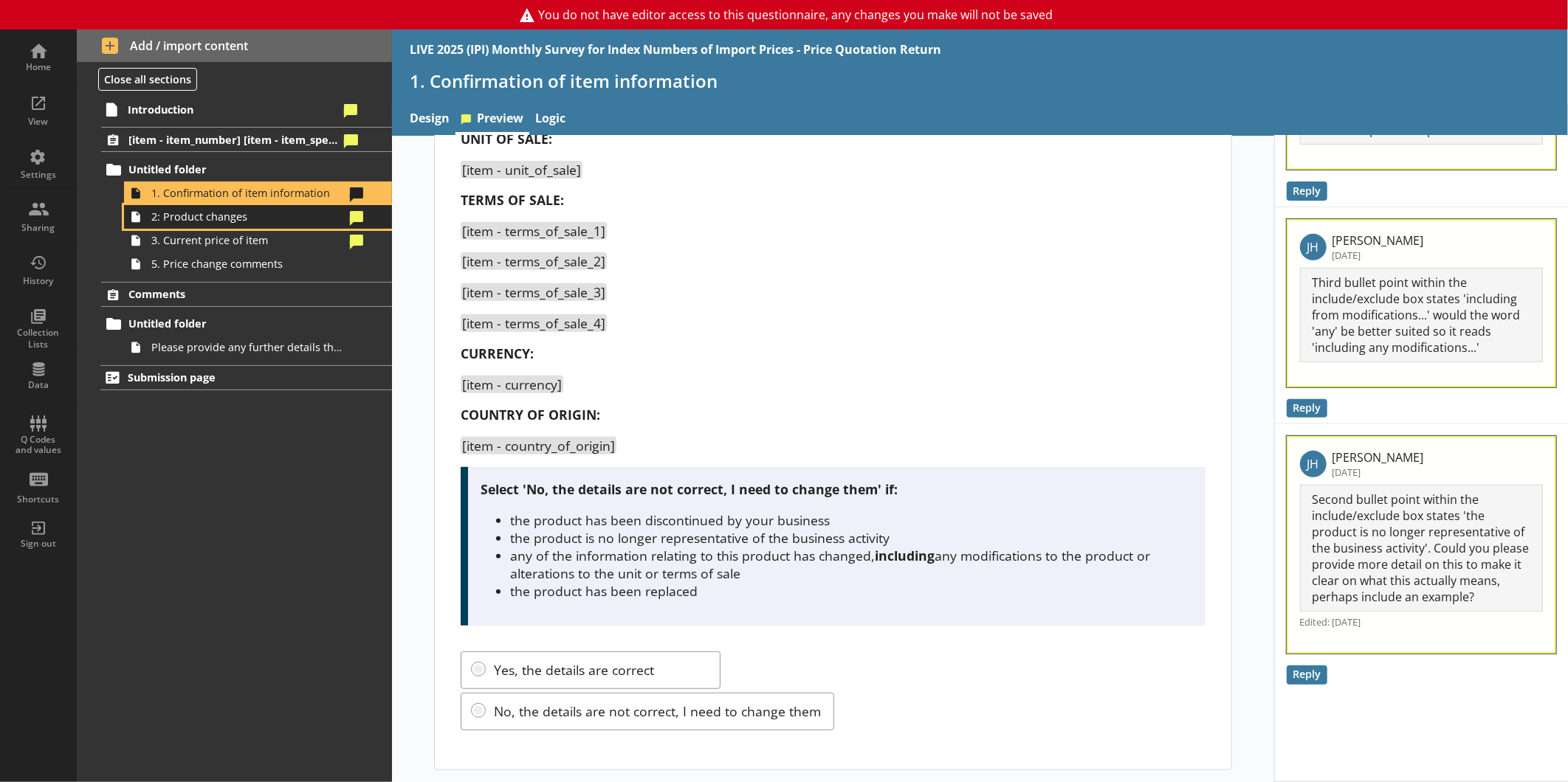
click at [286, 227] on link "2: Product changes" at bounding box center [257, 217] width 267 height 23
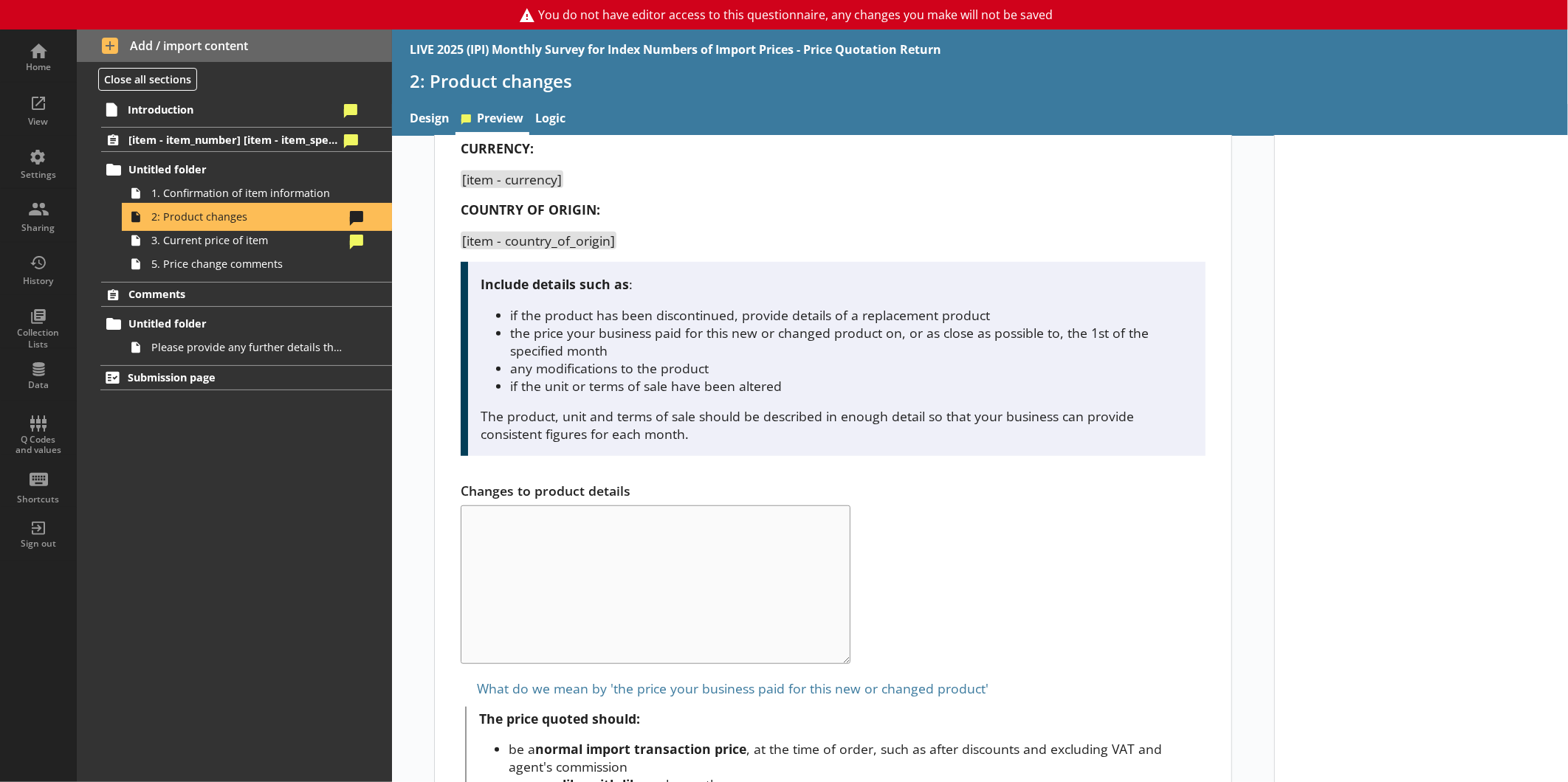
scroll to position [714, 0]
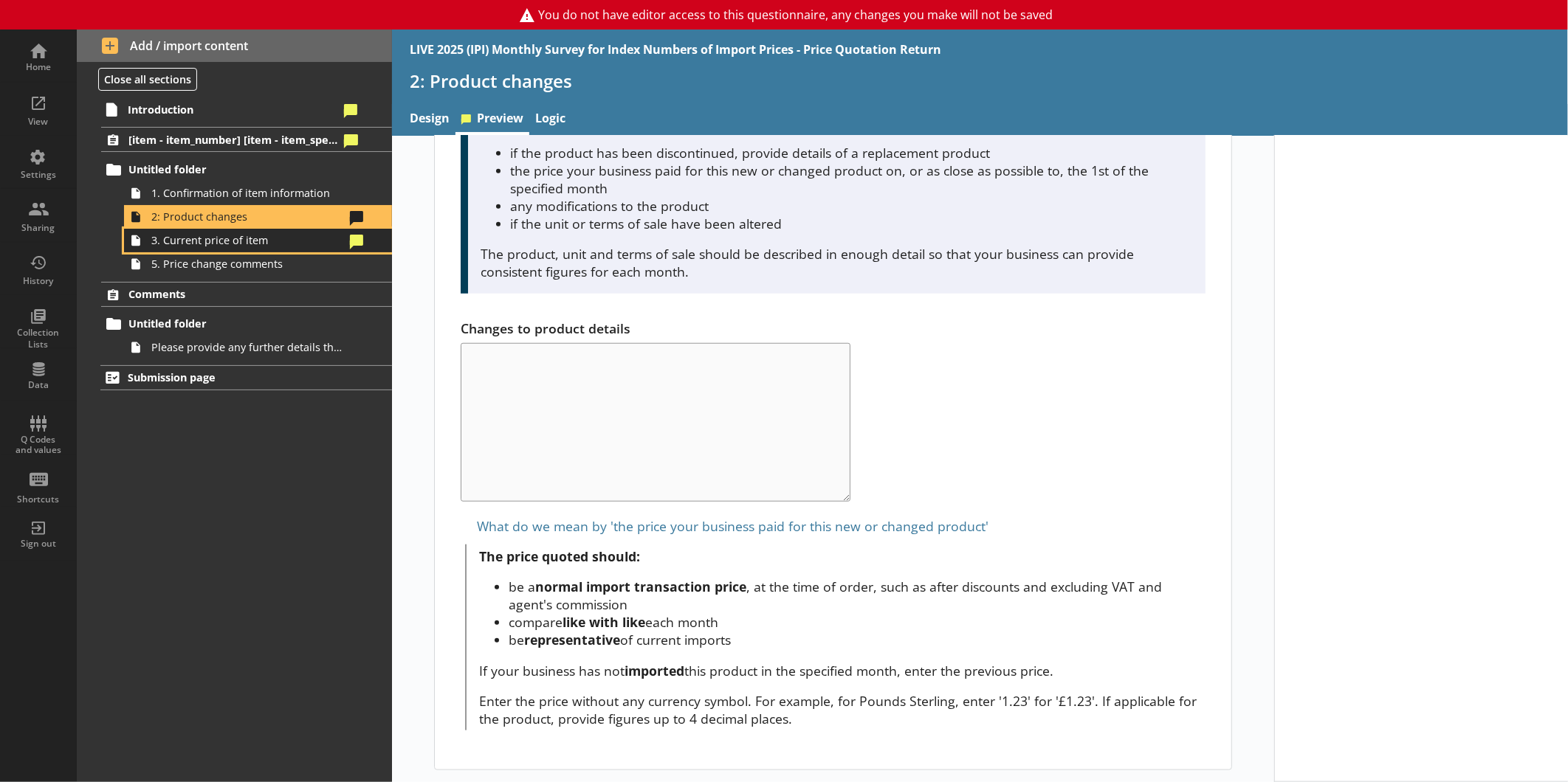
click at [259, 245] on span "3. Current price of item" at bounding box center [248, 240] width 193 height 14
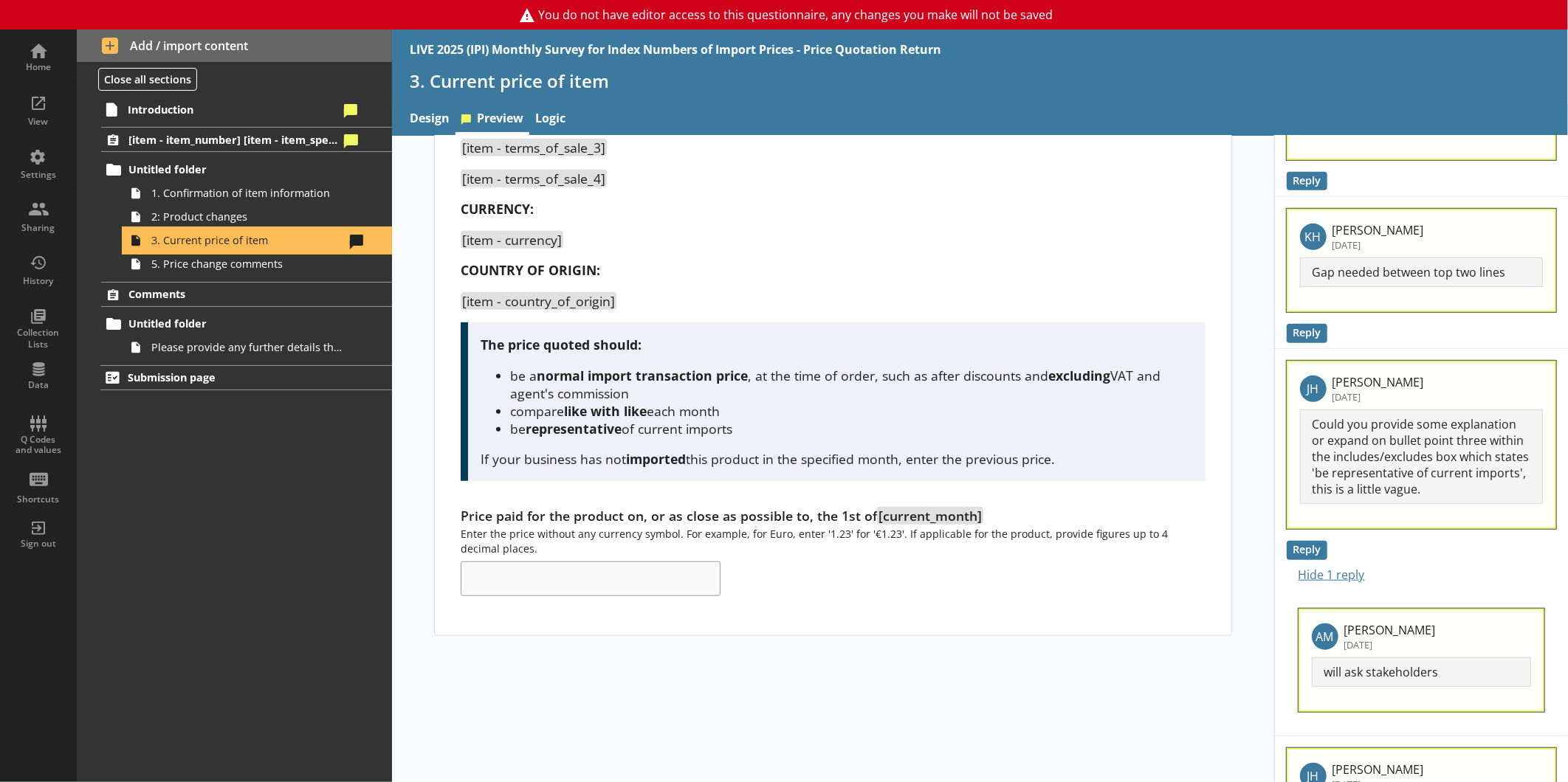
scroll to position [823, 0]
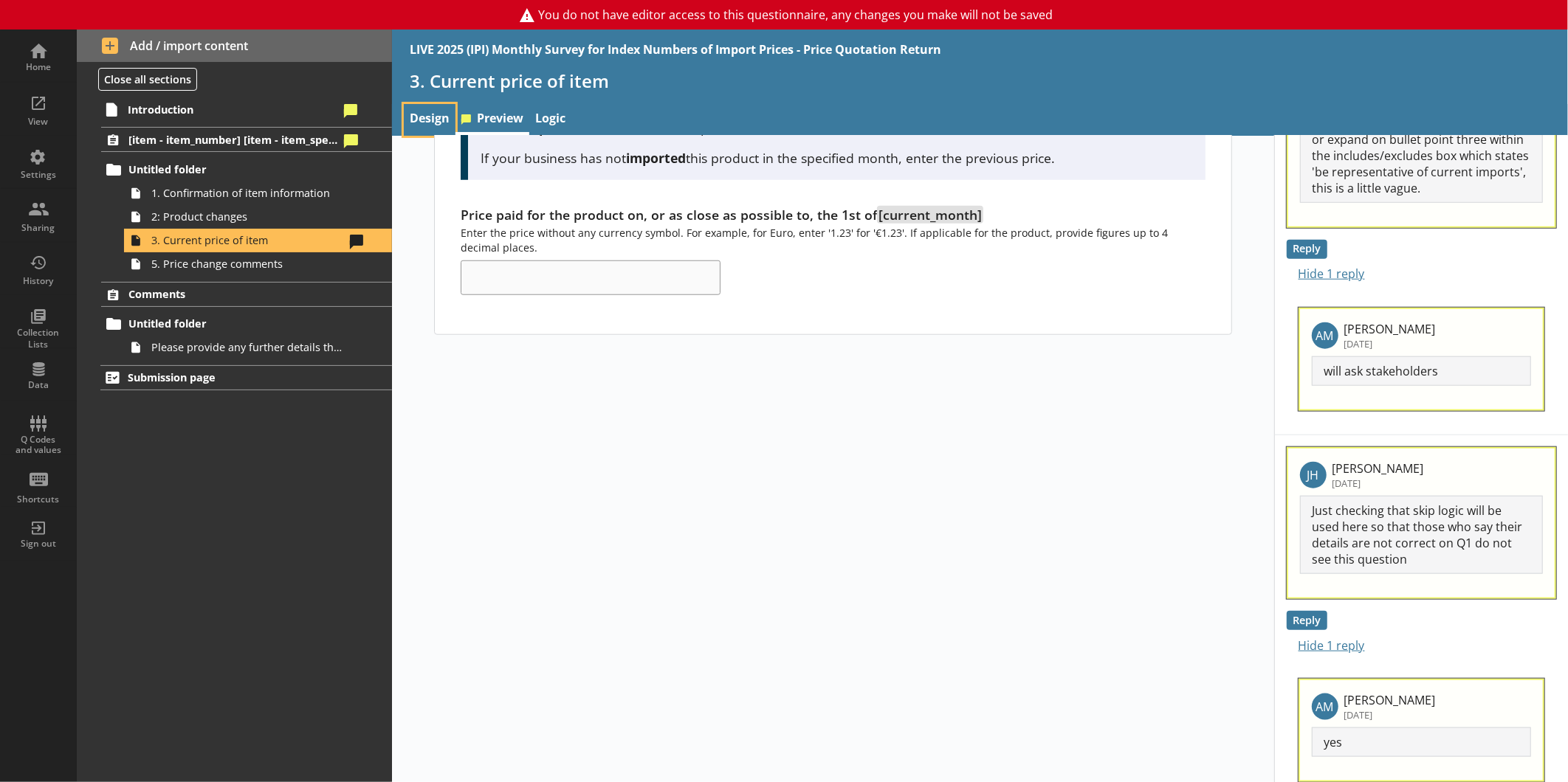
click at [439, 127] on link "Design" at bounding box center [429, 120] width 52 height 32
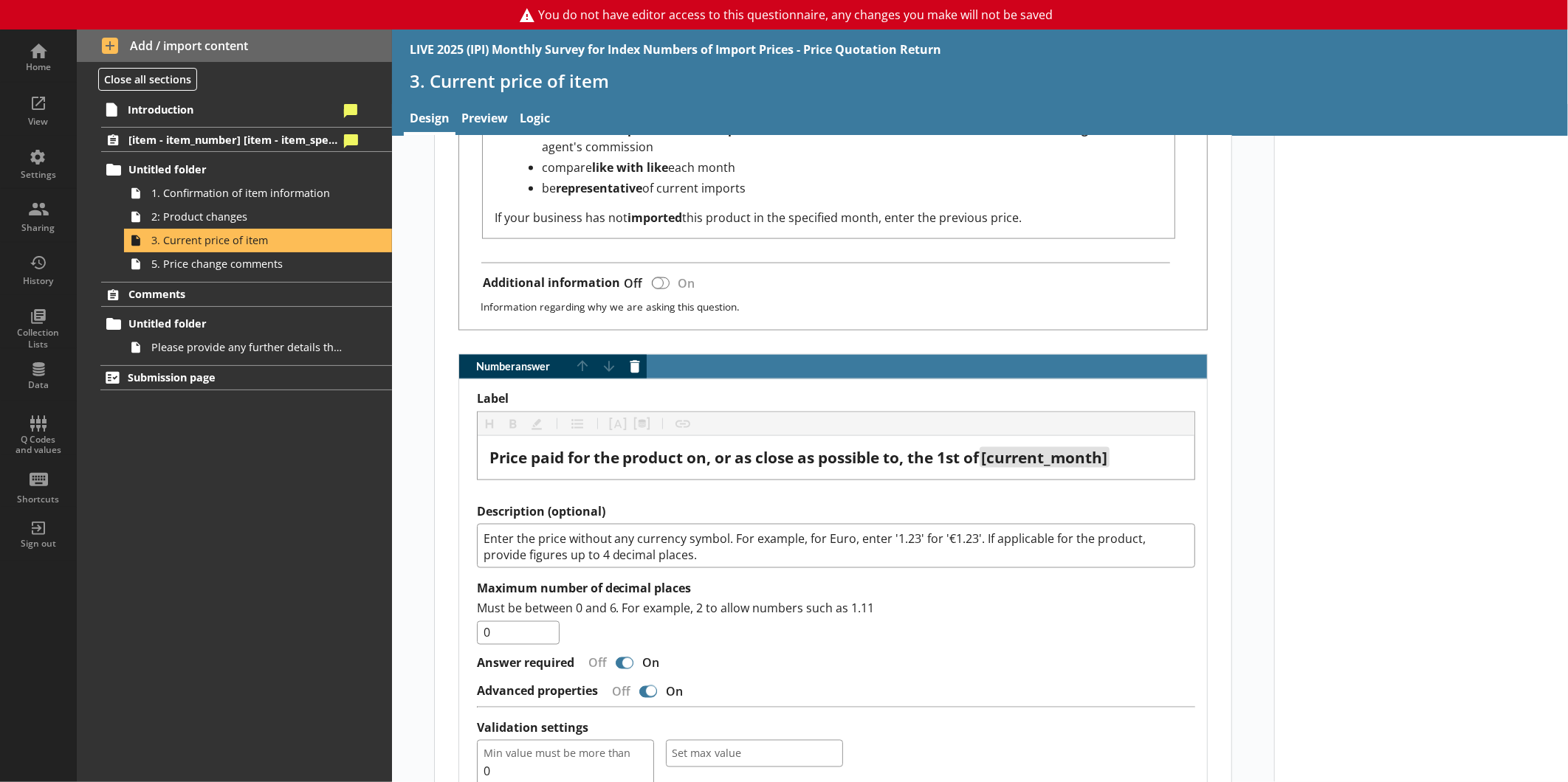
scroll to position [1311, 0]
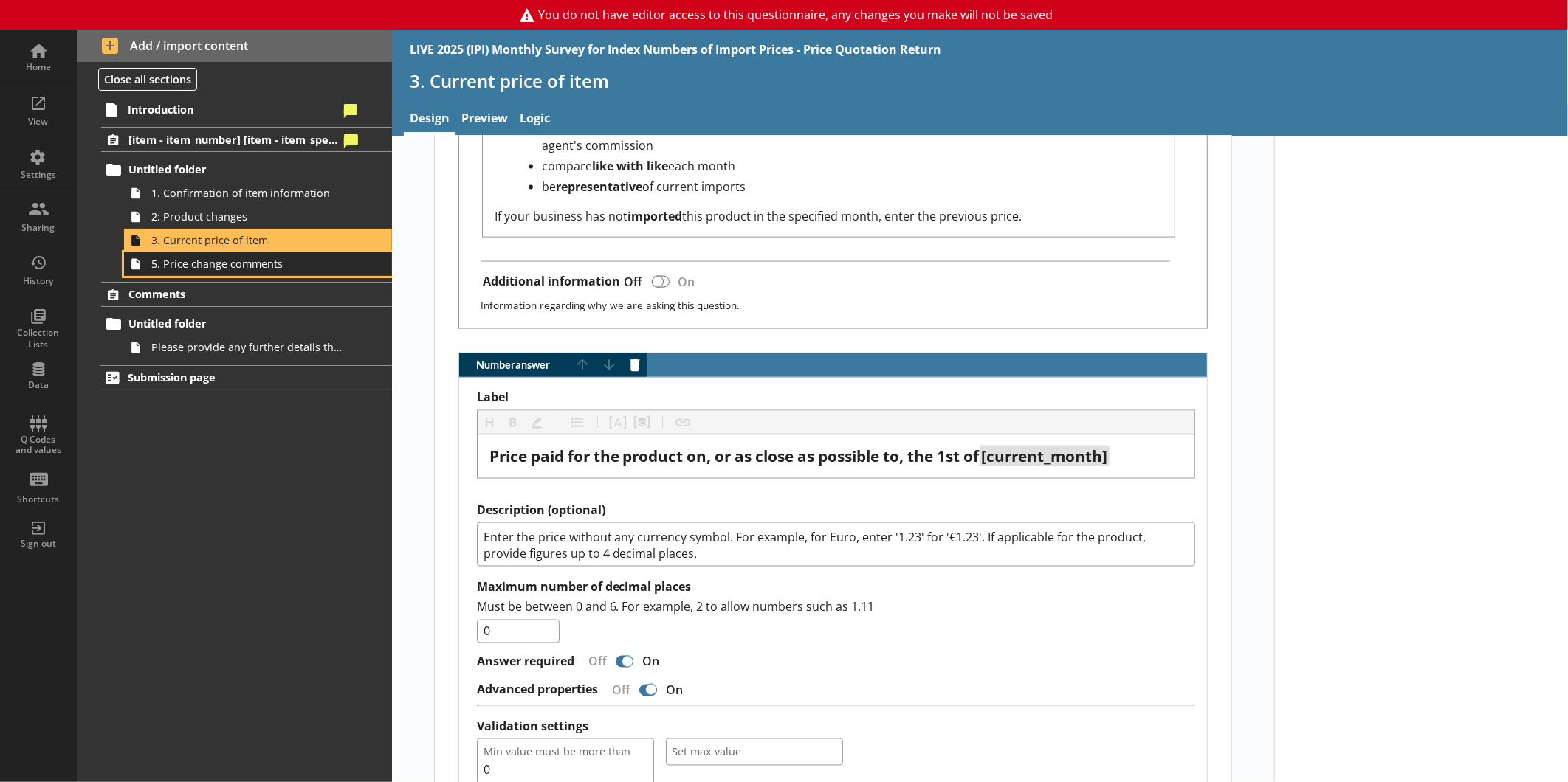
click at [189, 267] on span "5. Price change comments" at bounding box center [248, 264] width 193 height 14
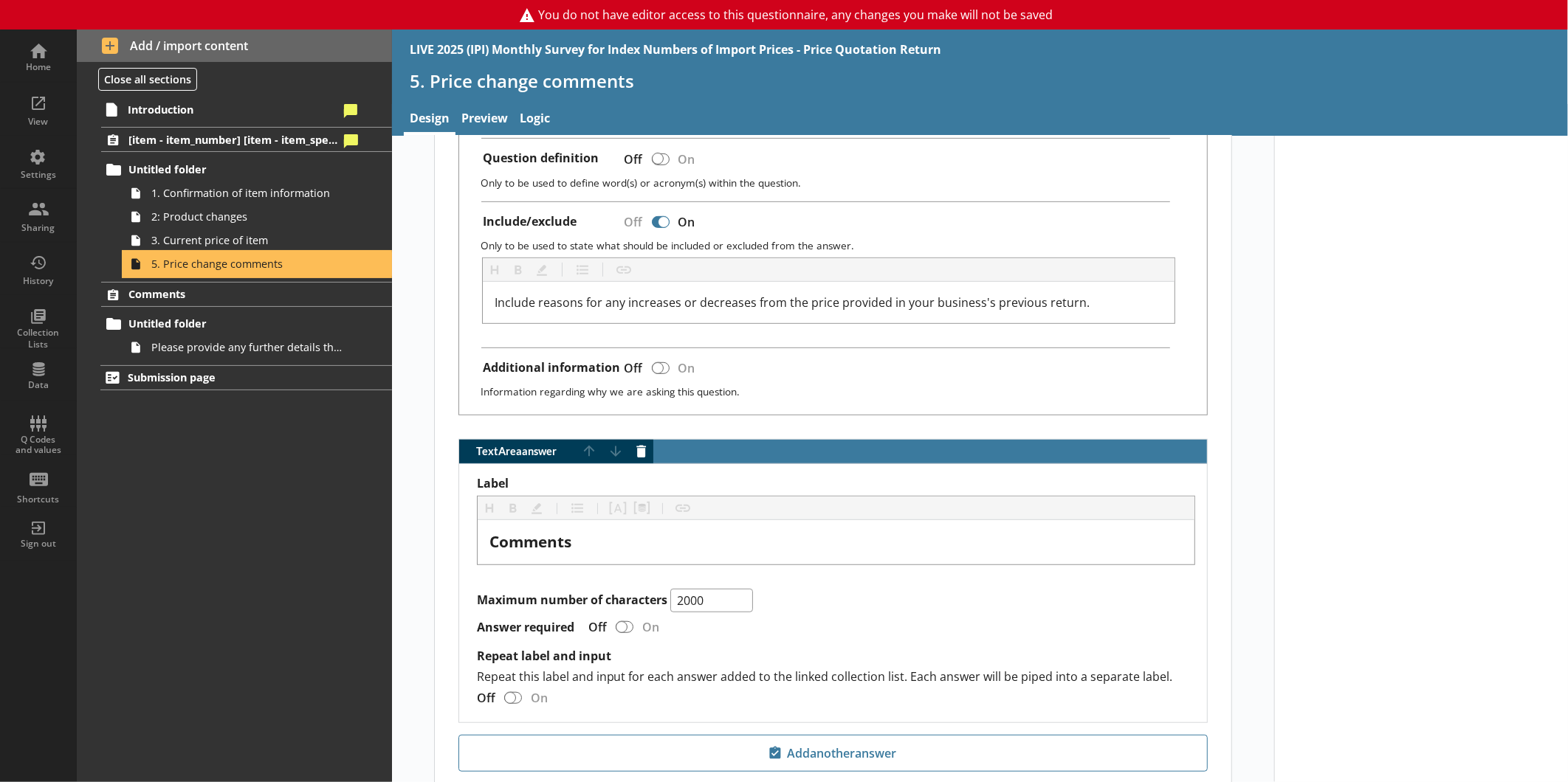
scroll to position [551, 0]
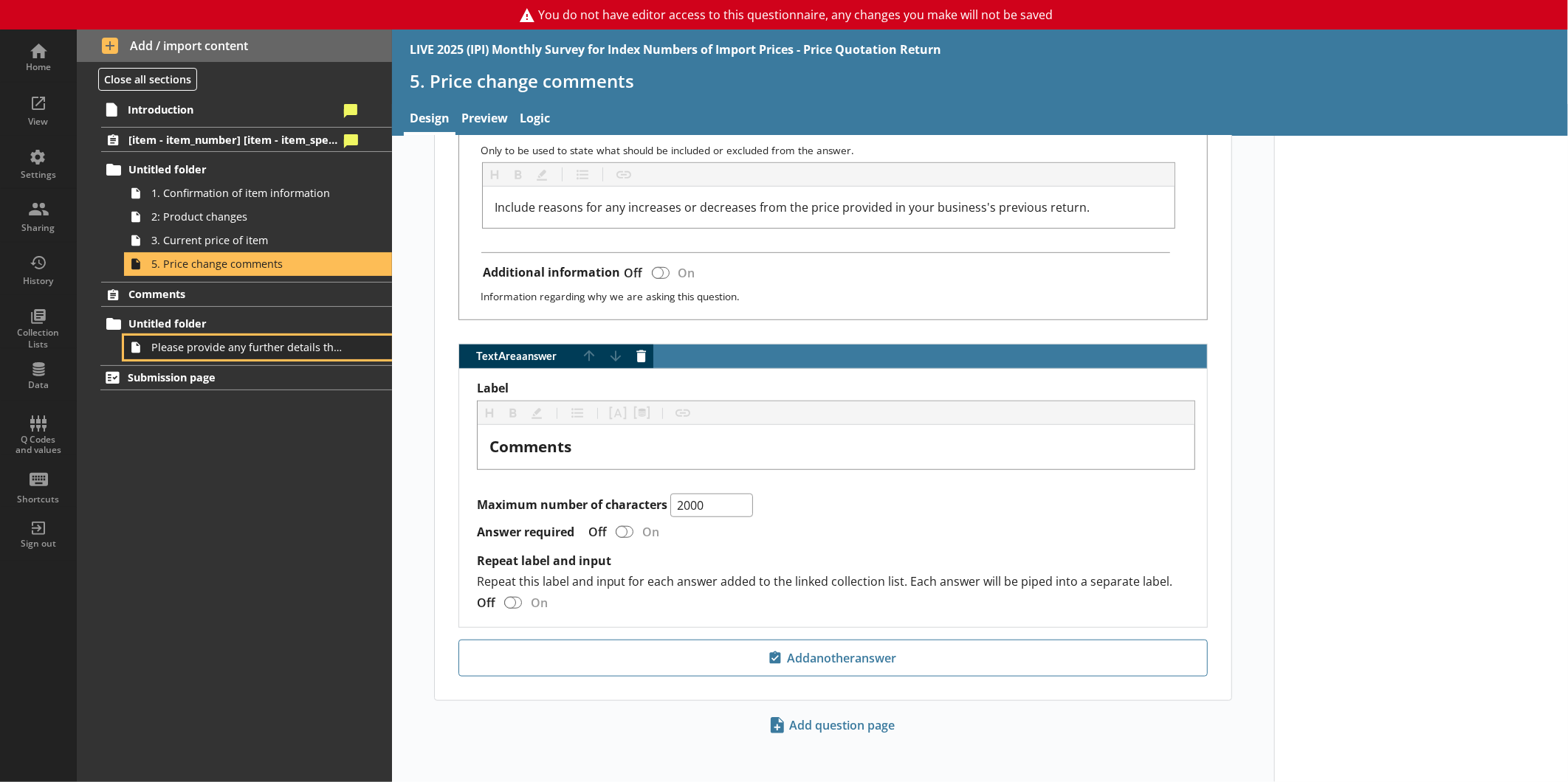
click at [232, 351] on span "Please provide any further details that will help us to understand your busines…" at bounding box center [248, 347] width 193 height 14
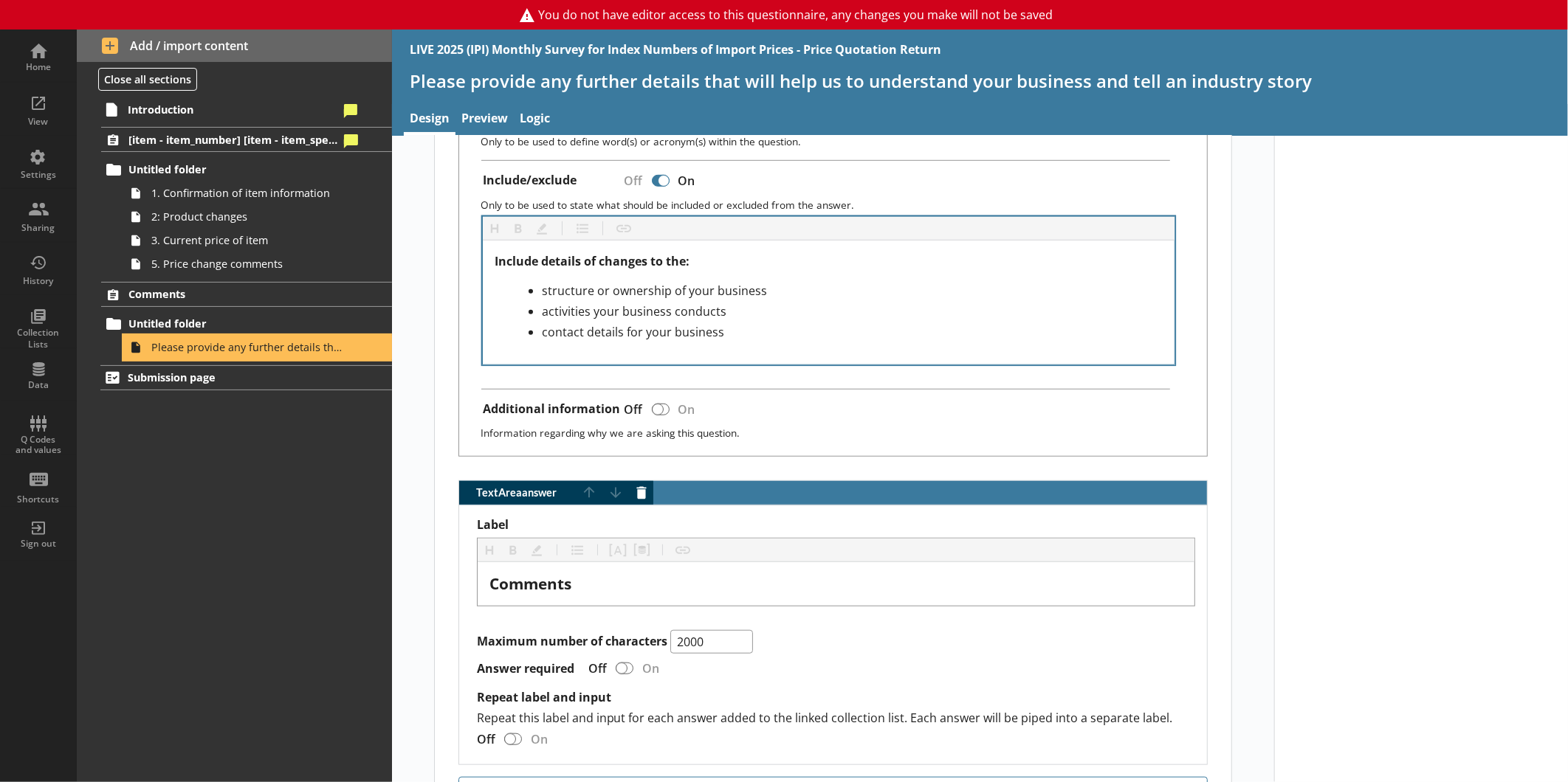
scroll to position [735, 0]
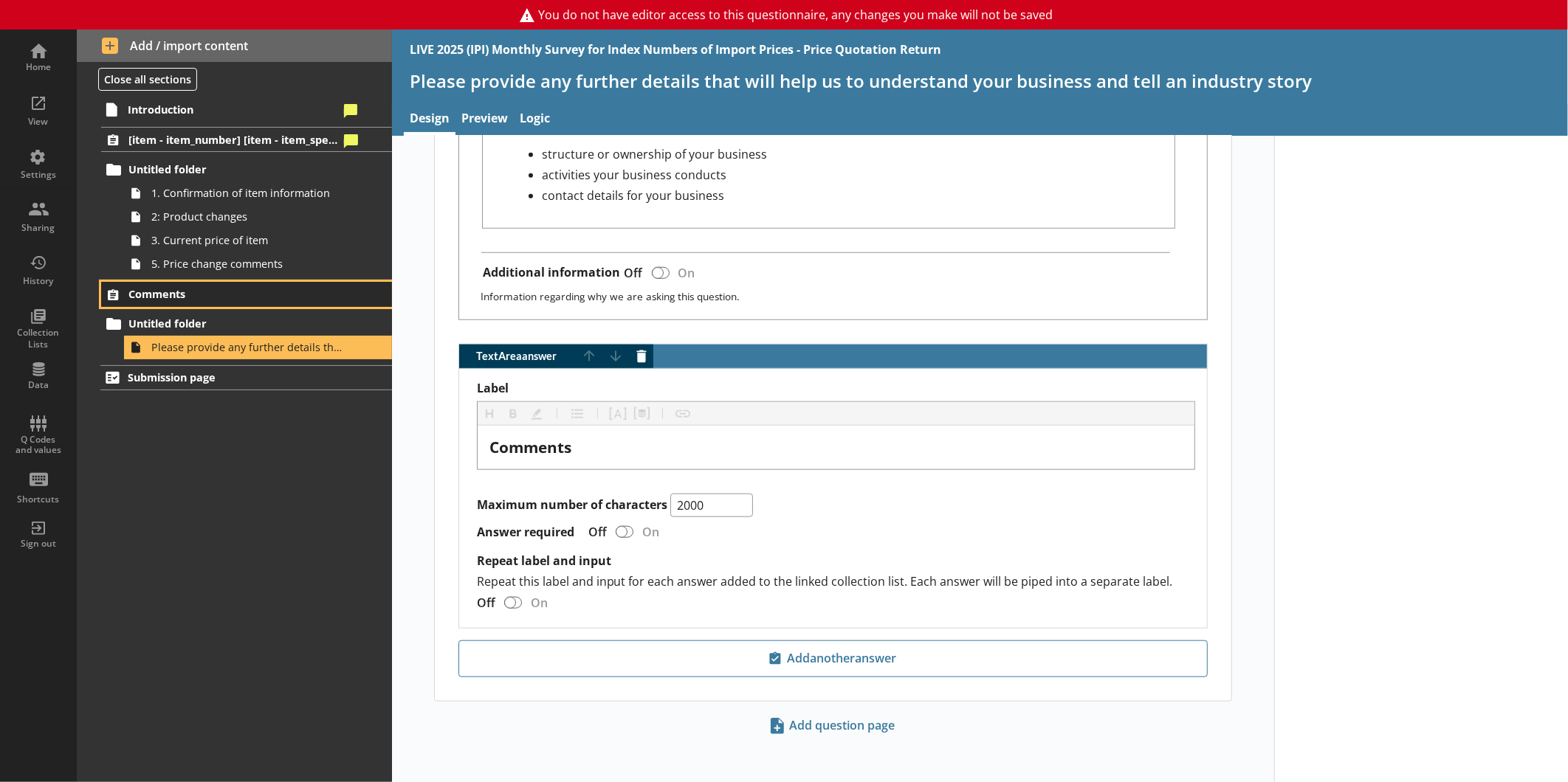
click at [179, 293] on span "Comments" at bounding box center [233, 294] width 210 height 14
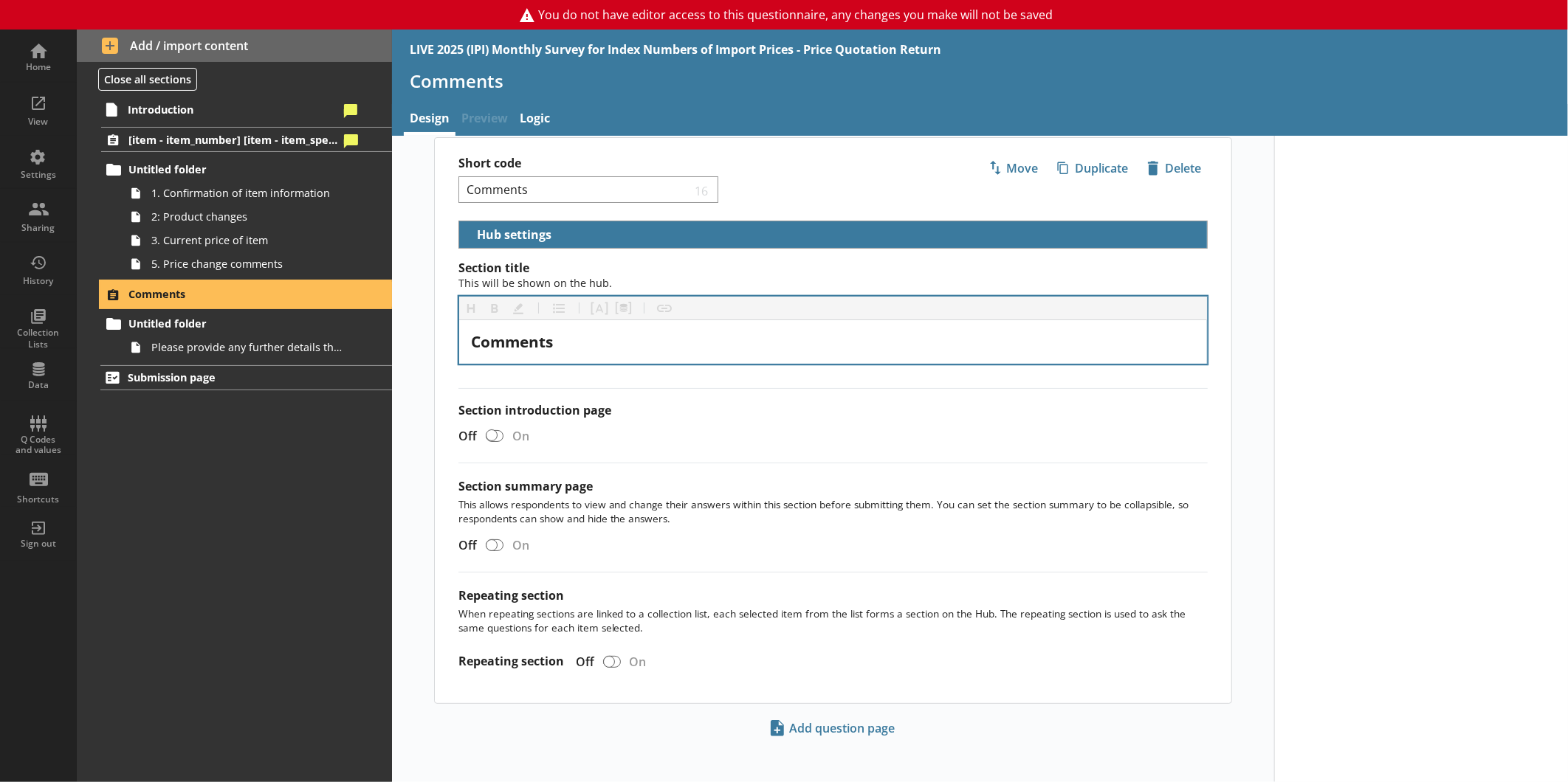
scroll to position [17, 0]
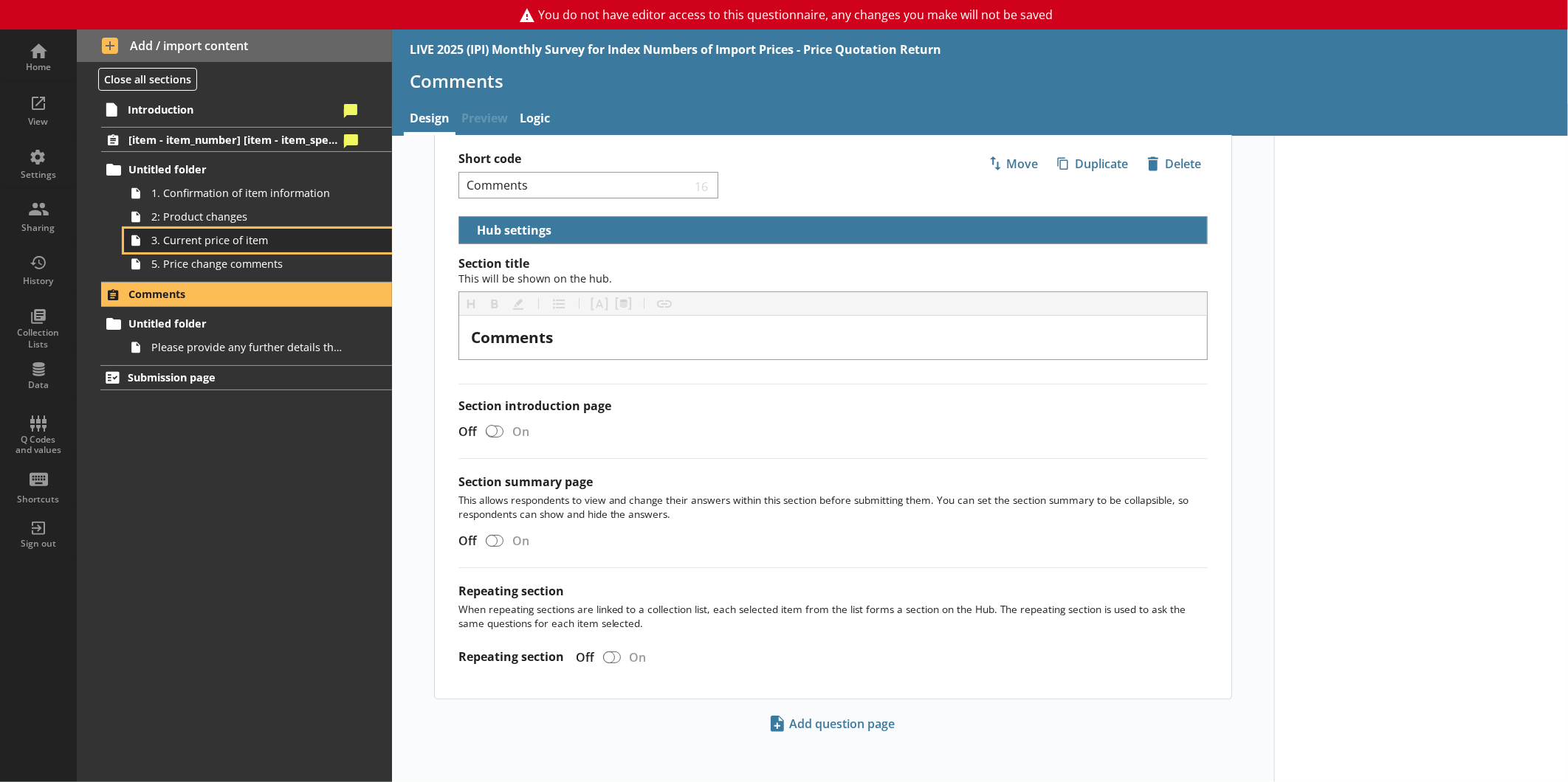
click at [253, 251] on link "3. Current price of item" at bounding box center [257, 240] width 267 height 23
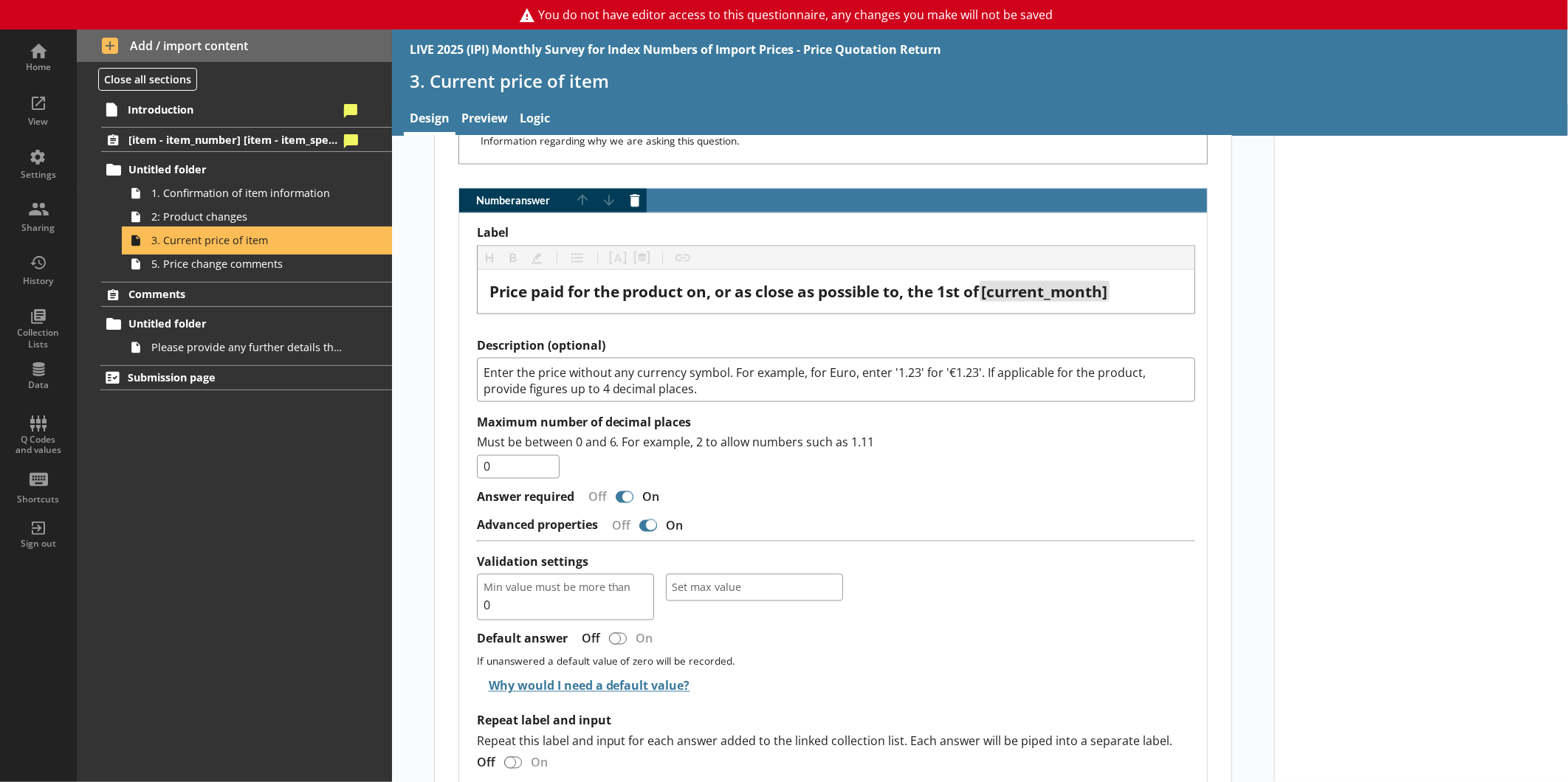
scroll to position [1635, 0]
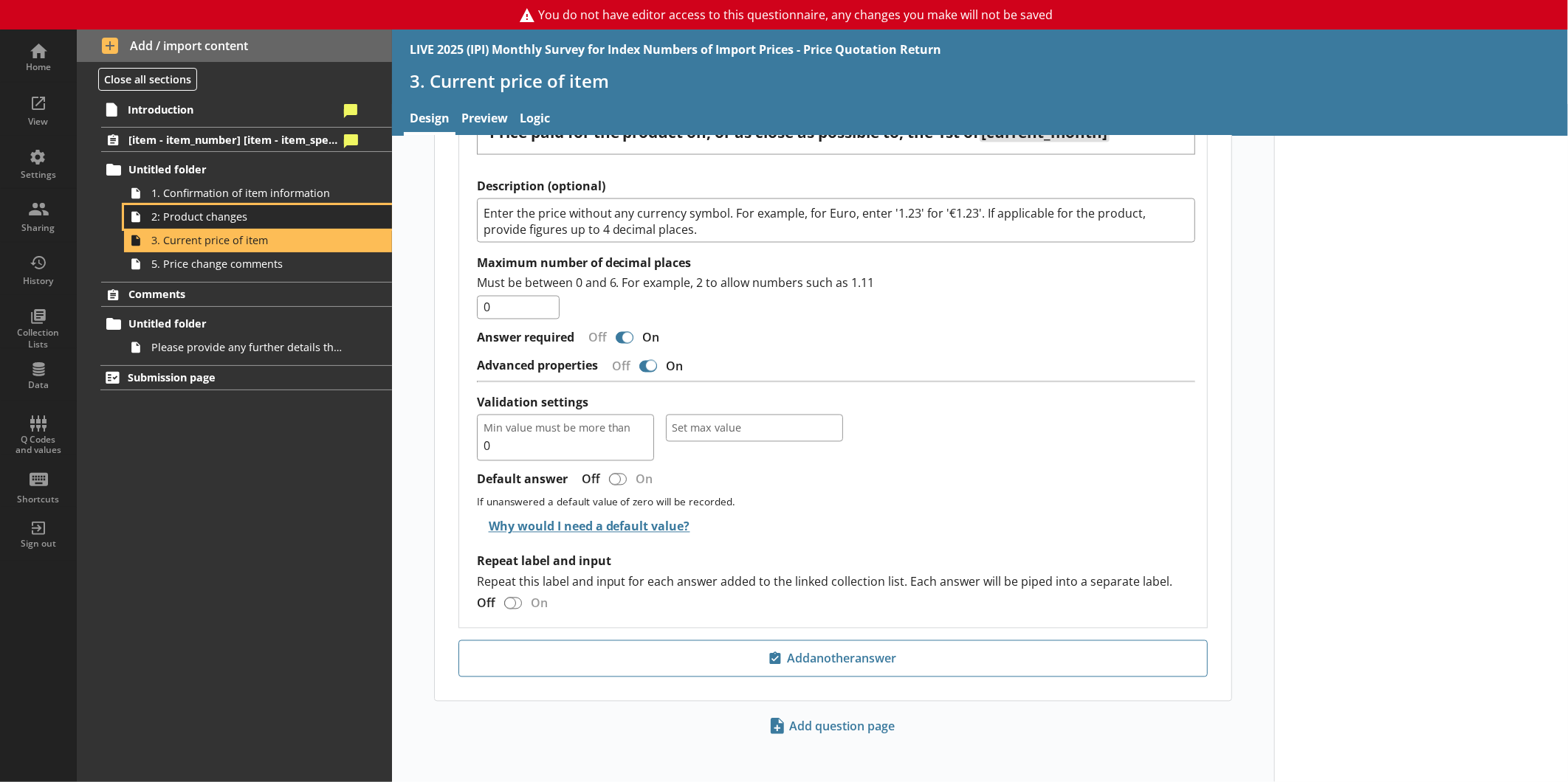
click at [264, 224] on span "2: Product changes" at bounding box center [248, 216] width 193 height 14
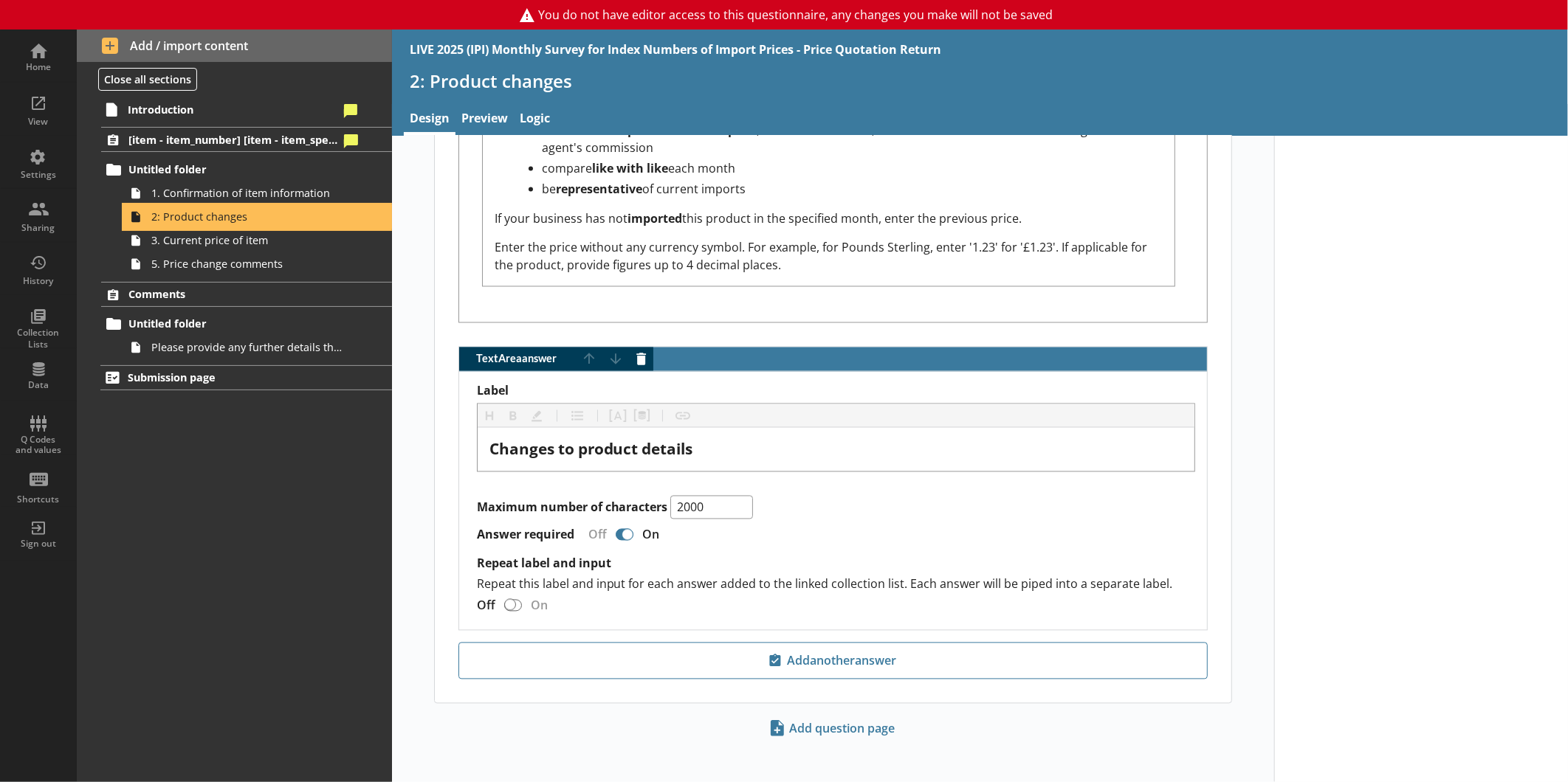
scroll to position [1657, 0]
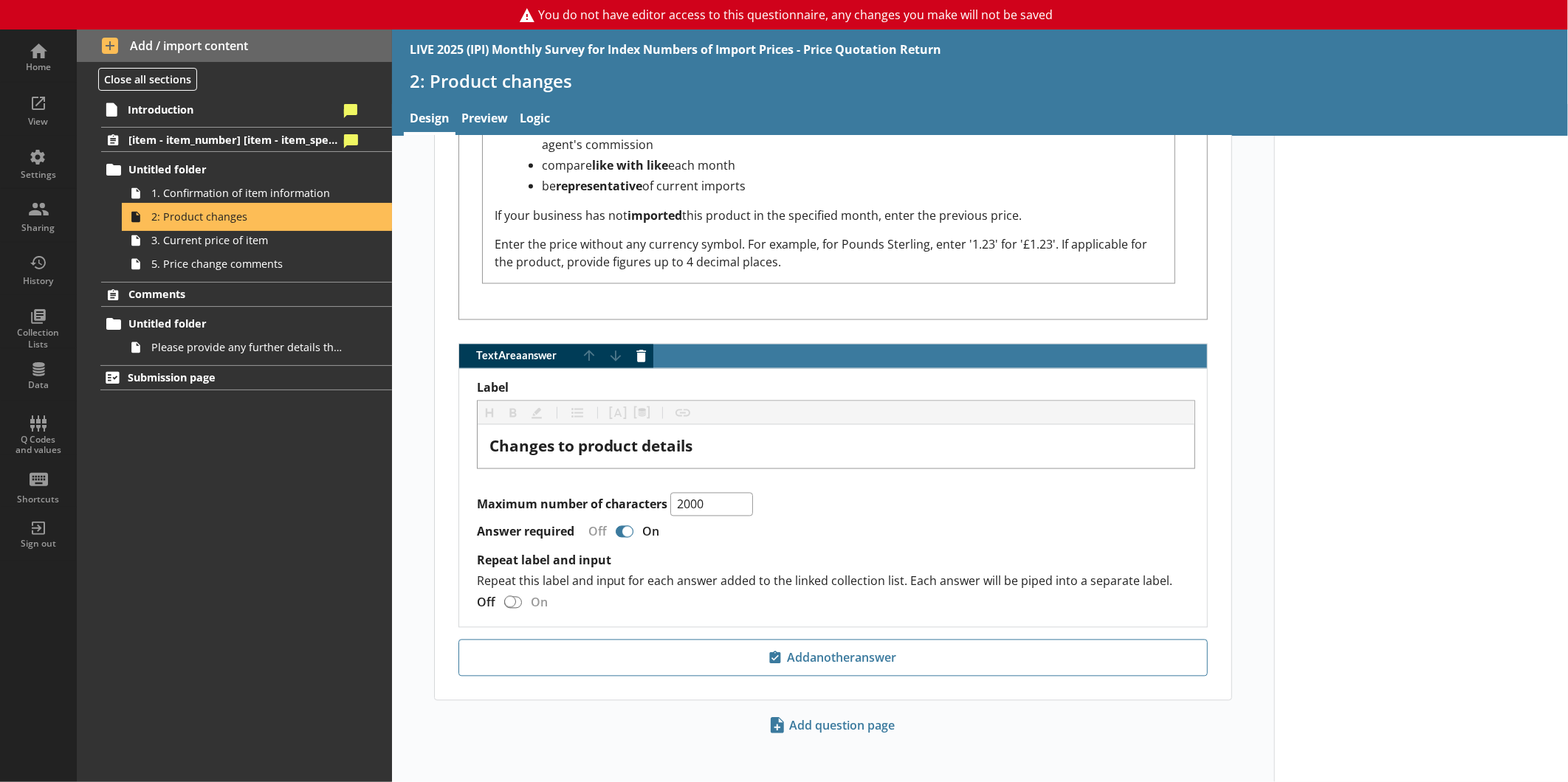
click at [300, 206] on link "2: Product changes" at bounding box center [257, 217] width 267 height 23
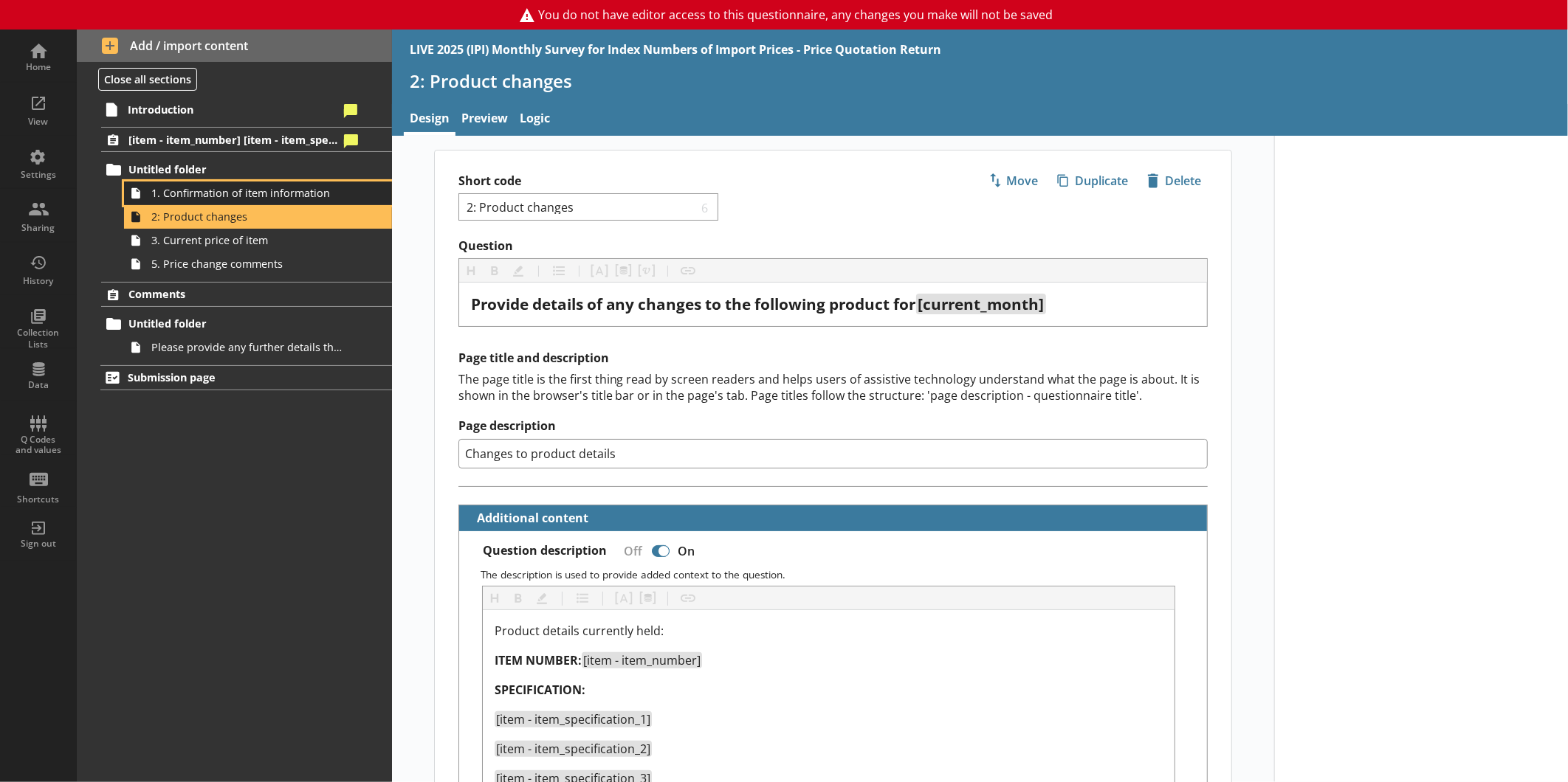
click at [304, 186] on span "1. Confirmation of item information" at bounding box center [248, 193] width 193 height 14
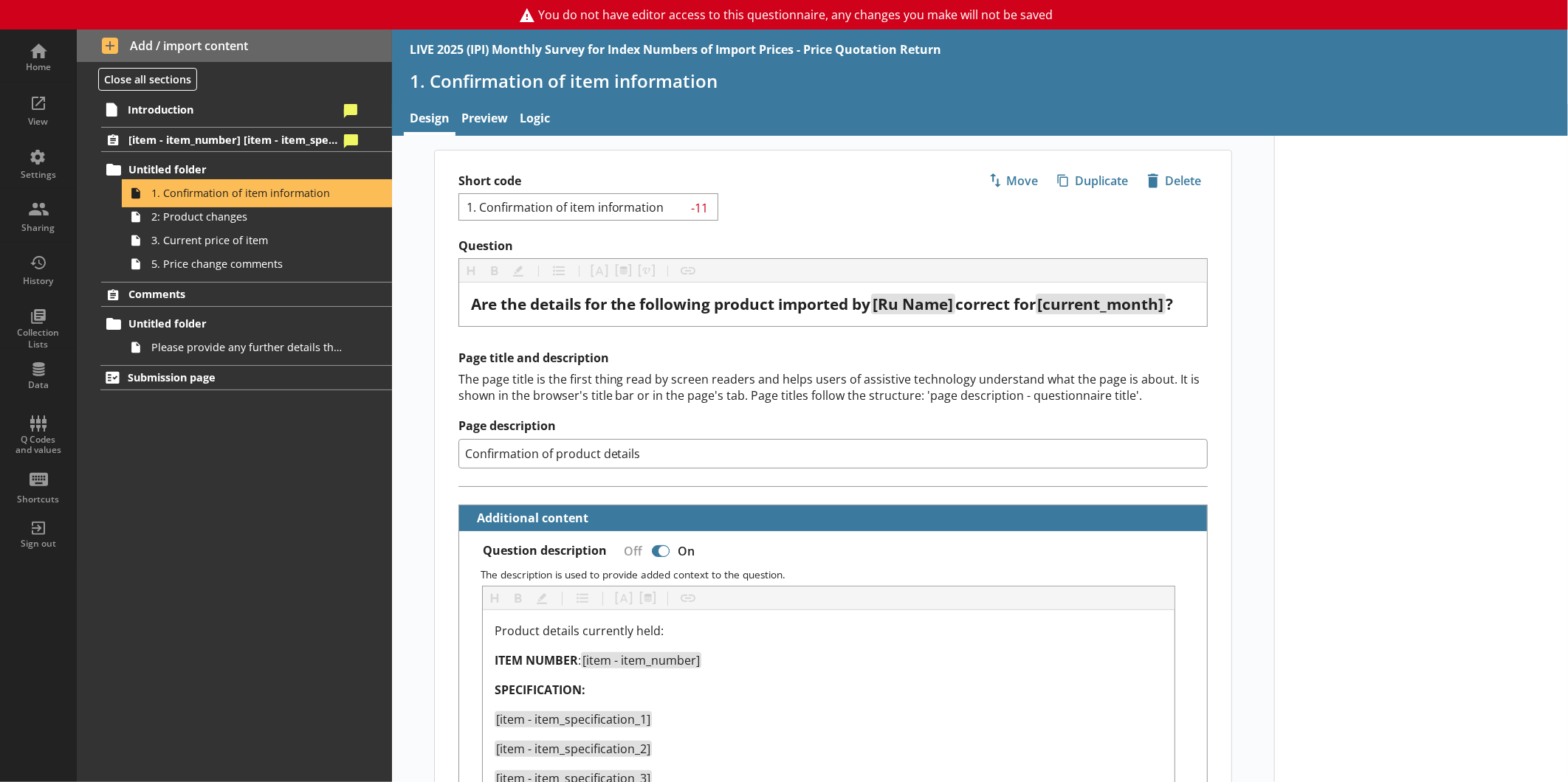
type textarea "x"
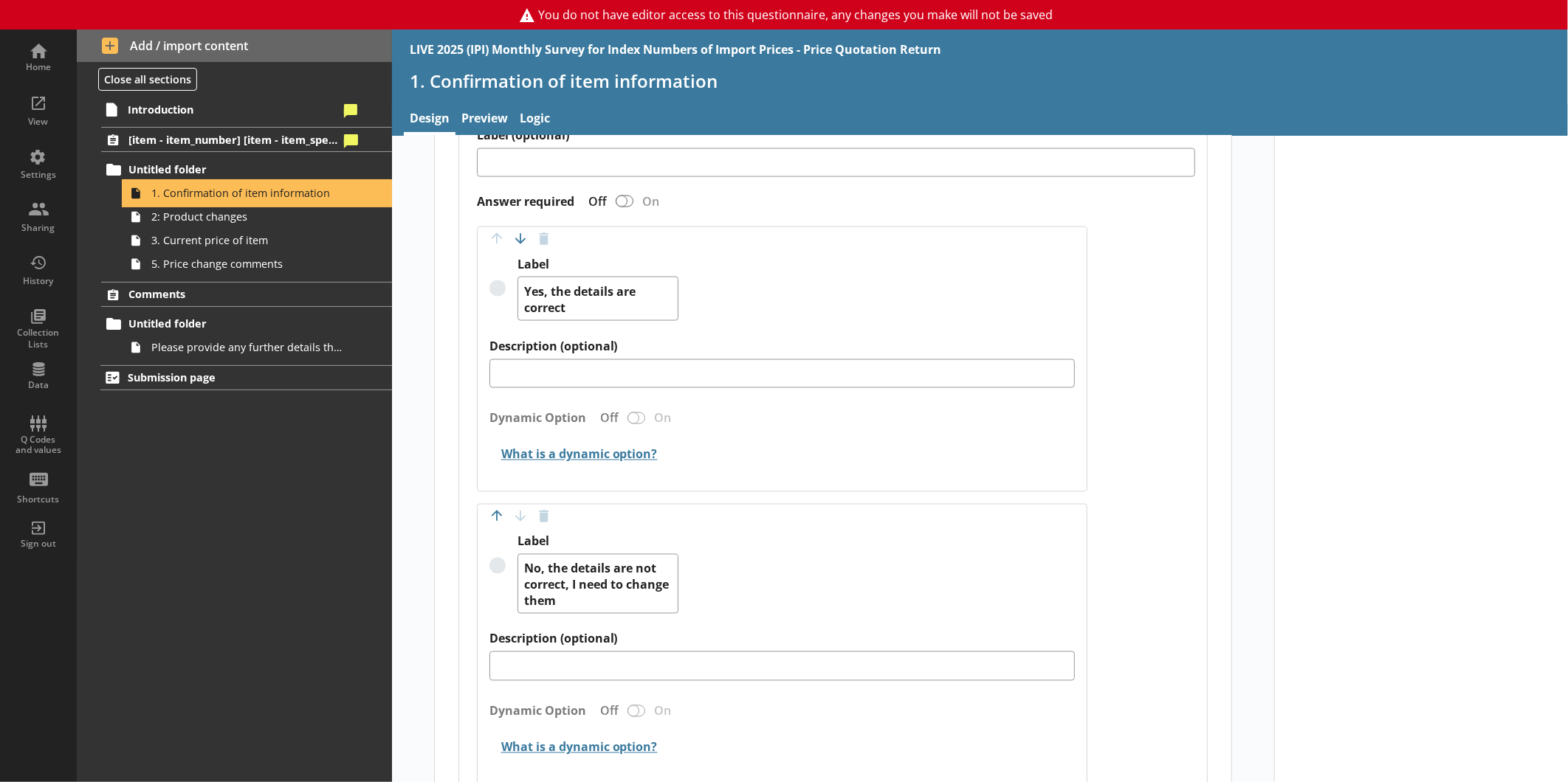
scroll to position [1765, 0]
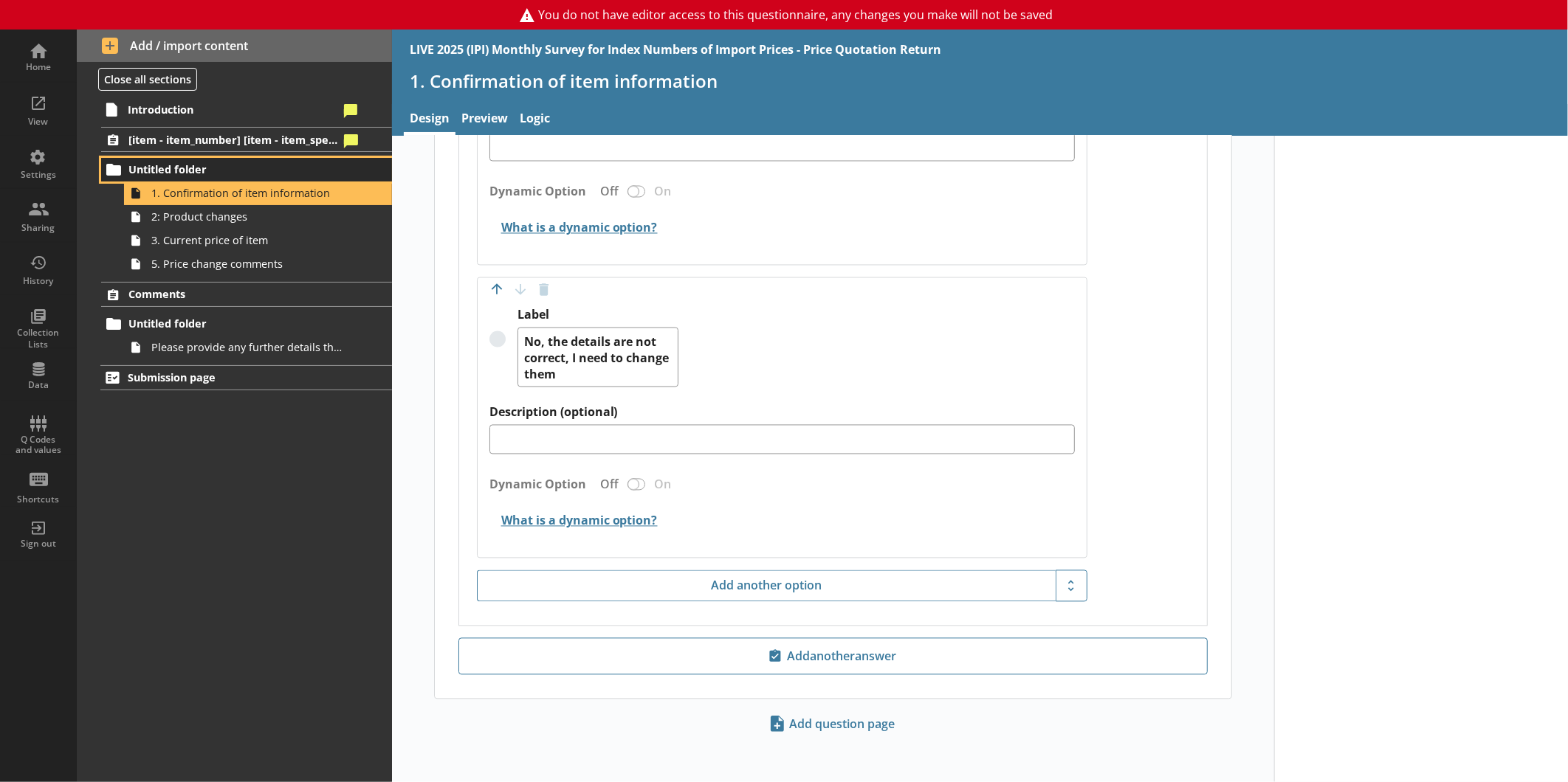
click at [203, 163] on span "Untitled folder" at bounding box center [233, 169] width 210 height 14
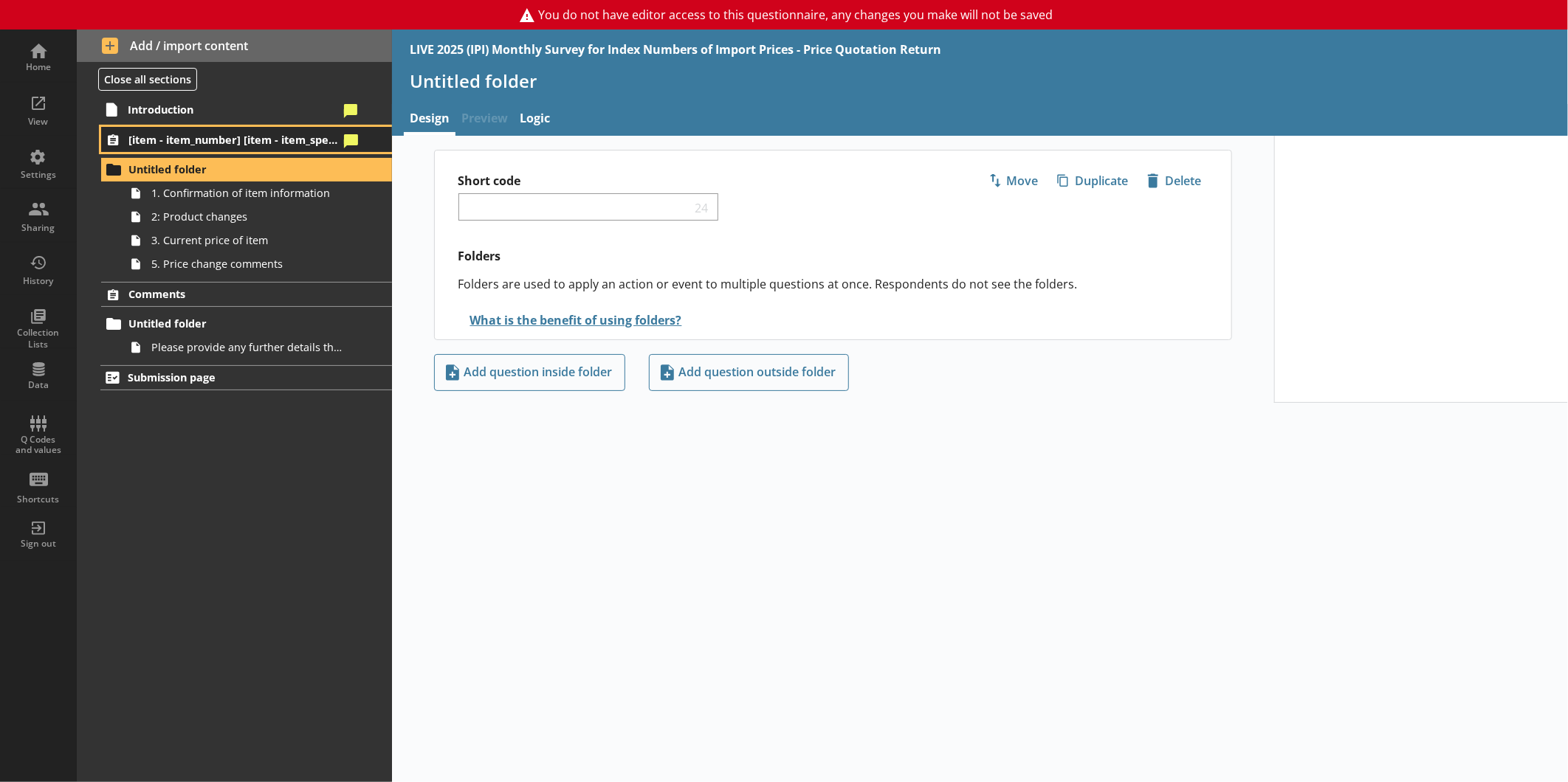
click at [232, 139] on span "[item - item_number] [item - item_specification_1]" at bounding box center [233, 140] width 210 height 14
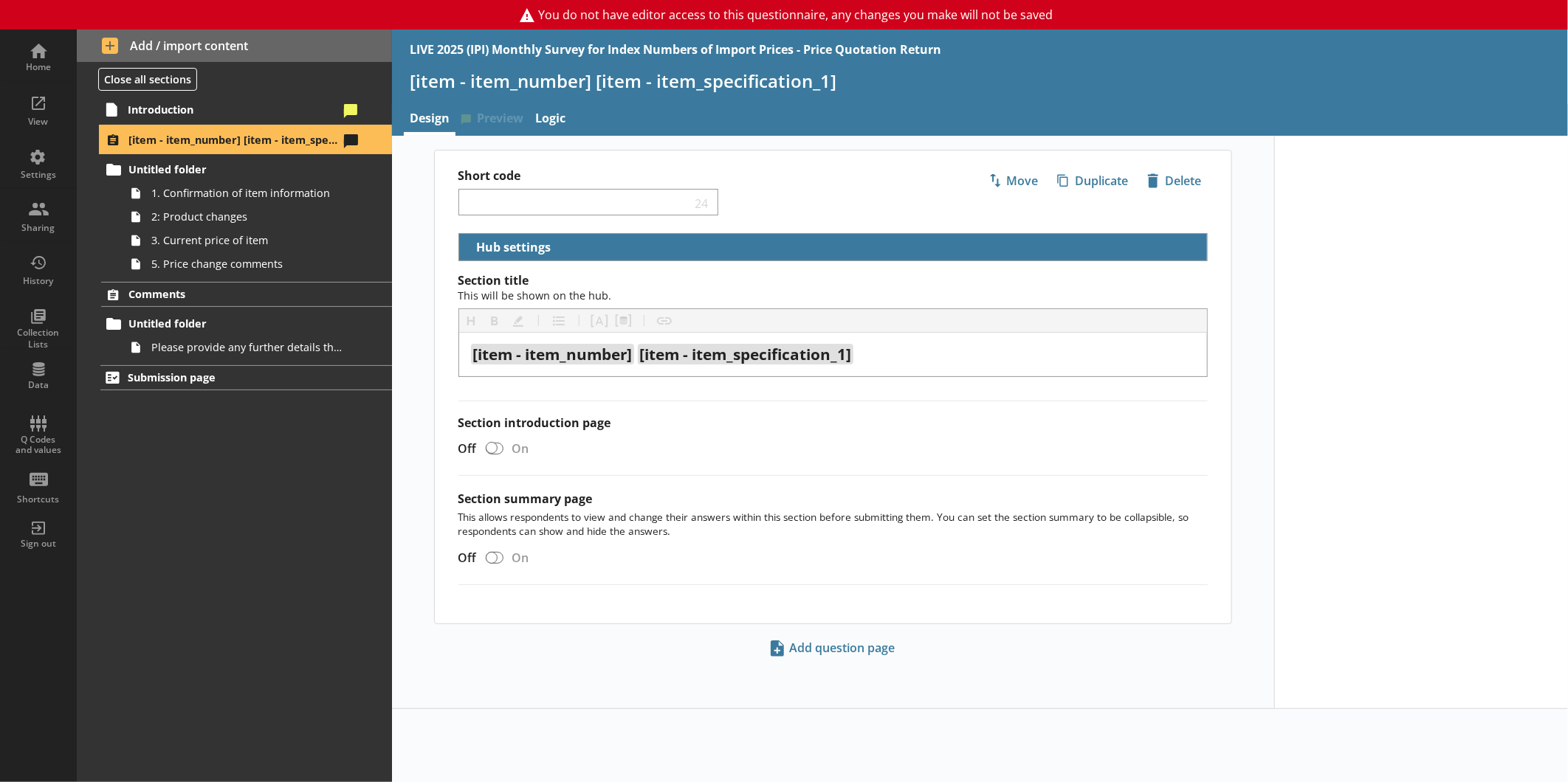
select select "18c8d37d-0af8-4842-925b-360f30585748"
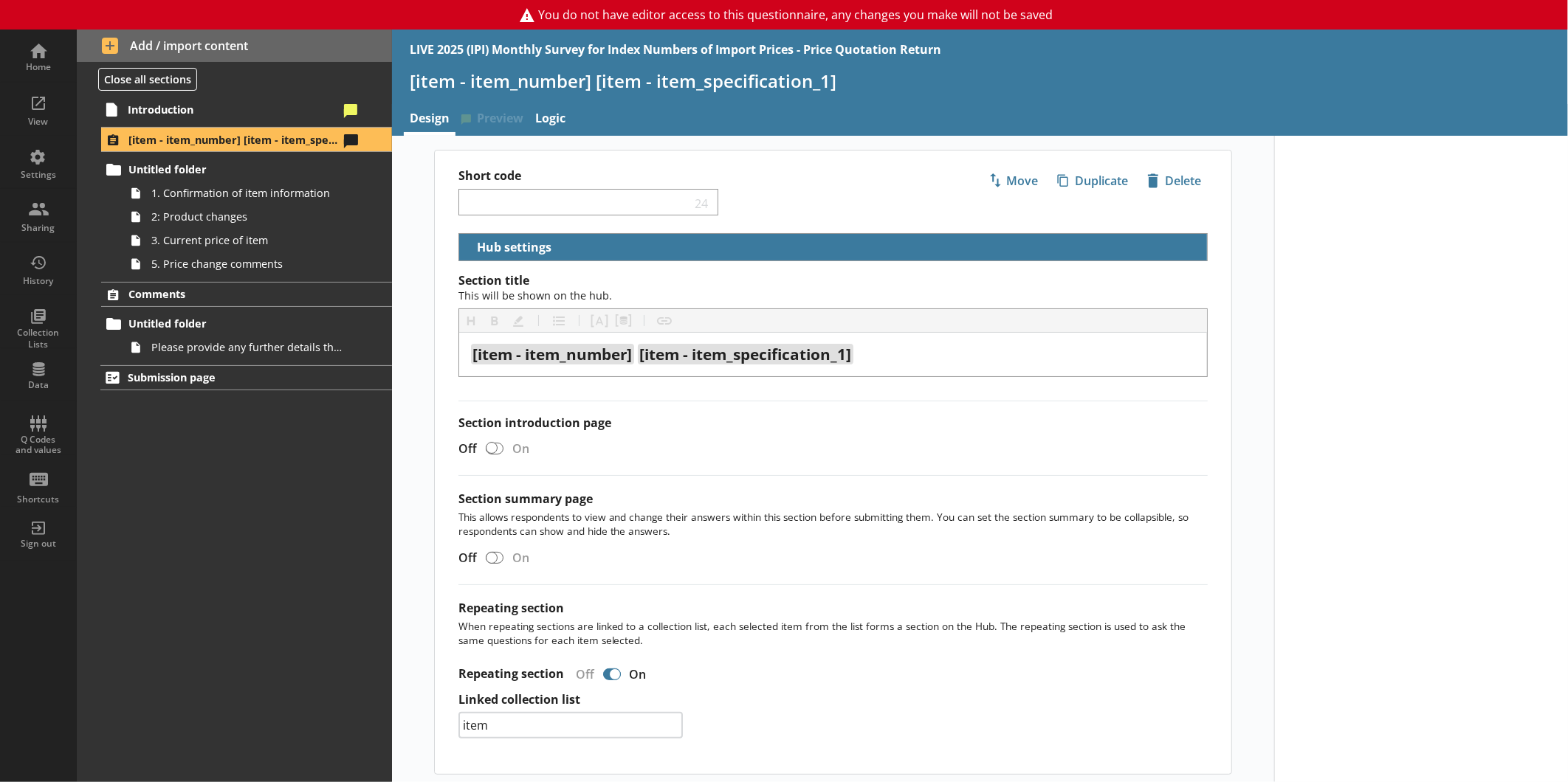
scroll to position [72, 0]
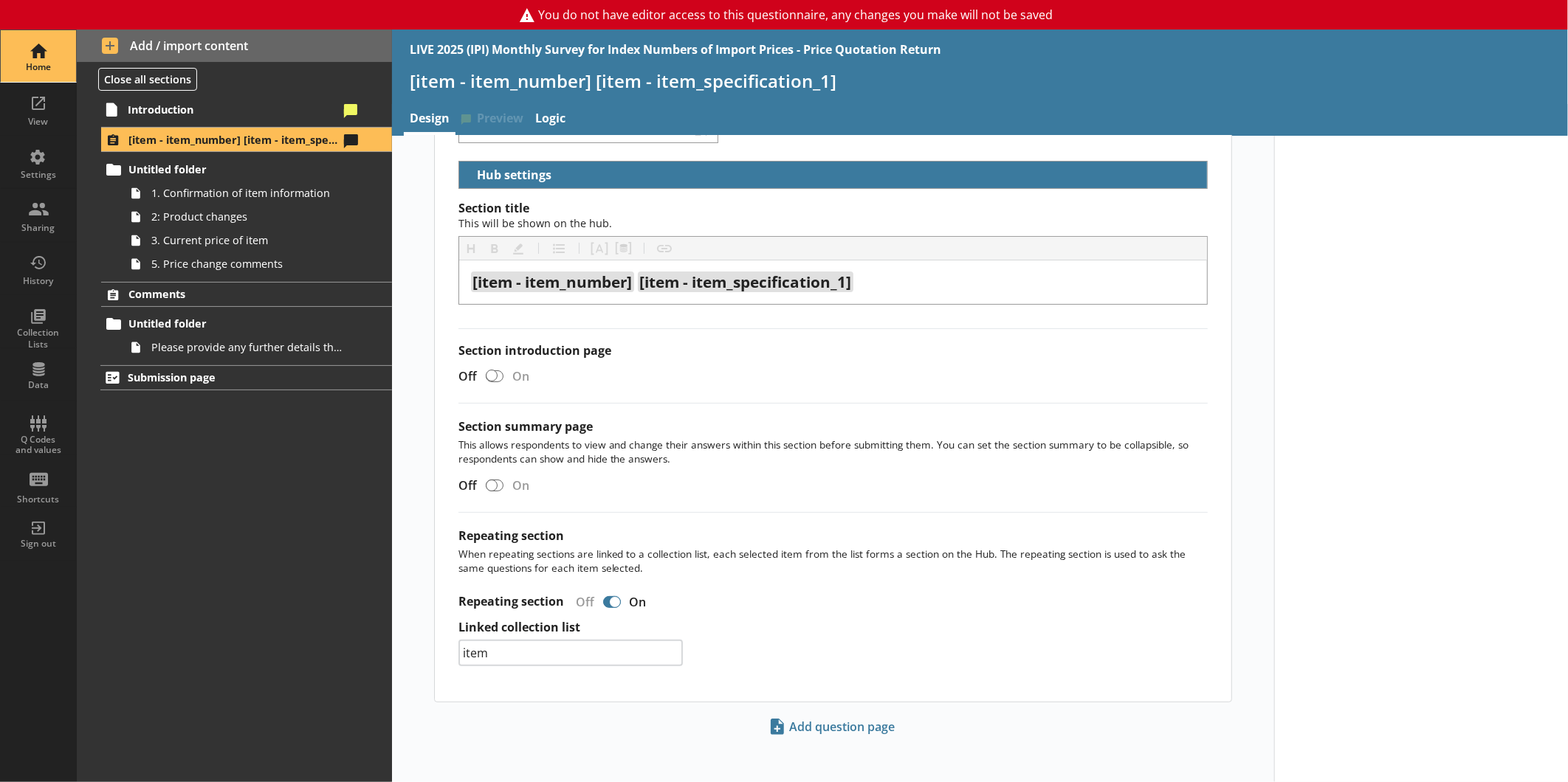
click at [45, 52] on div "Home" at bounding box center [38, 55] width 52 height 52
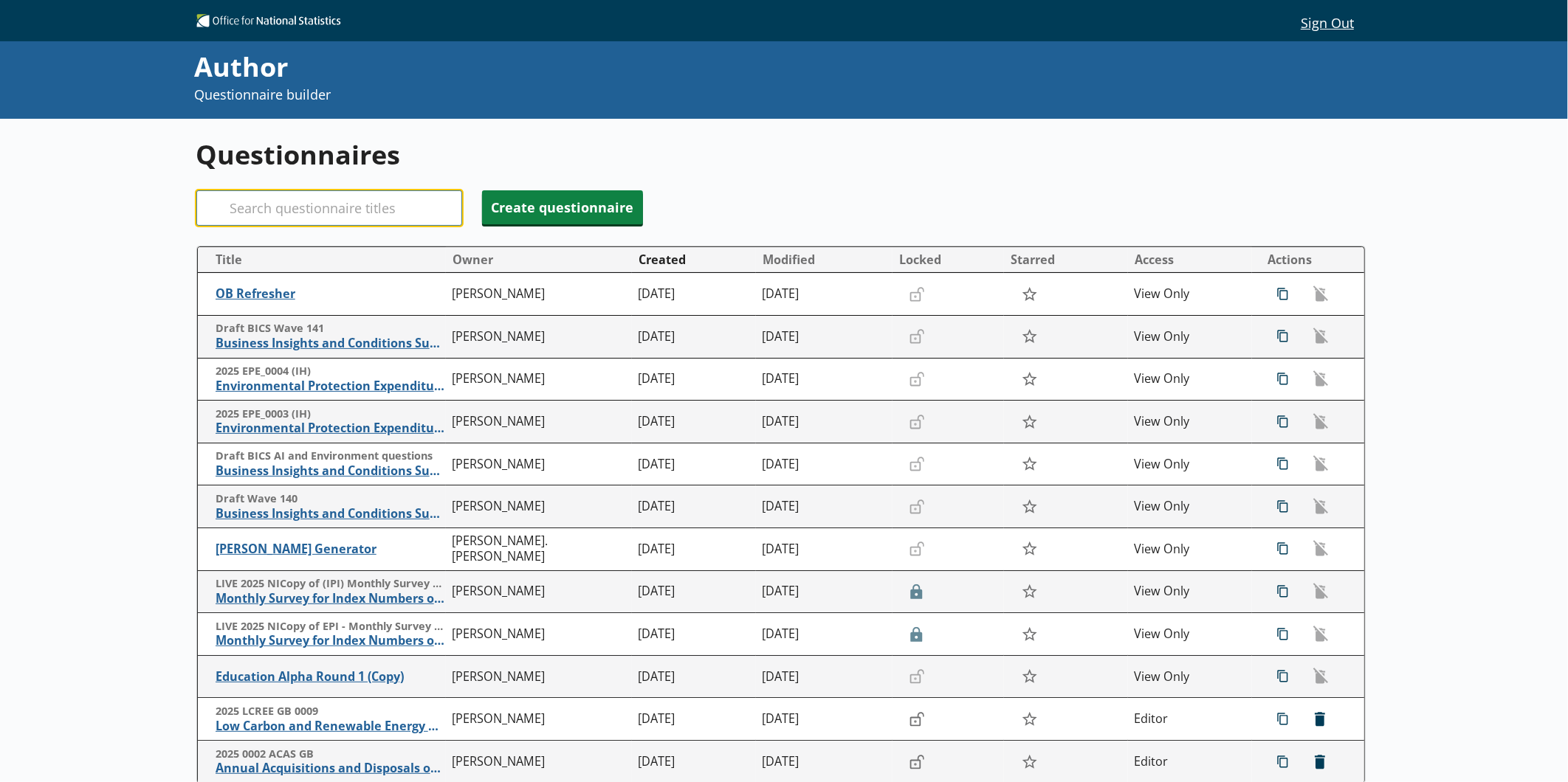
click at [419, 211] on input "Search" at bounding box center [329, 208] width 266 height 35
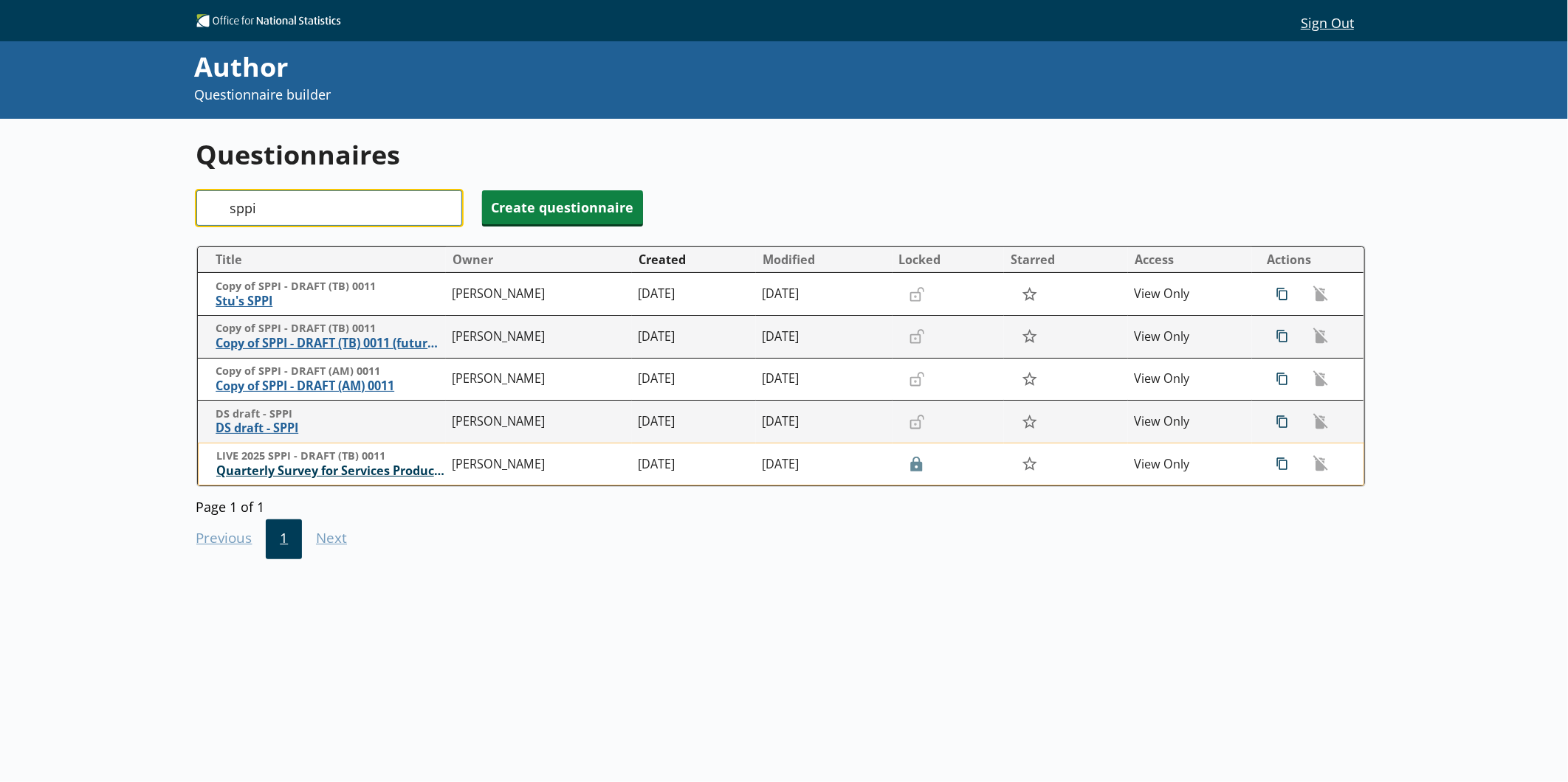
type input "sppi"
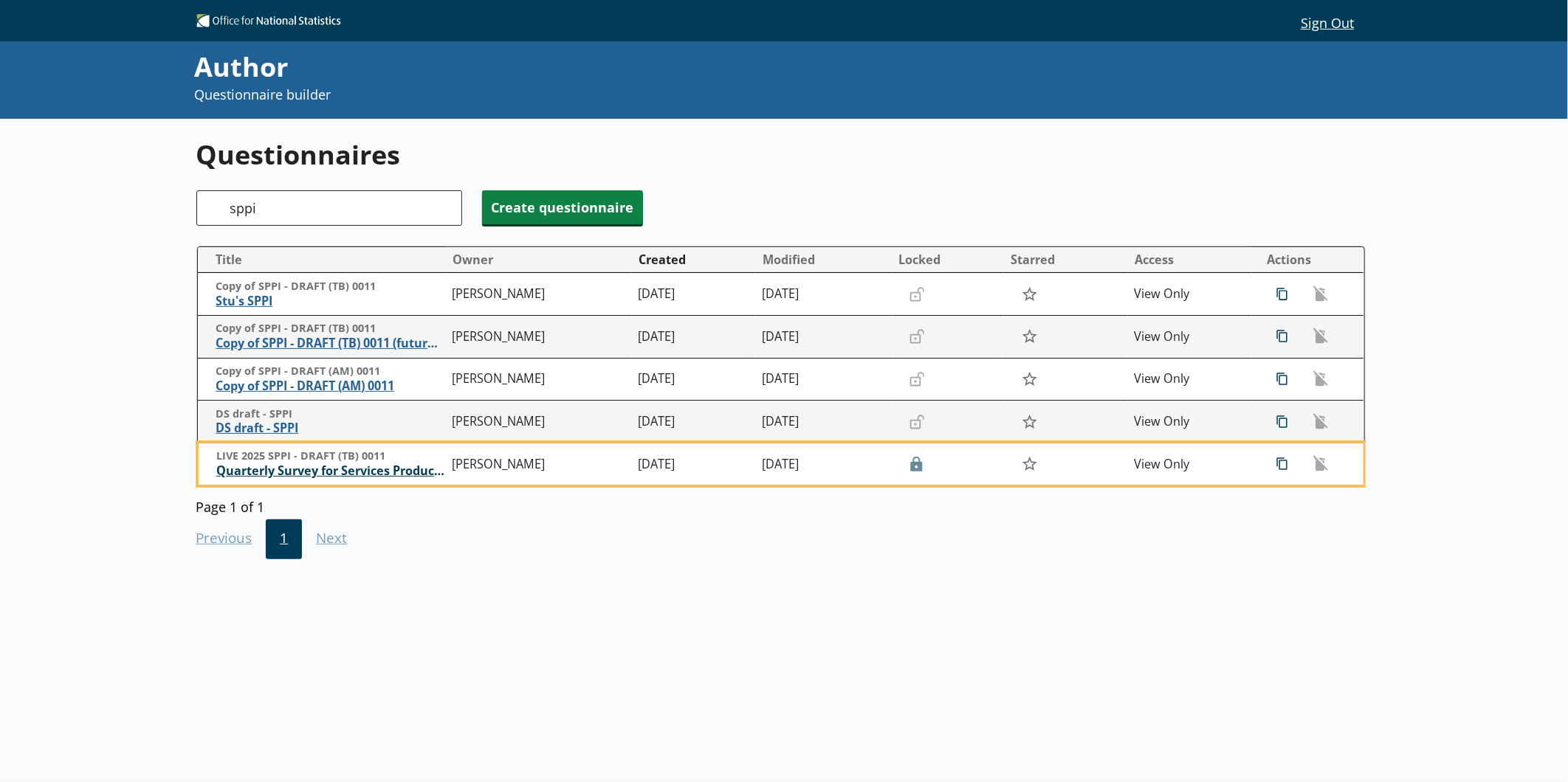
click at [277, 478] on span "Quarterly Survey for Services Producer Price Indices" at bounding box center [330, 471] width 229 height 16
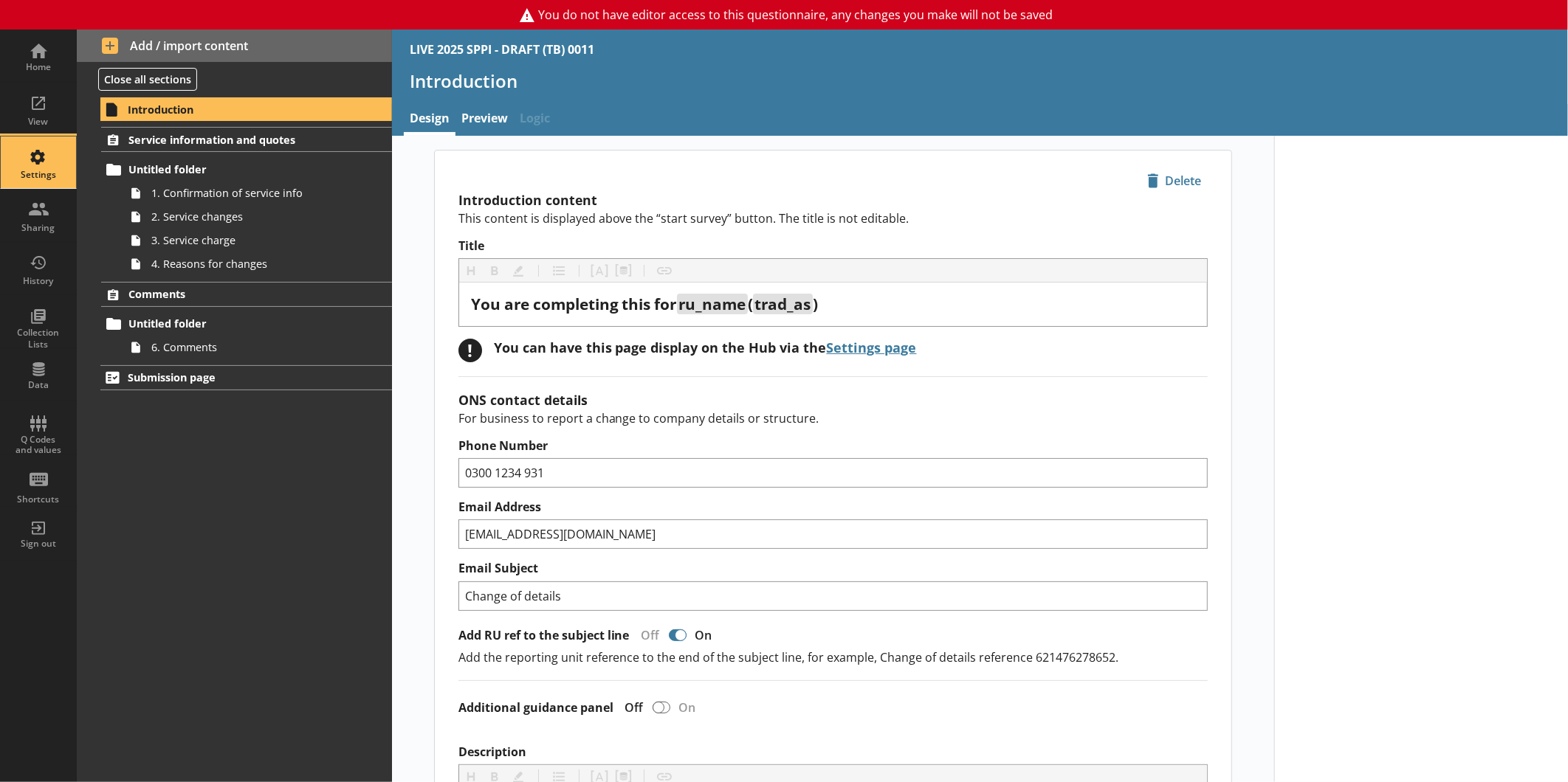
click at [59, 160] on div "Settings" at bounding box center [38, 161] width 52 height 52
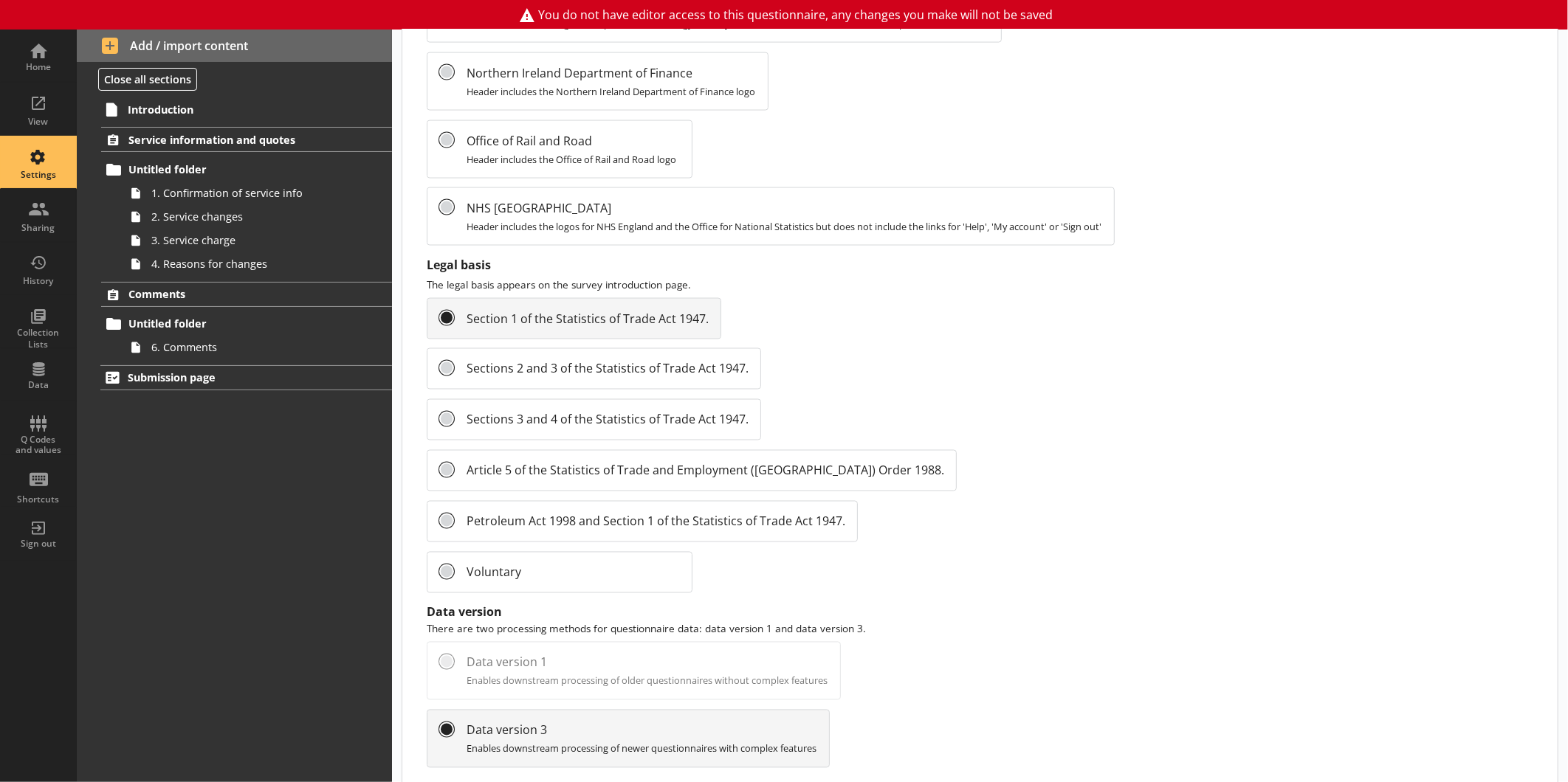
scroll to position [1430, 0]
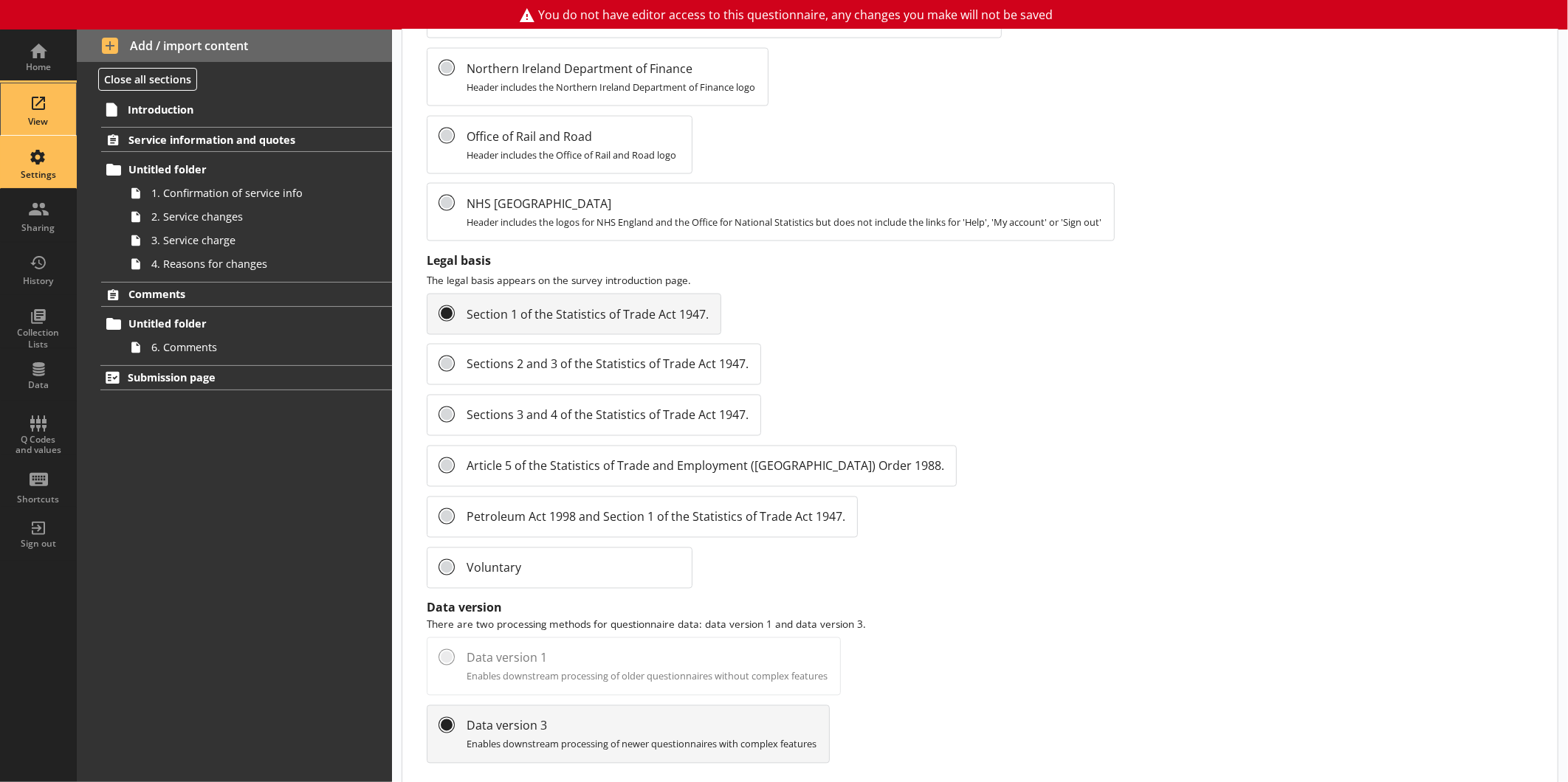
click at [43, 118] on div "View" at bounding box center [38, 122] width 52 height 12
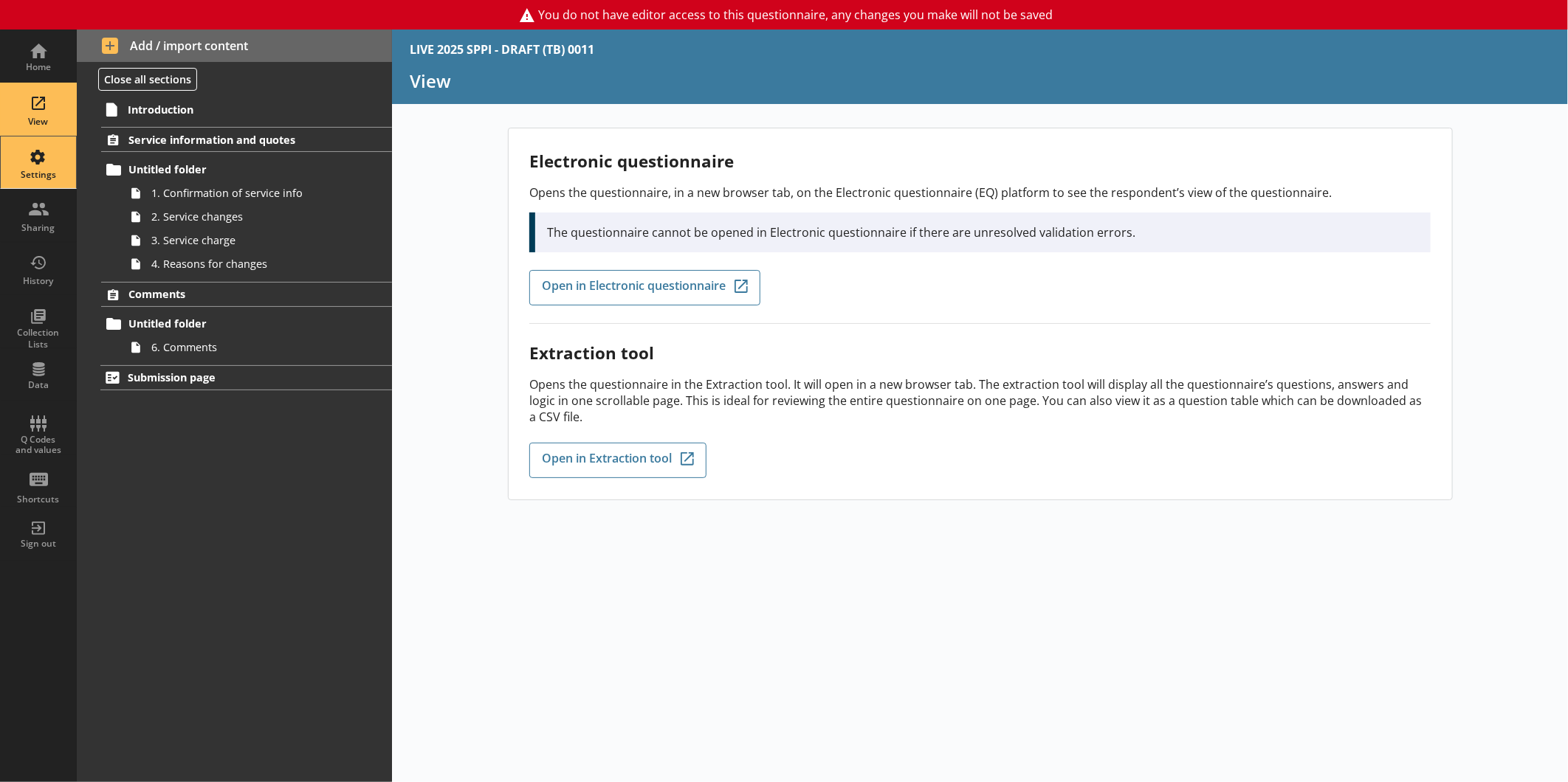
click at [40, 148] on div "Settings" at bounding box center [38, 161] width 52 height 52
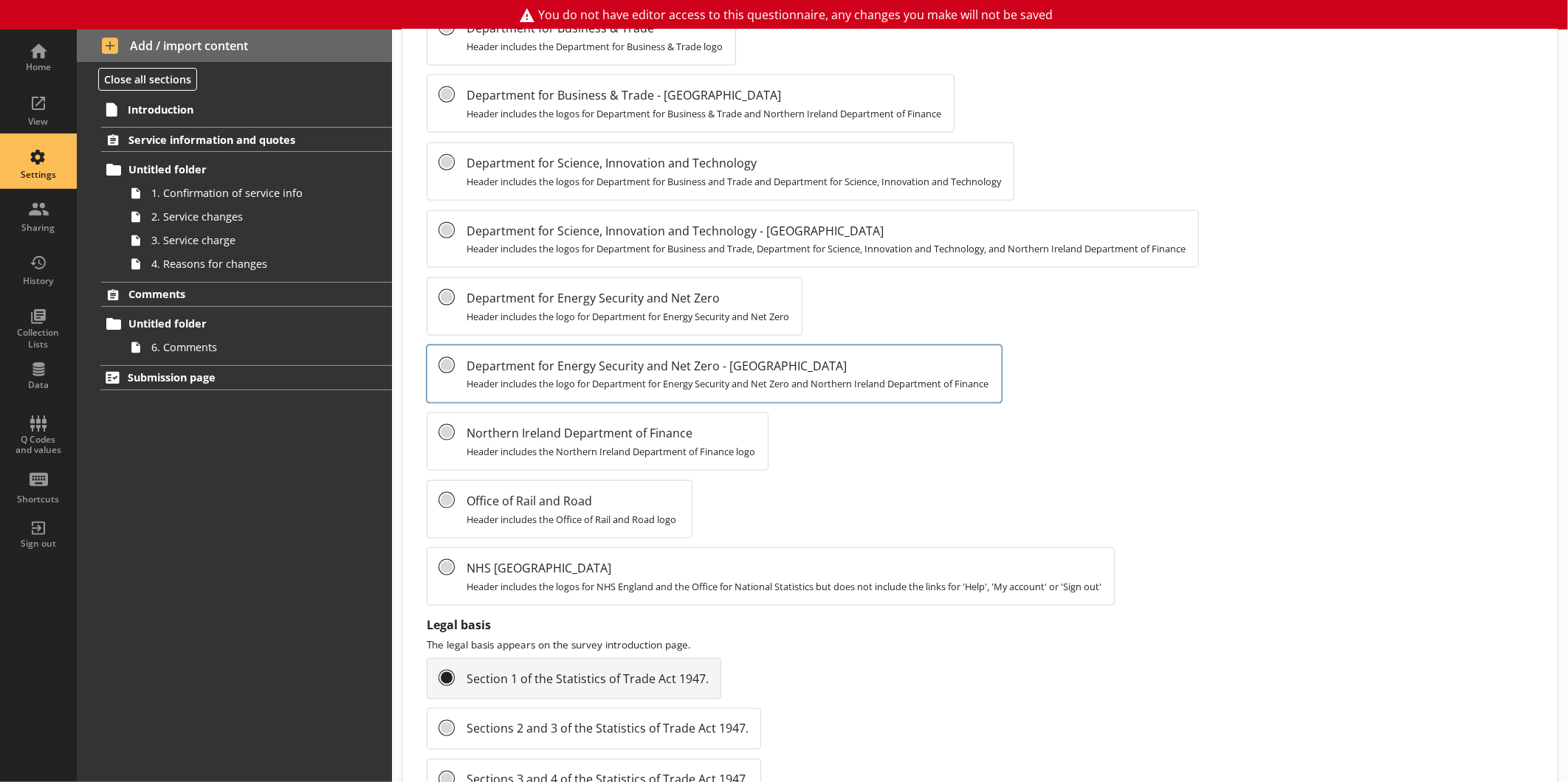
scroll to position [1430, 0]
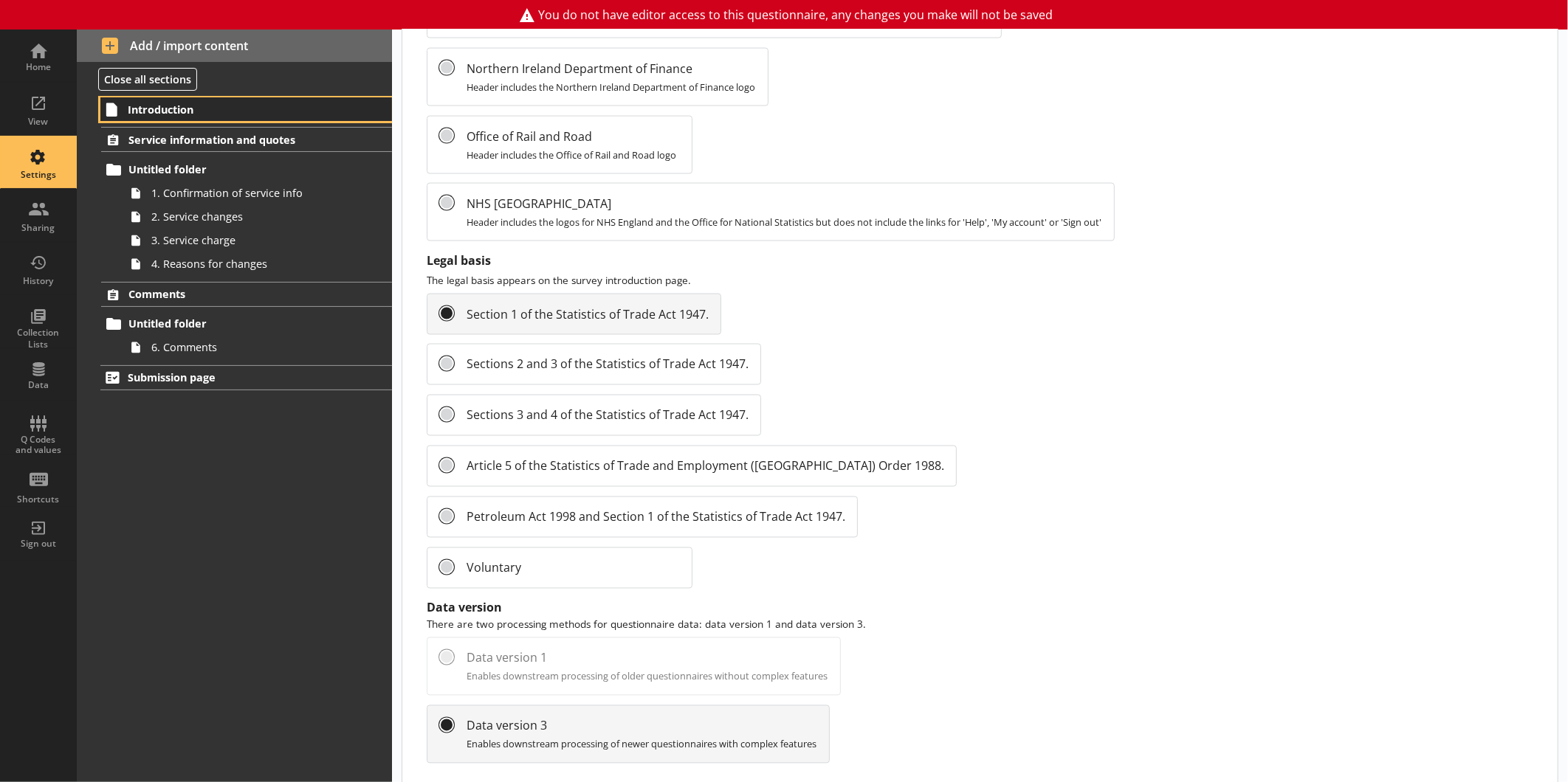
click at [217, 100] on link "Introduction" at bounding box center [246, 109] width 292 height 23
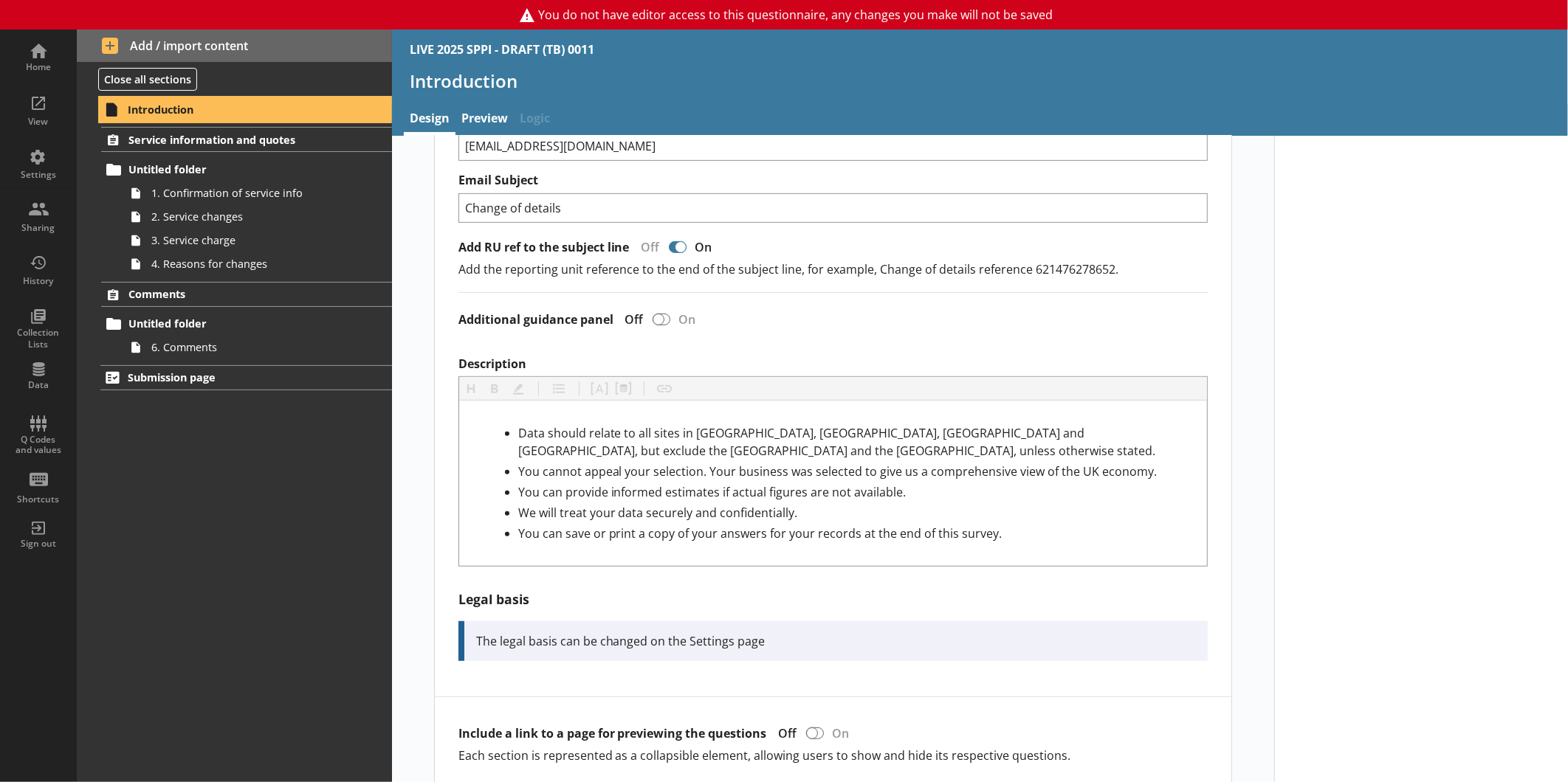
scroll to position [409, 0]
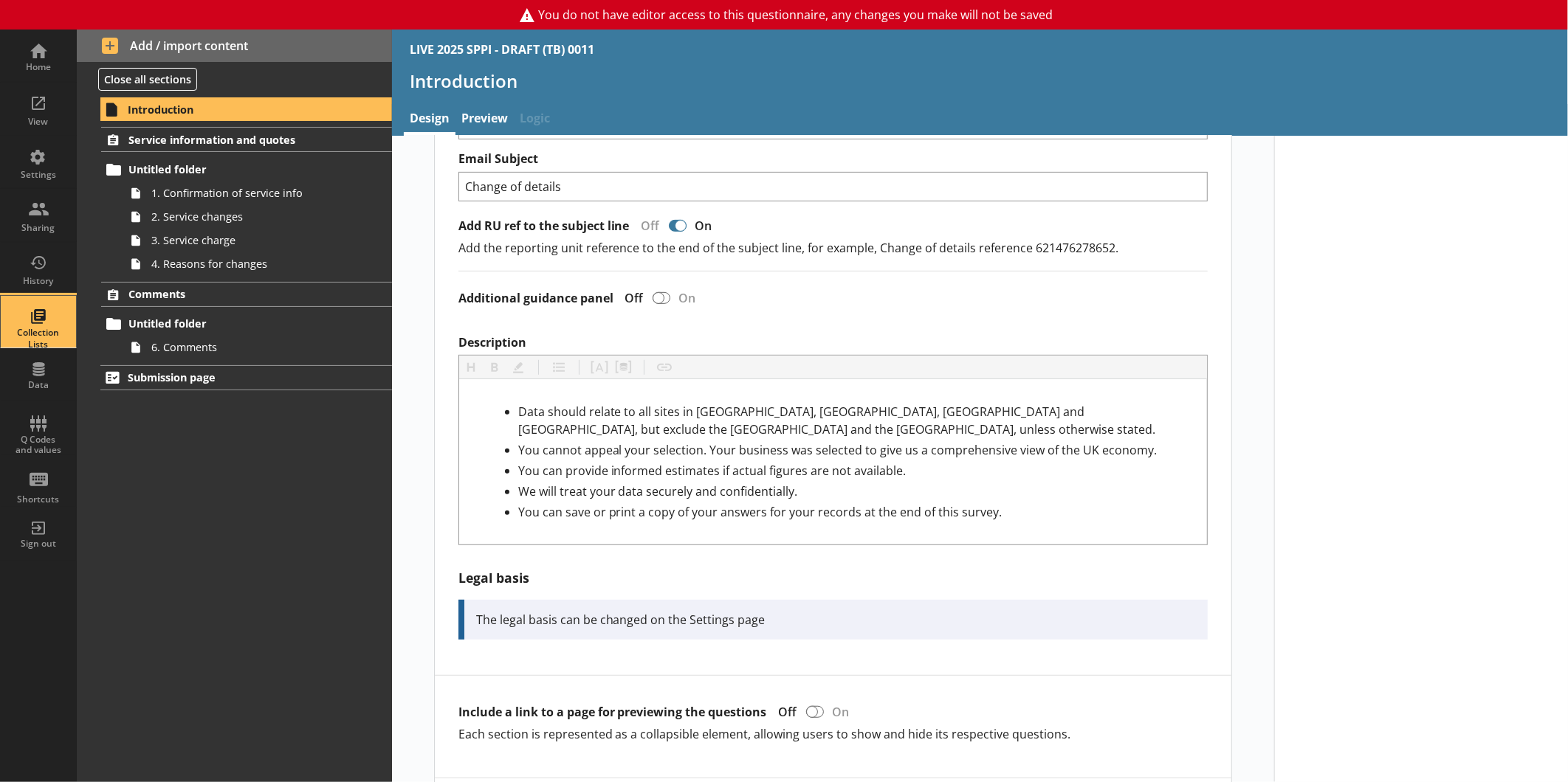
click at [35, 335] on div "Collection Lists" at bounding box center [38, 338] width 52 height 23
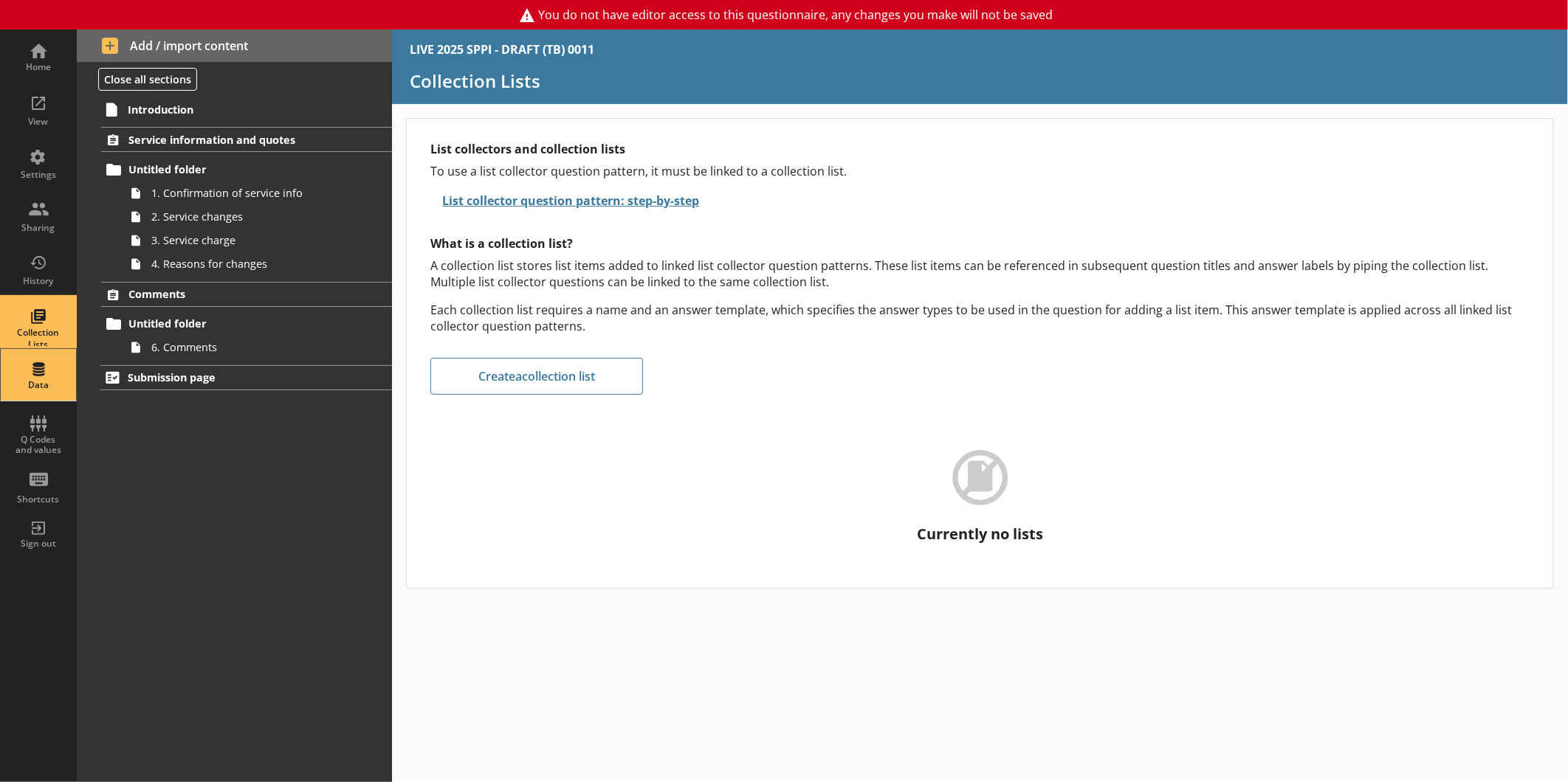
click at [26, 384] on div "Data" at bounding box center [38, 385] width 52 height 12
select select "Text_Optional"
select select "Date"
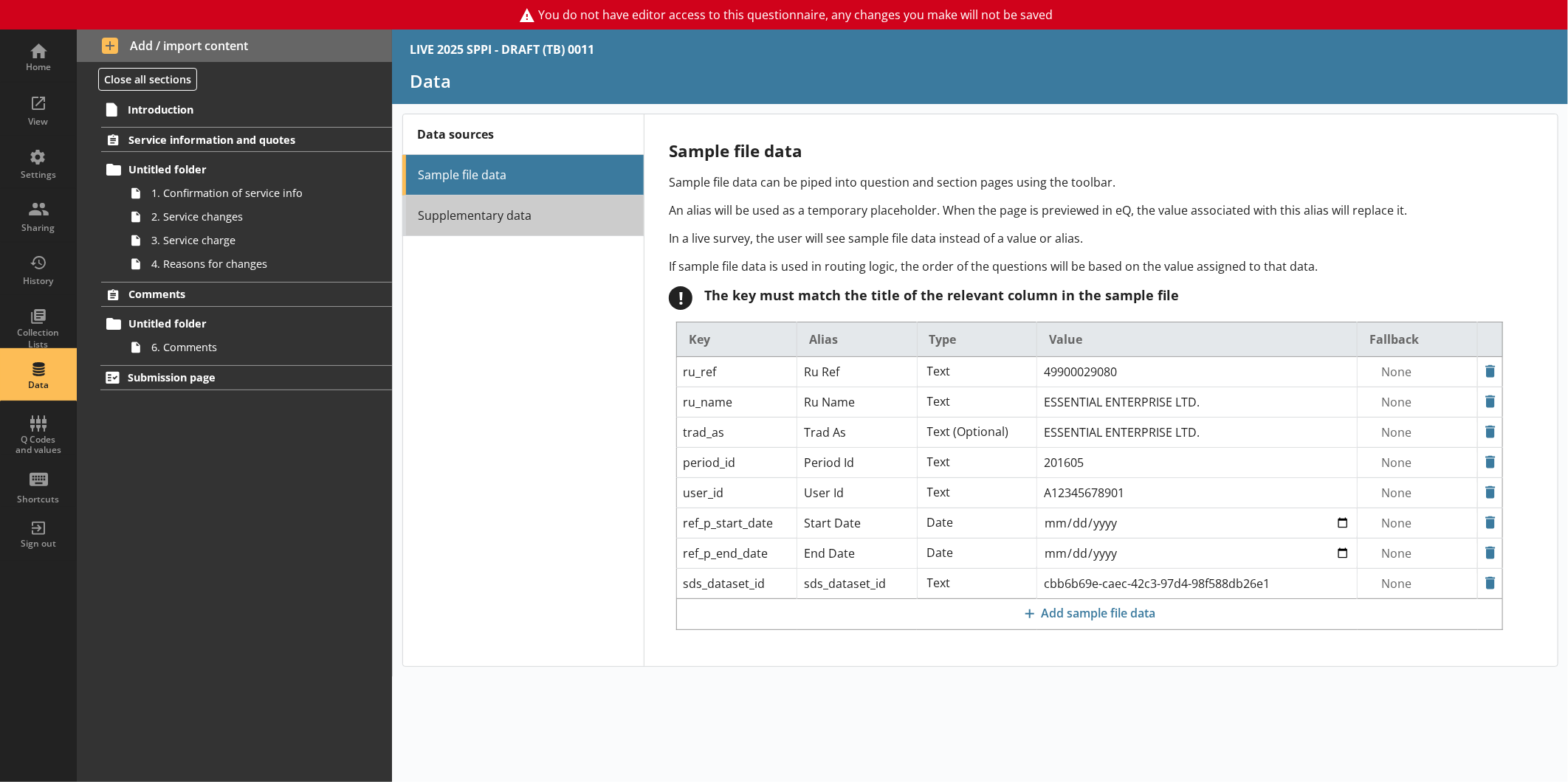
click at [467, 208] on link "Supplementary data" at bounding box center [523, 216] width 241 height 41
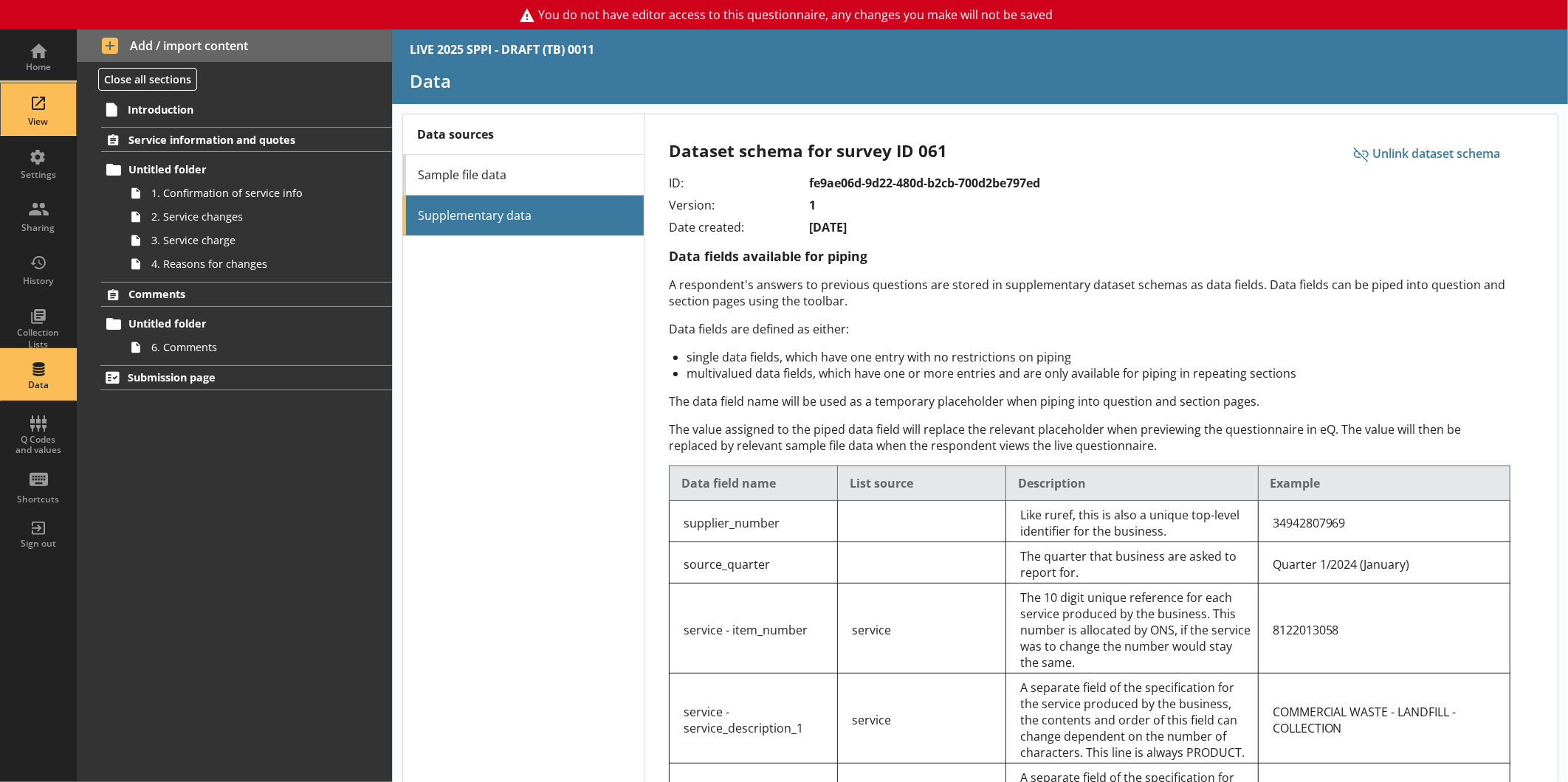
click at [51, 113] on div "View" at bounding box center [38, 109] width 52 height 52
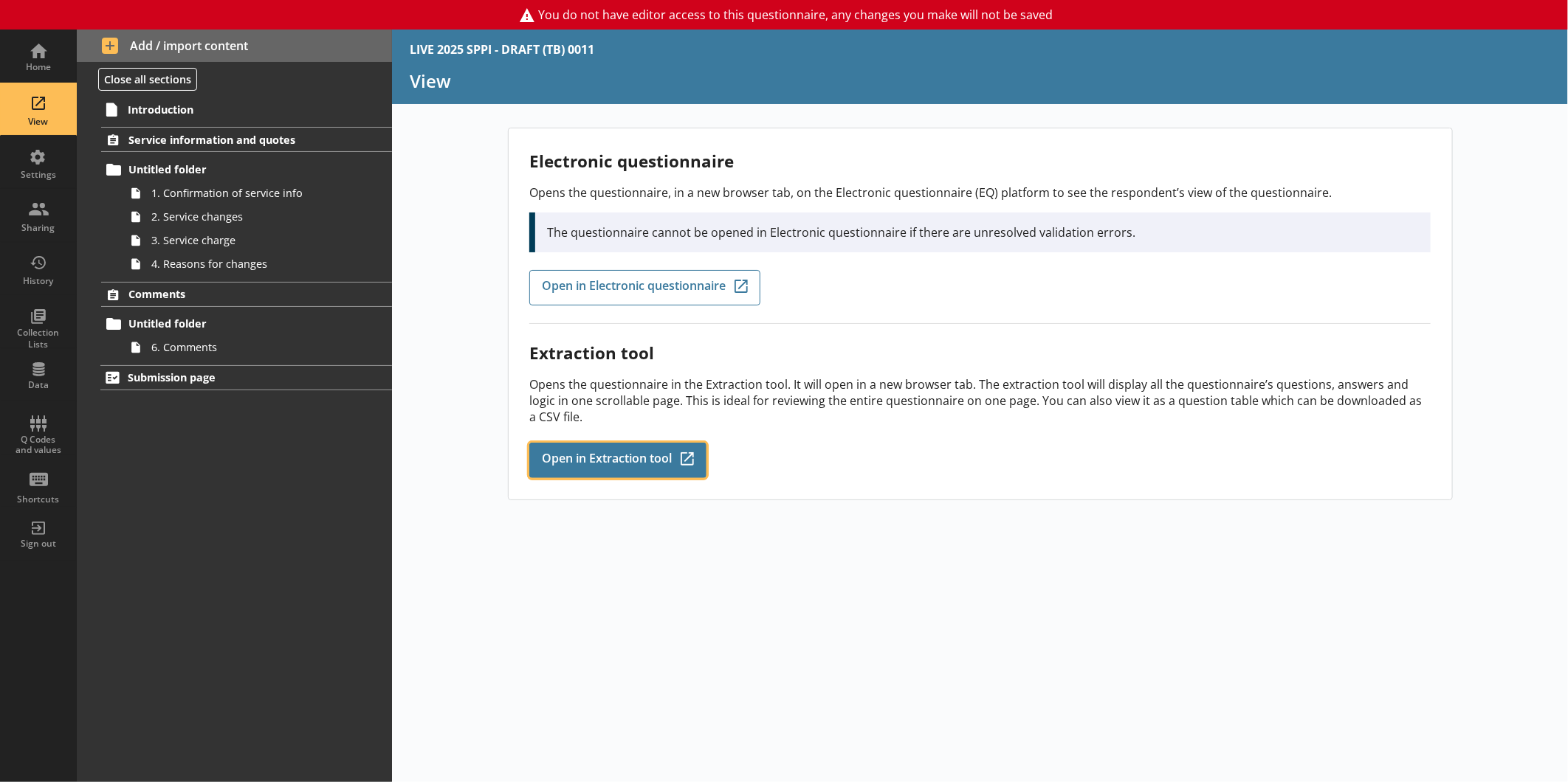
click at [679, 456] on link "Open in Extraction tool Q-Codes_Icon Created with Sketch." at bounding box center [618, 460] width 177 height 35
click at [645, 463] on span "Open in Extraction tool" at bounding box center [607, 460] width 130 height 17
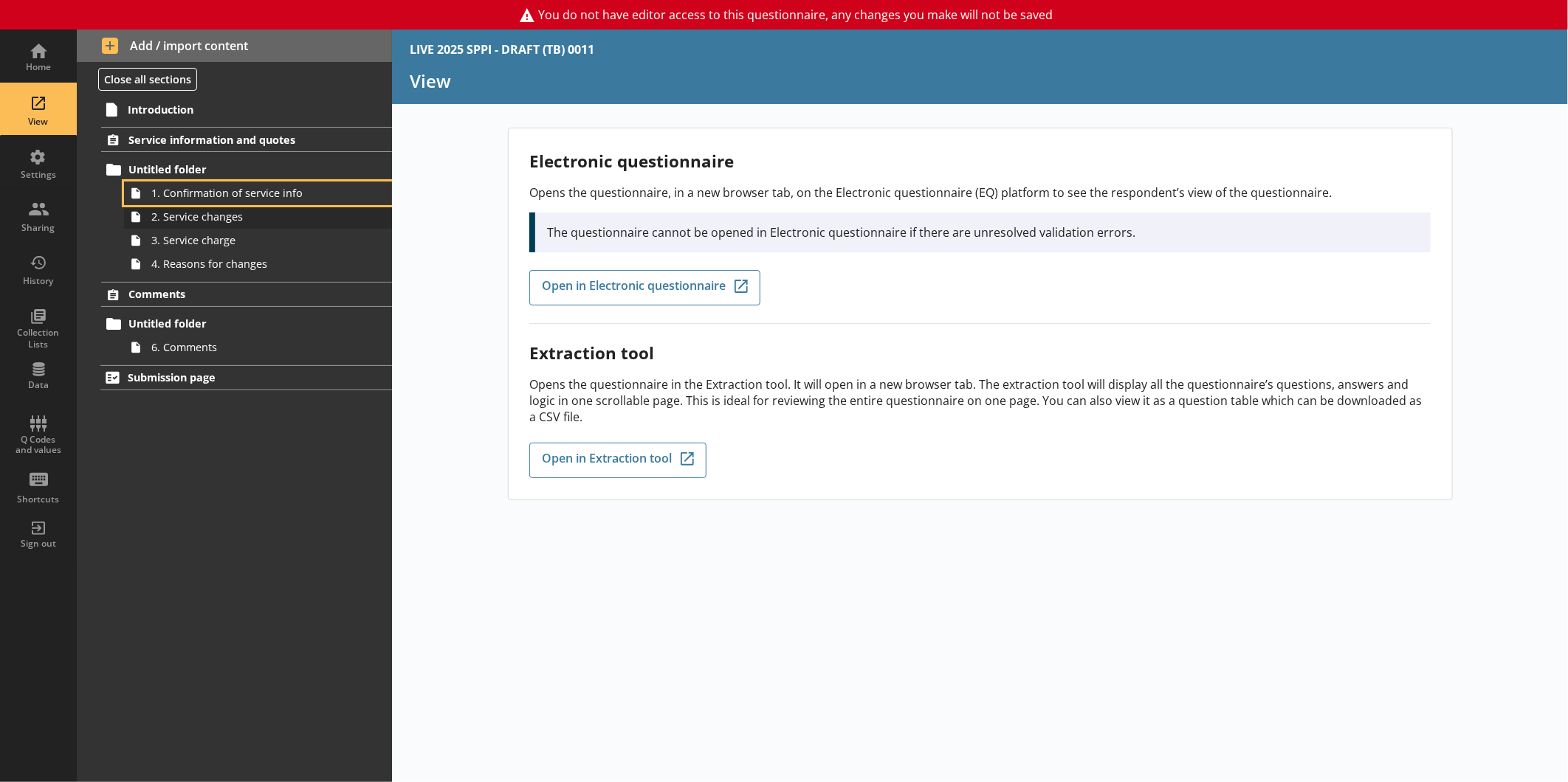
drag, startPoint x: 191, startPoint y: 188, endPoint x: 232, endPoint y: 206, distance: 44.8
click at [191, 188] on span "1. Confirmation of service info" at bounding box center [248, 193] width 193 height 14
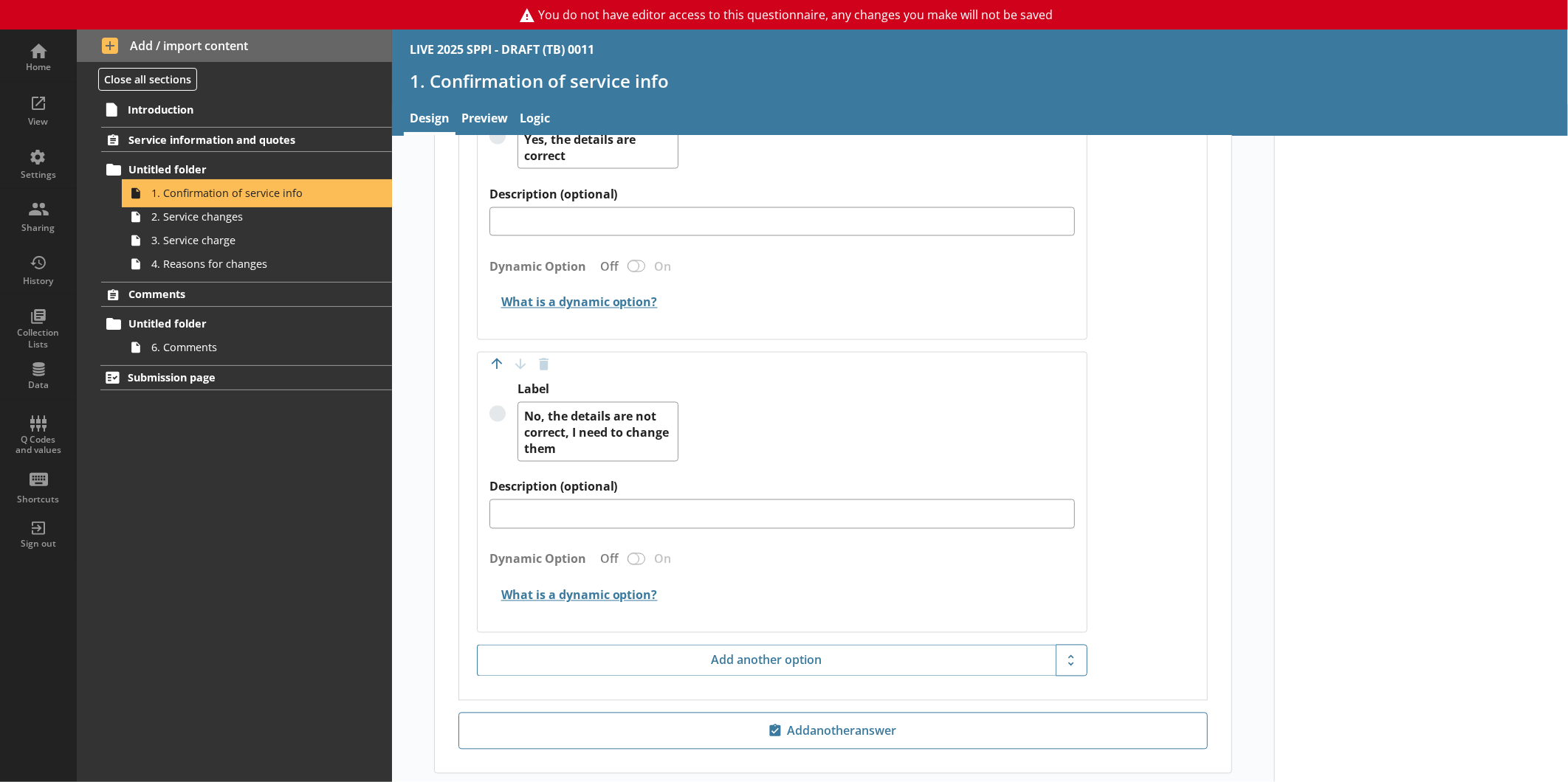
scroll to position [1688, 0]
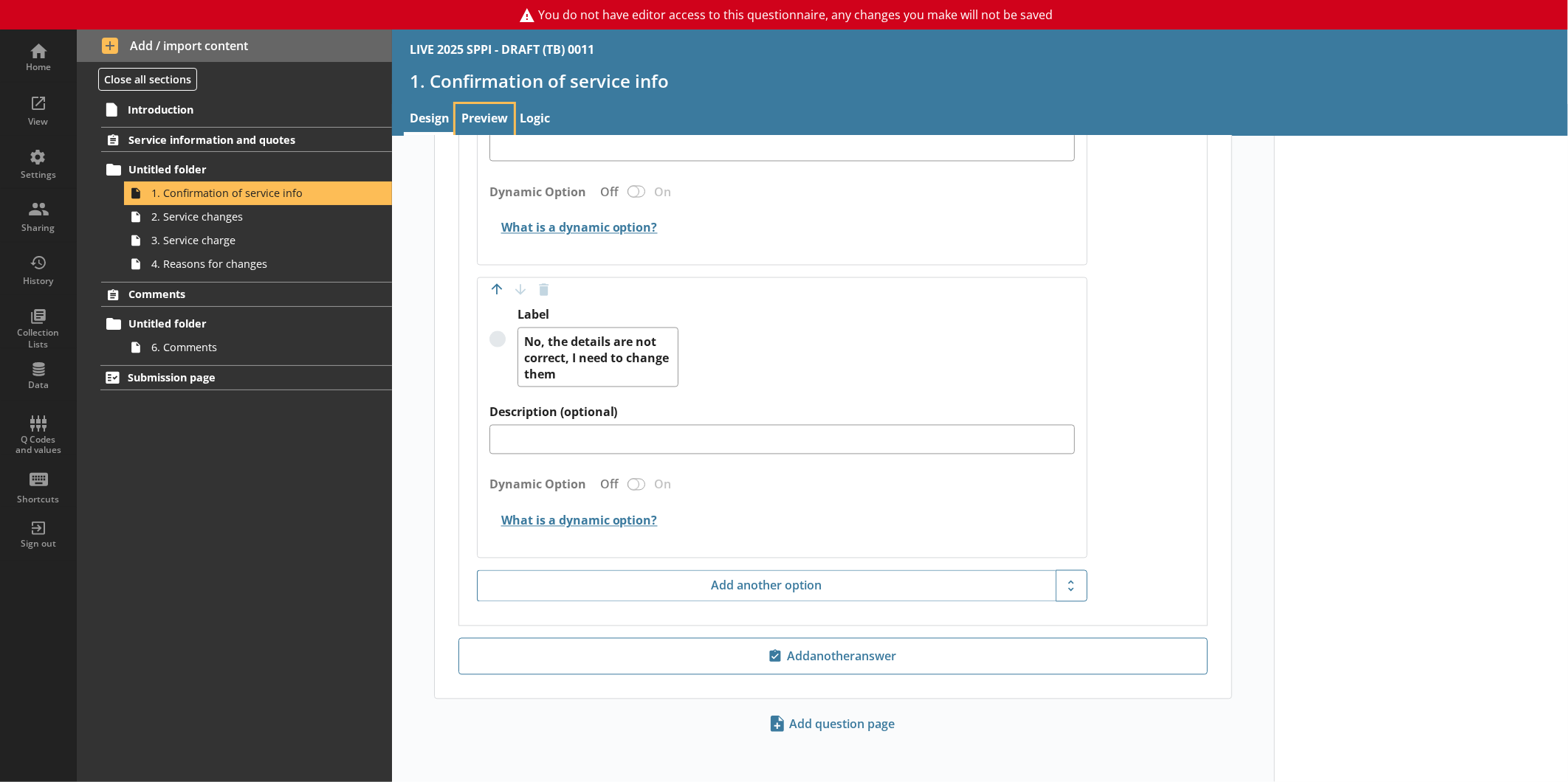
click at [491, 116] on link "Preview" at bounding box center [484, 120] width 58 height 32
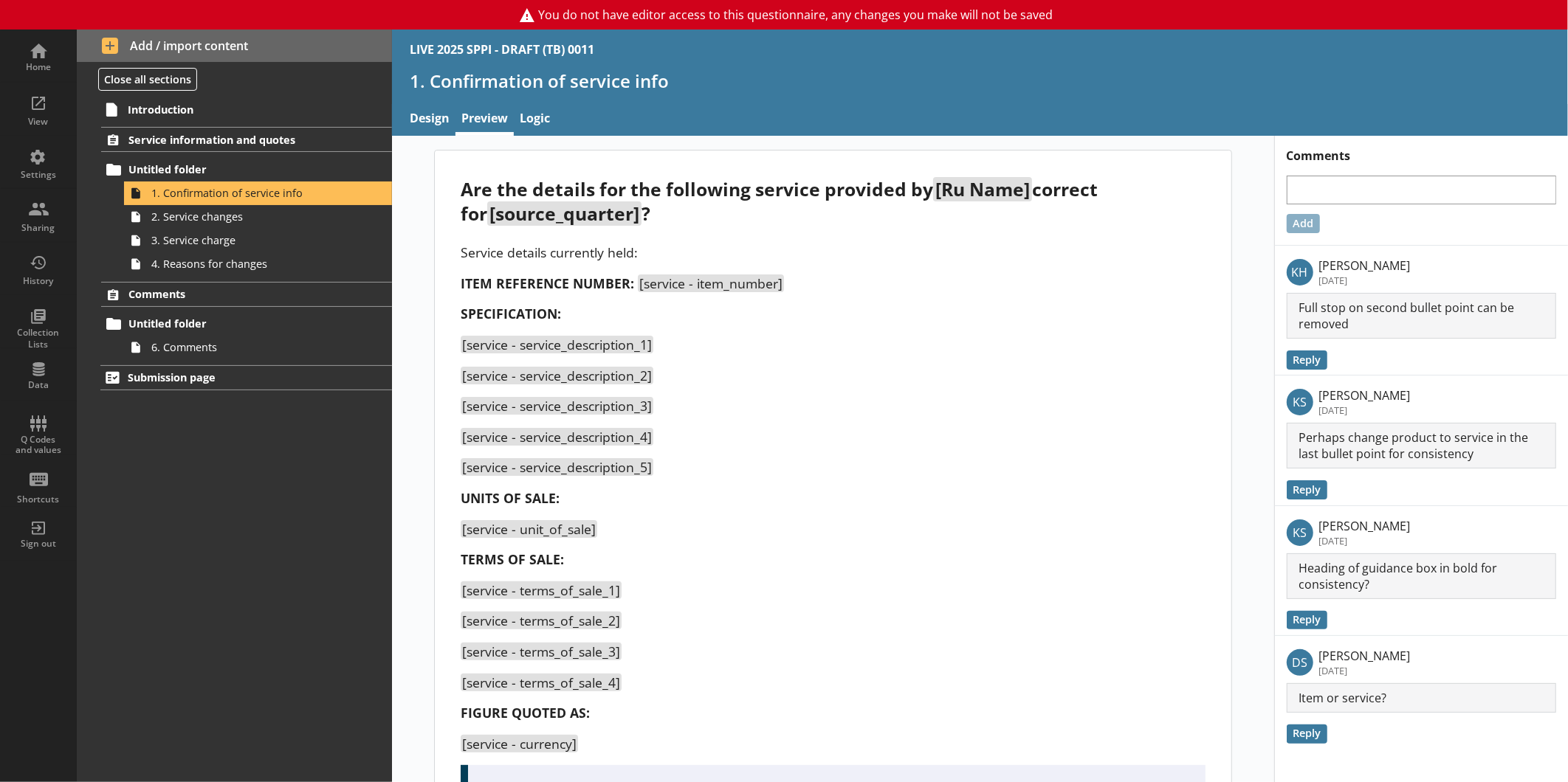
scroll to position [286, 0]
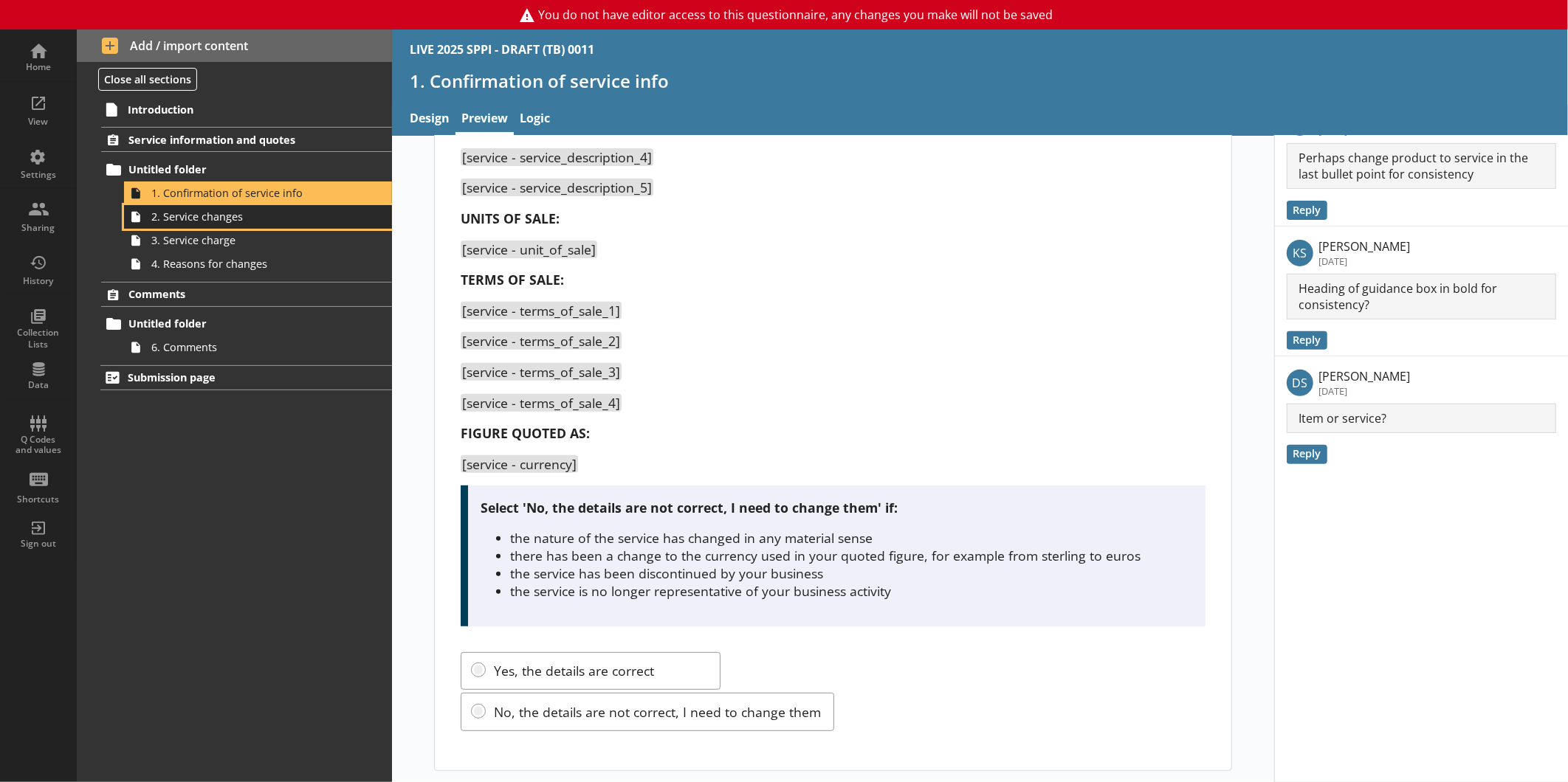
click at [191, 222] on span "2. Service changes" at bounding box center [248, 216] width 193 height 14
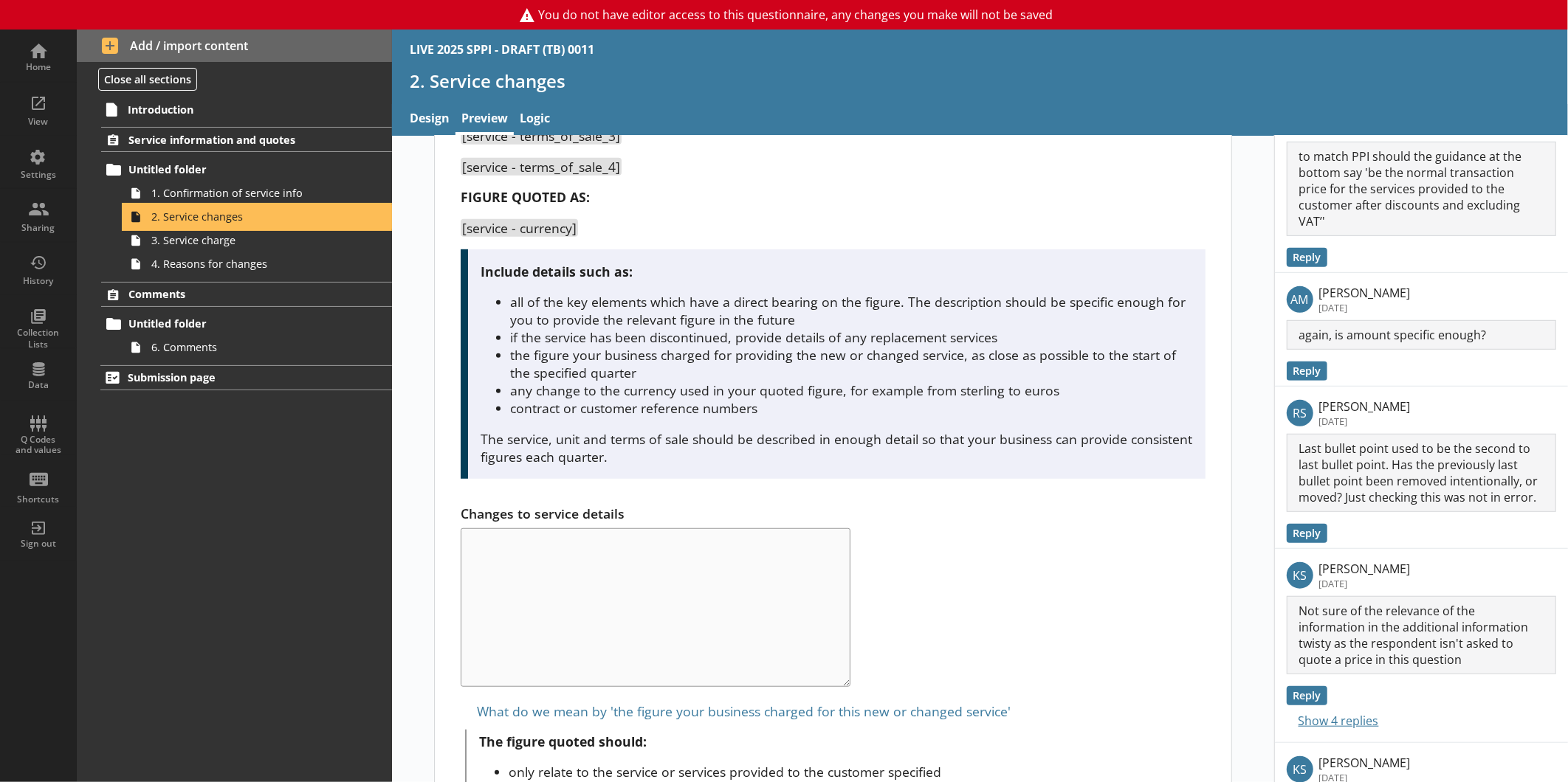
scroll to position [640, 0]
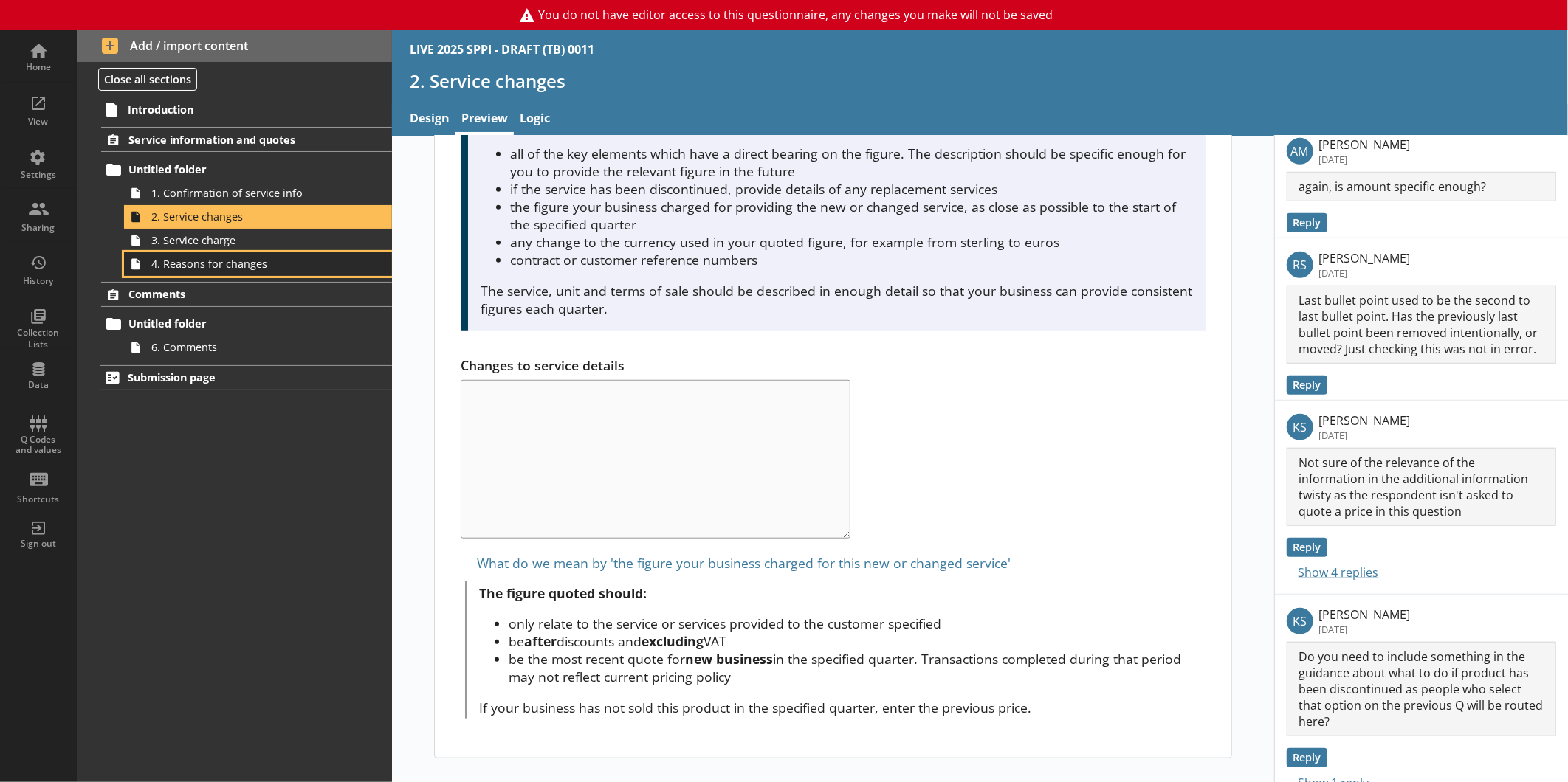
click at [253, 262] on span "4. Reasons for changes" at bounding box center [248, 264] width 193 height 14
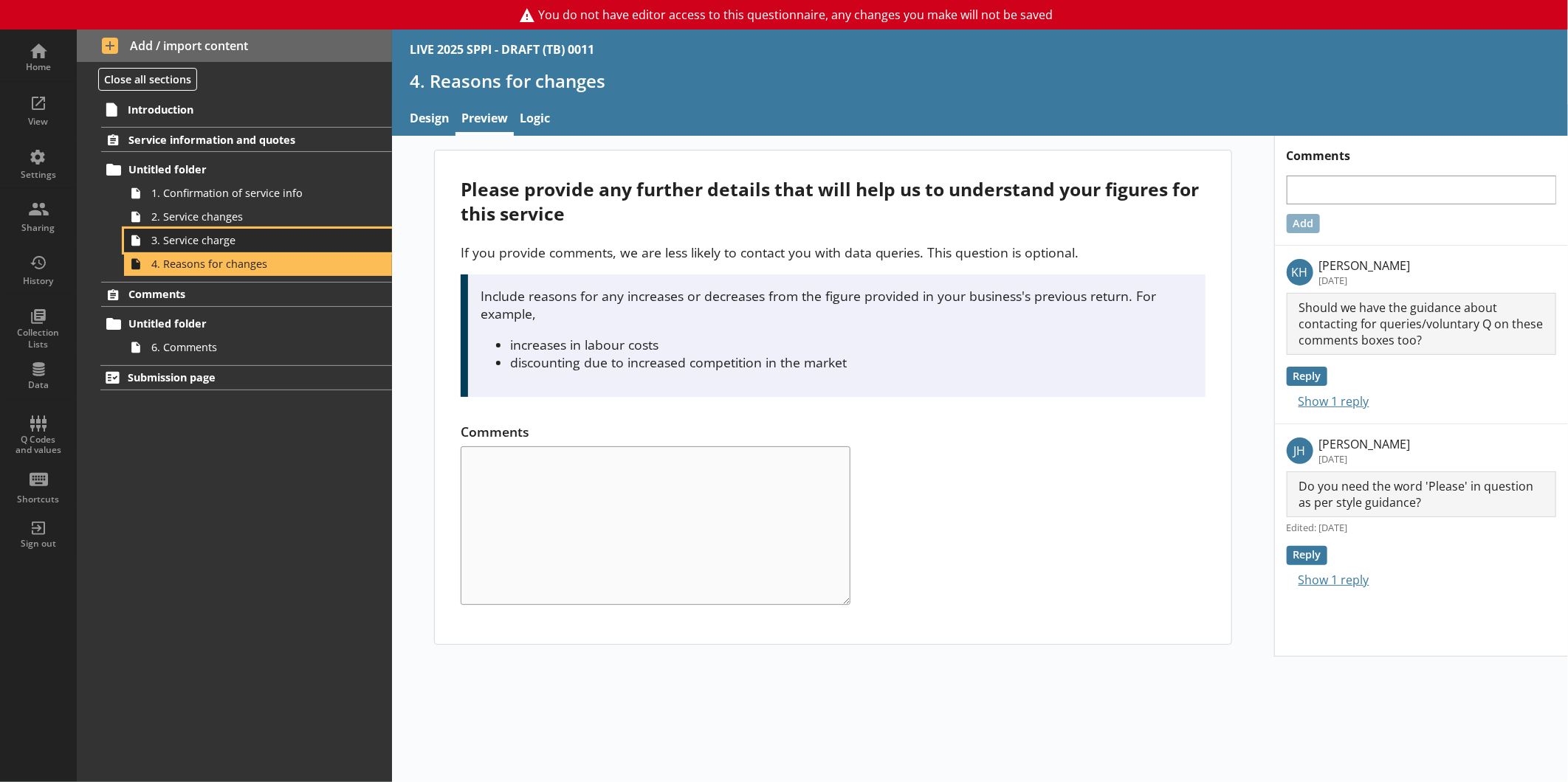
click at [186, 243] on span "3. Service charge" at bounding box center [248, 240] width 193 height 14
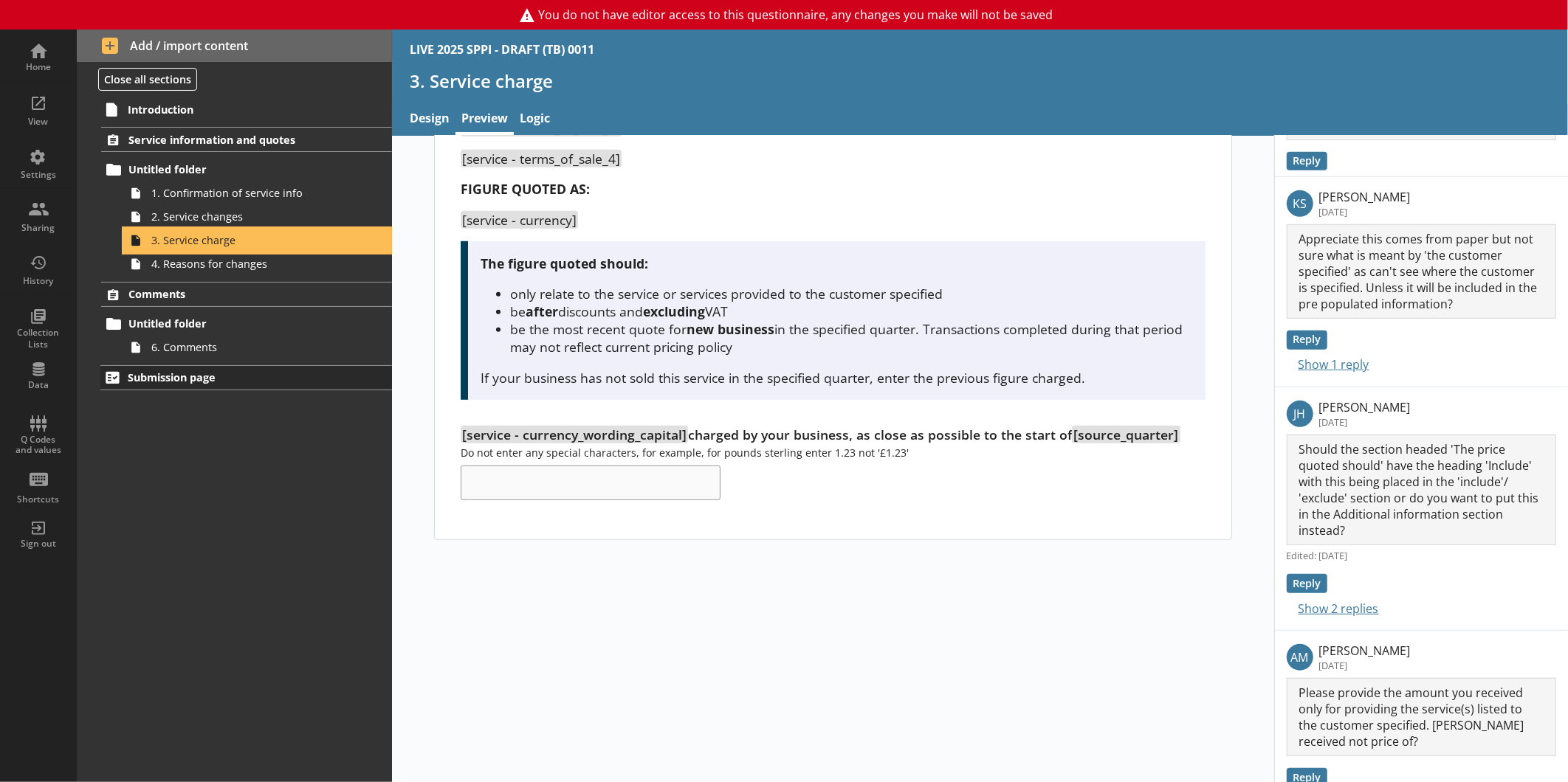
scroll to position [537, 0]
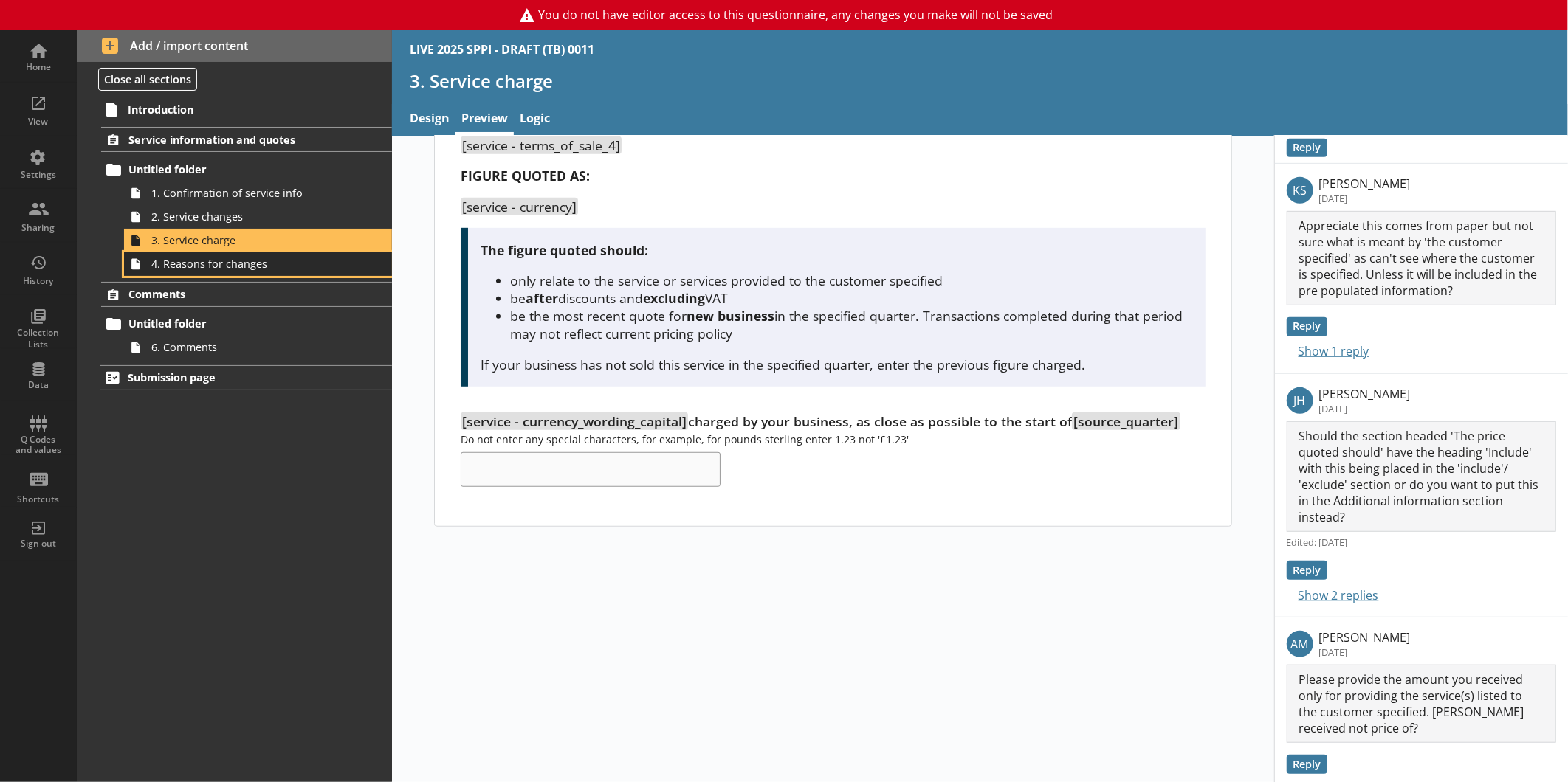
click at [212, 264] on span "4. Reasons for changes" at bounding box center [248, 264] width 193 height 14
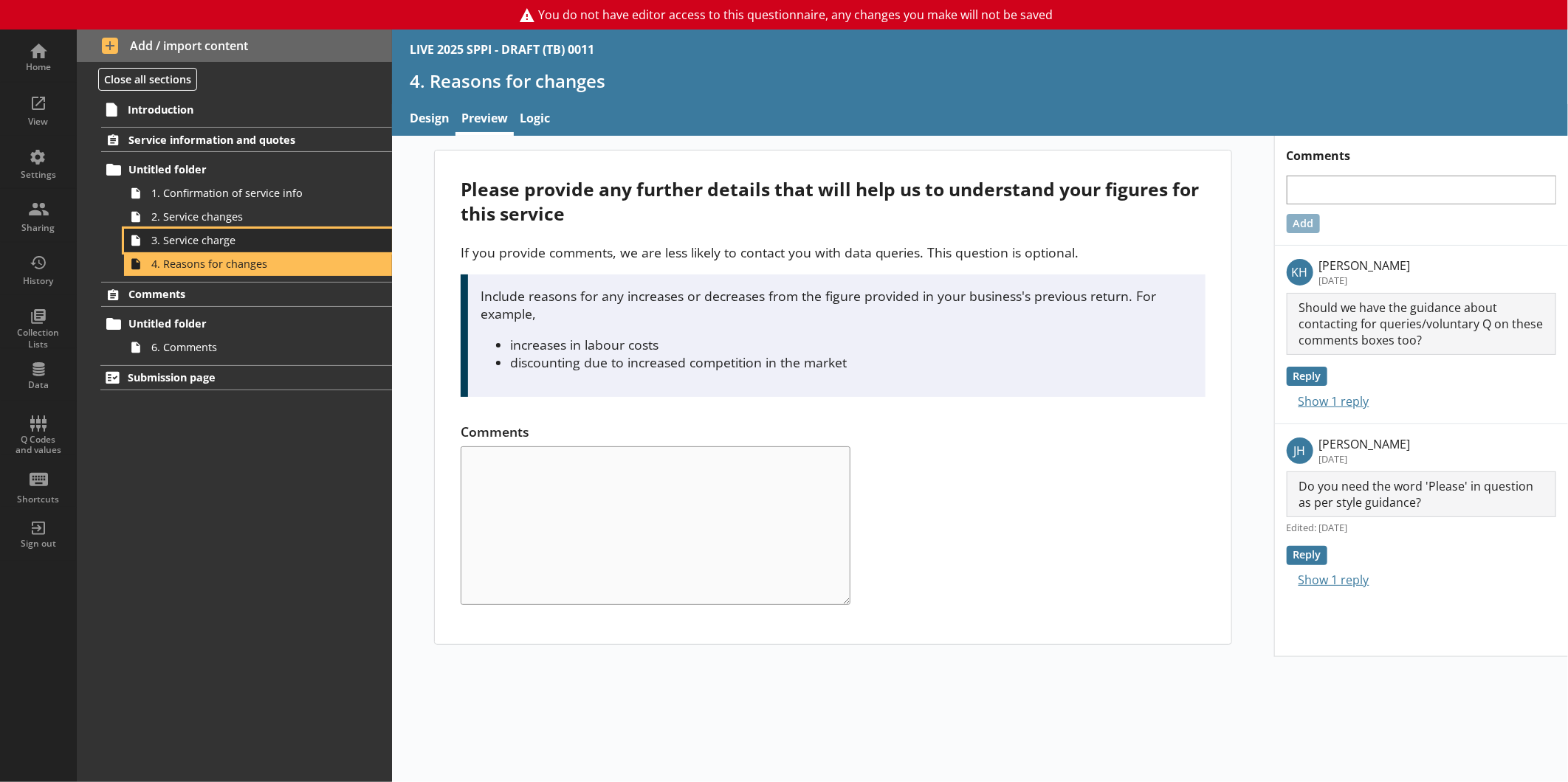
click at [164, 243] on span "3. Service charge" at bounding box center [248, 240] width 193 height 14
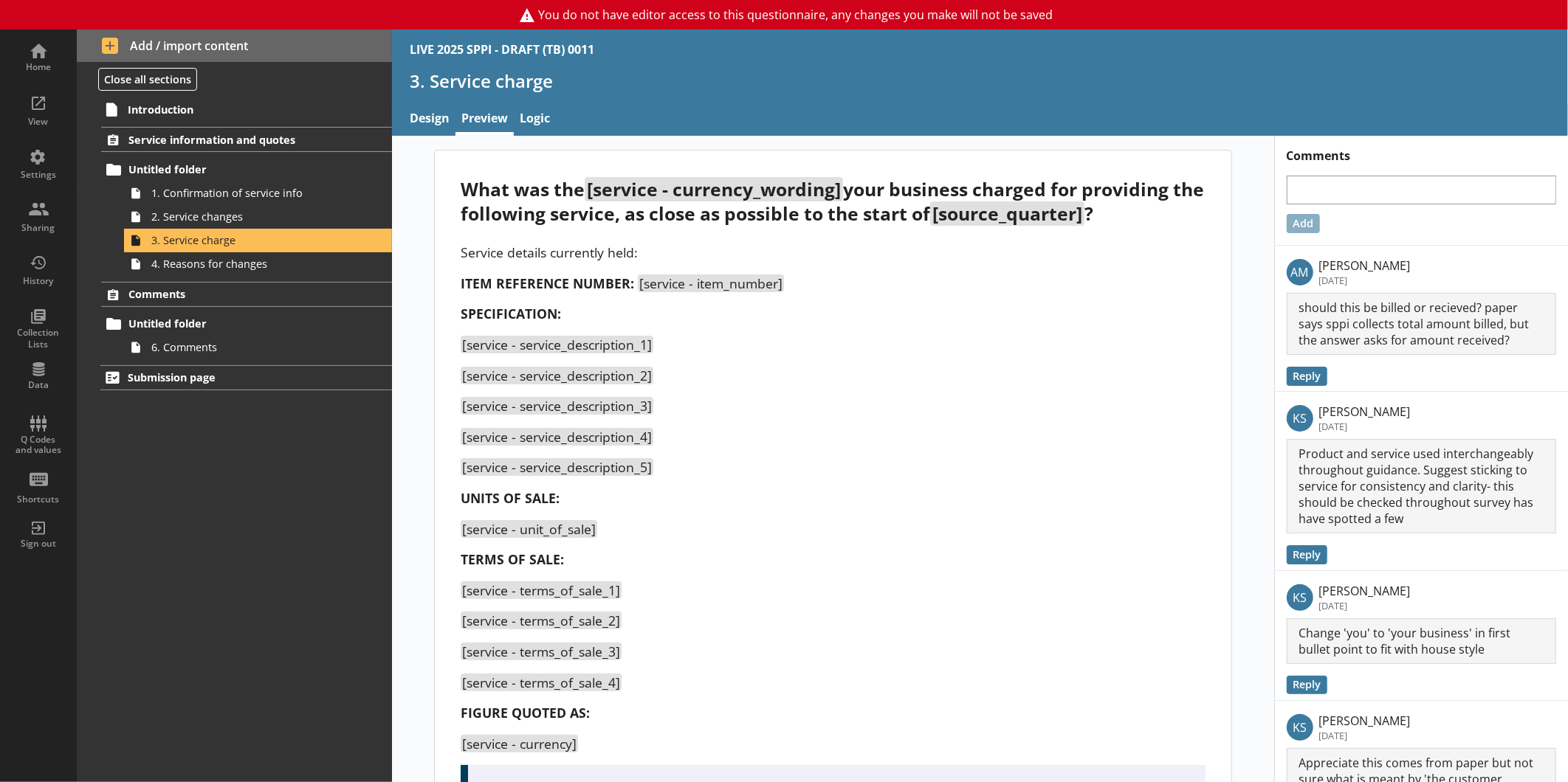
click at [436, 136] on div "What was the [service - currency_wording] your business charged for providing t…" at bounding box center [833, 742] width 882 height 1213
click at [414, 111] on link "Design" at bounding box center [429, 120] width 52 height 32
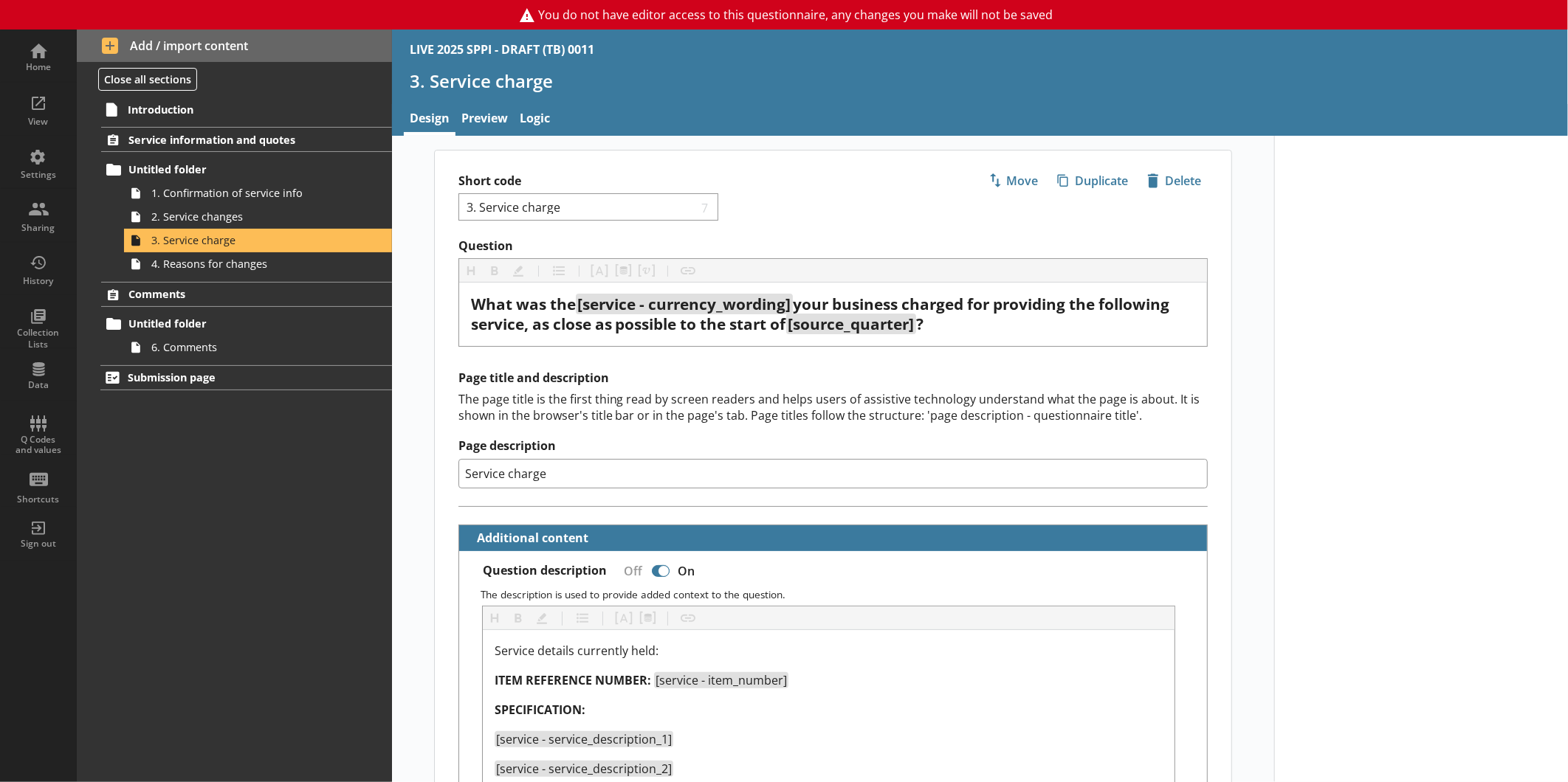
type textarea "x"
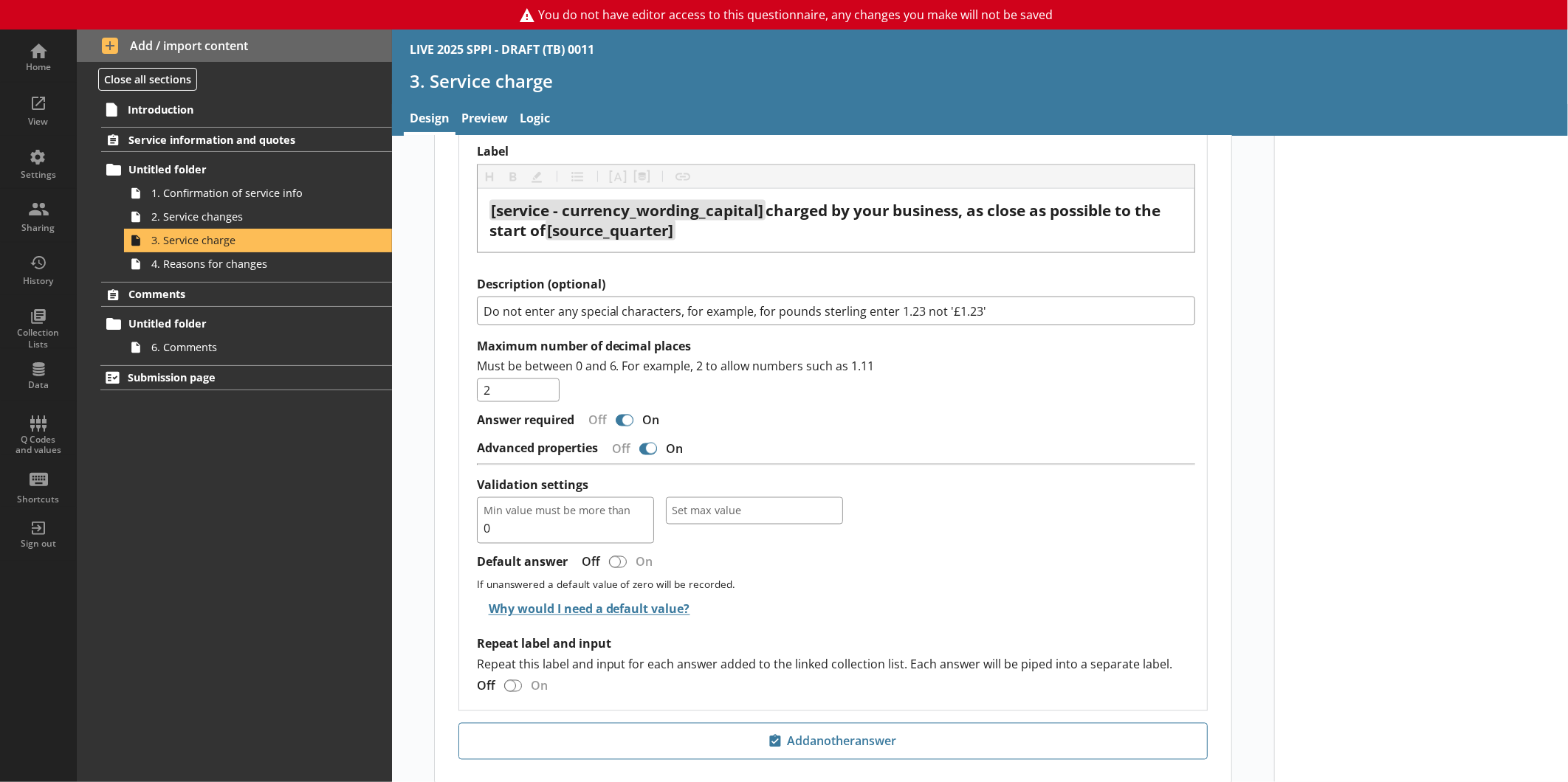
scroll to position [1481, 0]
click at [57, 51] on div "Home" at bounding box center [38, 55] width 52 height 52
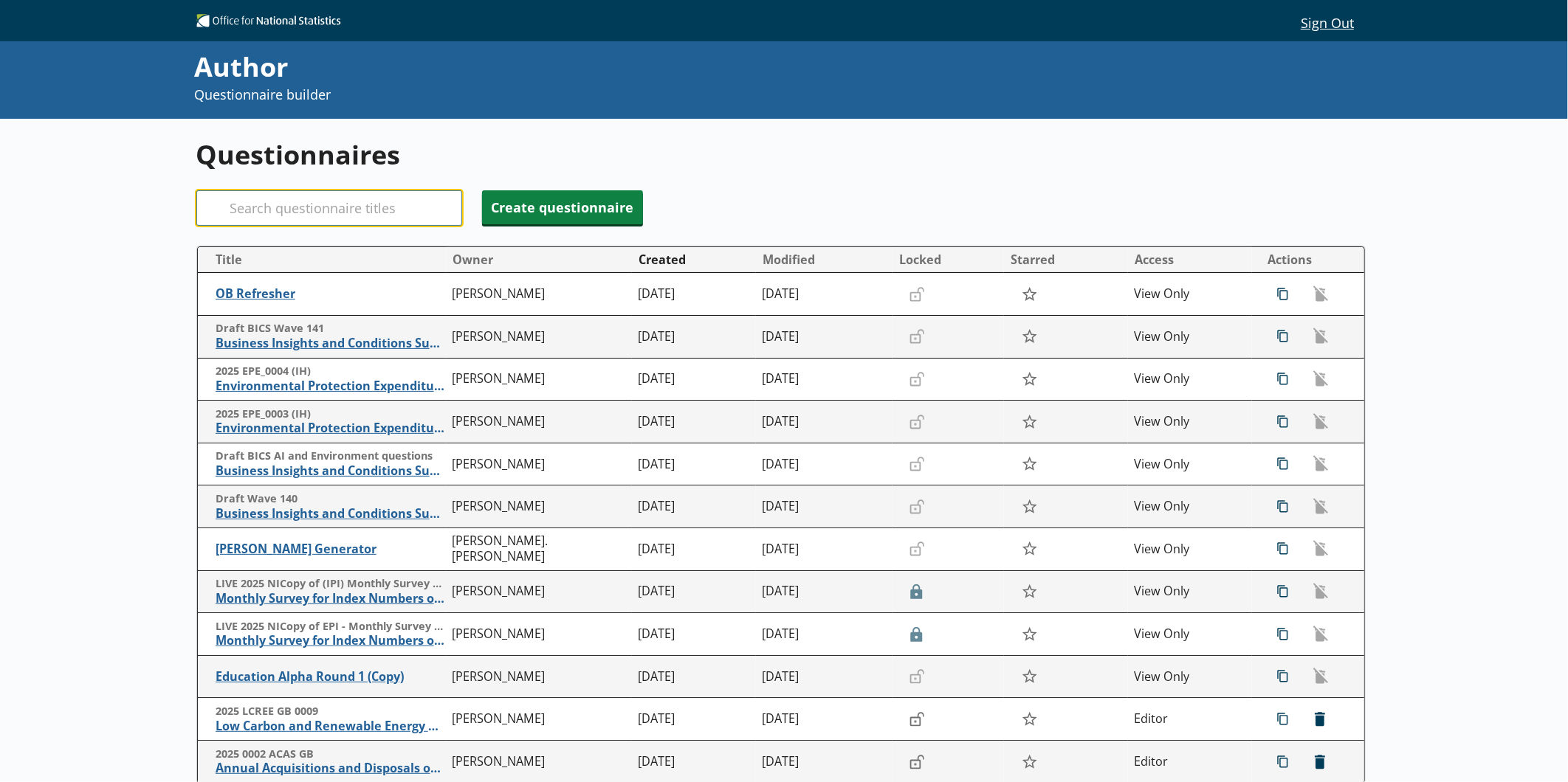
click at [322, 191] on input "Search" at bounding box center [329, 208] width 266 height 35
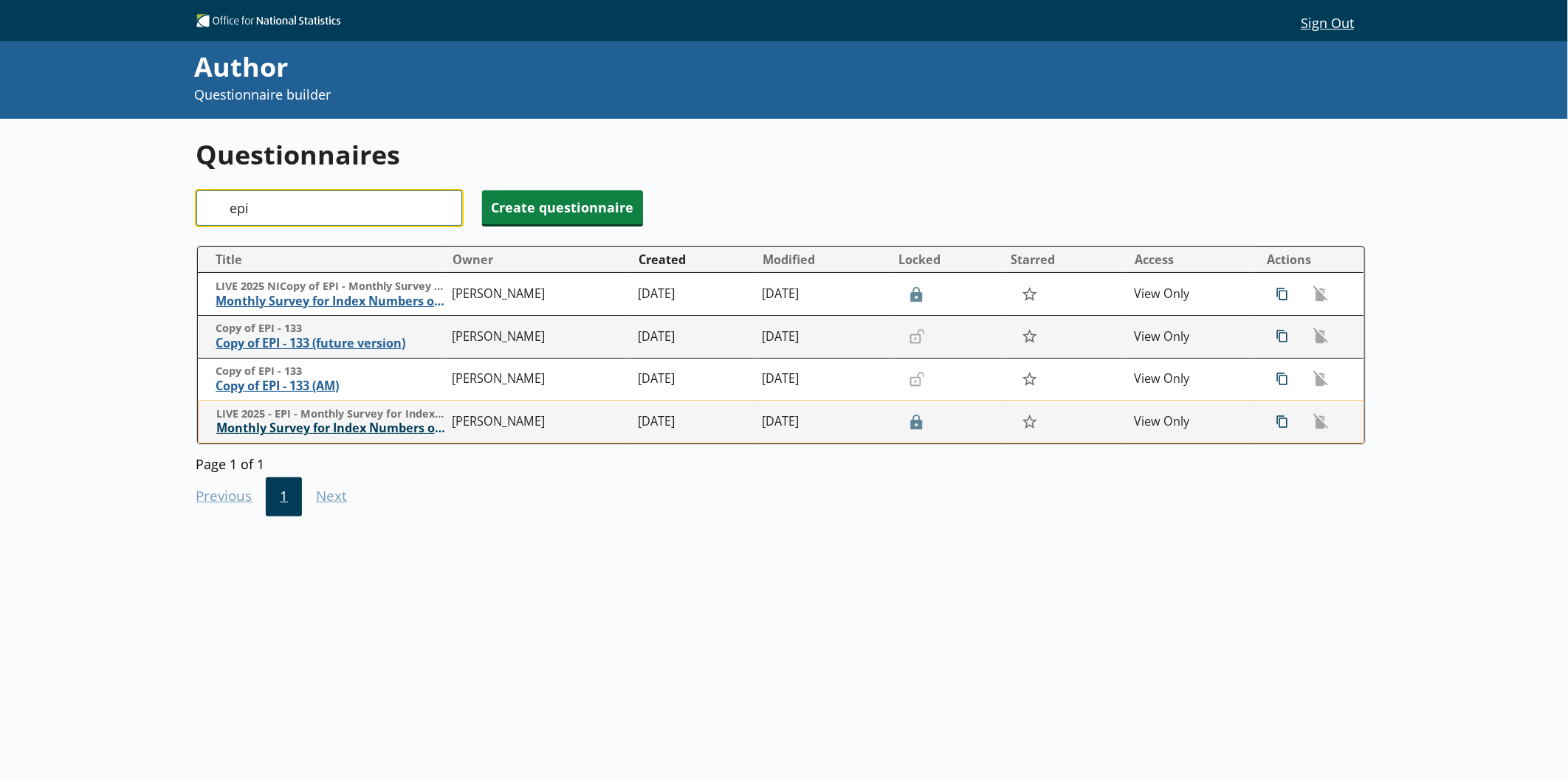
type input "epi"
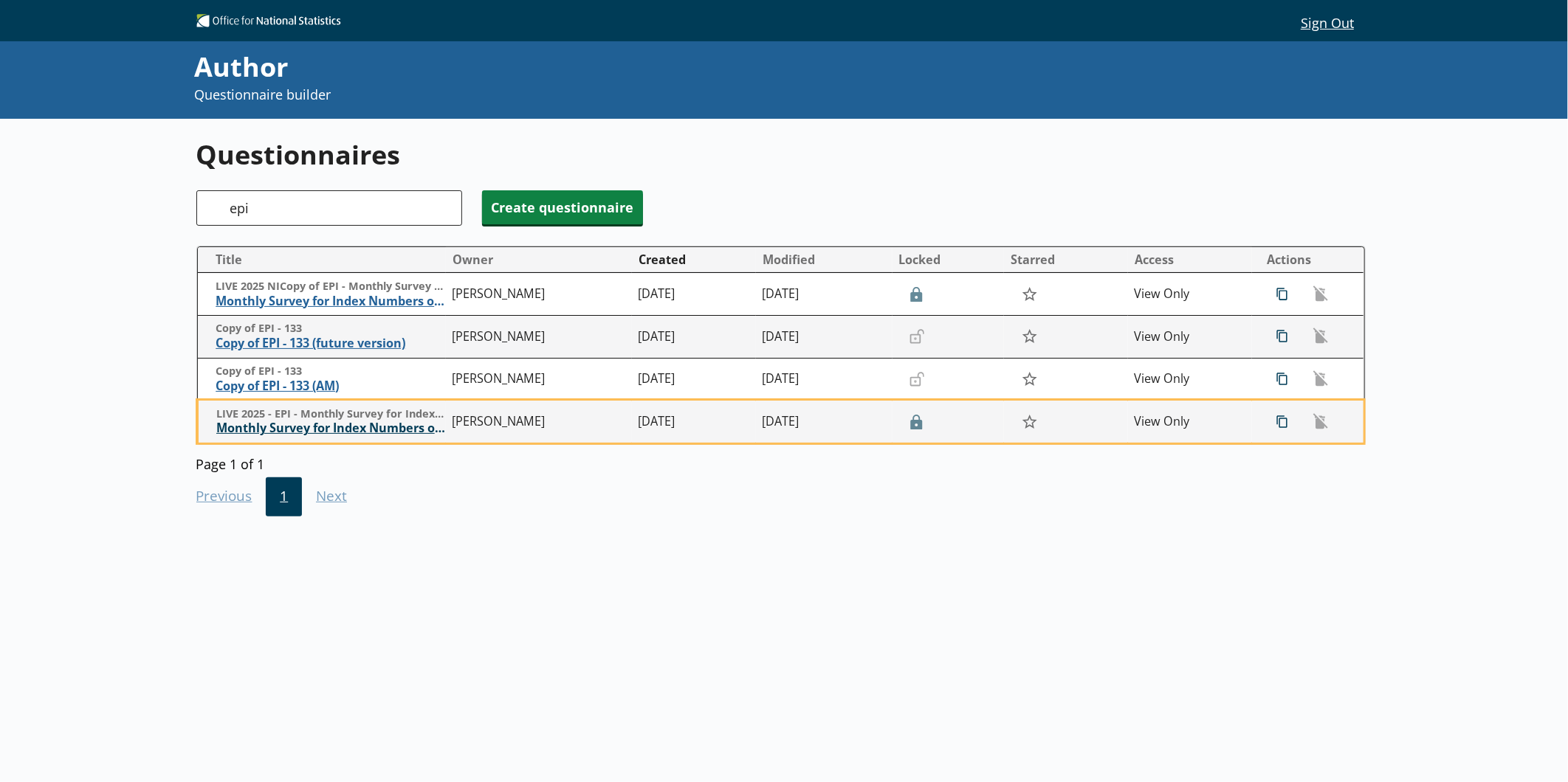
click at [354, 426] on span "Monthly Survey for Index Numbers of Export Prices - Price Quotation Return" at bounding box center [330, 428] width 229 height 16
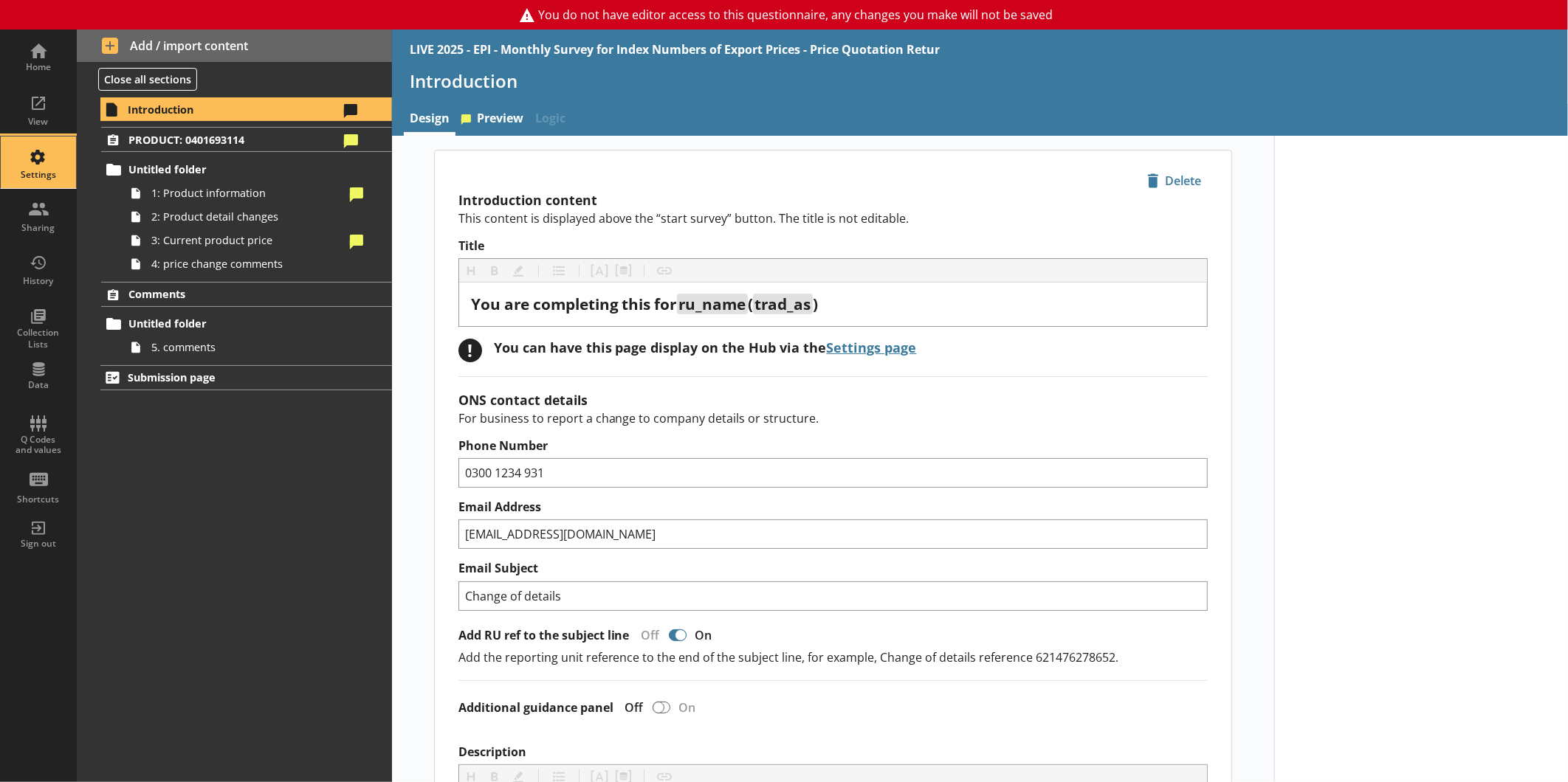
click at [53, 165] on div "Settings" at bounding box center [38, 161] width 52 height 52
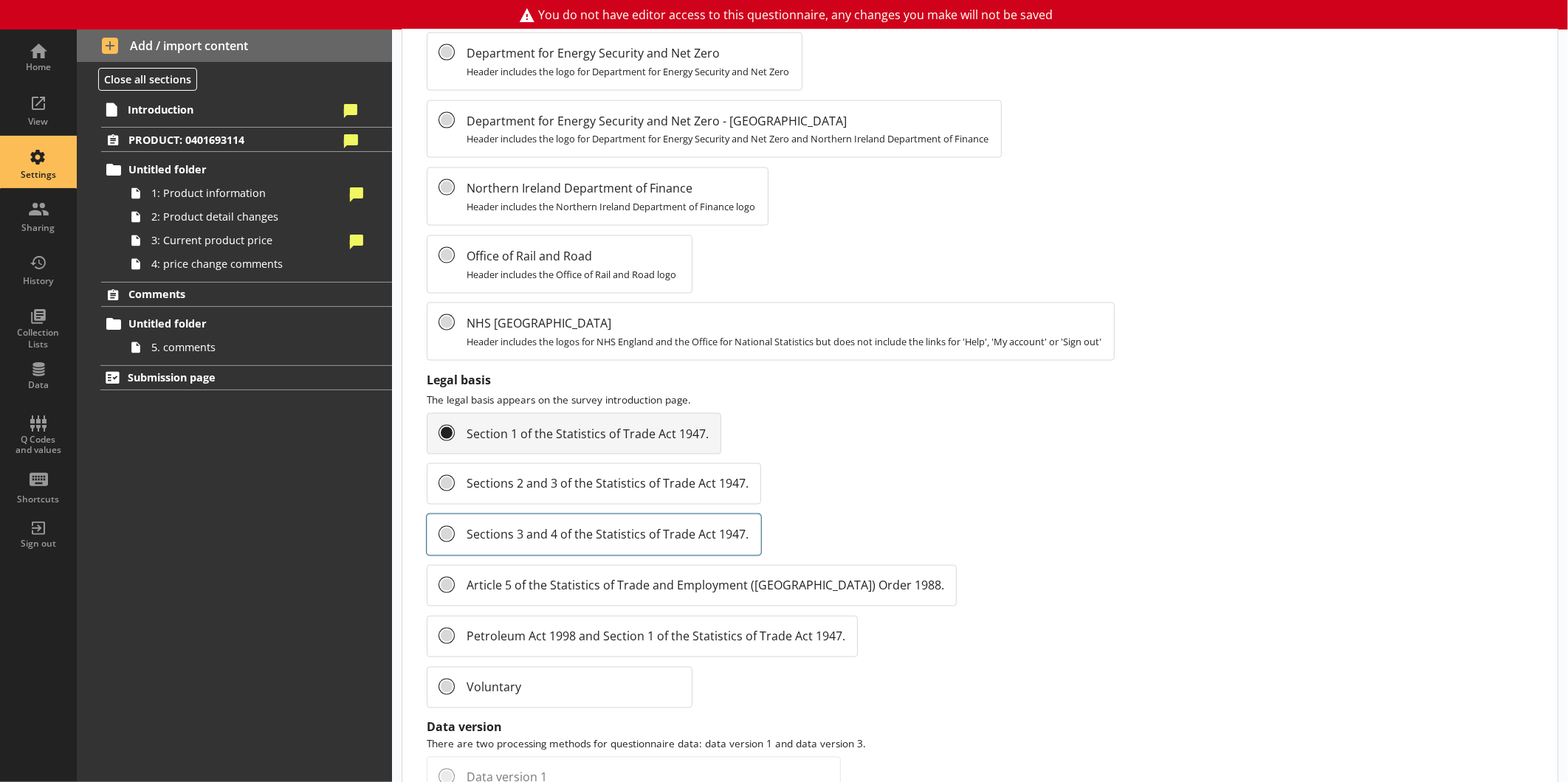
scroll to position [1430, 0]
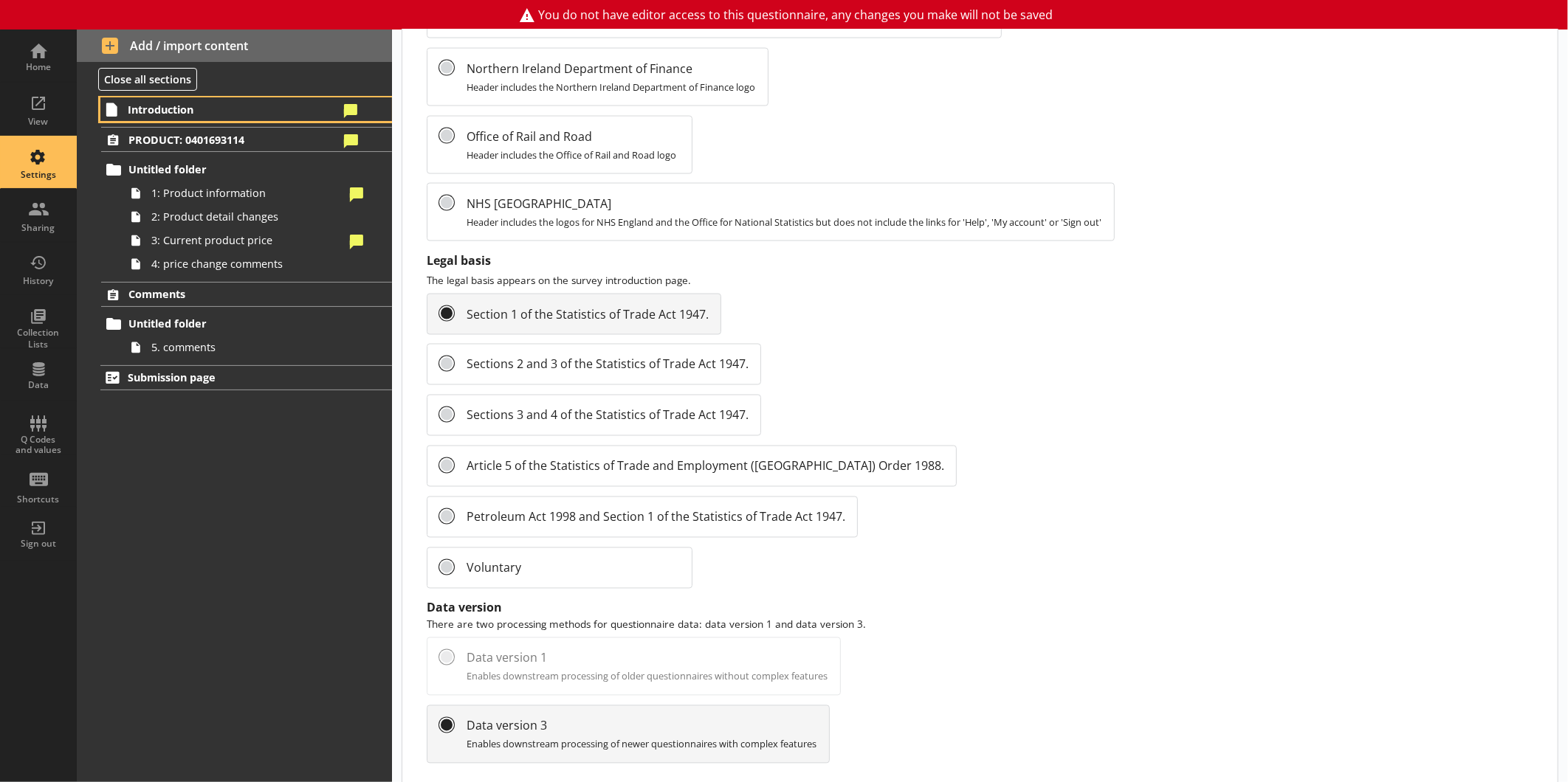
drag, startPoint x: 206, startPoint y: 104, endPoint x: 296, endPoint y: 124, distance: 92.2
click at [206, 104] on span "Introduction" at bounding box center [232, 109] width 210 height 14
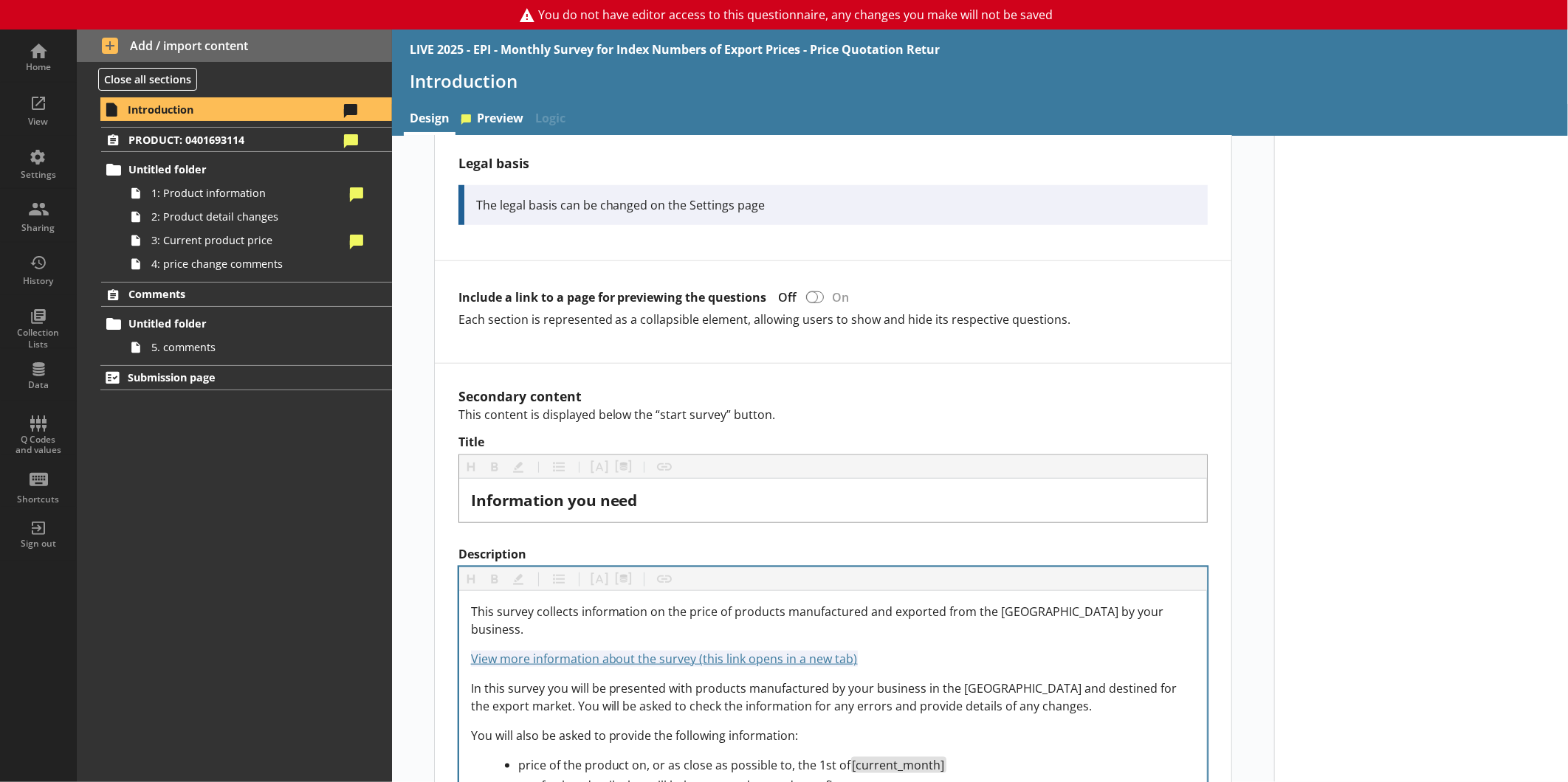
scroll to position [902, 0]
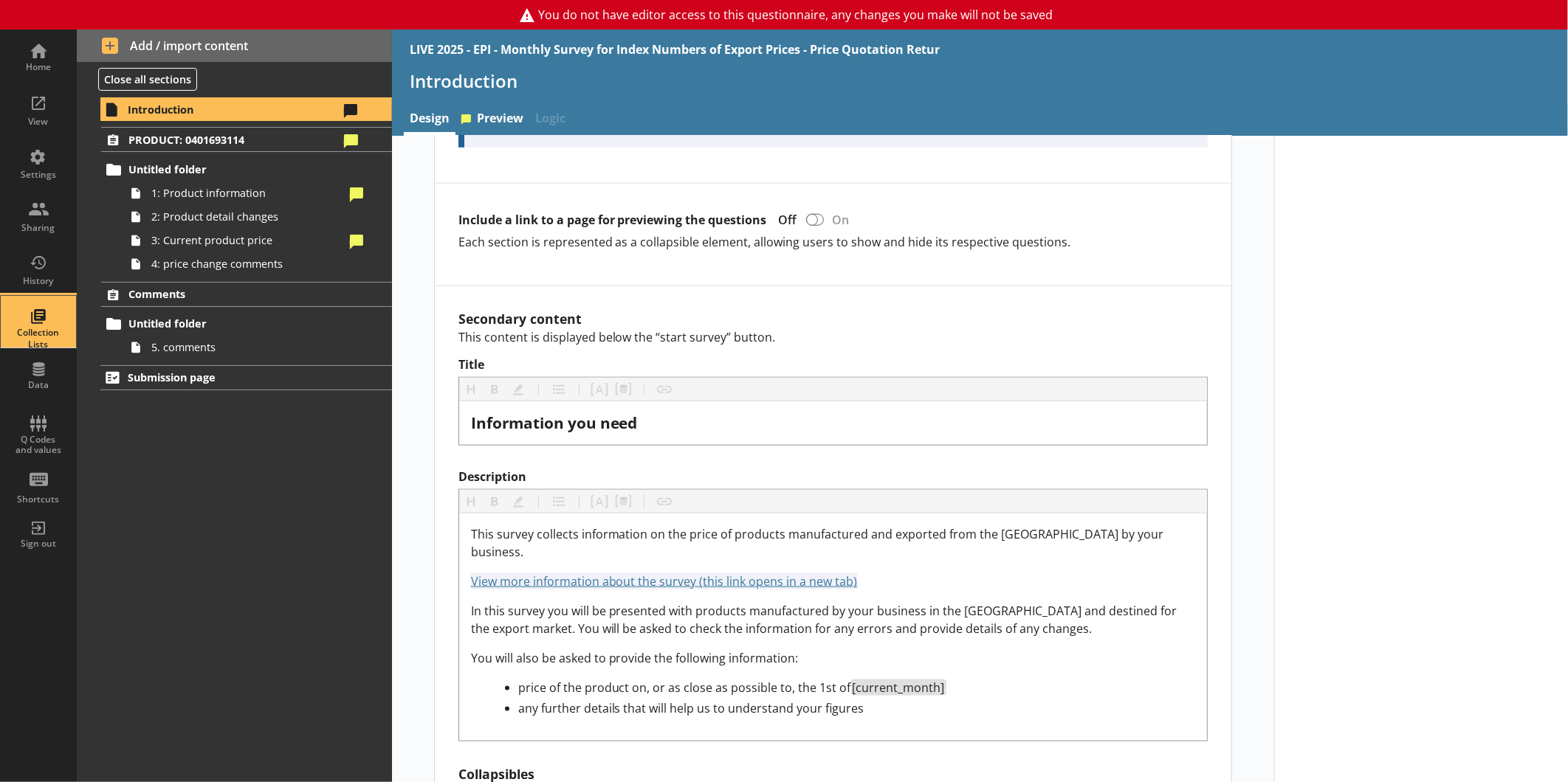
click at [53, 310] on div "Collection Lists" at bounding box center [38, 321] width 52 height 52
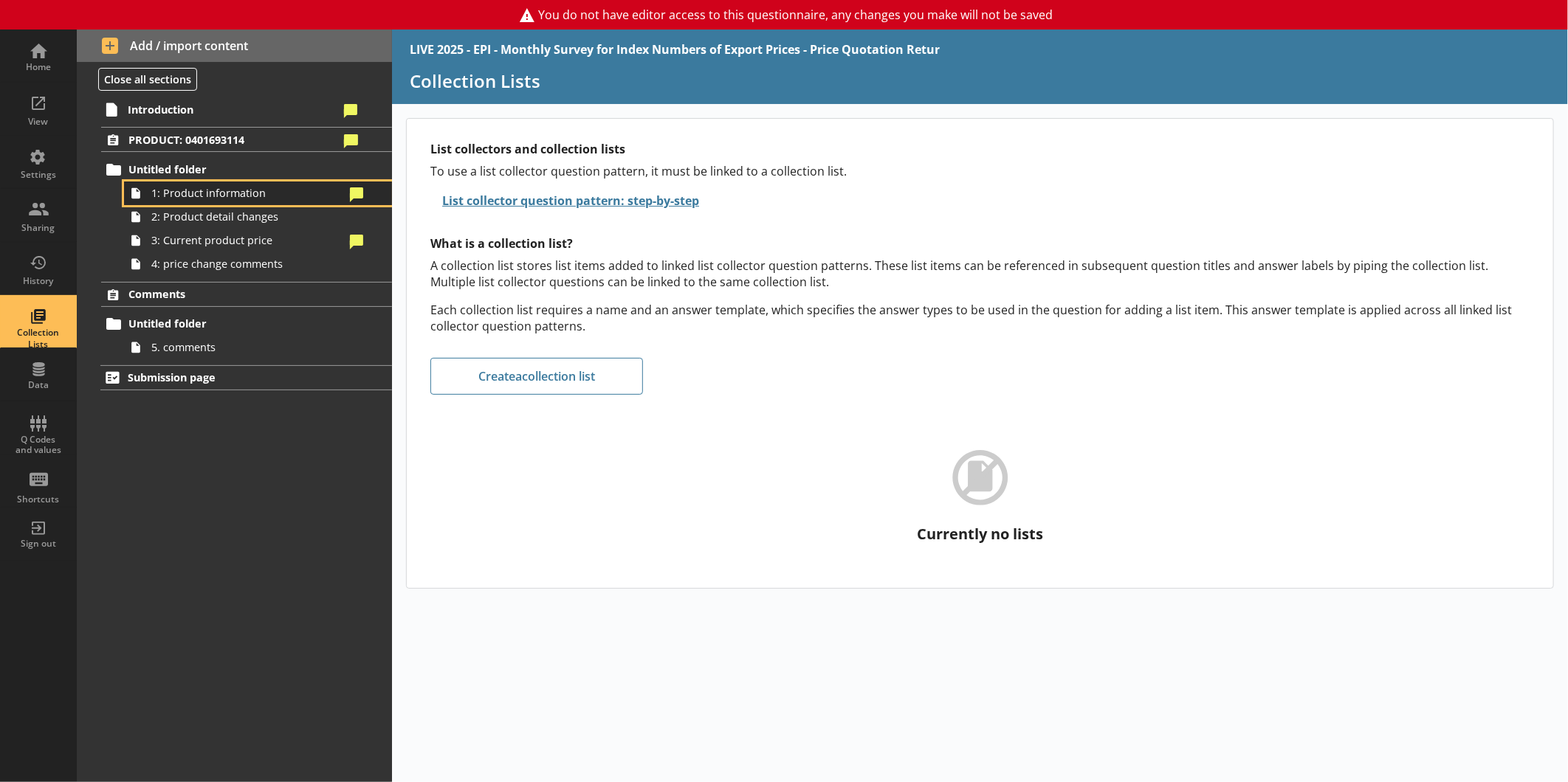
click at [185, 195] on span "1: Product information" at bounding box center [248, 193] width 193 height 14
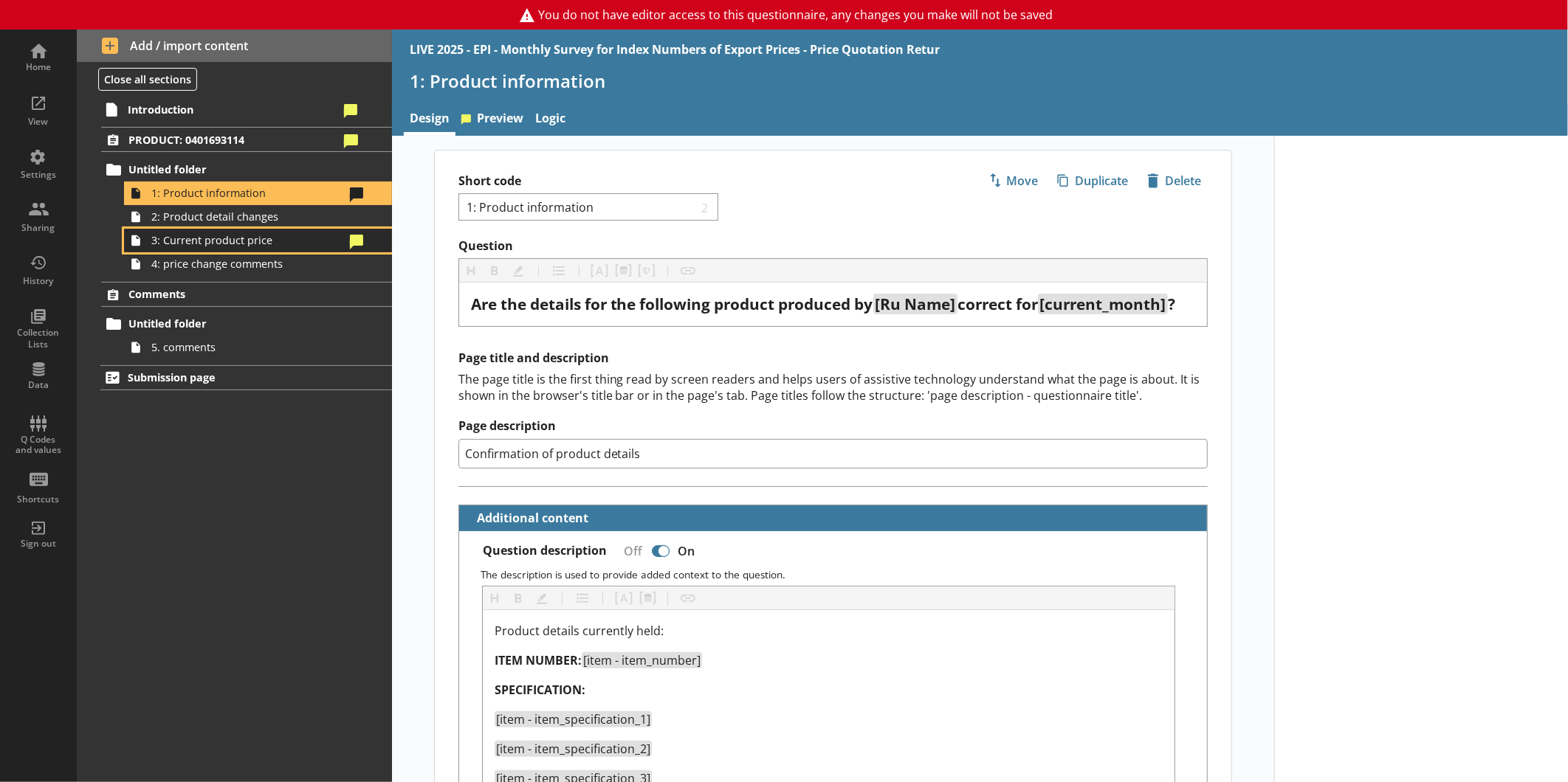
click at [195, 229] on link "3: Current product price" at bounding box center [257, 240] width 267 height 23
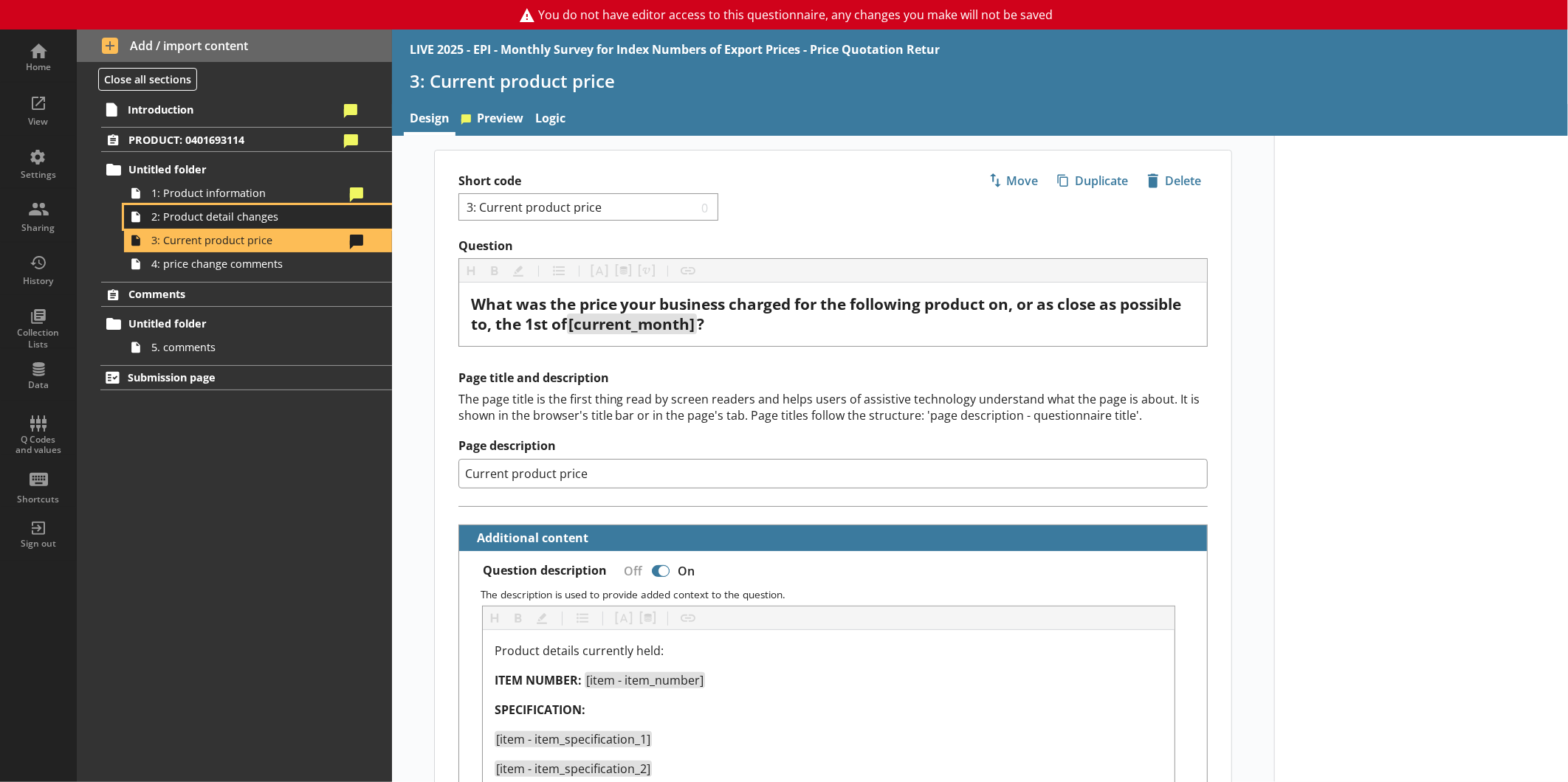
click at [196, 216] on span "2: Product detail changes" at bounding box center [248, 216] width 193 height 14
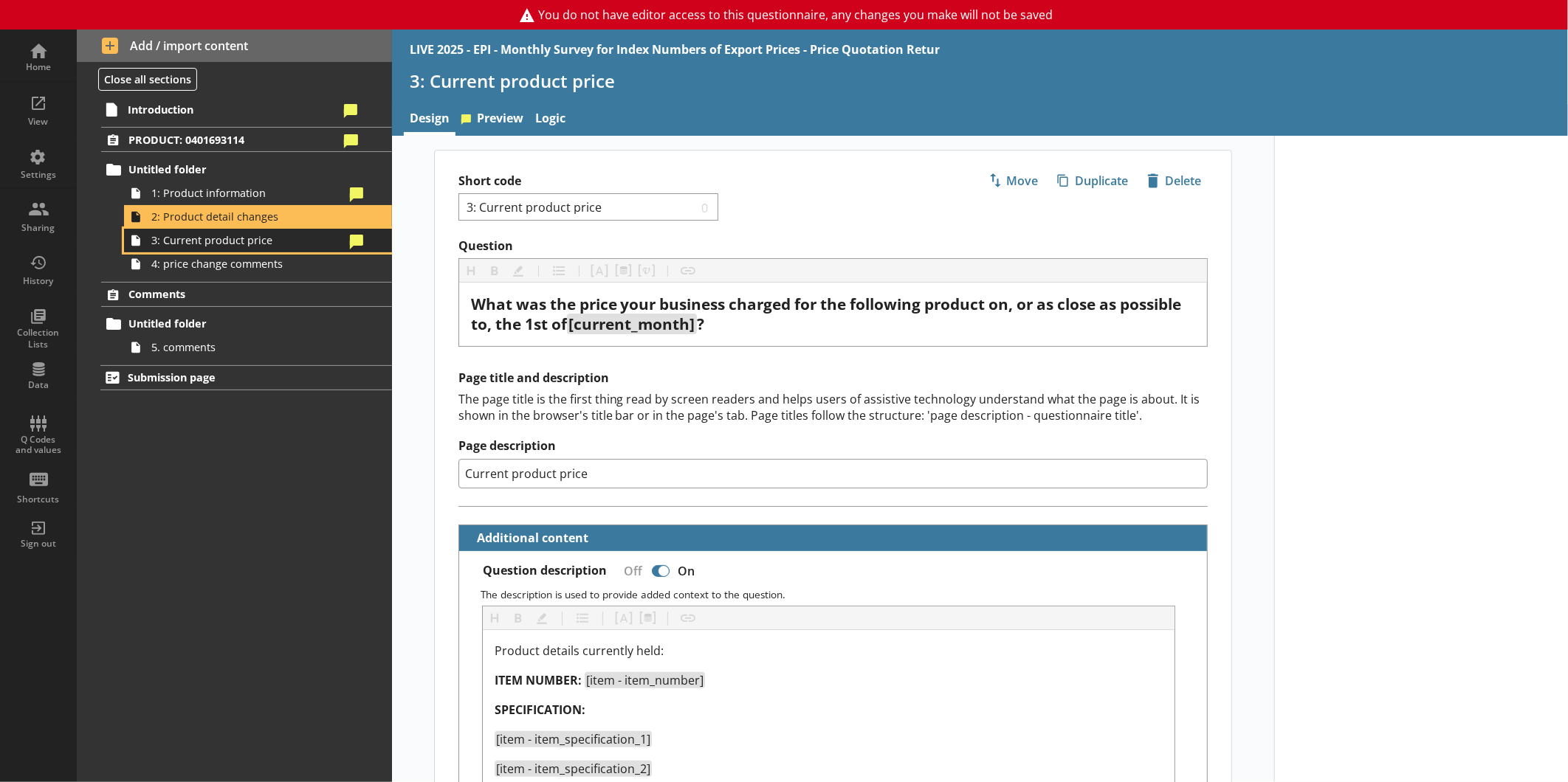
click at [200, 234] on span "3: Current product price" at bounding box center [248, 240] width 193 height 14
click at [203, 240] on span "3: Current product price" at bounding box center [248, 240] width 193 height 14
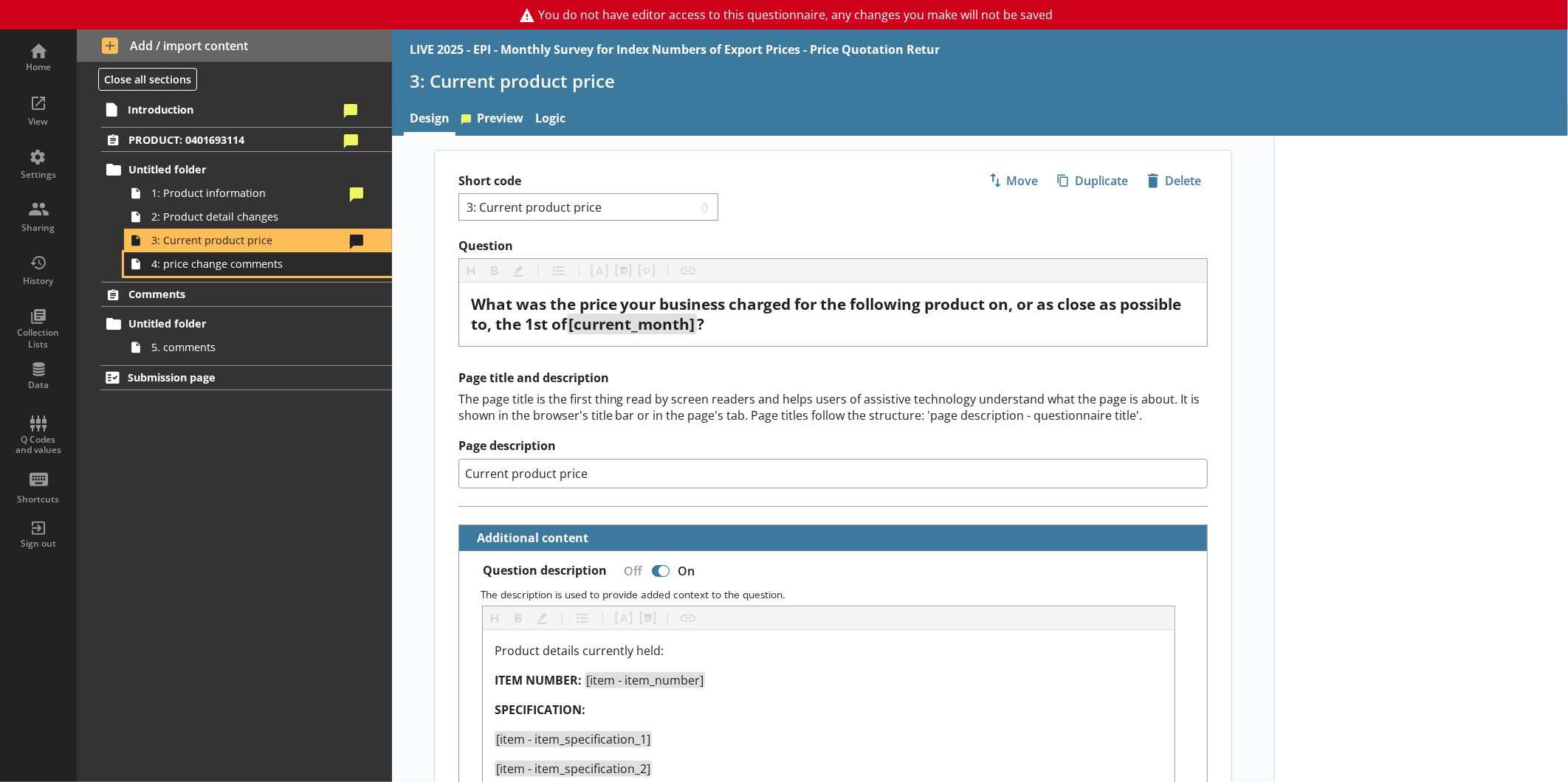
click at [212, 259] on span "4: price change comments" at bounding box center [248, 264] width 193 height 14
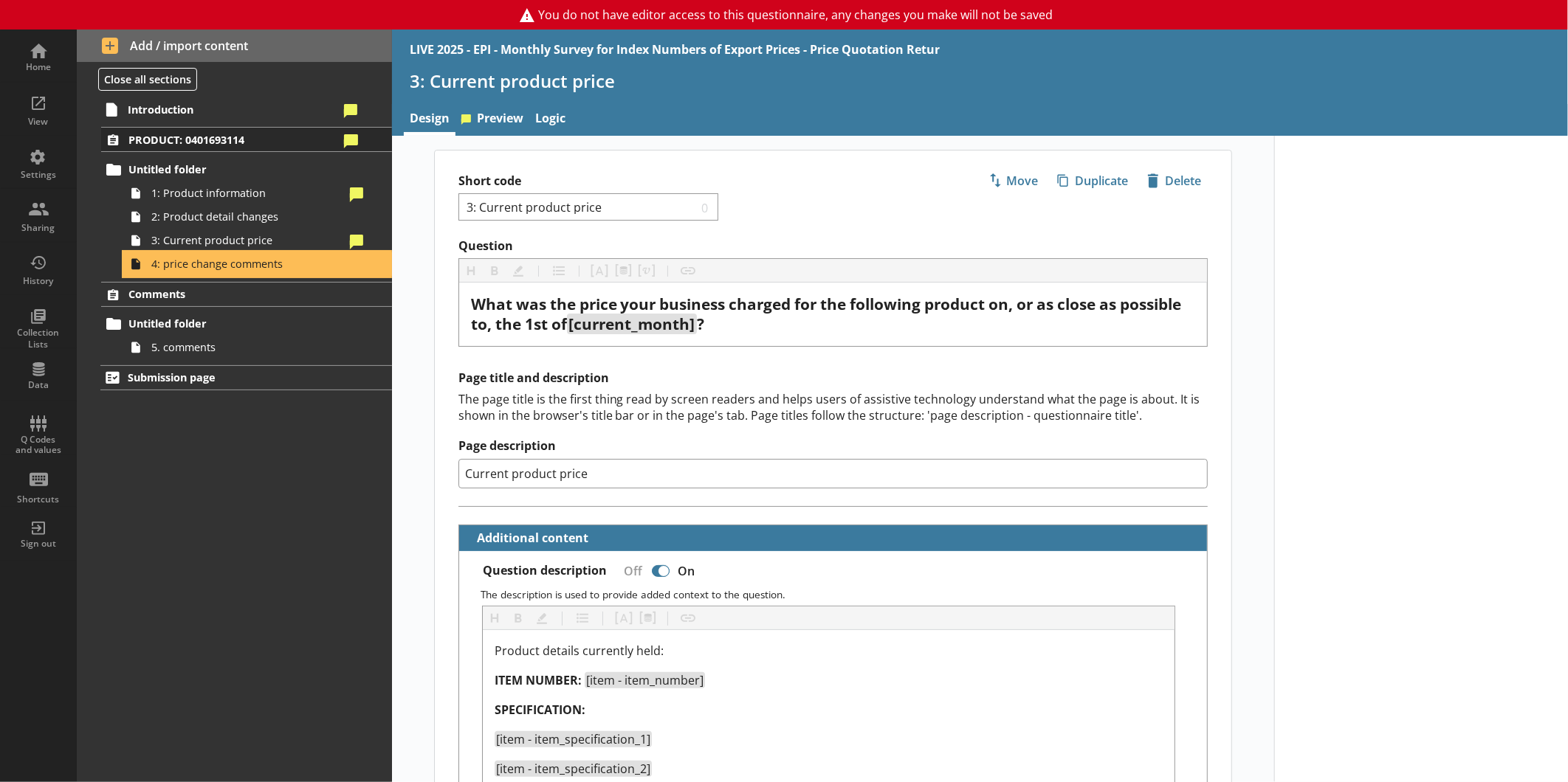
type textarea "x"
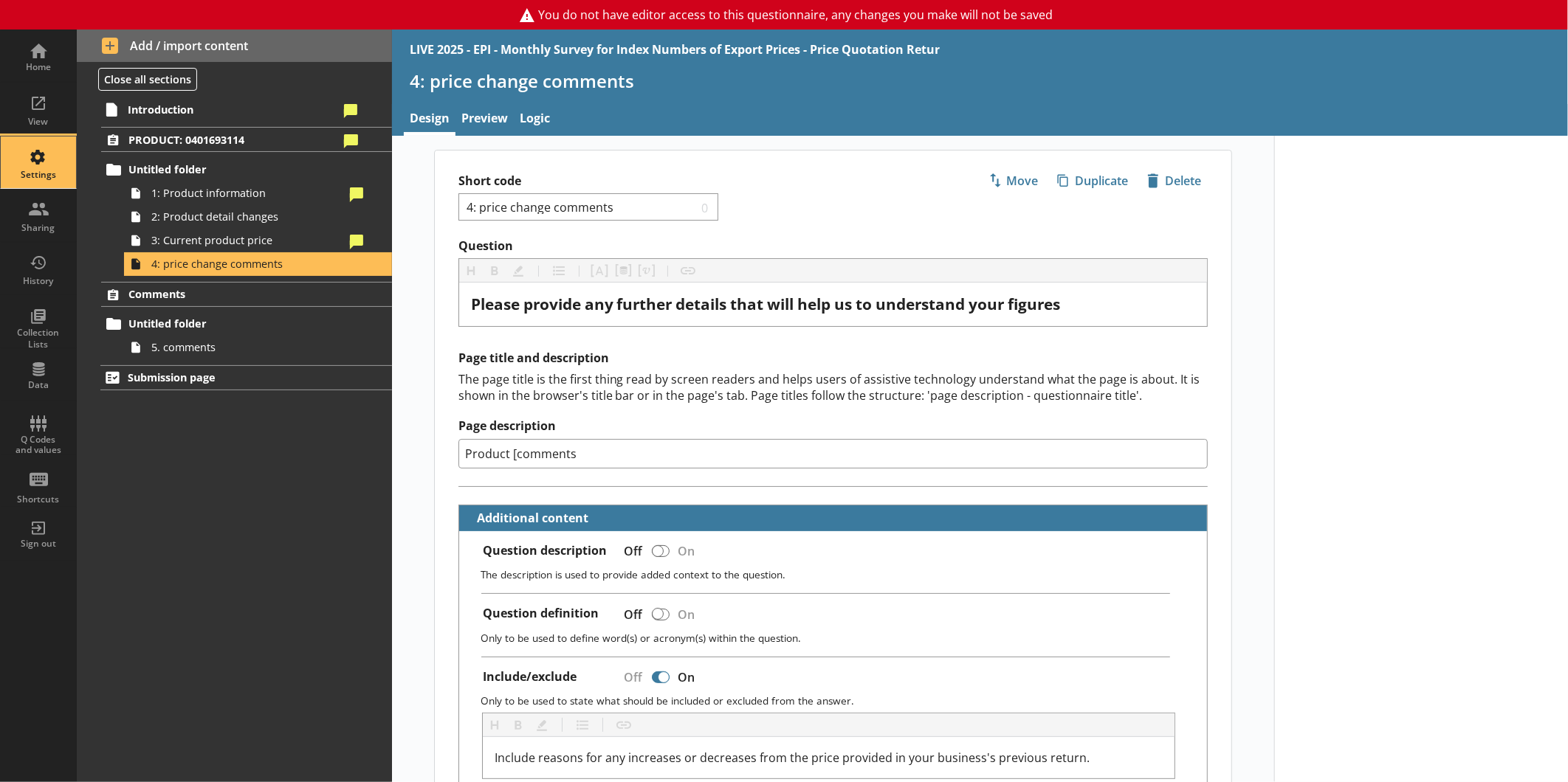
click at [62, 166] on div "Settings" at bounding box center [38, 161] width 52 height 52
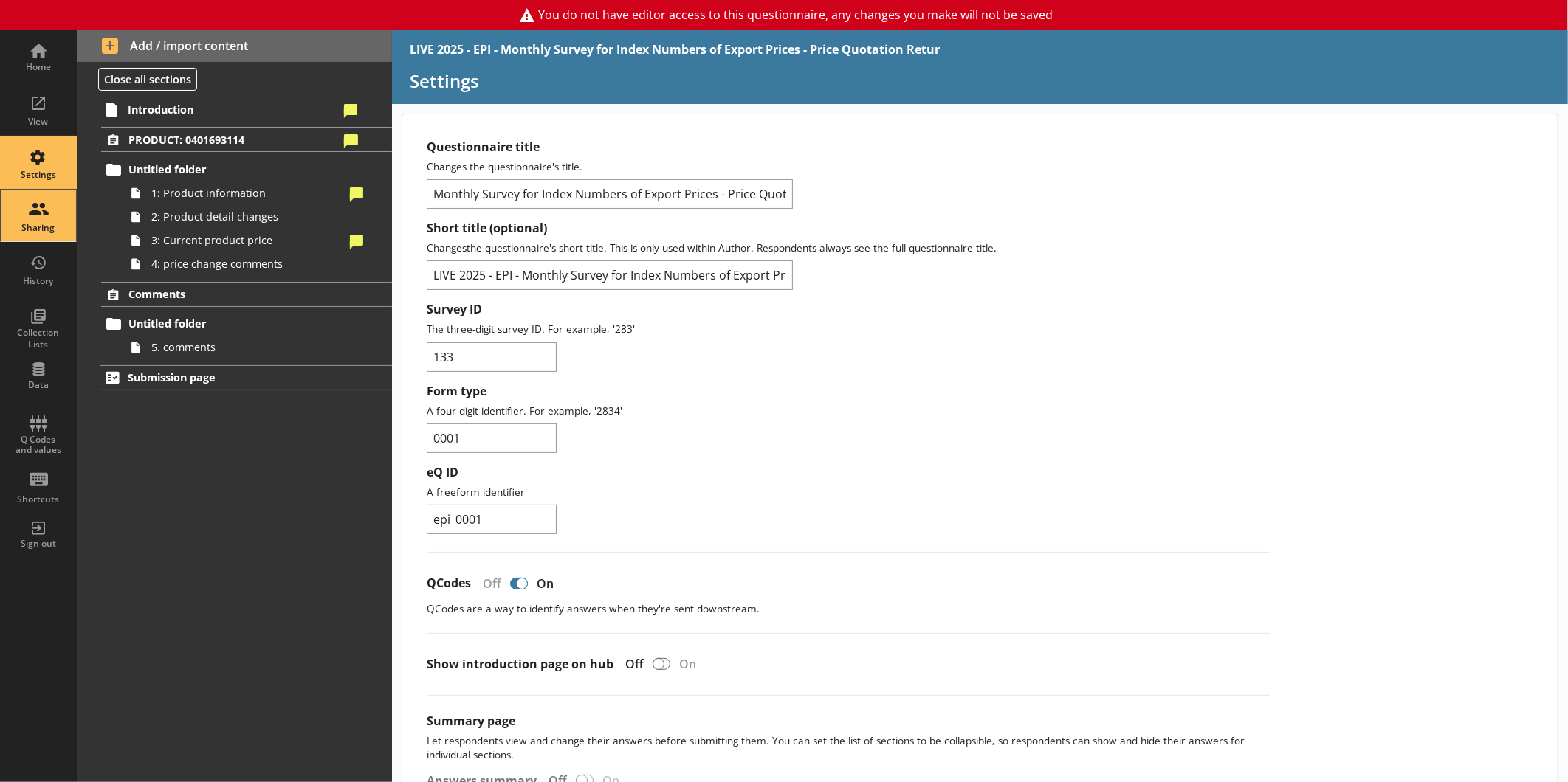
click at [48, 222] on div "Sharing" at bounding box center [38, 215] width 52 height 52
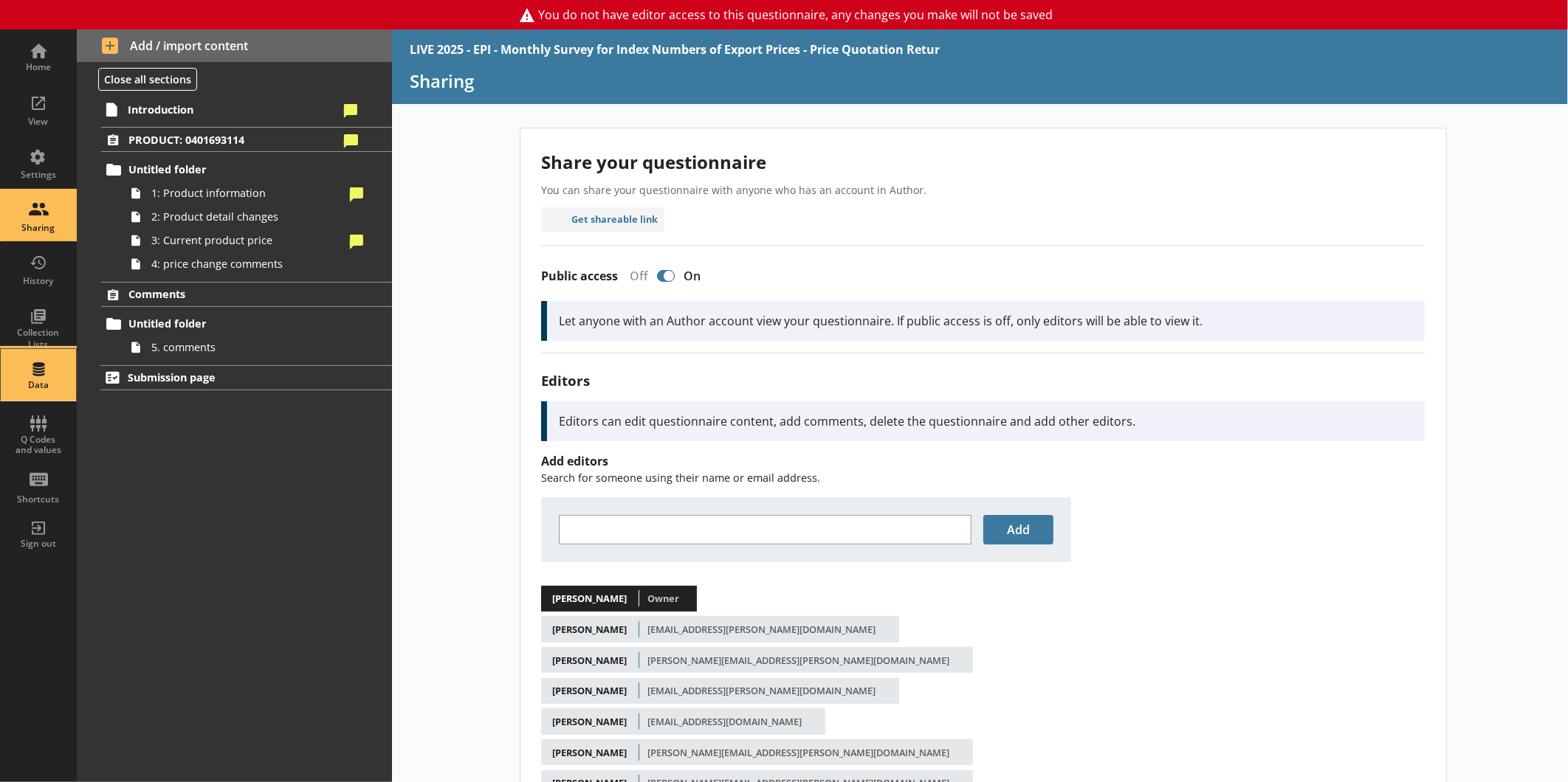
click at [46, 378] on div "Data" at bounding box center [38, 374] width 52 height 52
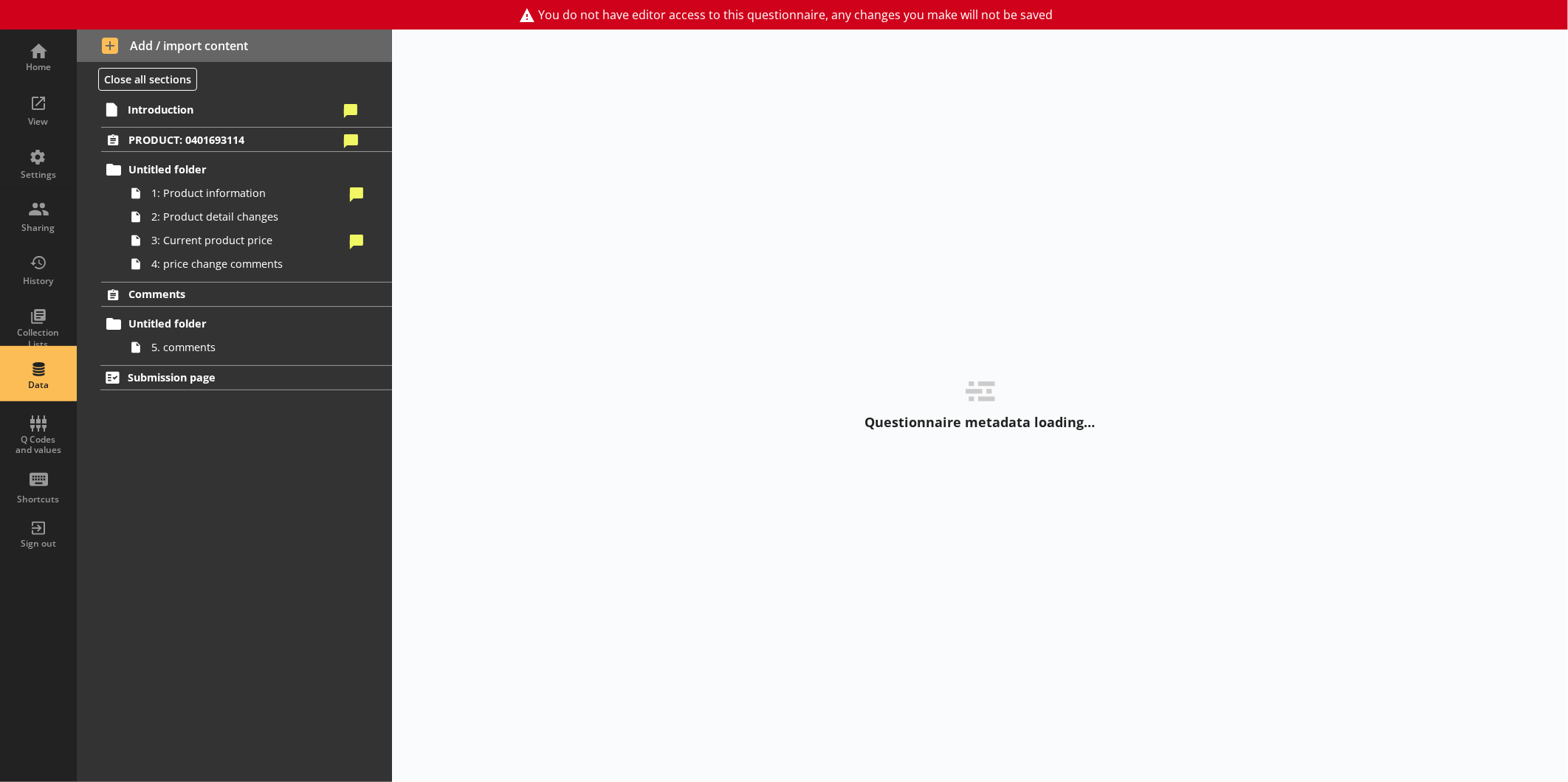
select select "Text_Optional"
select select "Date"
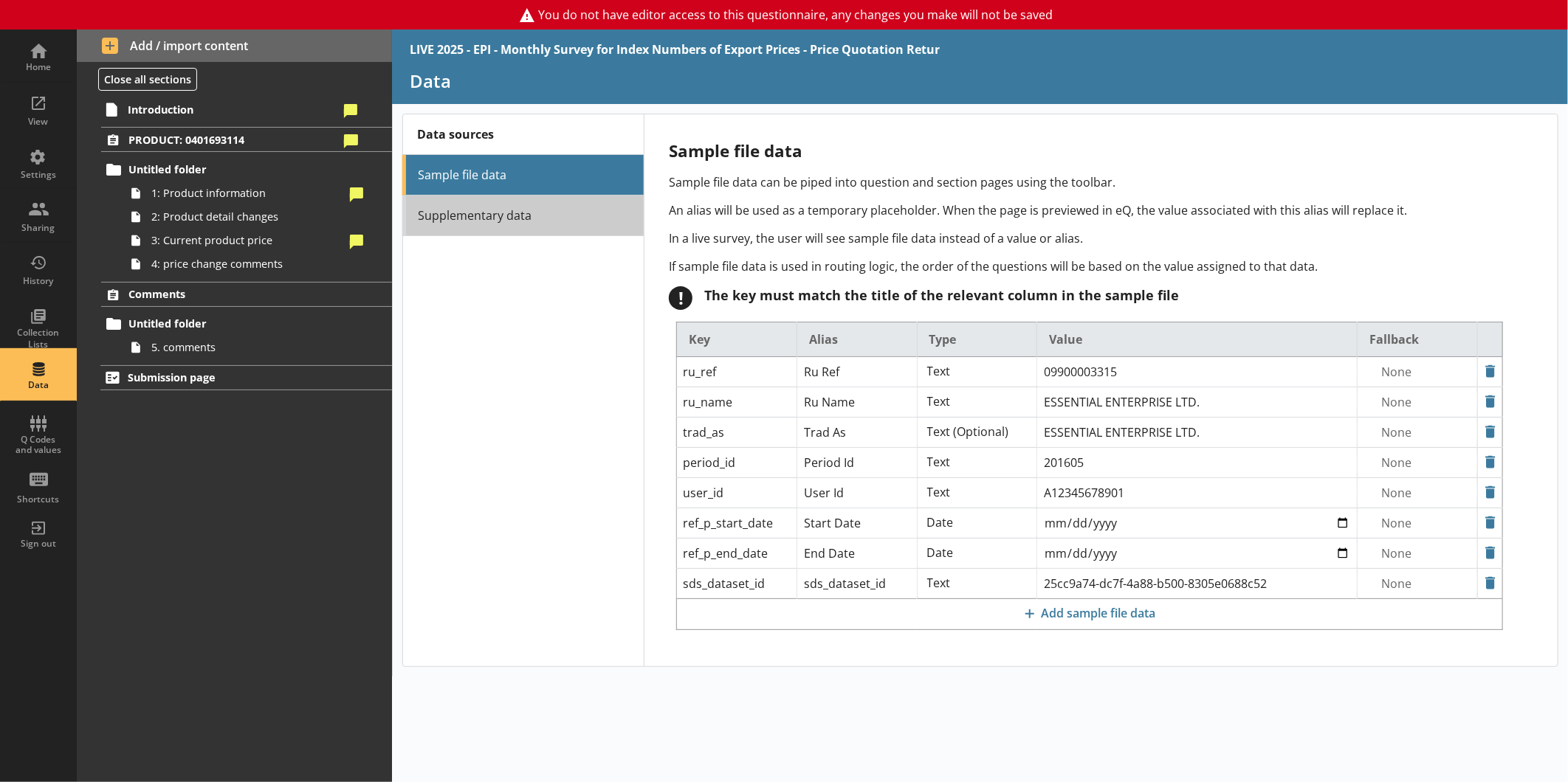
click at [489, 222] on link "Supplementary data" at bounding box center [523, 216] width 241 height 41
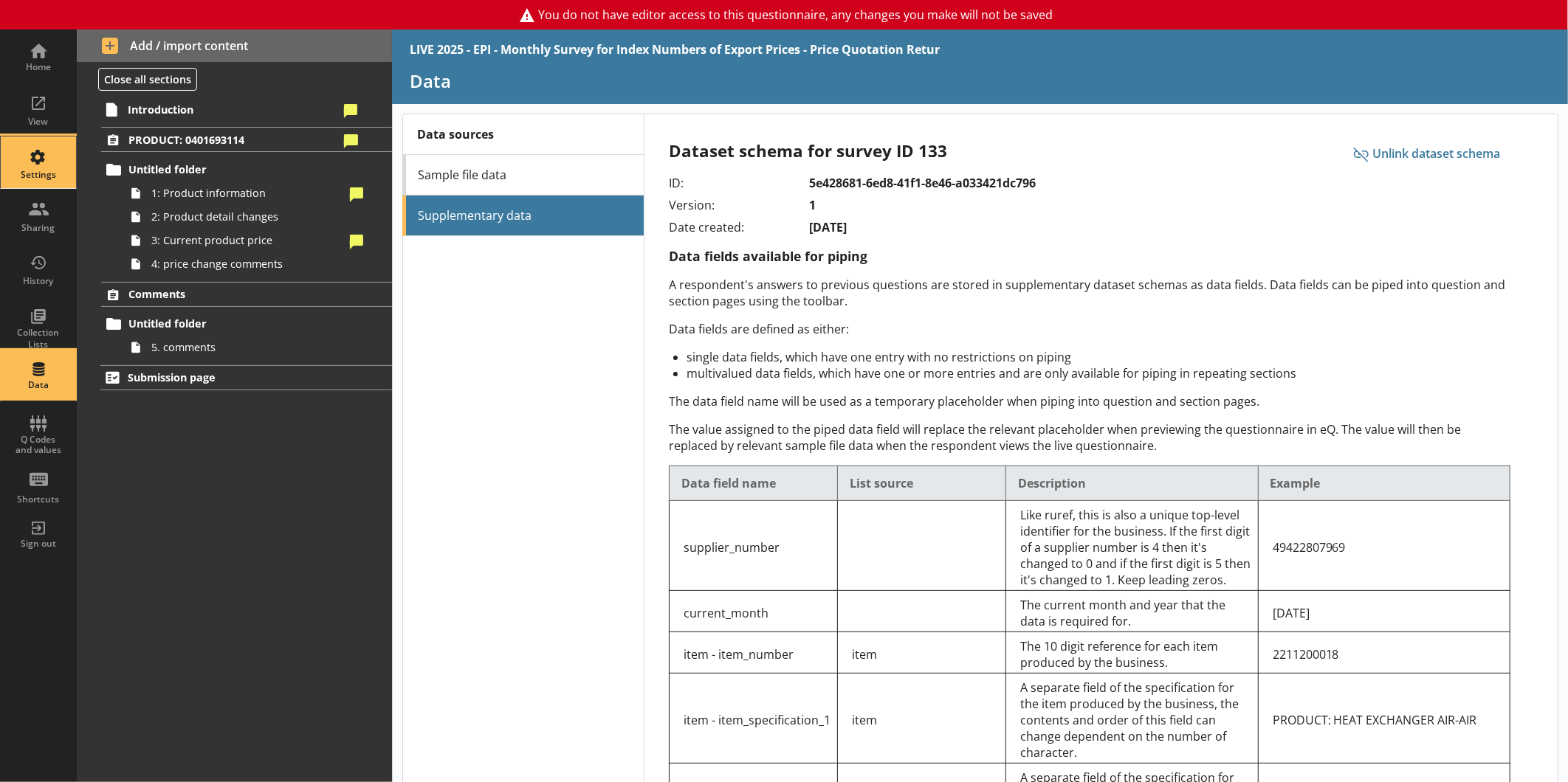
click at [34, 160] on div "Settings" at bounding box center [38, 161] width 52 height 52
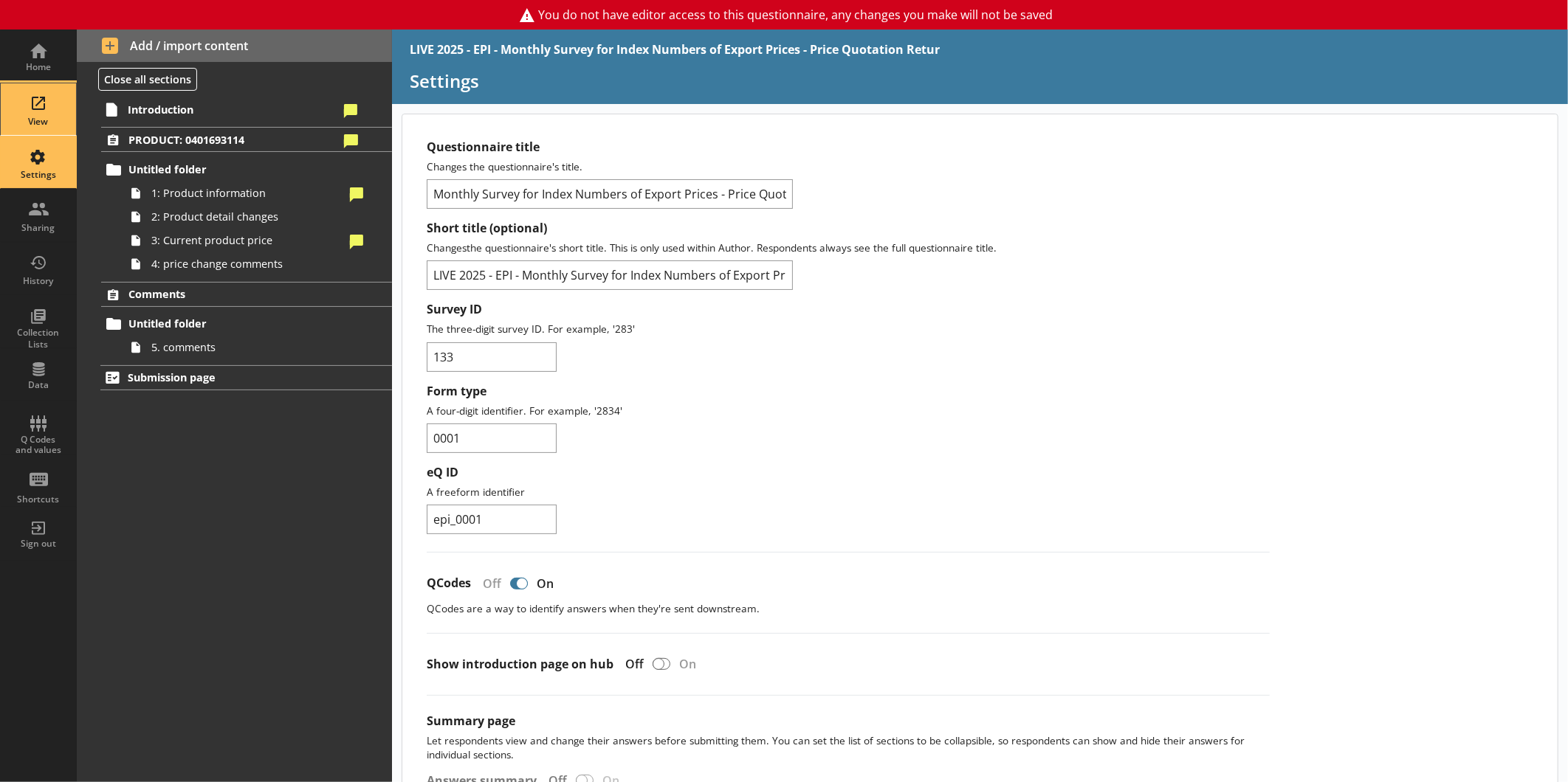
click at [32, 118] on div "View" at bounding box center [38, 122] width 52 height 12
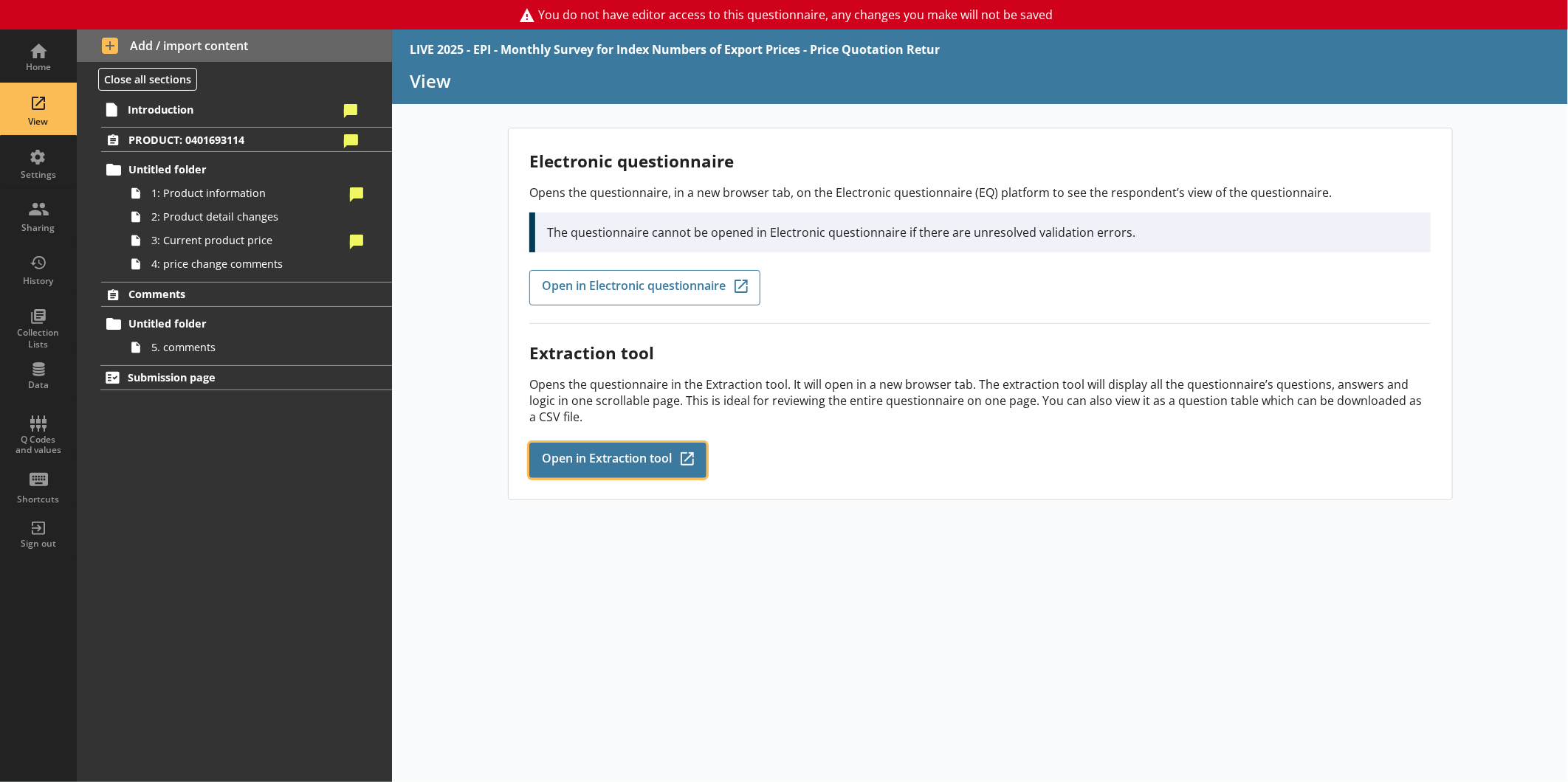
click at [658, 445] on link "Open in Extraction tool Q-Codes_Icon Created with Sketch." at bounding box center [618, 460] width 177 height 35
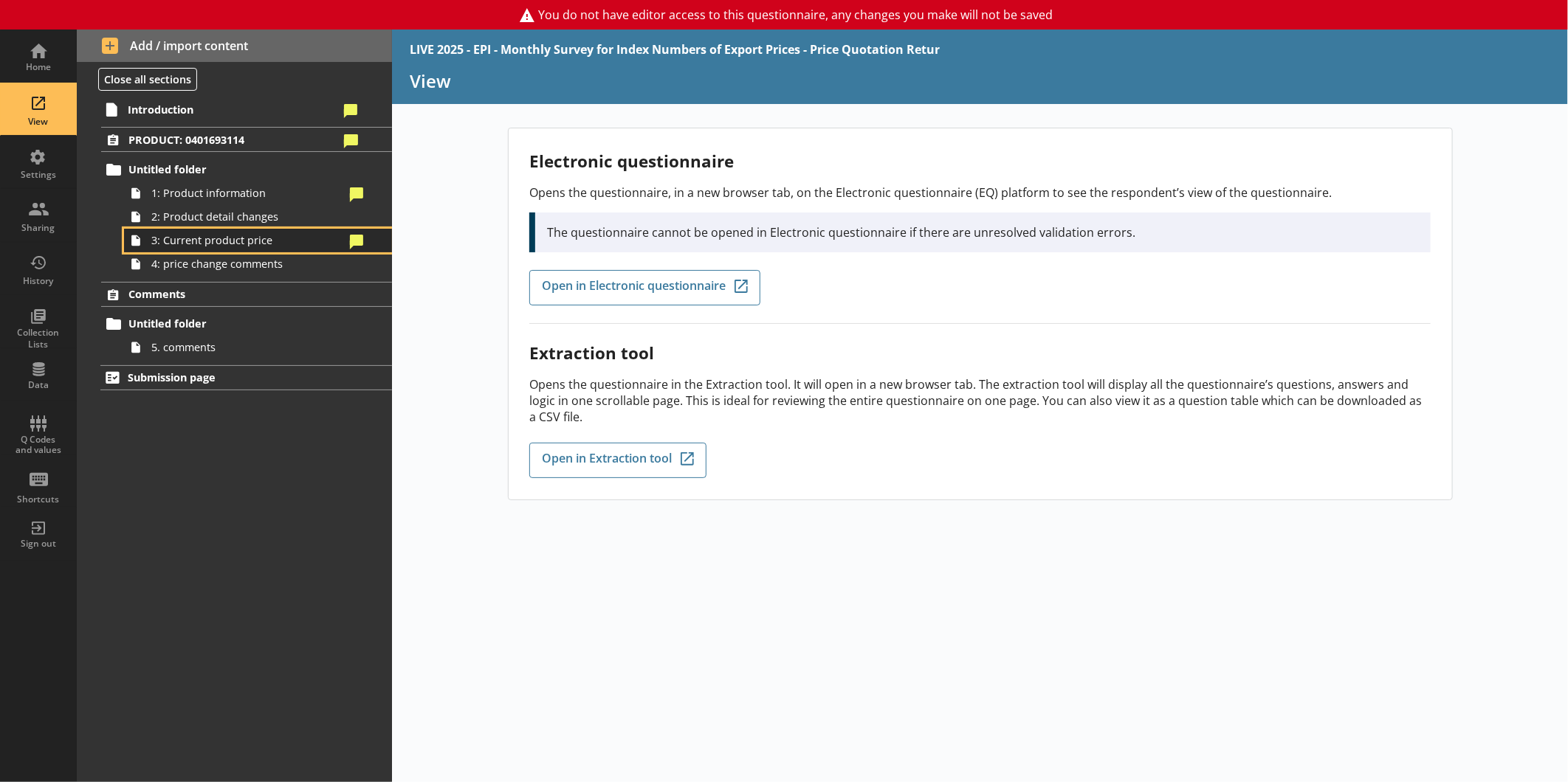
click at [197, 239] on span "3: Current product price" at bounding box center [248, 240] width 193 height 14
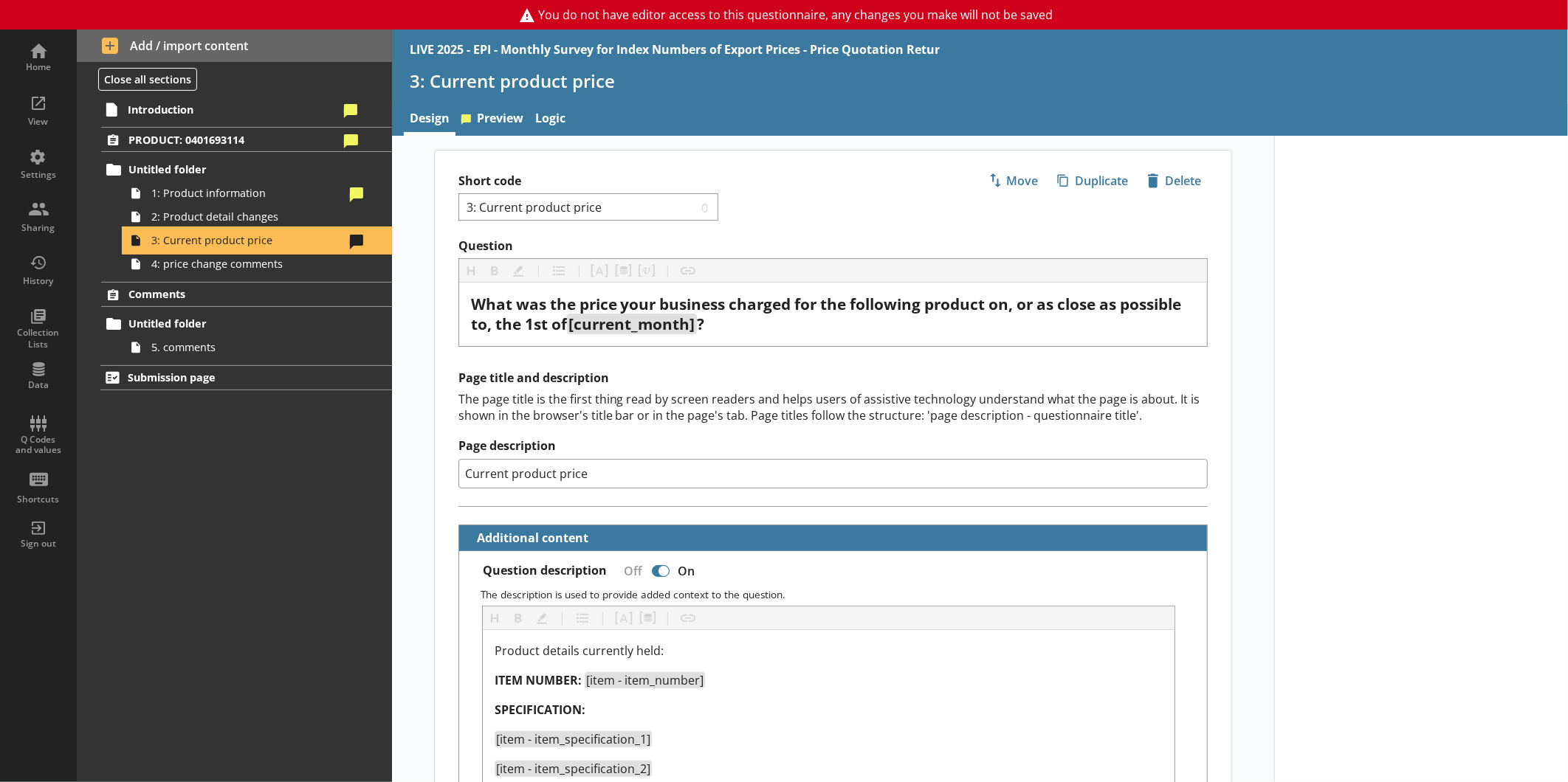
type textarea "x"
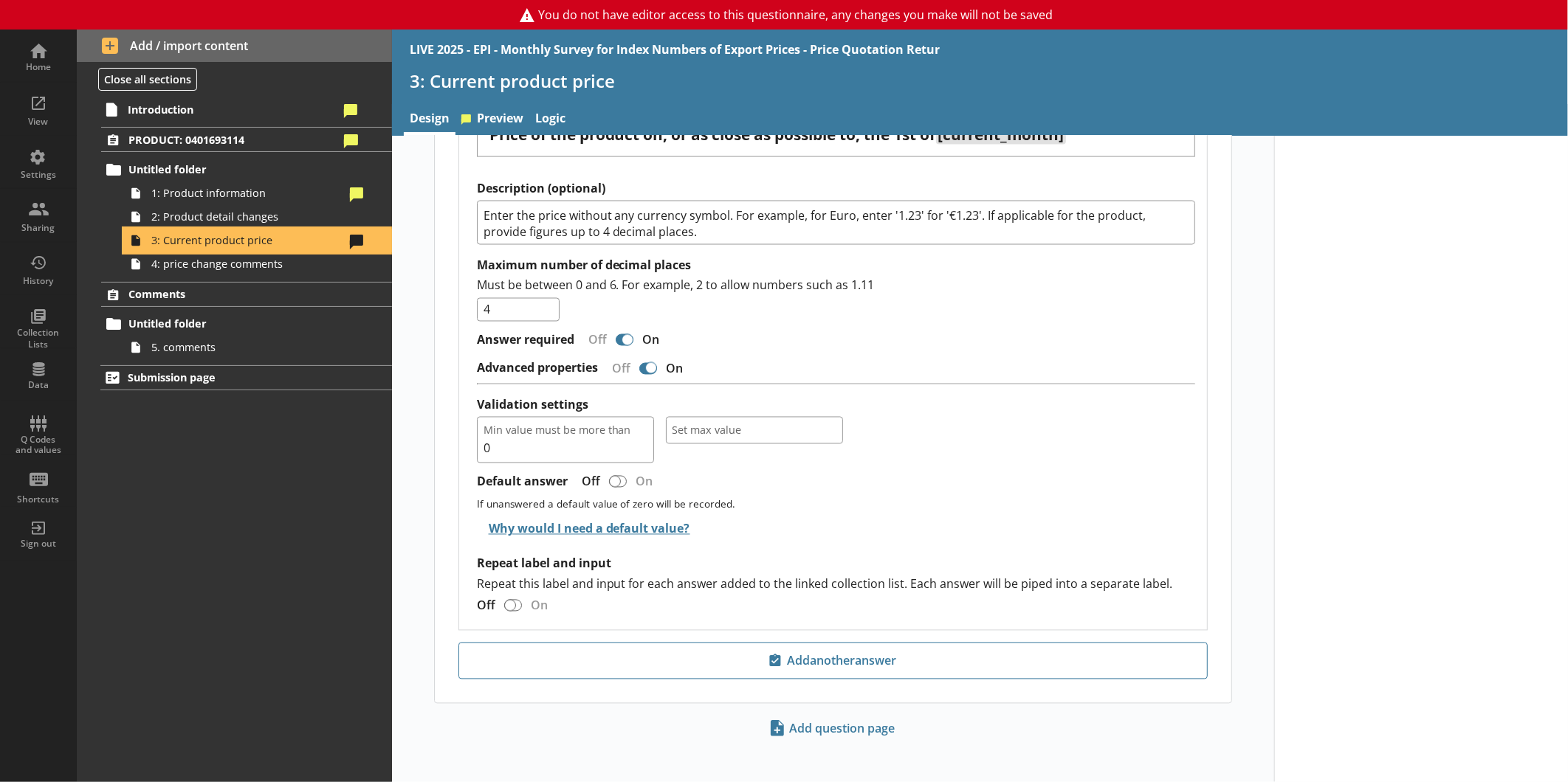
scroll to position [1640, 0]
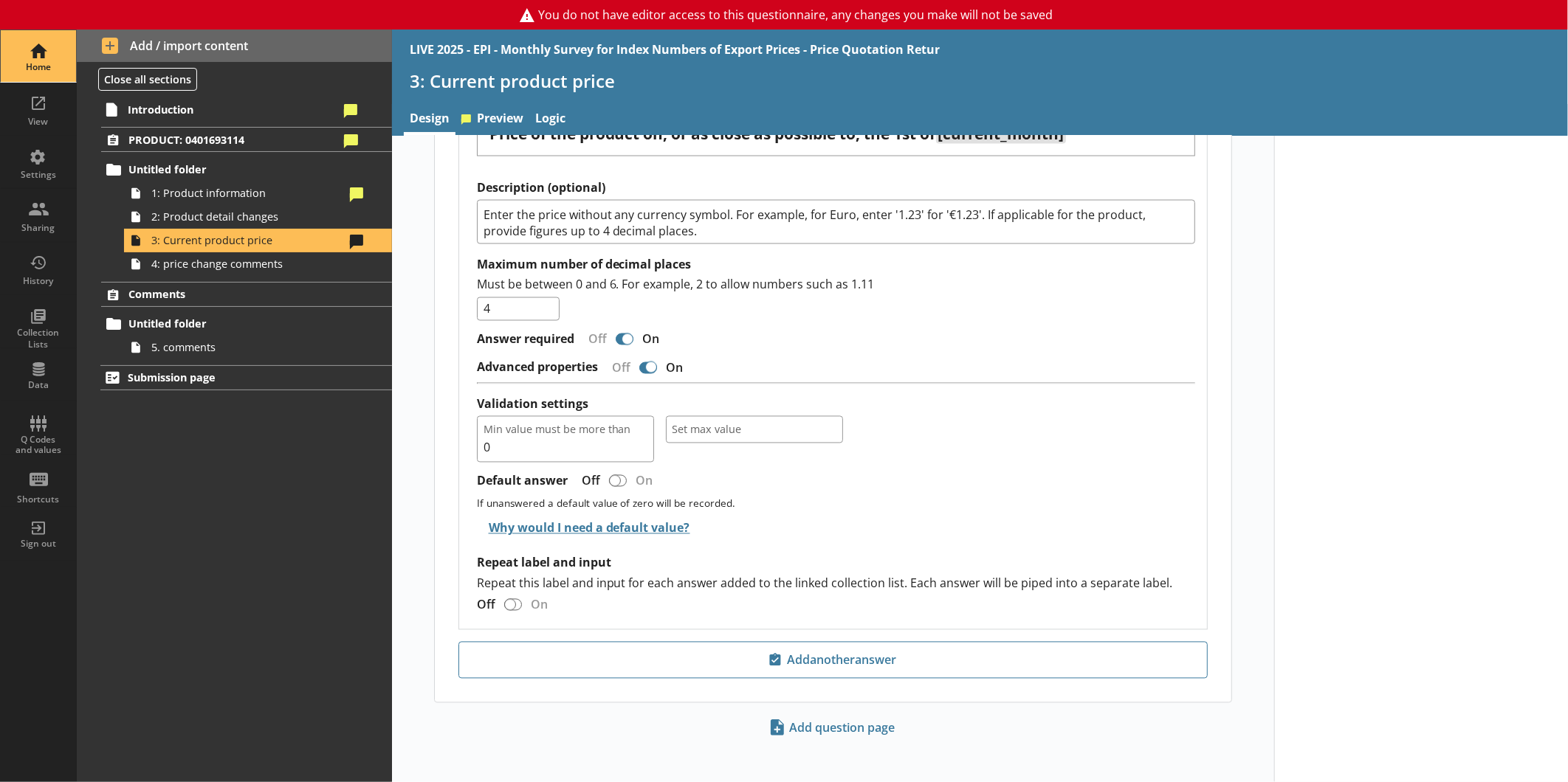
click at [22, 48] on div "Home" at bounding box center [38, 55] width 52 height 52
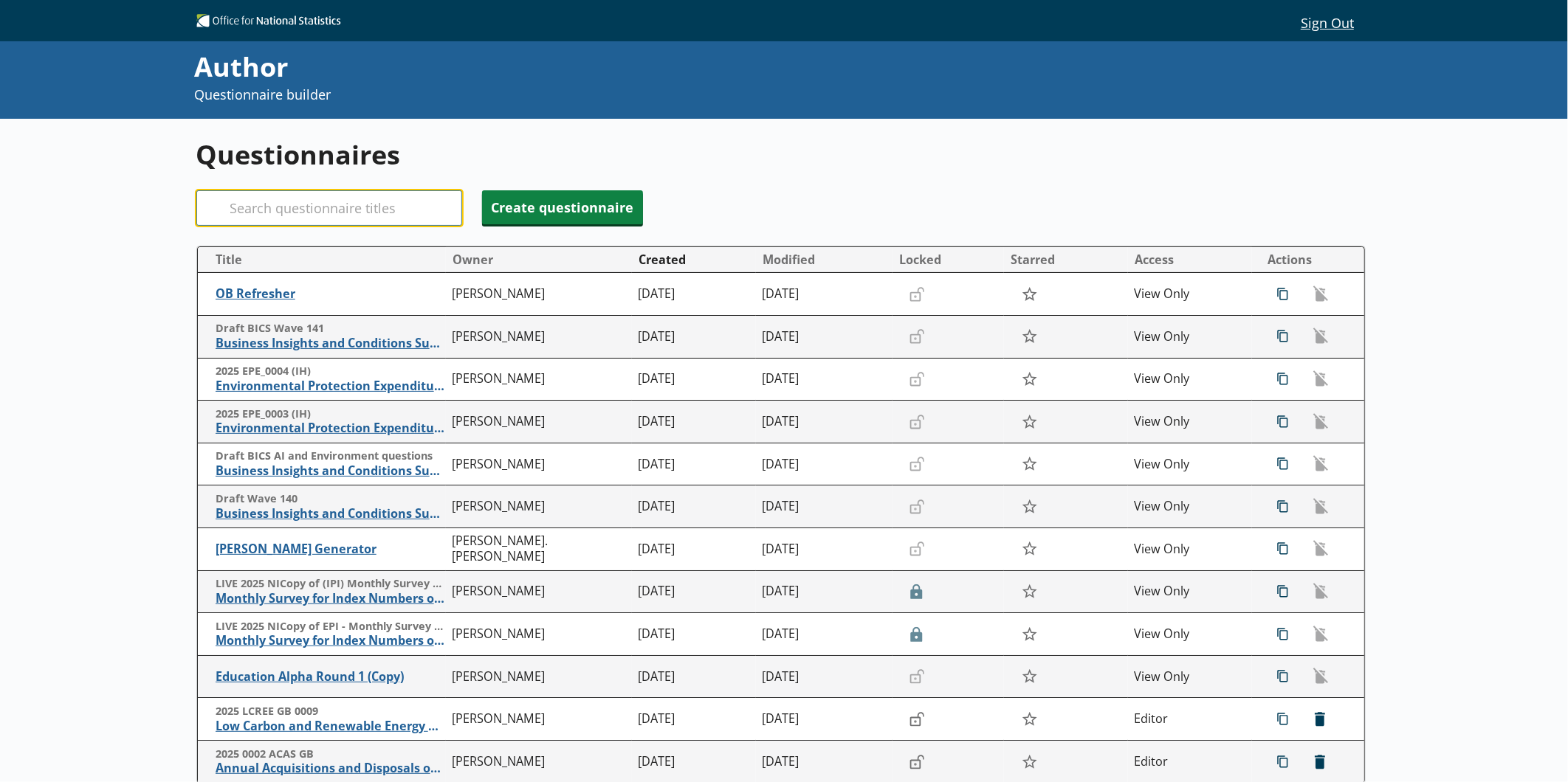
click at [423, 225] on input "Search" at bounding box center [329, 208] width 266 height 35
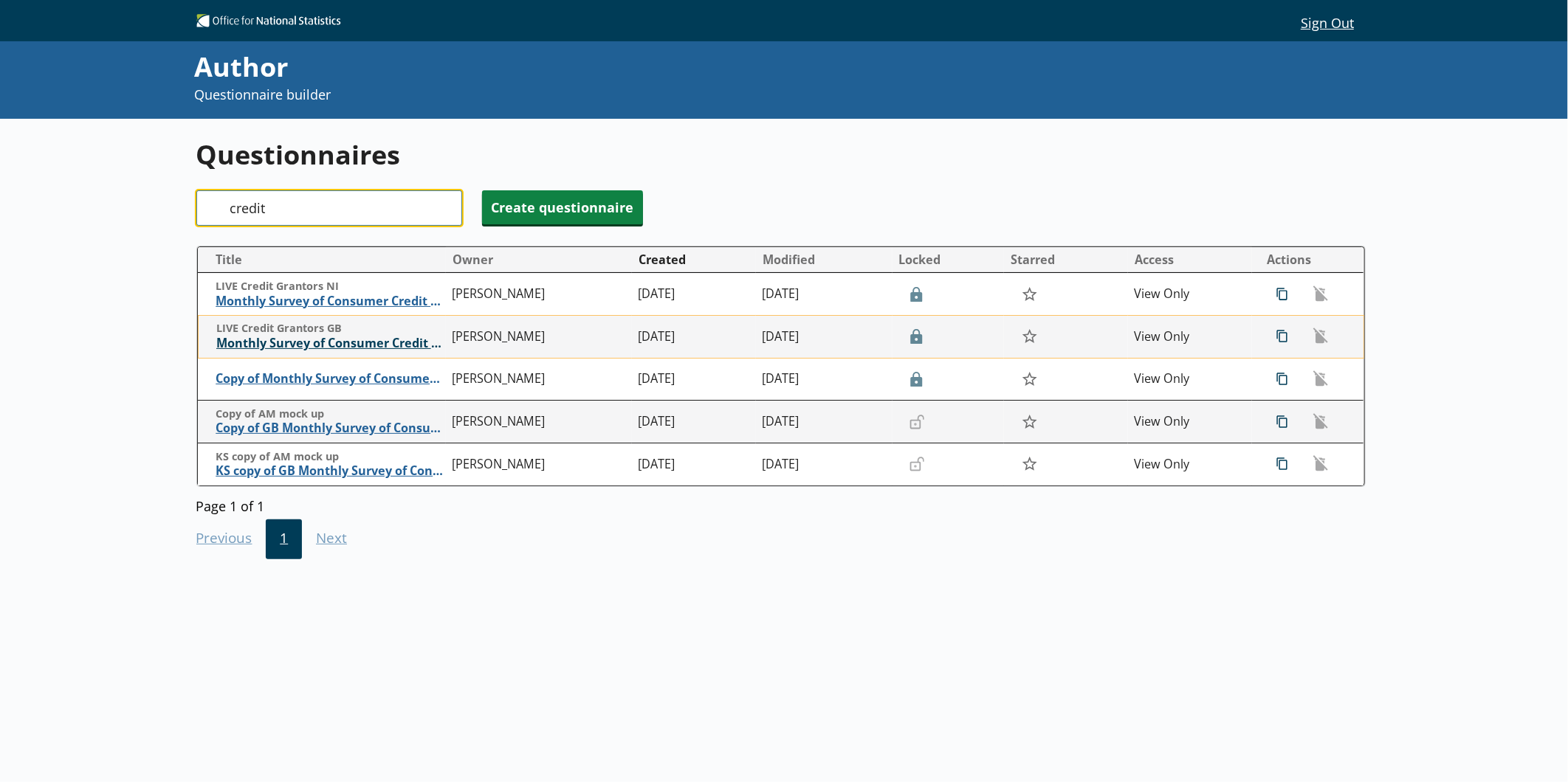
type input "credit"
click at [270, 350] on span "Monthly Survey of Consumer Credit Grantors" at bounding box center [330, 343] width 229 height 16
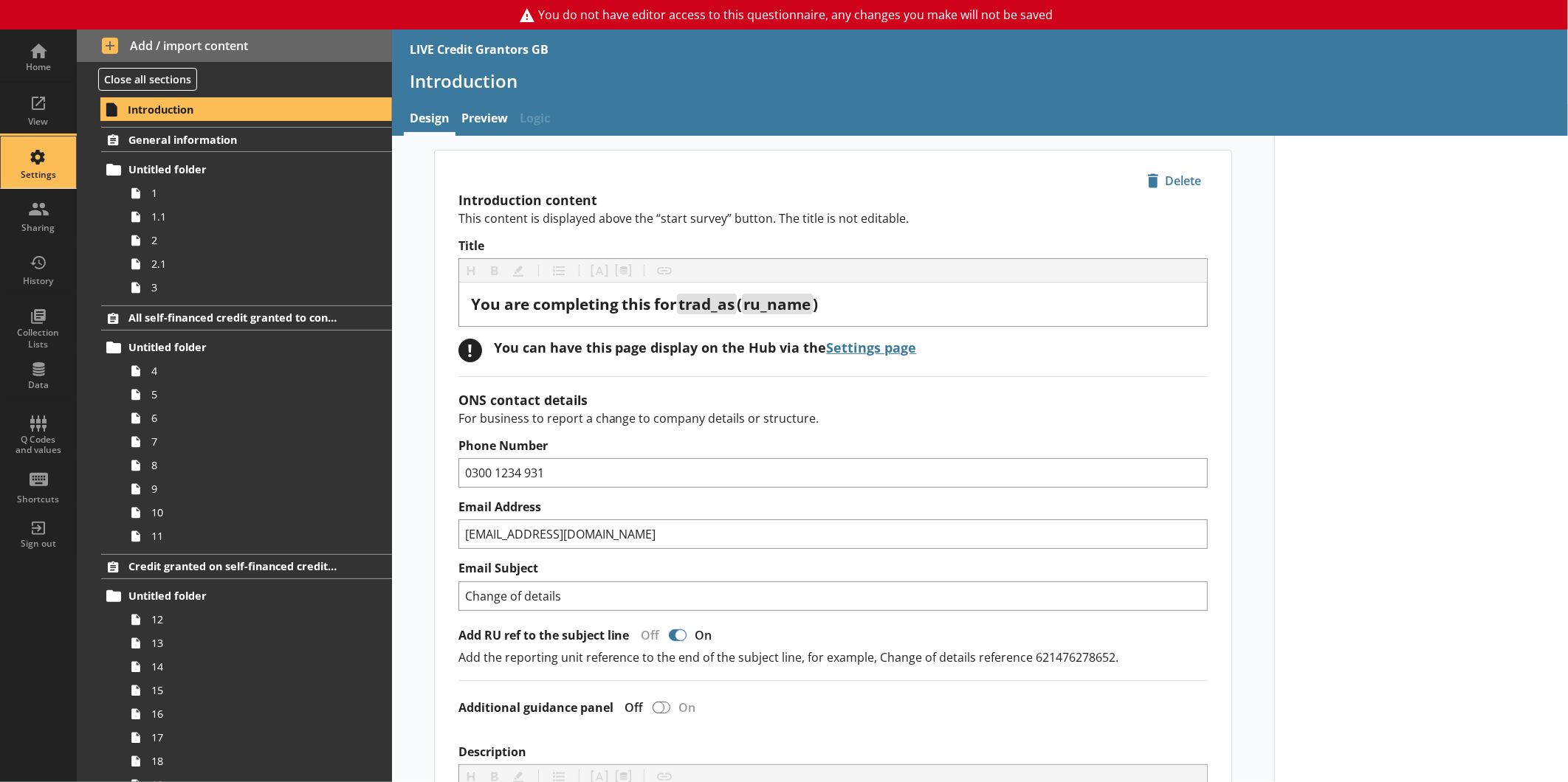
click at [48, 178] on div "Settings" at bounding box center [38, 175] width 52 height 12
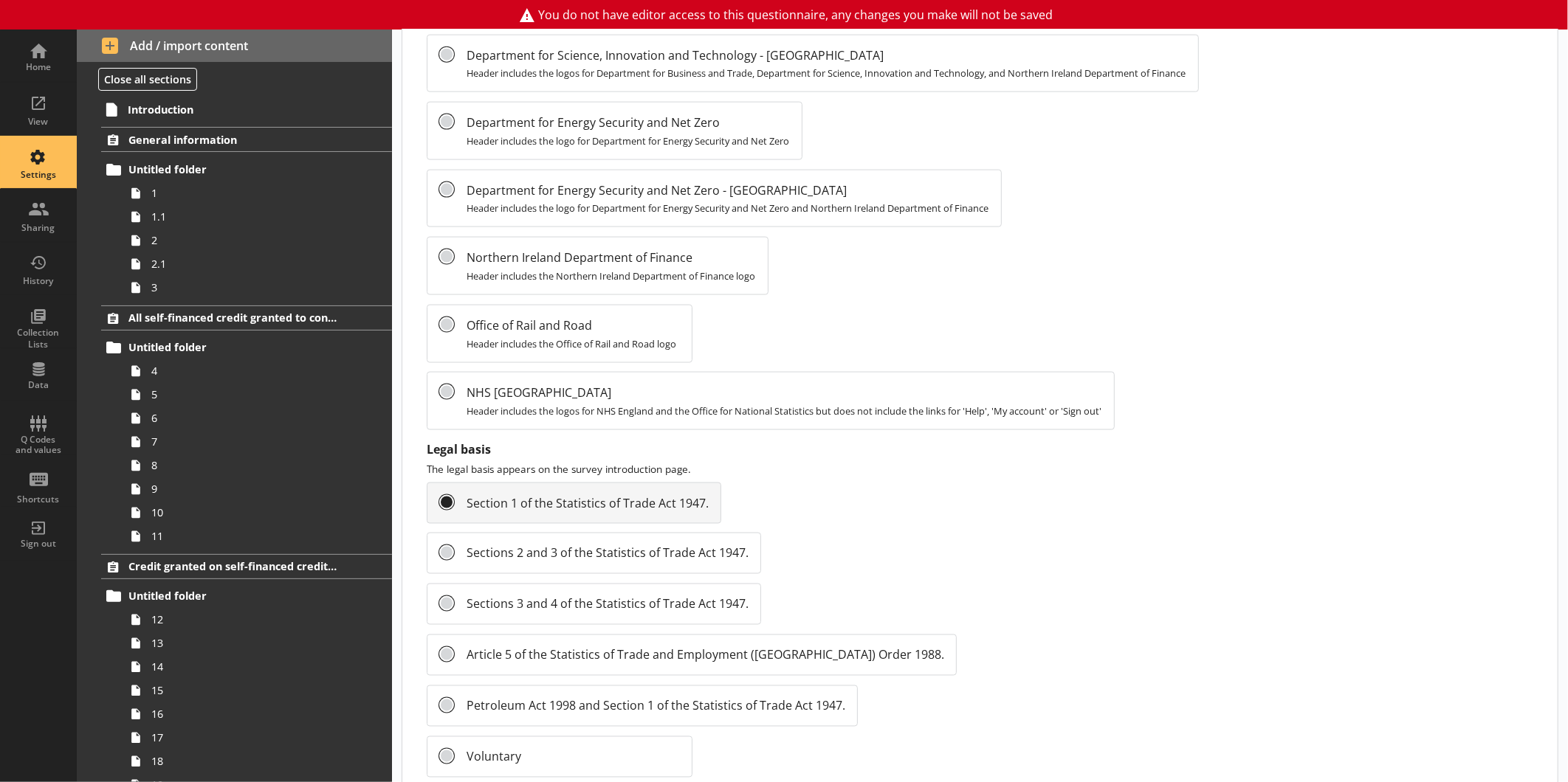
scroll to position [1430, 0]
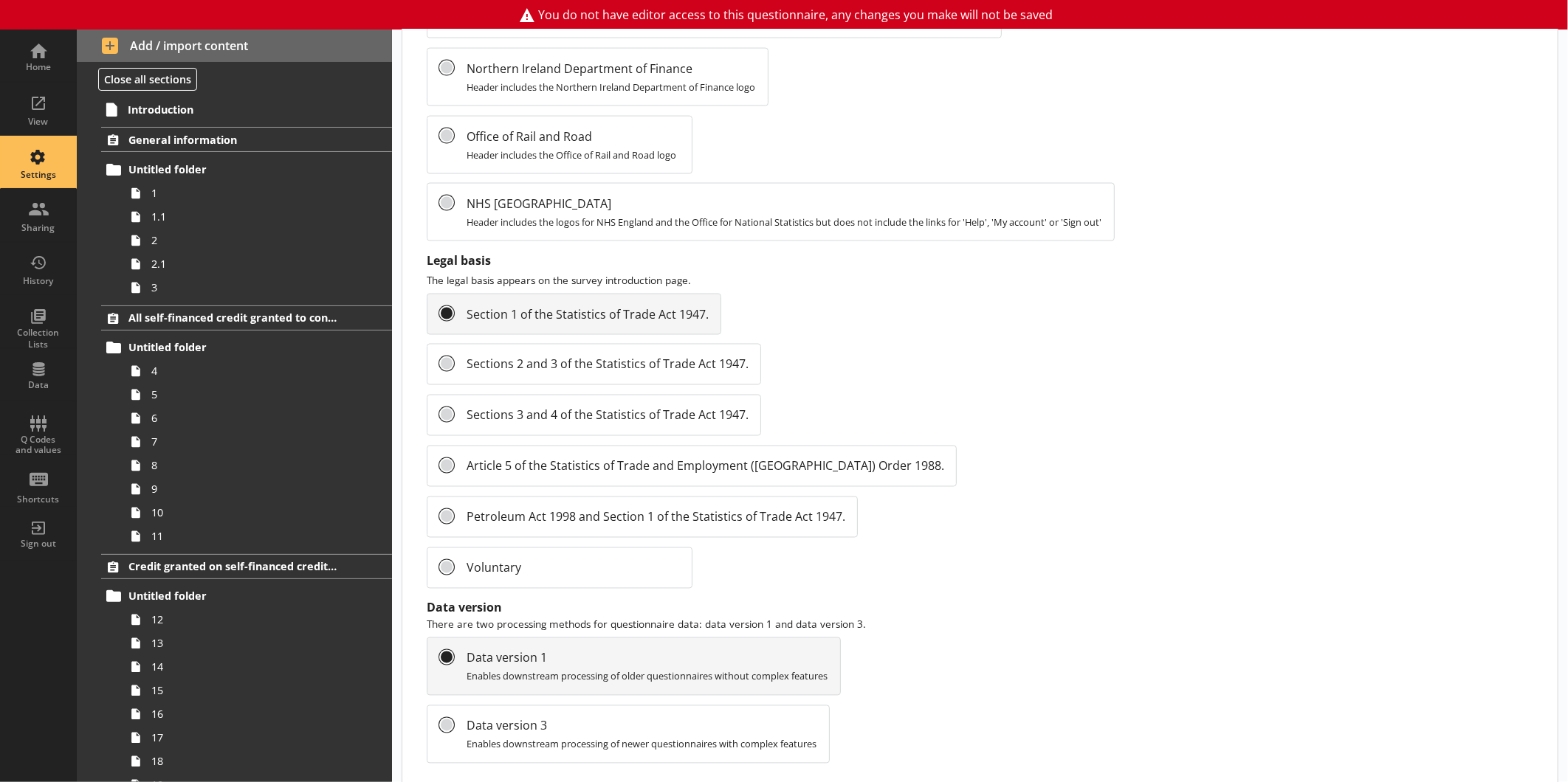
click at [125, 96] on div "Introduction General information Untitled folder 1 1.1 2 2.1 3 All self-finance…" at bounding box center [234, 440] width 315 height 687
click at [128, 104] on span "Introduction" at bounding box center [232, 109] width 210 height 14
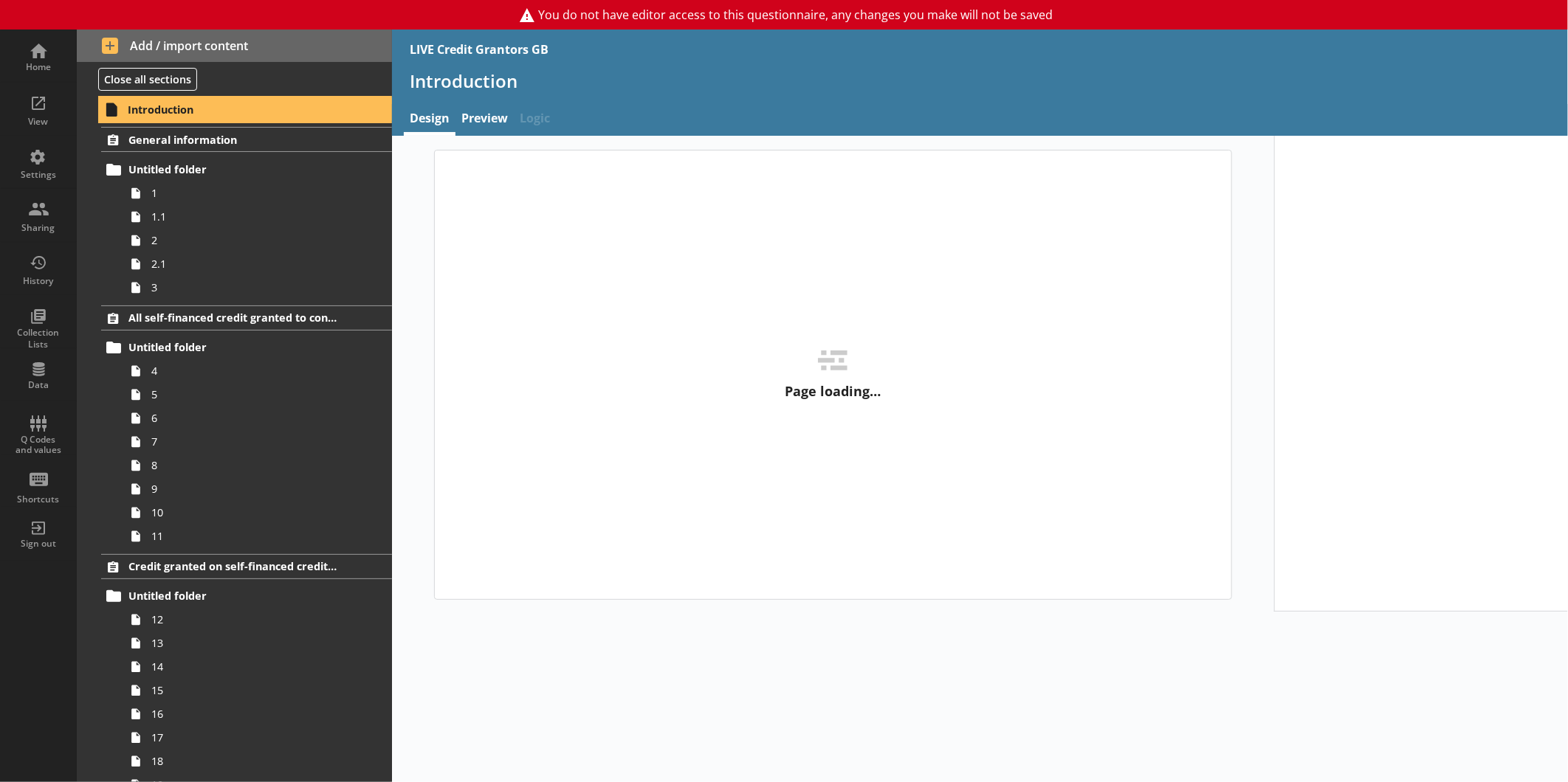
type textarea "x"
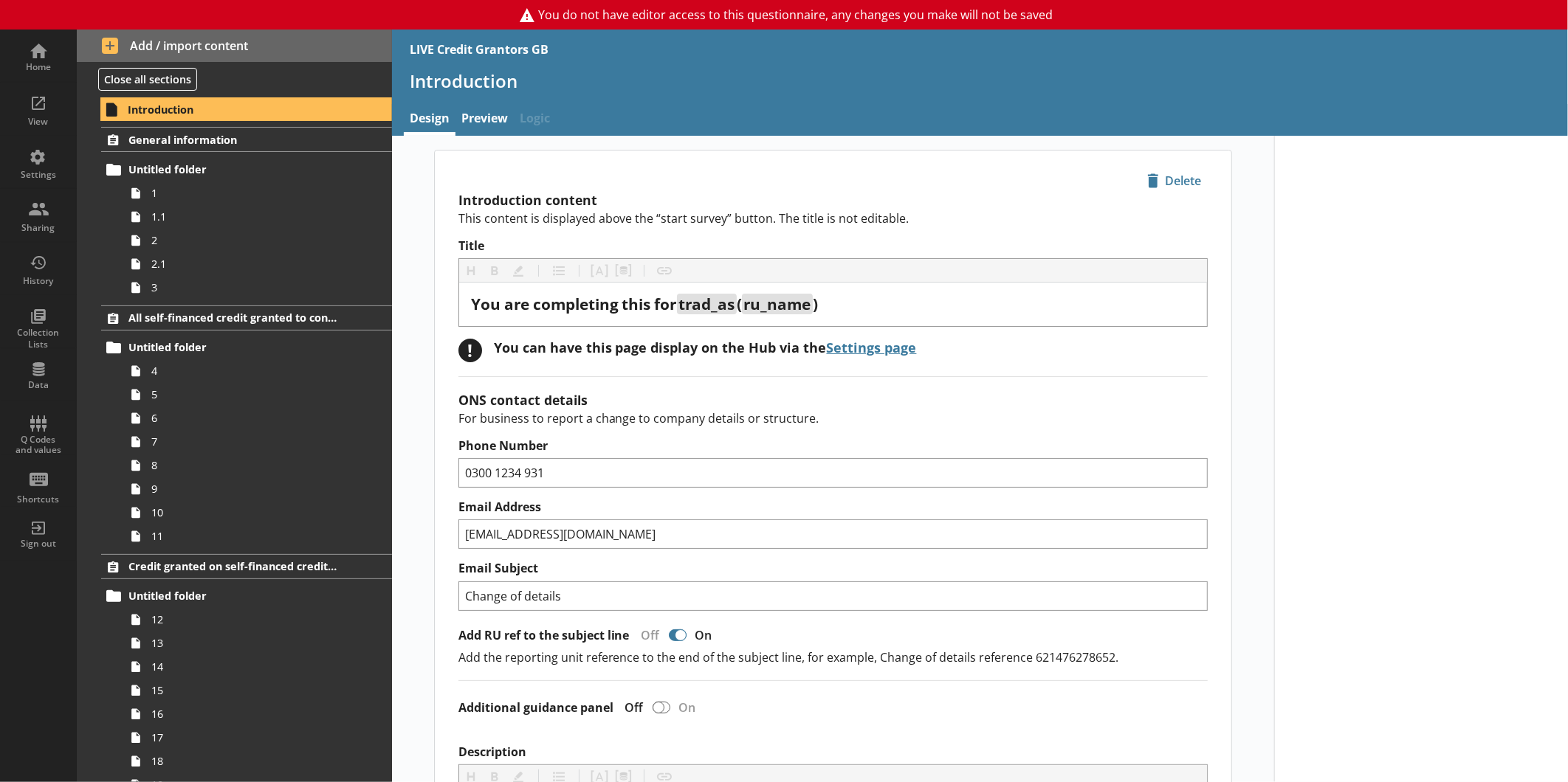
scroll to position [699, 0]
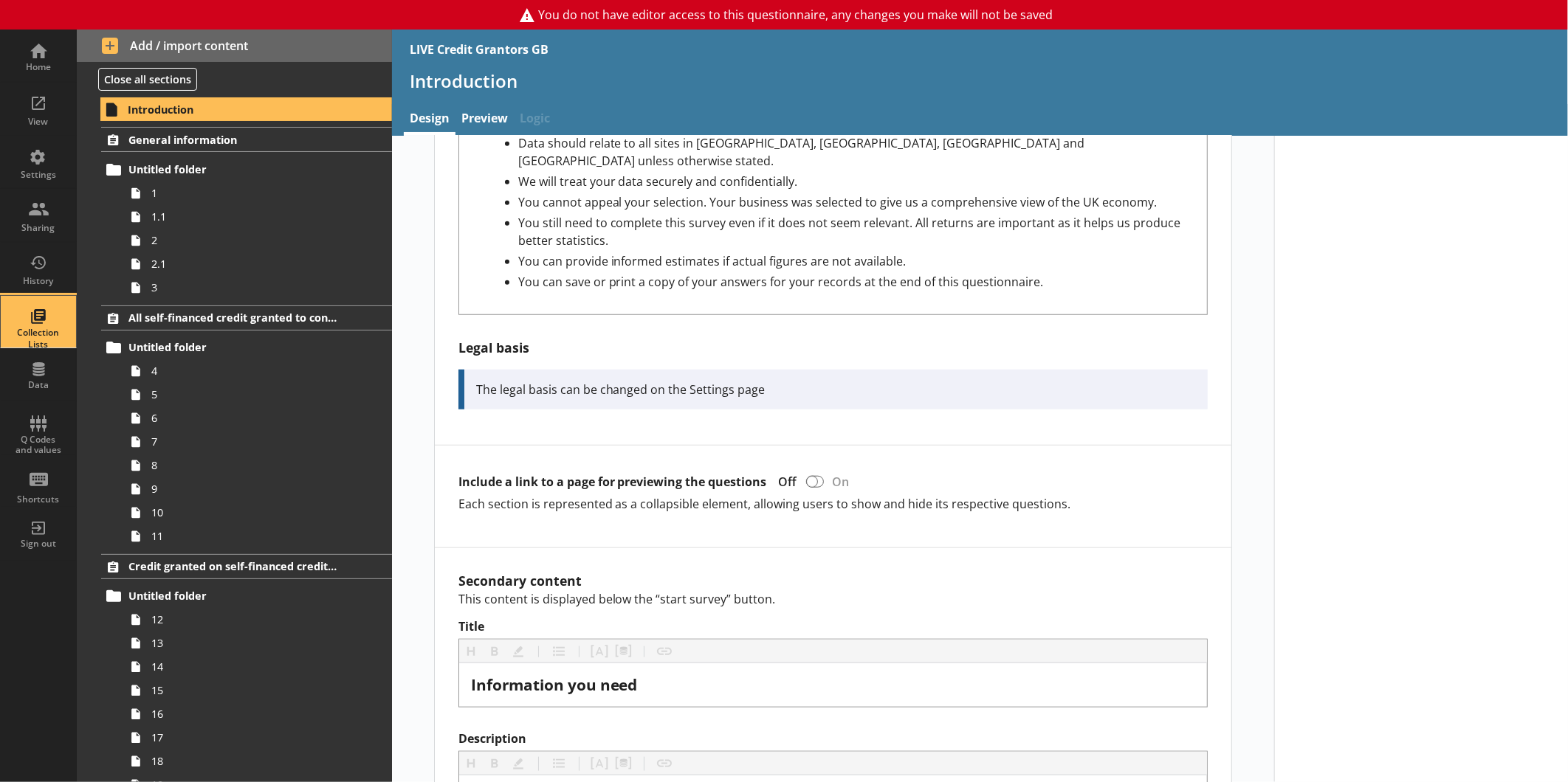
click at [64, 327] on link "Collection Lists" at bounding box center [38, 321] width 77 height 53
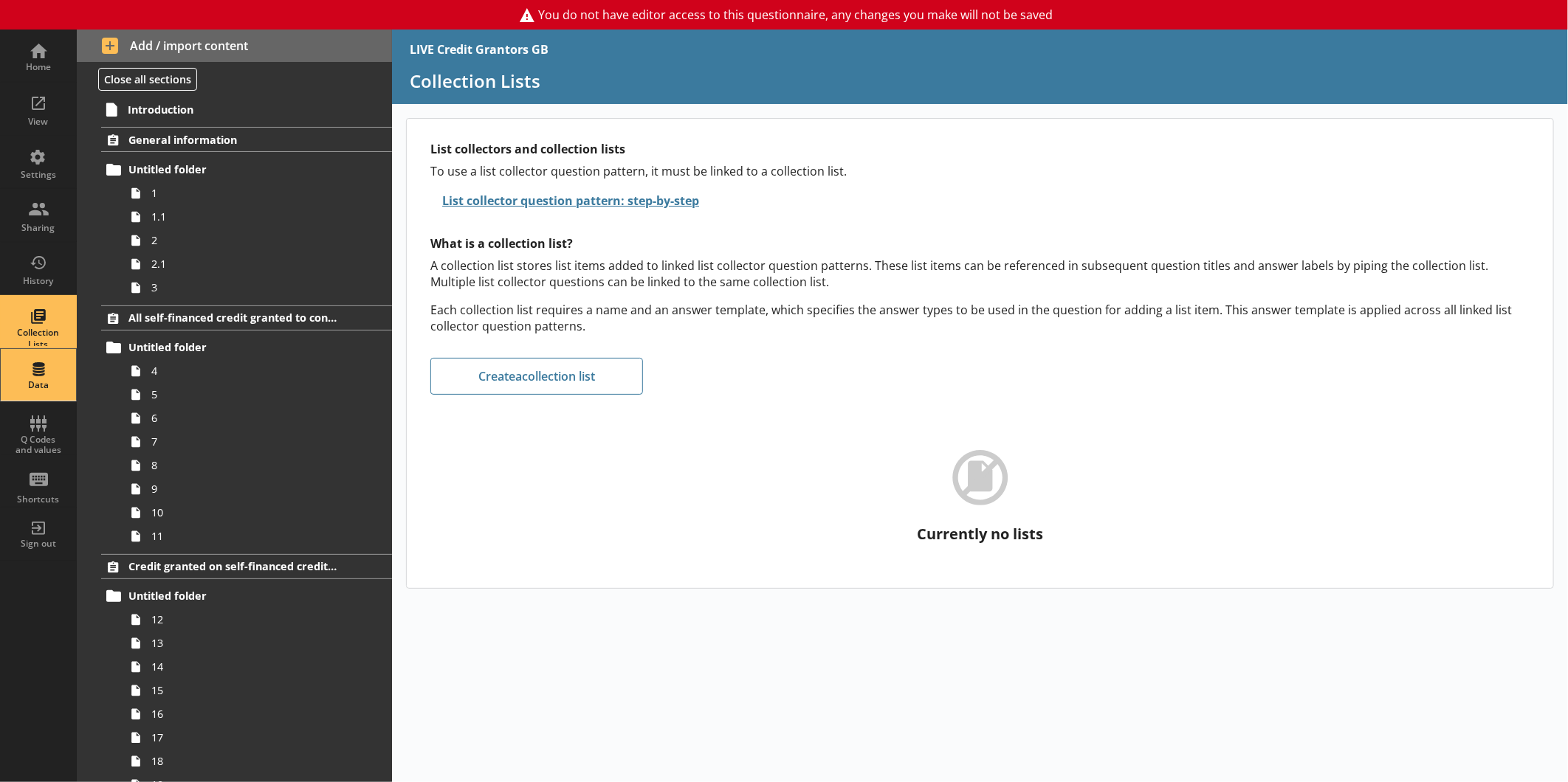
click at [56, 396] on div "Data" at bounding box center [38, 374] width 52 height 52
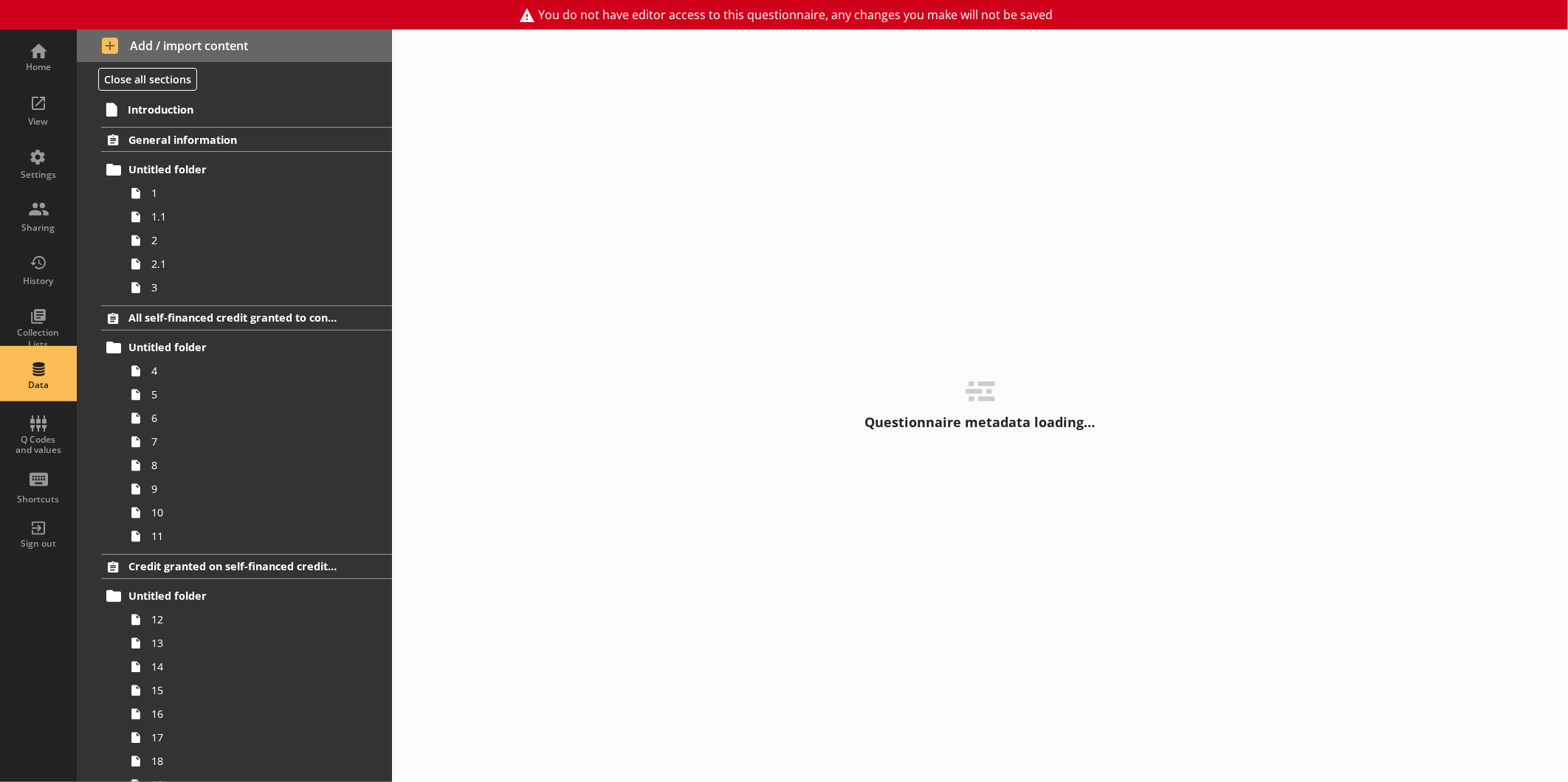
select select "Date"
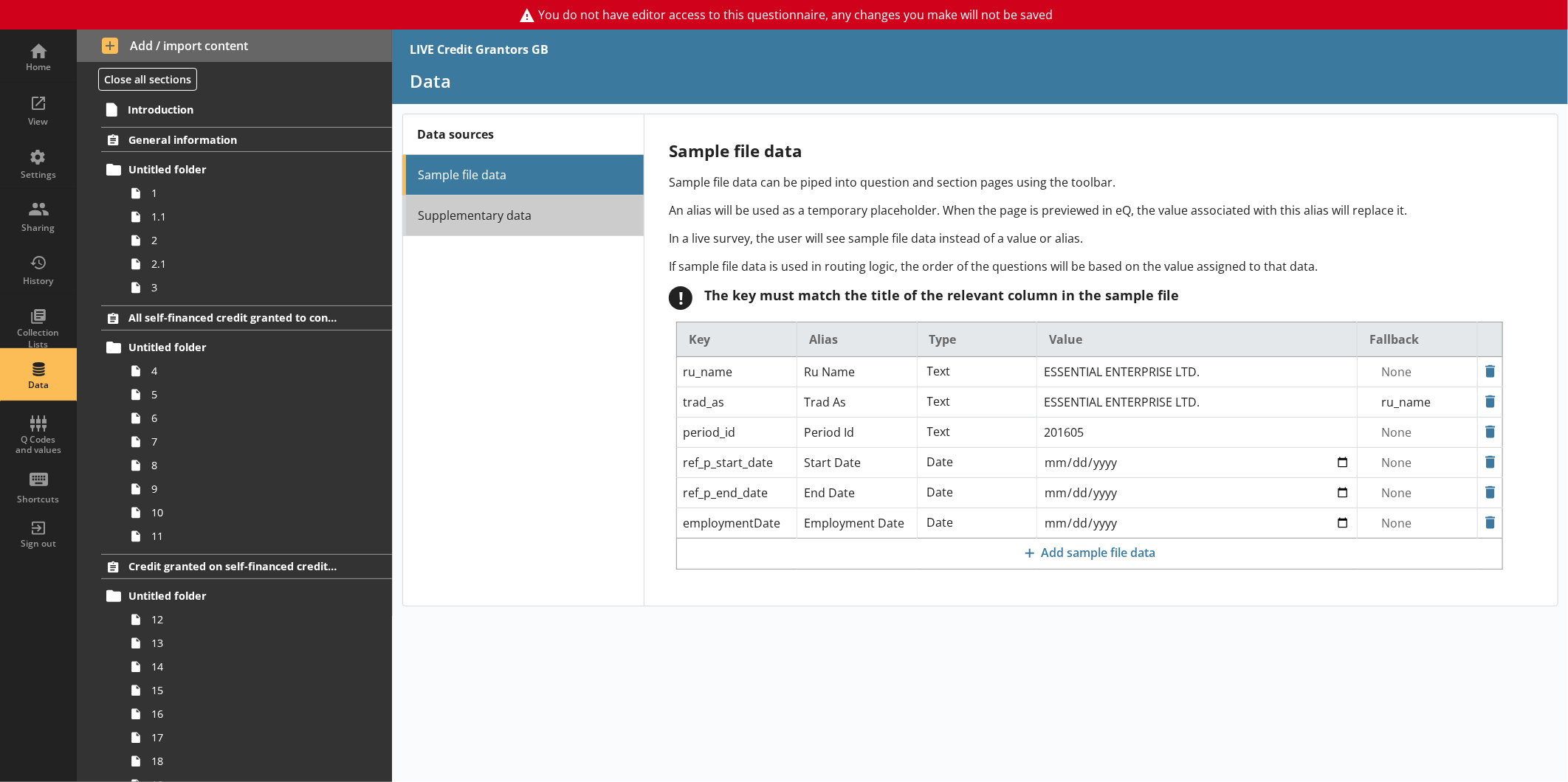
click at [510, 210] on link "Supplementary data" at bounding box center [523, 216] width 241 height 41
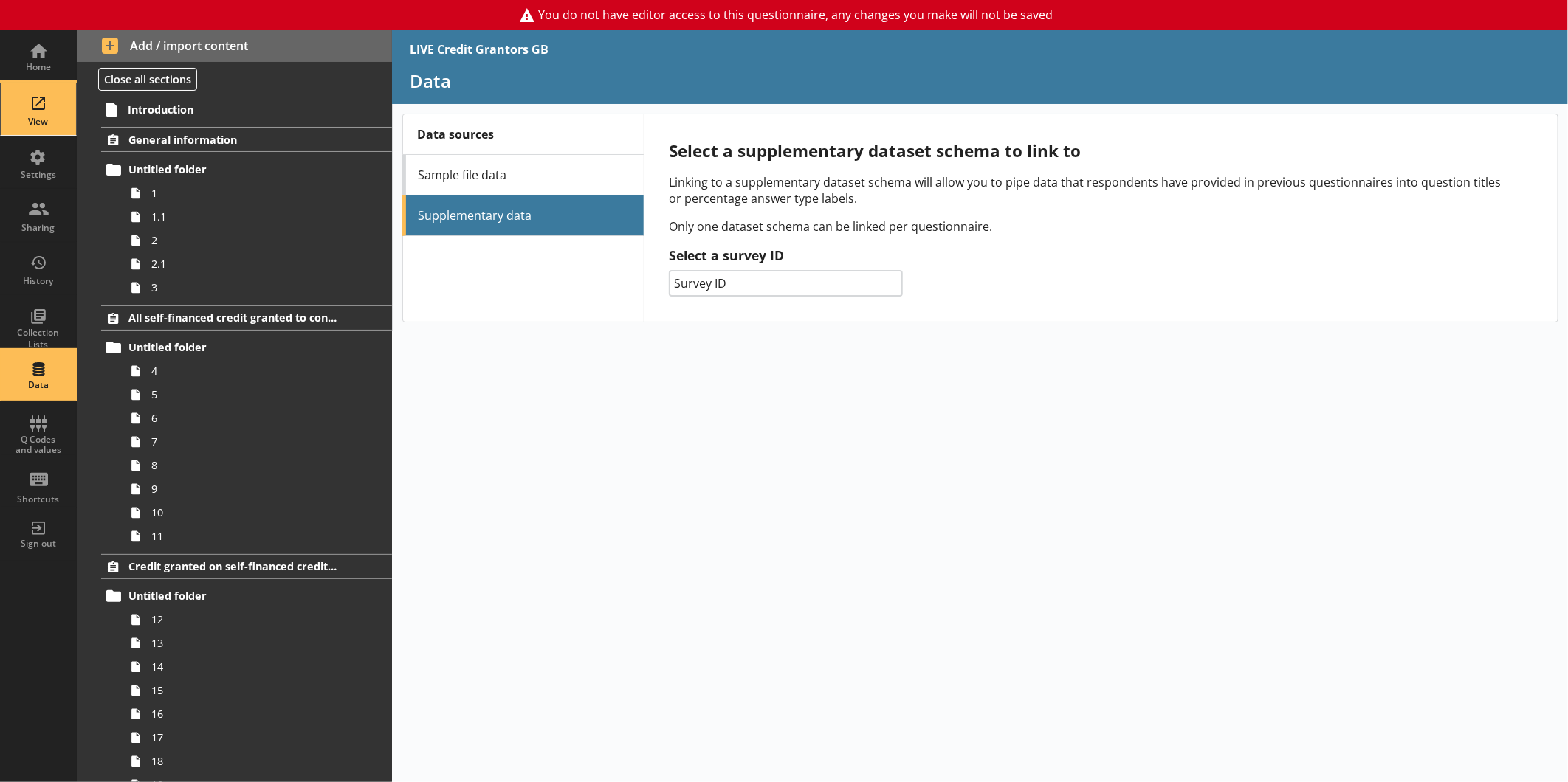
click at [53, 128] on div "View" at bounding box center [38, 109] width 52 height 52
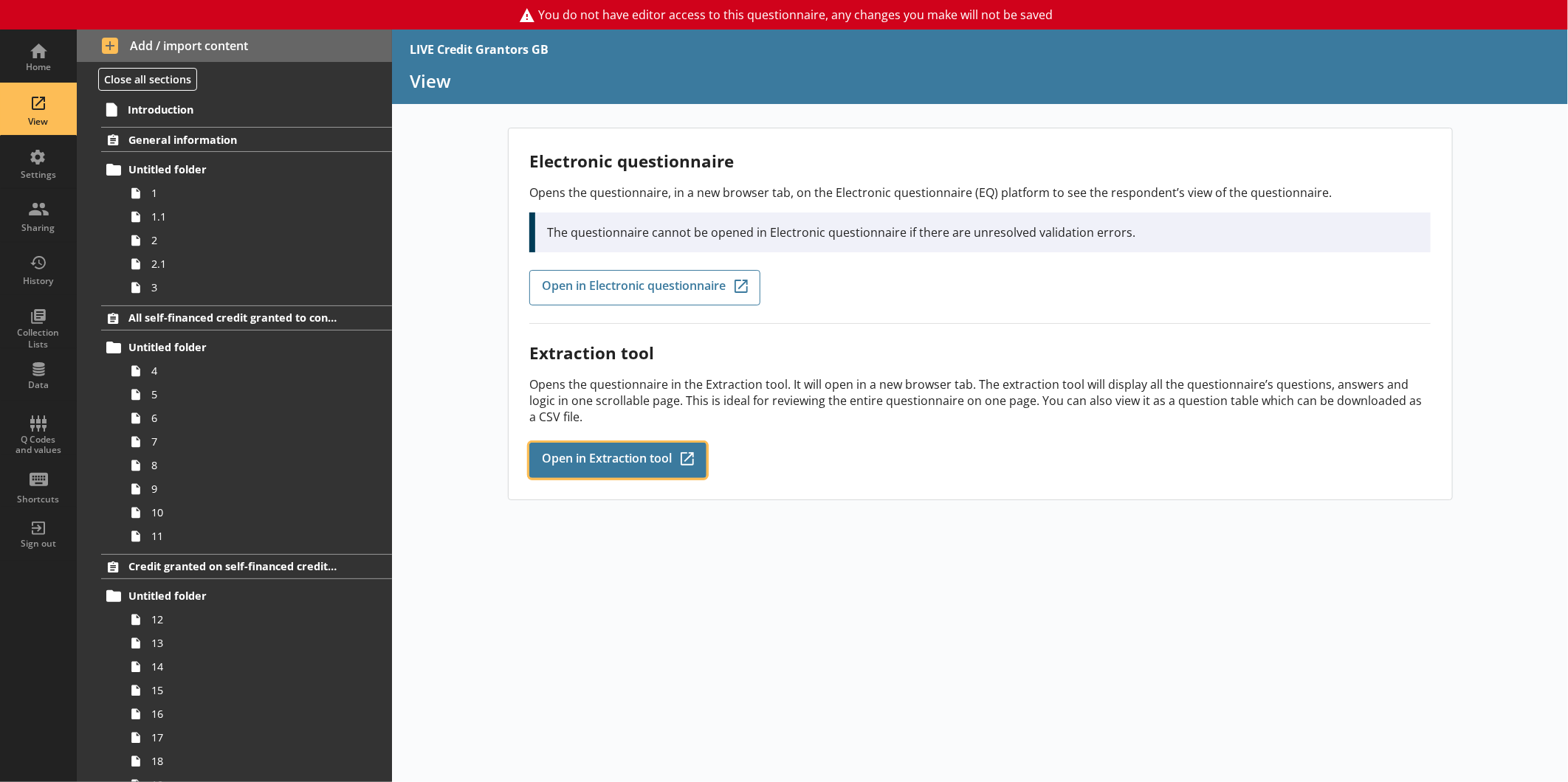
click at [615, 460] on span "Open in Extraction tool" at bounding box center [607, 460] width 130 height 17
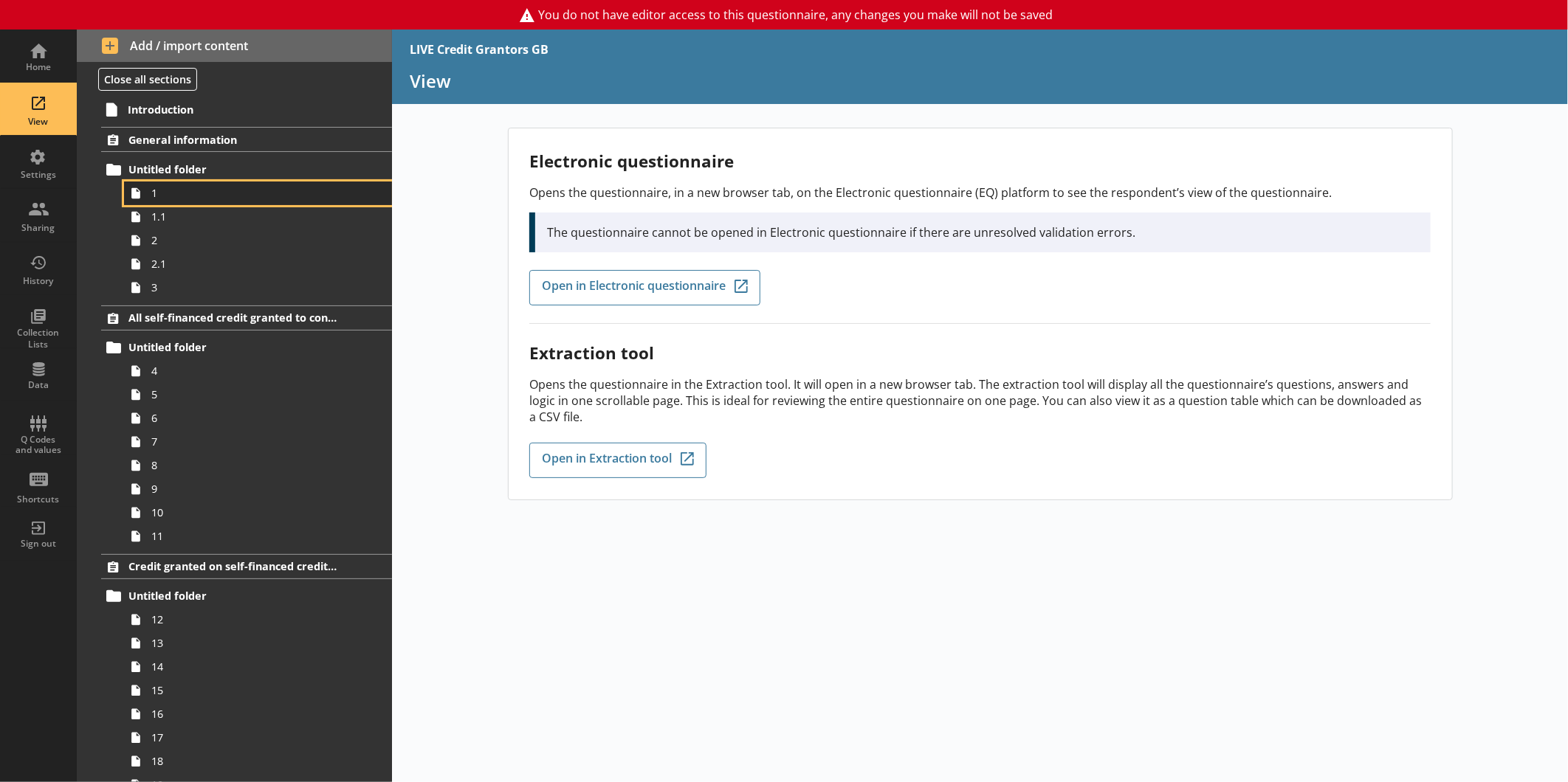
click at [173, 190] on span "1" at bounding box center [248, 193] width 193 height 14
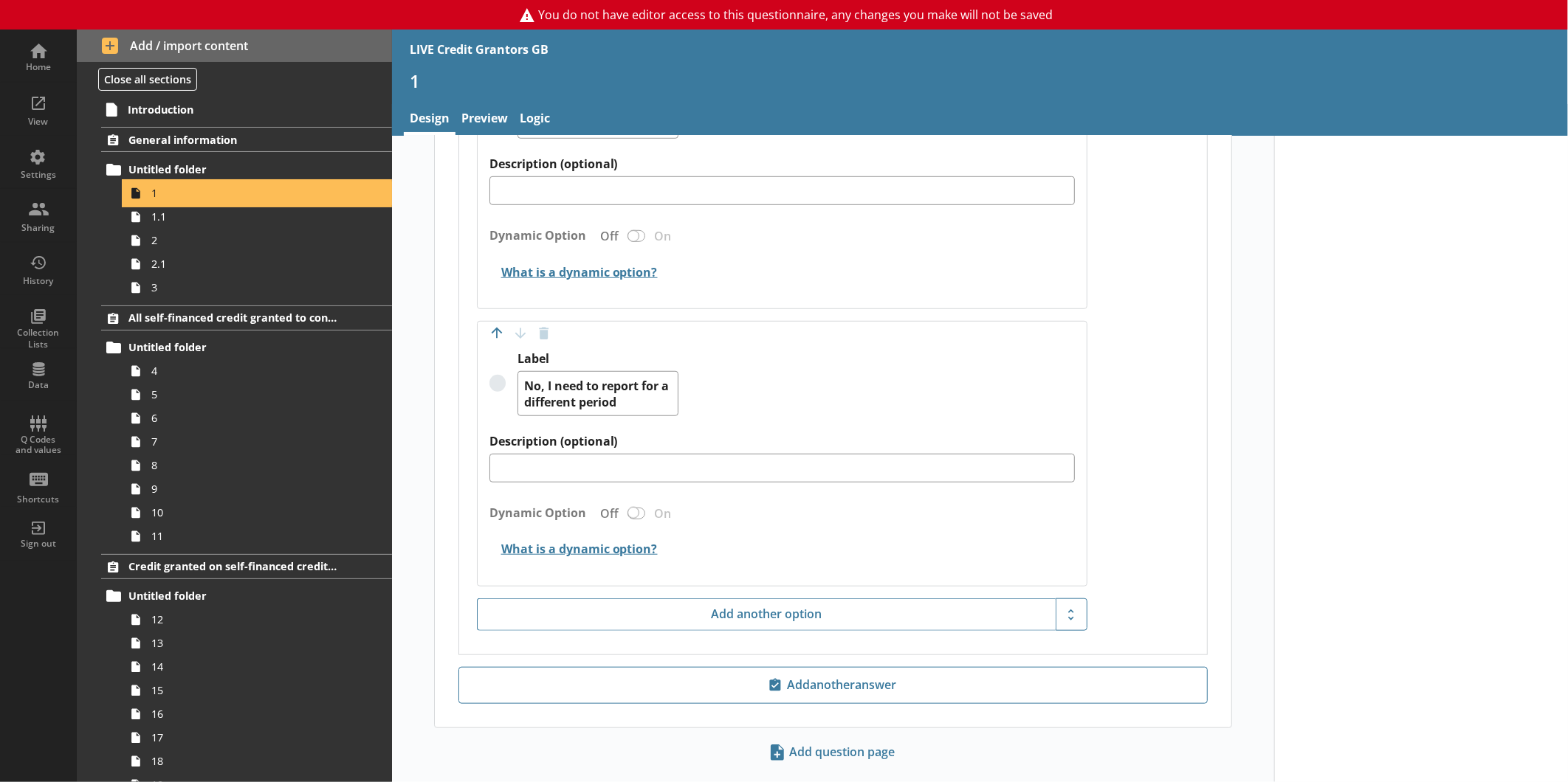
scroll to position [675, 0]
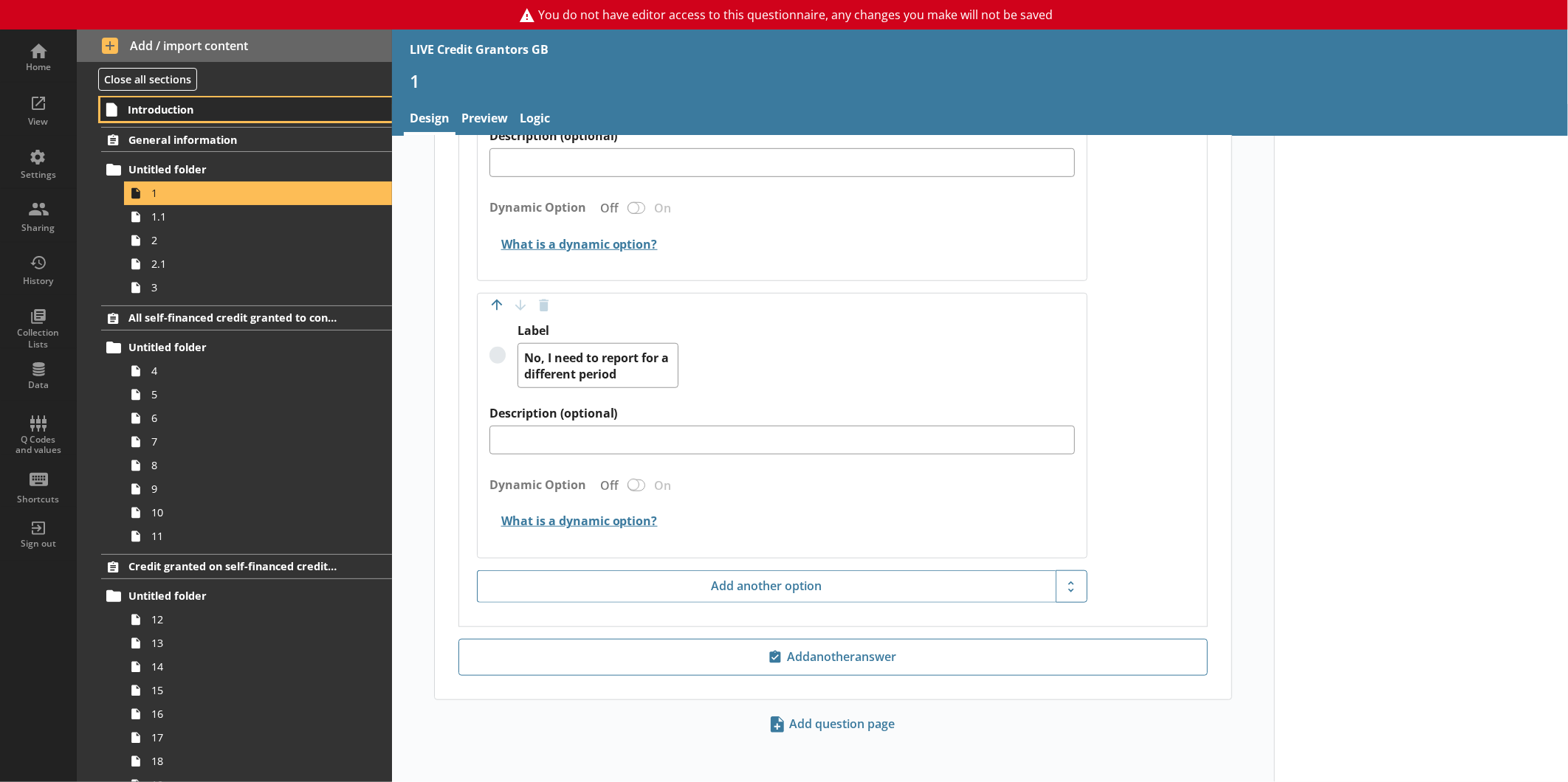
click at [149, 112] on span "Introduction" at bounding box center [232, 109] width 210 height 14
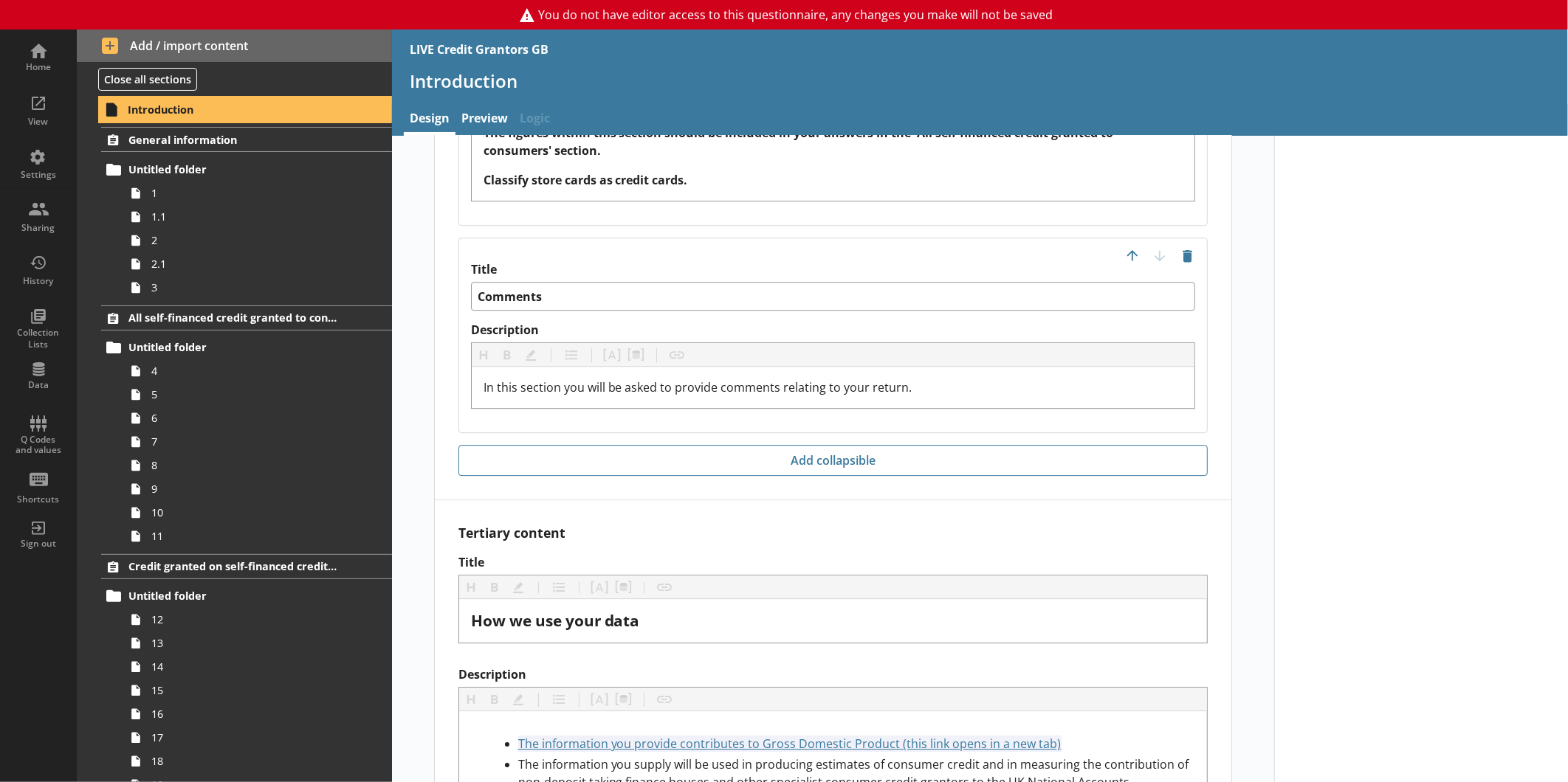
scroll to position [2733, 0]
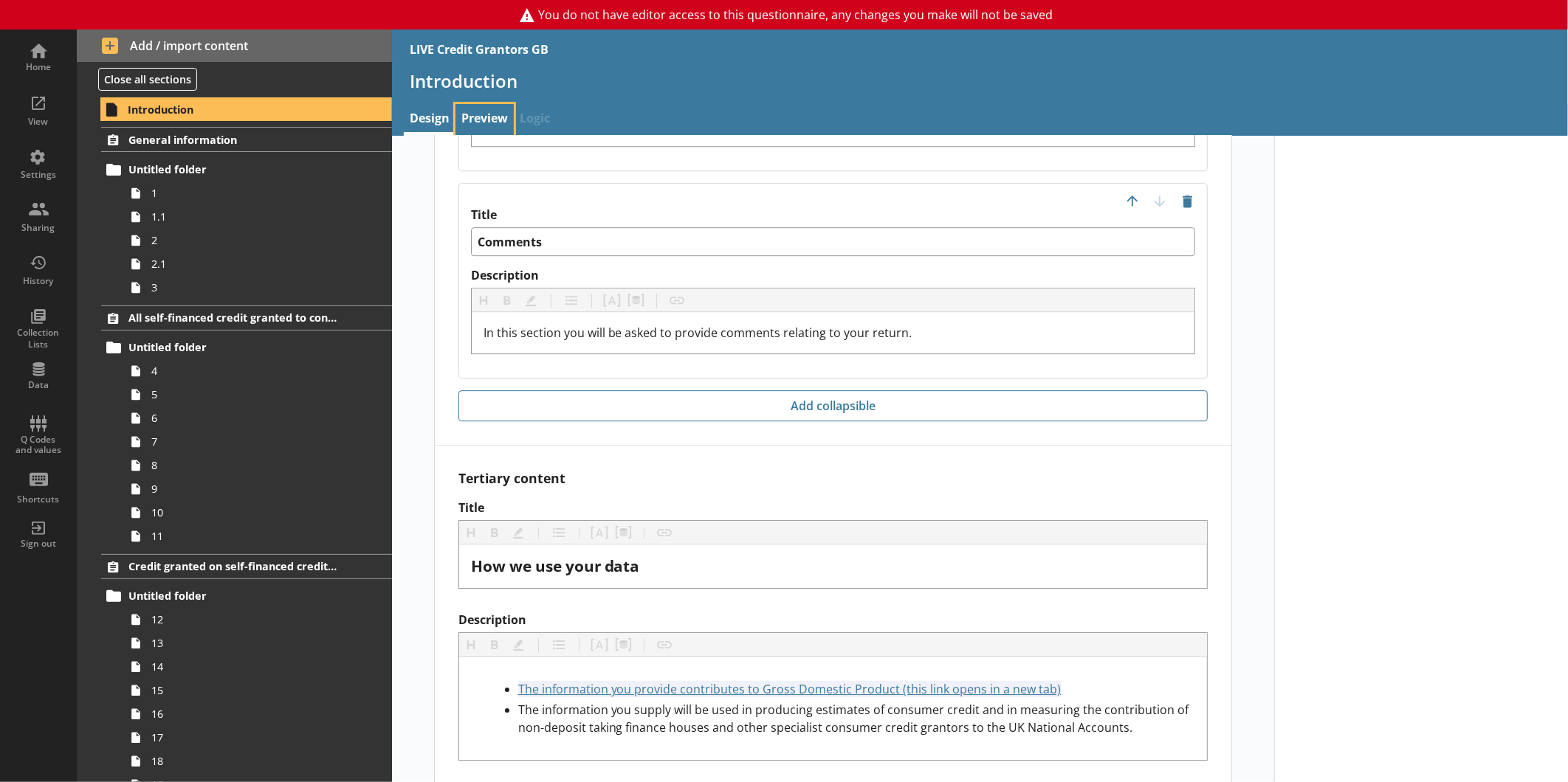
click at [481, 125] on link "Preview" at bounding box center [484, 120] width 58 height 32
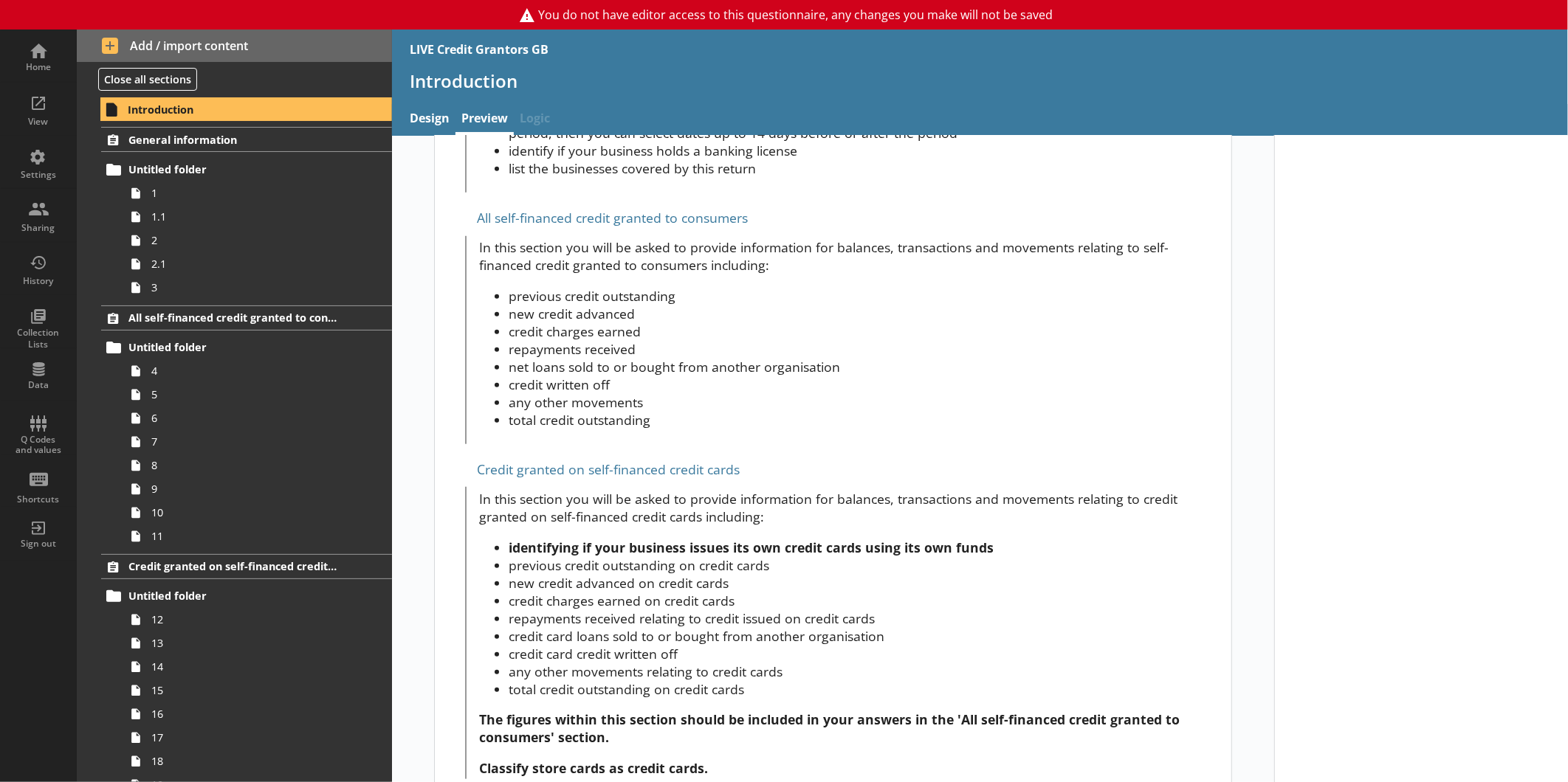
scroll to position [926, 0]
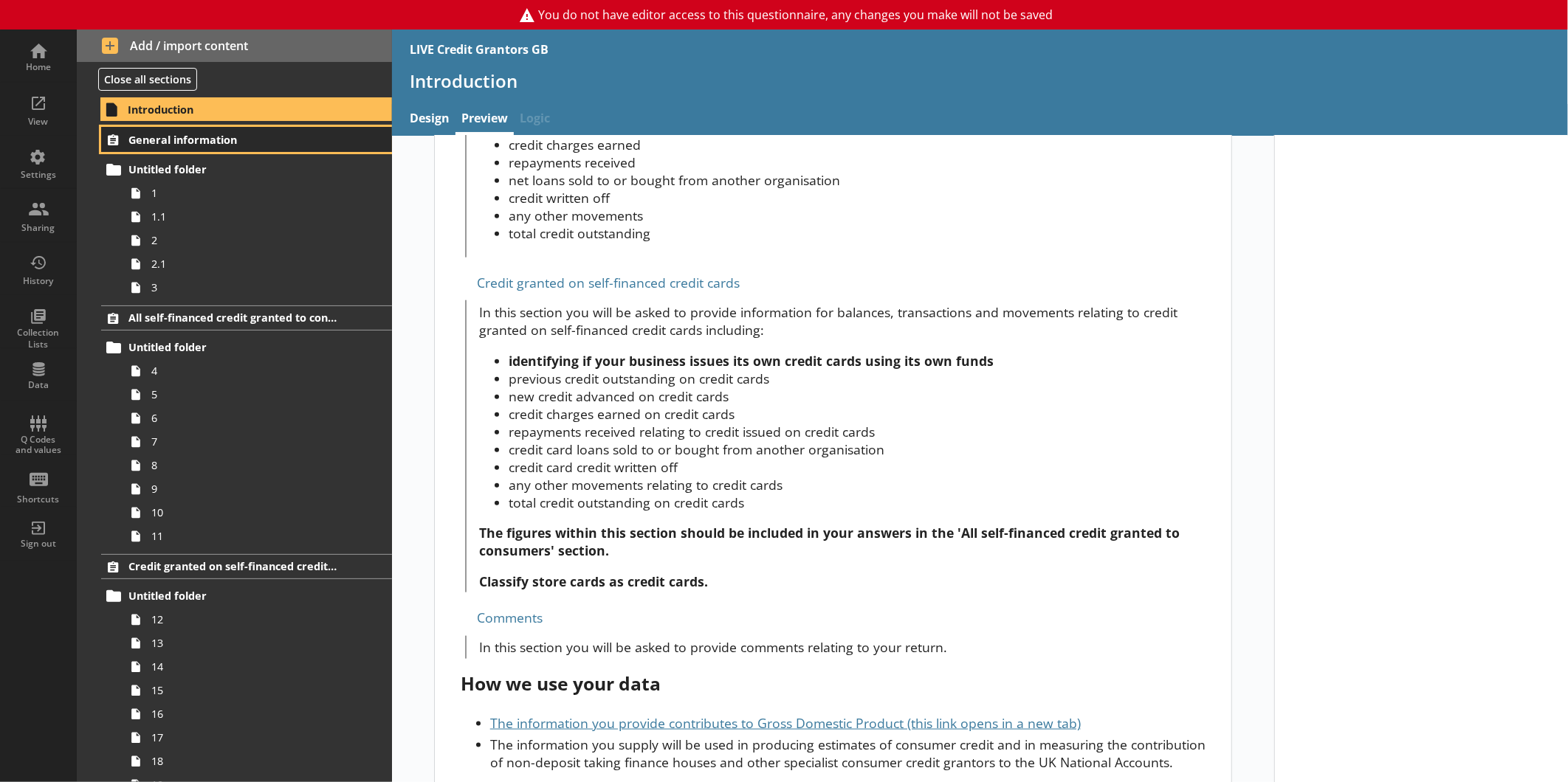
click at [172, 133] on span "General information" at bounding box center [233, 140] width 210 height 14
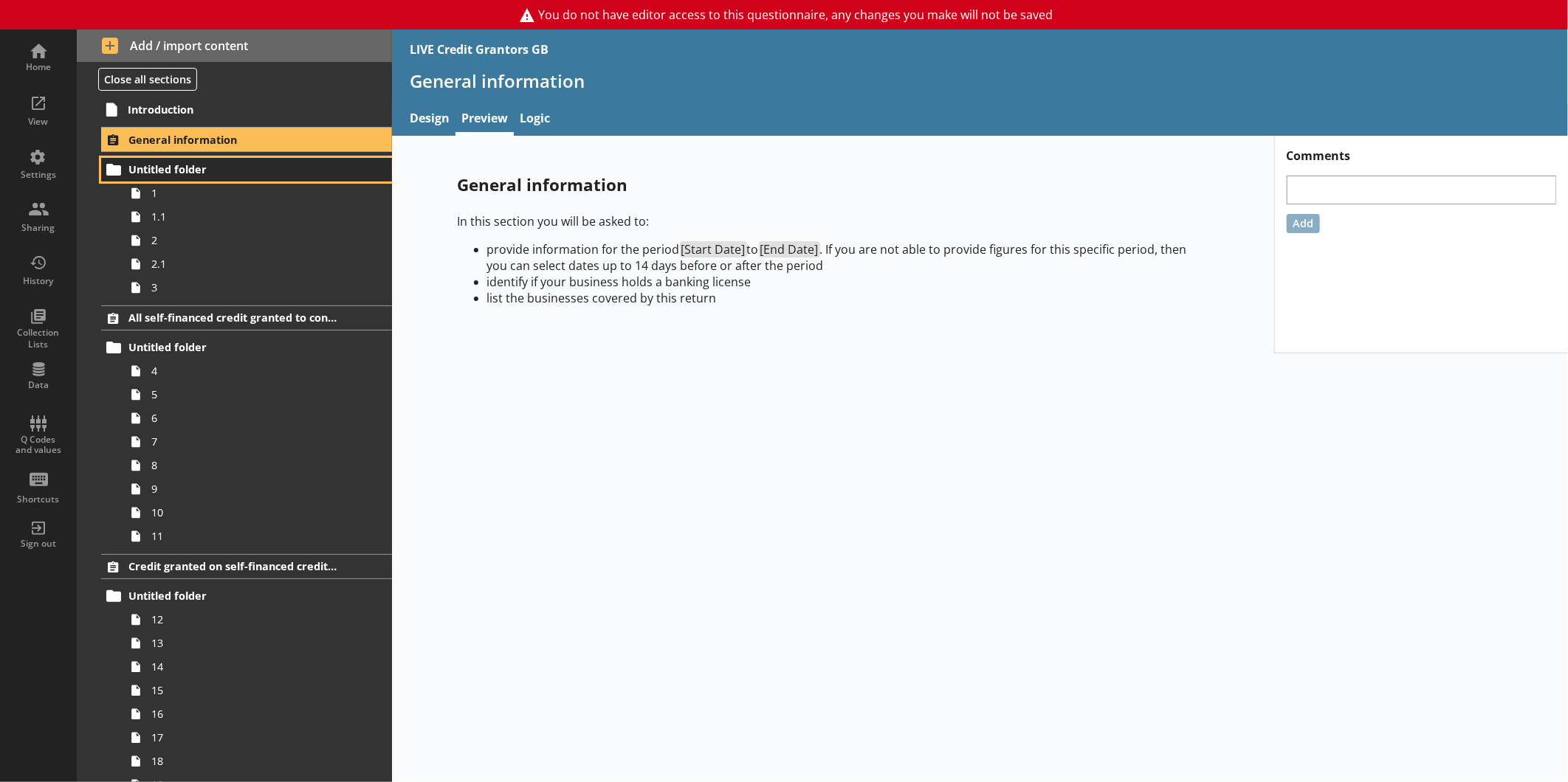
click at [234, 162] on span "Untitled folder" at bounding box center [233, 169] width 210 height 14
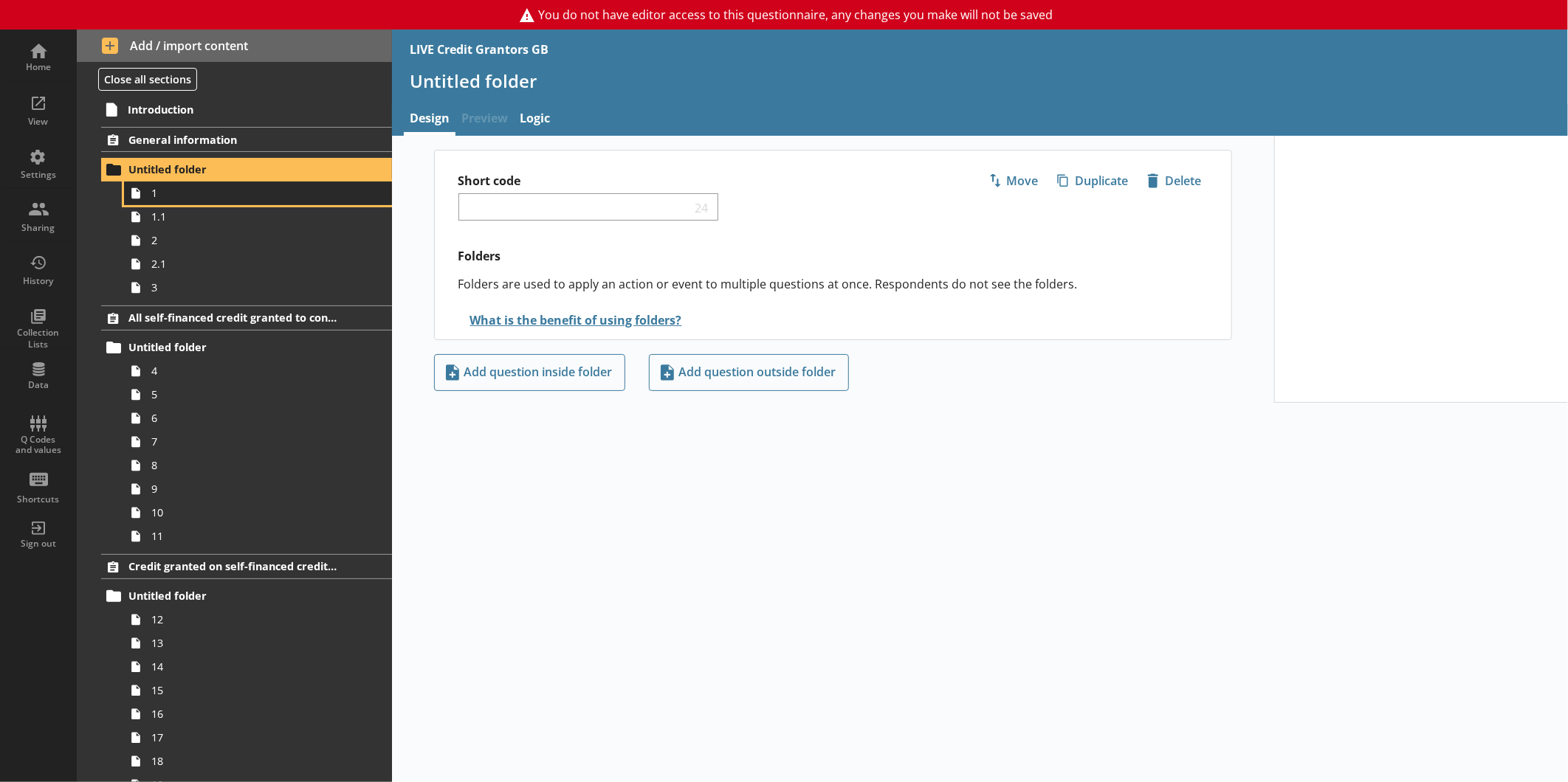
click at [197, 186] on span "1" at bounding box center [248, 193] width 193 height 14
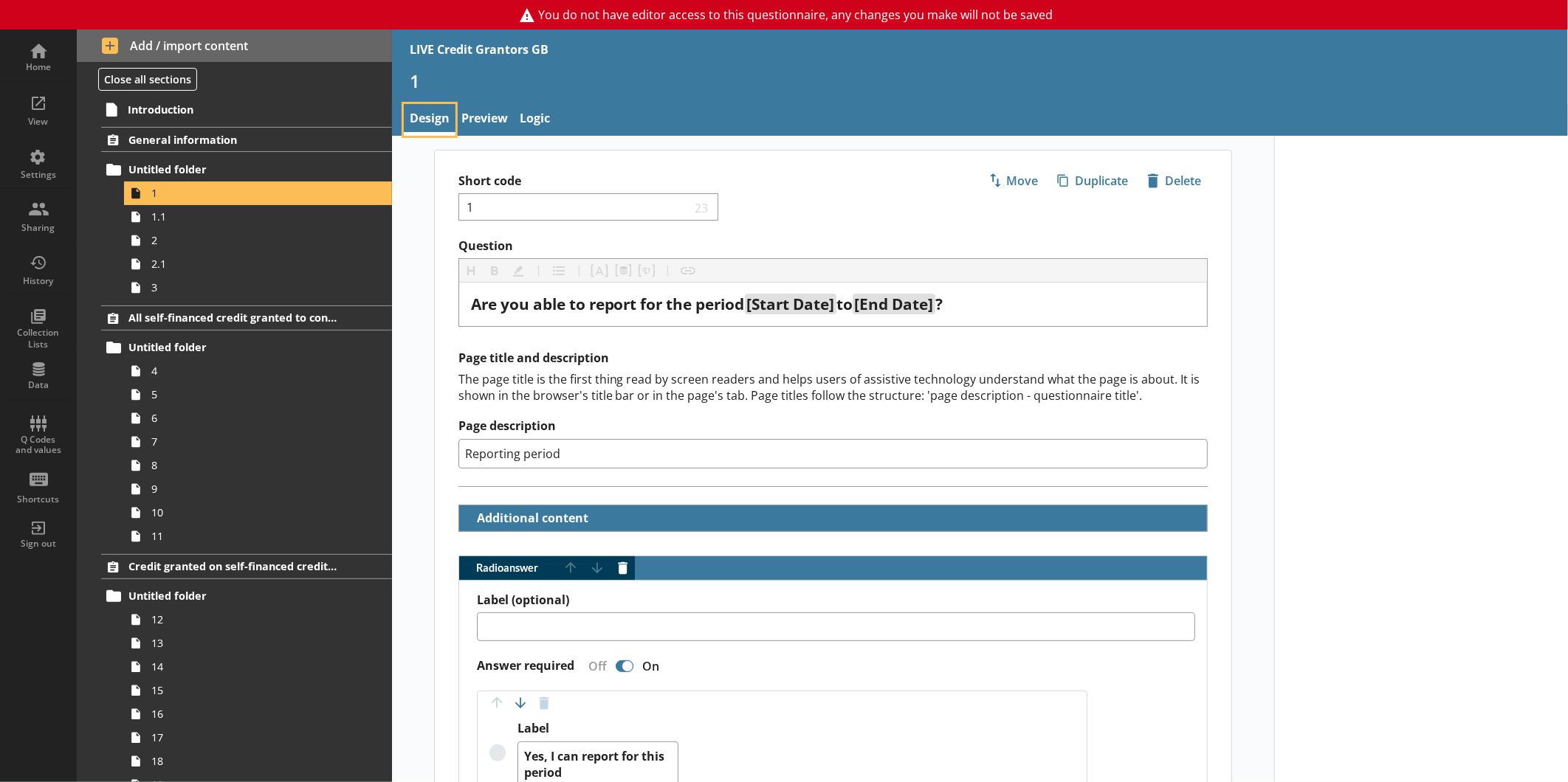
click at [445, 112] on link "Design" at bounding box center [429, 120] width 52 height 32
click at [507, 119] on link "Preview" at bounding box center [484, 120] width 58 height 32
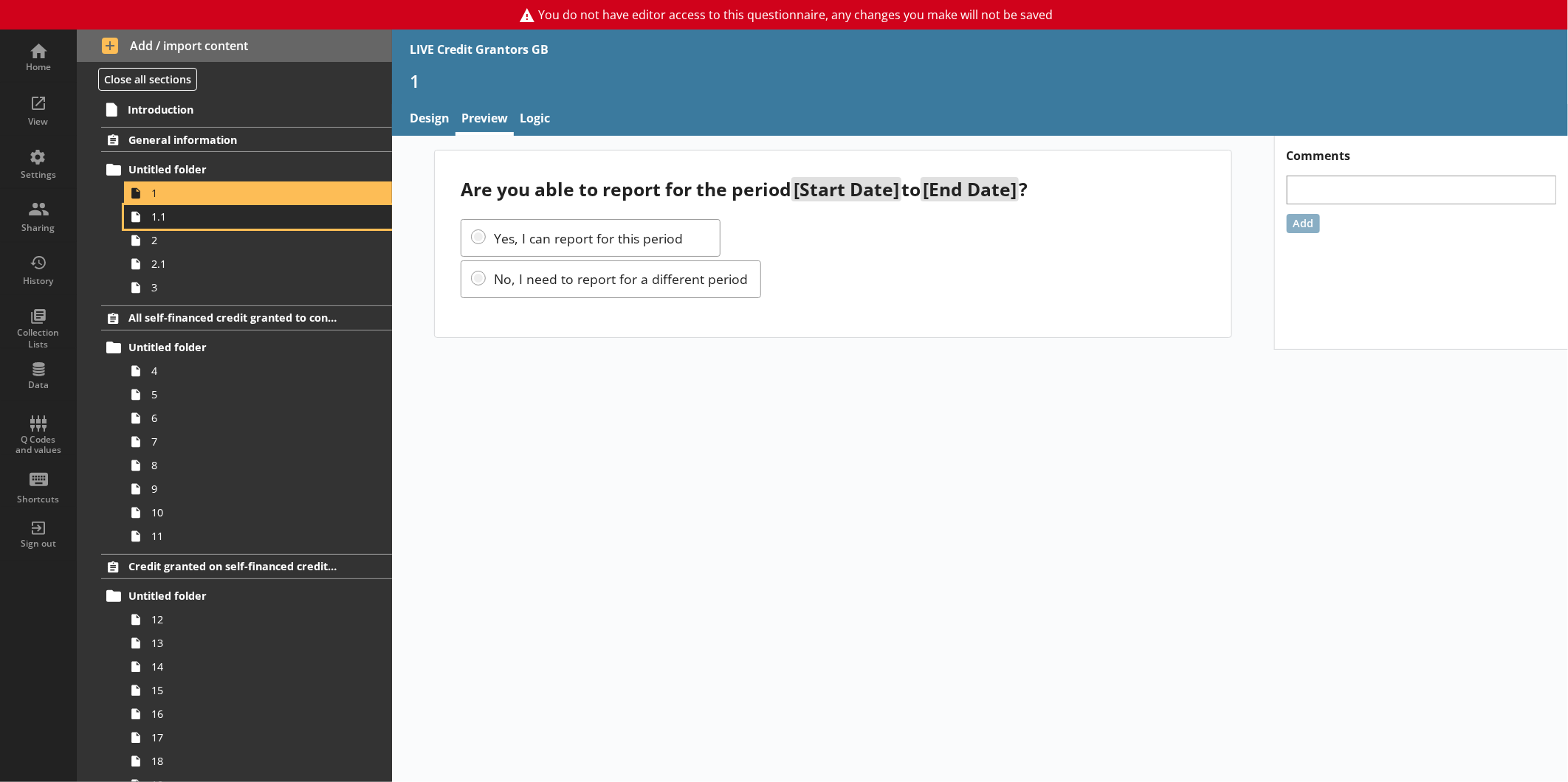
click at [205, 225] on link "1.1" at bounding box center [257, 217] width 267 height 23
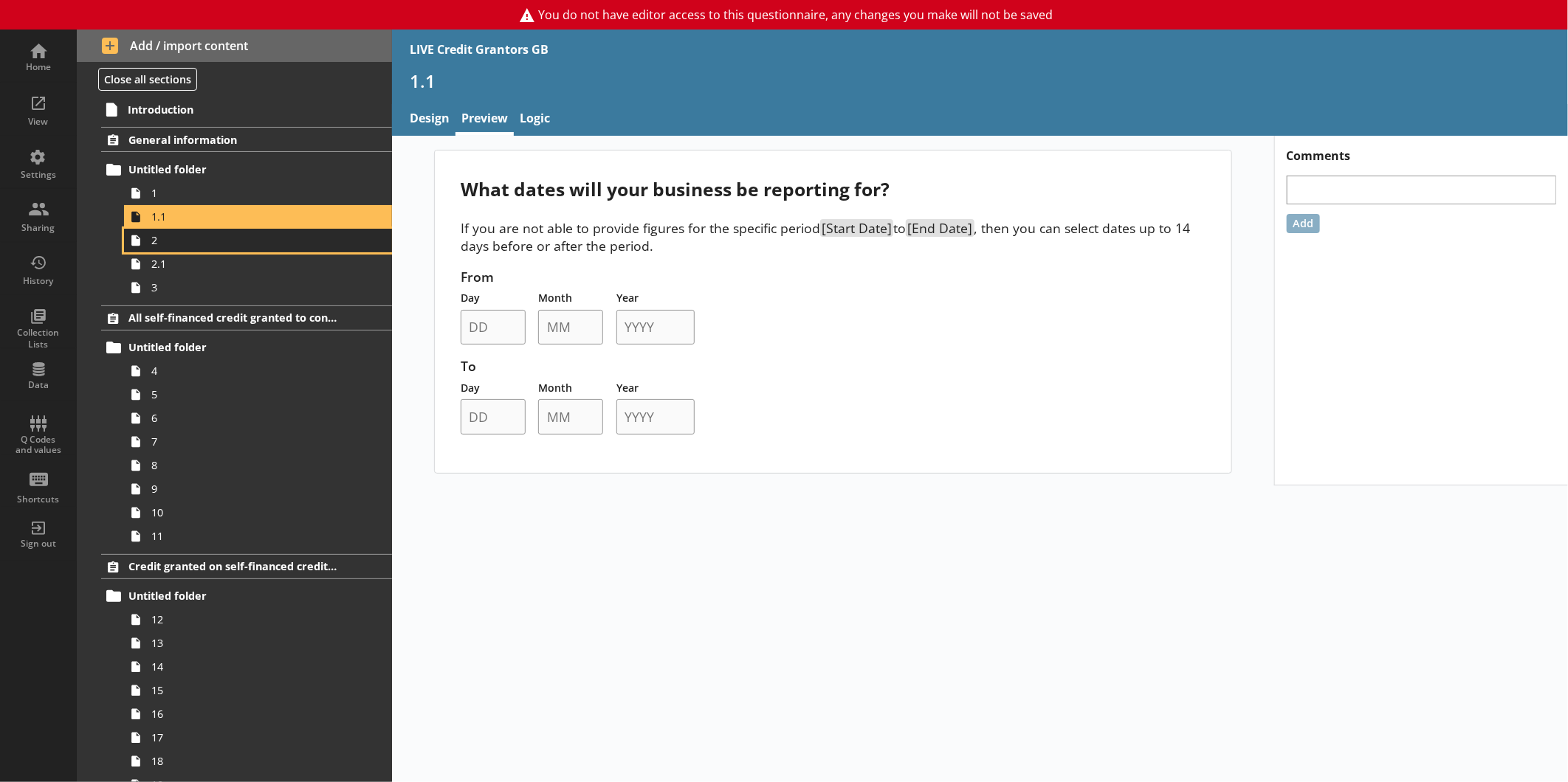
click at [249, 242] on span "2" at bounding box center [248, 240] width 193 height 14
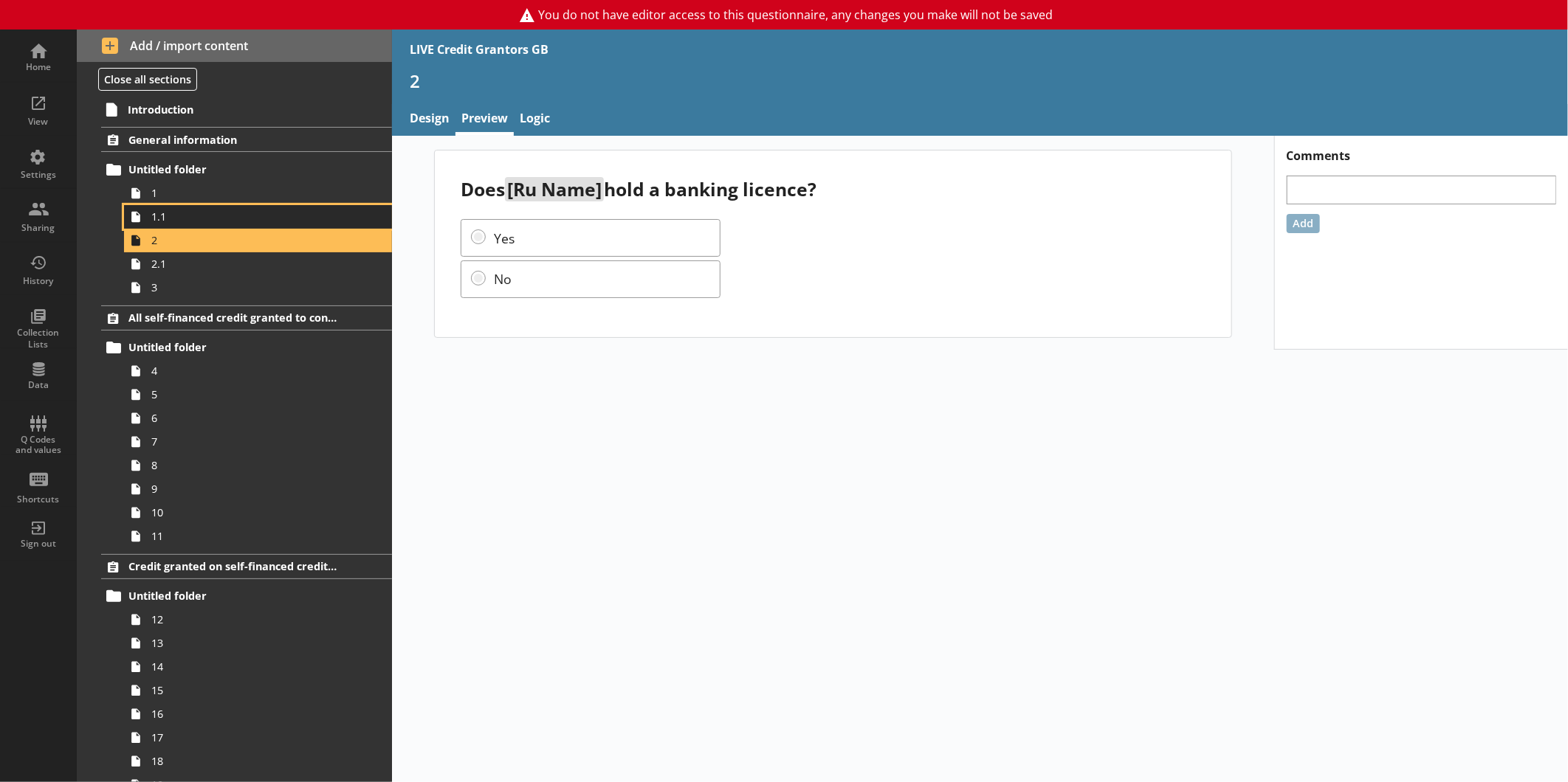
click at [163, 222] on span "1.1" at bounding box center [248, 216] width 193 height 14
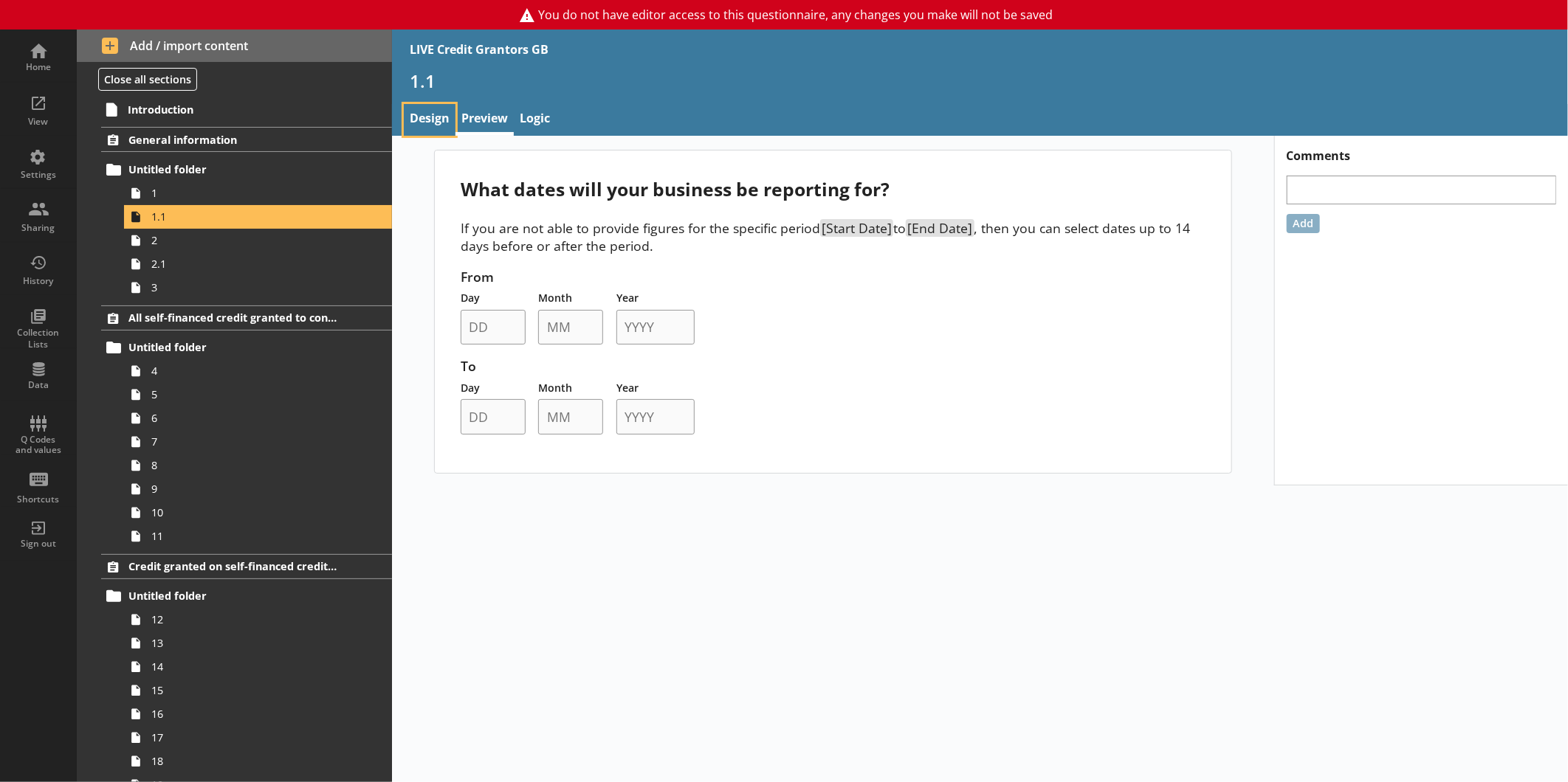
click at [413, 121] on link "Design" at bounding box center [429, 120] width 52 height 32
type textarea "x"
select select "ref_p_end_date"
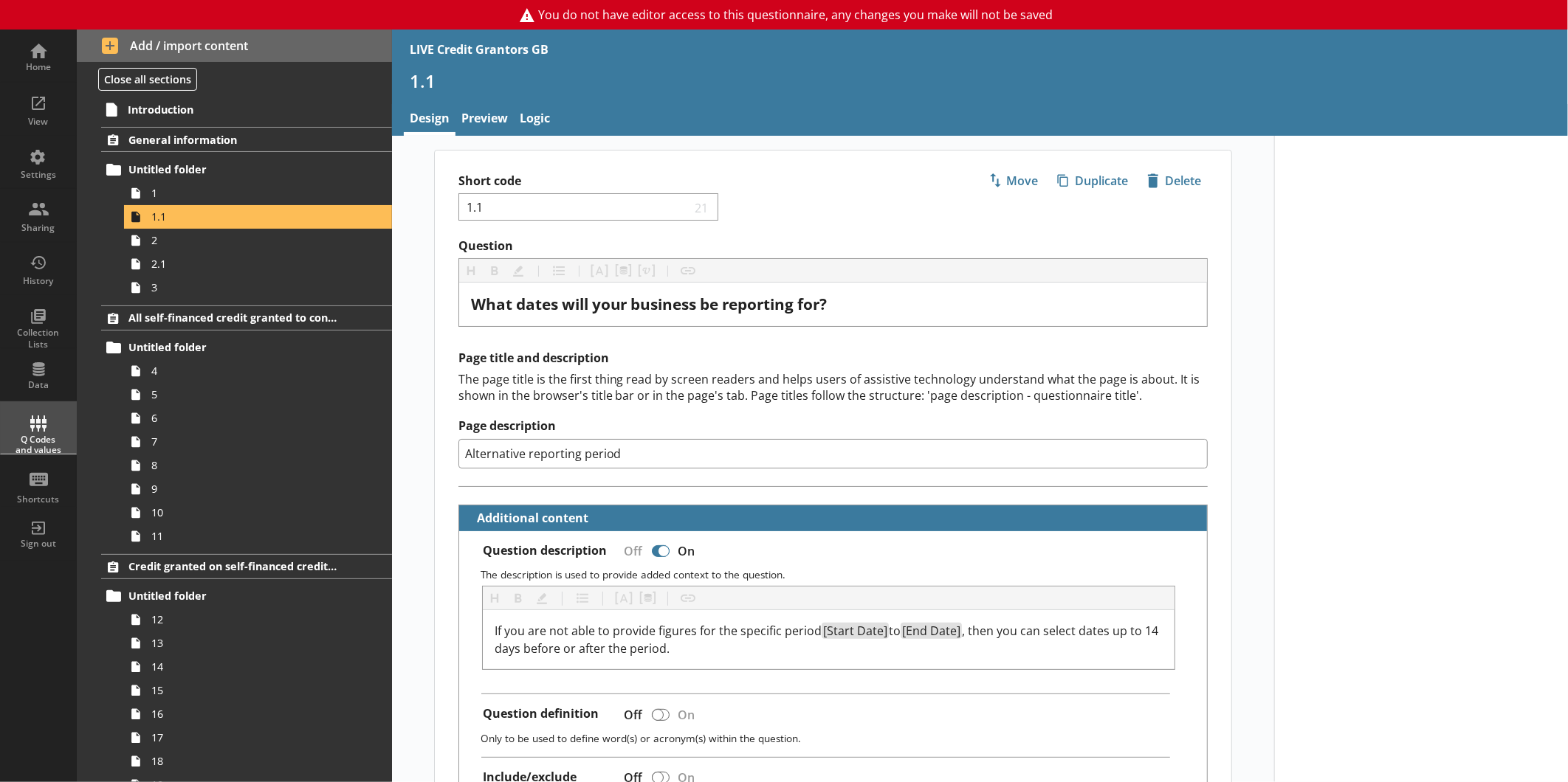
type textarea "x"
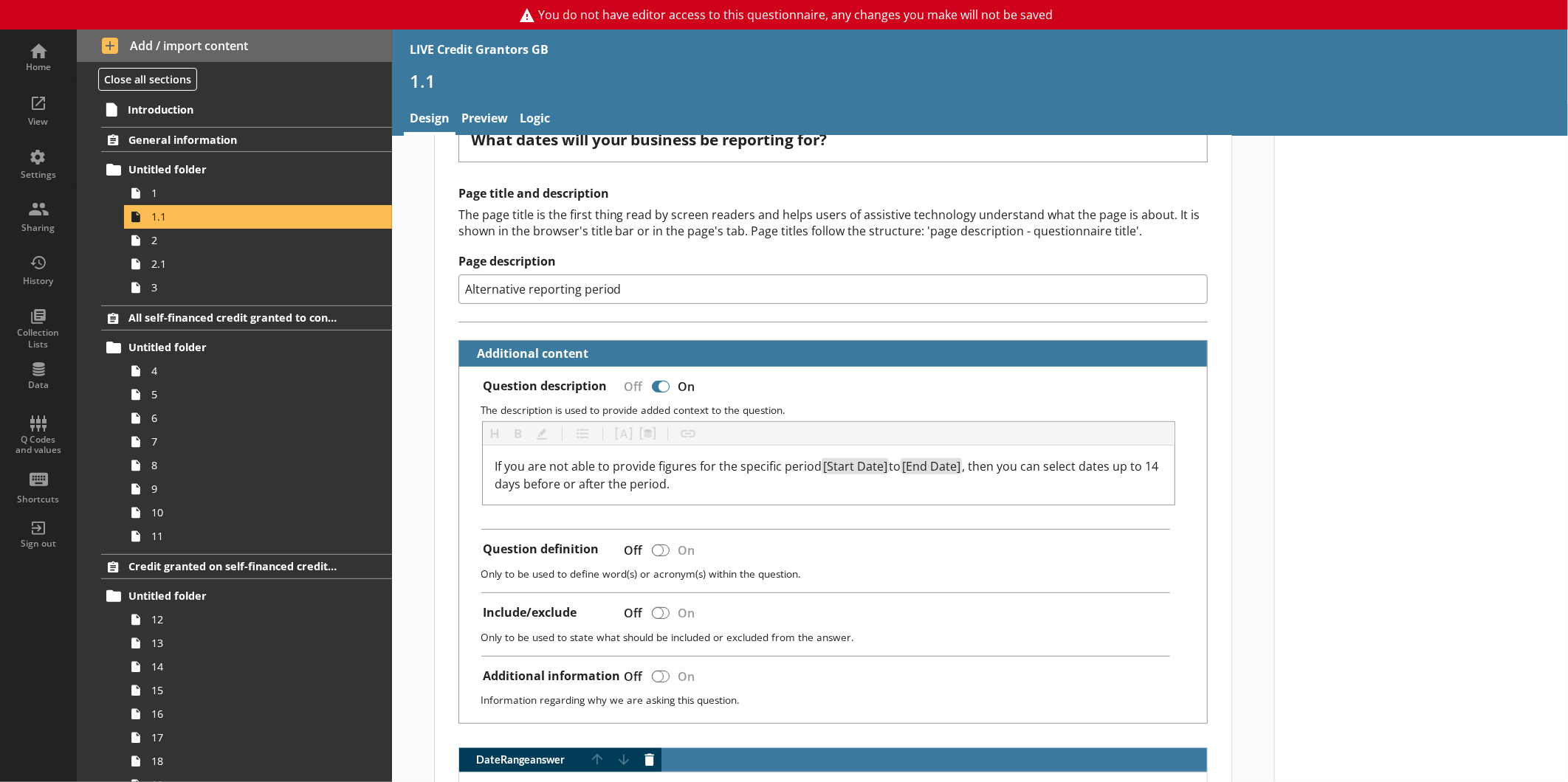
scroll to position [78, 0]
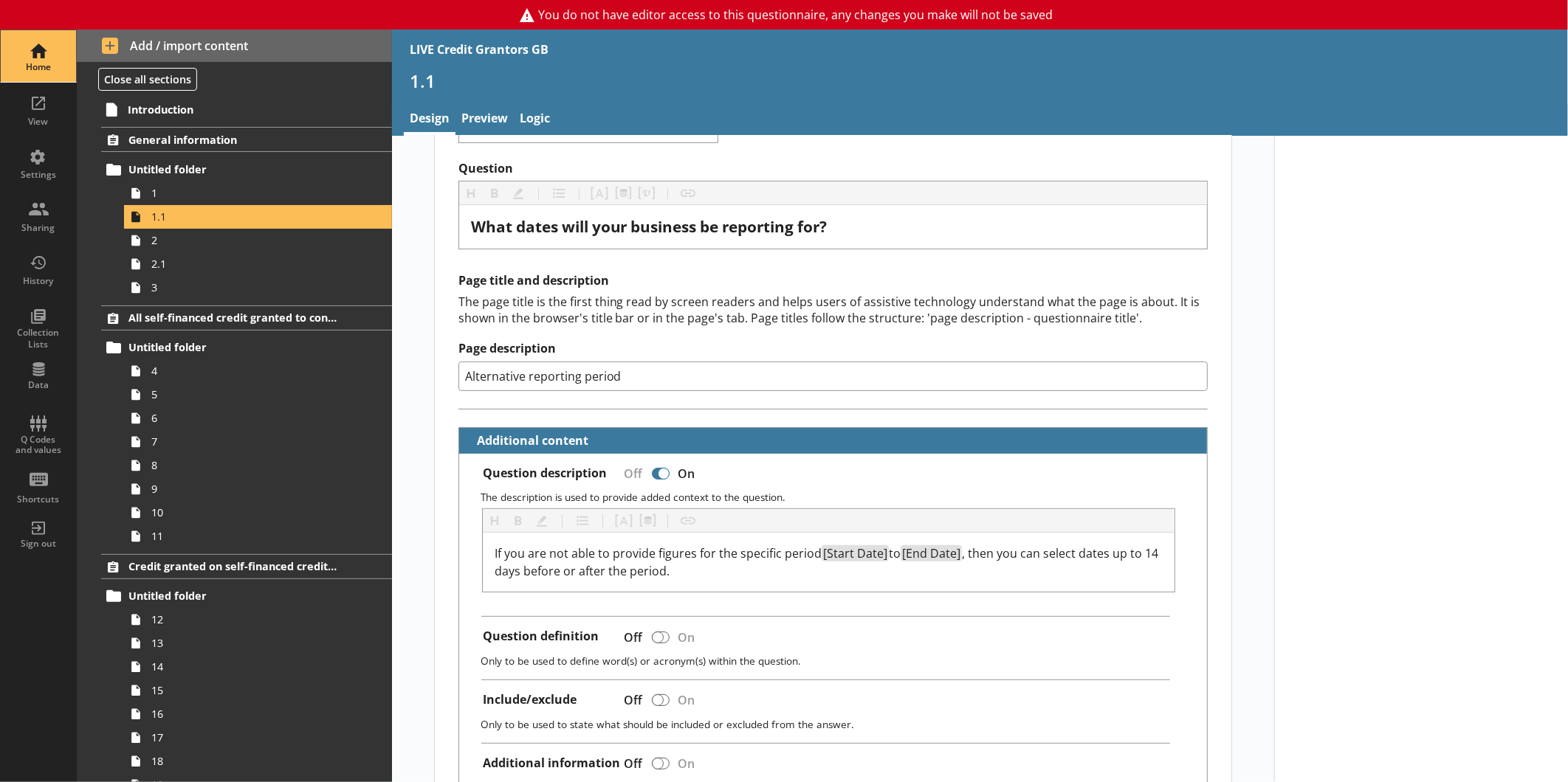
click at [41, 47] on div "Home" at bounding box center [38, 55] width 52 height 52
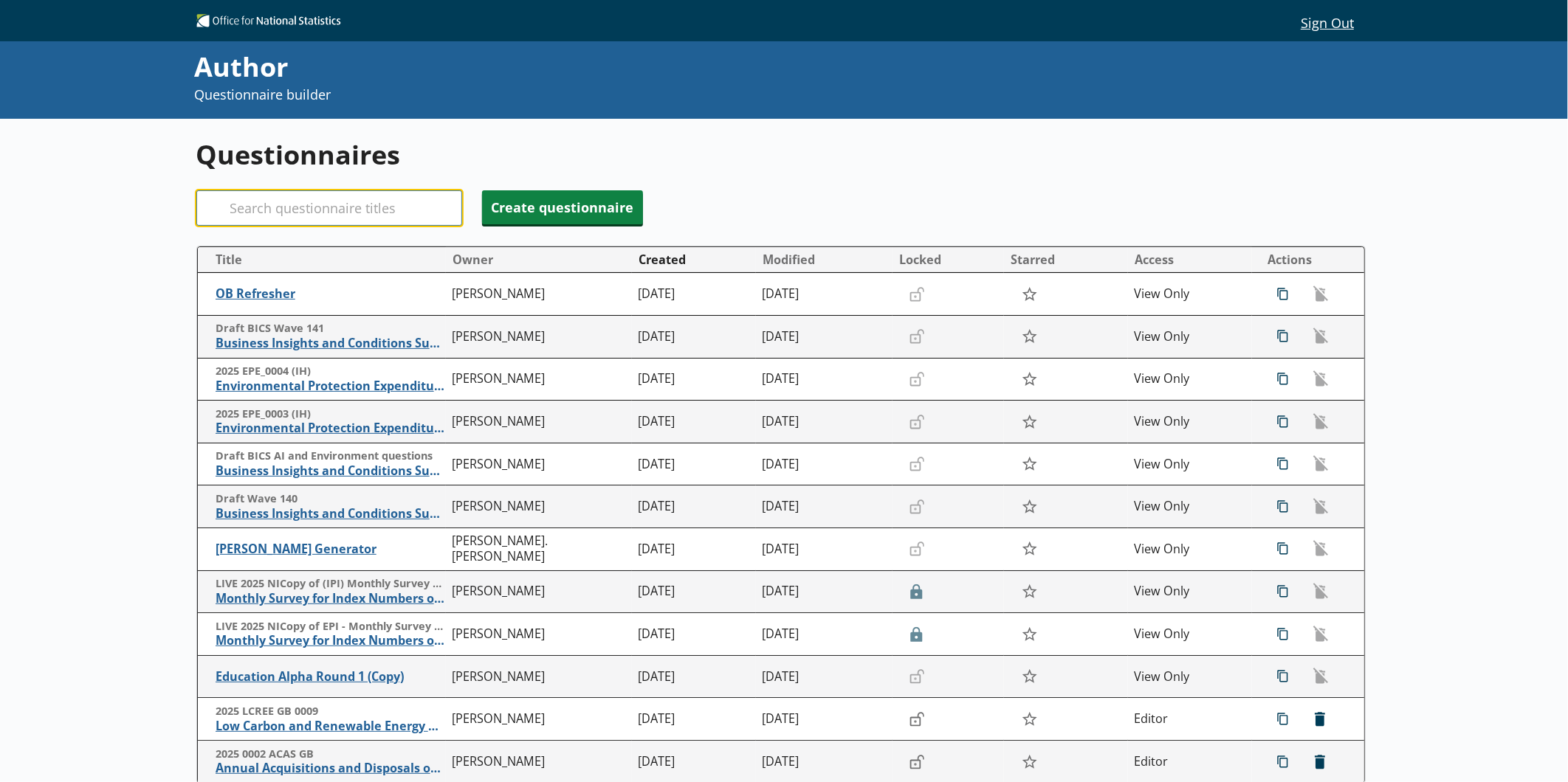
click at [342, 200] on input "Search" at bounding box center [329, 208] width 266 height 35
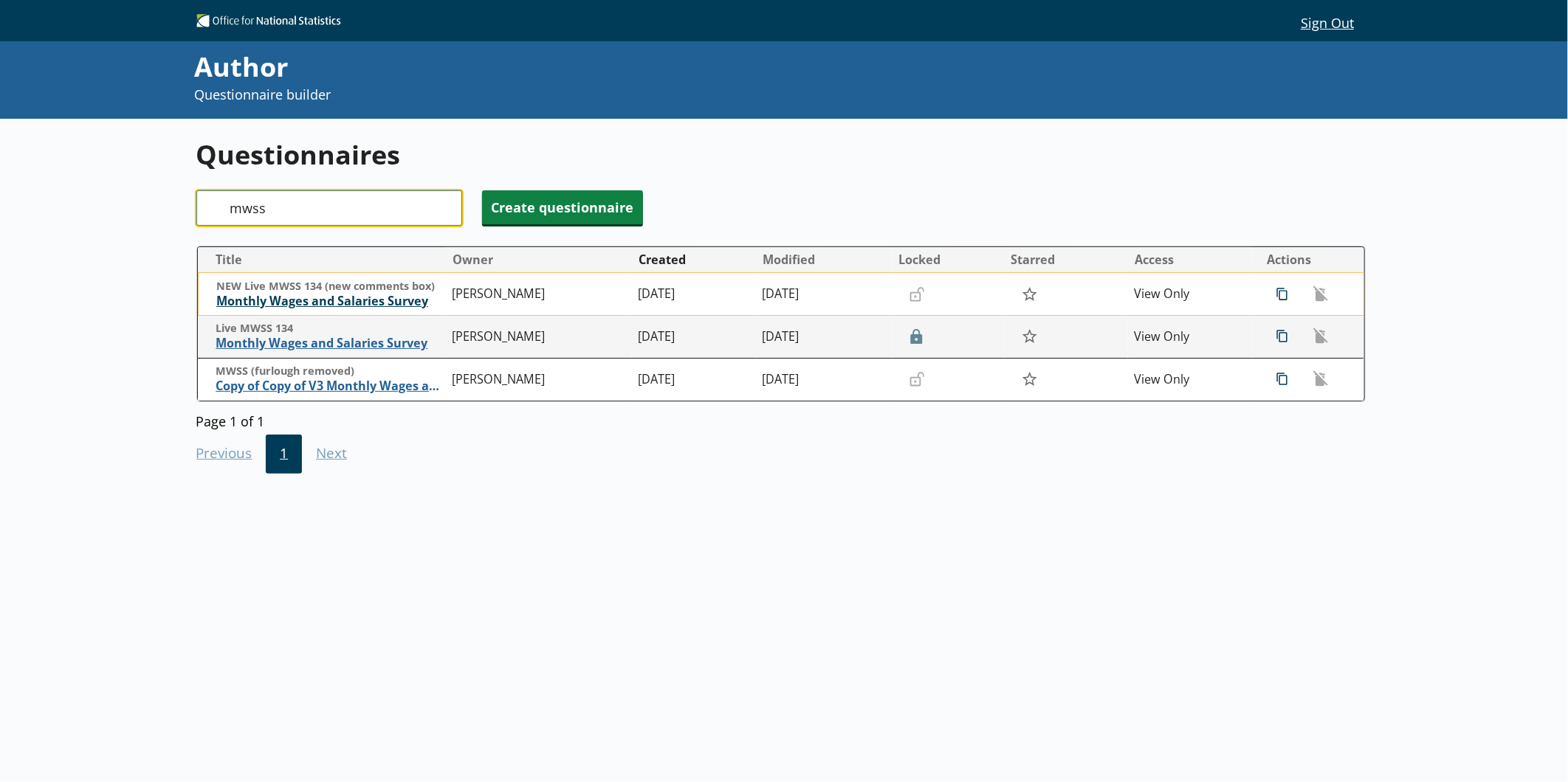
type input "mwss"
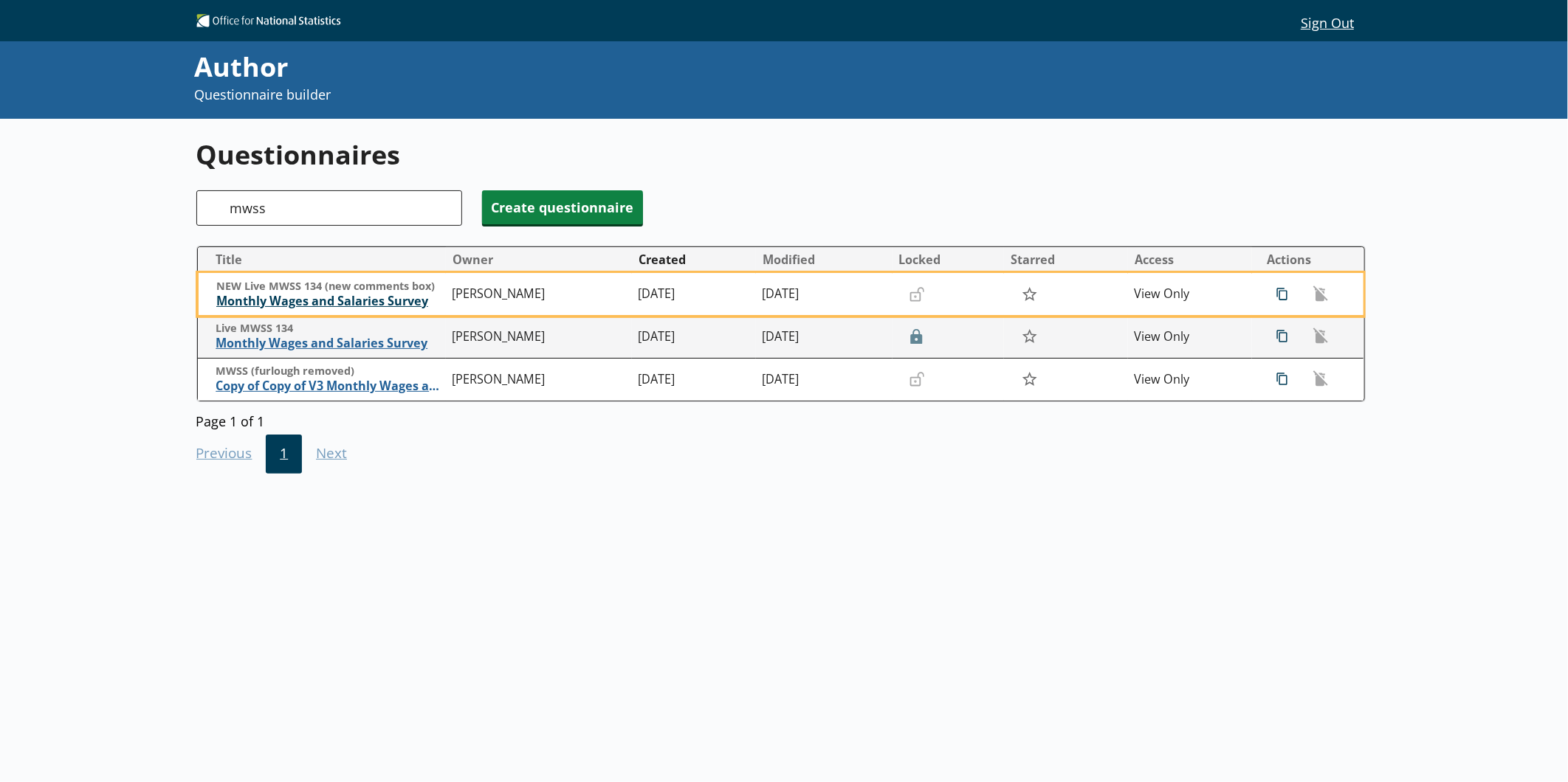
click at [340, 306] on span "Monthly Wages and Salaries Survey" at bounding box center [330, 302] width 229 height 16
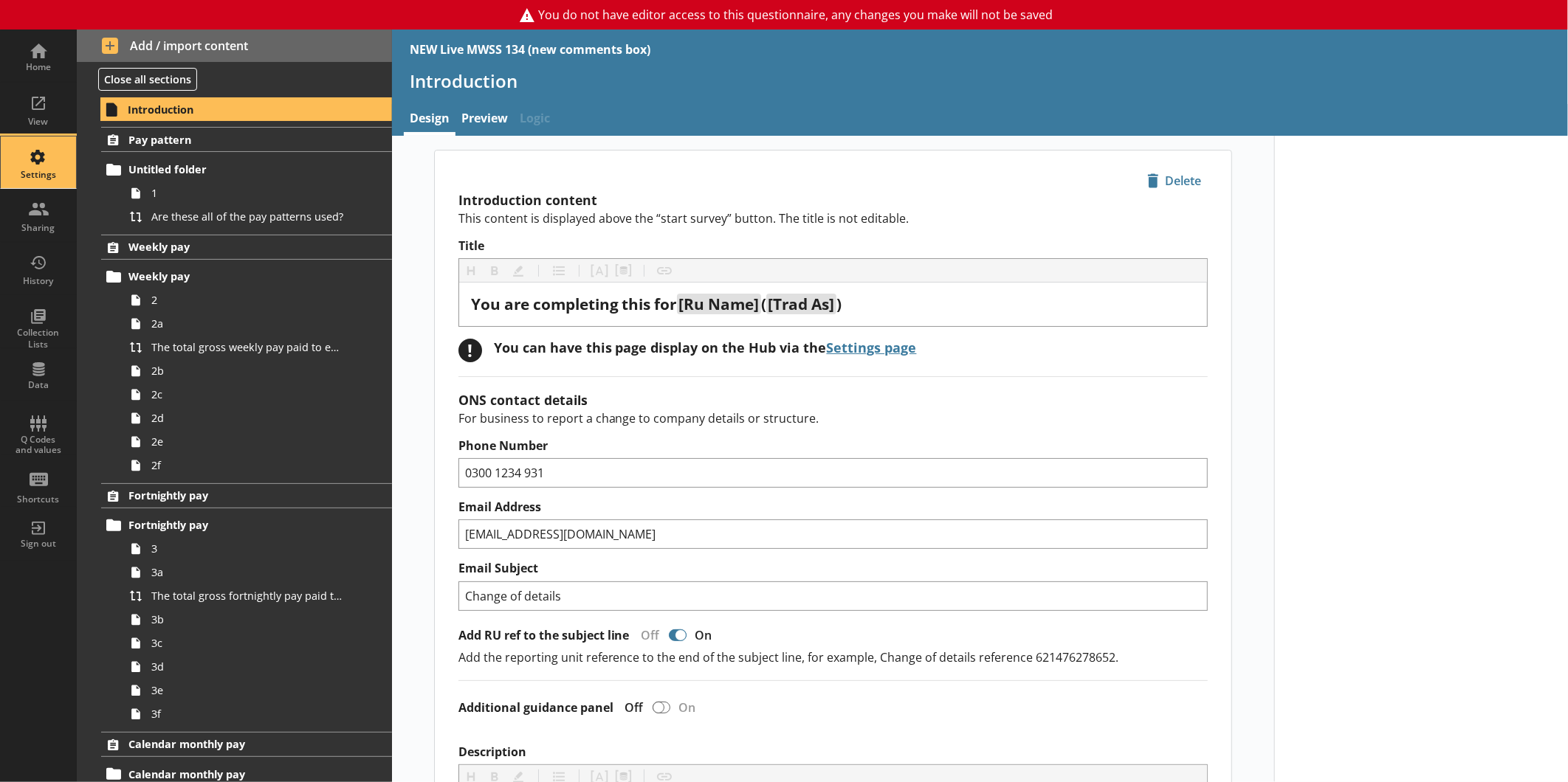
click at [61, 179] on div "Settings" at bounding box center [38, 175] width 52 height 12
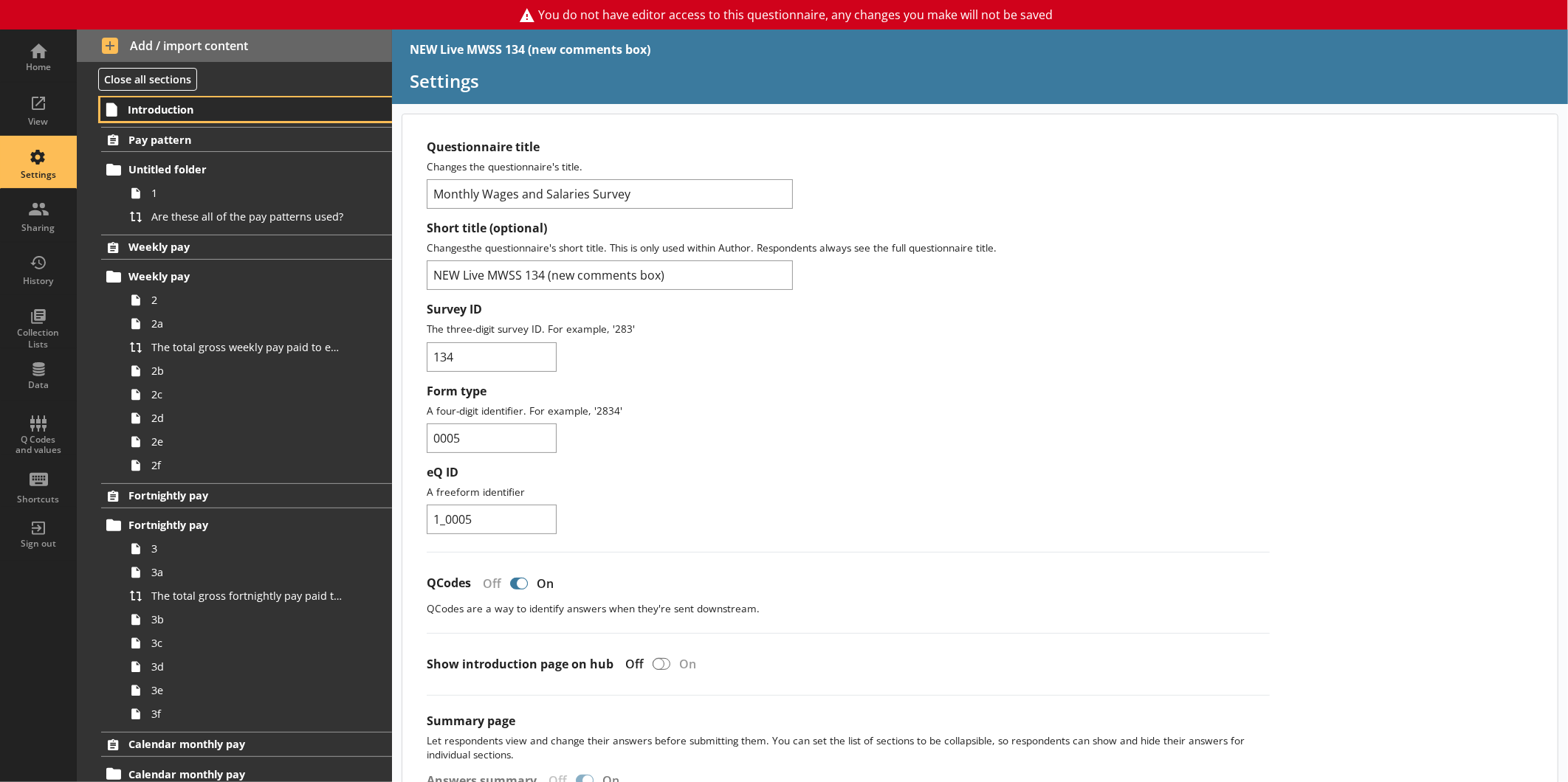
click at [209, 112] on span "Introduction" at bounding box center [232, 109] width 210 height 14
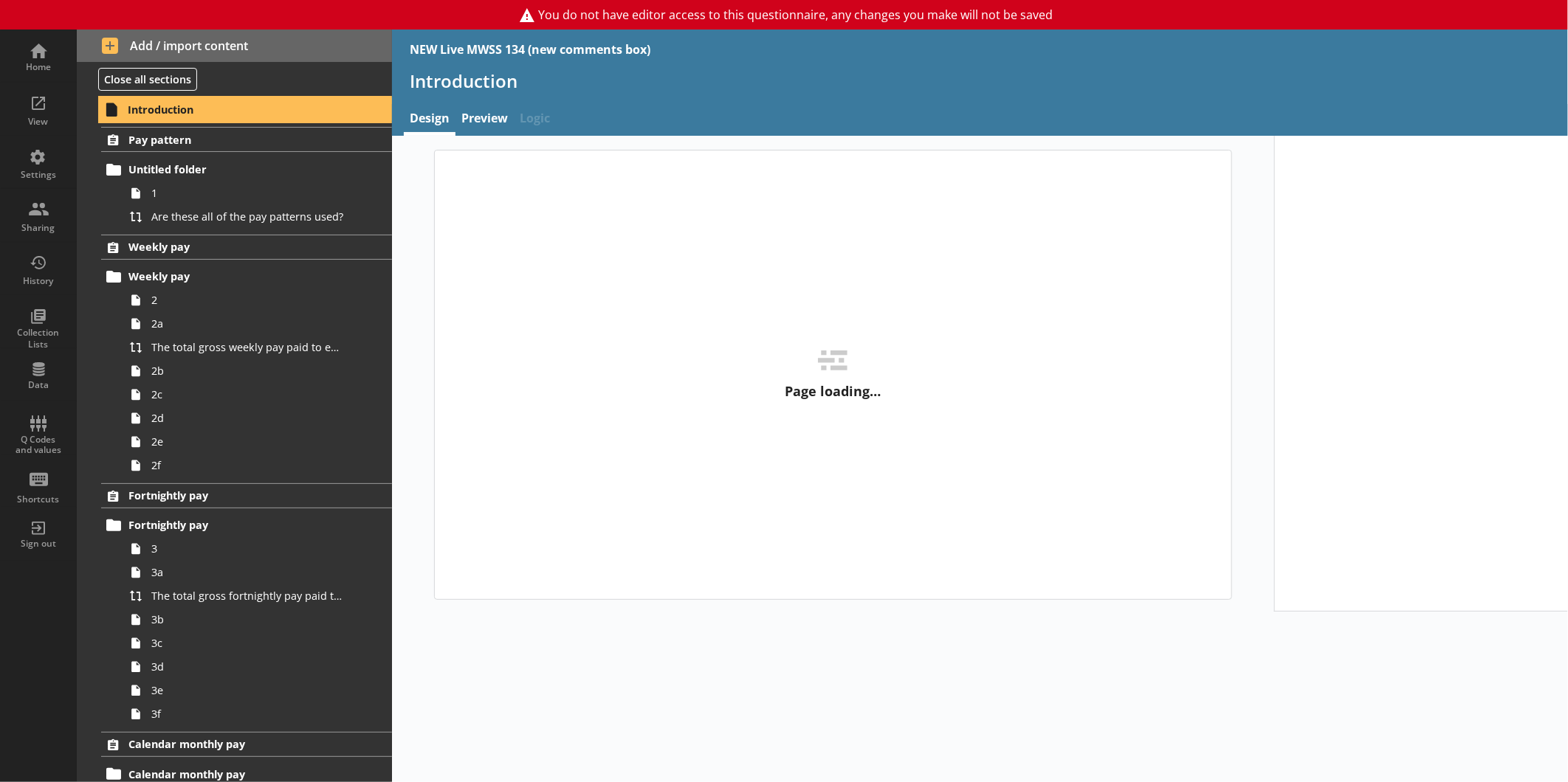
type textarea "x"
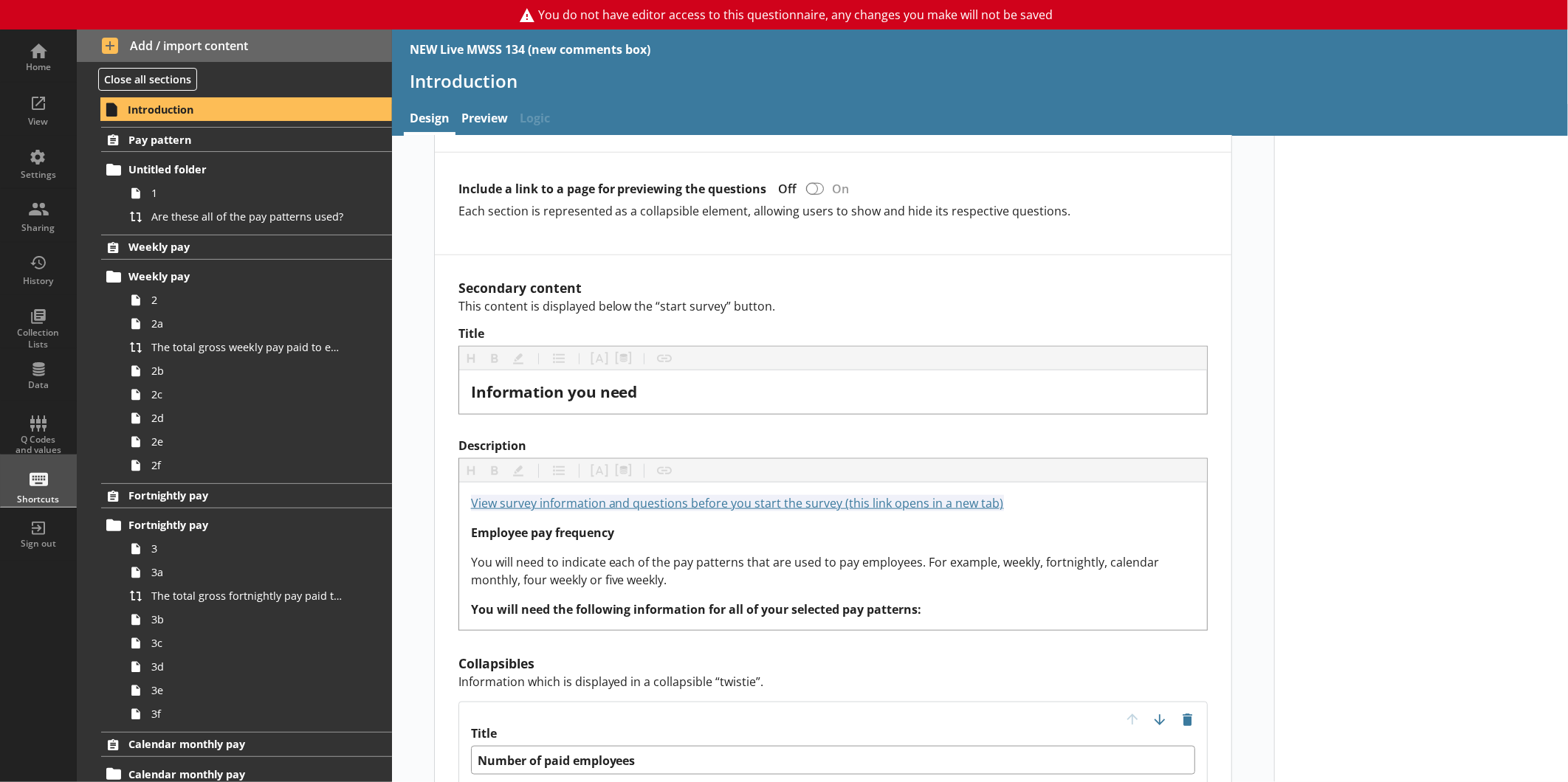
scroll to position [902, 0]
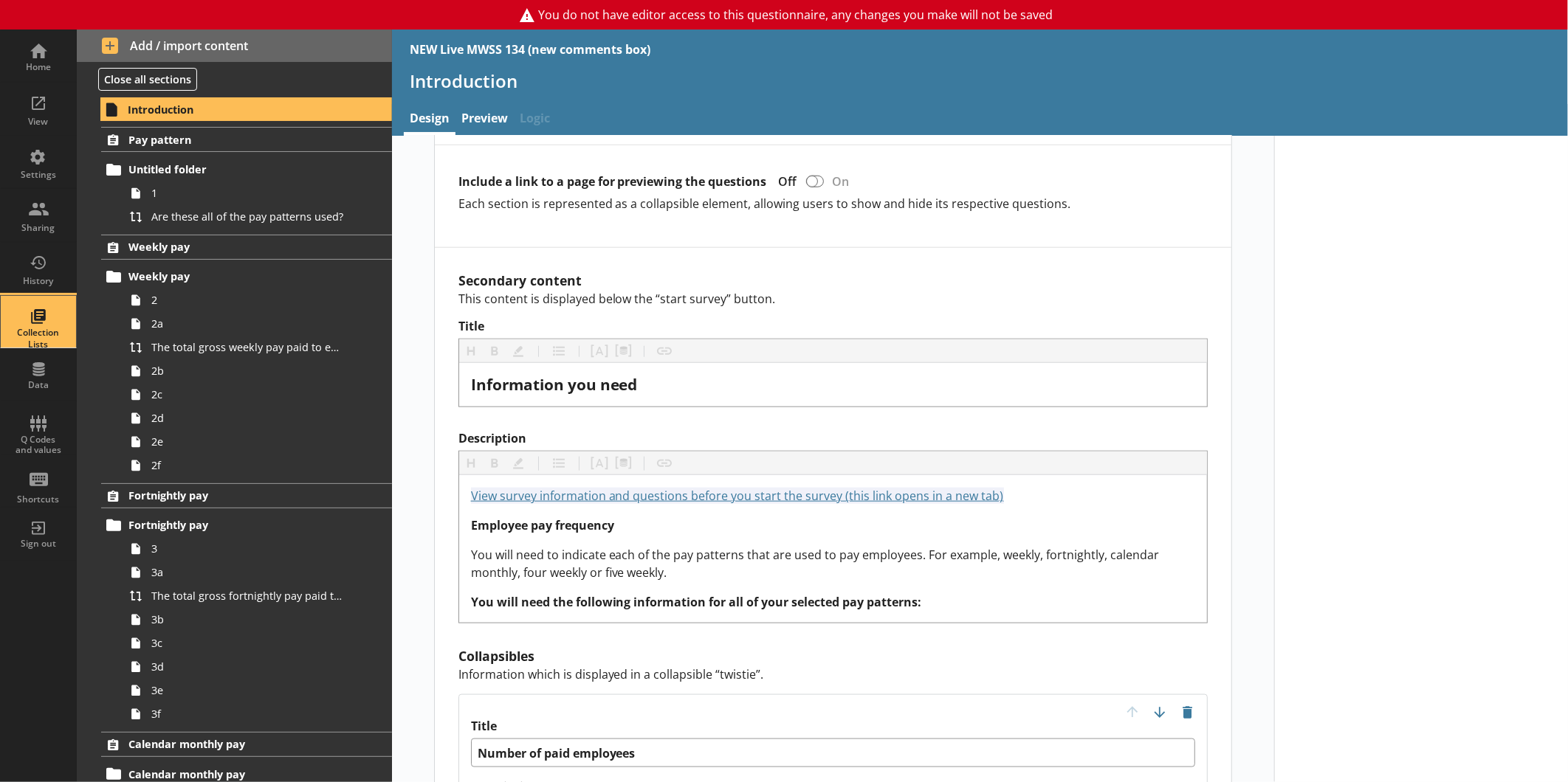
click at [28, 330] on div "Collection Lists" at bounding box center [38, 338] width 52 height 23
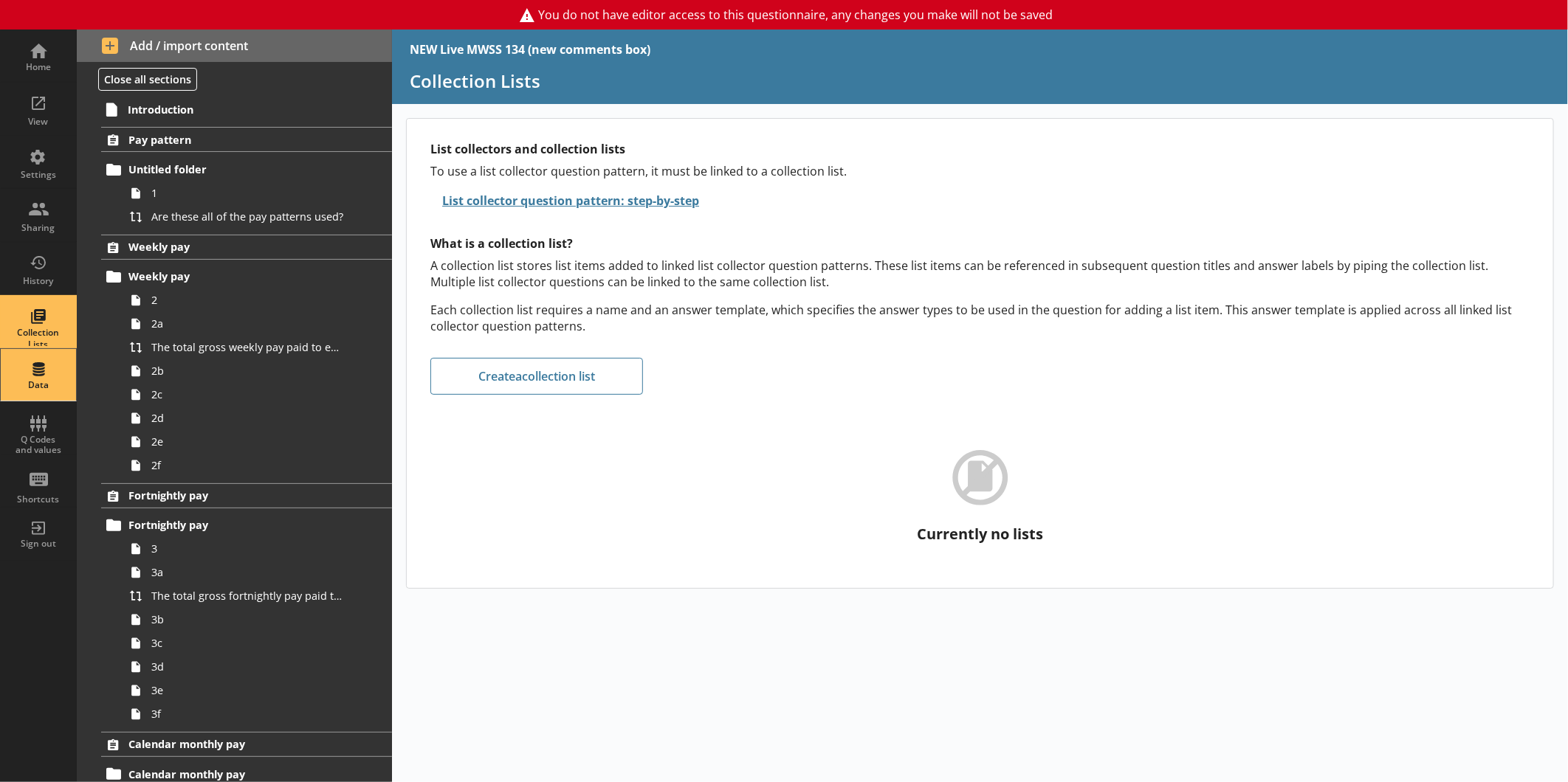
click at [49, 374] on div "Data" at bounding box center [38, 374] width 52 height 52
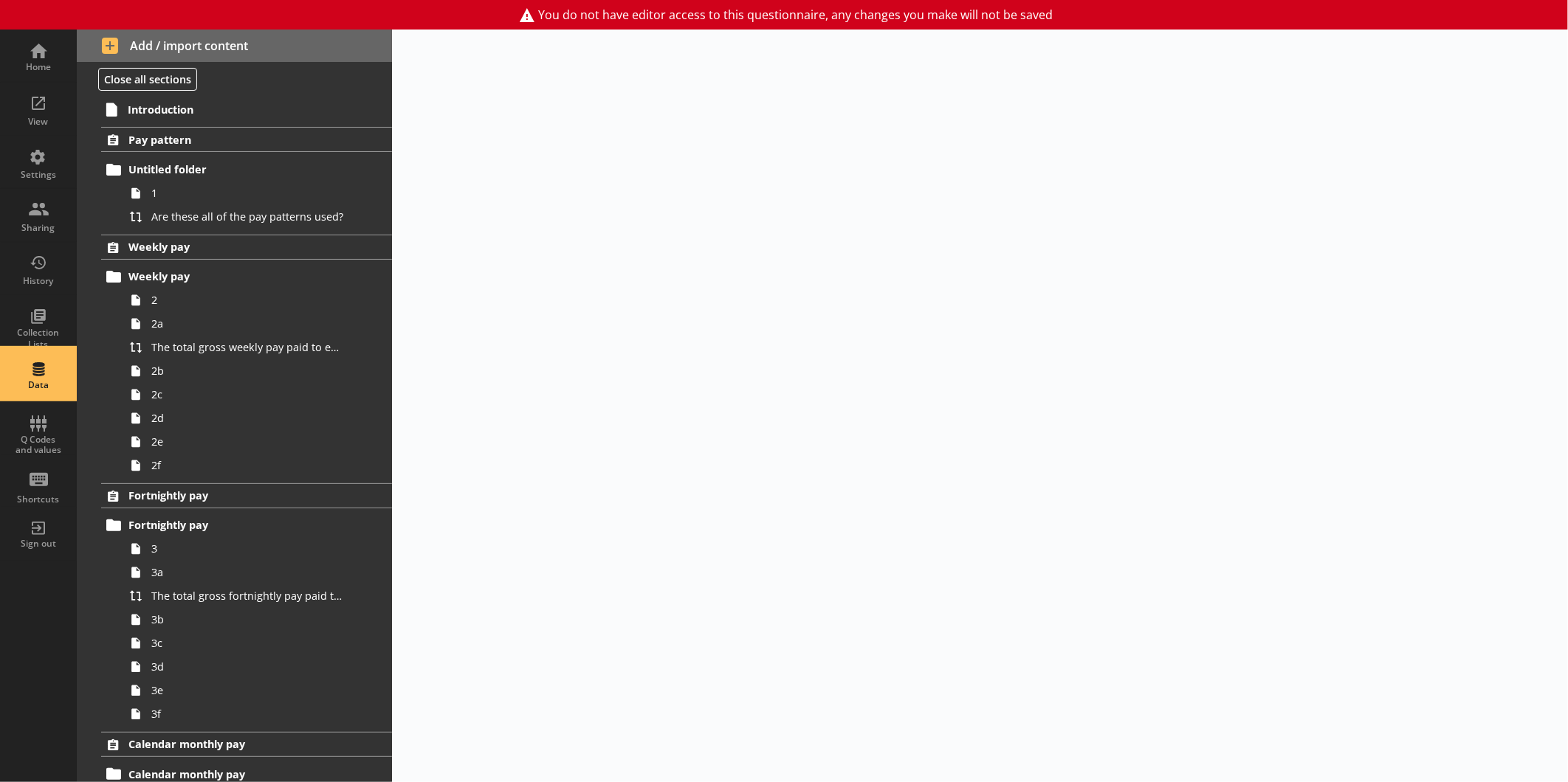
select select "Text_Optional"
select select "Date"
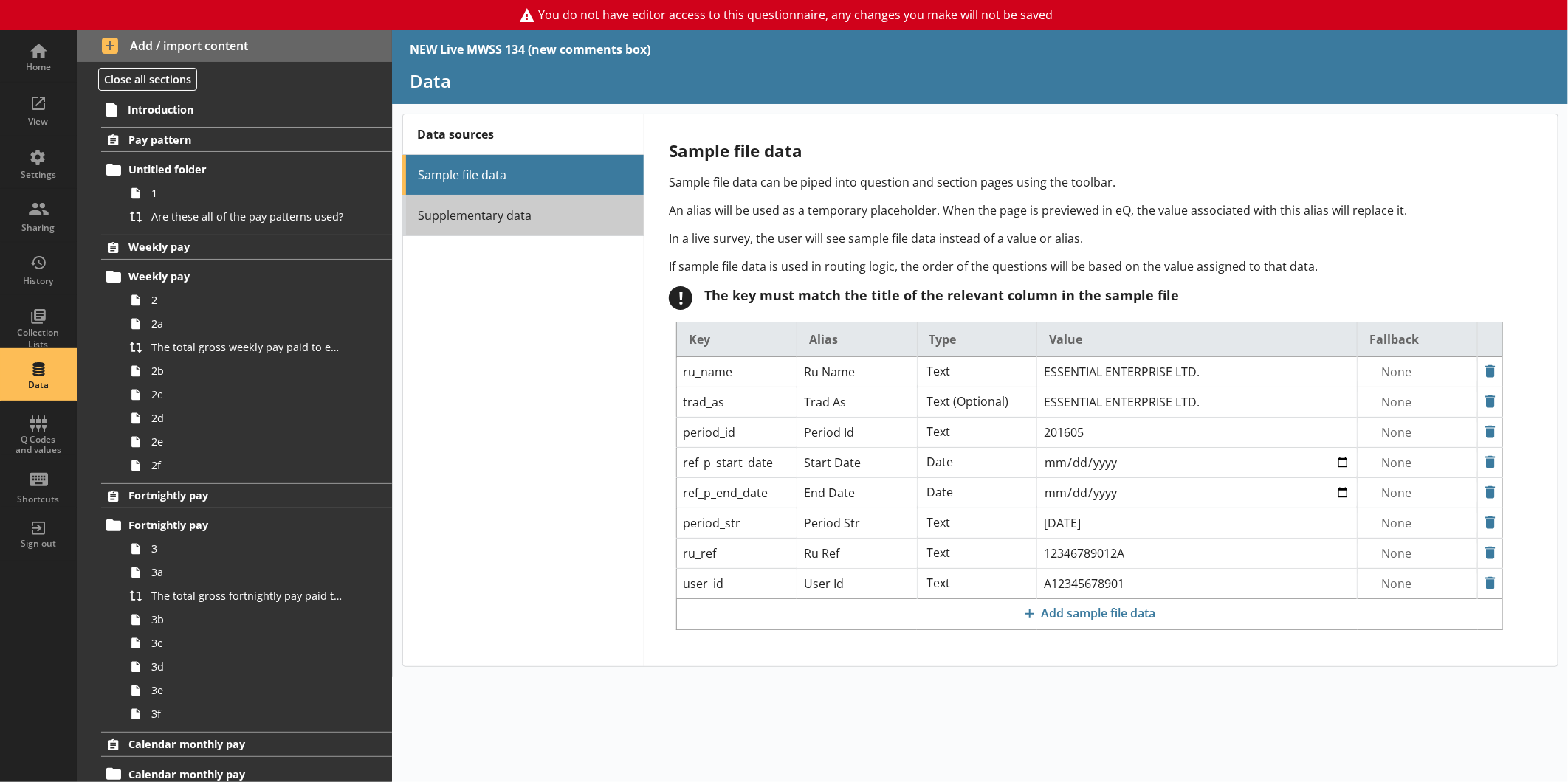
click at [491, 209] on link "Supplementary data" at bounding box center [523, 216] width 241 height 41
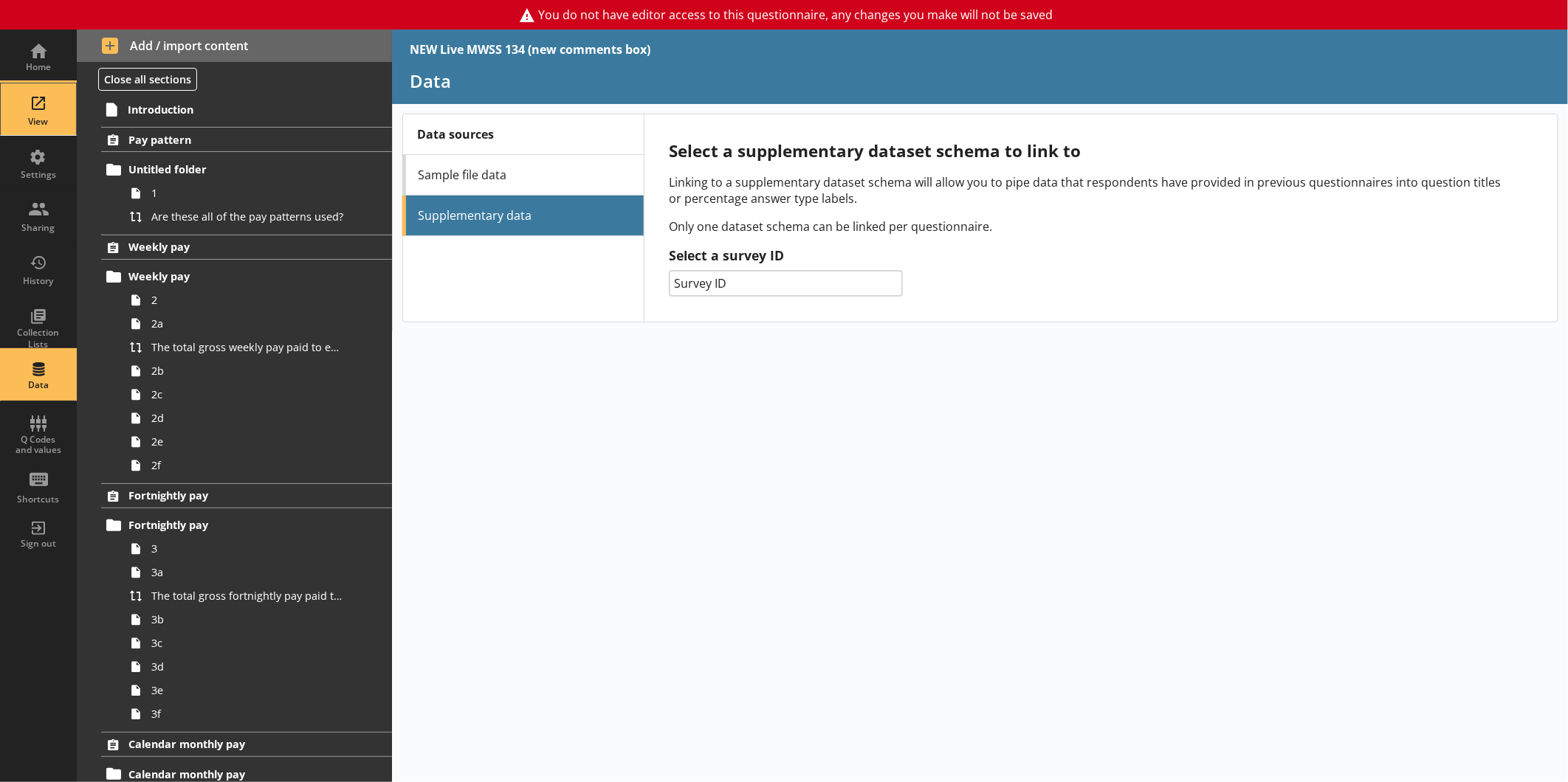
click at [59, 124] on div "View" at bounding box center [38, 122] width 52 height 12
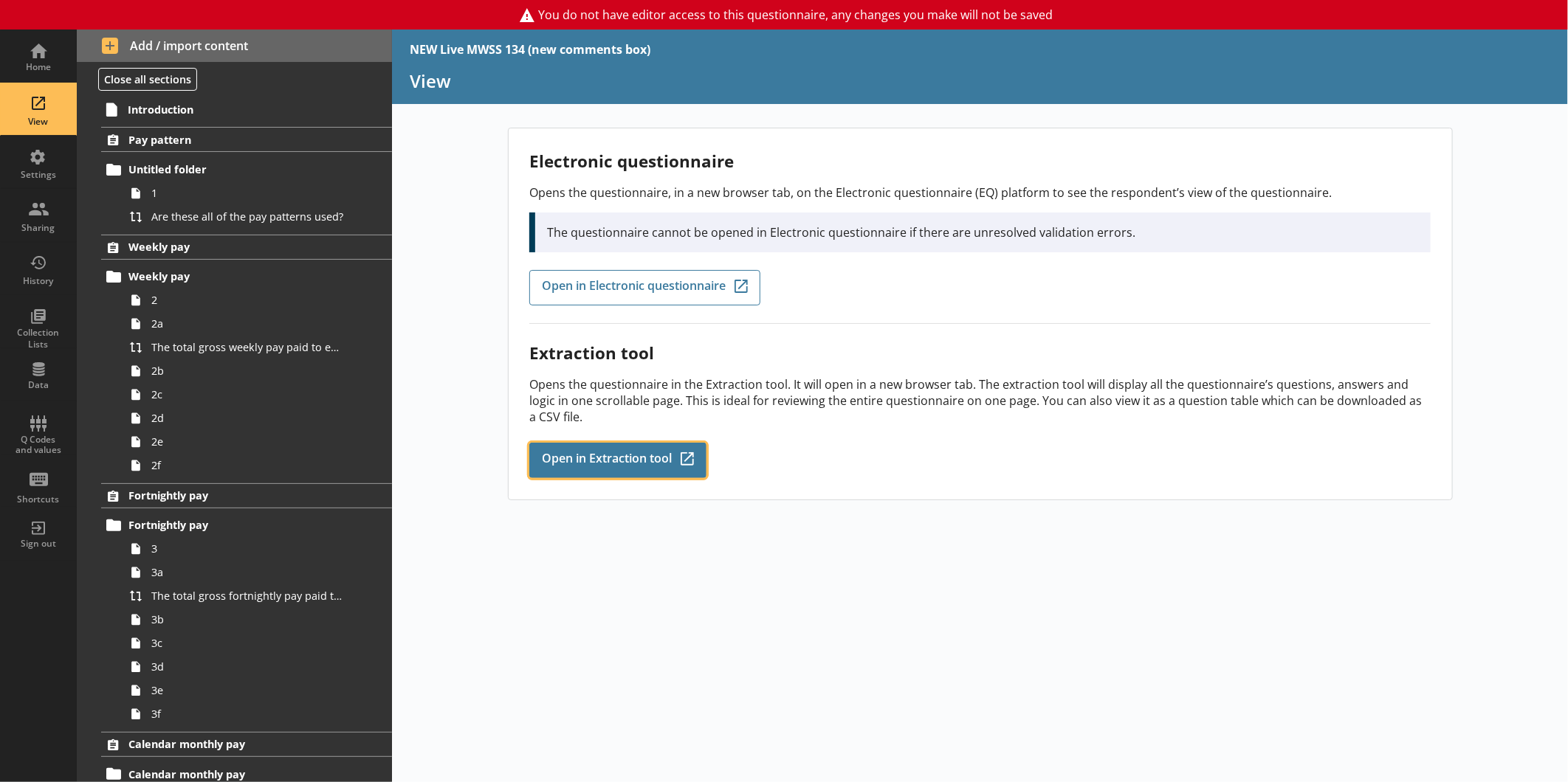
click at [567, 452] on span "Open in Extraction tool" at bounding box center [607, 460] width 130 height 17
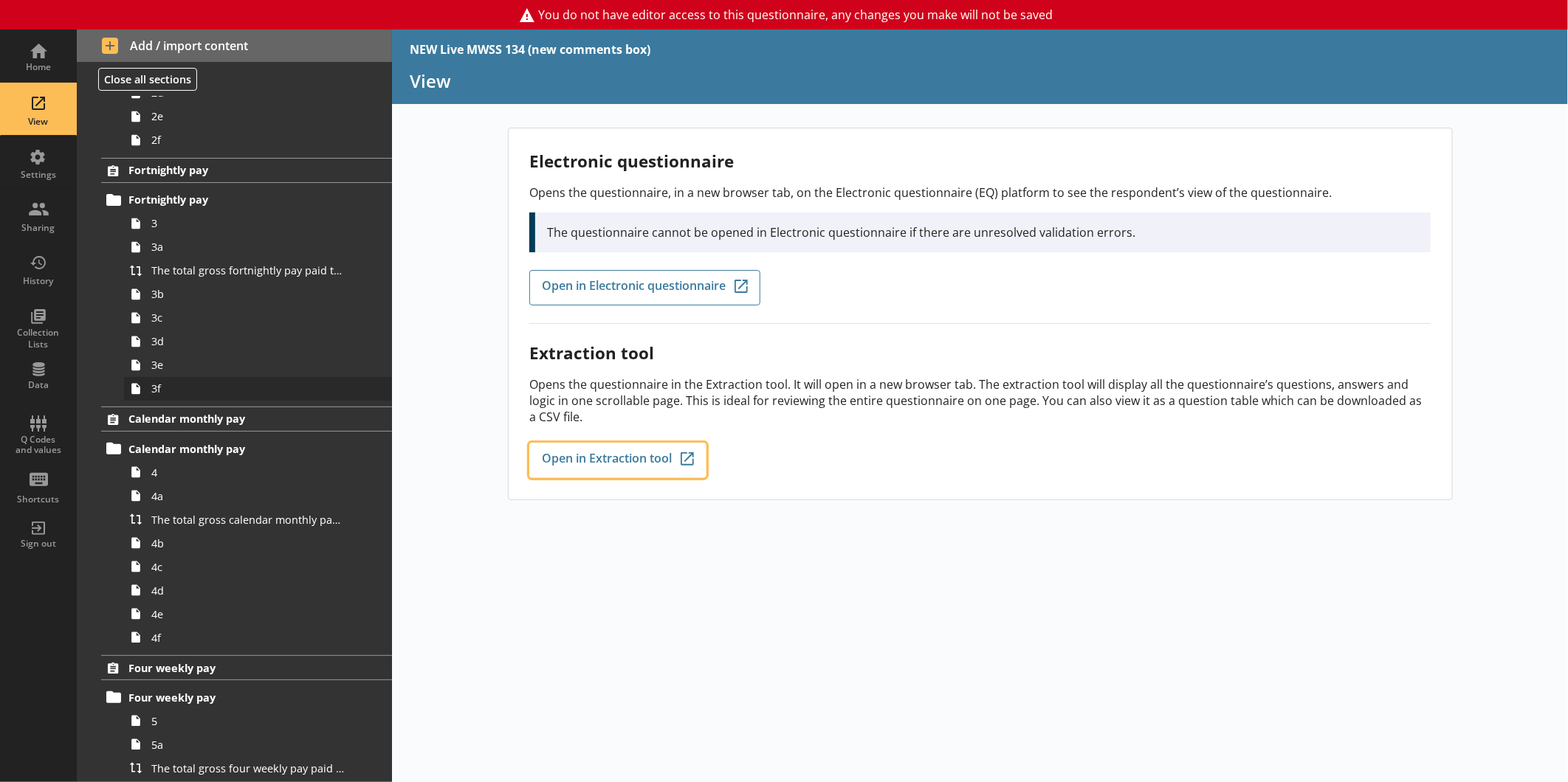
scroll to position [328, 0]
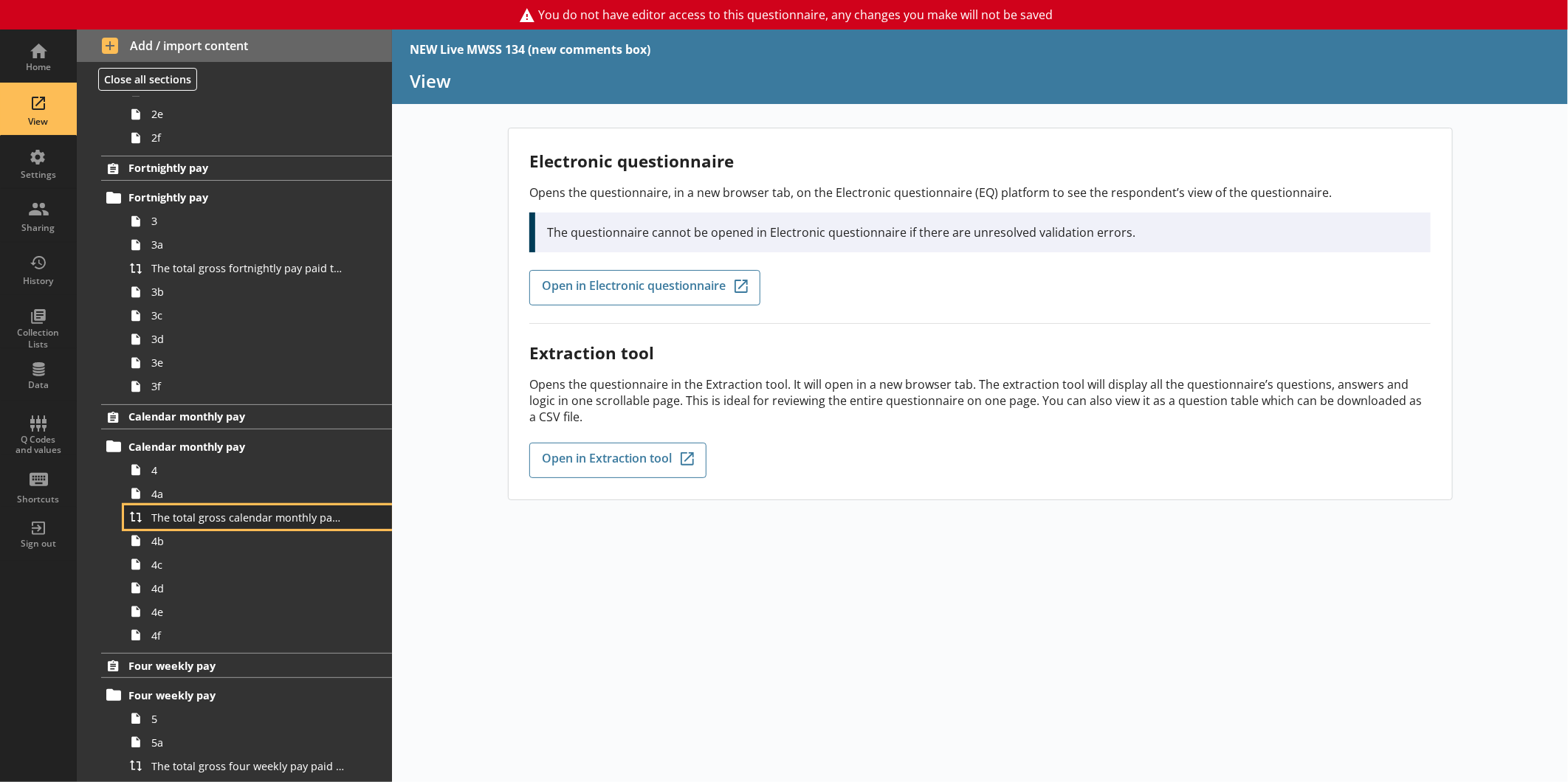
click at [237, 528] on link "The total gross calendar monthly pay paid to employees in [Period Str] was £0, …" at bounding box center [257, 517] width 267 height 23
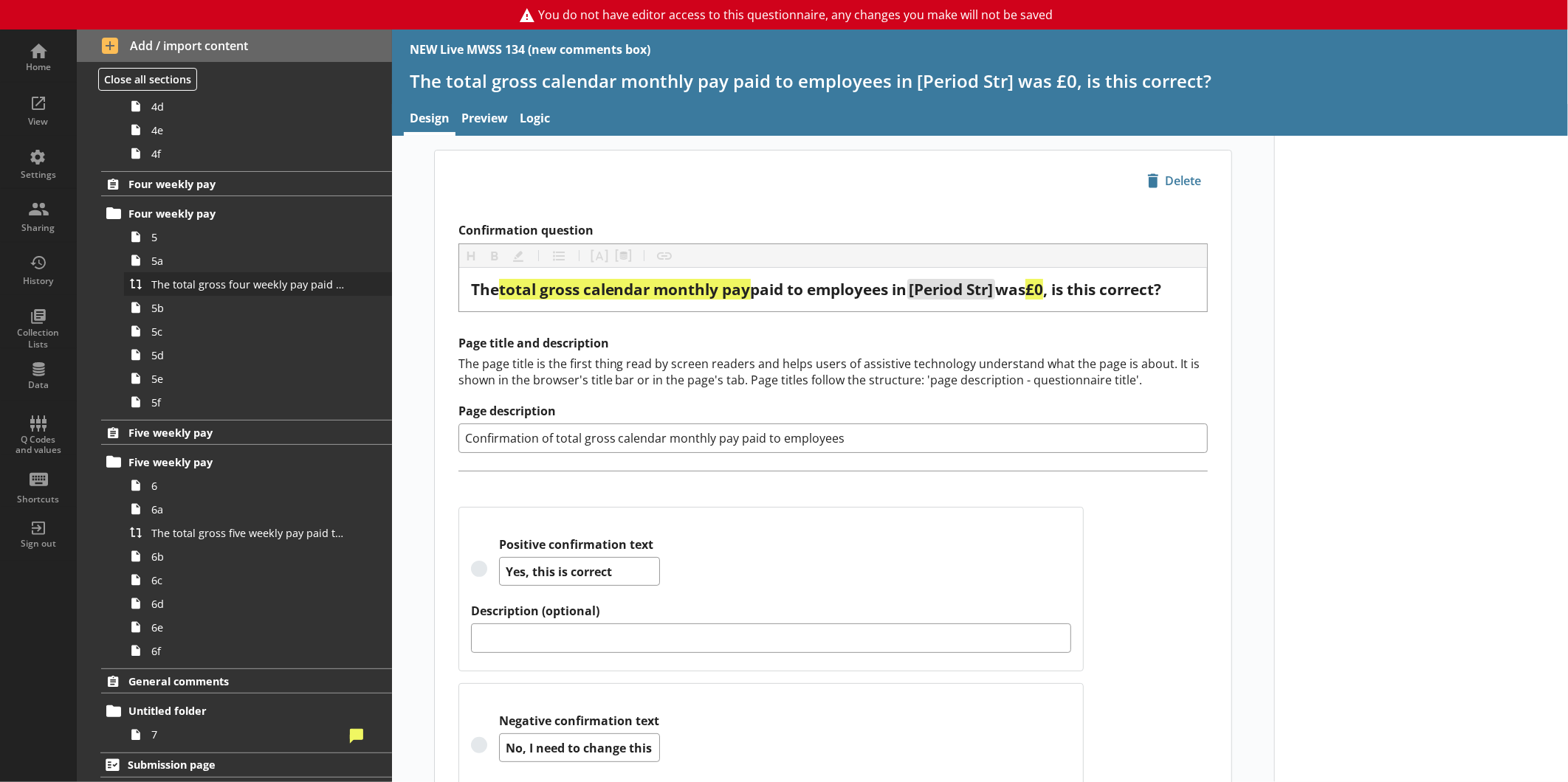
scroll to position [812, 0]
click at [249, 290] on span "The total gross four weekly pay paid to employees in [Period Str] was £0, is th…" at bounding box center [248, 284] width 193 height 14
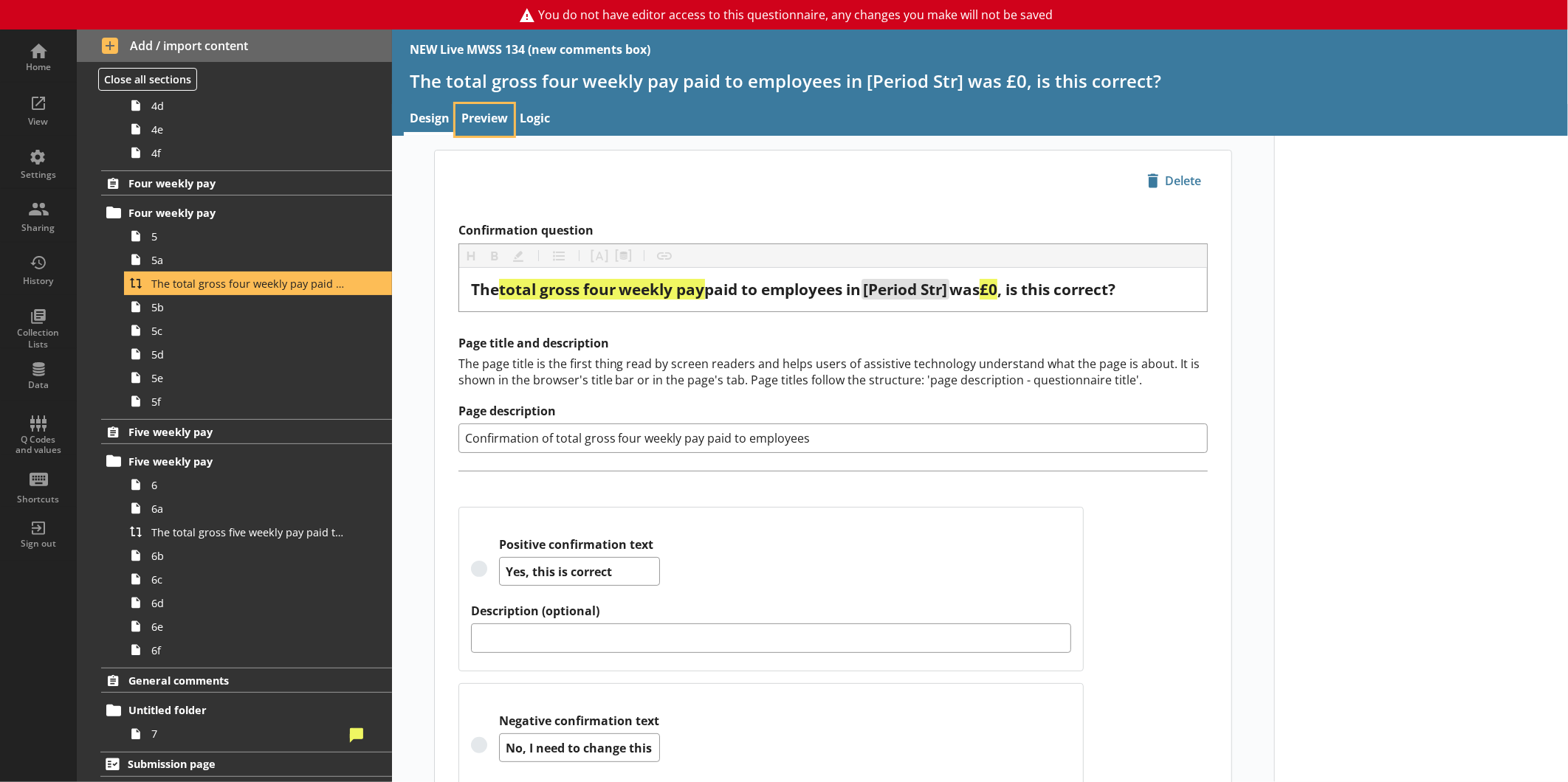
click at [497, 121] on link "Preview" at bounding box center [484, 120] width 58 height 32
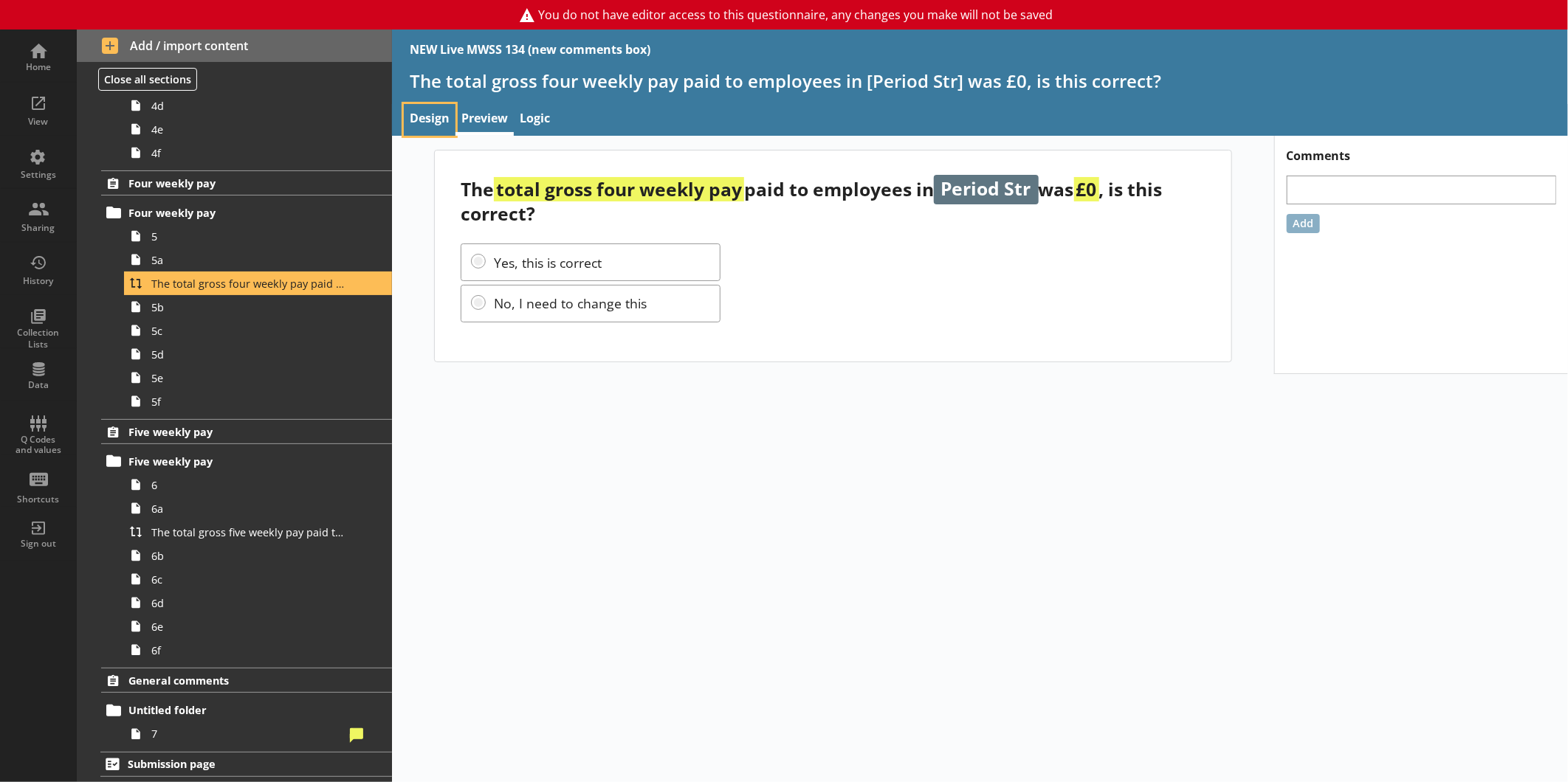
click at [436, 124] on link "Design" at bounding box center [429, 120] width 52 height 32
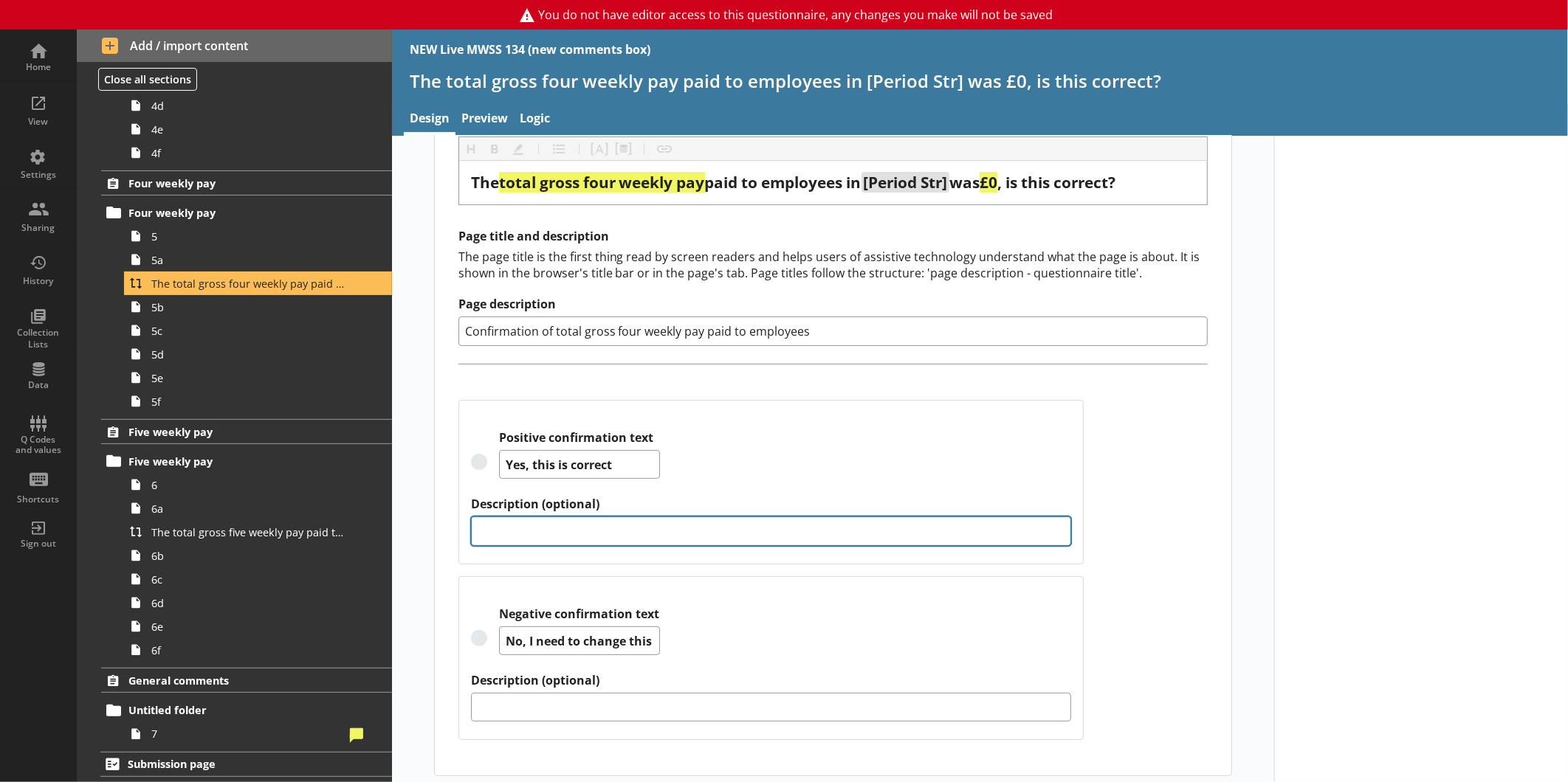
scroll to position [109, 0]
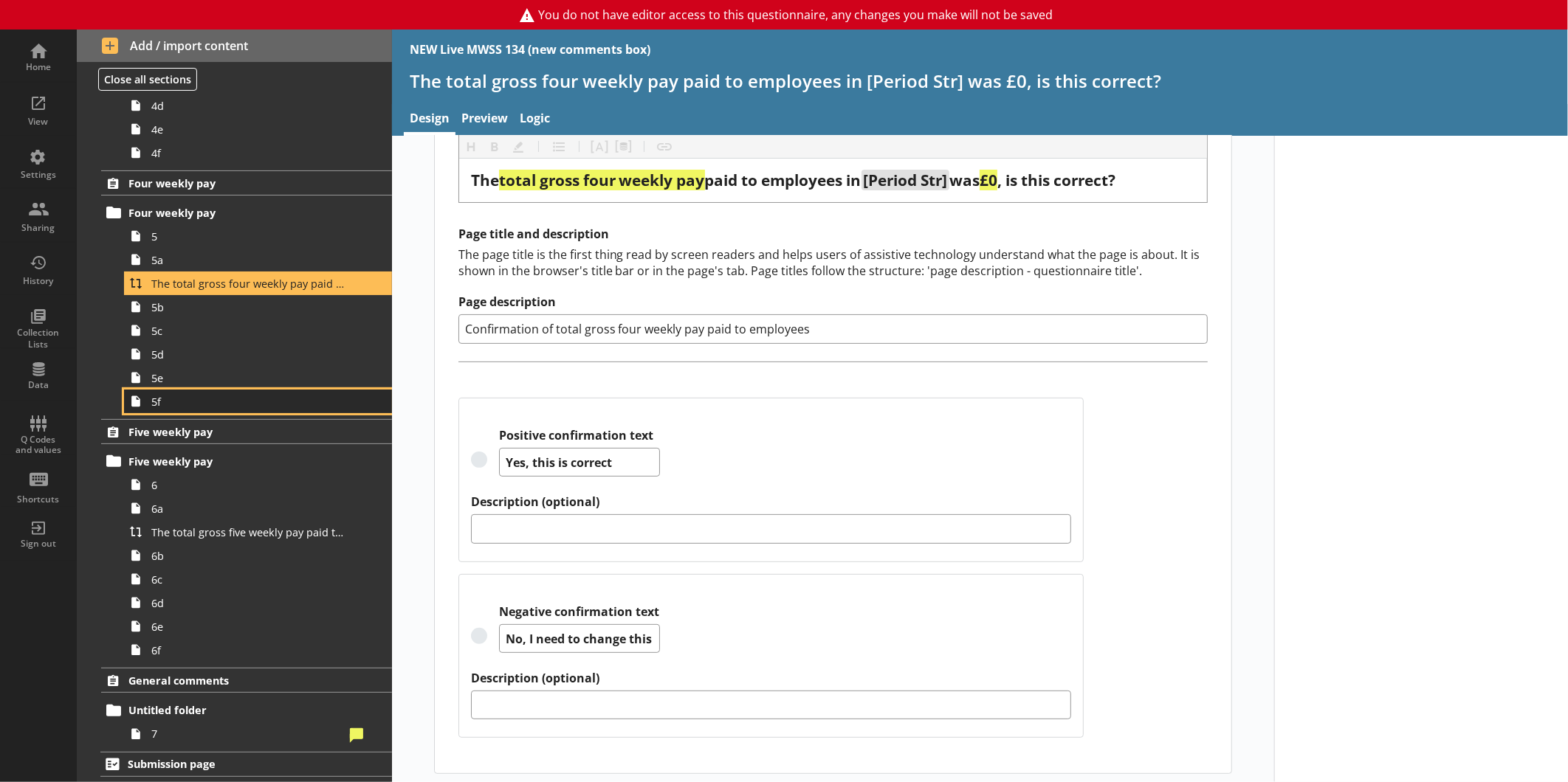
click at [214, 408] on span "5f" at bounding box center [248, 402] width 193 height 14
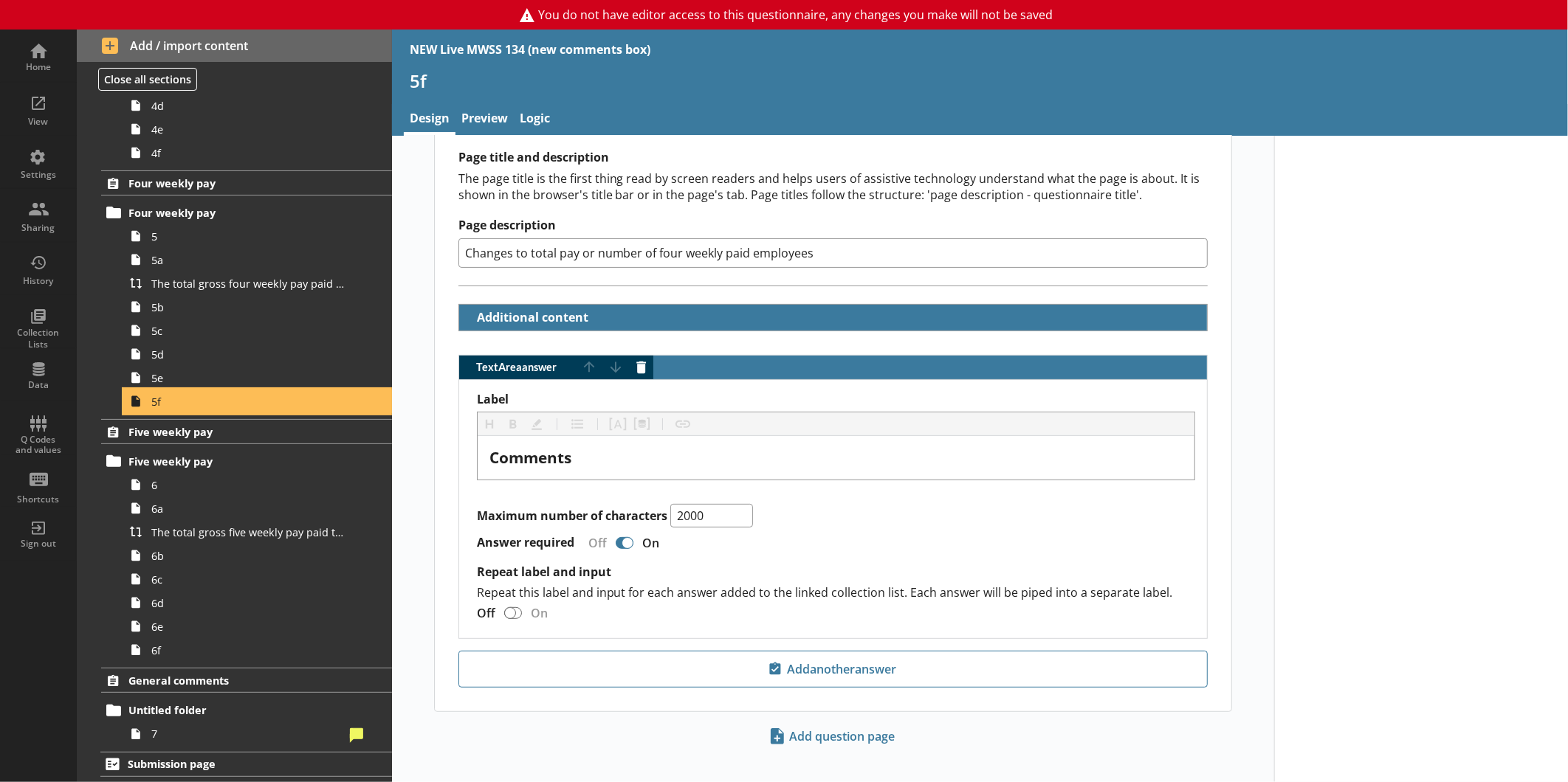
scroll to position [211, 0]
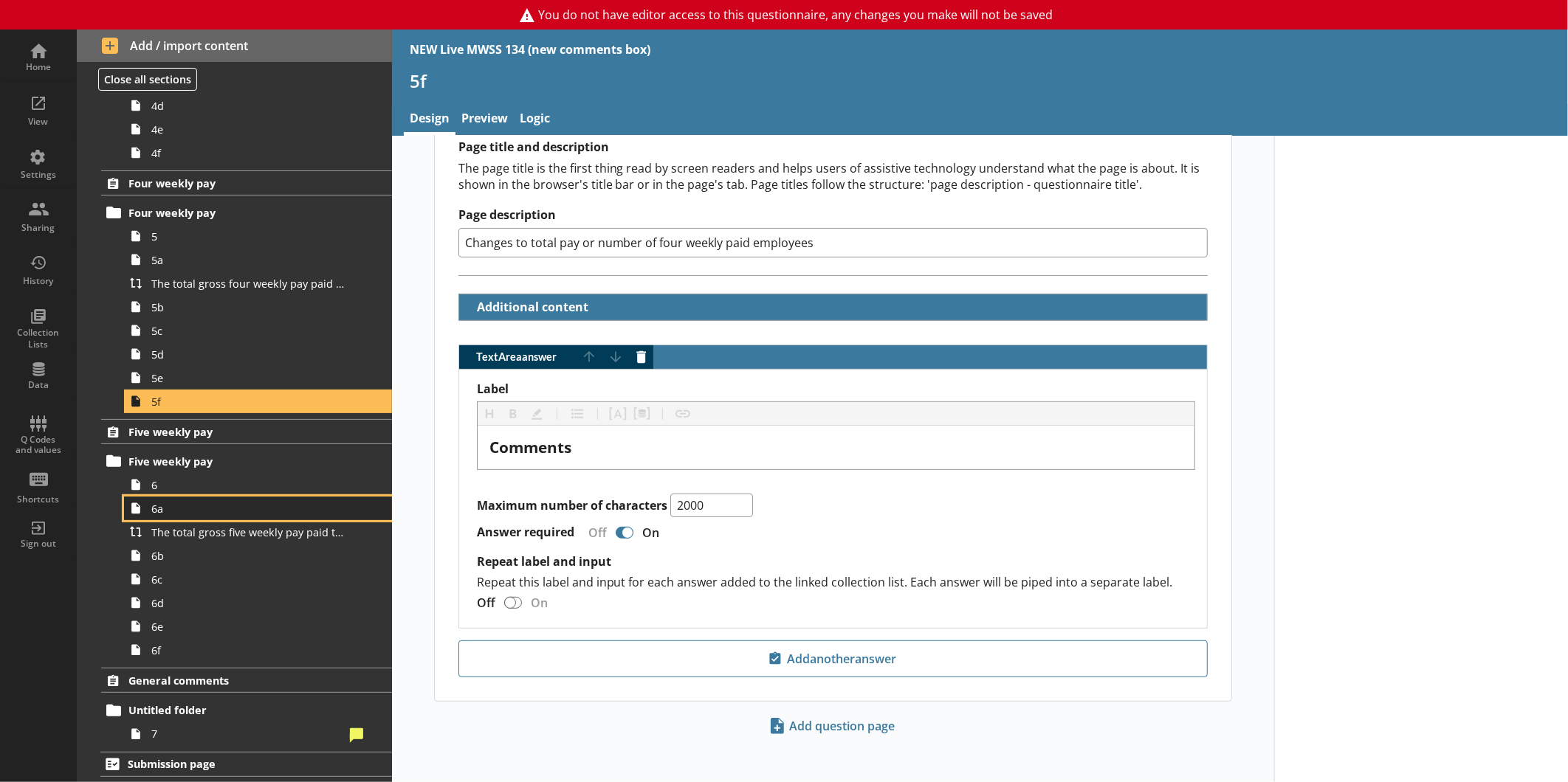
click at [222, 497] on link "6a" at bounding box center [257, 509] width 267 height 23
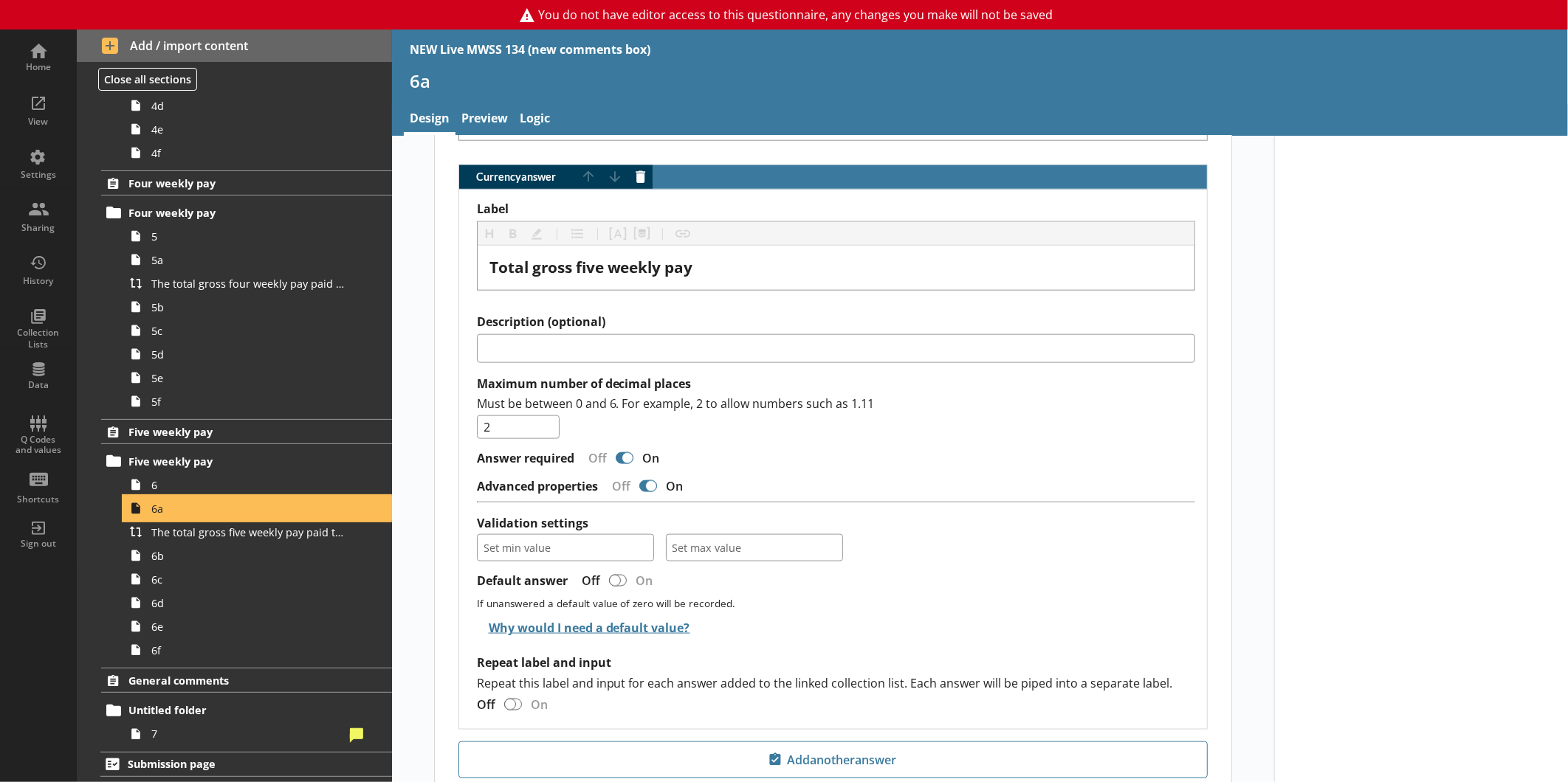
scroll to position [1159, 0]
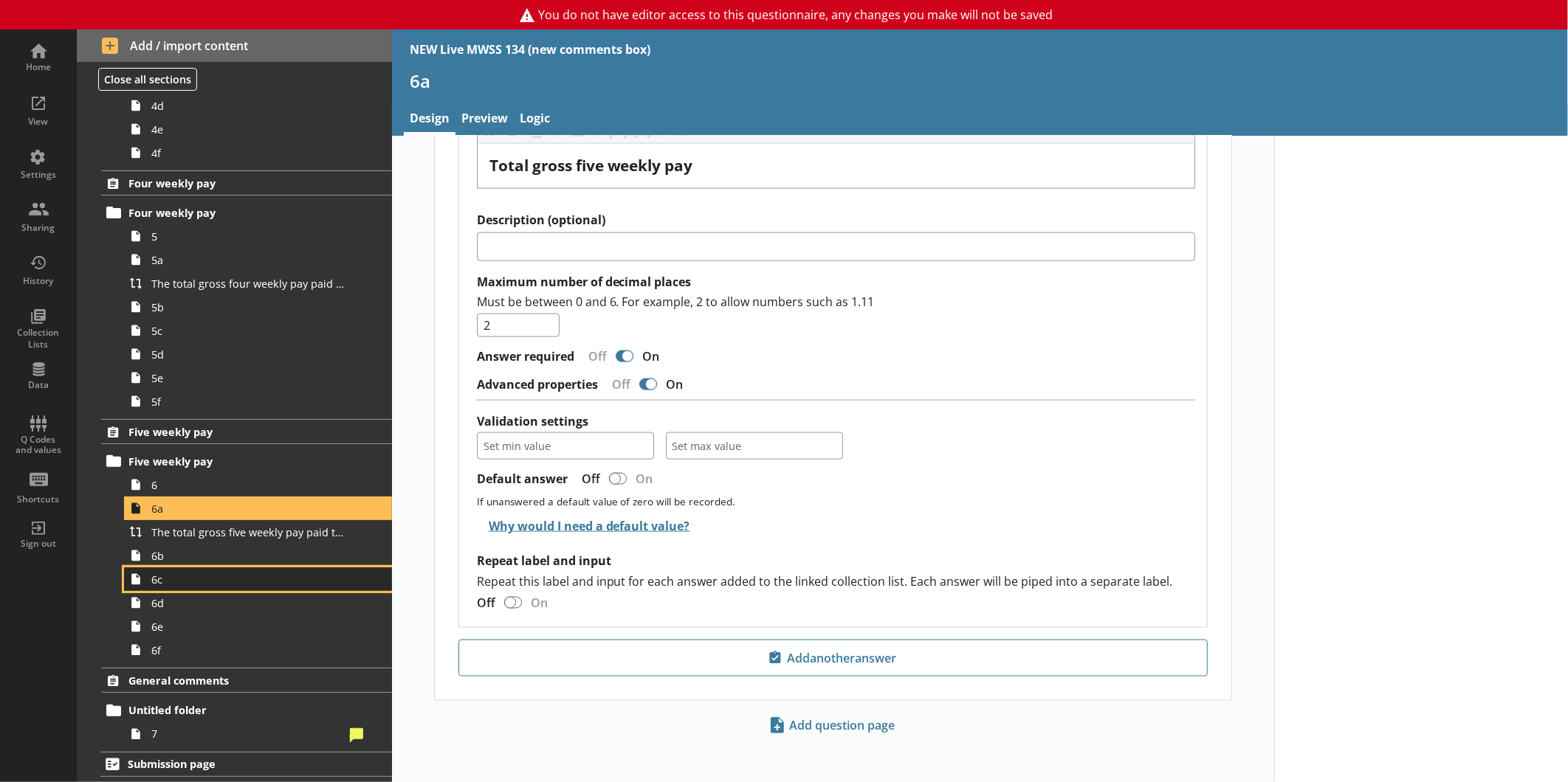
click at [232, 577] on span "6c" at bounding box center [248, 580] width 193 height 14
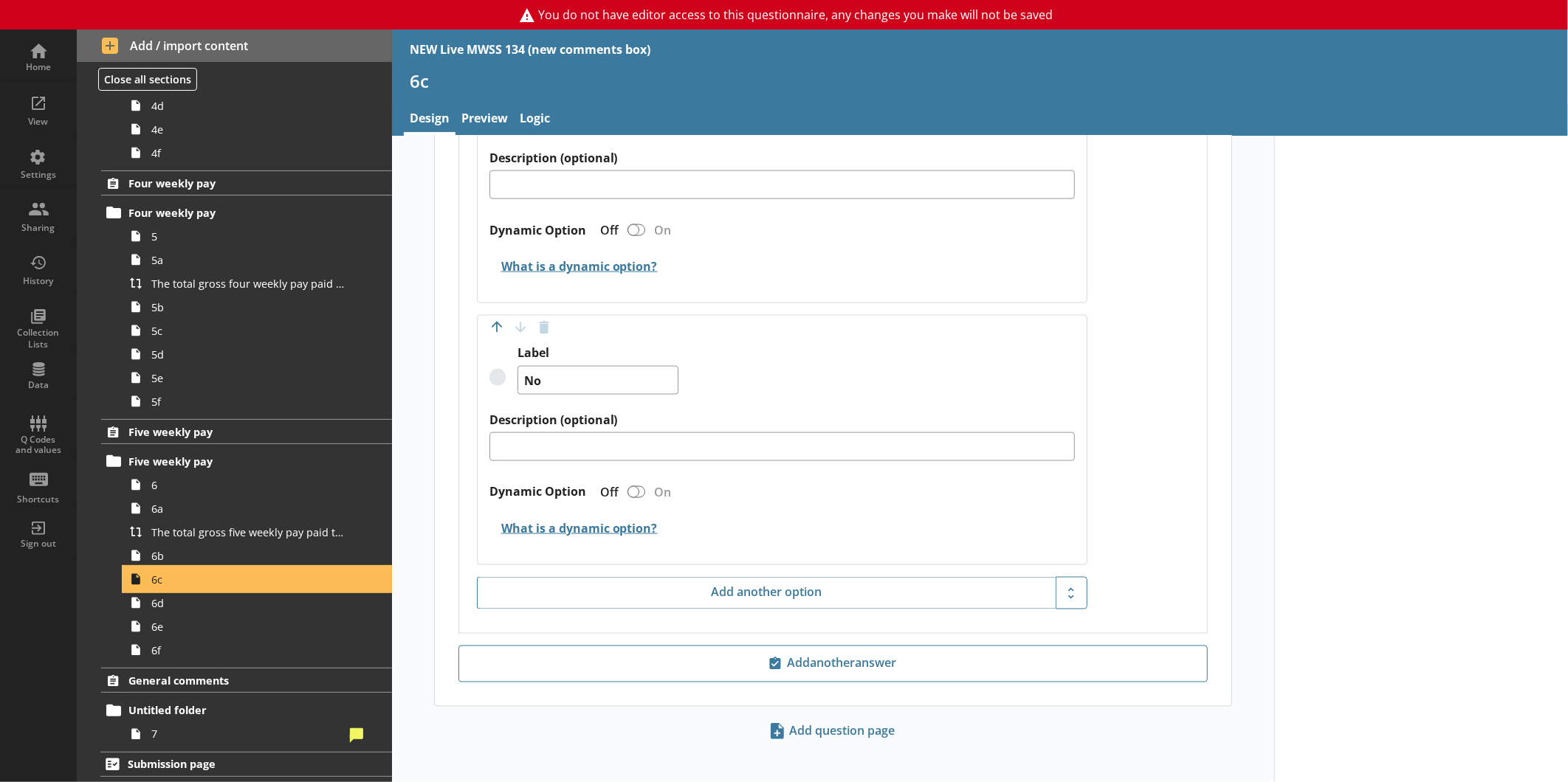
scroll to position [1318, 0]
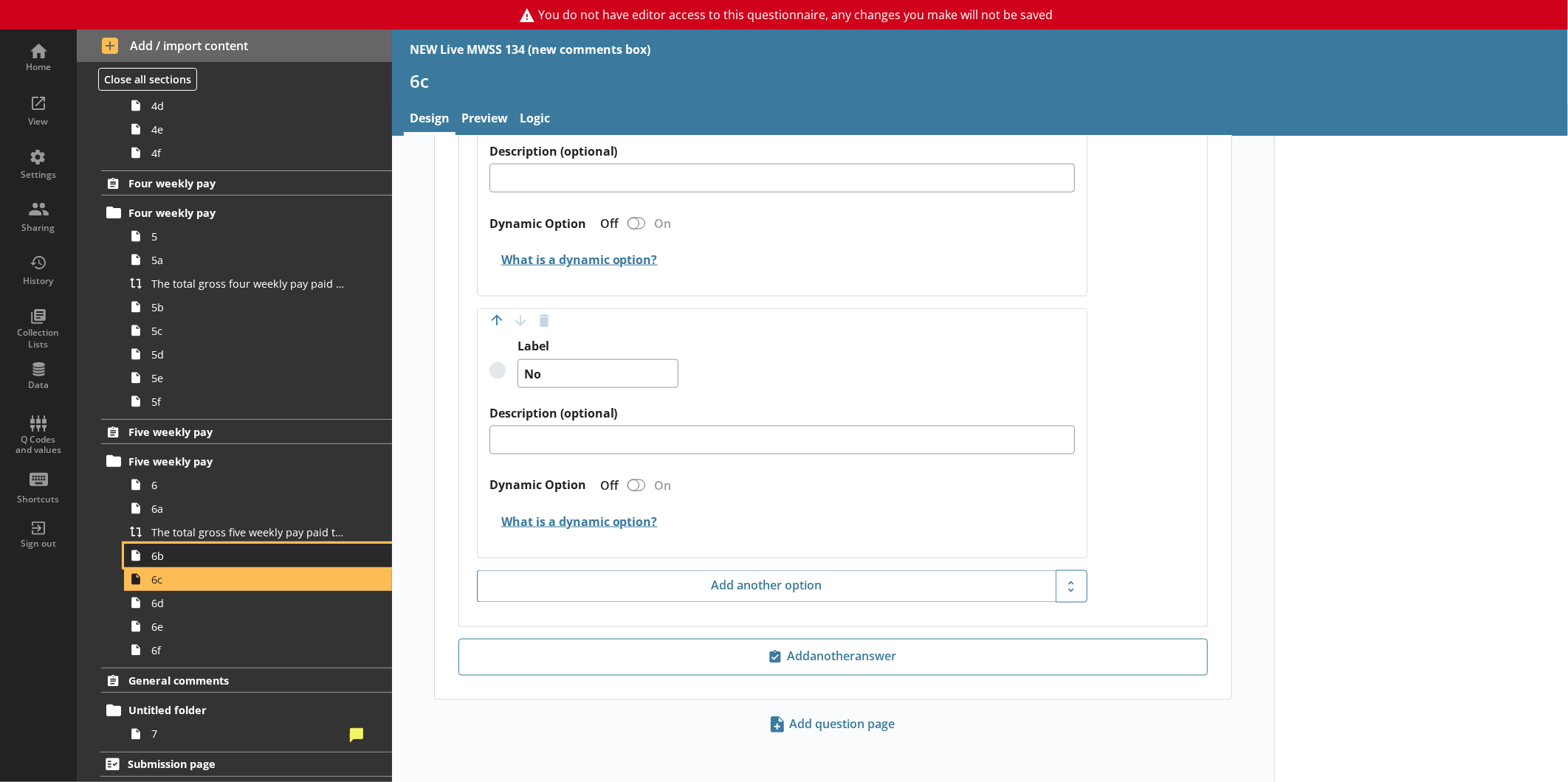
click at [167, 555] on span "6b" at bounding box center [248, 556] width 193 height 14
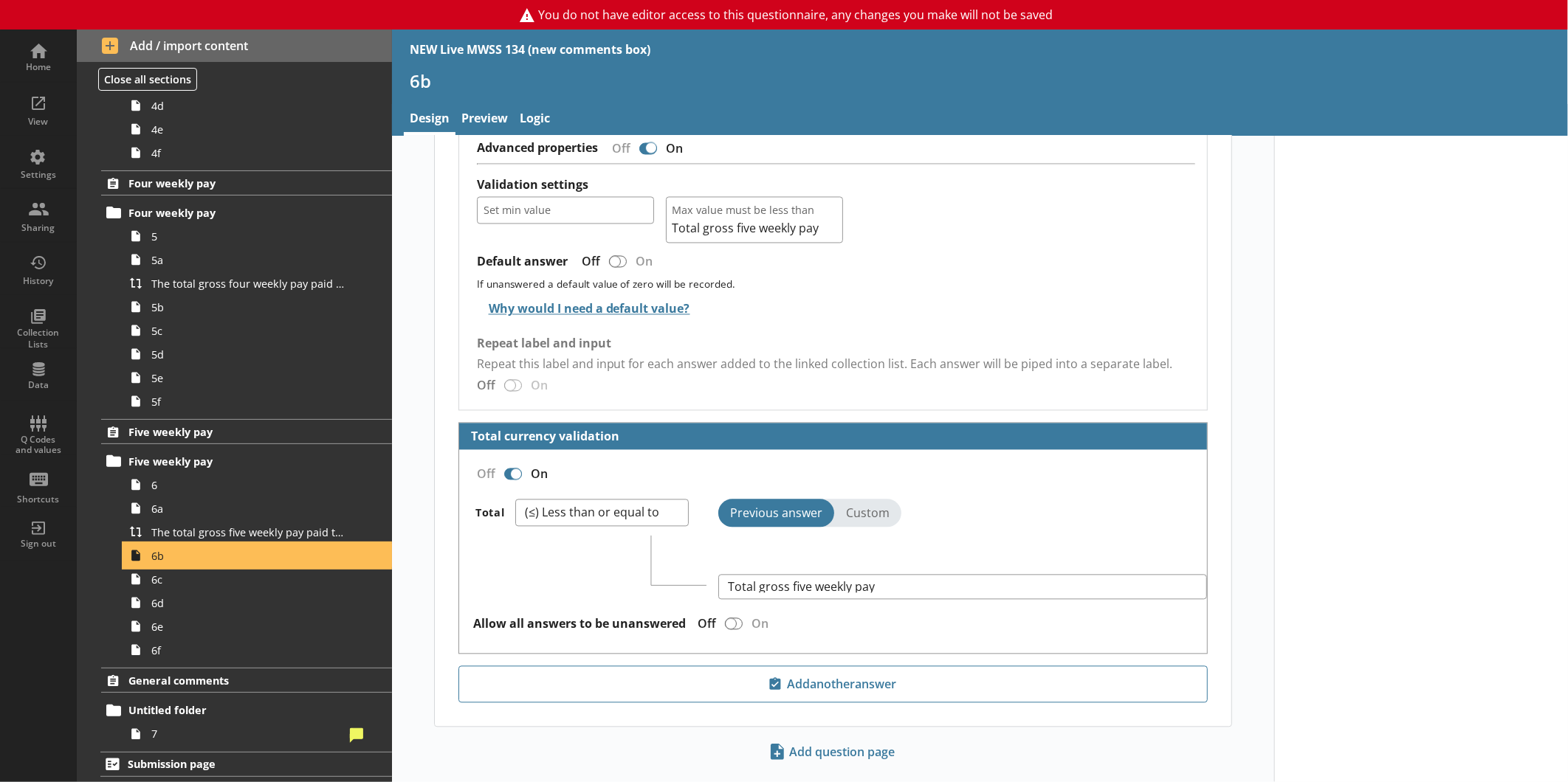
scroll to position [1873, 0]
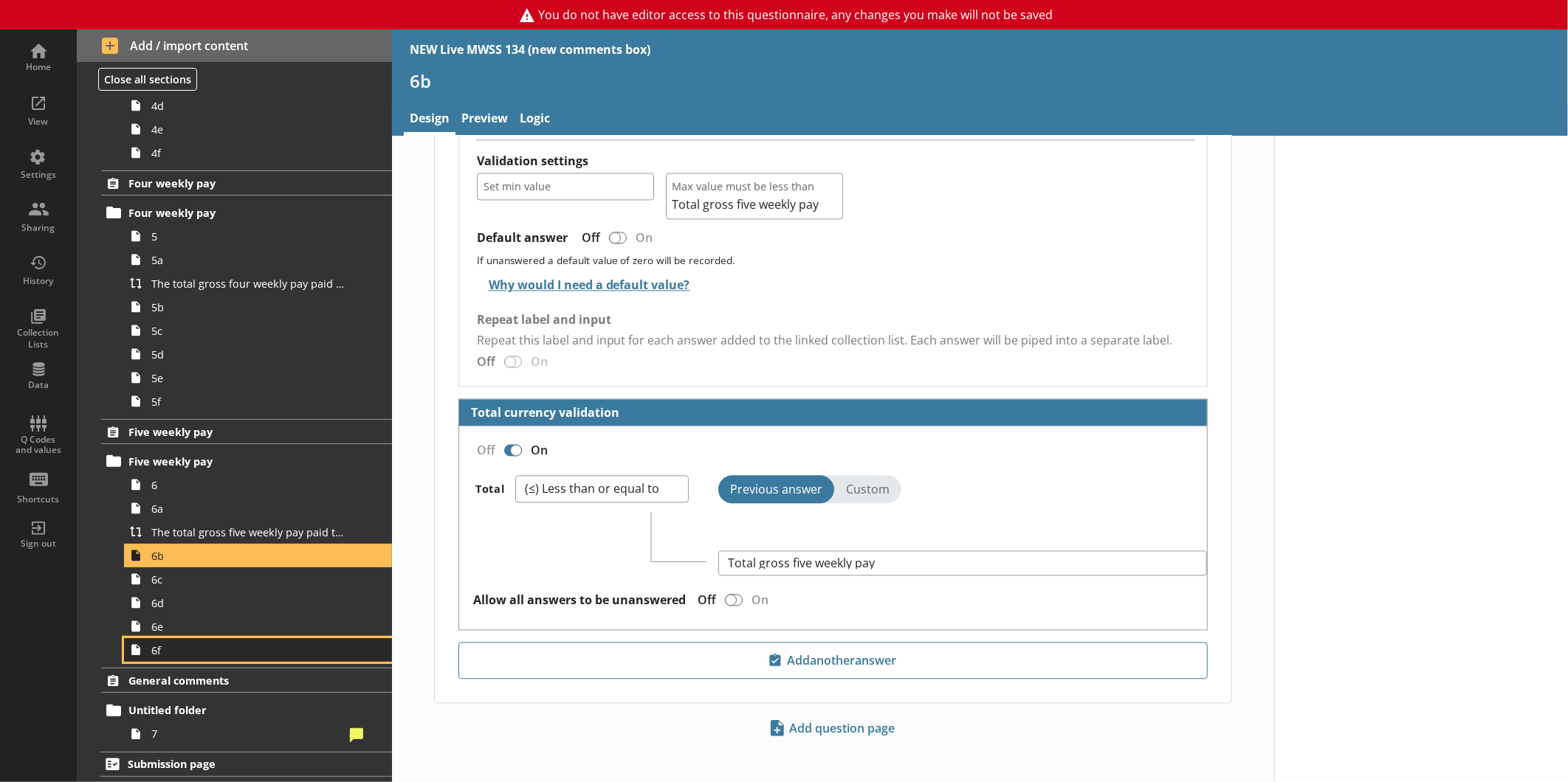
click at [195, 647] on span "6f" at bounding box center [248, 651] width 193 height 14
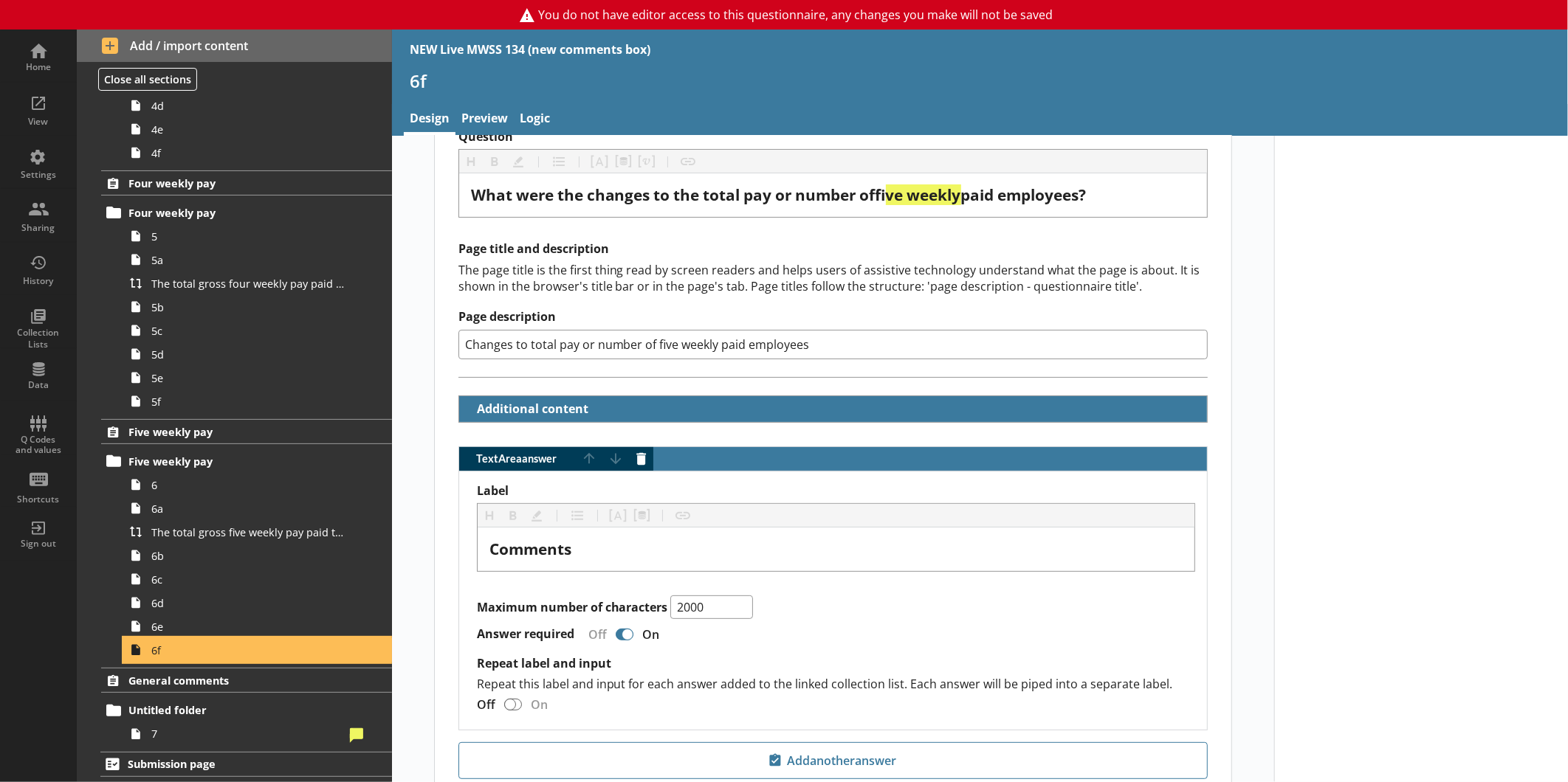
scroll to position [211, 0]
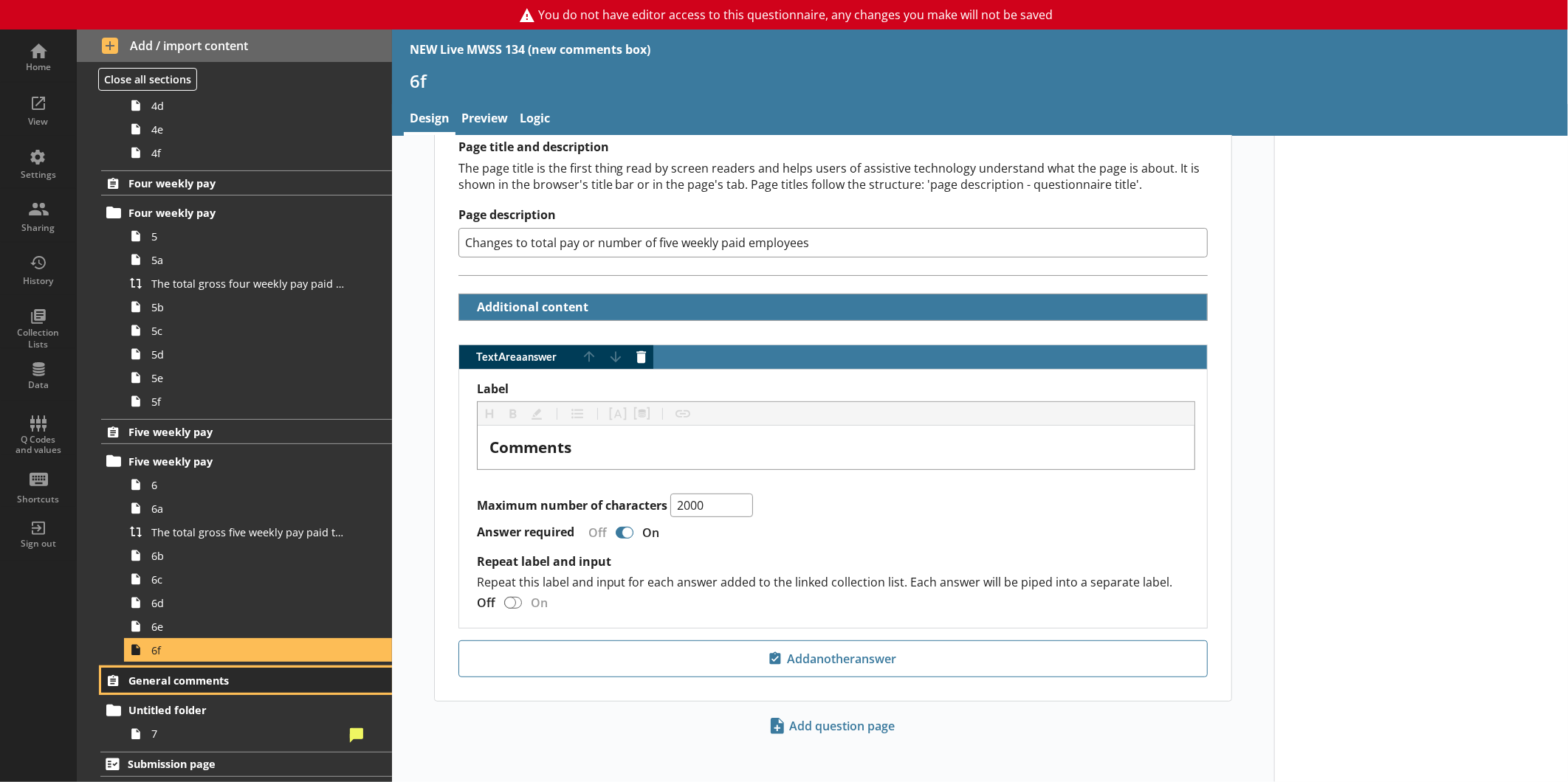
click at [165, 674] on span "General comments" at bounding box center [233, 681] width 210 height 14
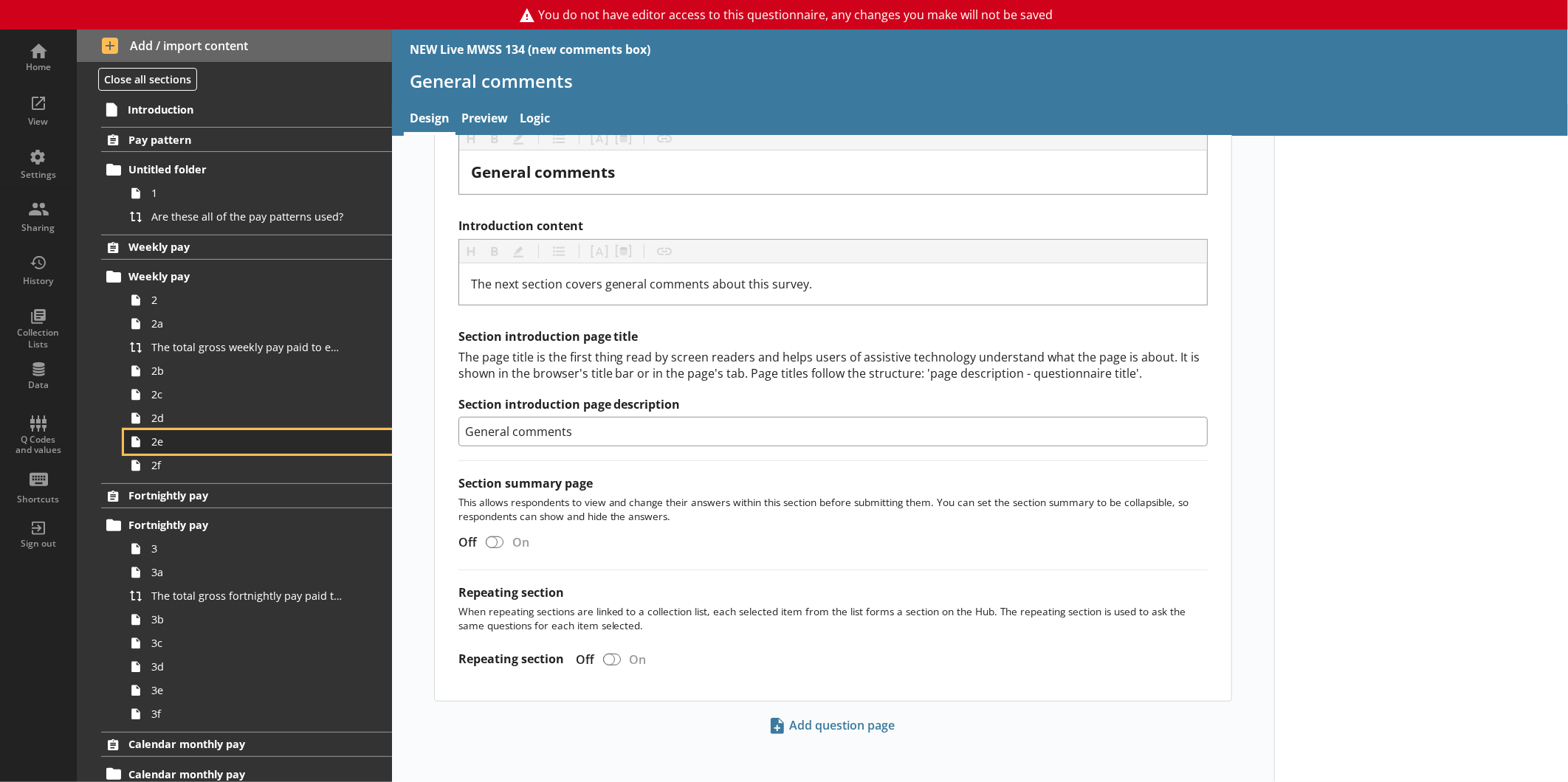
click at [206, 445] on span "2e" at bounding box center [248, 442] width 193 height 14
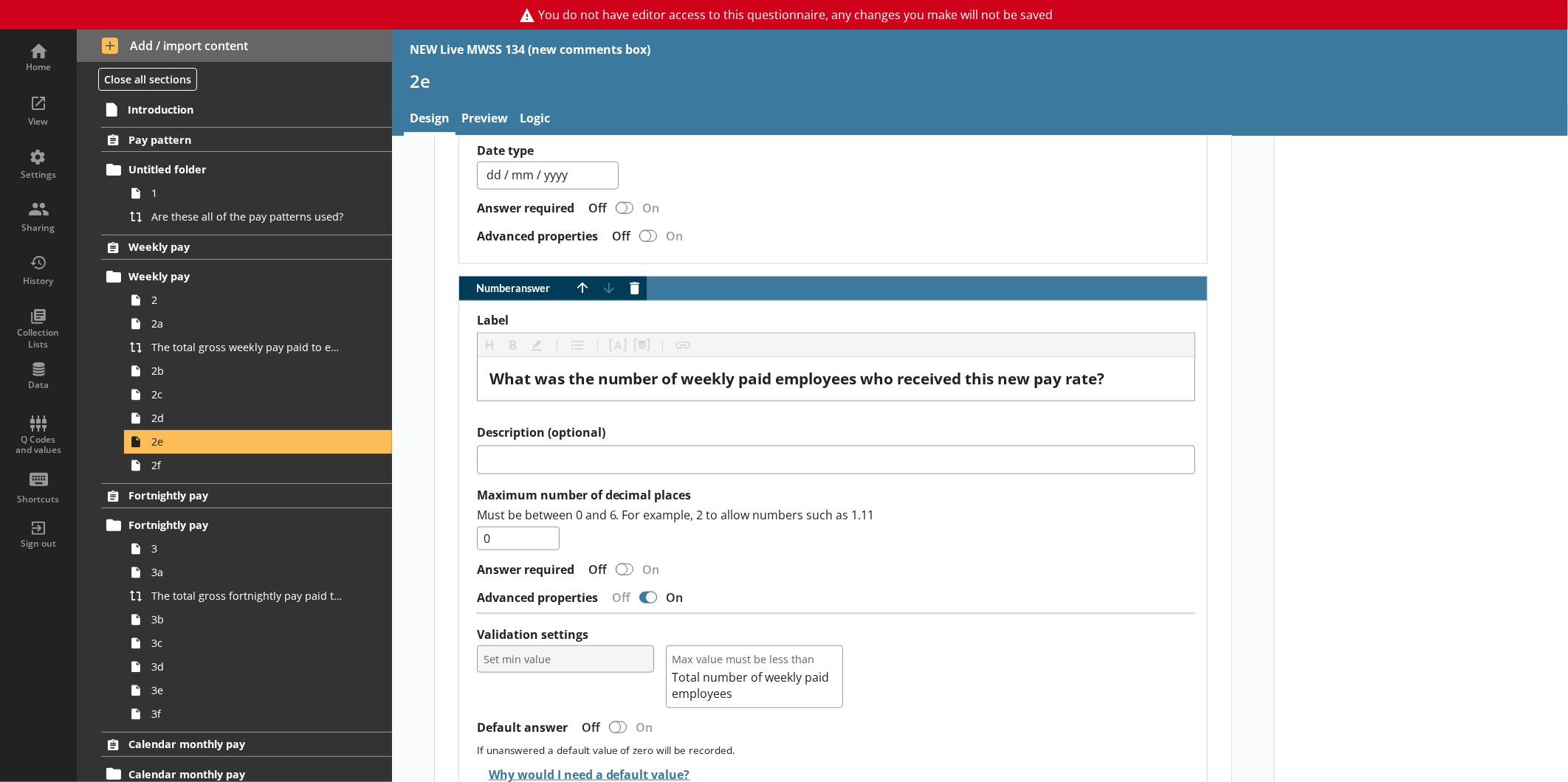
scroll to position [941, 0]
click at [227, 99] on link "Introduction" at bounding box center [246, 109] width 292 height 23
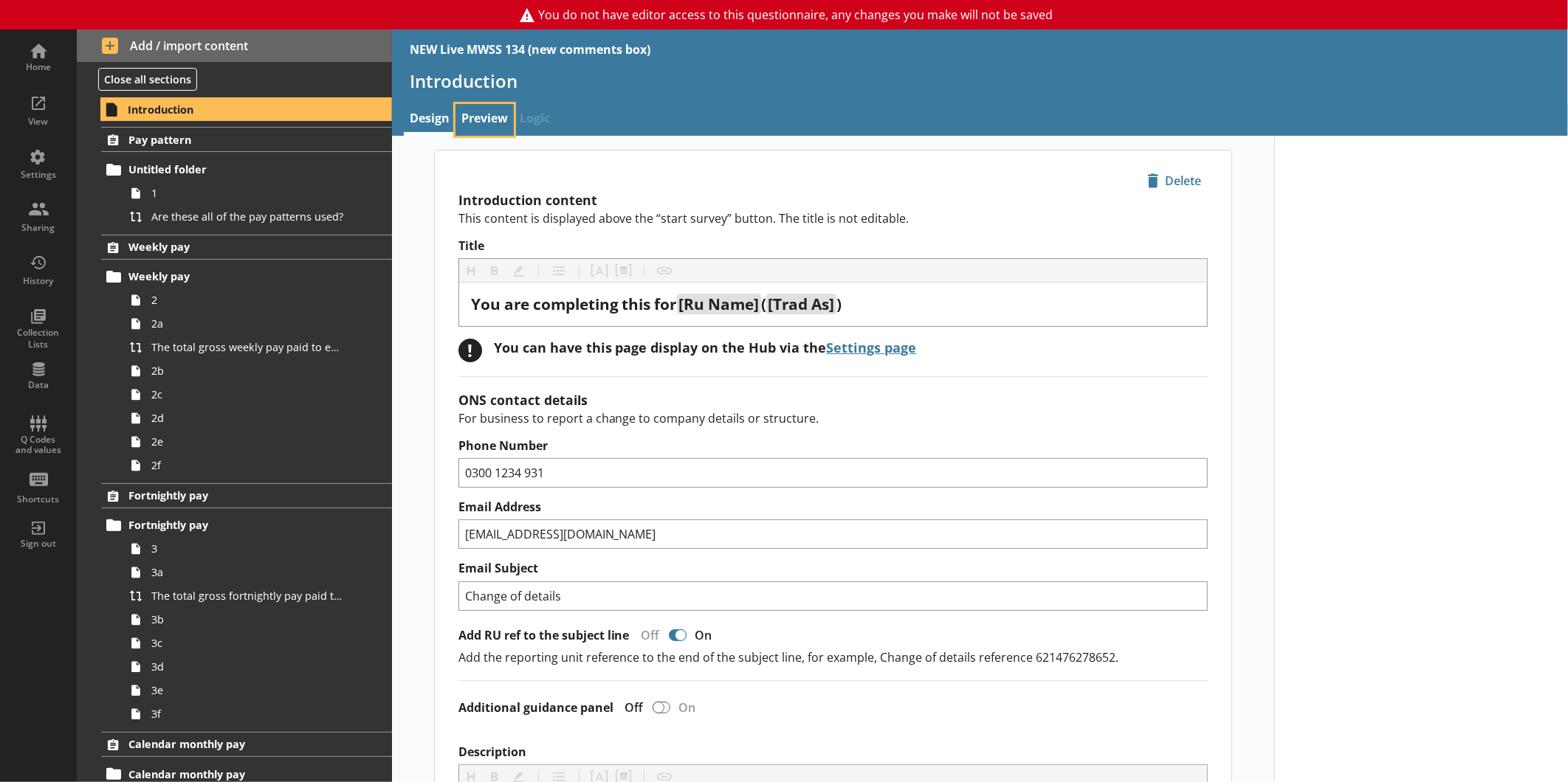
click at [474, 121] on link "Preview" at bounding box center [484, 120] width 58 height 32
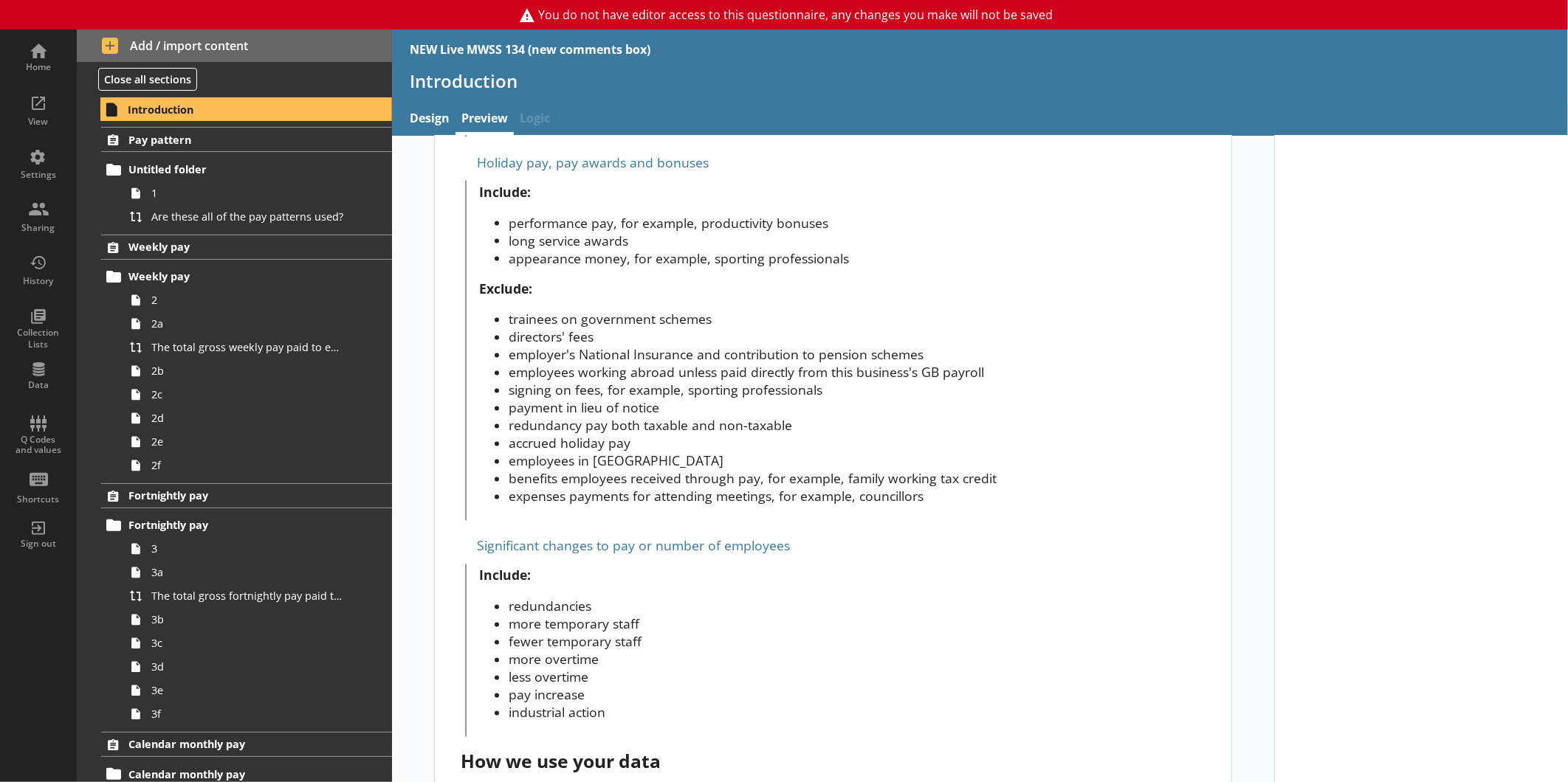
scroll to position [1705, 0]
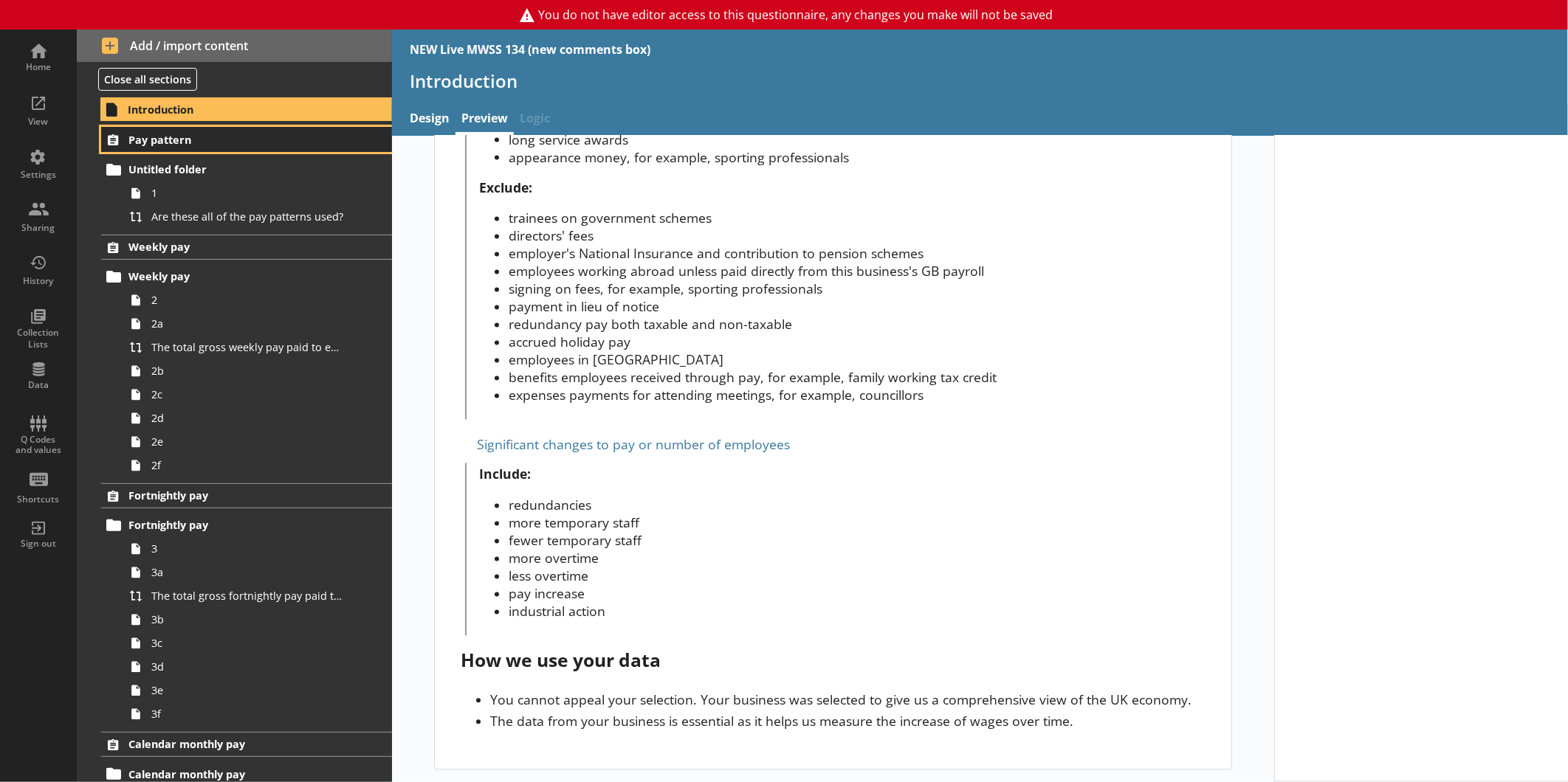
click at [222, 139] on span "Pay pattern" at bounding box center [233, 140] width 210 height 14
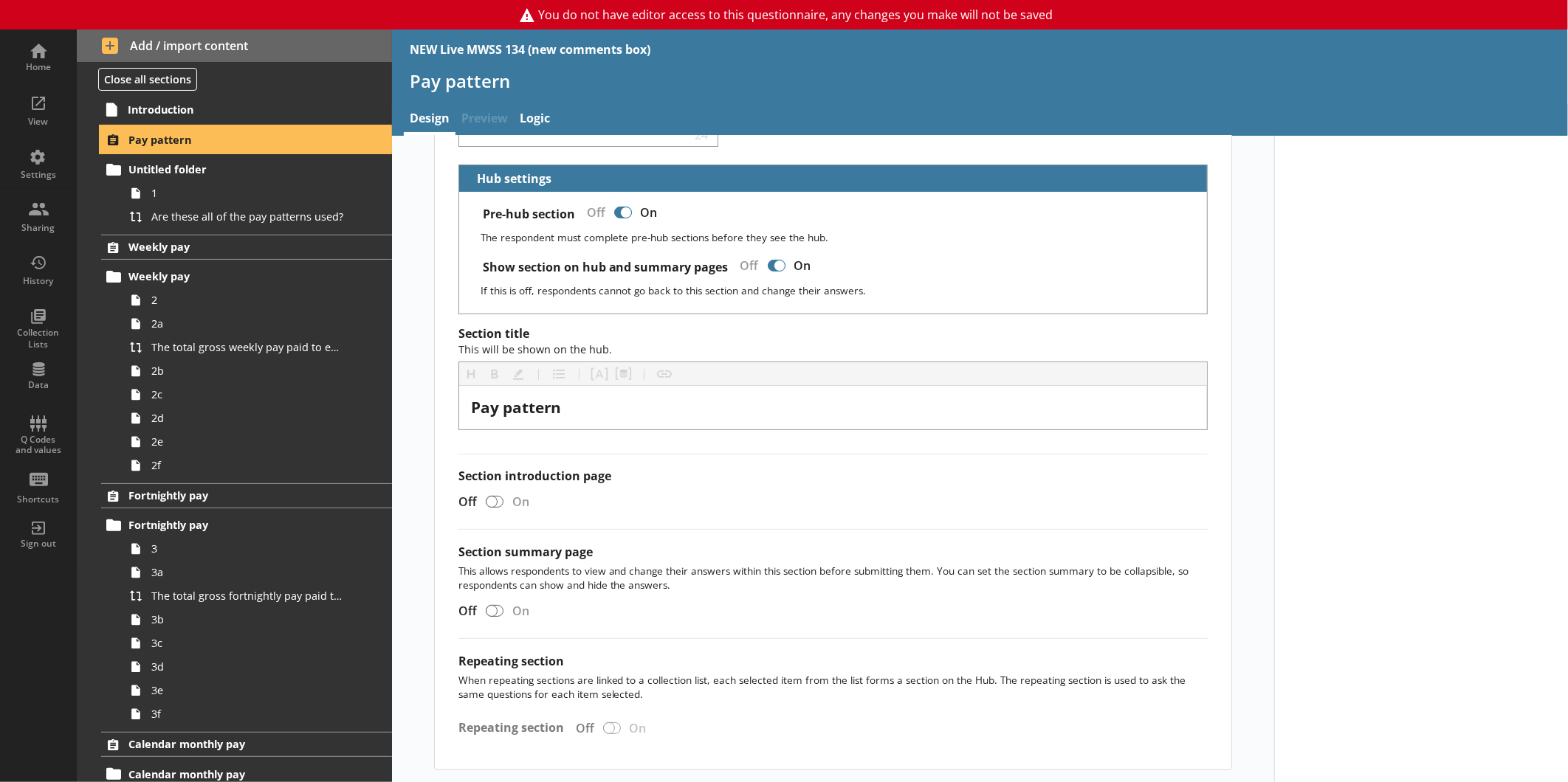
scroll to position [138, 0]
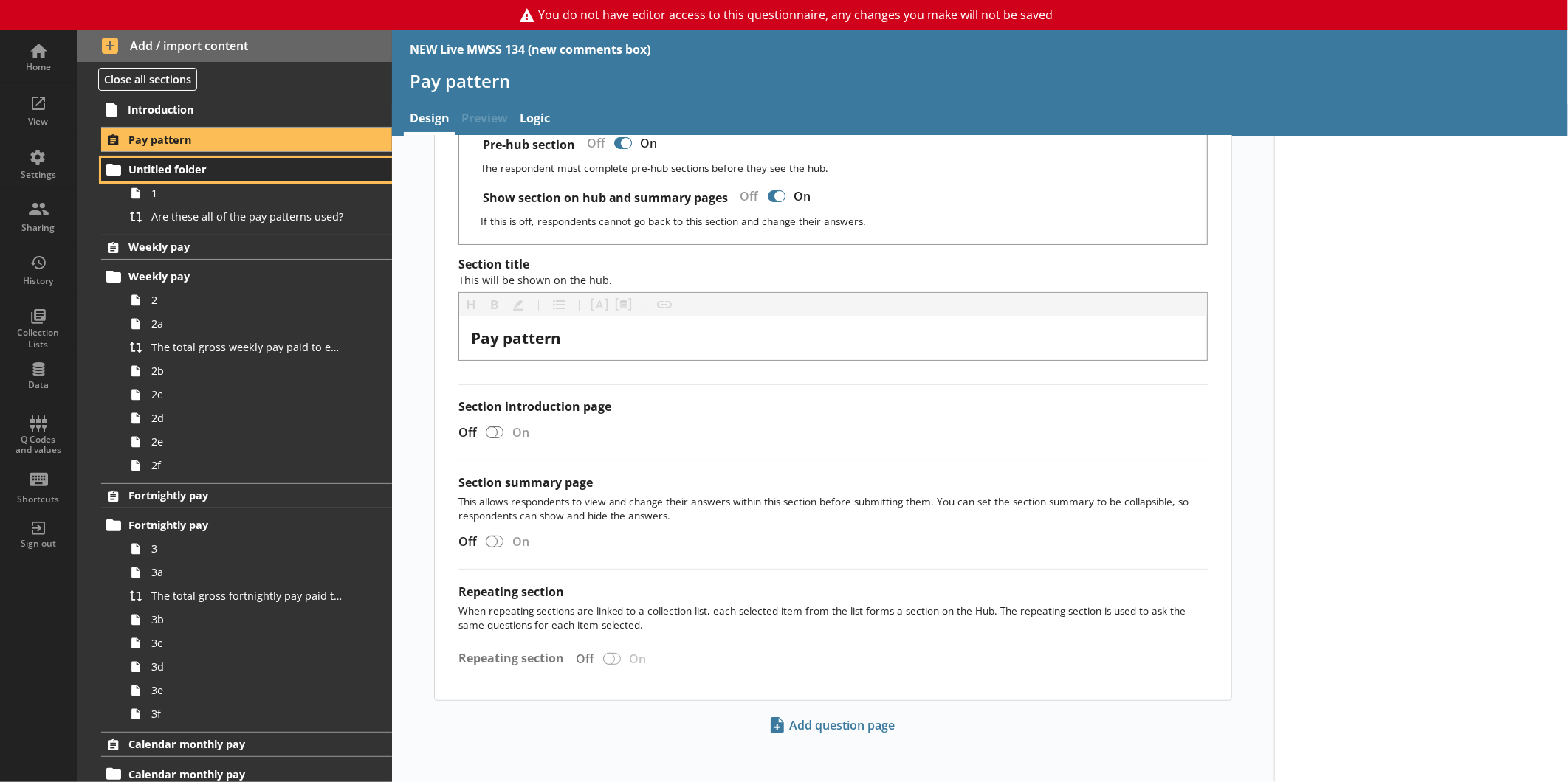
click at [241, 165] on span "Untitled folder" at bounding box center [233, 169] width 210 height 14
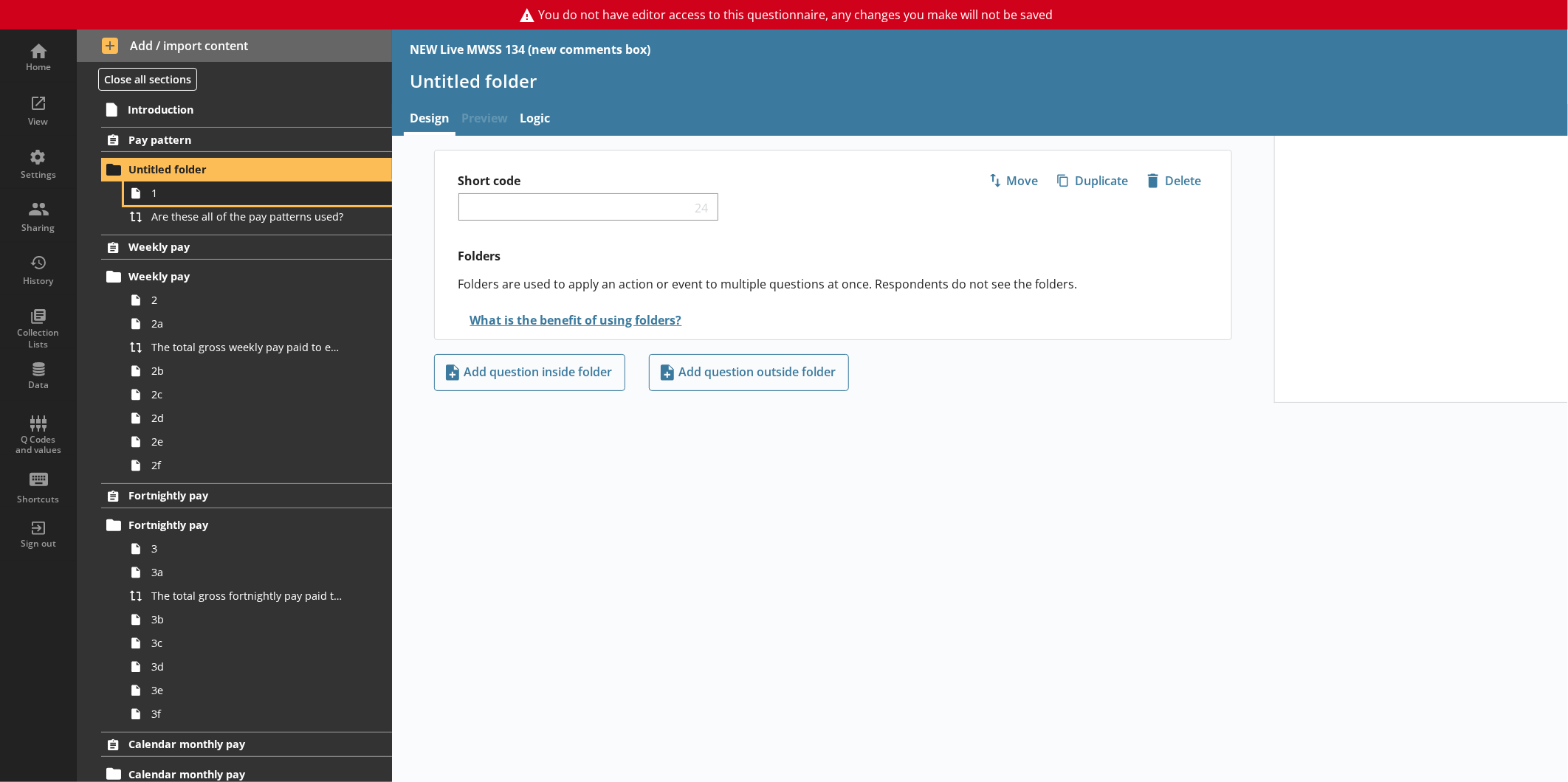
click at [179, 194] on span "1" at bounding box center [248, 193] width 193 height 14
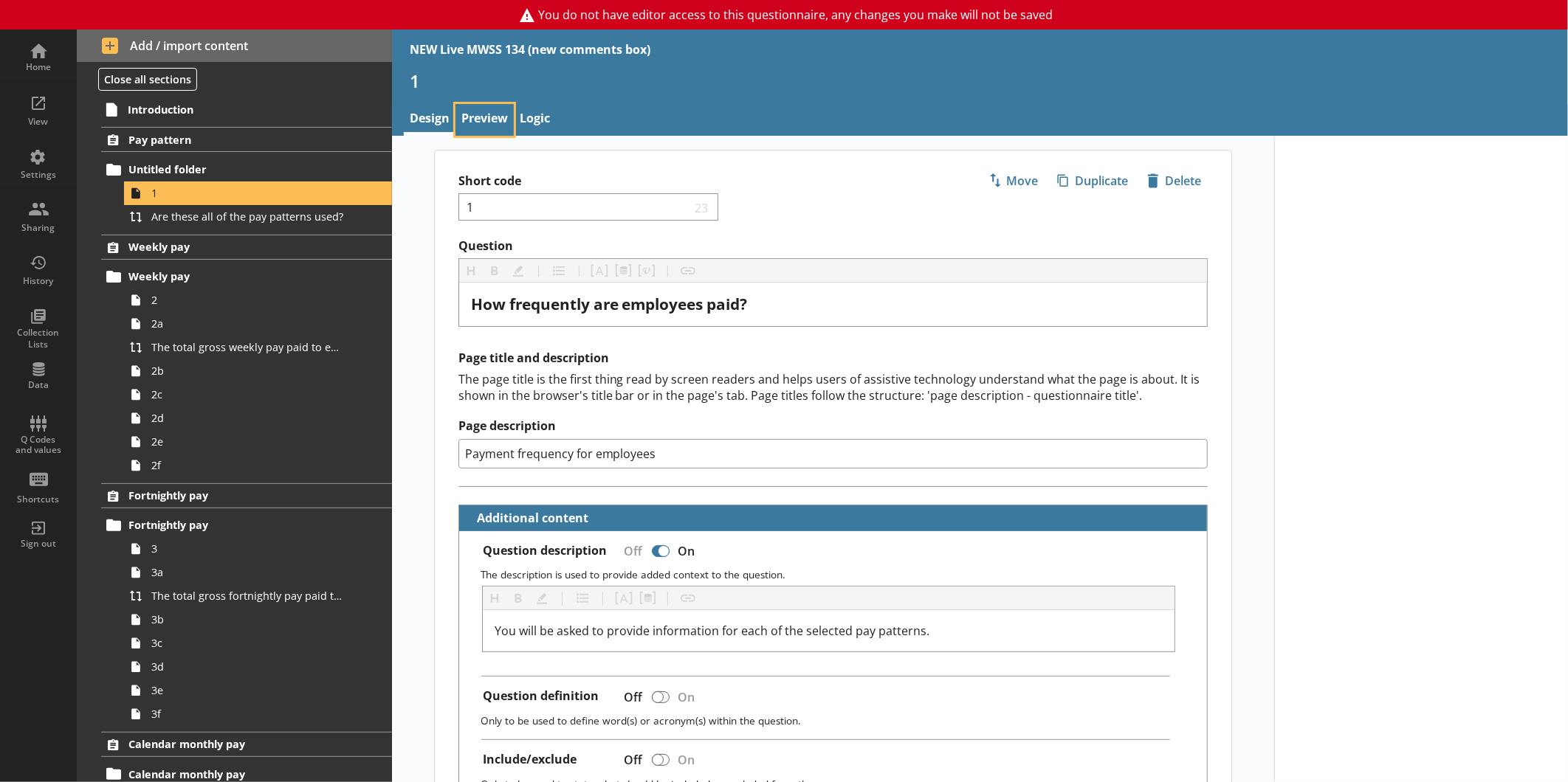
click at [492, 125] on link "Preview" at bounding box center [484, 120] width 58 height 32
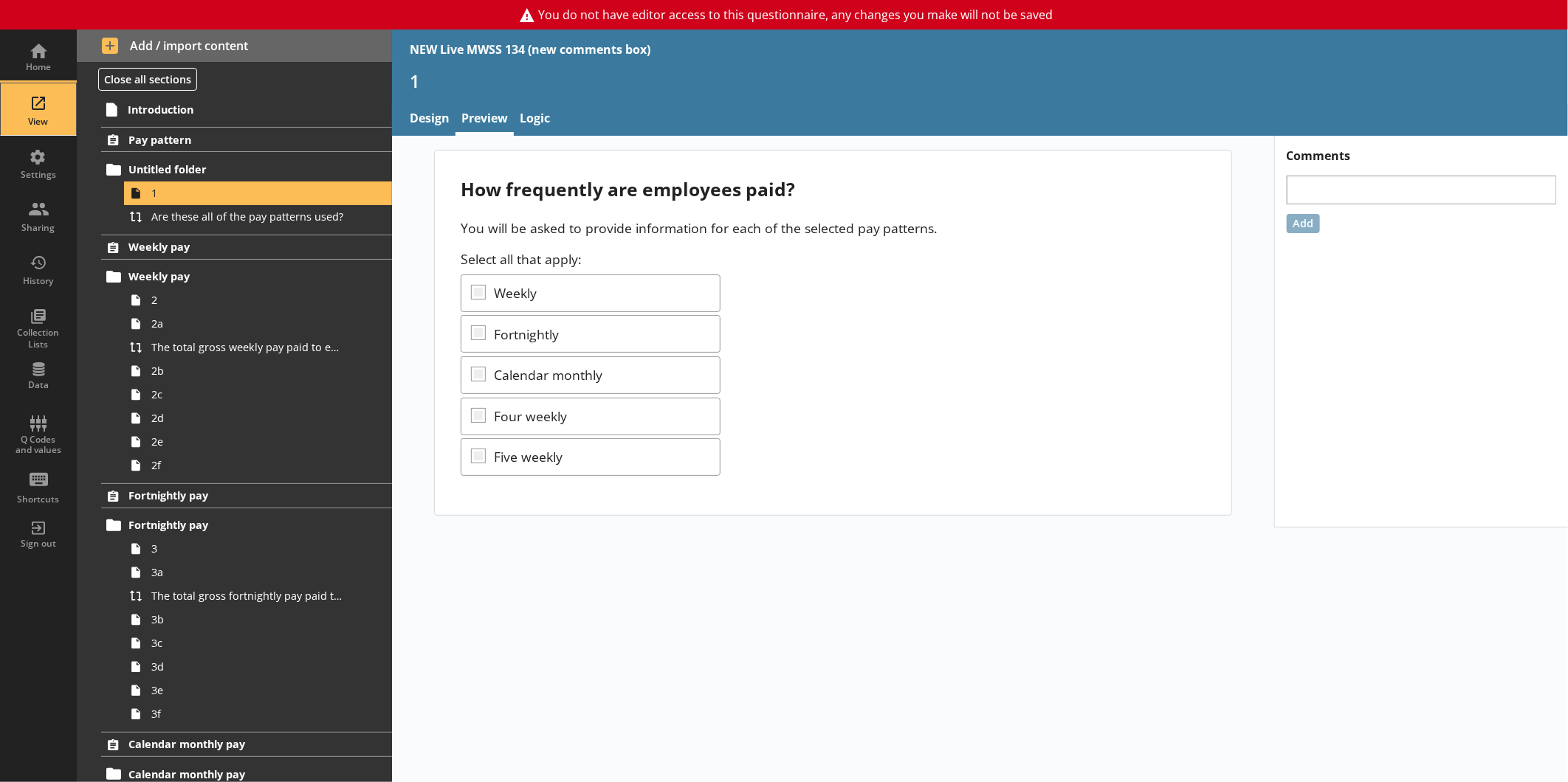
click at [55, 103] on div "View" at bounding box center [38, 109] width 52 height 52
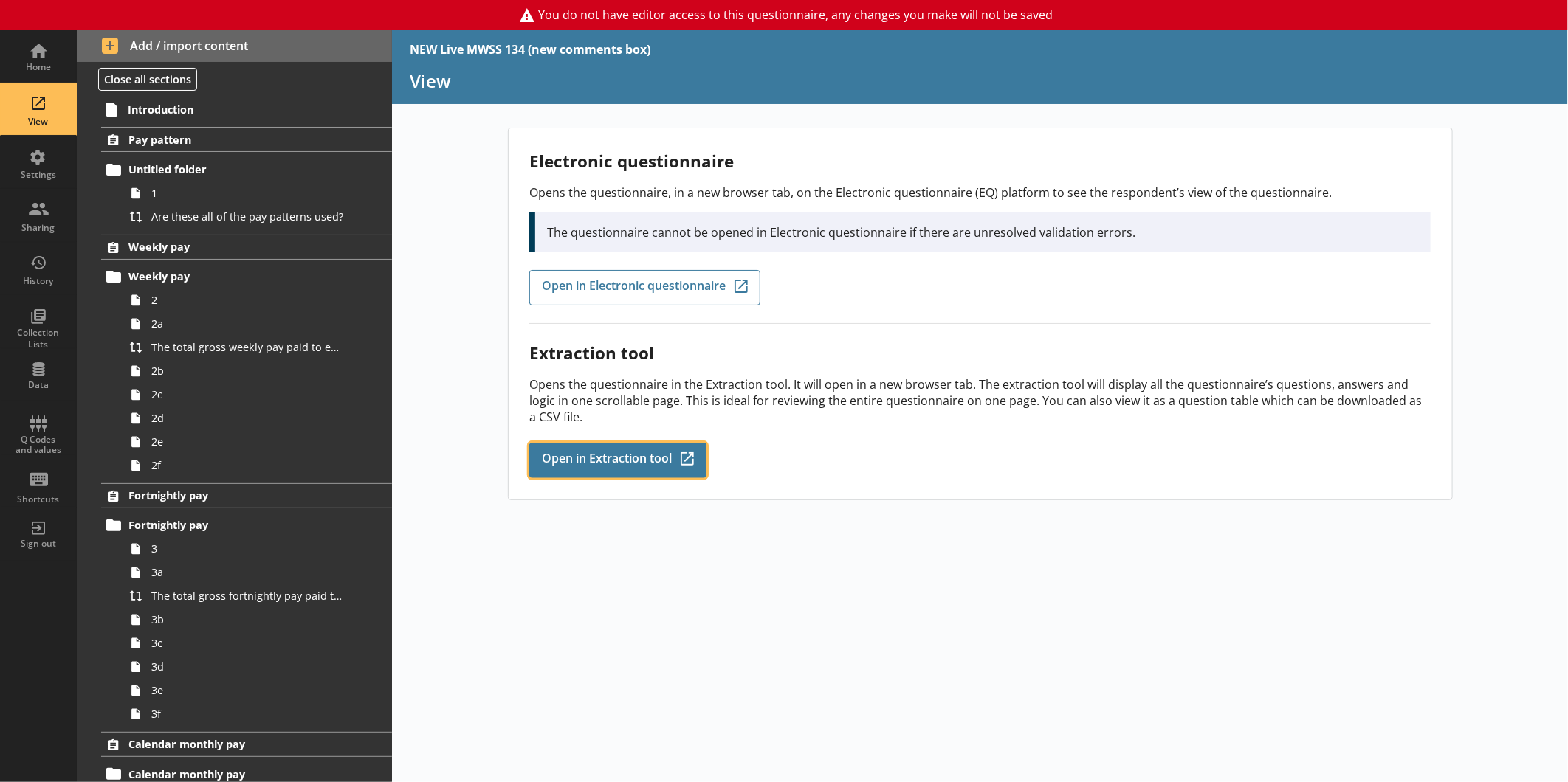
click at [653, 443] on link "Open in Extraction tool Q-Codes_Icon Created with Sketch." at bounding box center [618, 460] width 177 height 35
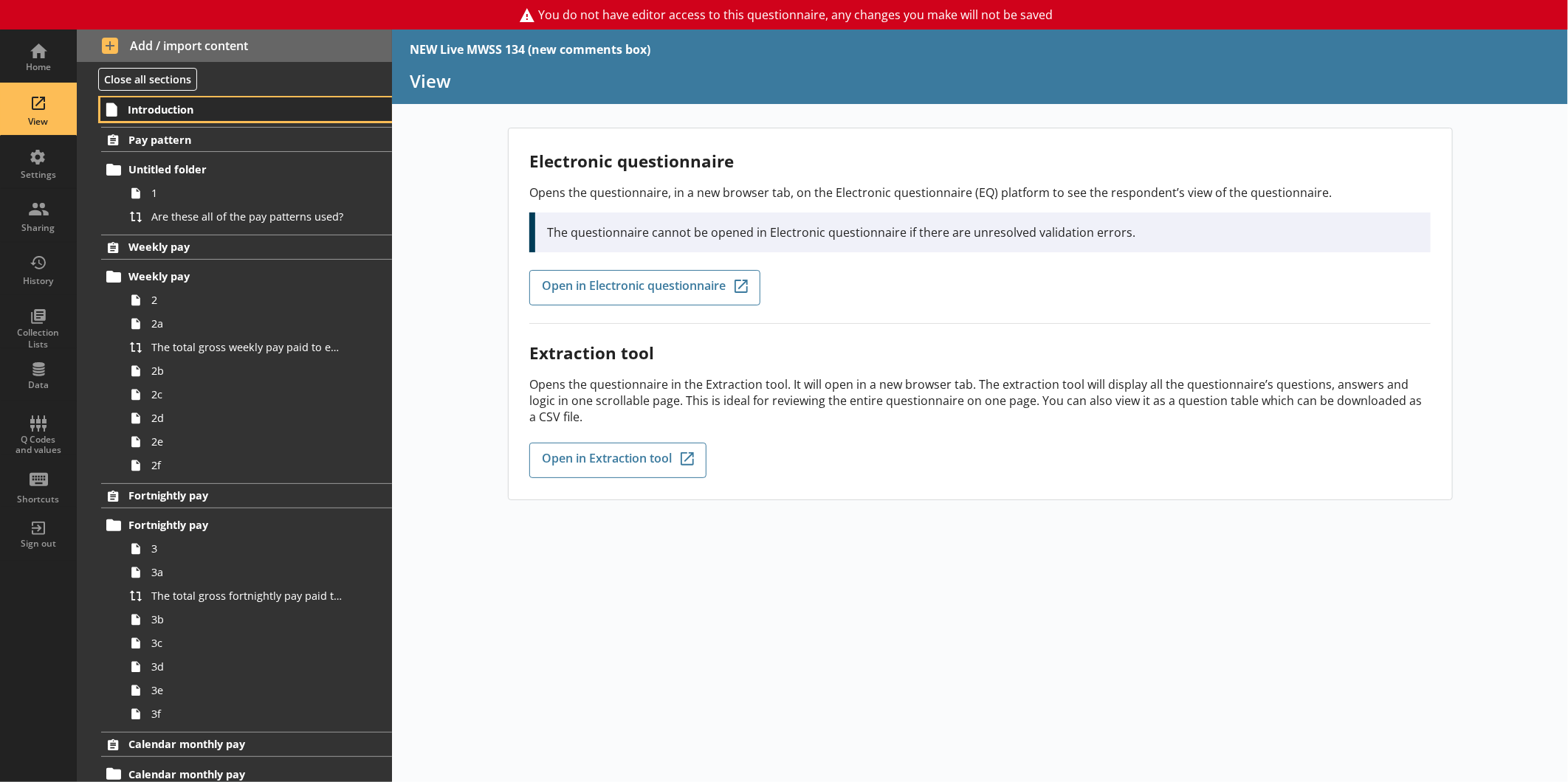
click at [207, 104] on span "Introduction" at bounding box center [232, 109] width 210 height 14
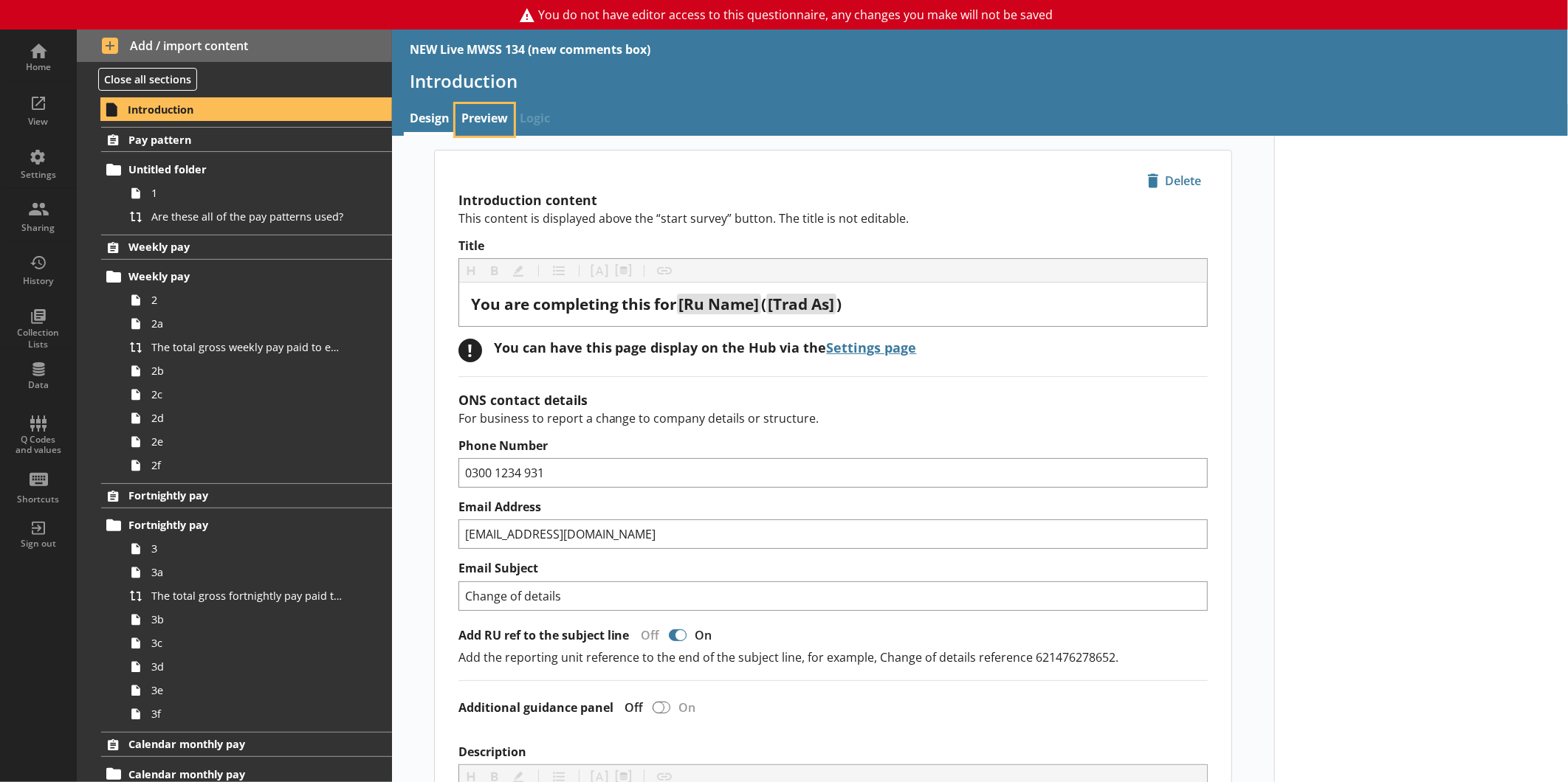
click at [491, 117] on link "Preview" at bounding box center [484, 120] width 58 height 32
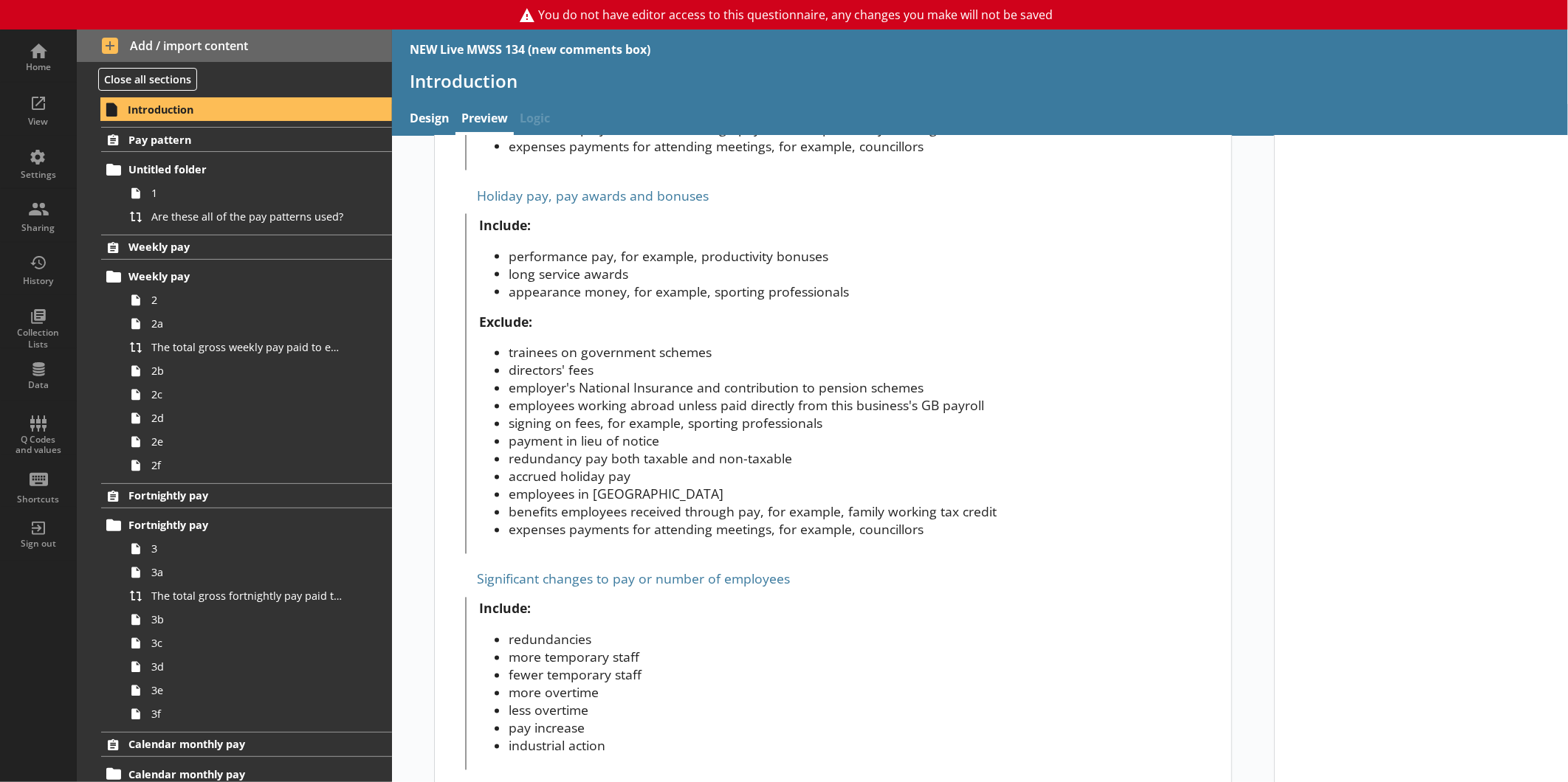
scroll to position [1705, 0]
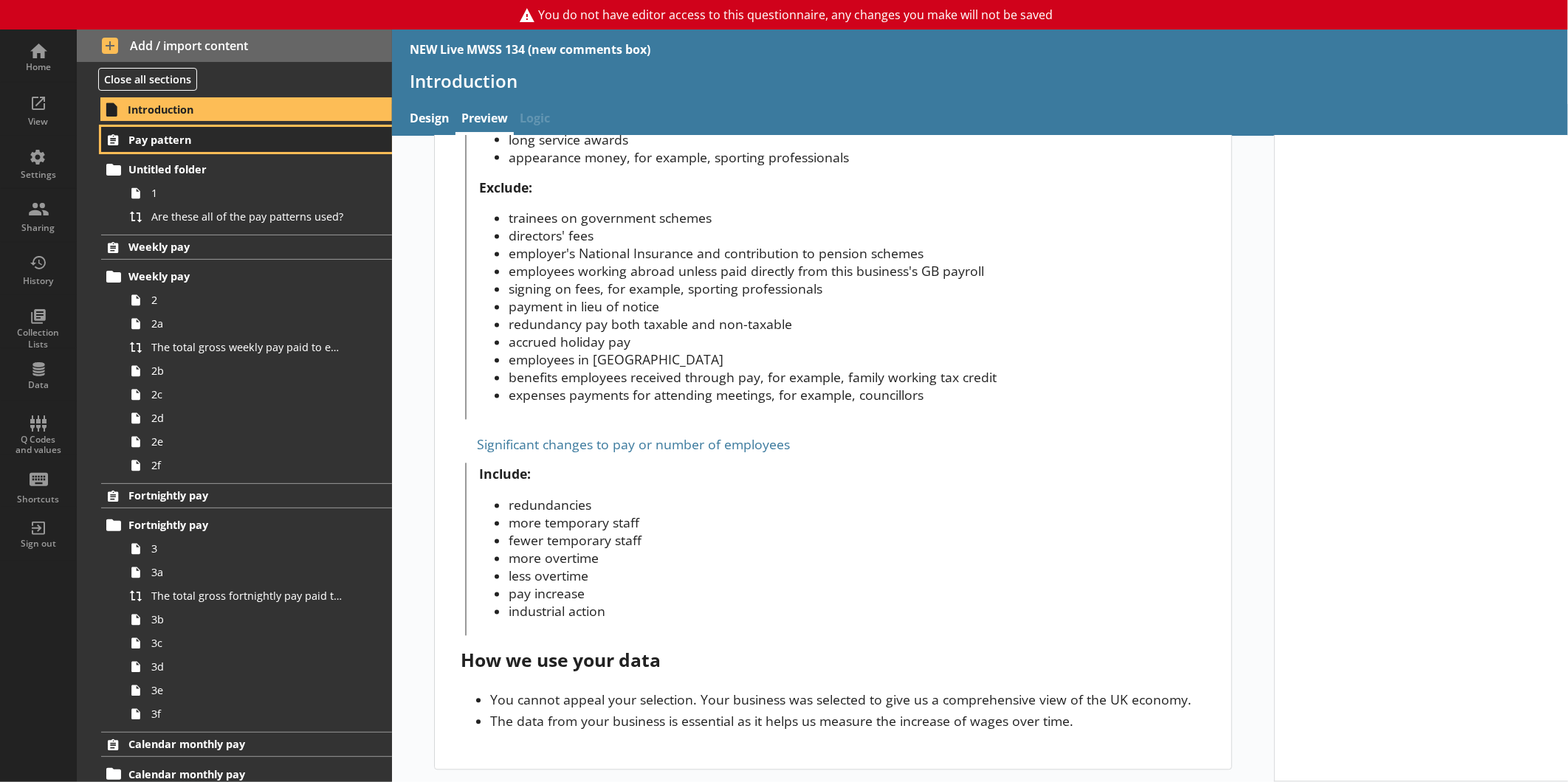
click at [234, 141] on span "Pay pattern" at bounding box center [233, 140] width 210 height 14
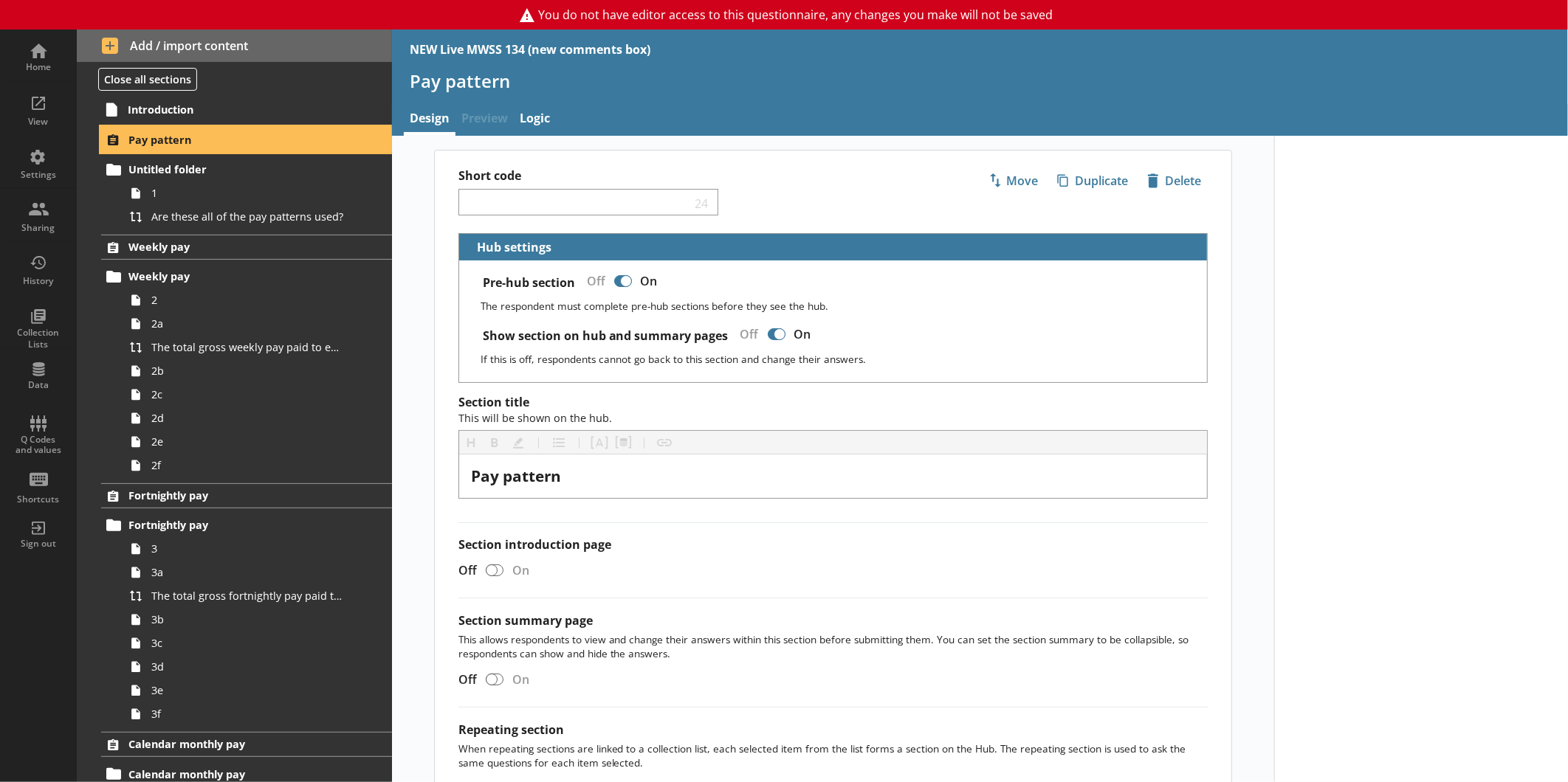
scroll to position [138, 0]
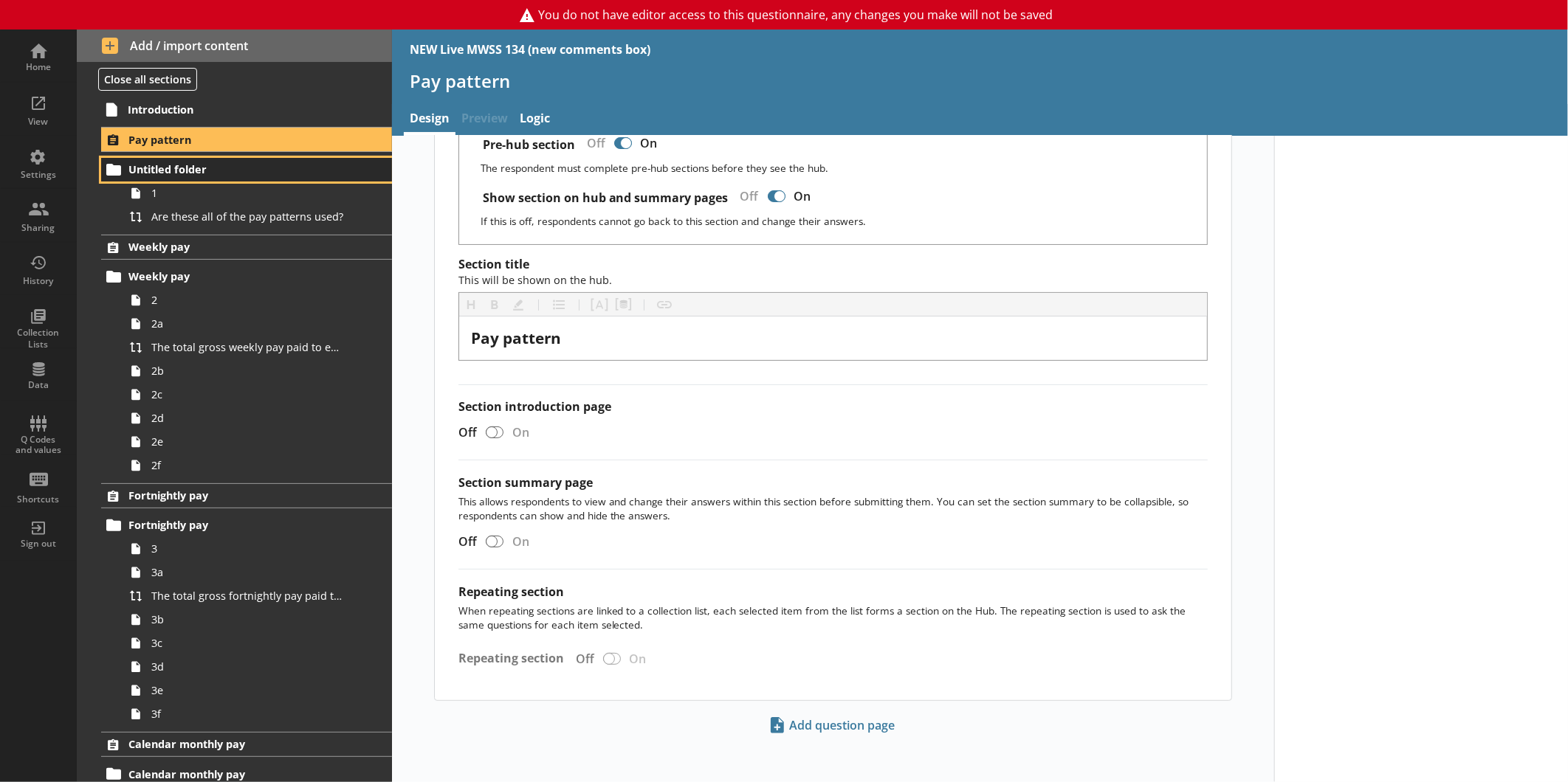
click at [217, 166] on span "Untitled folder" at bounding box center [233, 169] width 210 height 14
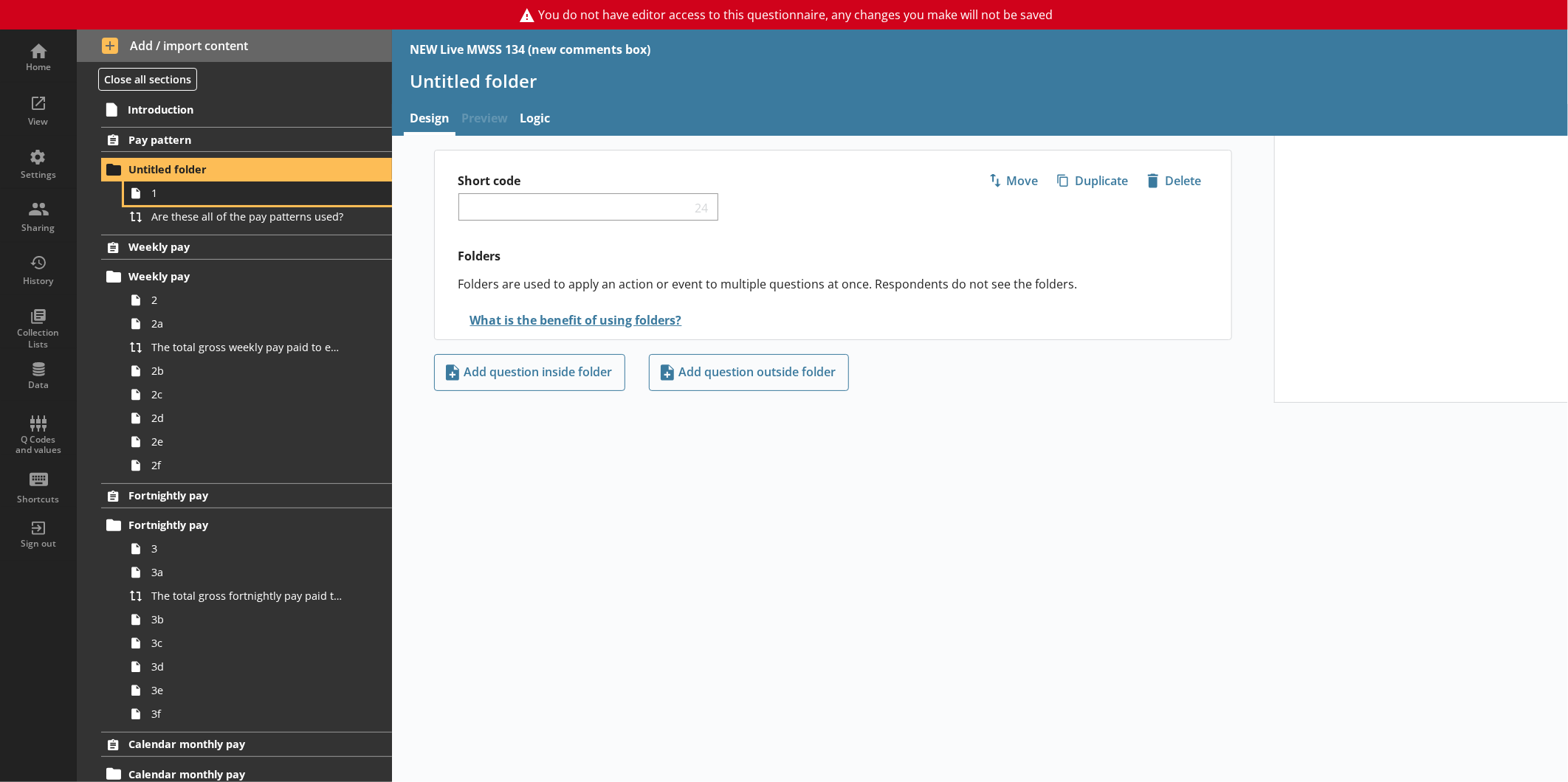
click at [197, 188] on span "1" at bounding box center [248, 193] width 193 height 14
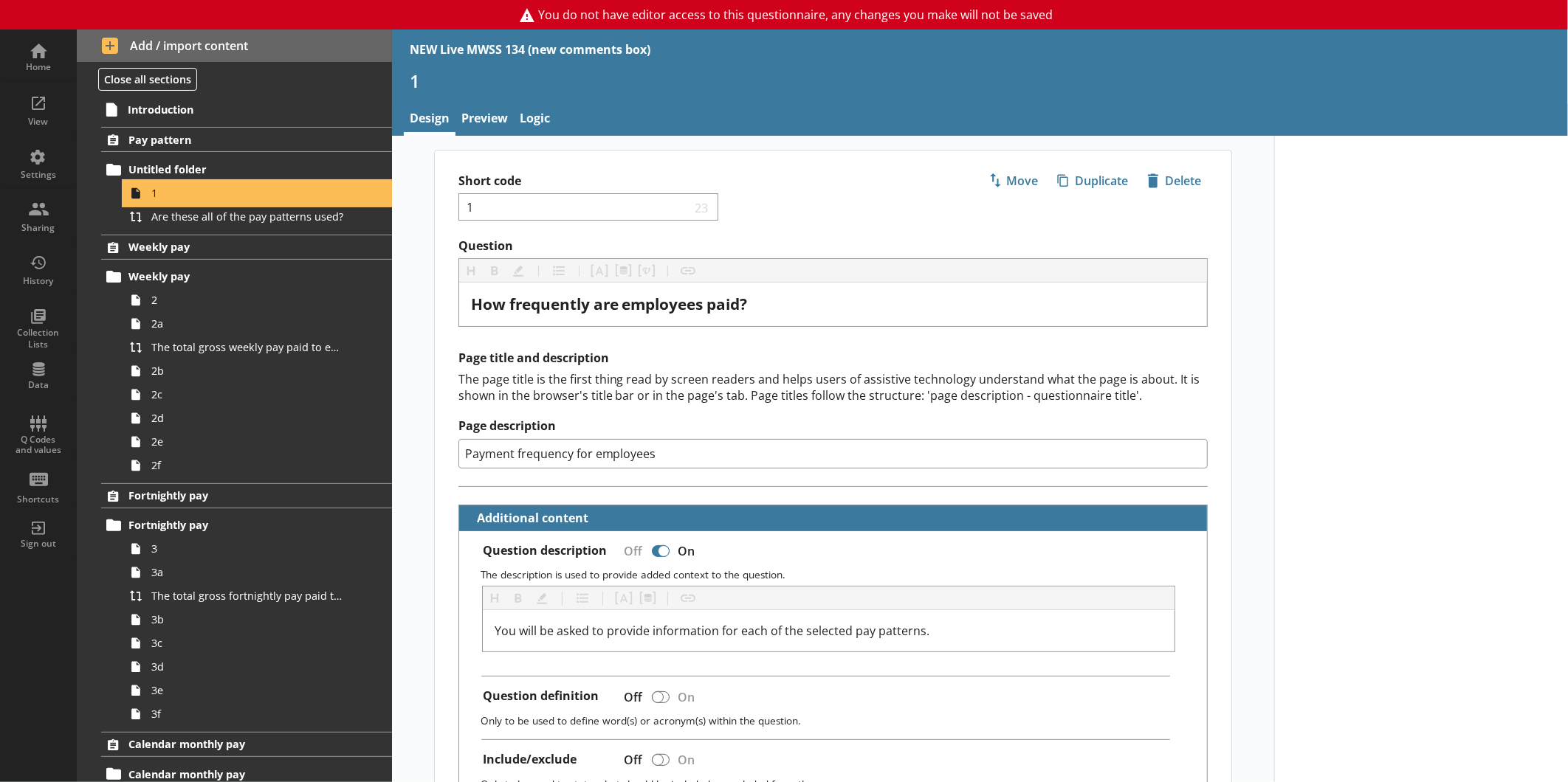
type textarea "x"
click at [473, 109] on link "Preview" at bounding box center [484, 120] width 58 height 32
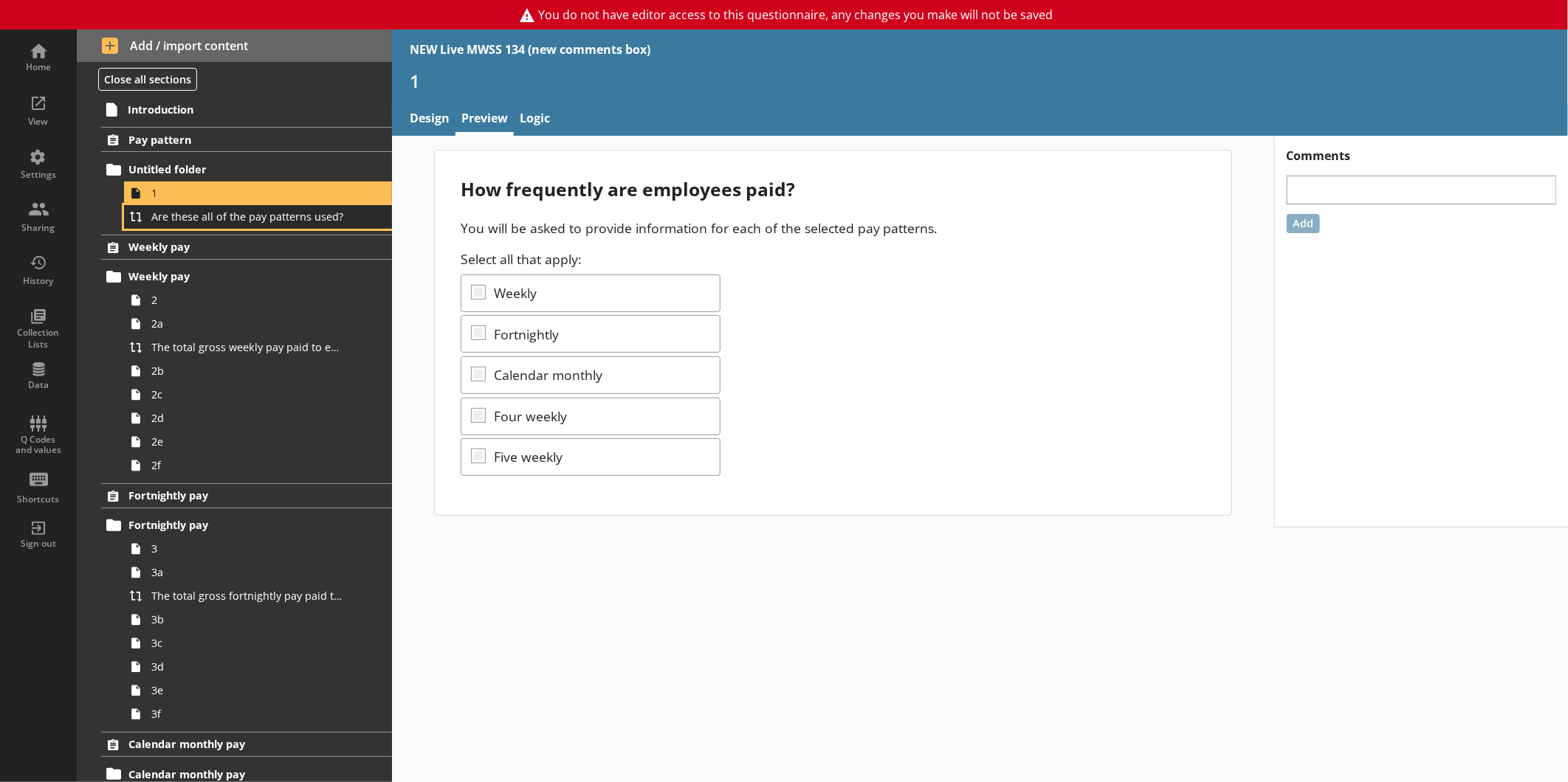
click at [281, 223] on span "Are these all of the pay patterns used?" at bounding box center [248, 216] width 193 height 14
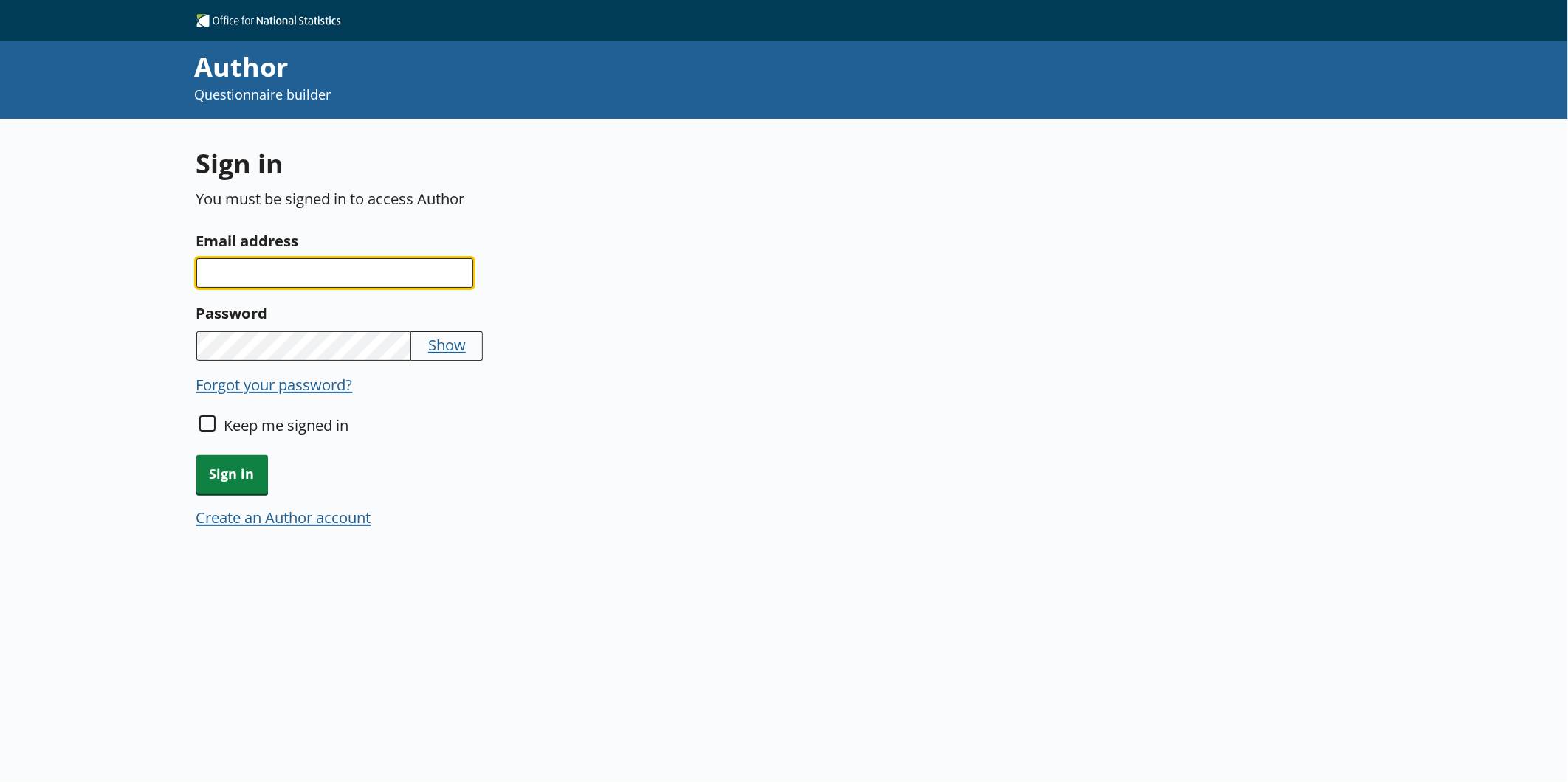
click at [313, 259] on input "Email address" at bounding box center [335, 273] width 277 height 29
type input "omer.balala@ons.gov.uk"
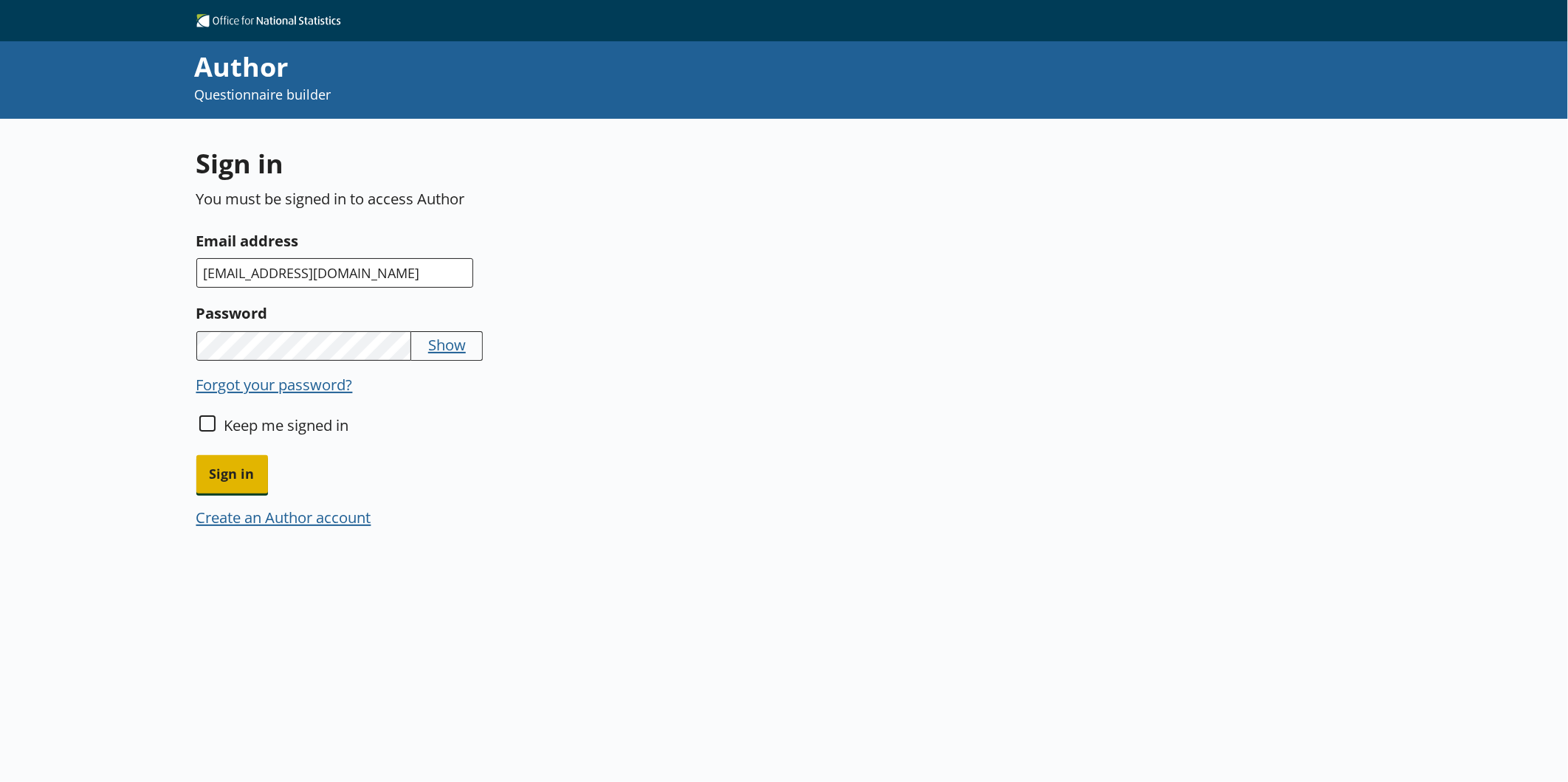
click at [234, 456] on span "Sign in" at bounding box center [232, 474] width 72 height 38
click at [247, 476] on span "Sign in" at bounding box center [232, 474] width 72 height 38
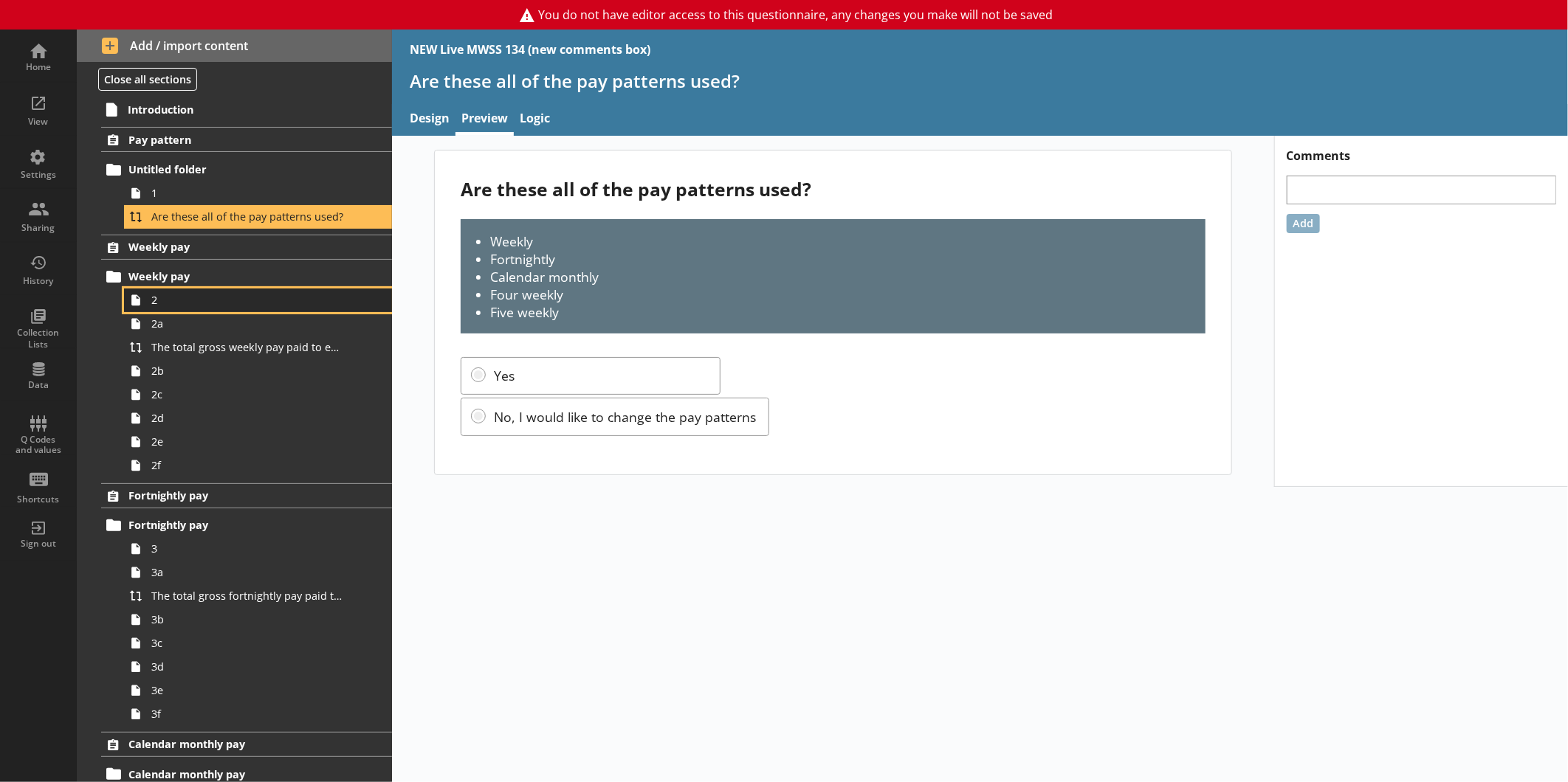
click at [232, 289] on link "2" at bounding box center [257, 301] width 267 height 23
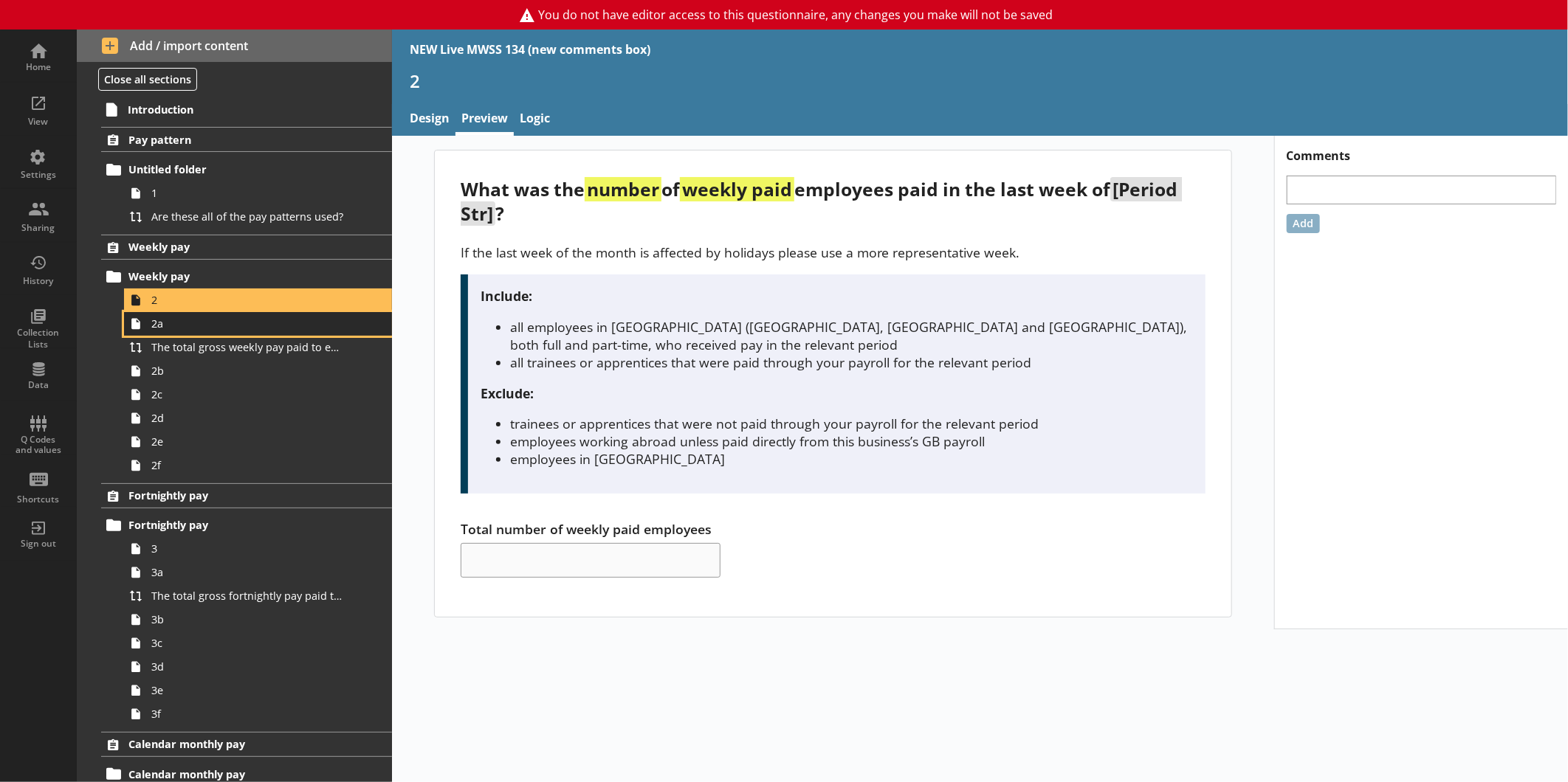
click at [165, 323] on span "2a" at bounding box center [248, 324] width 193 height 14
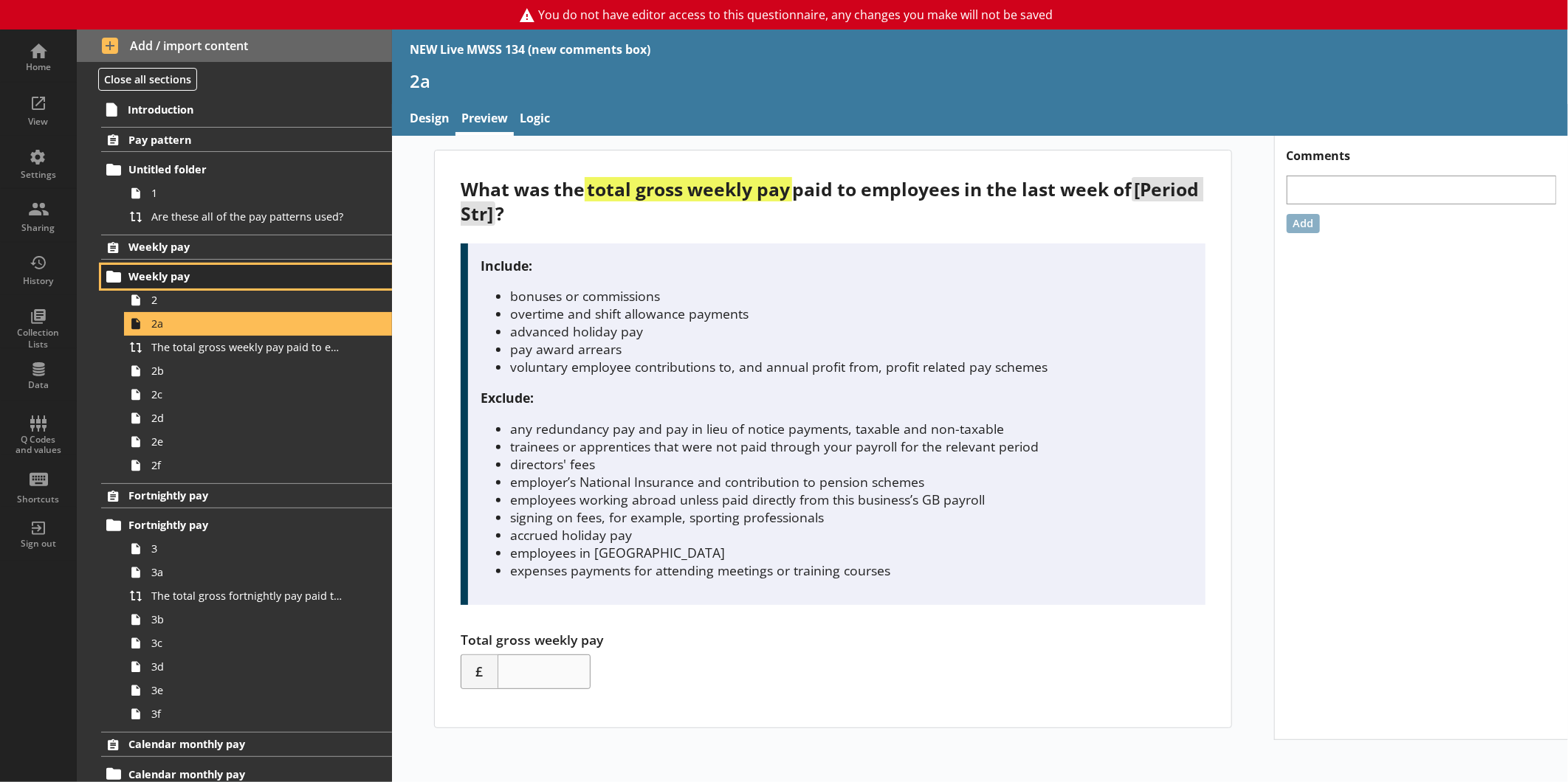
click at [228, 286] on link "Weekly pay" at bounding box center [246, 276] width 291 height 23
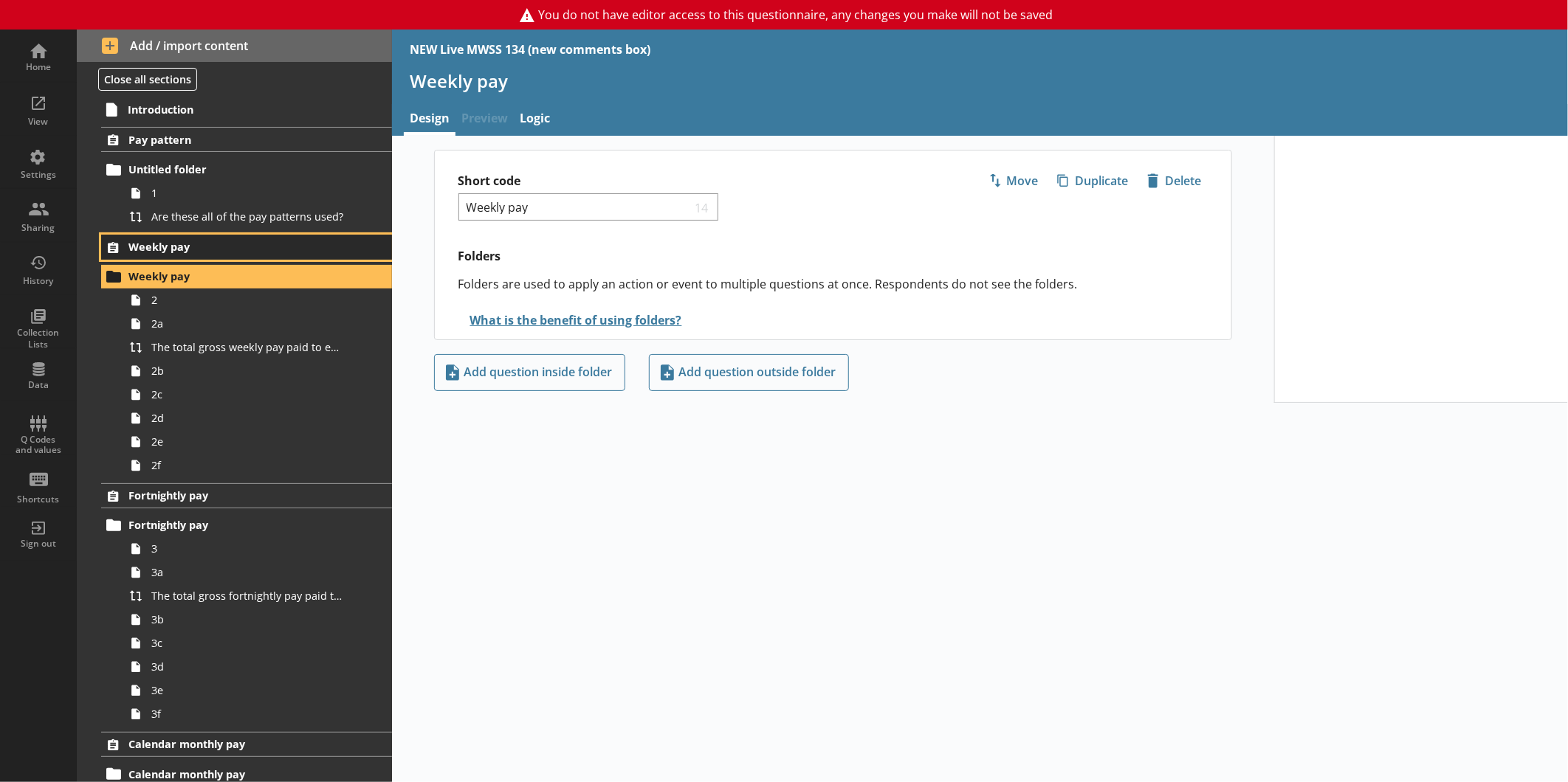
click at [173, 246] on span "Weekly pay" at bounding box center [233, 247] width 210 height 14
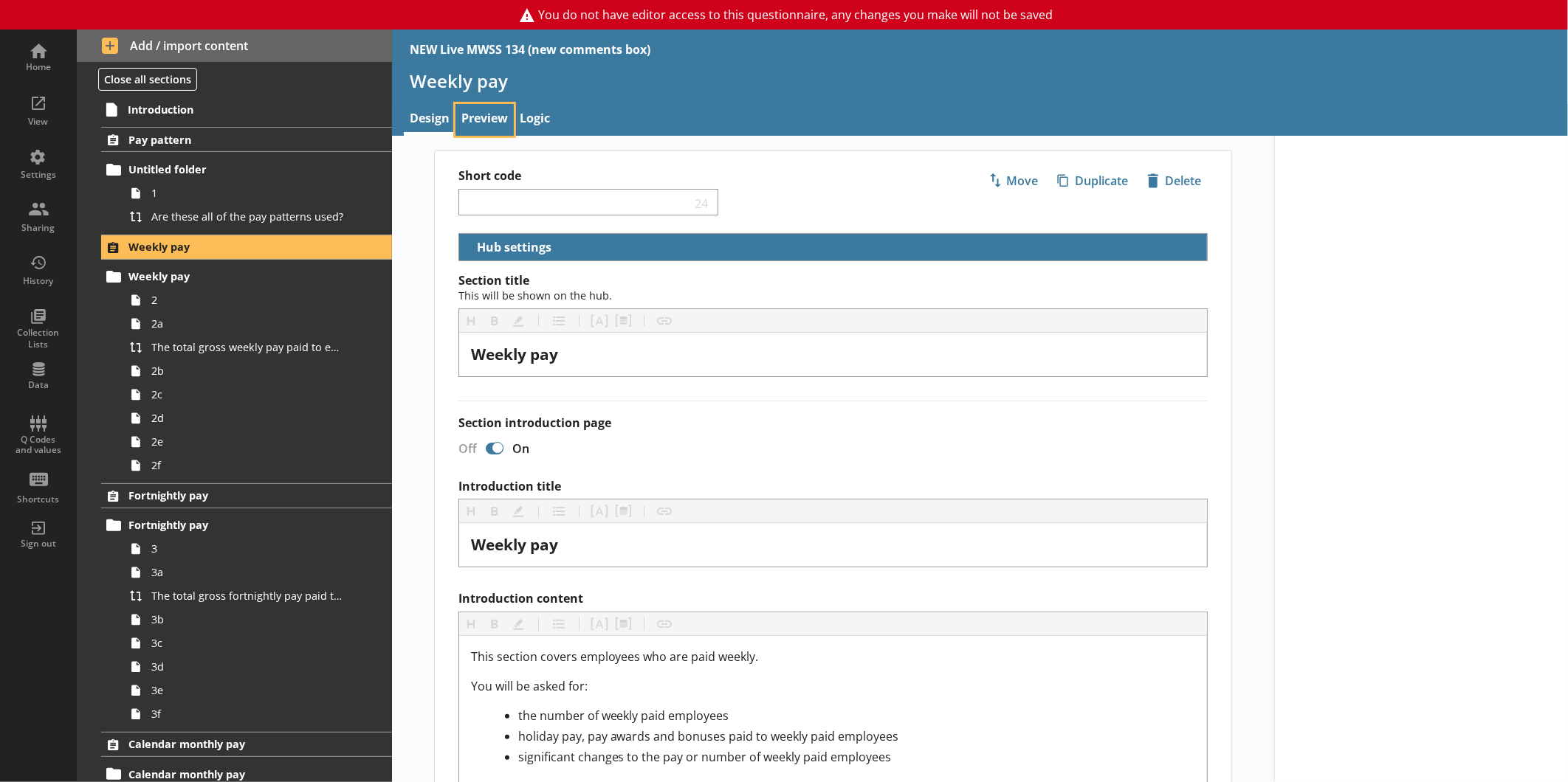
click at [468, 120] on link "Preview" at bounding box center [484, 120] width 58 height 32
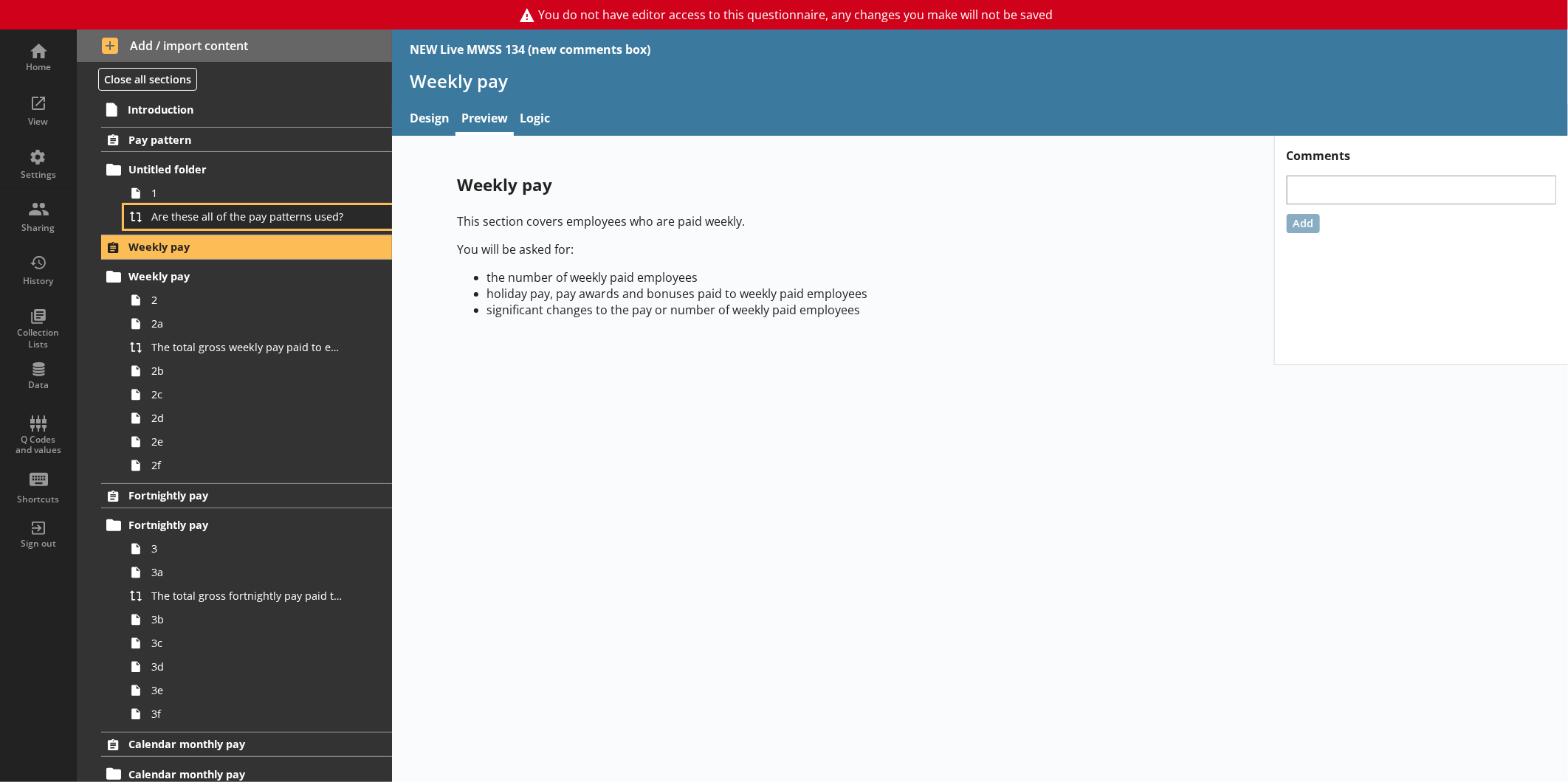
click at [209, 219] on span "Are these all of the pay patterns used?" at bounding box center [248, 216] width 193 height 14
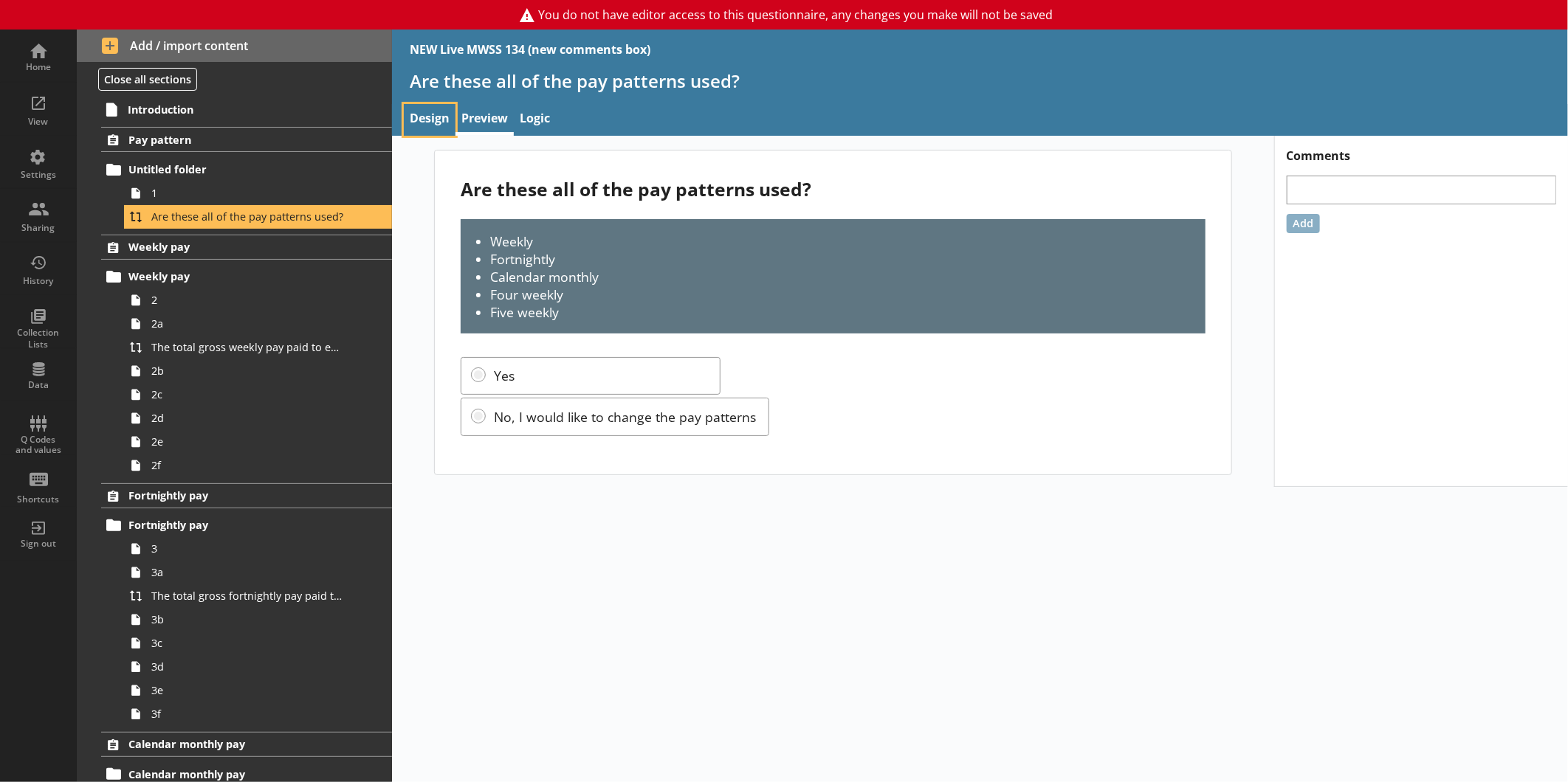
click at [409, 118] on link "Design" at bounding box center [429, 120] width 52 height 32
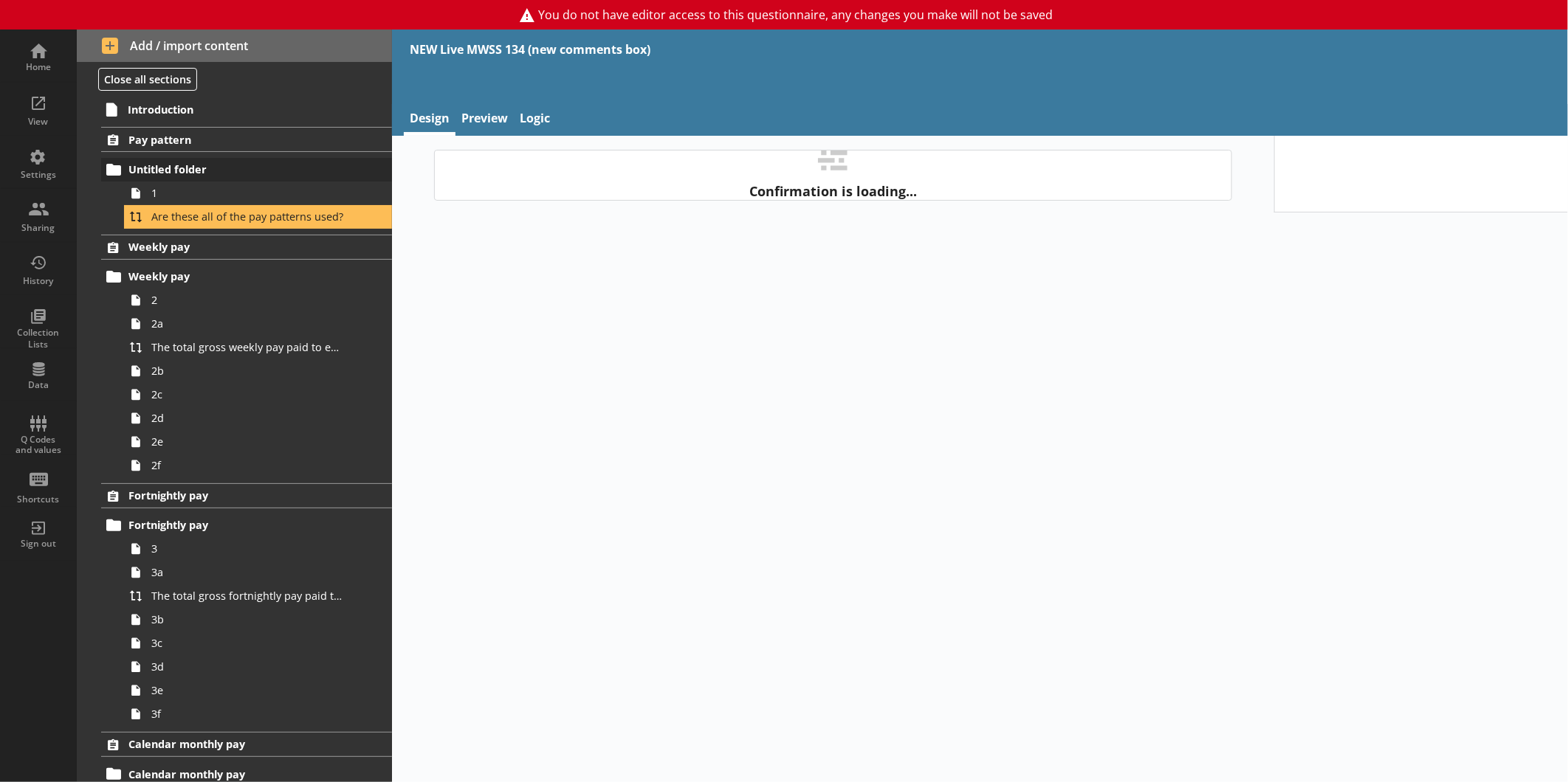
type textarea "x"
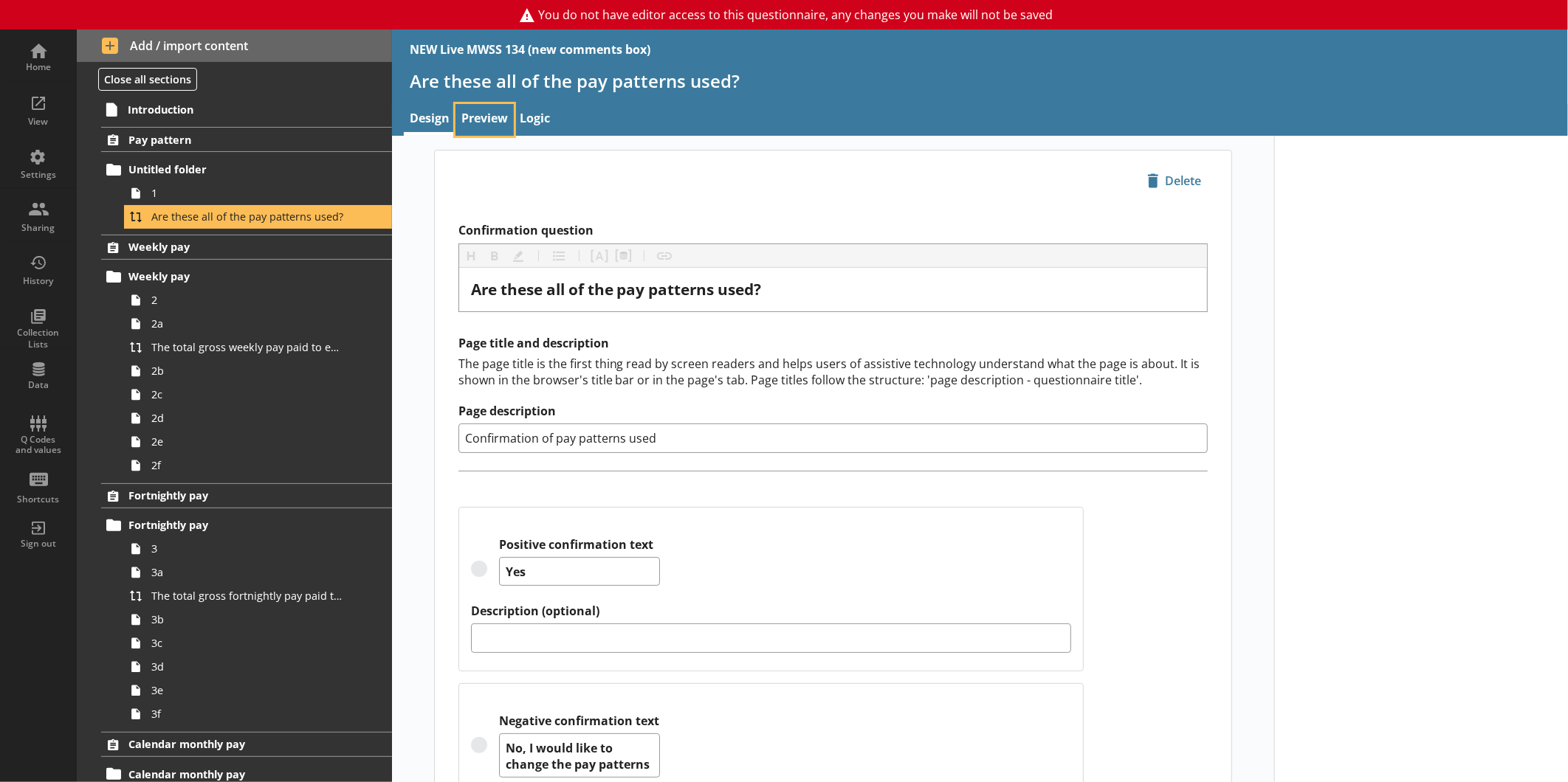
click at [498, 123] on link "Preview" at bounding box center [484, 120] width 58 height 32
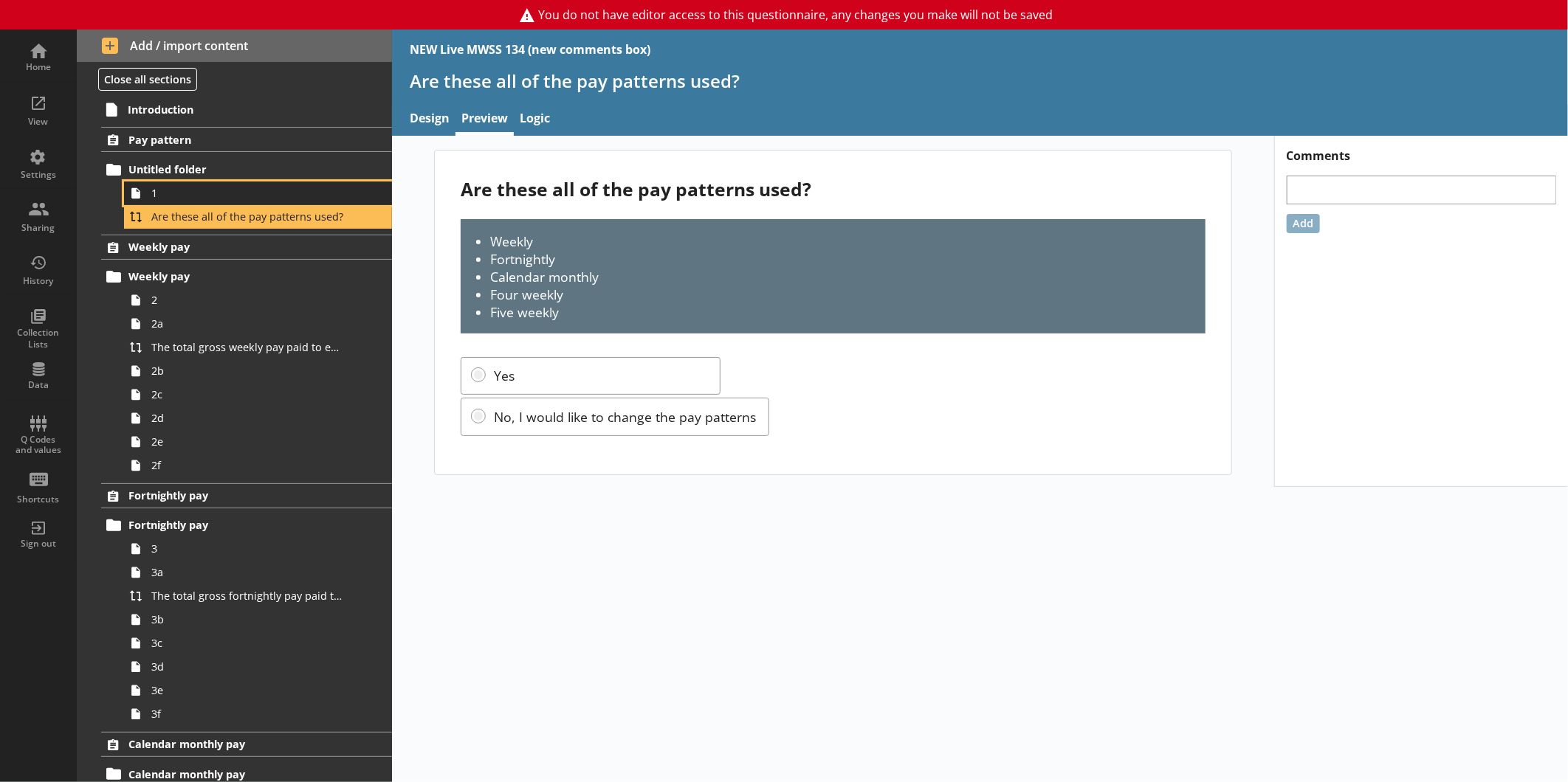
click at [213, 194] on span "1" at bounding box center [248, 193] width 193 height 14
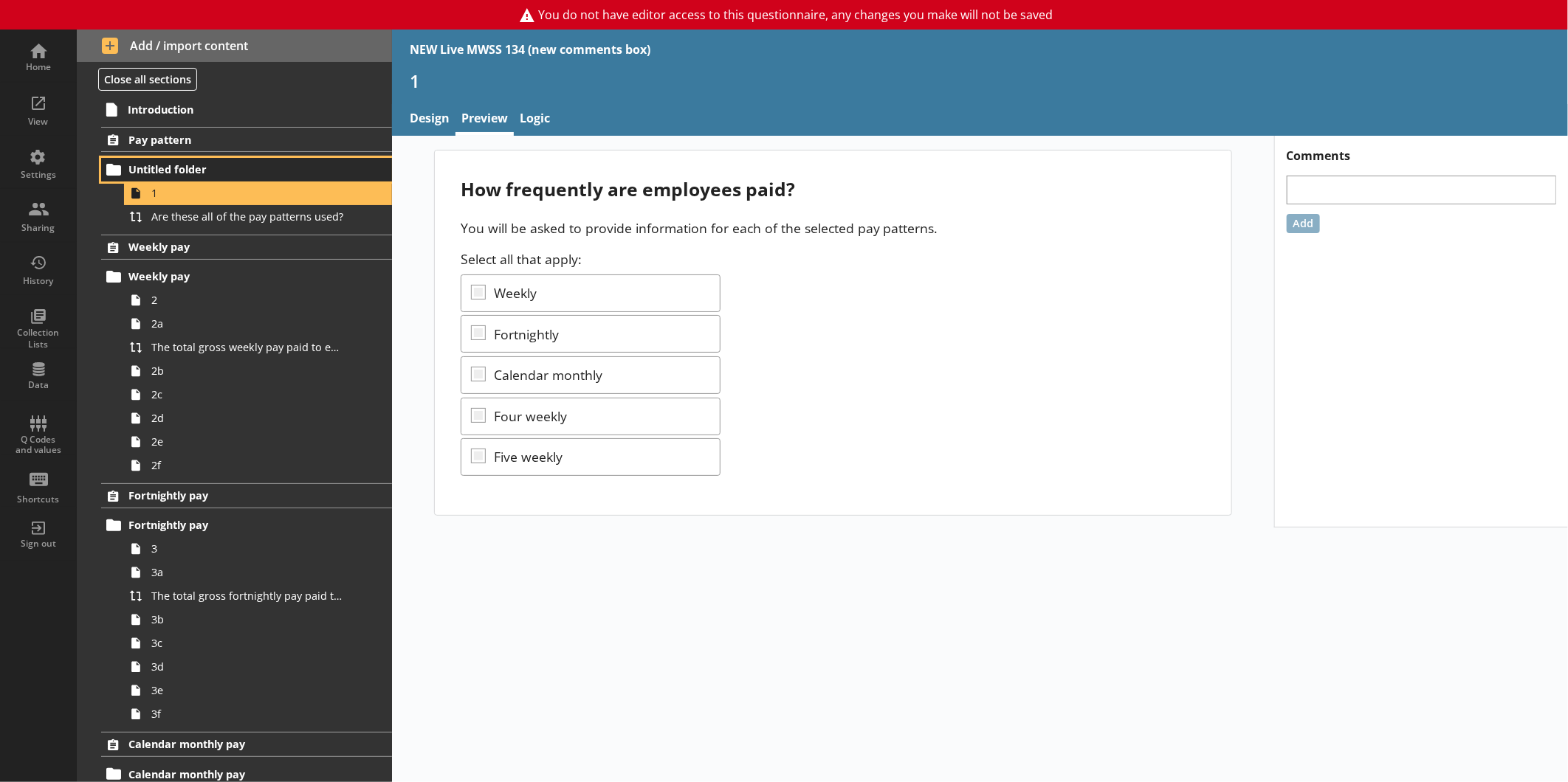
click at [215, 166] on span "Untitled folder" at bounding box center [233, 169] width 210 height 14
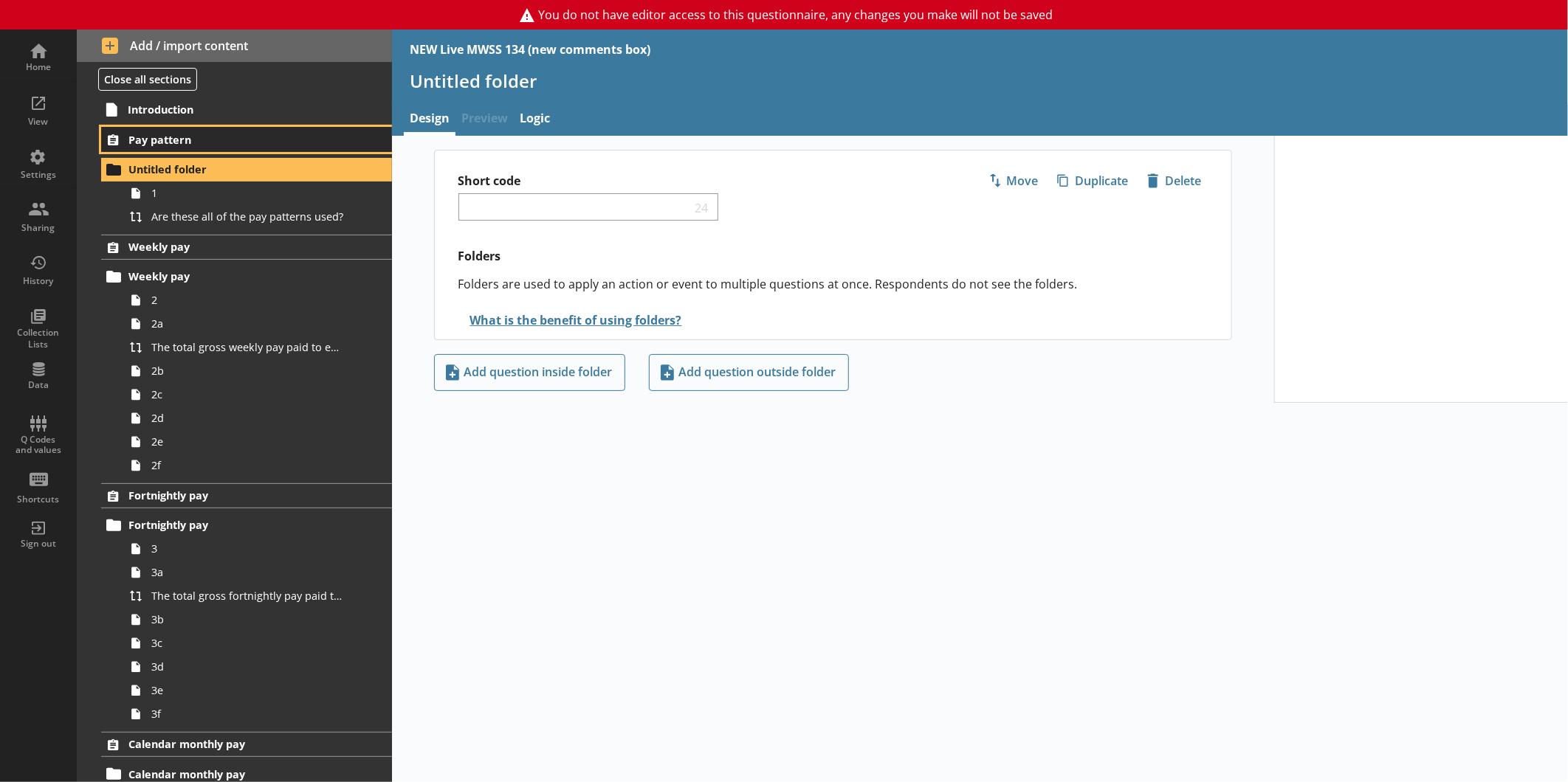
click at [222, 145] on span "Pay pattern" at bounding box center [233, 140] width 210 height 14
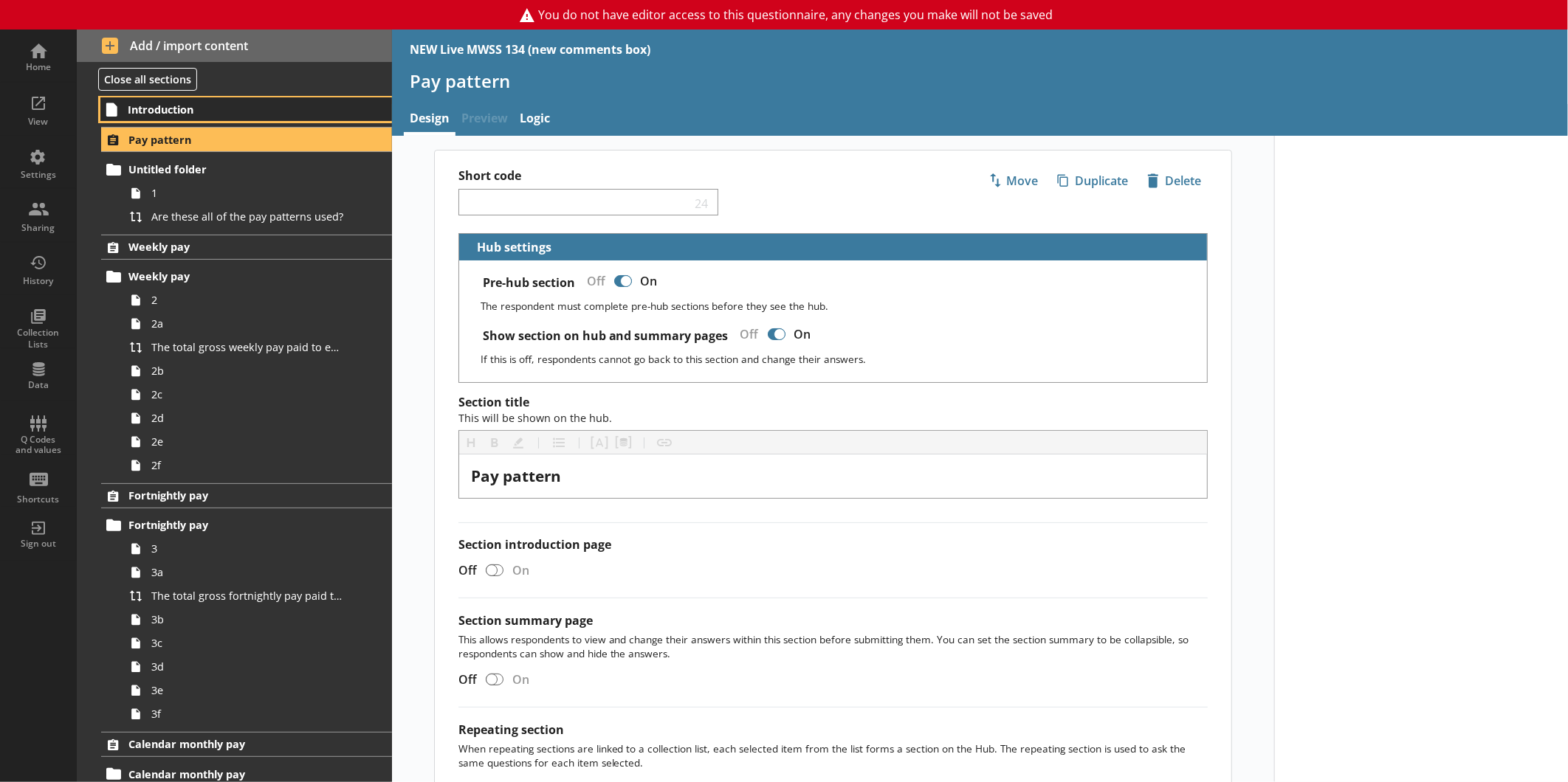
click at [226, 106] on span "Introduction" at bounding box center [232, 109] width 210 height 14
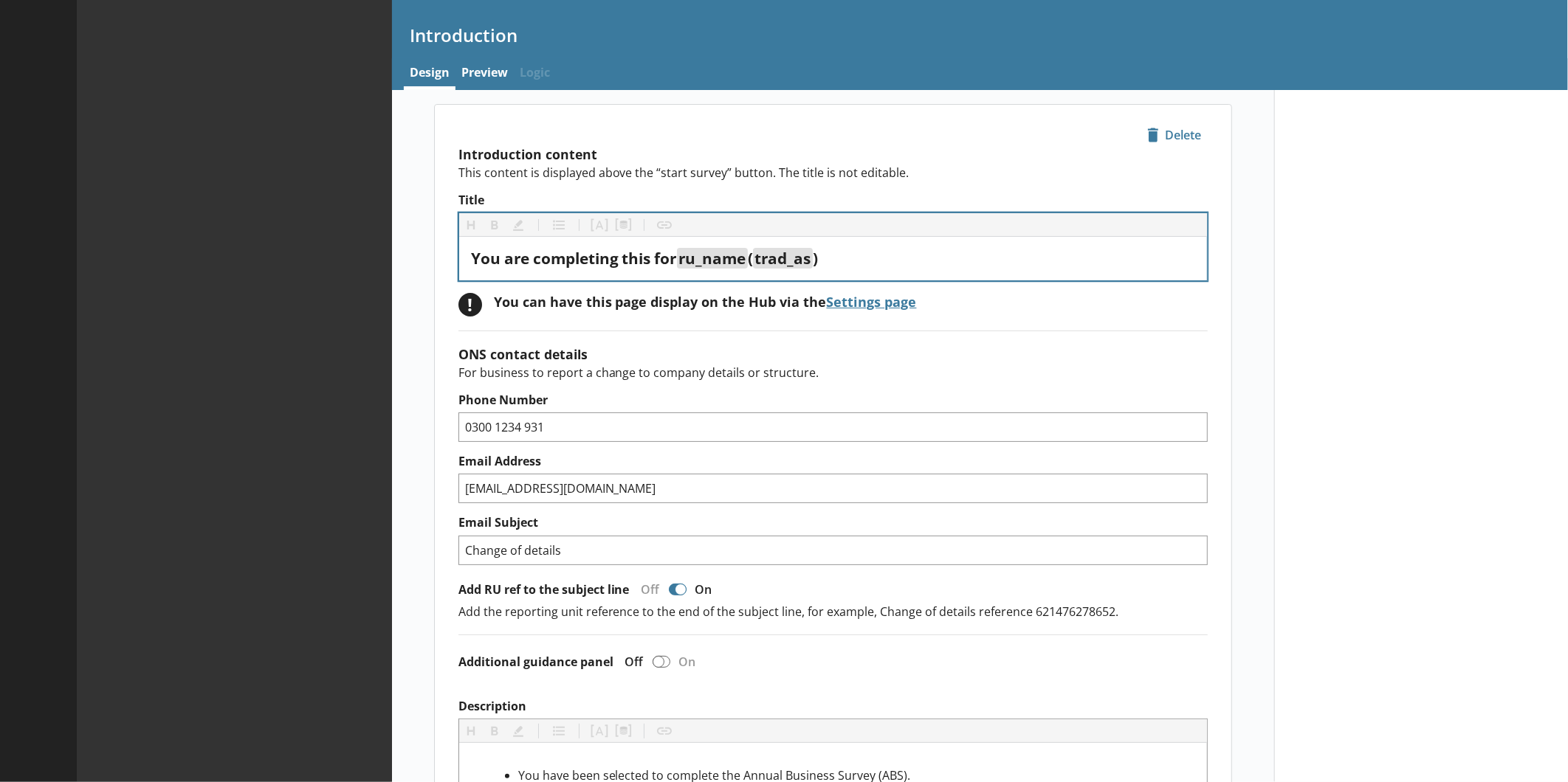
type textarea "x"
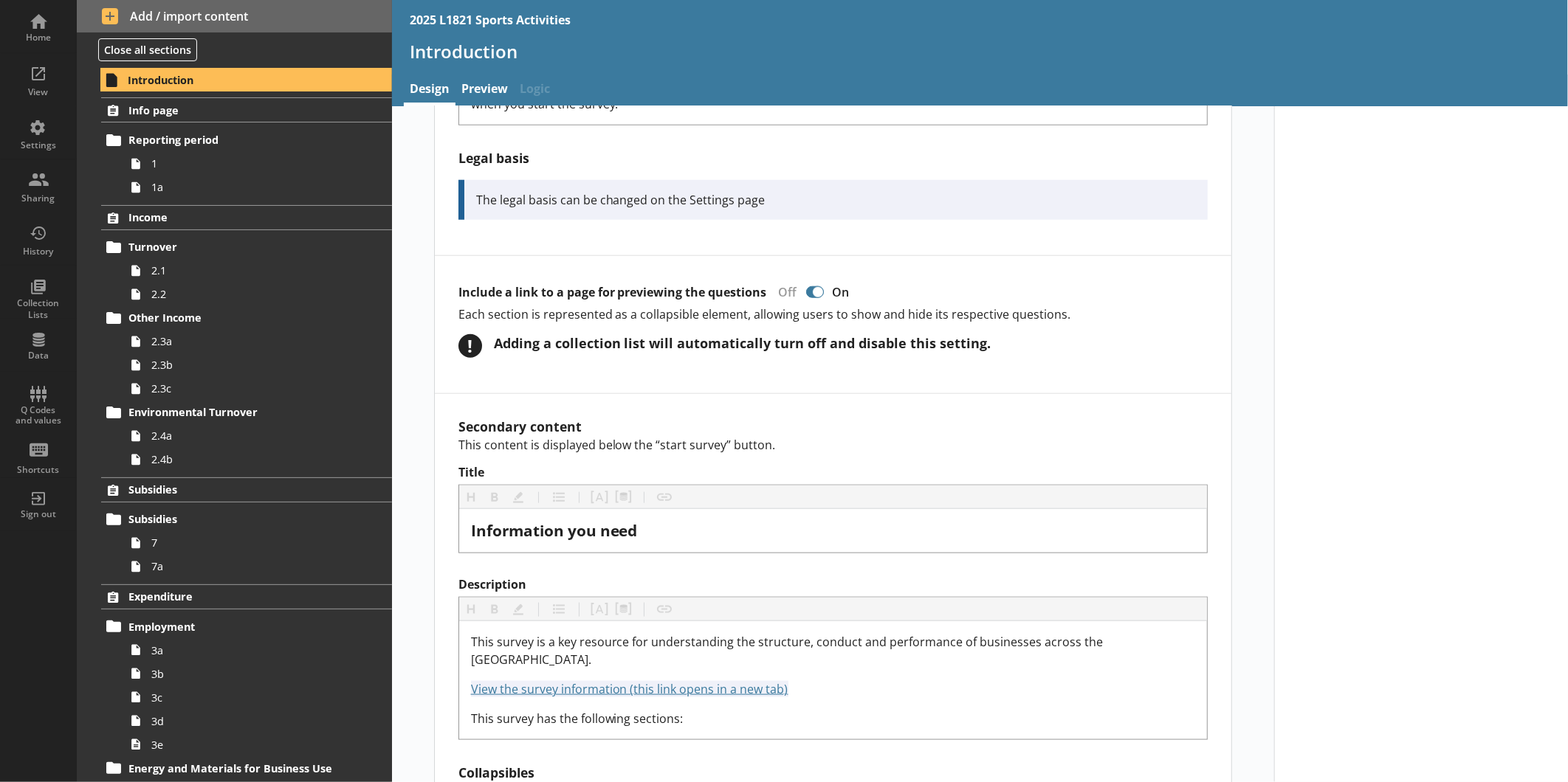
scroll to position [857, 0]
click at [40, 83] on div "View" at bounding box center [38, 79] width 52 height 52
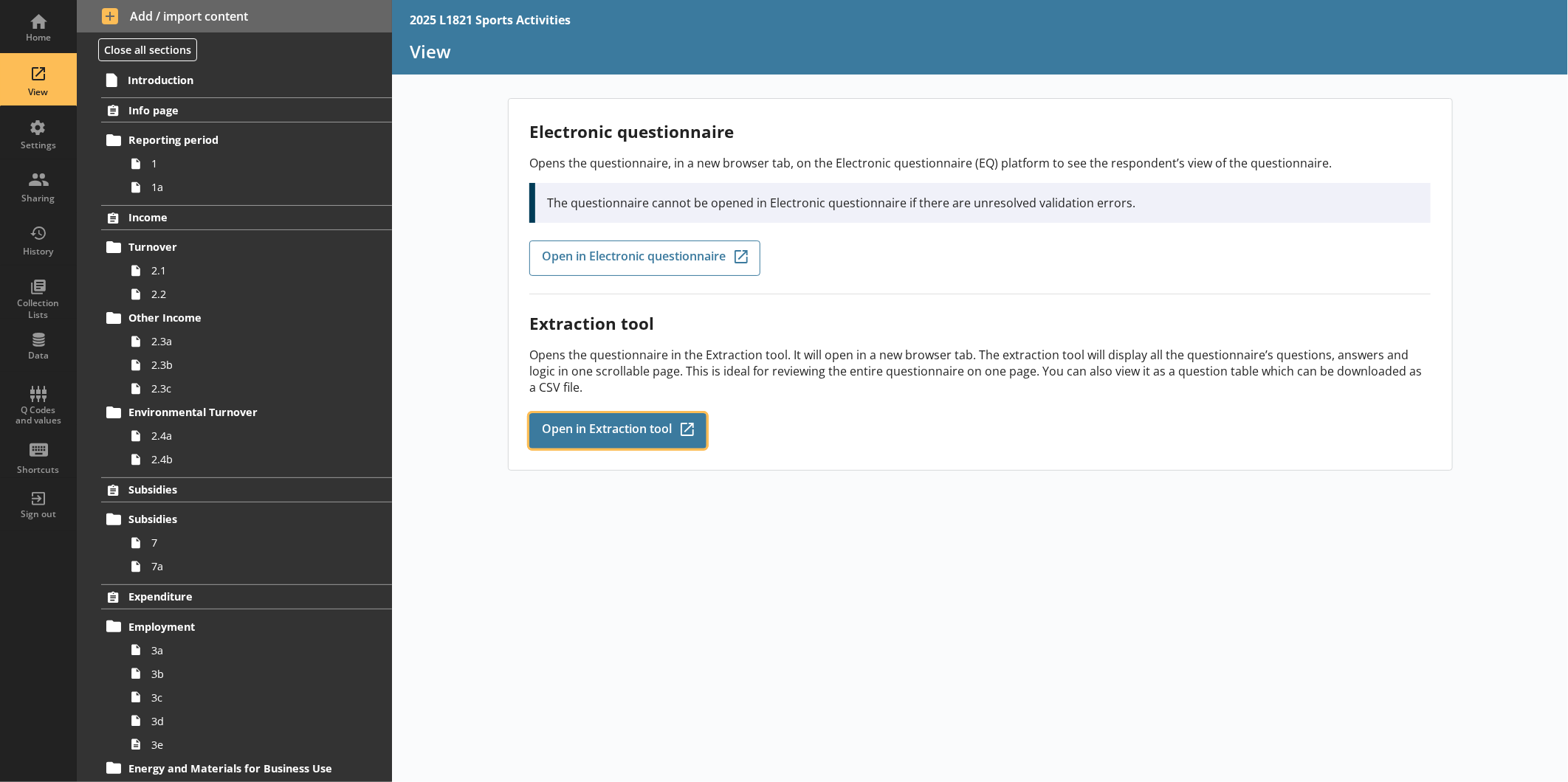
click at [630, 423] on span "Open in Extraction tool" at bounding box center [607, 431] width 130 height 17
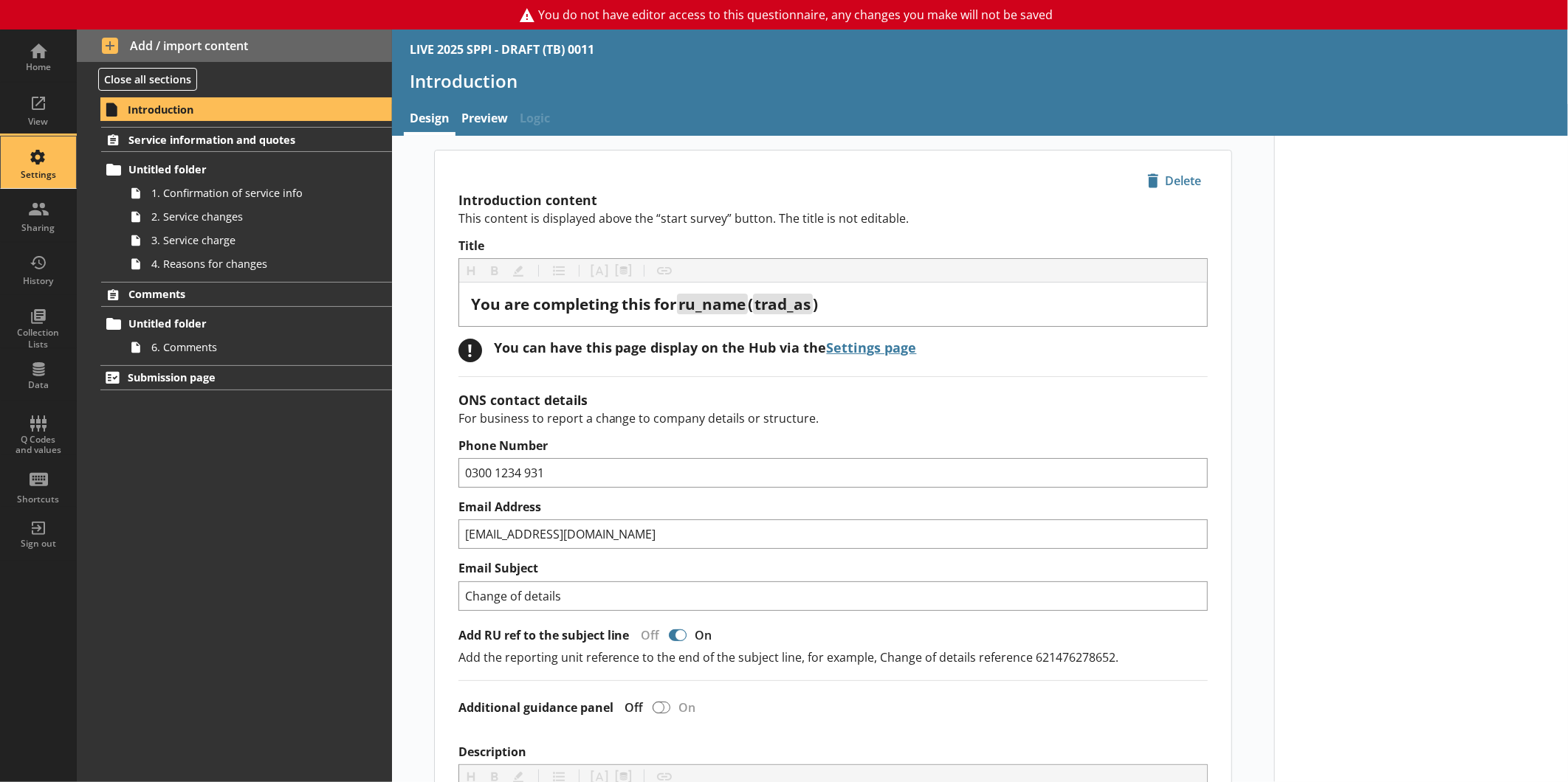
click at [45, 153] on div "Settings" at bounding box center [38, 161] width 52 height 52
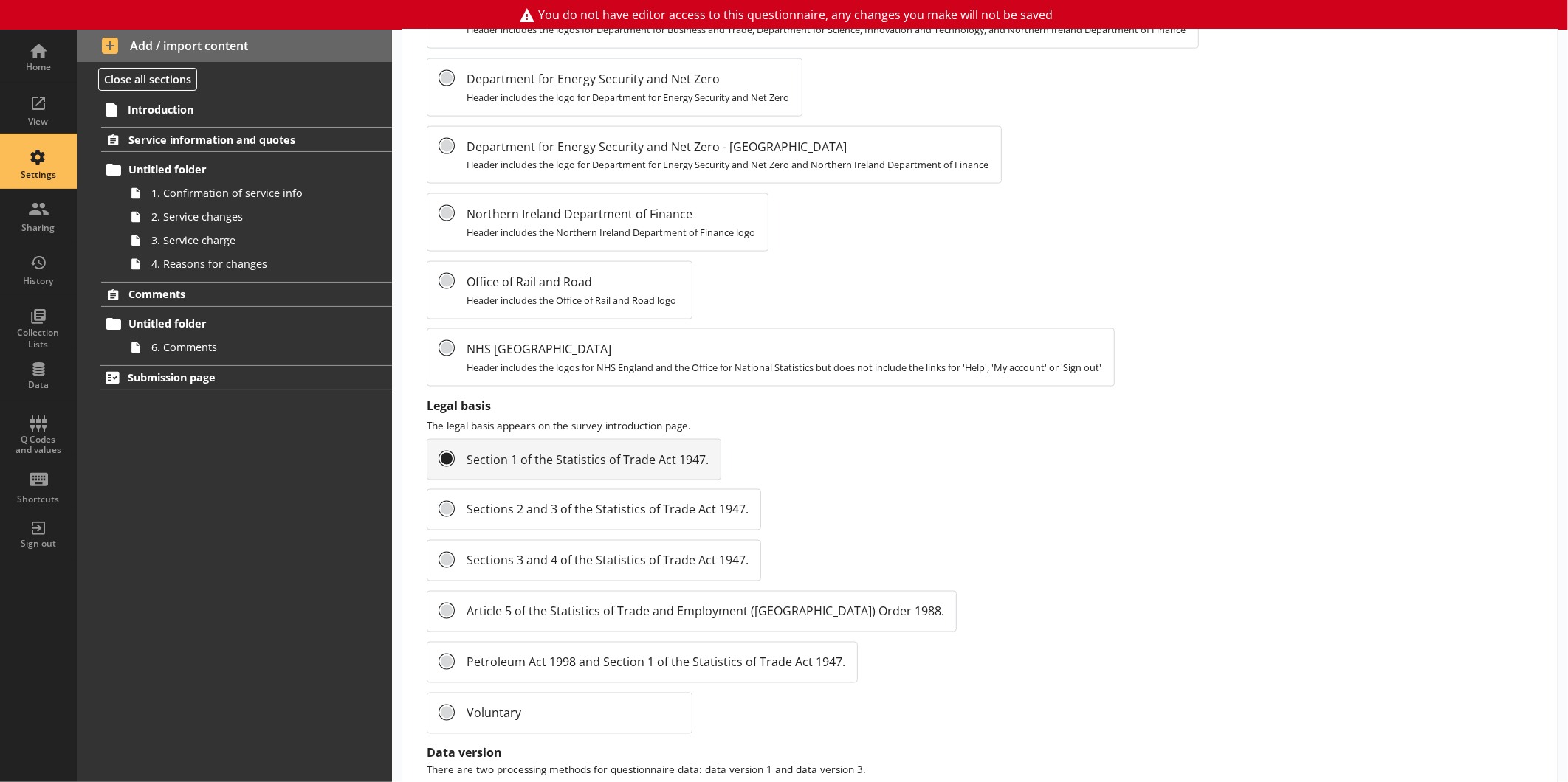
scroll to position [1430, 0]
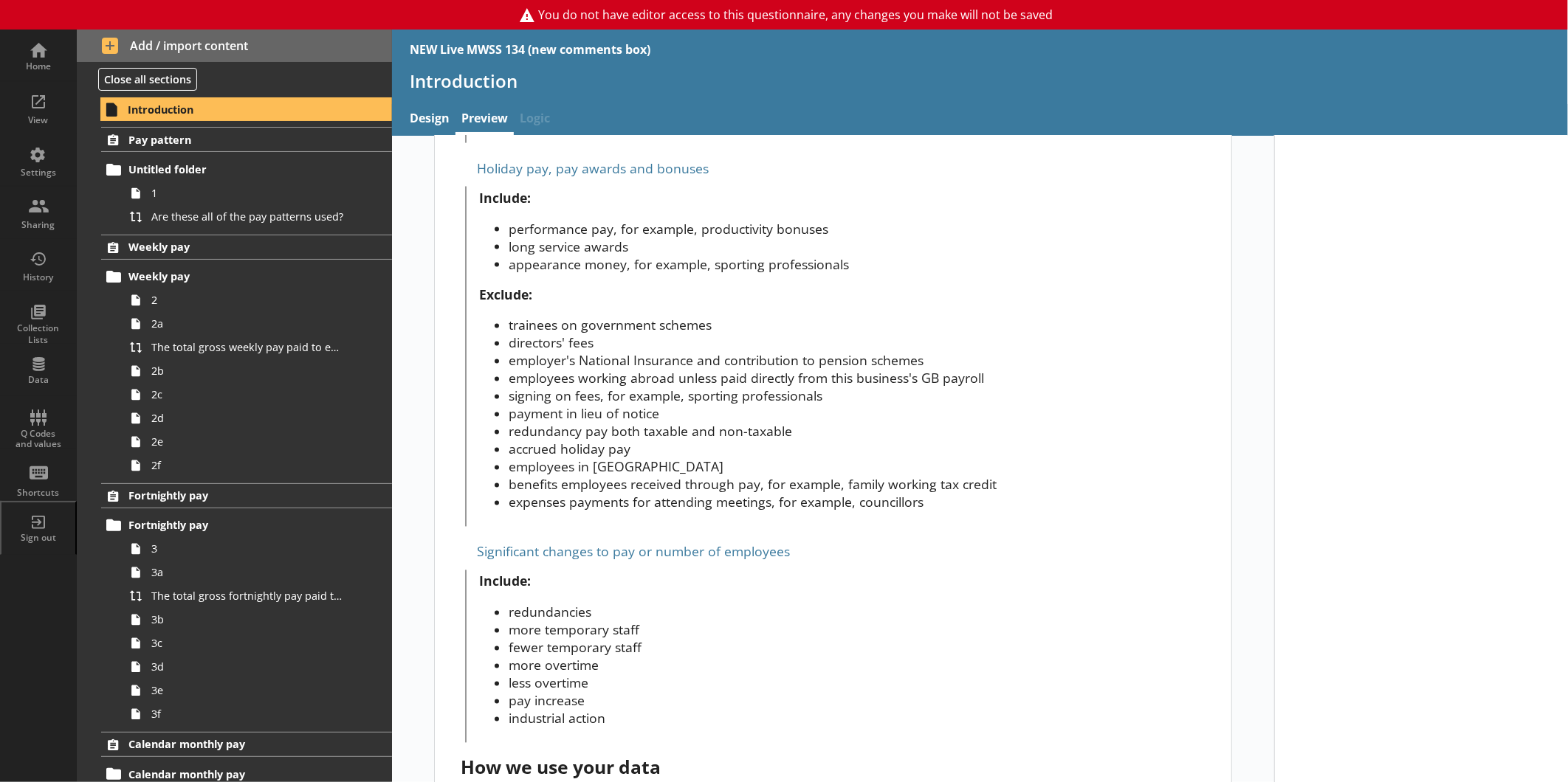
scroll to position [1705, 0]
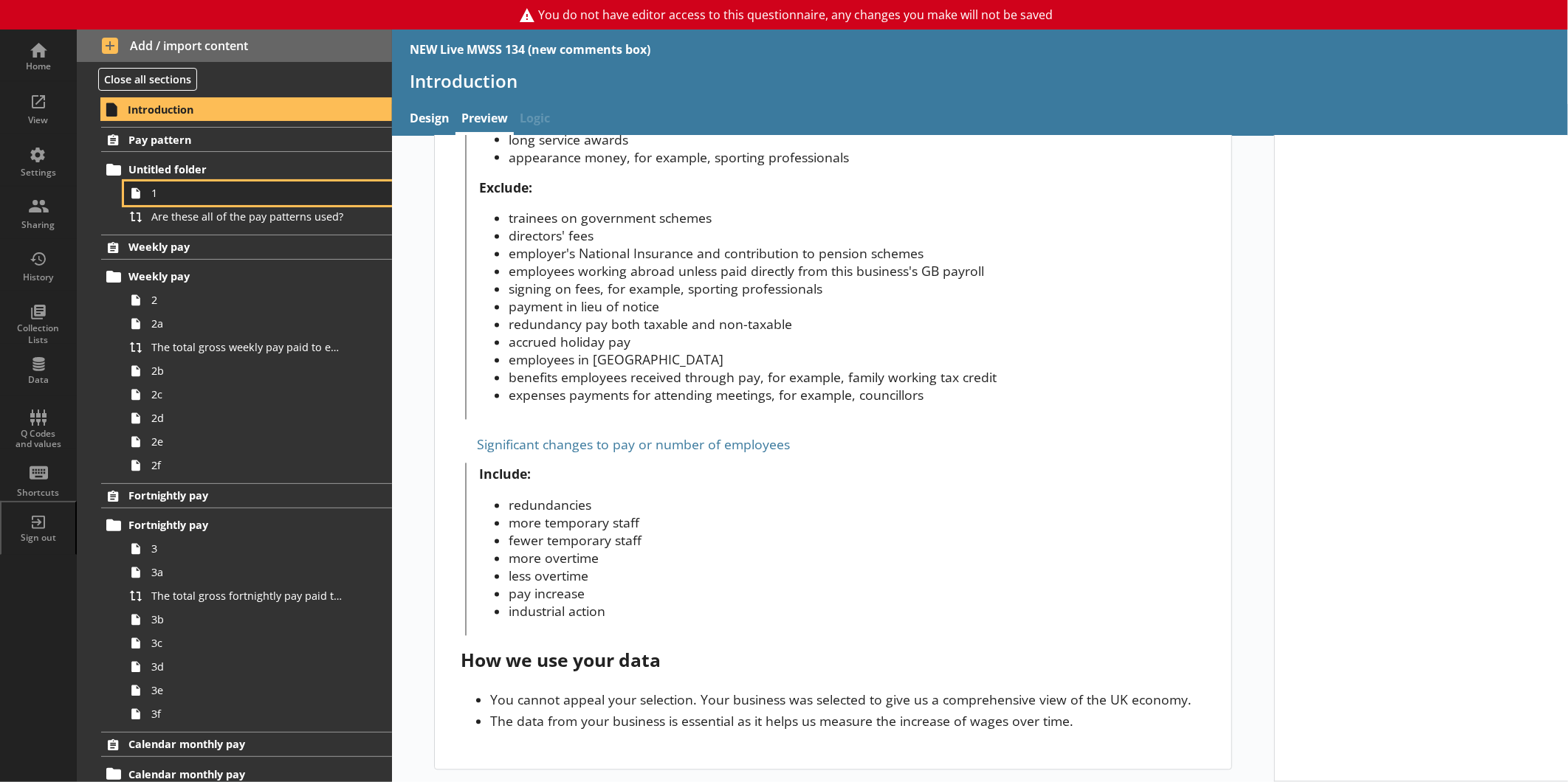
click at [183, 182] on link "1" at bounding box center [257, 194] width 267 height 23
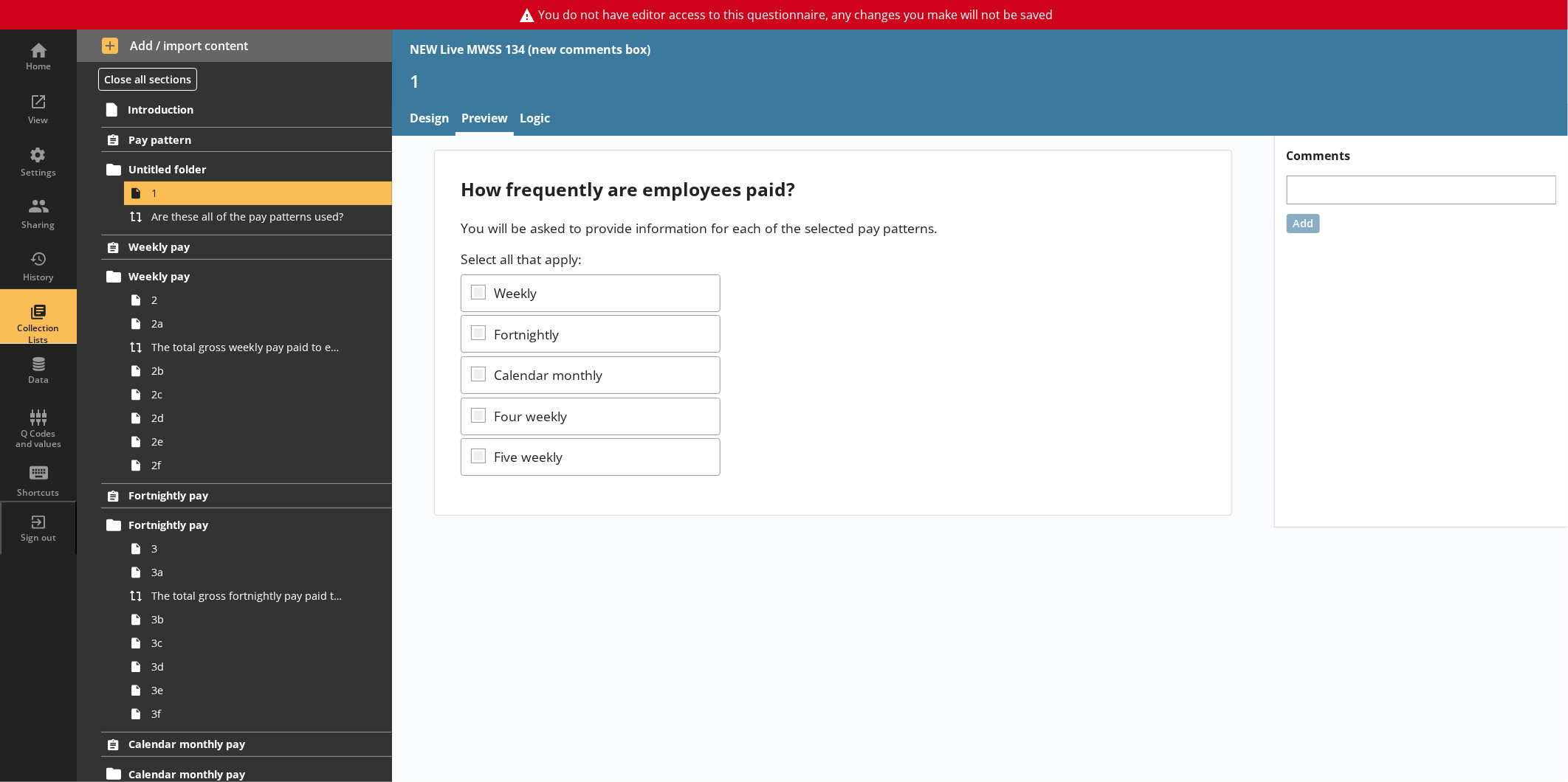
click at [53, 322] on div "Collection Lists" at bounding box center [38, 317] width 52 height 52
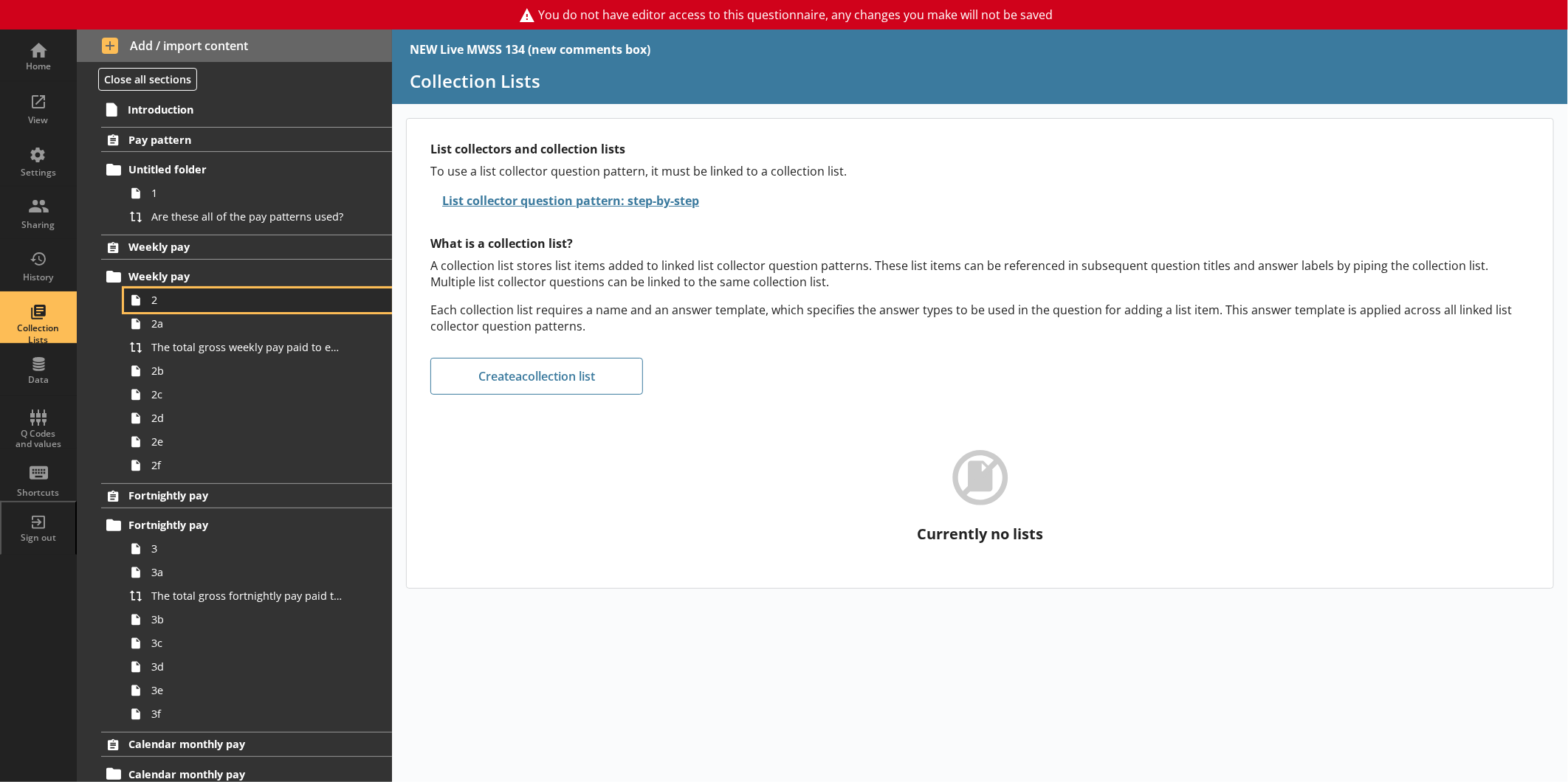
click at [163, 293] on span "2" at bounding box center [248, 300] width 193 height 14
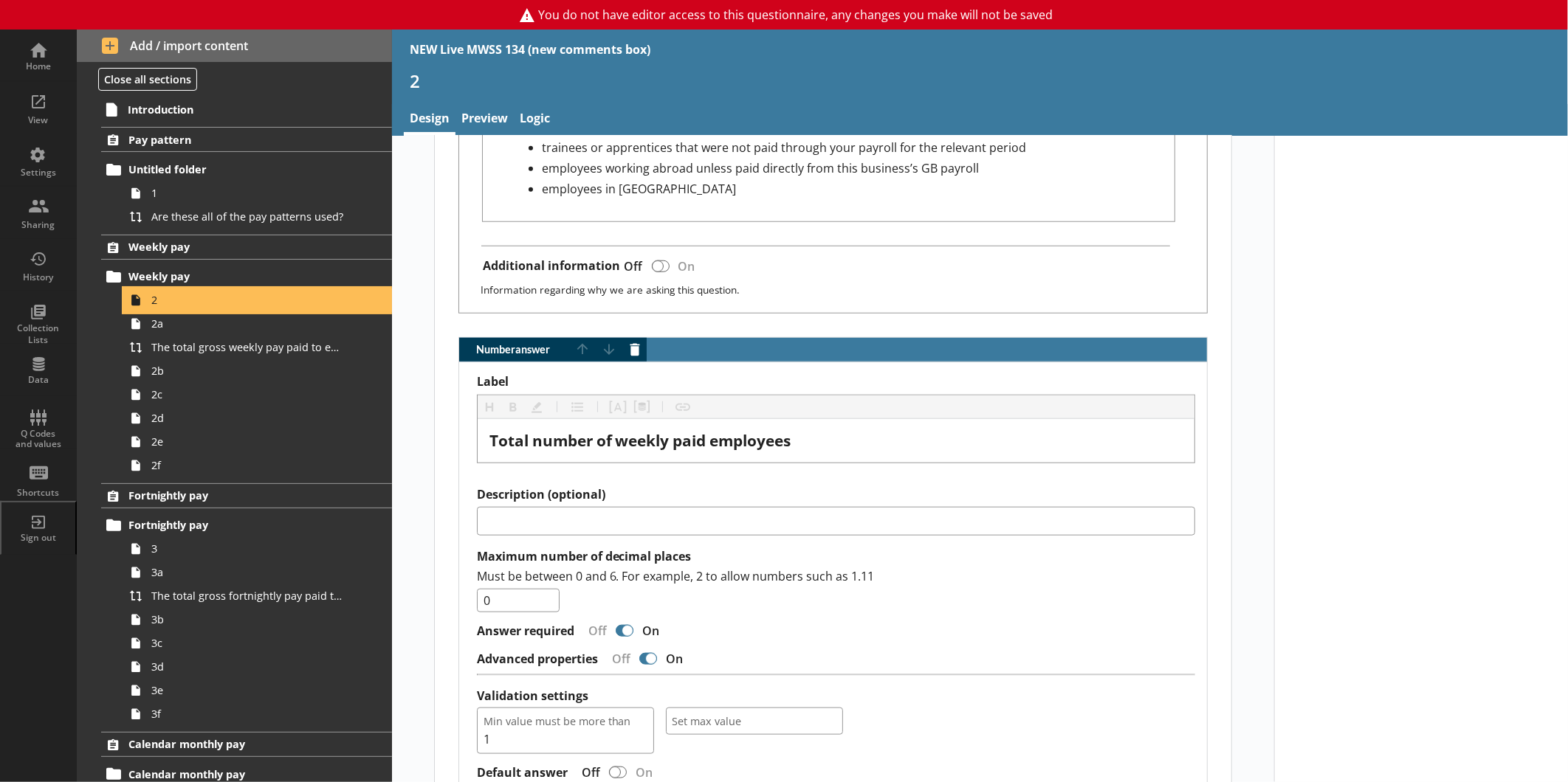
scroll to position [1113, 0]
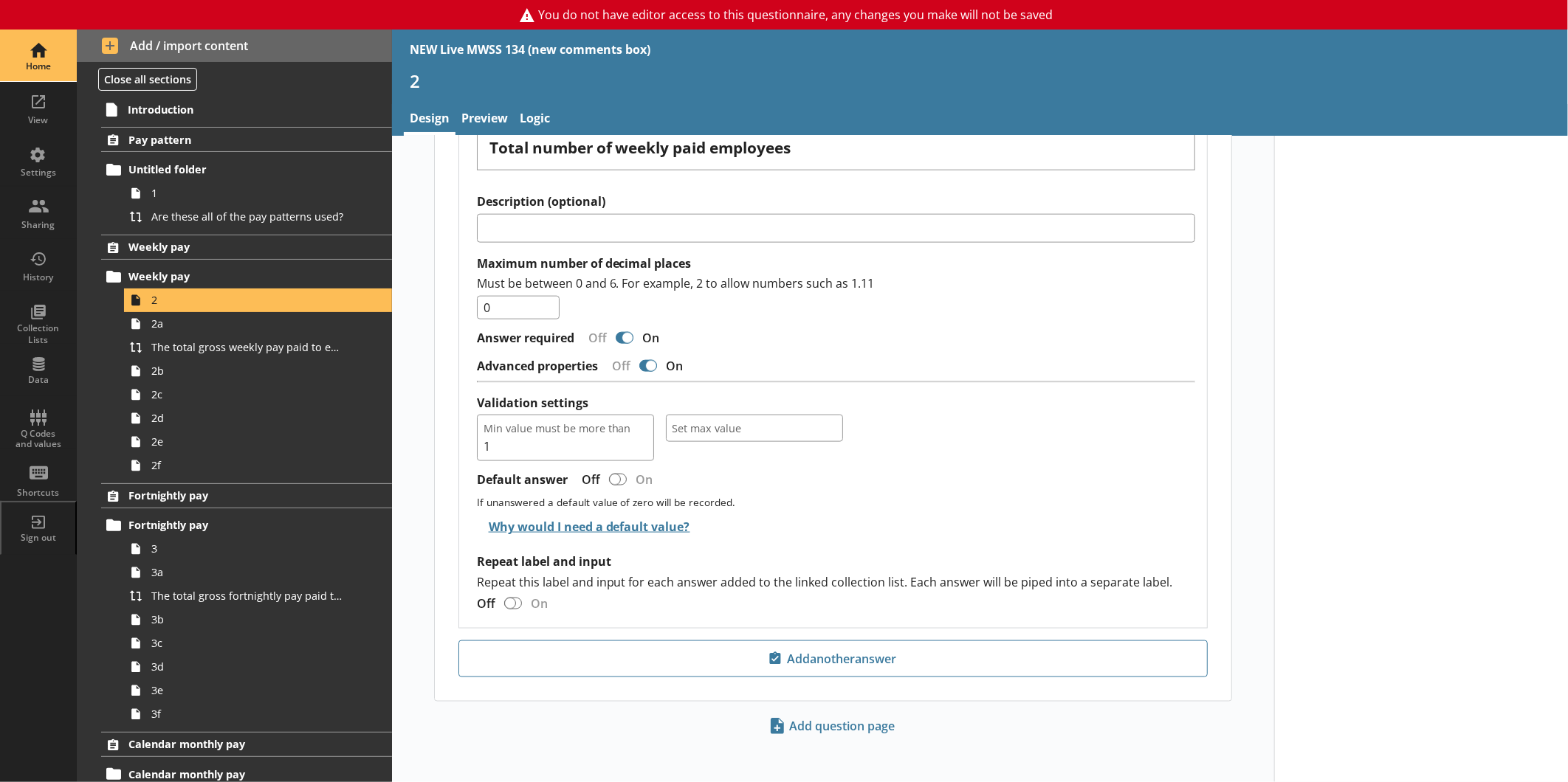
click at [54, 65] on div "Home" at bounding box center [38, 66] width 52 height 12
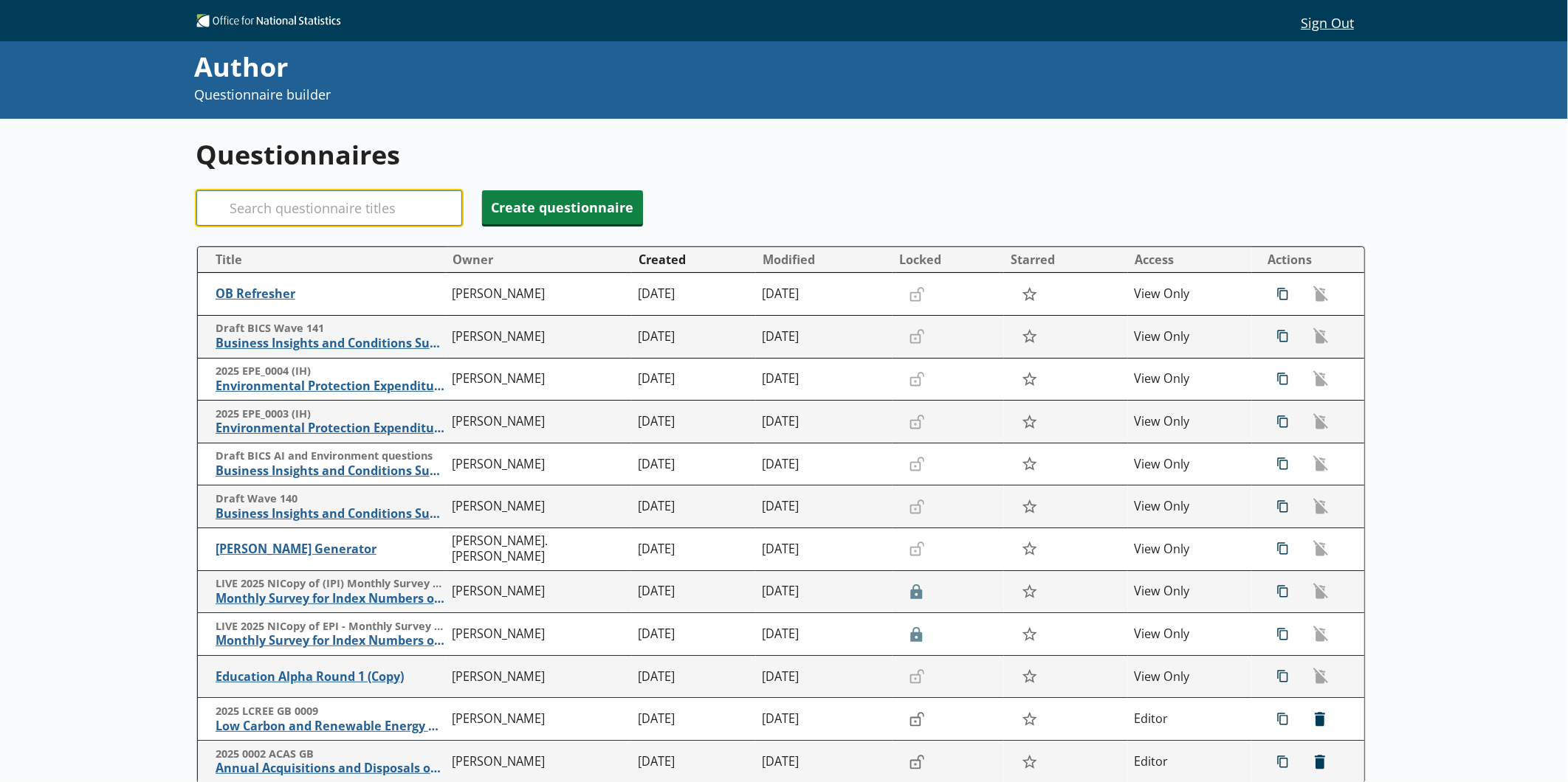
click at [389, 195] on input "Search" at bounding box center [329, 208] width 266 height 35
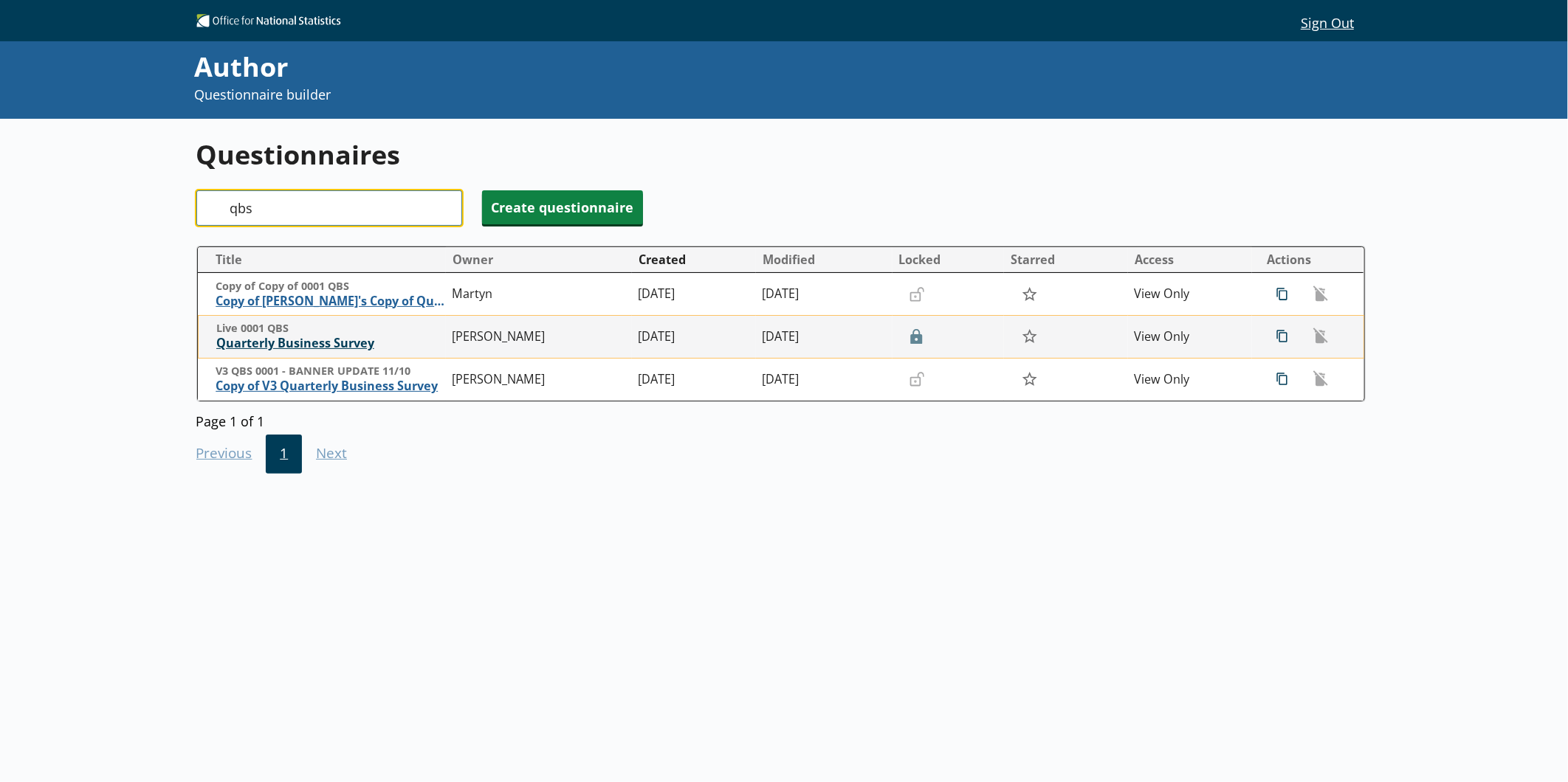
type input "qbs"
click at [371, 344] on span "Quarterly Business Survey" at bounding box center [330, 343] width 229 height 16
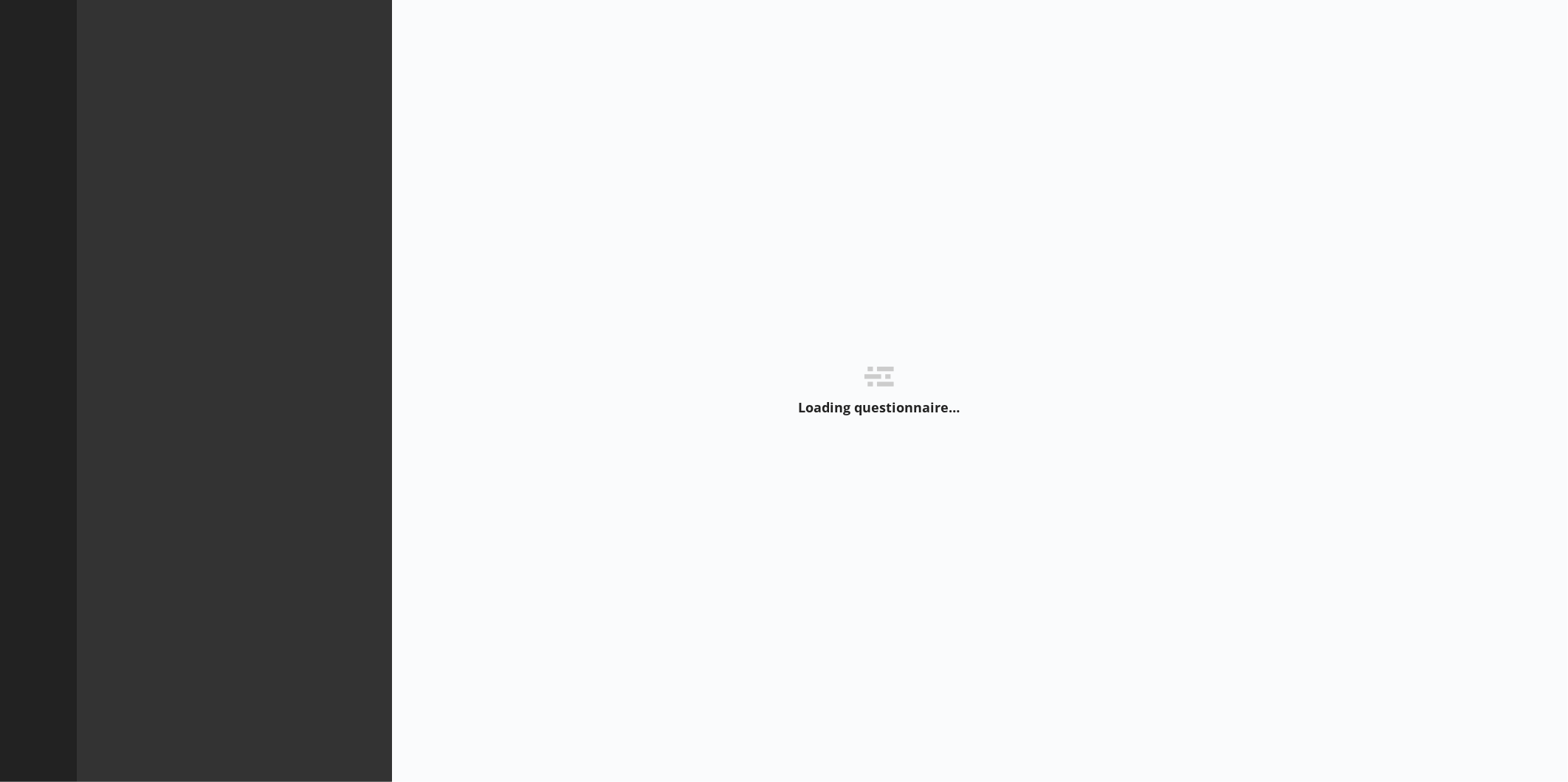
type textarea "x"
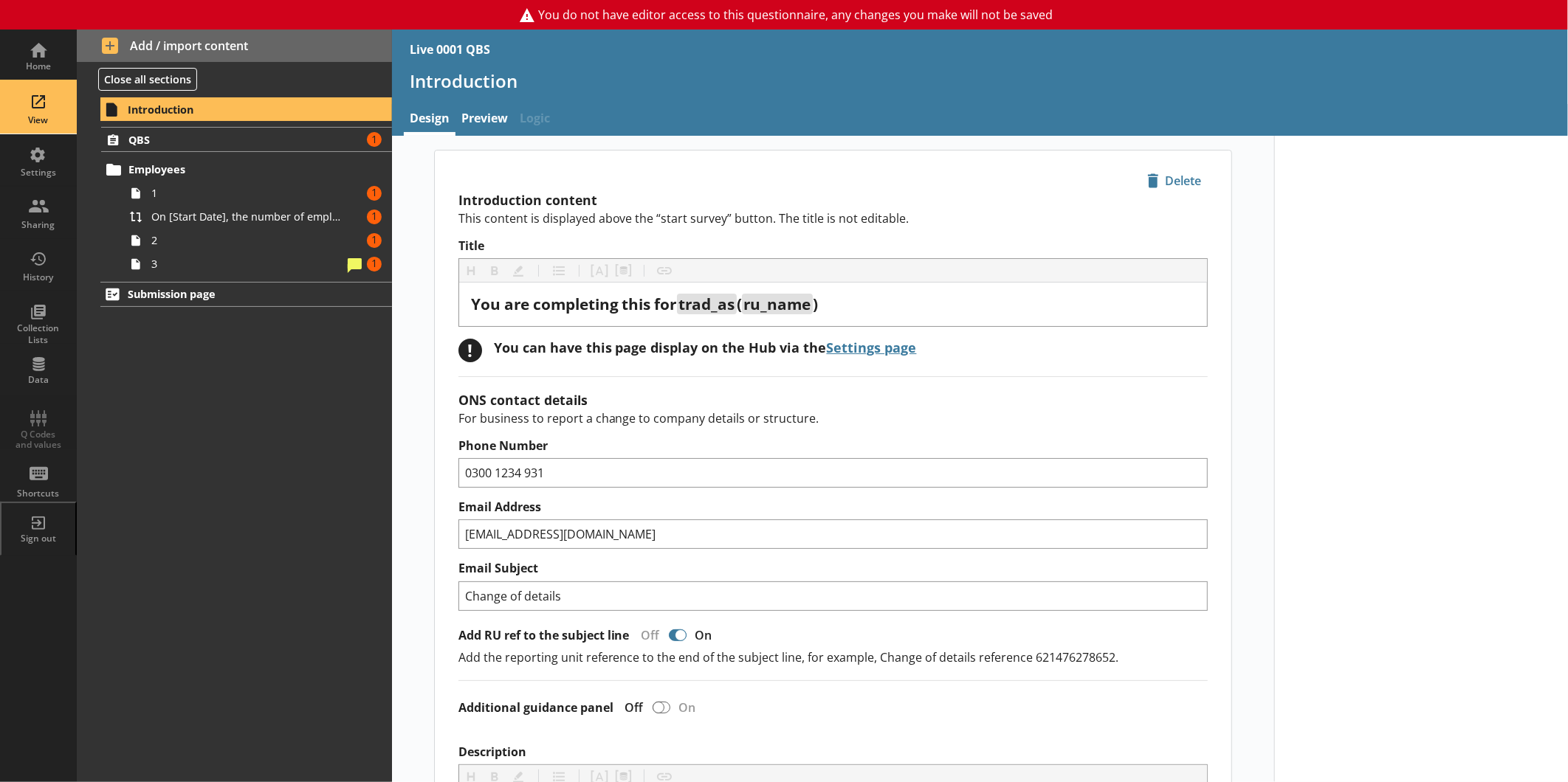
click at [50, 115] on div "View" at bounding box center [38, 107] width 52 height 52
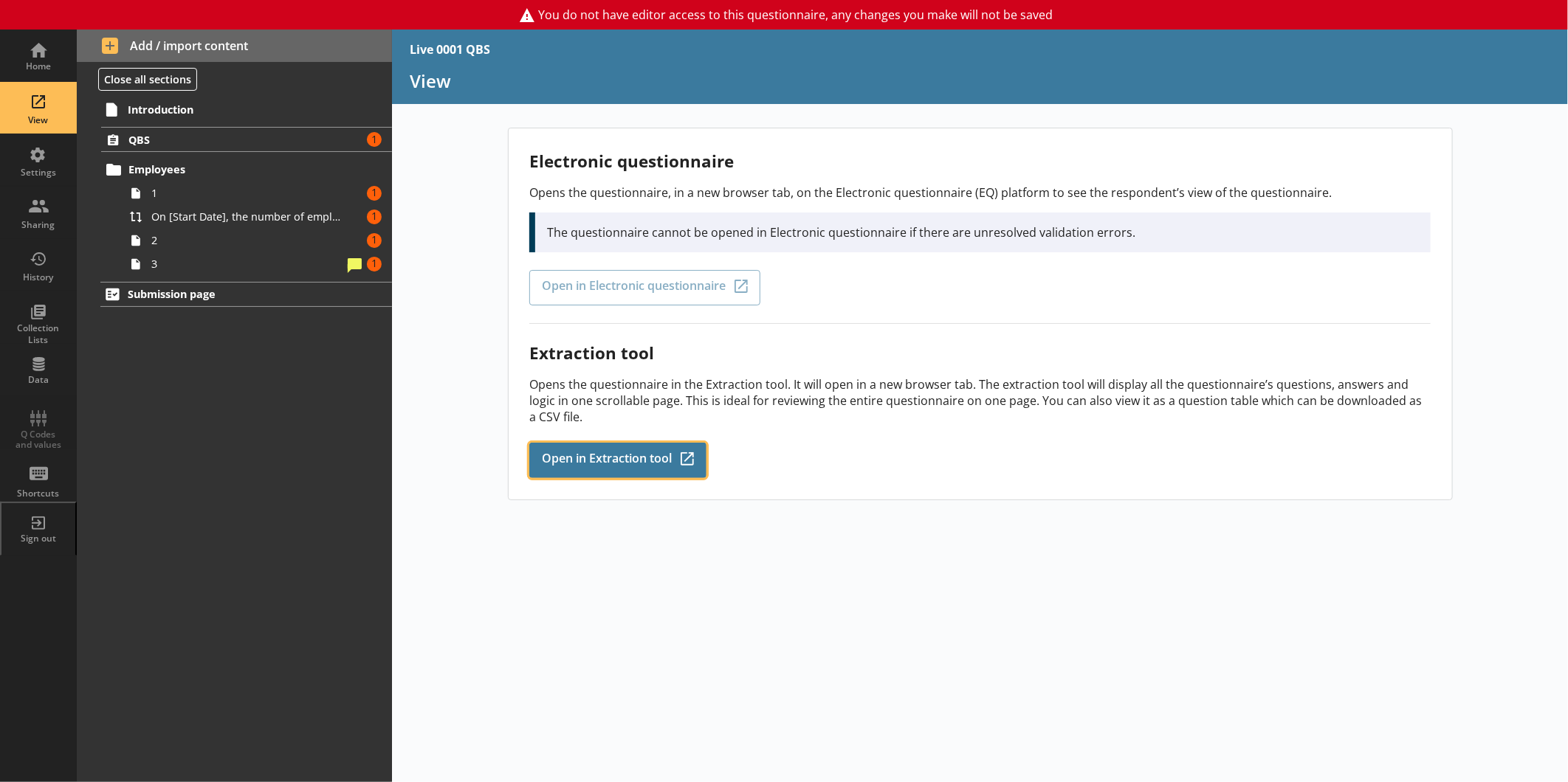
click at [611, 444] on link "Open in Extraction tool Q-Codes_Icon Created with Sketch." at bounding box center [618, 460] width 177 height 35
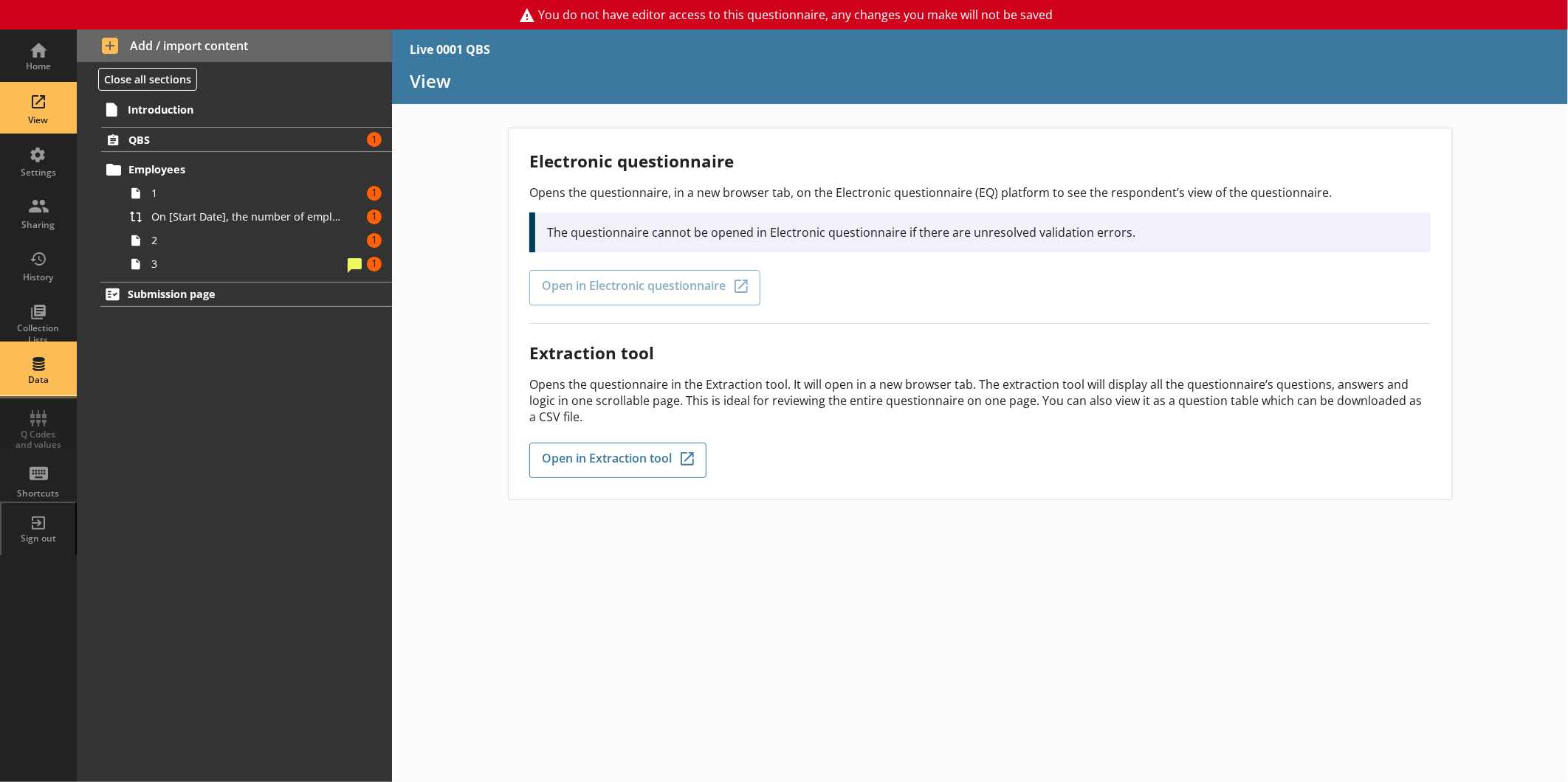
click at [47, 384] on div "Data" at bounding box center [38, 380] width 52 height 12
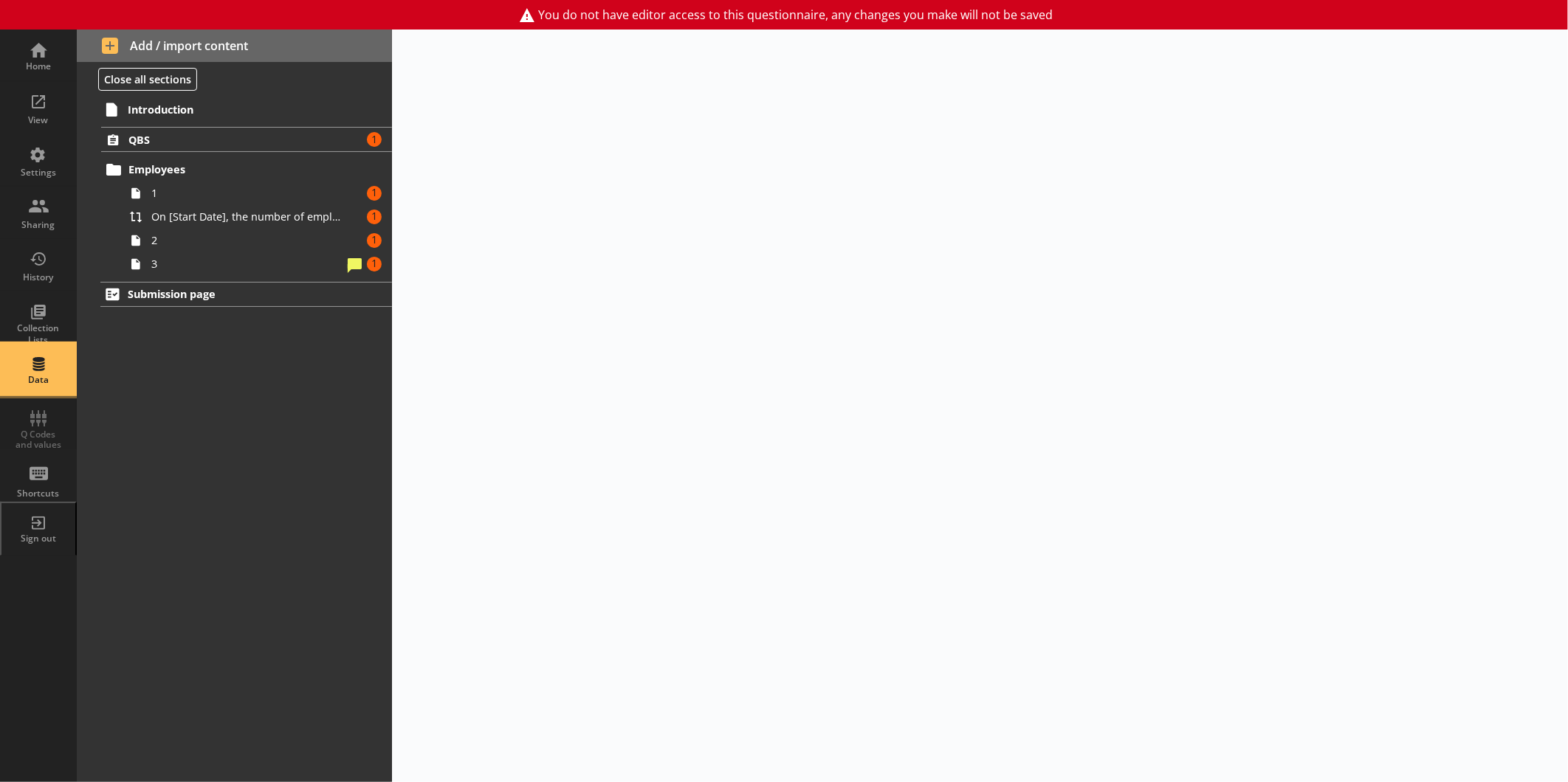
select select "Date"
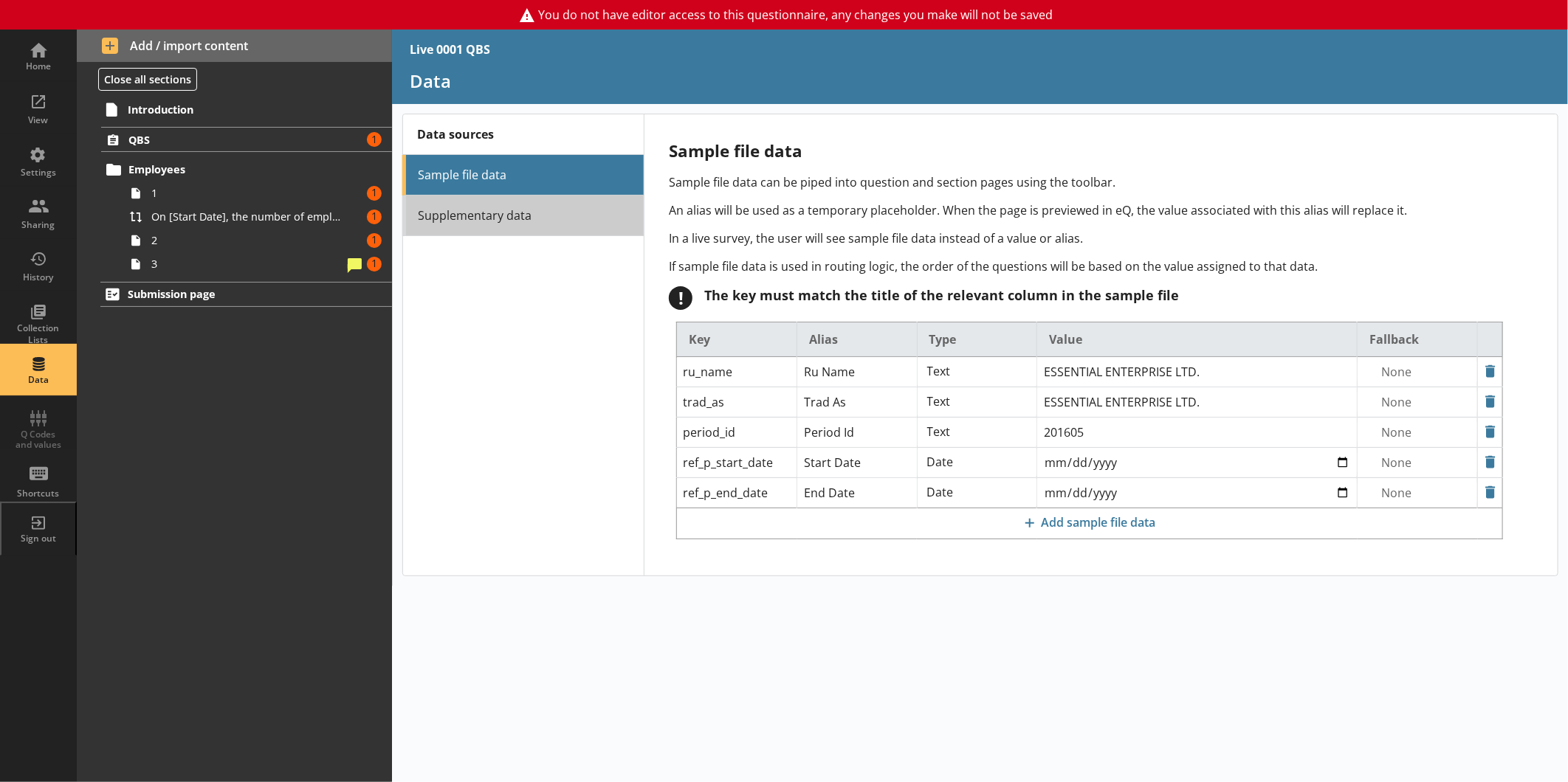
click at [459, 209] on link "Supplementary data" at bounding box center [523, 216] width 241 height 41
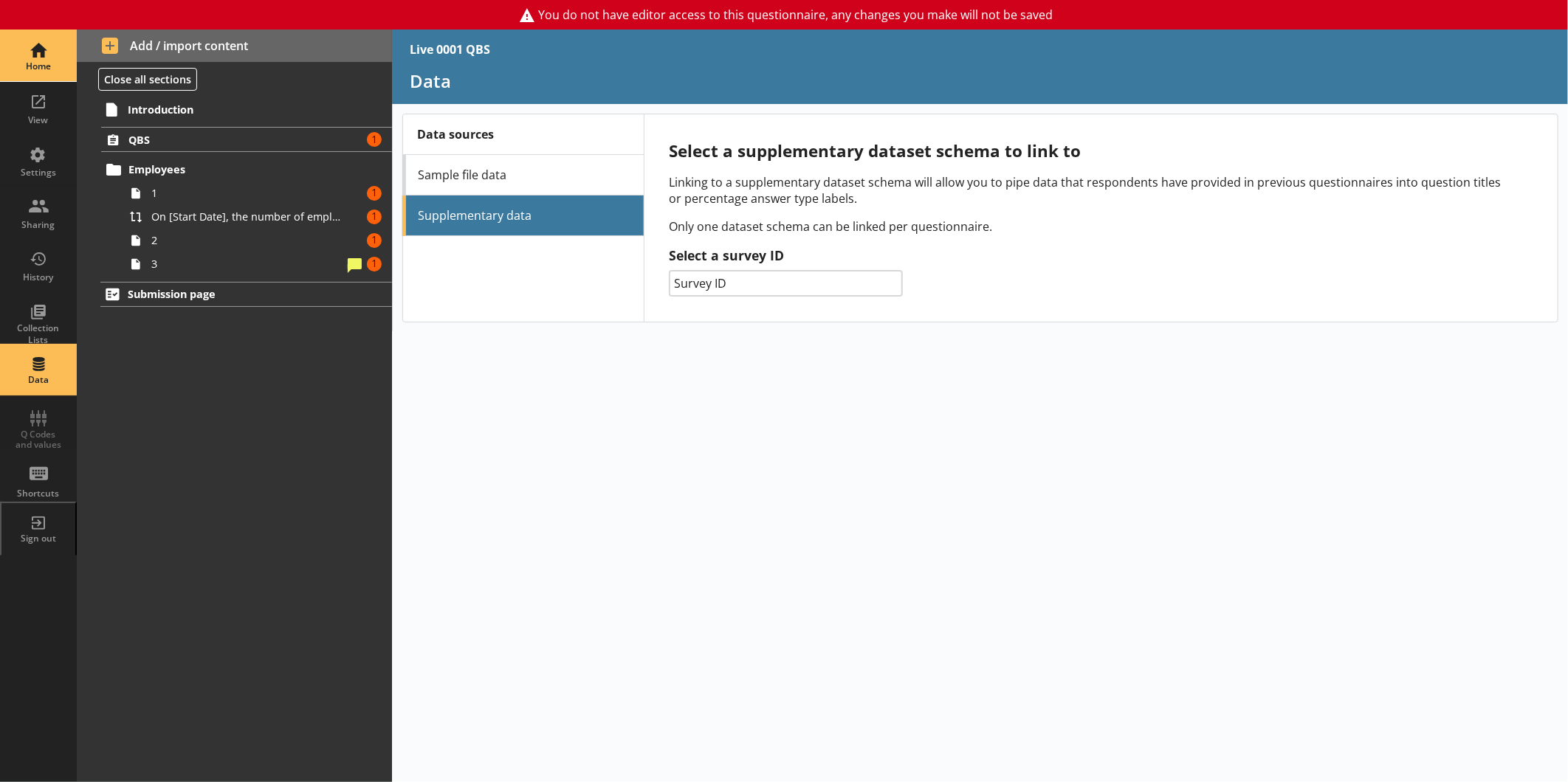
click at [49, 65] on div "Home" at bounding box center [38, 66] width 52 height 12
click at [52, 170] on div "Settings" at bounding box center [38, 172] width 52 height 12
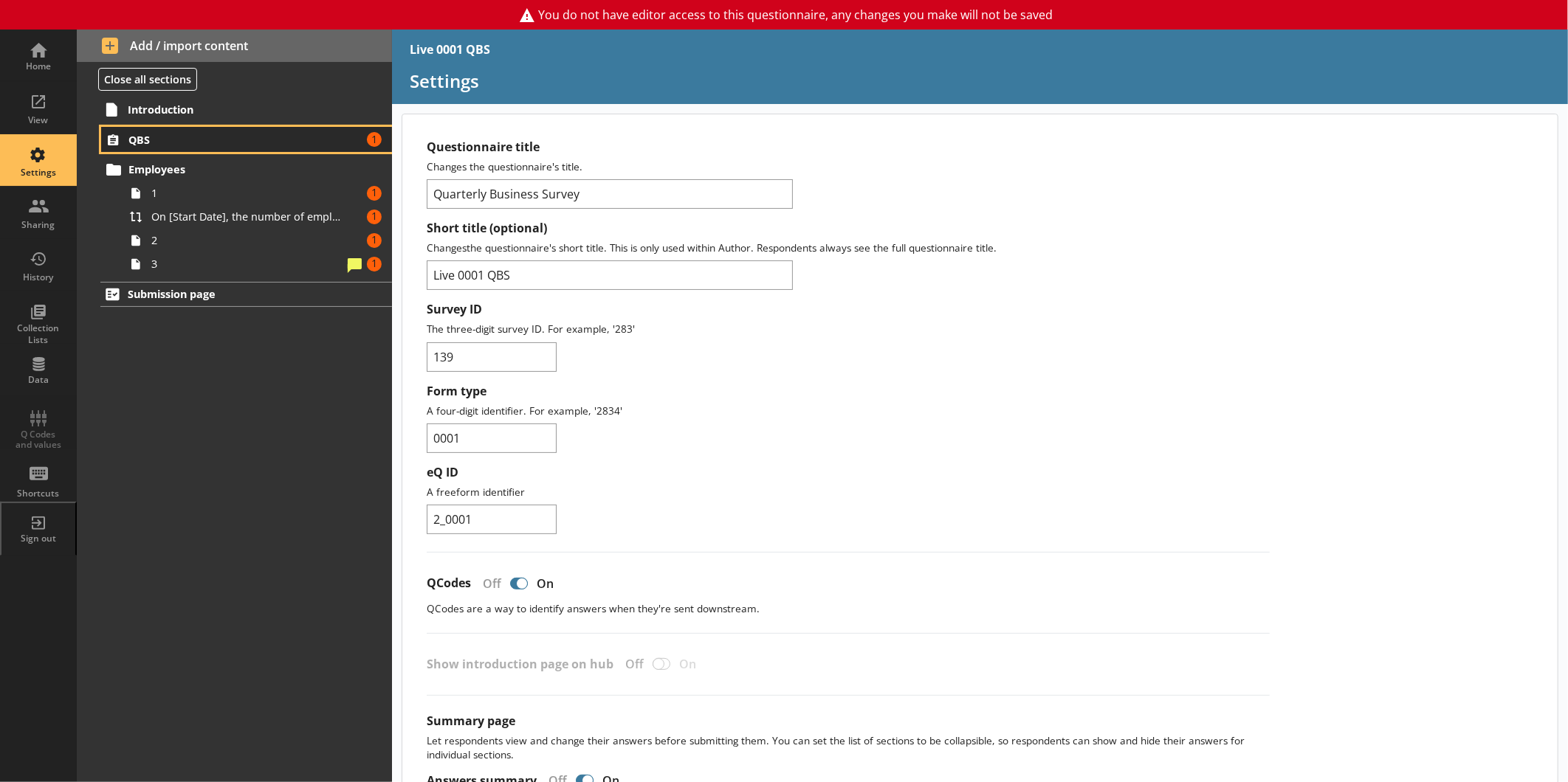
click at [196, 144] on span "QBS" at bounding box center [233, 140] width 210 height 14
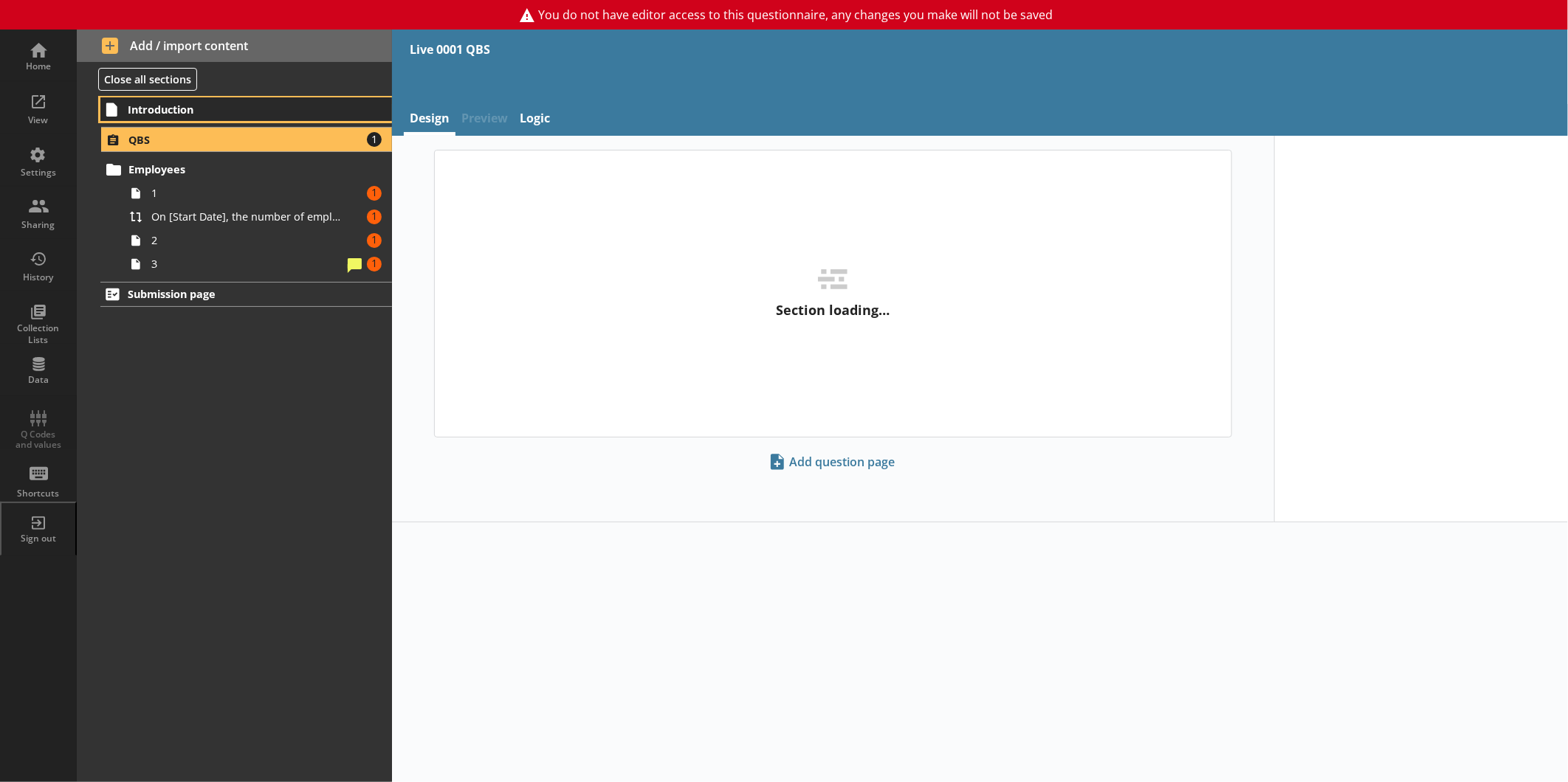
click at [197, 107] on span "Introduction" at bounding box center [232, 109] width 210 height 14
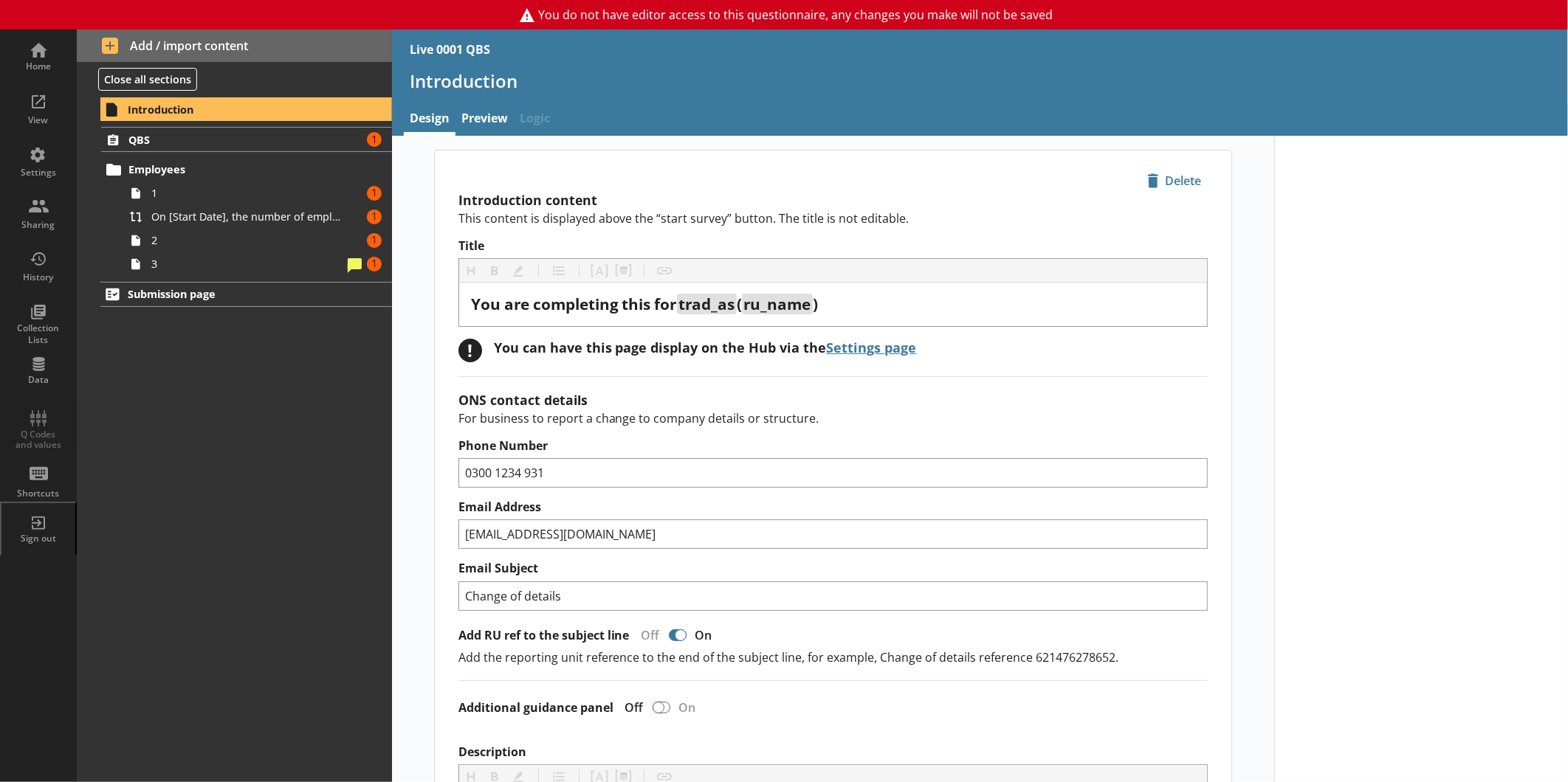
scroll to position [620, 0]
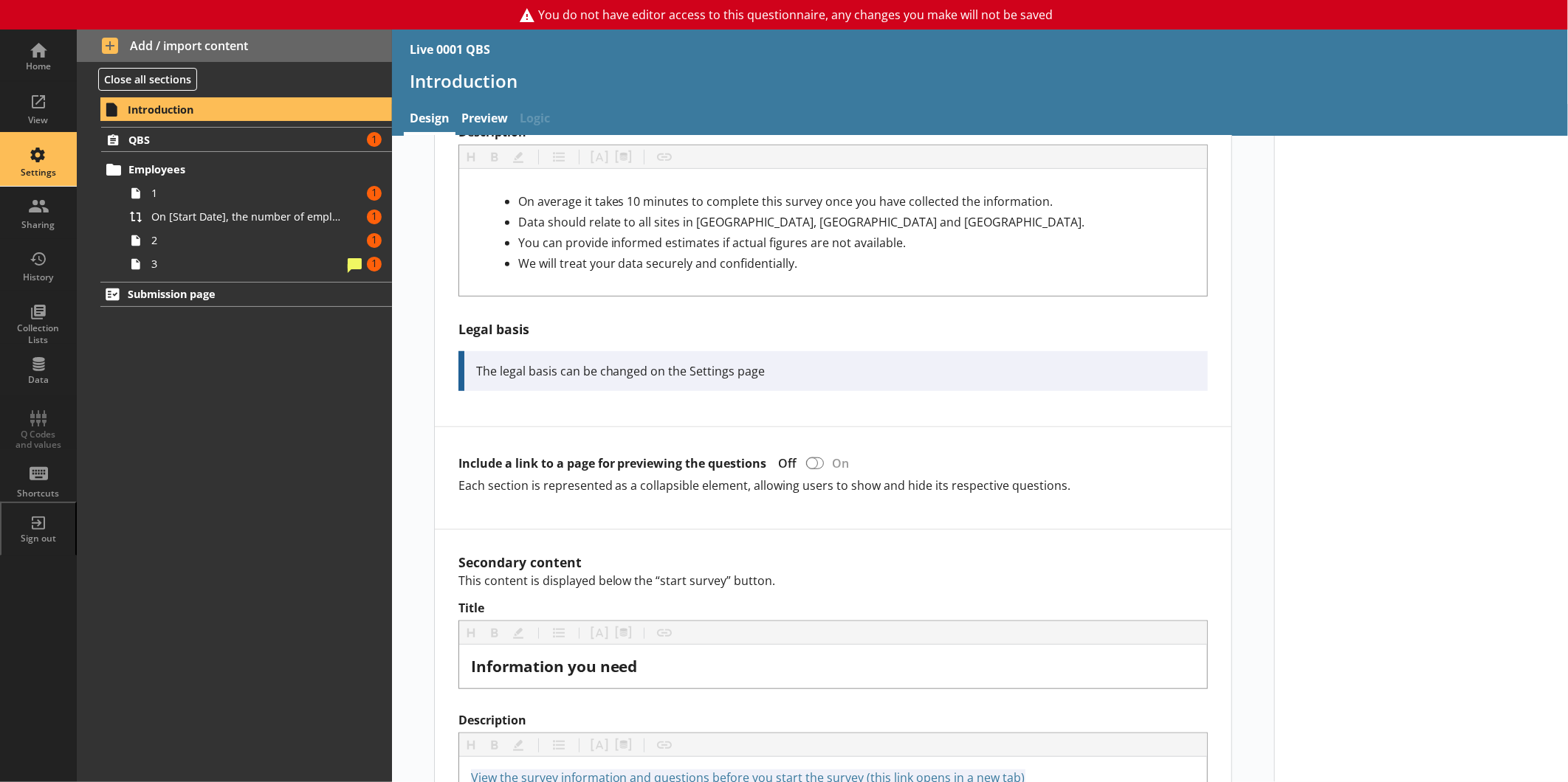
click at [18, 164] on div "Settings" at bounding box center [38, 160] width 52 height 52
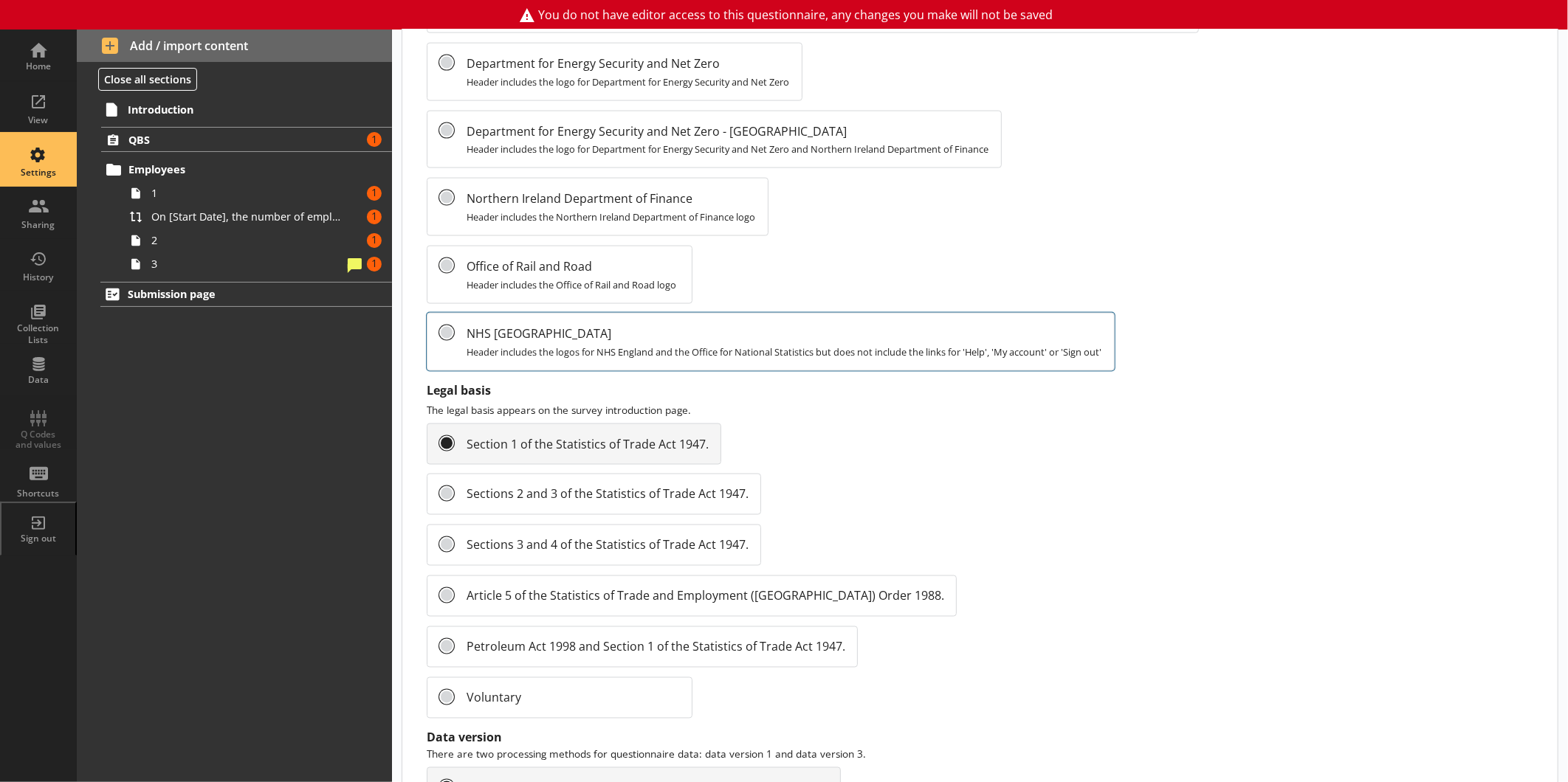
scroll to position [1430, 0]
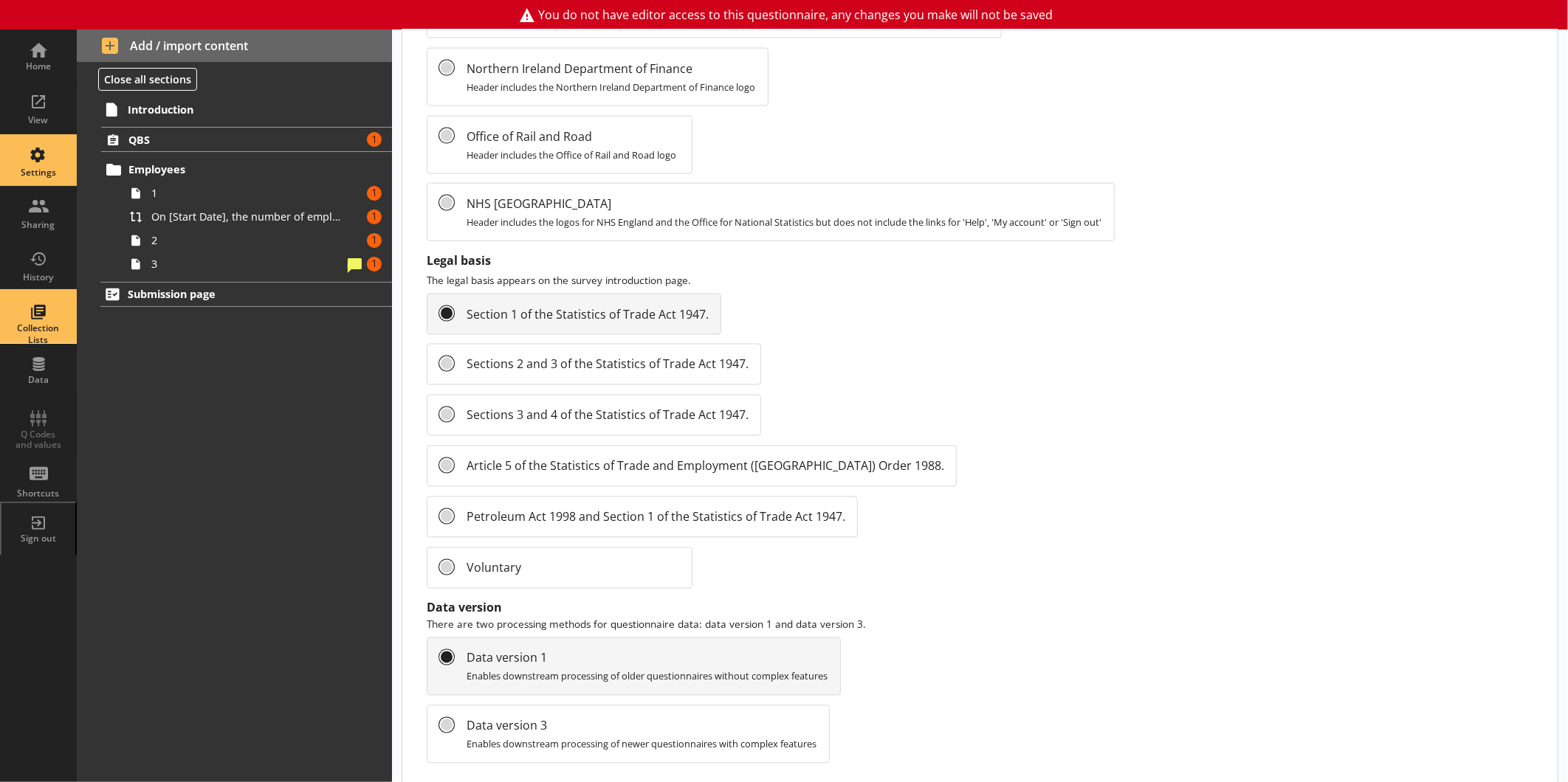
click at [59, 319] on div "Collection Lists" at bounding box center [38, 317] width 52 height 52
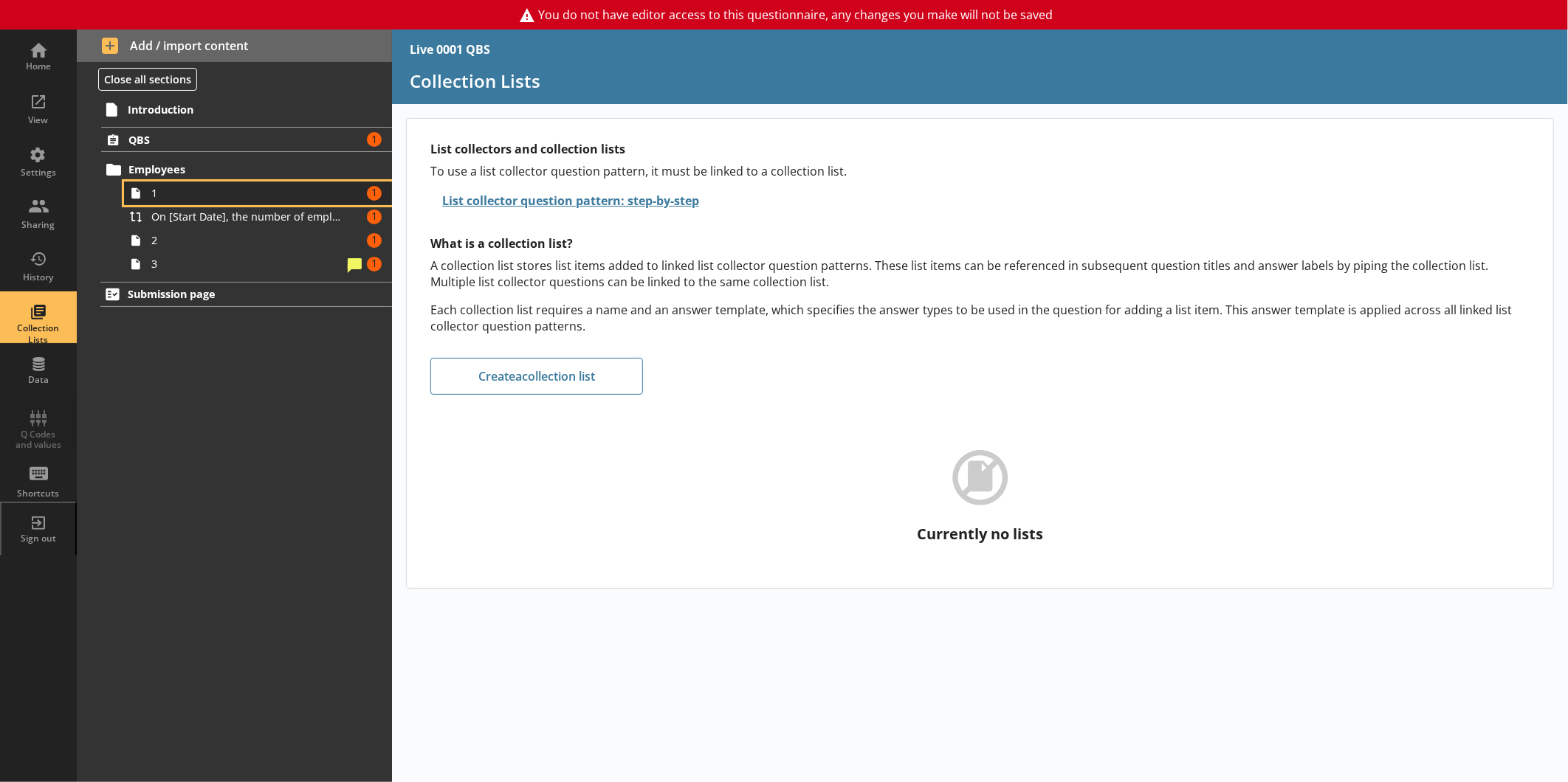
click at [223, 186] on span "1" at bounding box center [248, 193] width 193 height 14
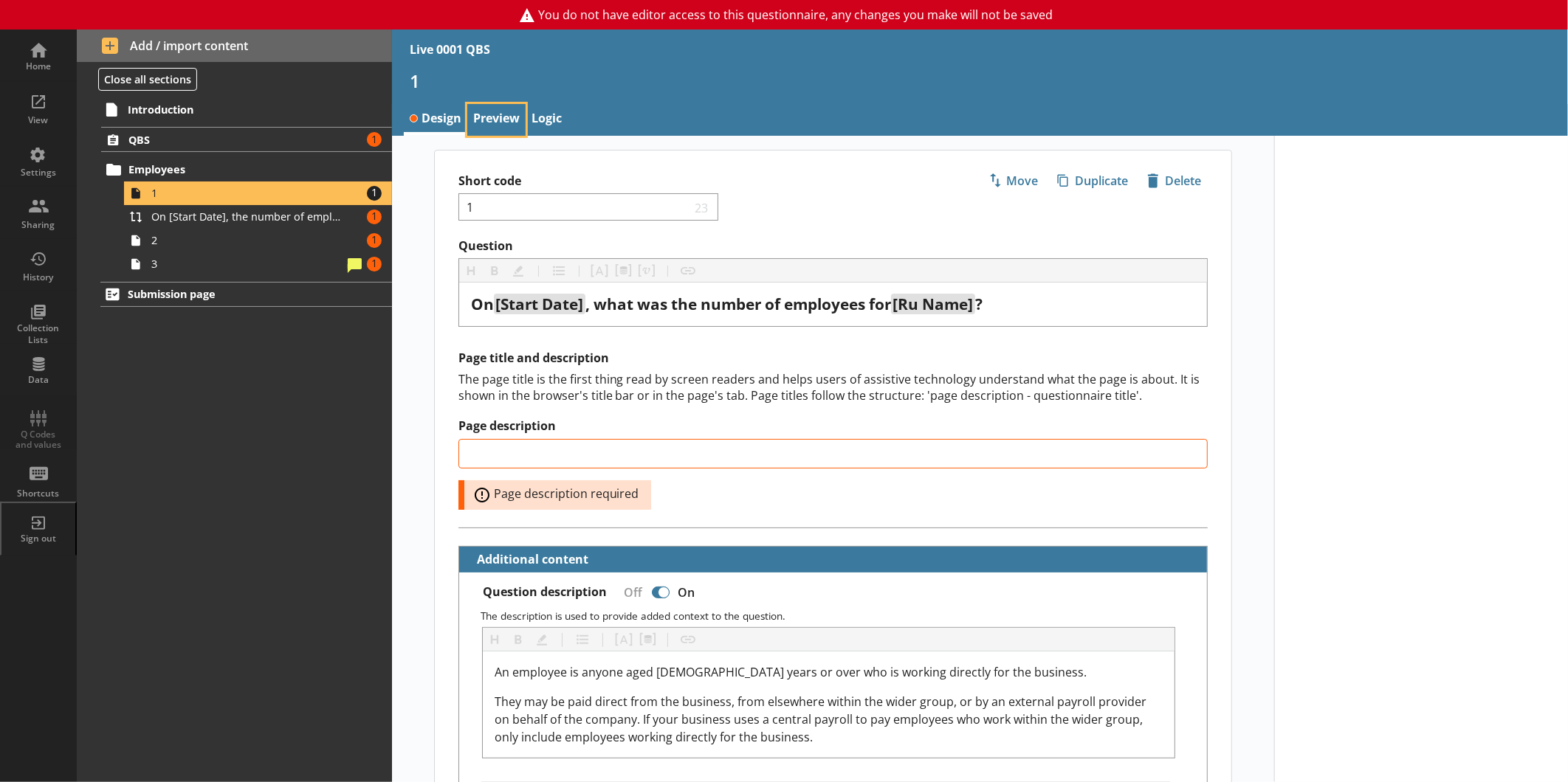
click at [498, 115] on link "Preview" at bounding box center [496, 120] width 58 height 32
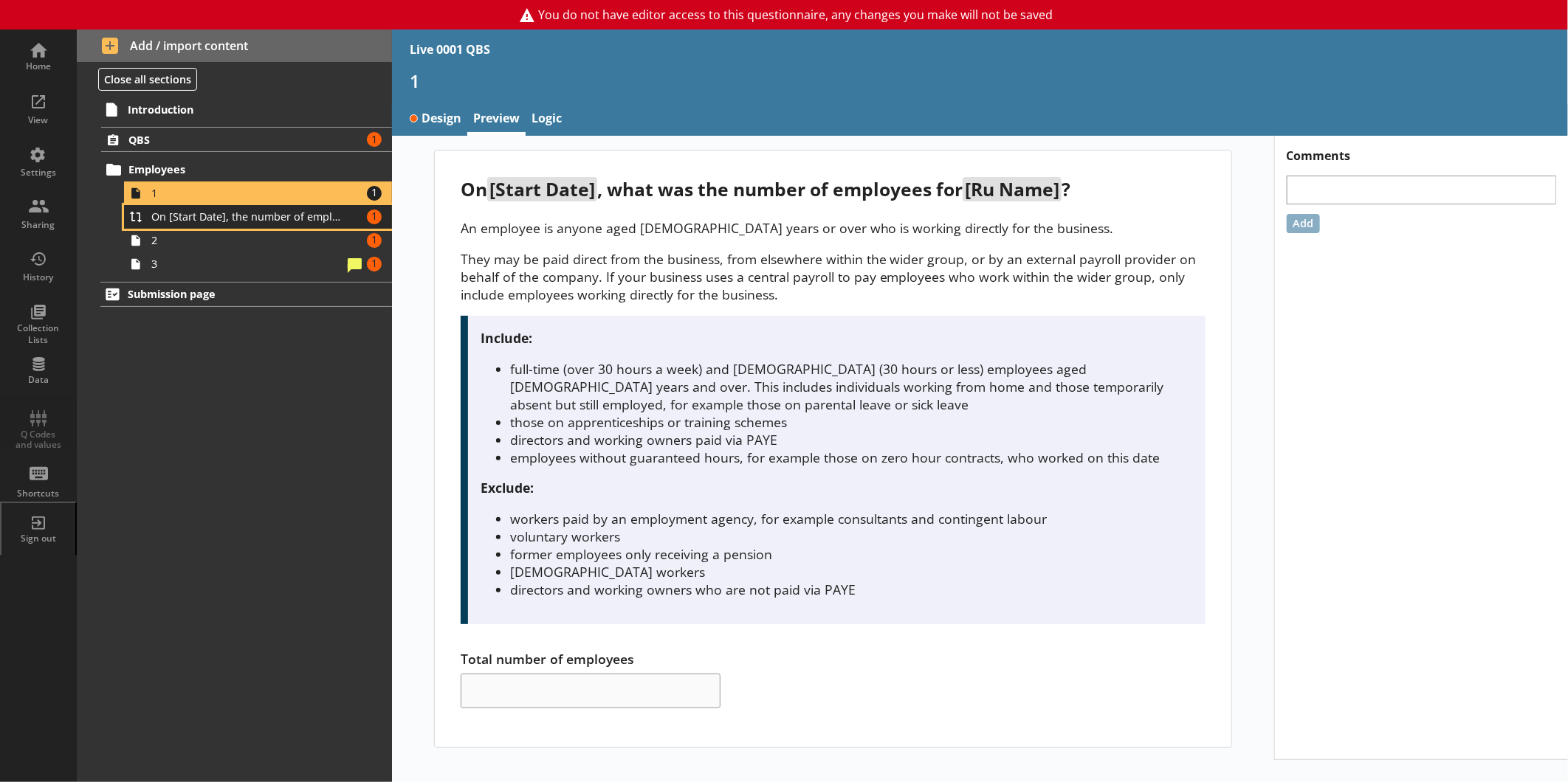
click at [223, 225] on link "On [Start Date], the number of employees for [Ru Name] was [Total number of emp…" at bounding box center [257, 217] width 267 height 23
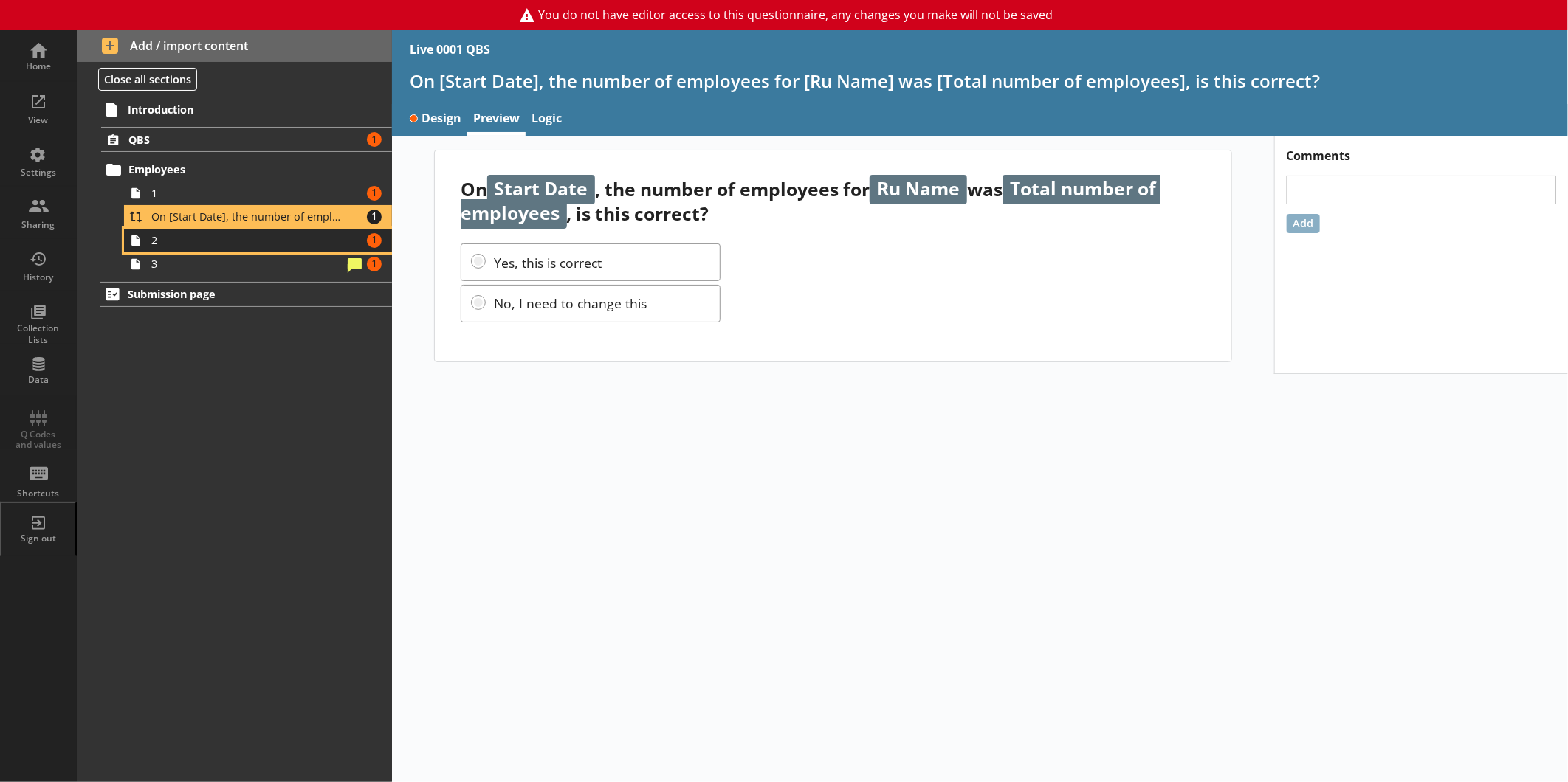
click at [203, 248] on link "2 Amount of errors: 1" at bounding box center [257, 240] width 267 height 23
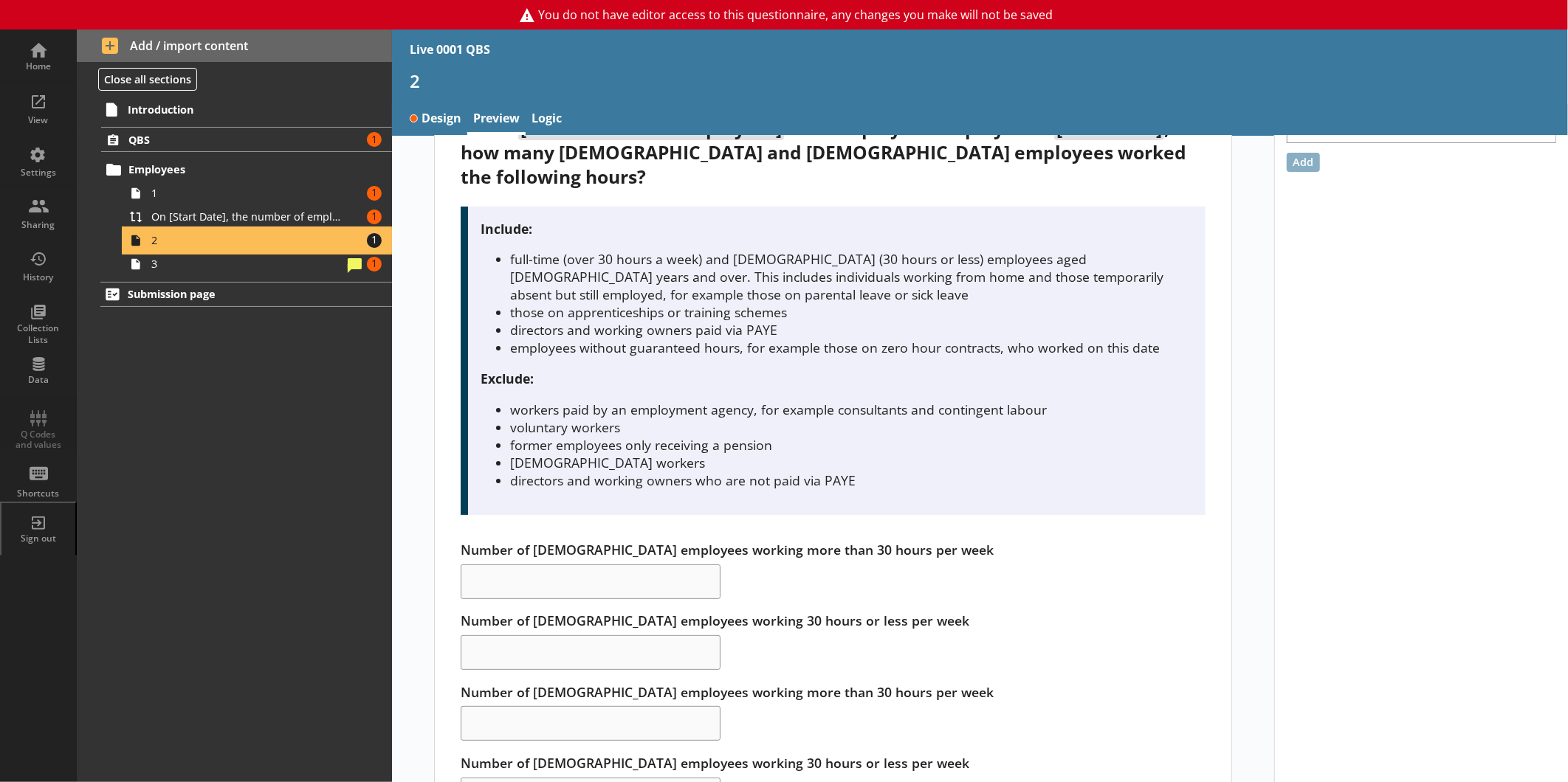
scroll to position [124, 0]
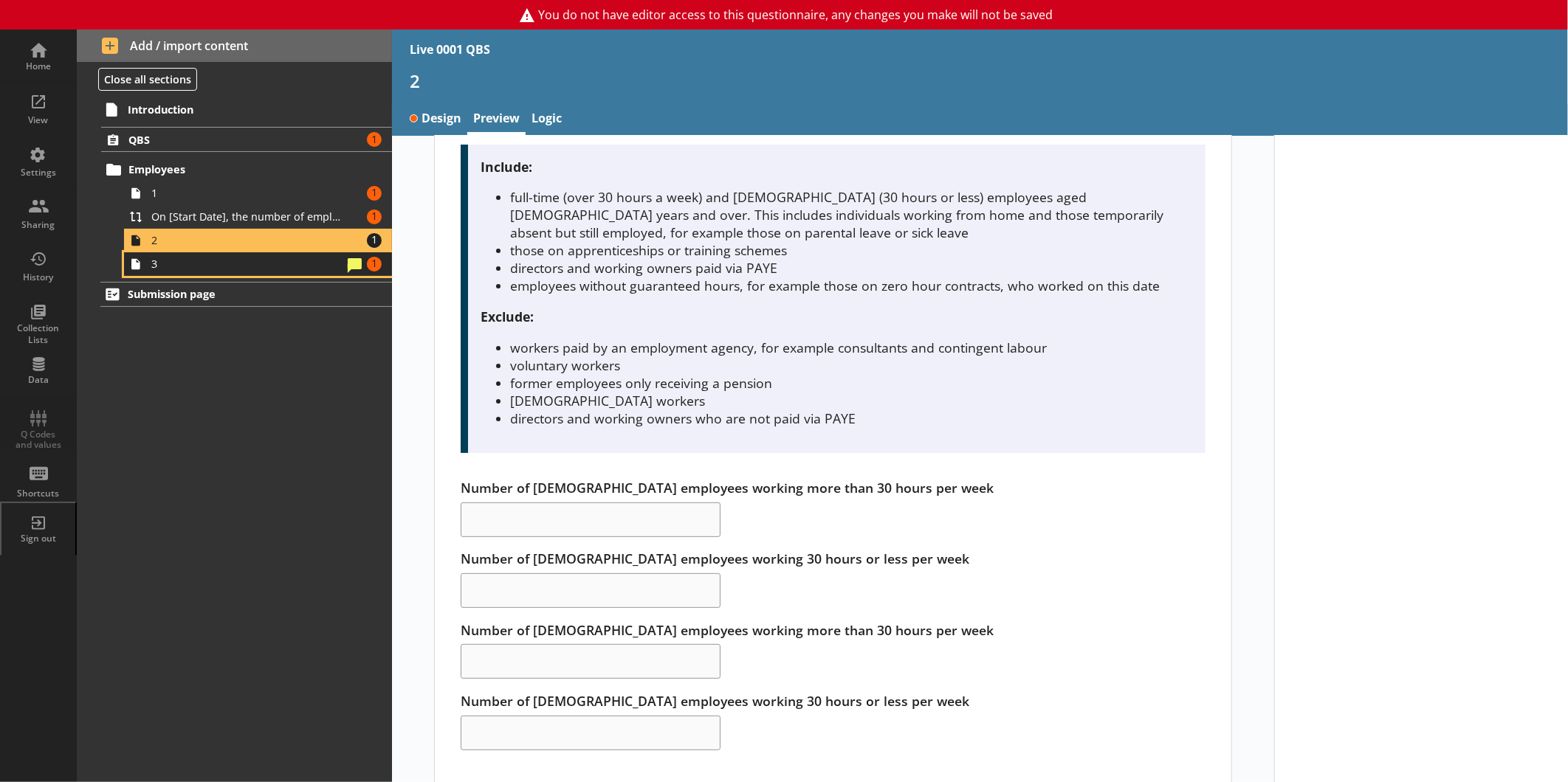
click at [200, 273] on link "3 Amount of errors: 1" at bounding box center [257, 264] width 267 height 23
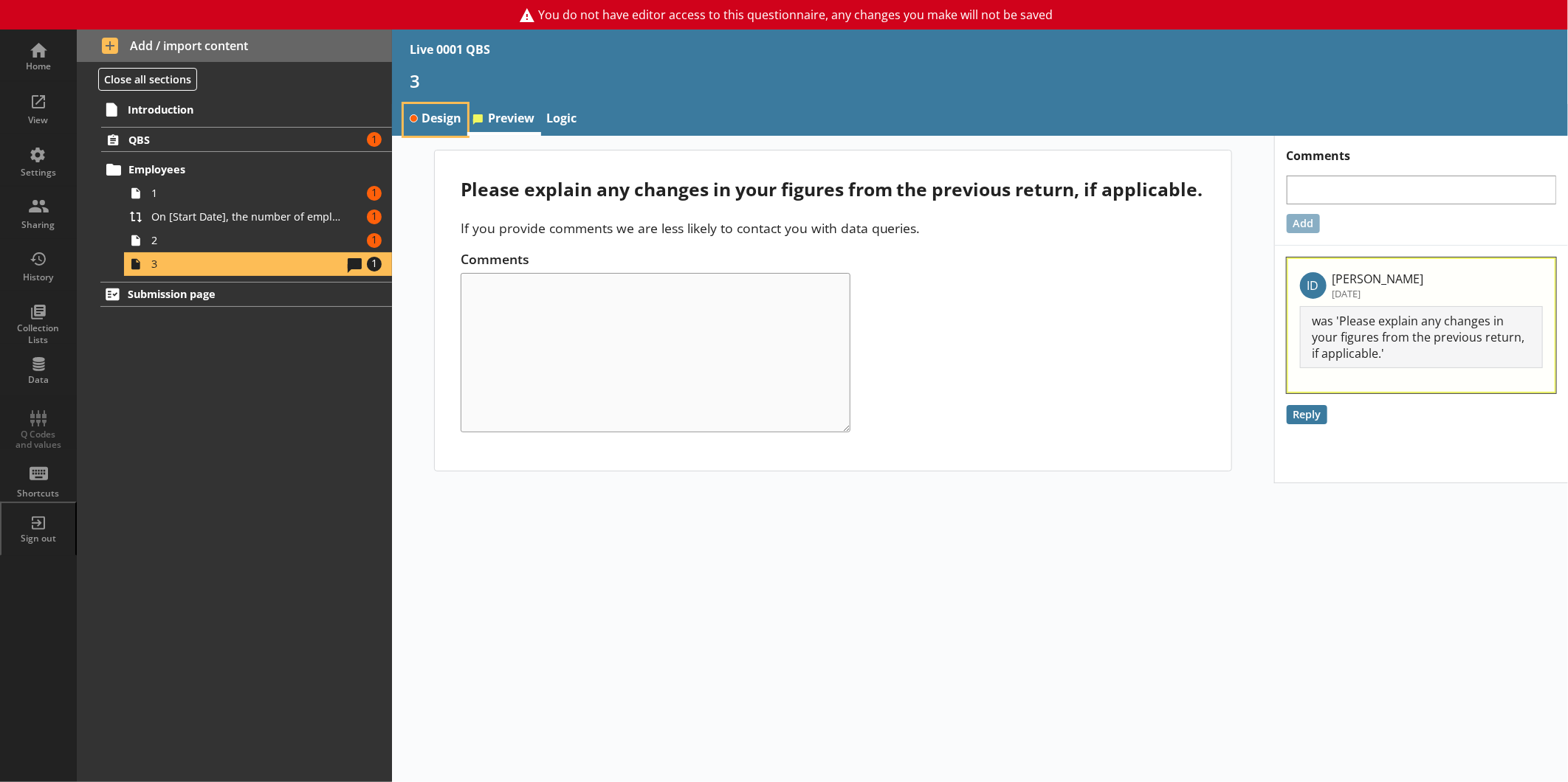
click at [424, 115] on link "Design" at bounding box center [435, 120] width 63 height 32
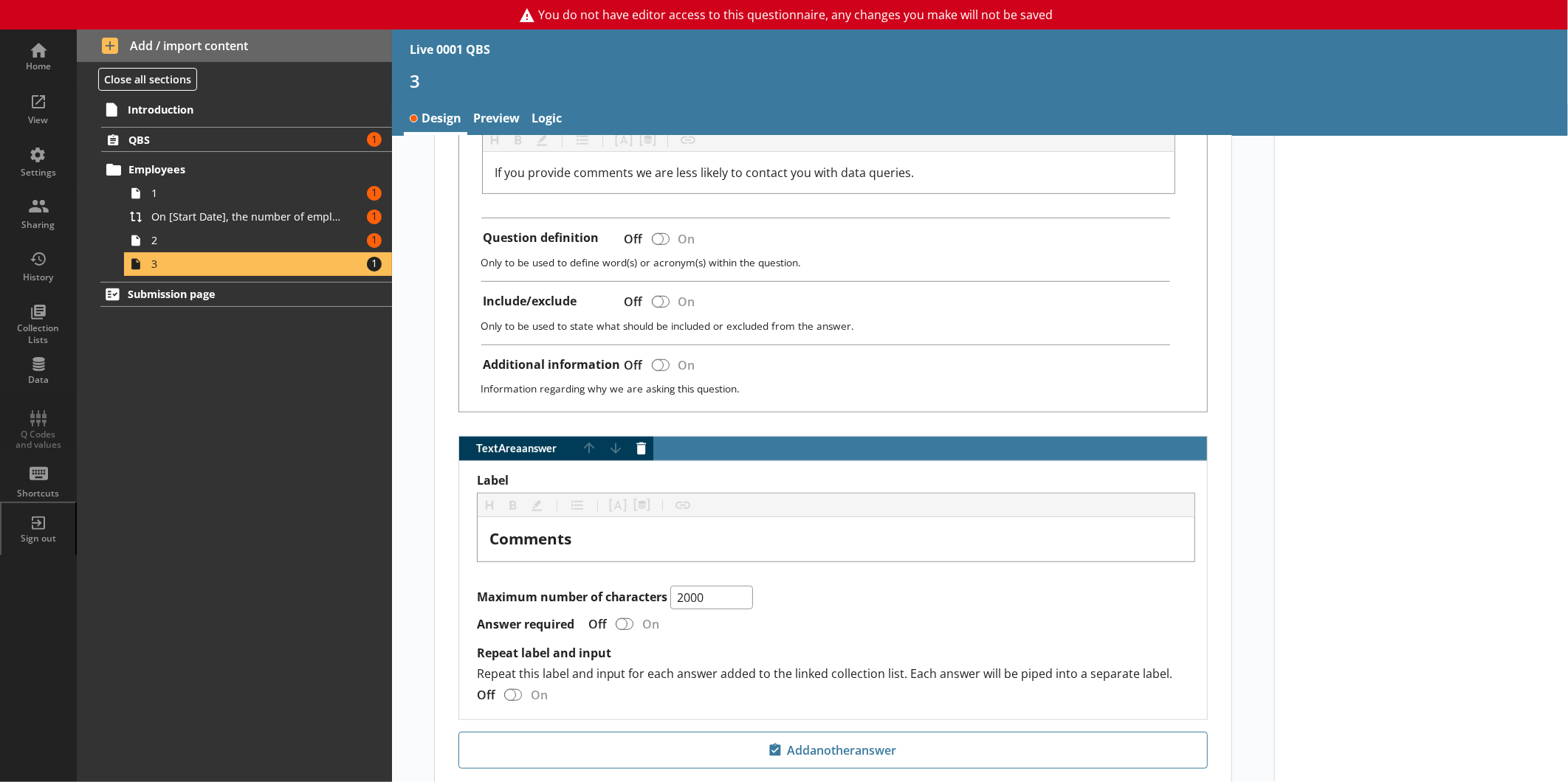
scroll to position [592, 0]
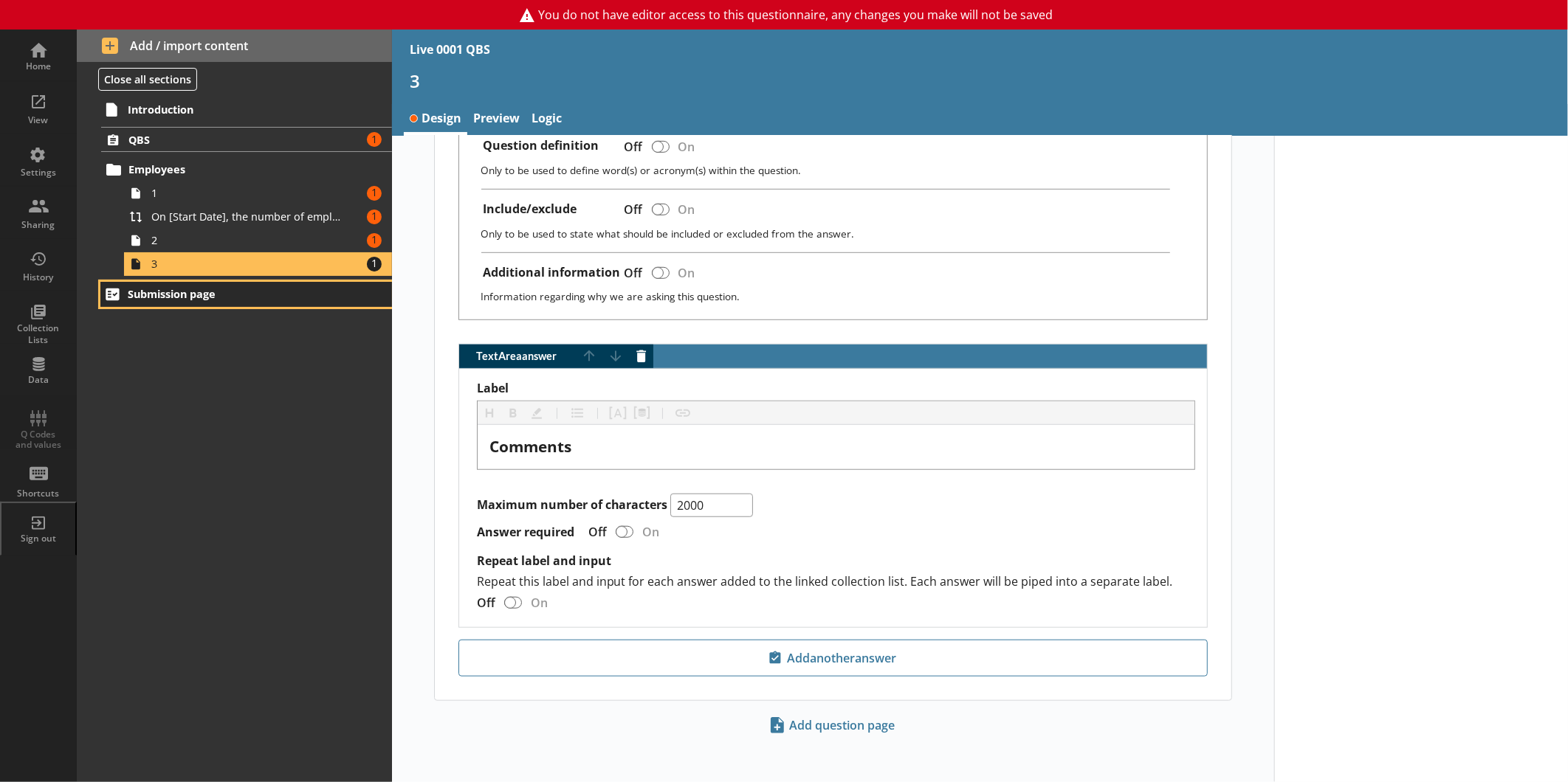
click at [208, 283] on link "Submission page" at bounding box center [246, 295] width 292 height 25
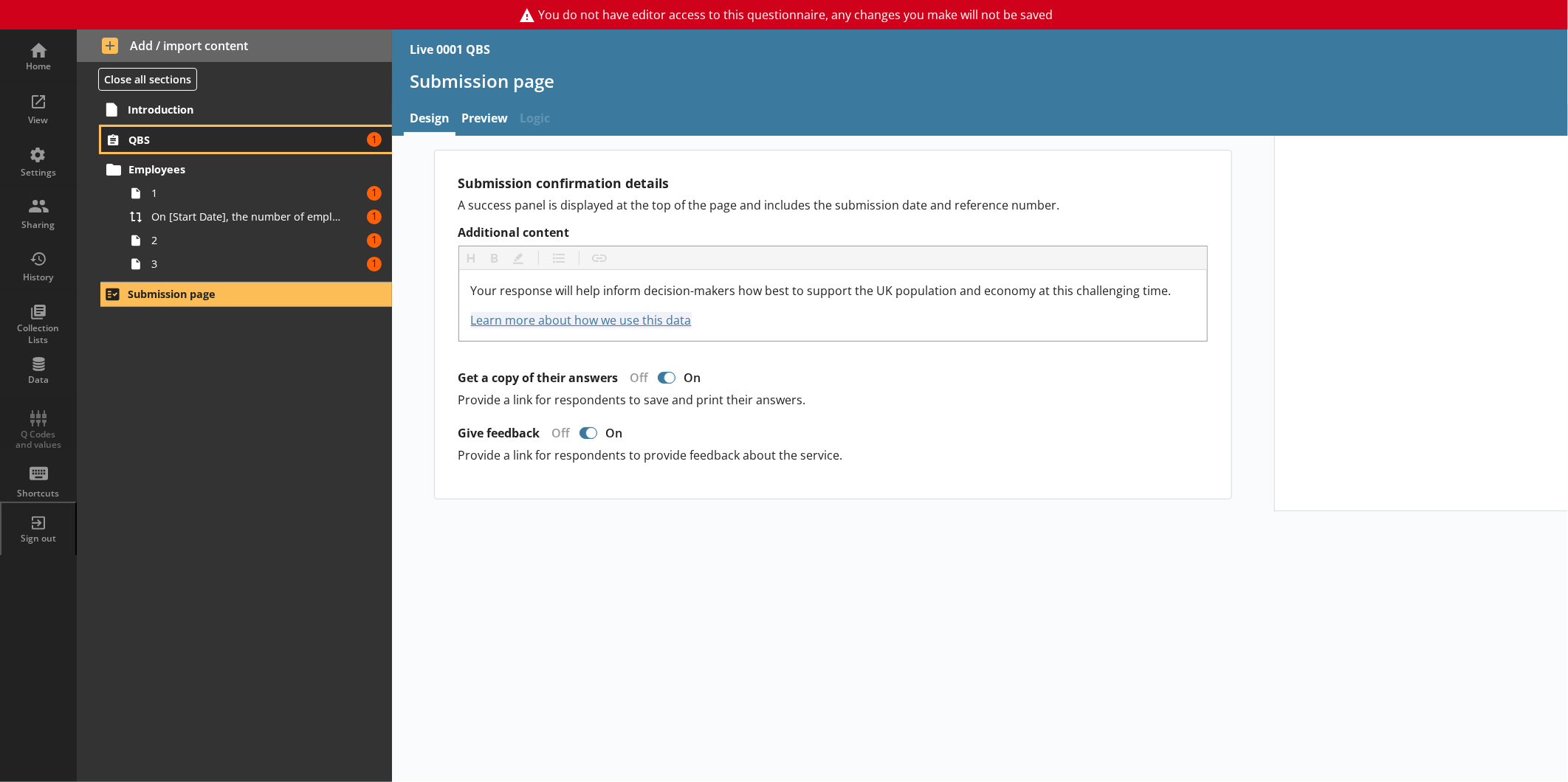
click at [171, 148] on link "QBS Amount of errors: 1" at bounding box center [246, 140] width 291 height 25
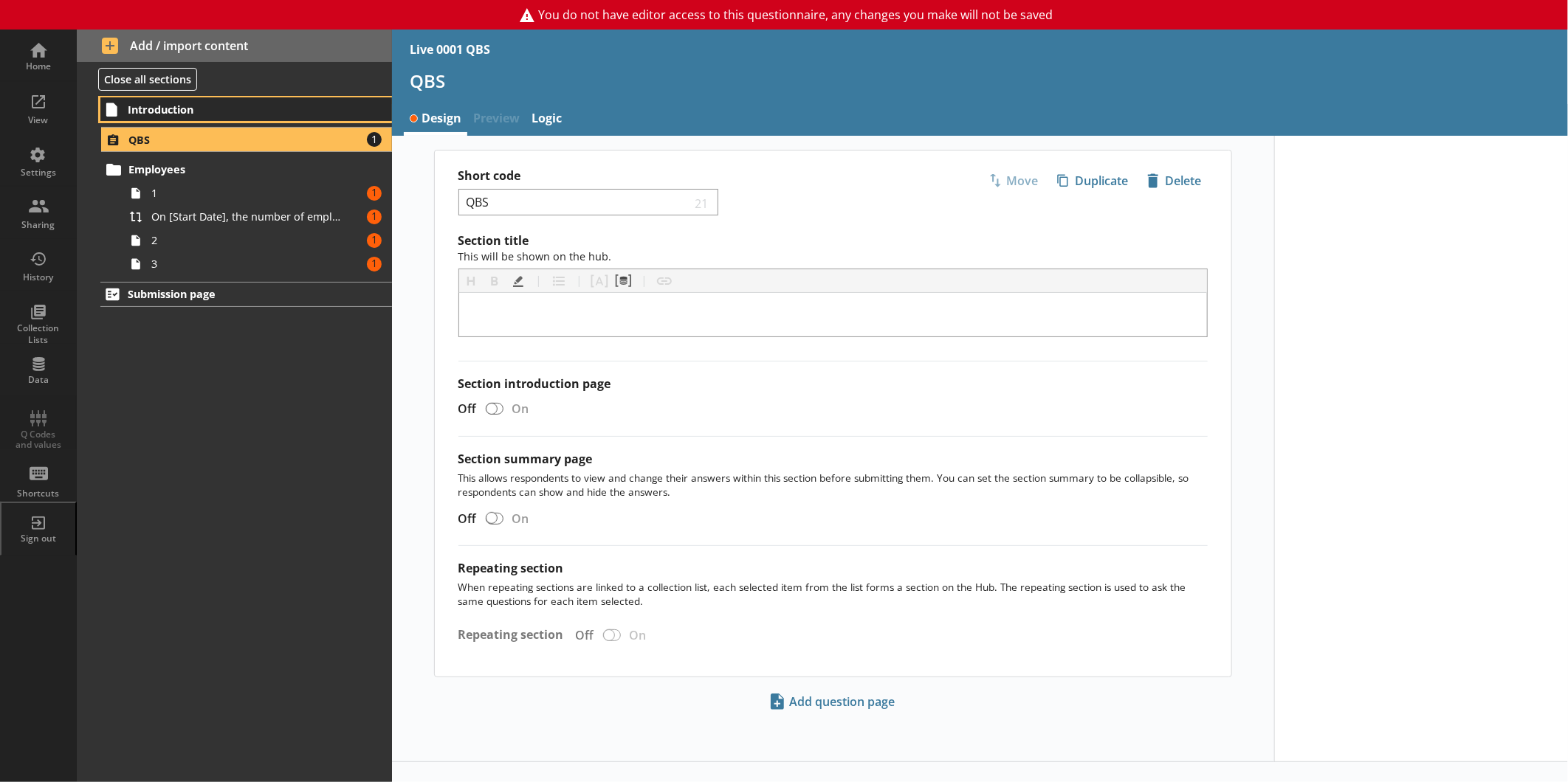
click at [202, 109] on span "Introduction" at bounding box center [232, 109] width 210 height 14
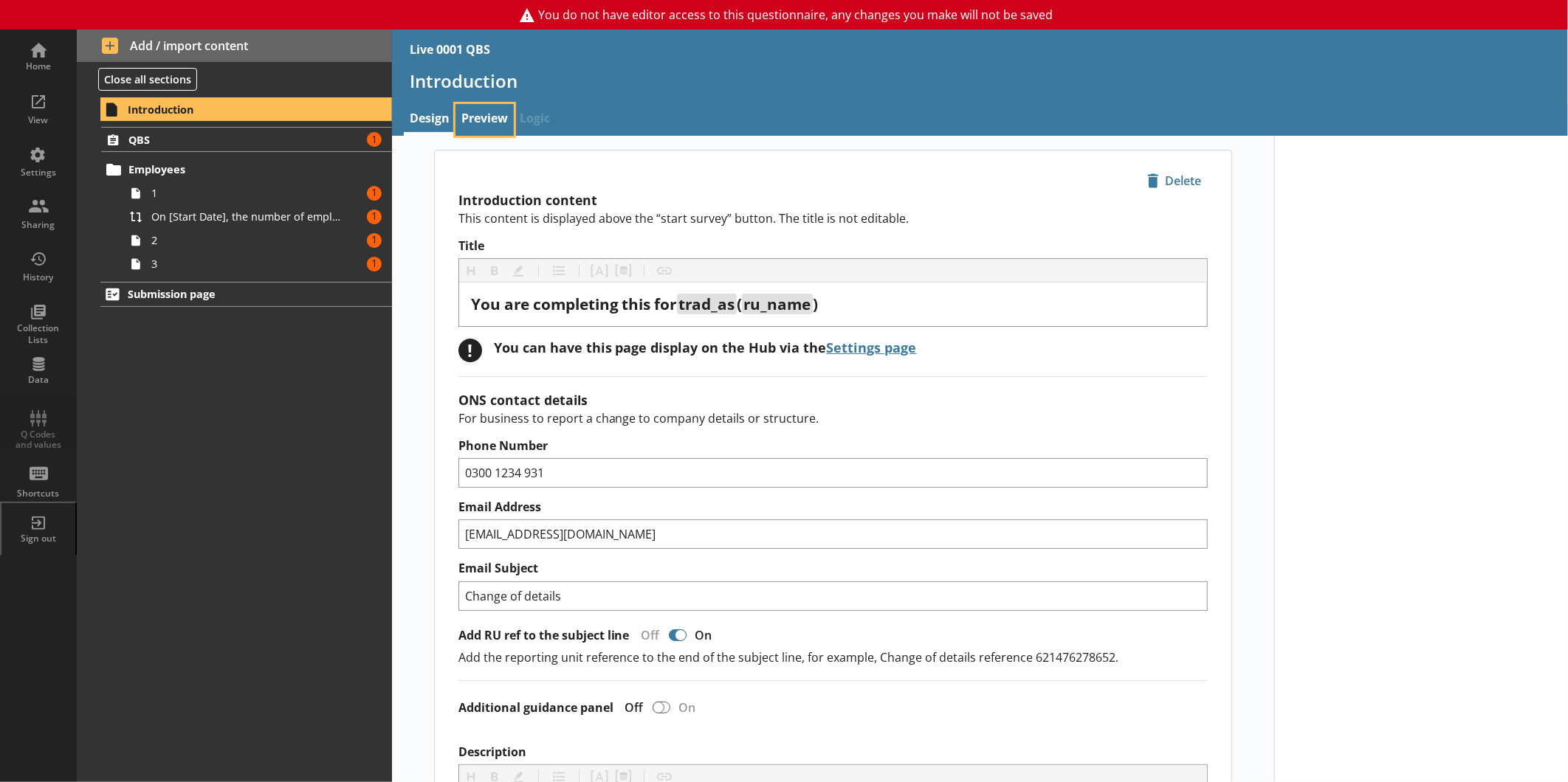
click at [483, 114] on link "Preview" at bounding box center [484, 120] width 58 height 32
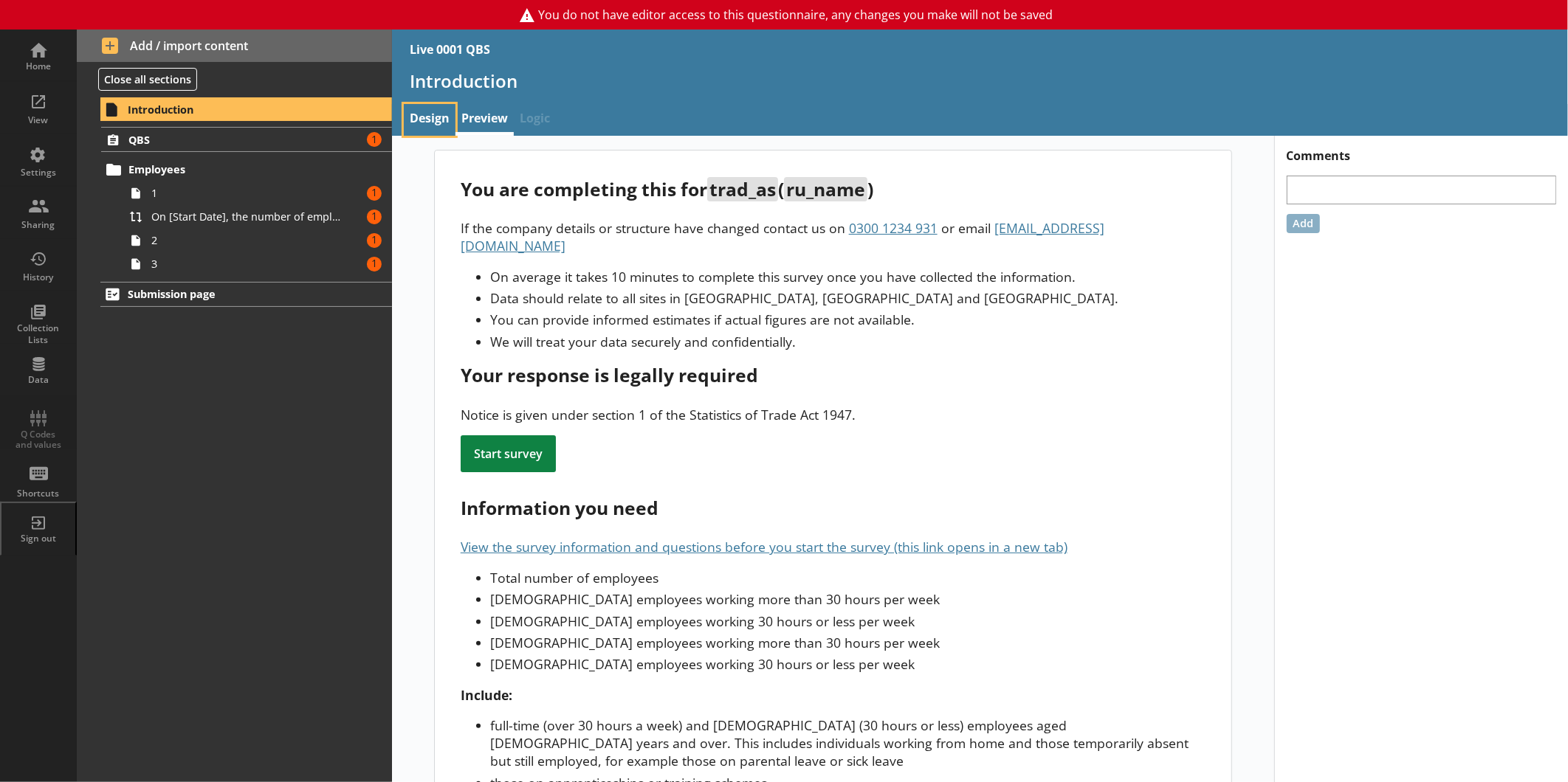
click at [420, 112] on link "Design" at bounding box center [429, 120] width 52 height 32
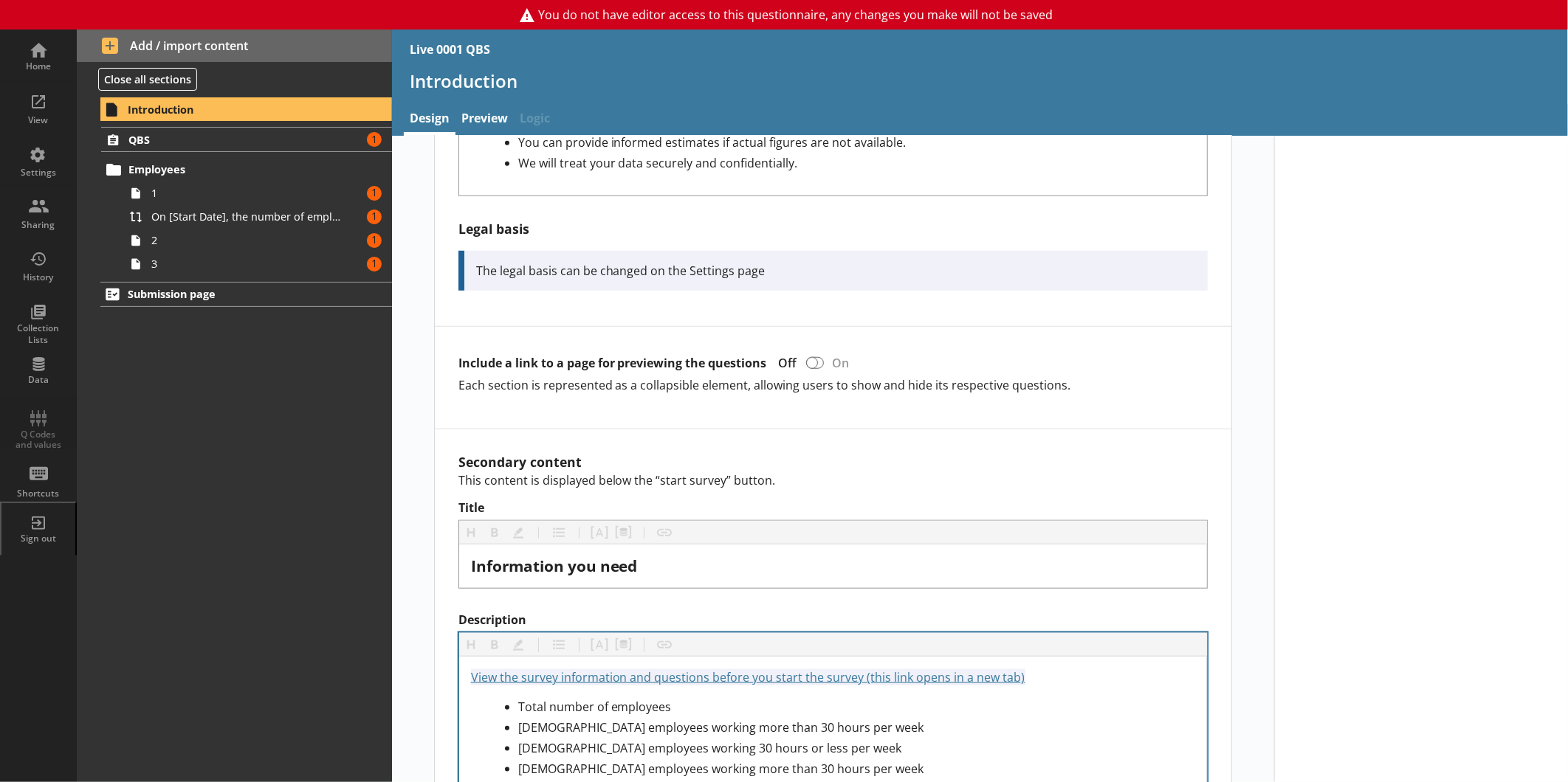
scroll to position [502, 0]
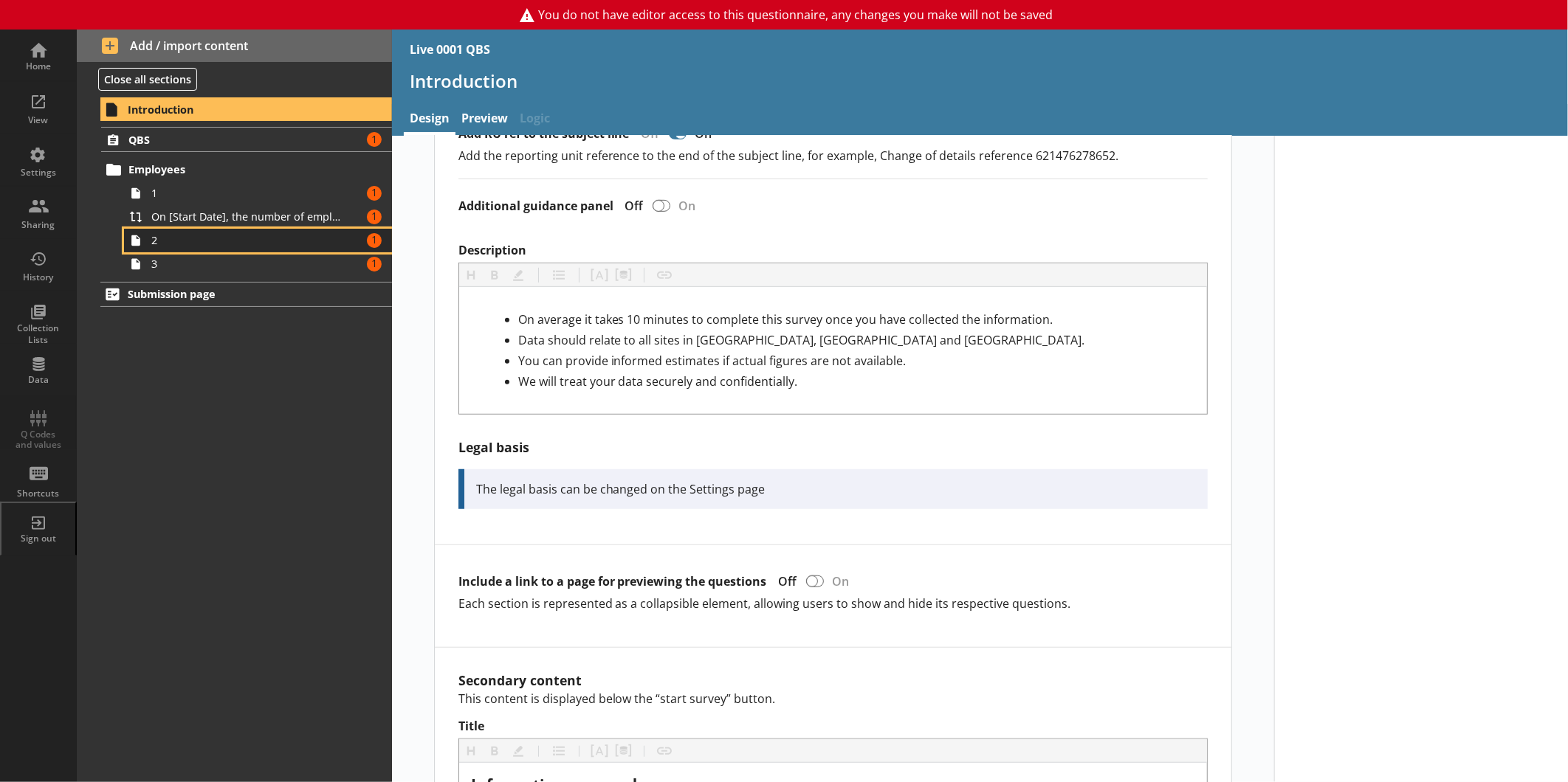
click at [207, 241] on span "2" at bounding box center [248, 240] width 193 height 14
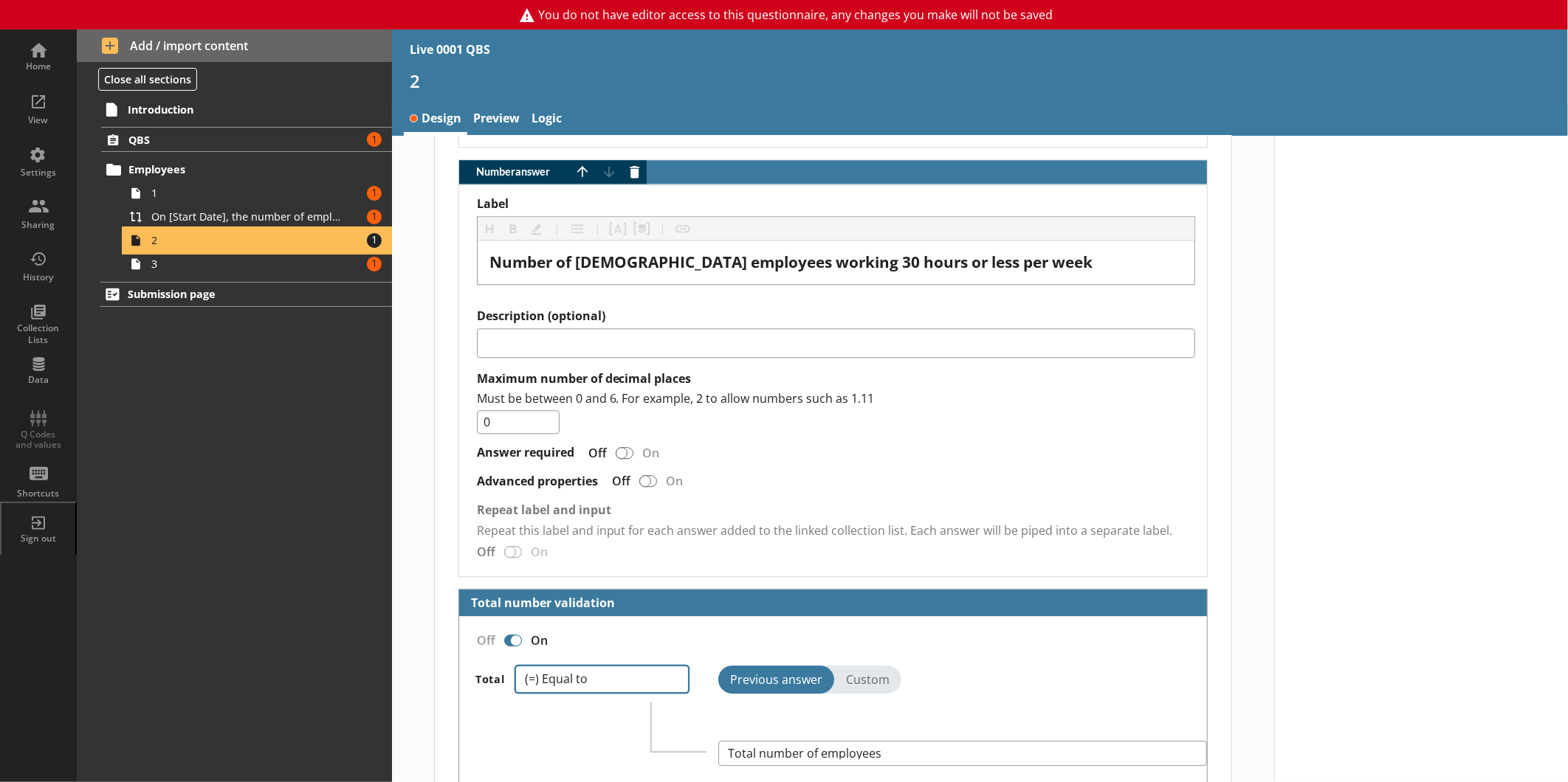
scroll to position [2552, 0]
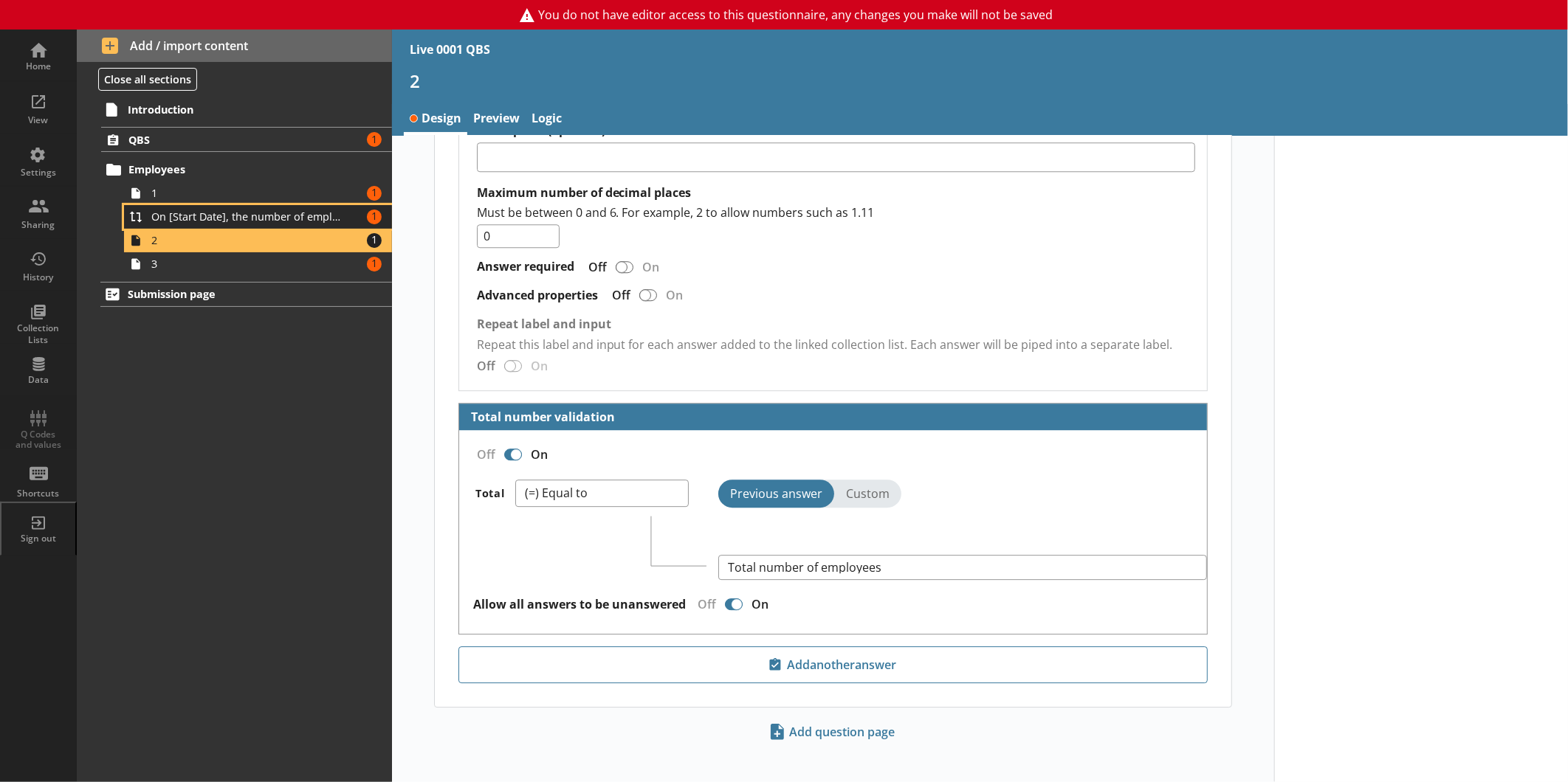
click at [268, 216] on span "On [Start Date], the number of employees for [Ru Name] was [Total number of emp…" at bounding box center [248, 216] width 193 height 14
type textarea "x"
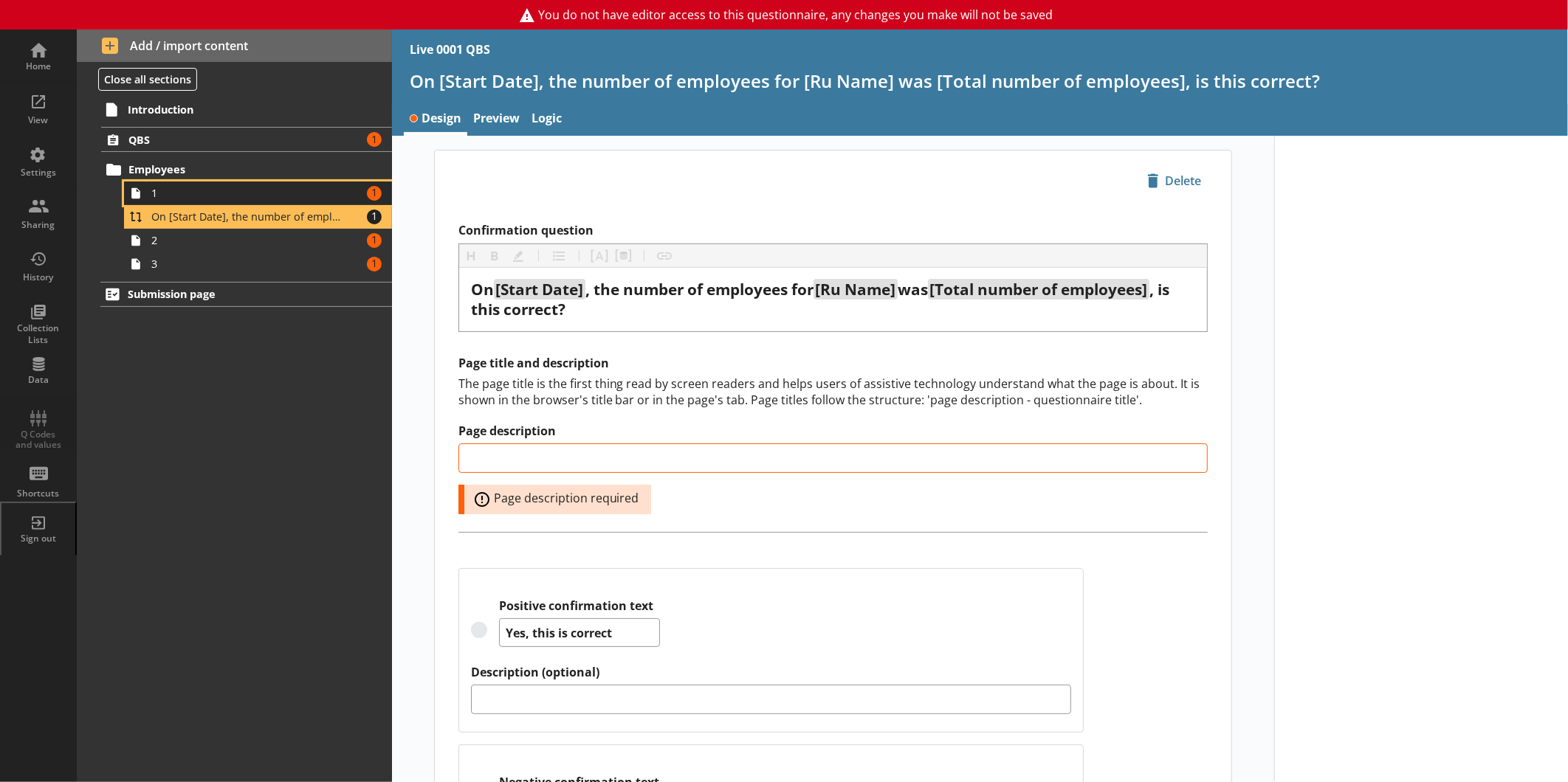
click at [237, 193] on span "1" at bounding box center [248, 193] width 193 height 14
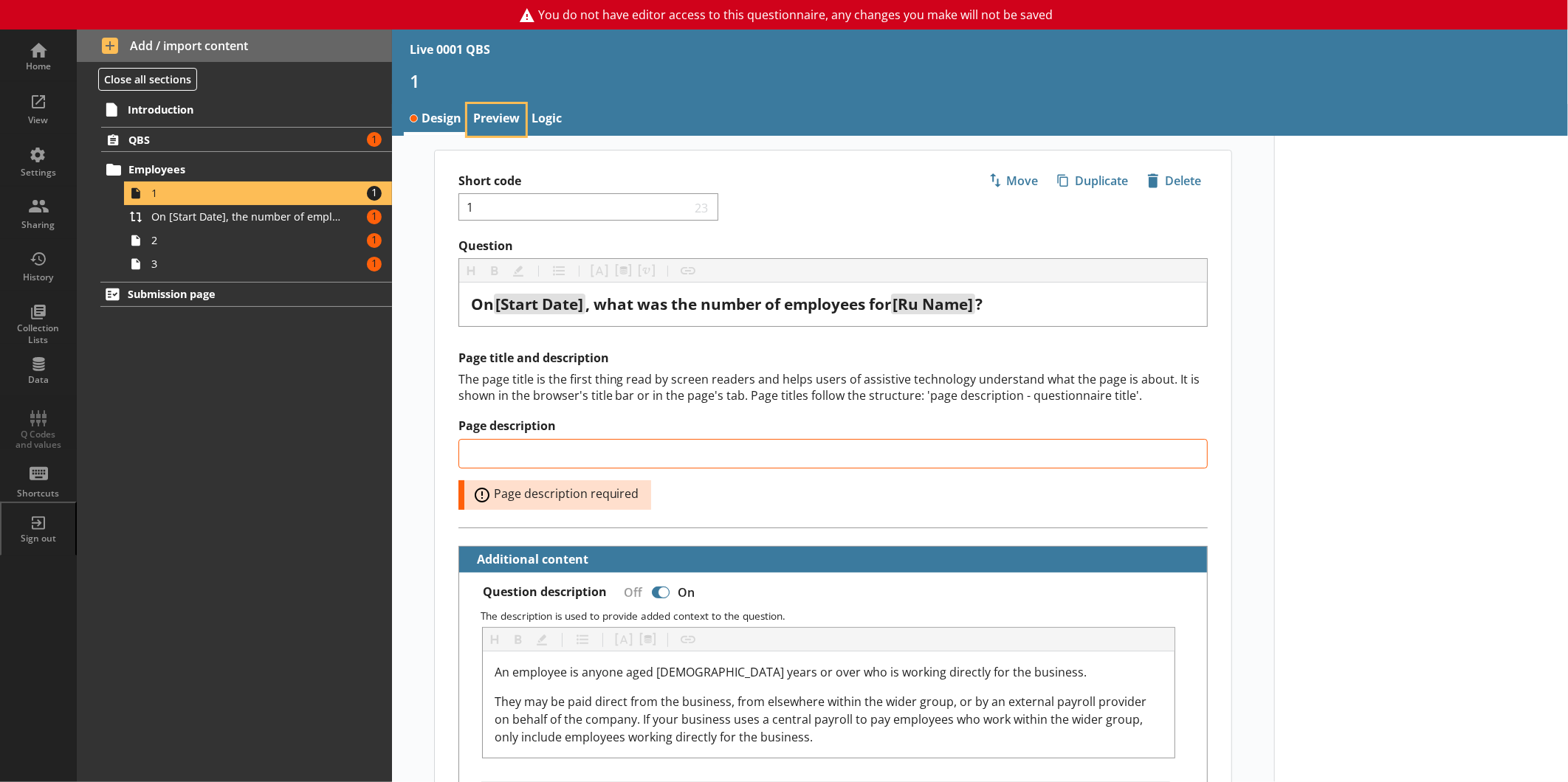
click at [491, 118] on link "Preview" at bounding box center [496, 120] width 58 height 32
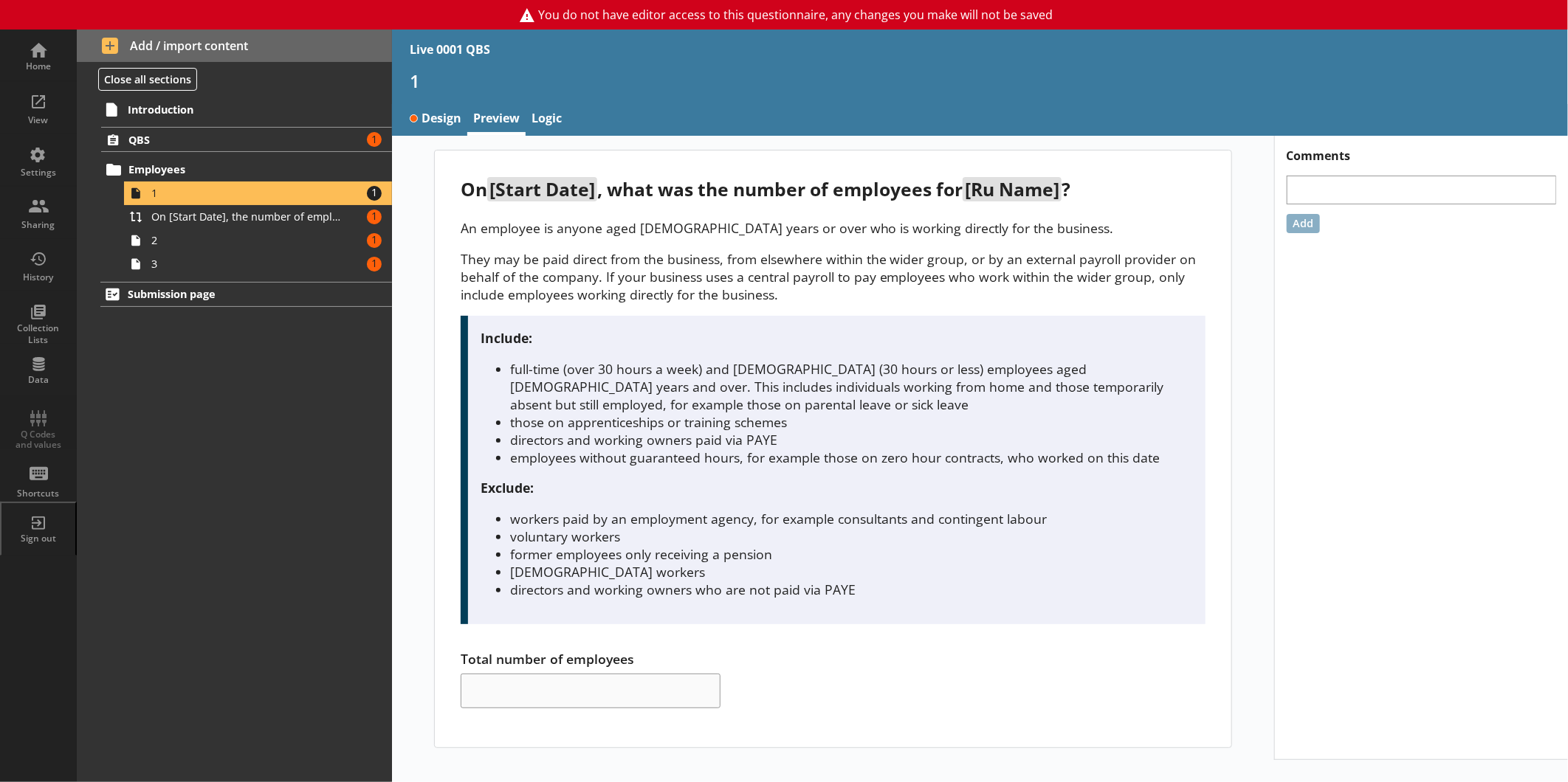
click at [210, 154] on div "QBS Amount of errors: 1 Employees 1 Amount of errors: 1 On [Start Date], the nu…" at bounding box center [234, 201] width 315 height 149
click at [222, 166] on span "Employees" at bounding box center [233, 169] width 210 height 14
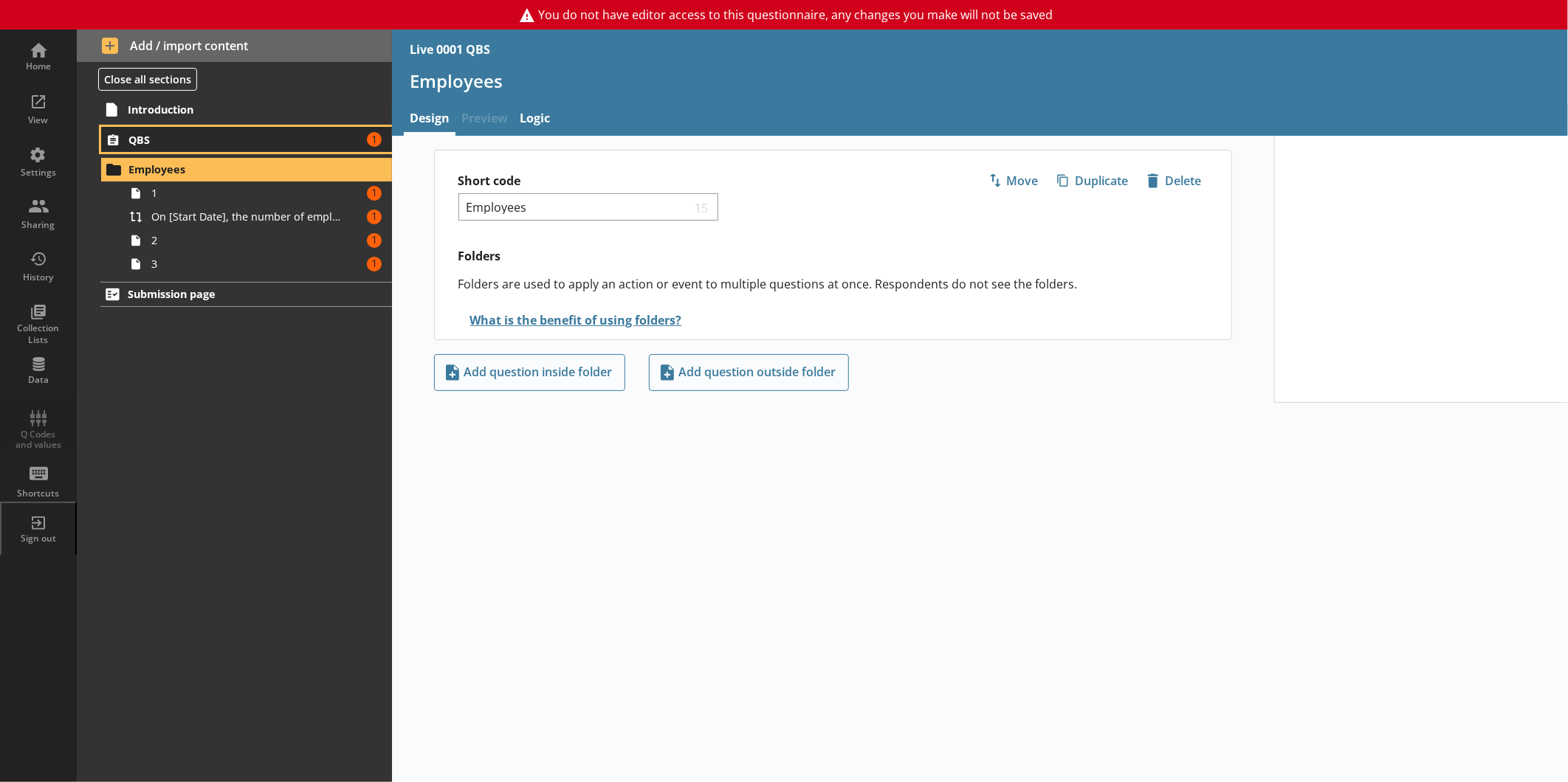
click at [200, 139] on span "QBS" at bounding box center [233, 140] width 210 height 14
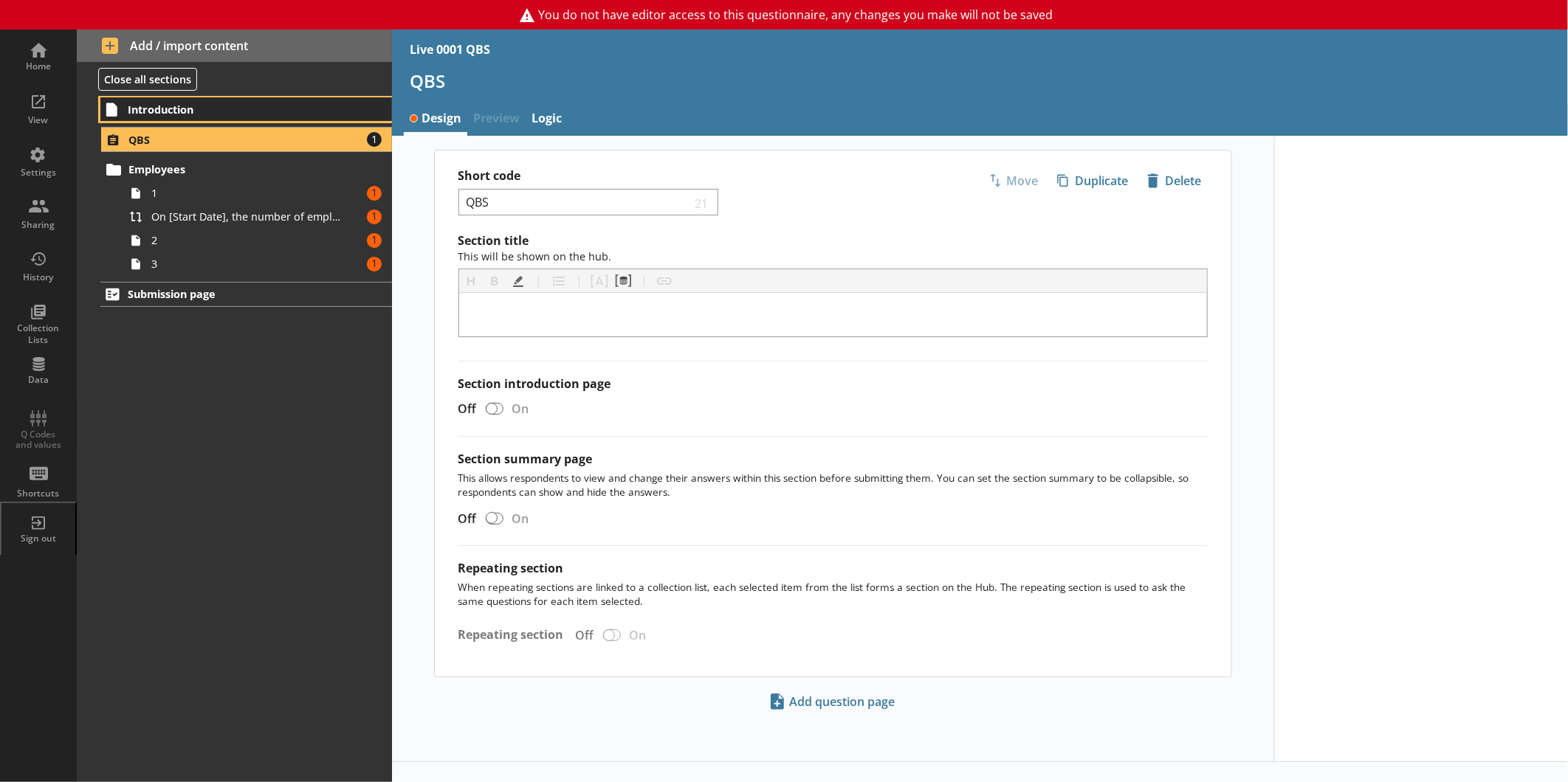
click at [172, 112] on span "Introduction" at bounding box center [232, 109] width 210 height 14
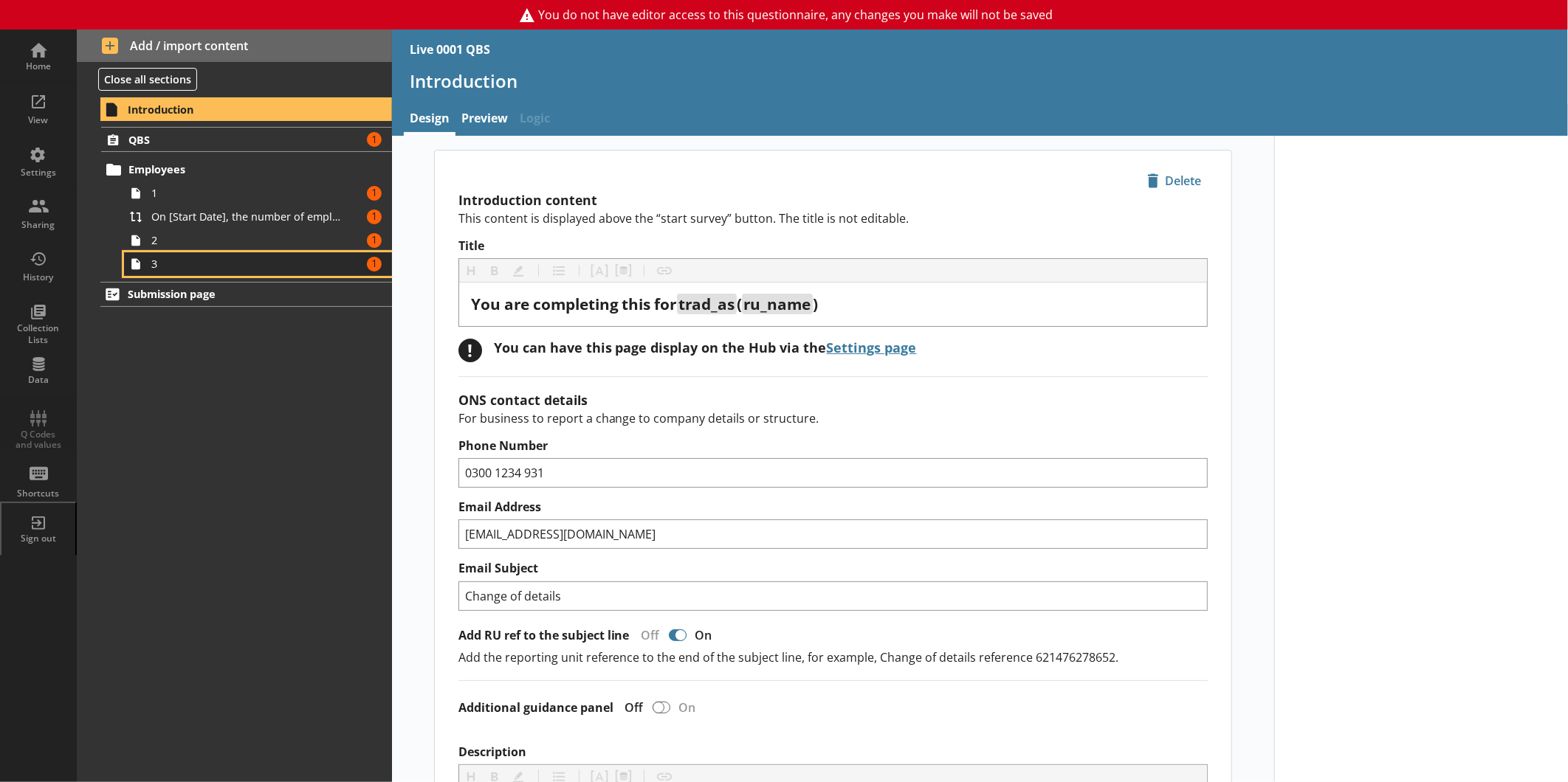
click at [205, 257] on span "3" at bounding box center [248, 264] width 193 height 14
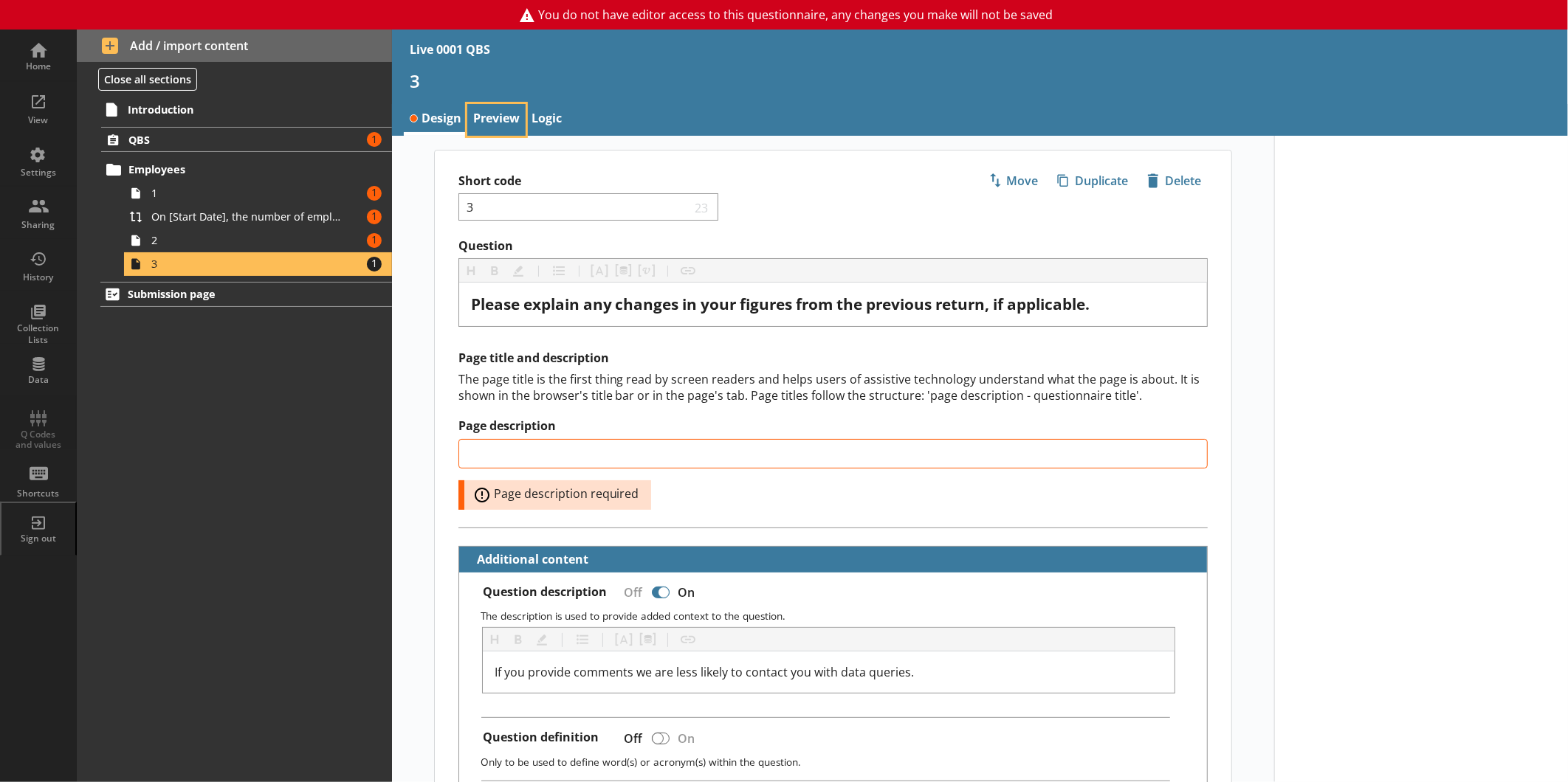
click at [517, 115] on link "Preview" at bounding box center [496, 120] width 58 height 32
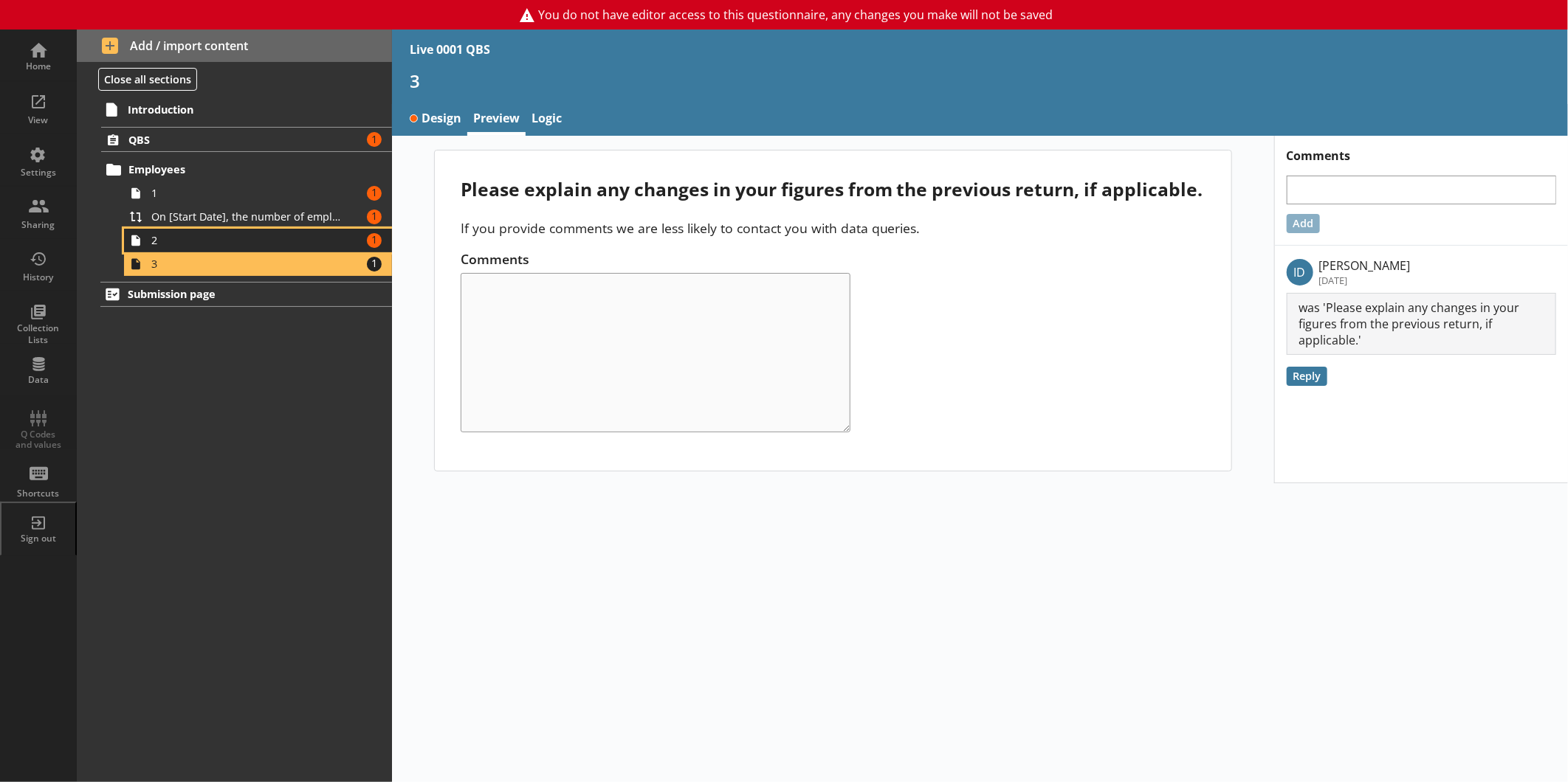
click at [256, 240] on span "2" at bounding box center [248, 240] width 193 height 14
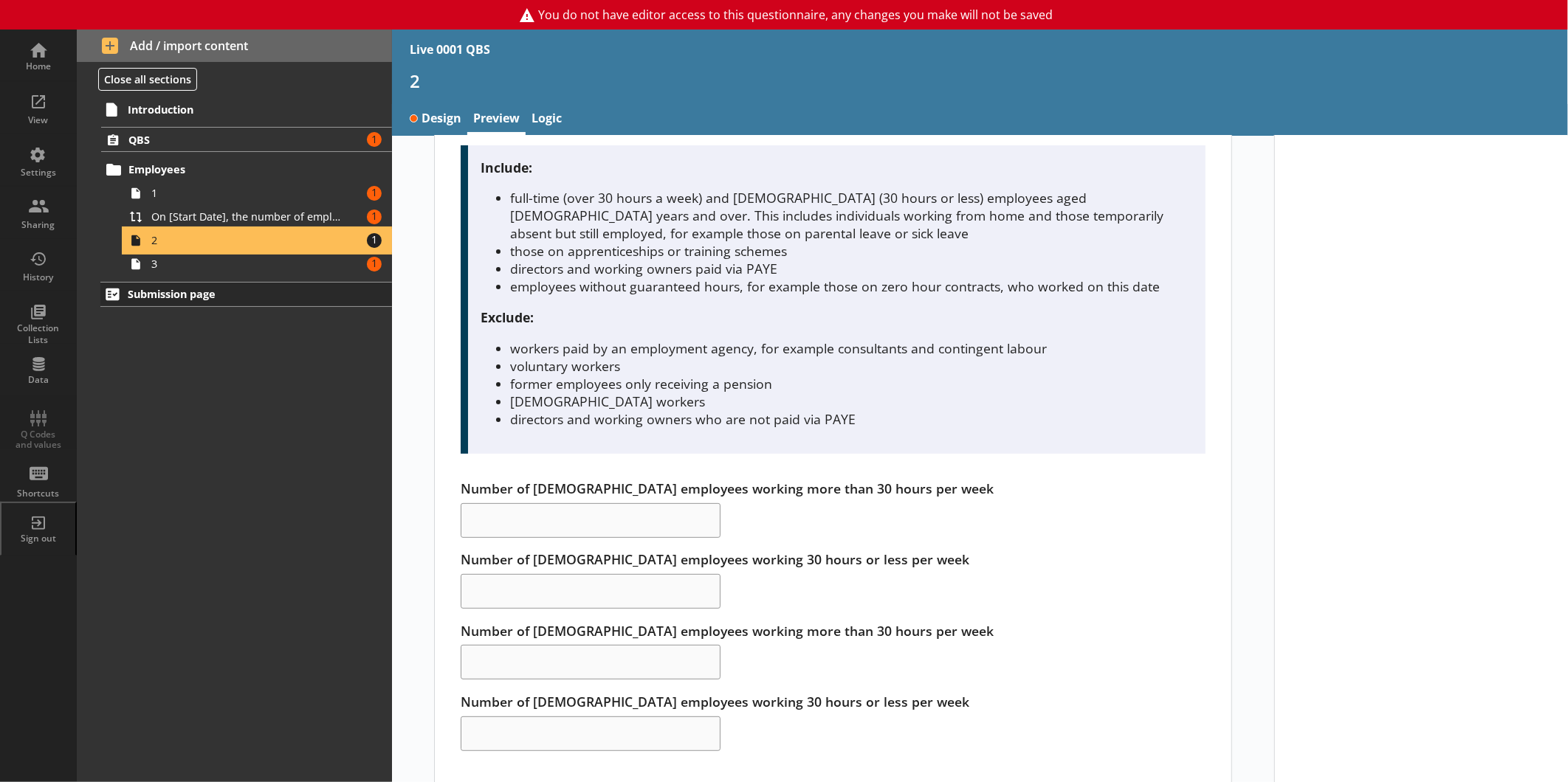
scroll to position [124, 0]
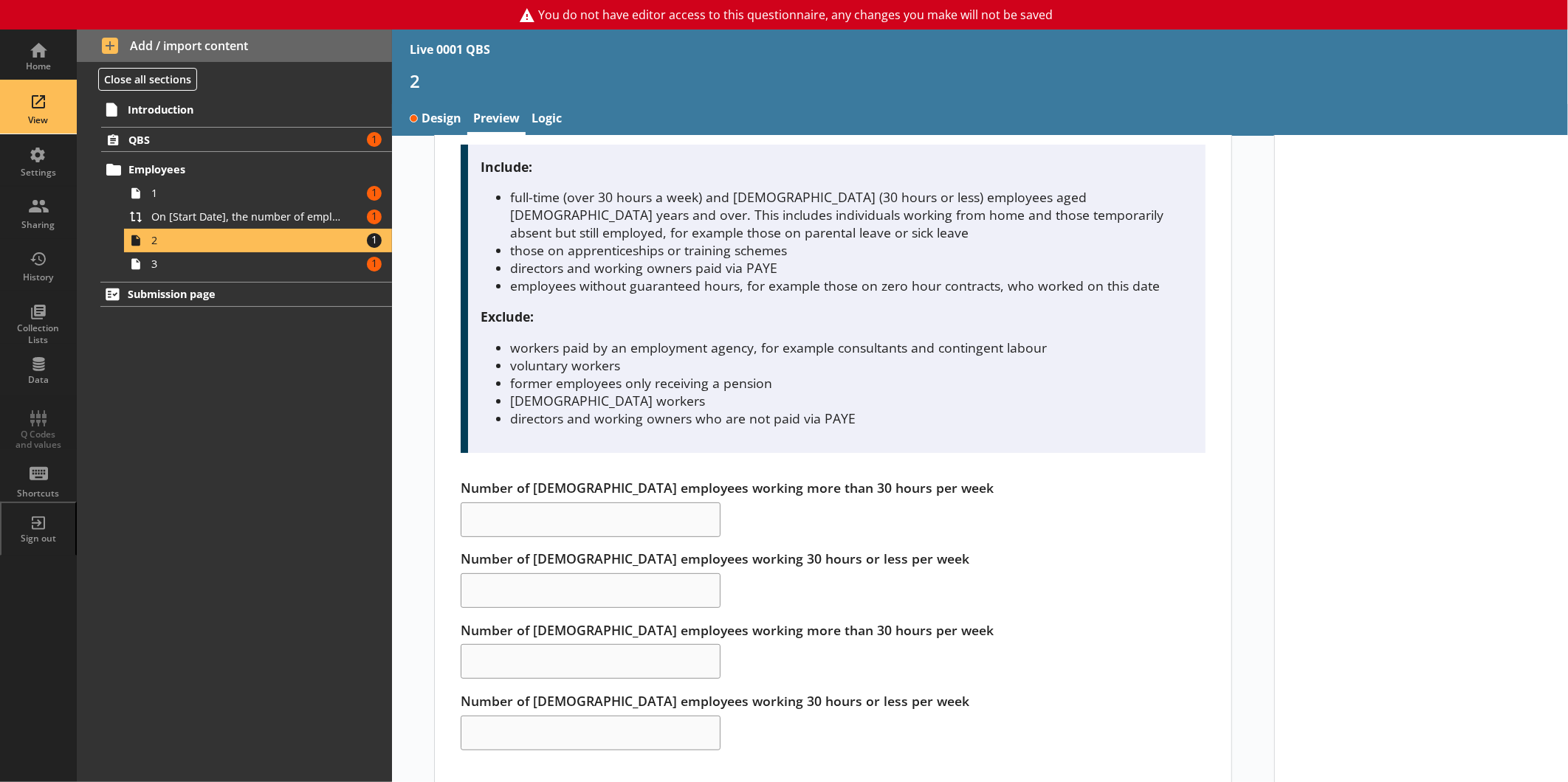
drag, startPoint x: 53, startPoint y: 124, endPoint x: 64, endPoint y: 127, distance: 11.4
click at [52, 124] on div "View" at bounding box center [38, 121] width 52 height 12
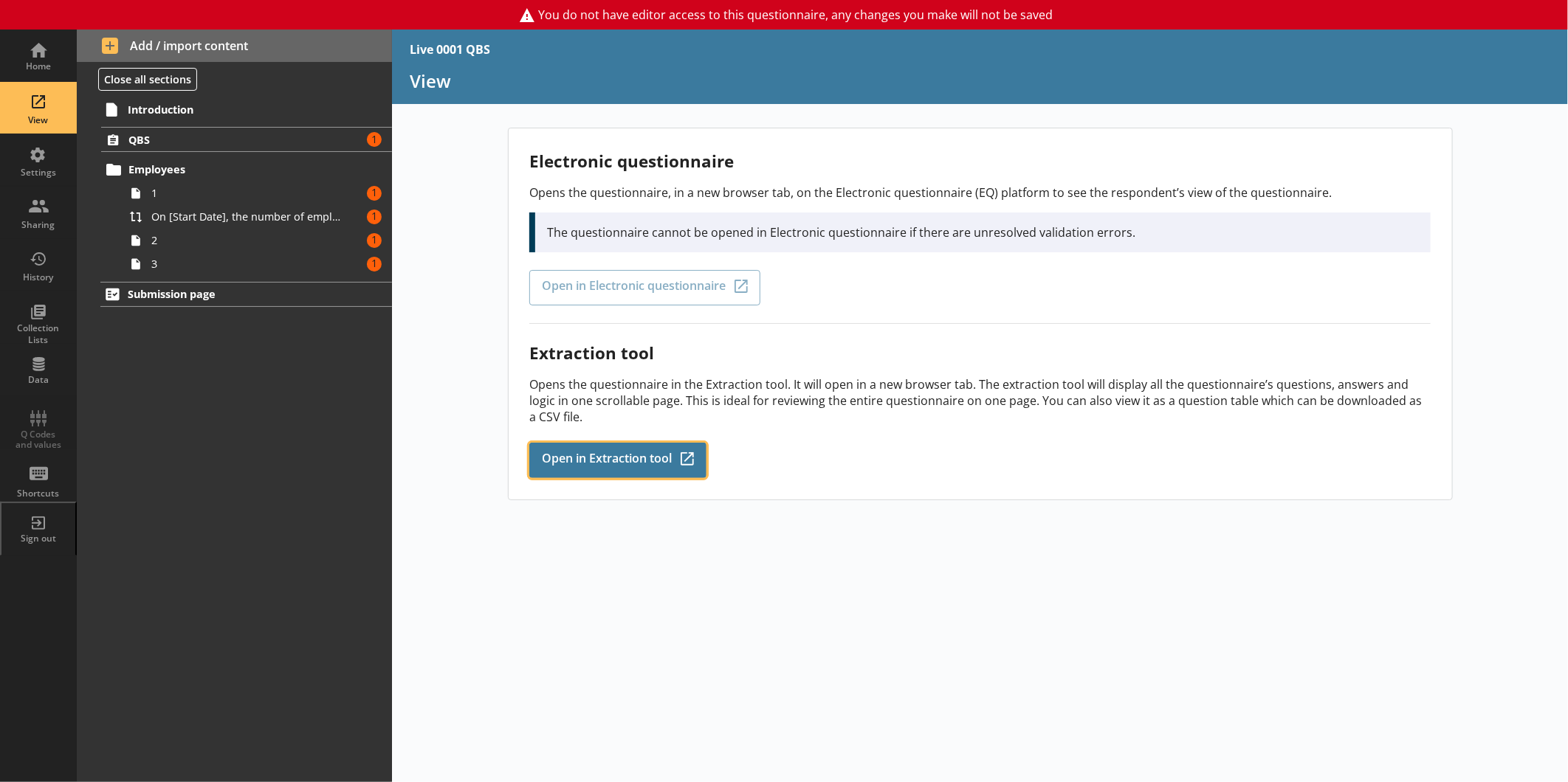
click at [624, 468] on link "Open in Extraction tool Q-Codes_Icon Created with Sketch." at bounding box center [618, 460] width 177 height 35
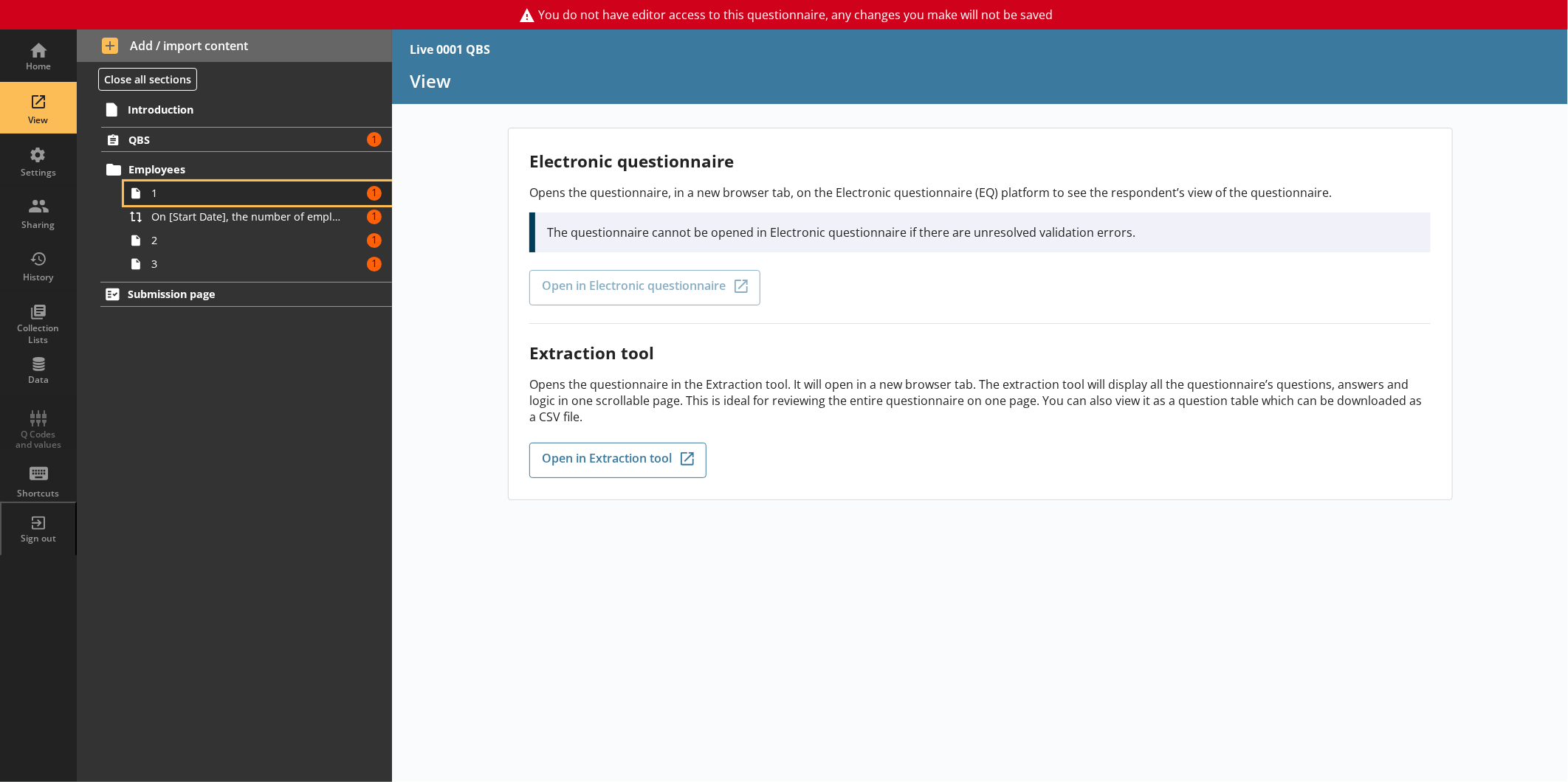
click at [193, 188] on span "1" at bounding box center [248, 193] width 193 height 14
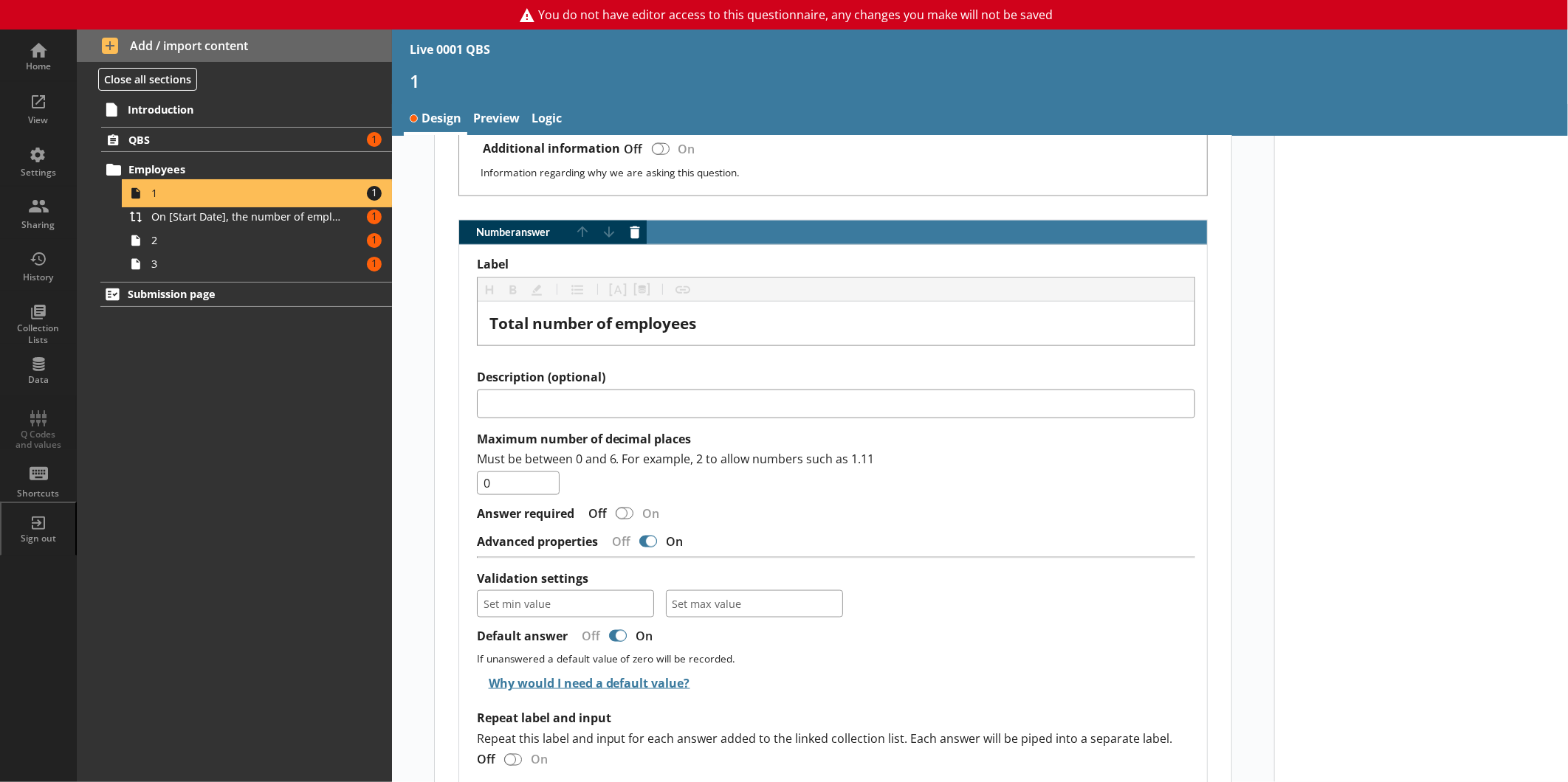
scroll to position [1137, 0]
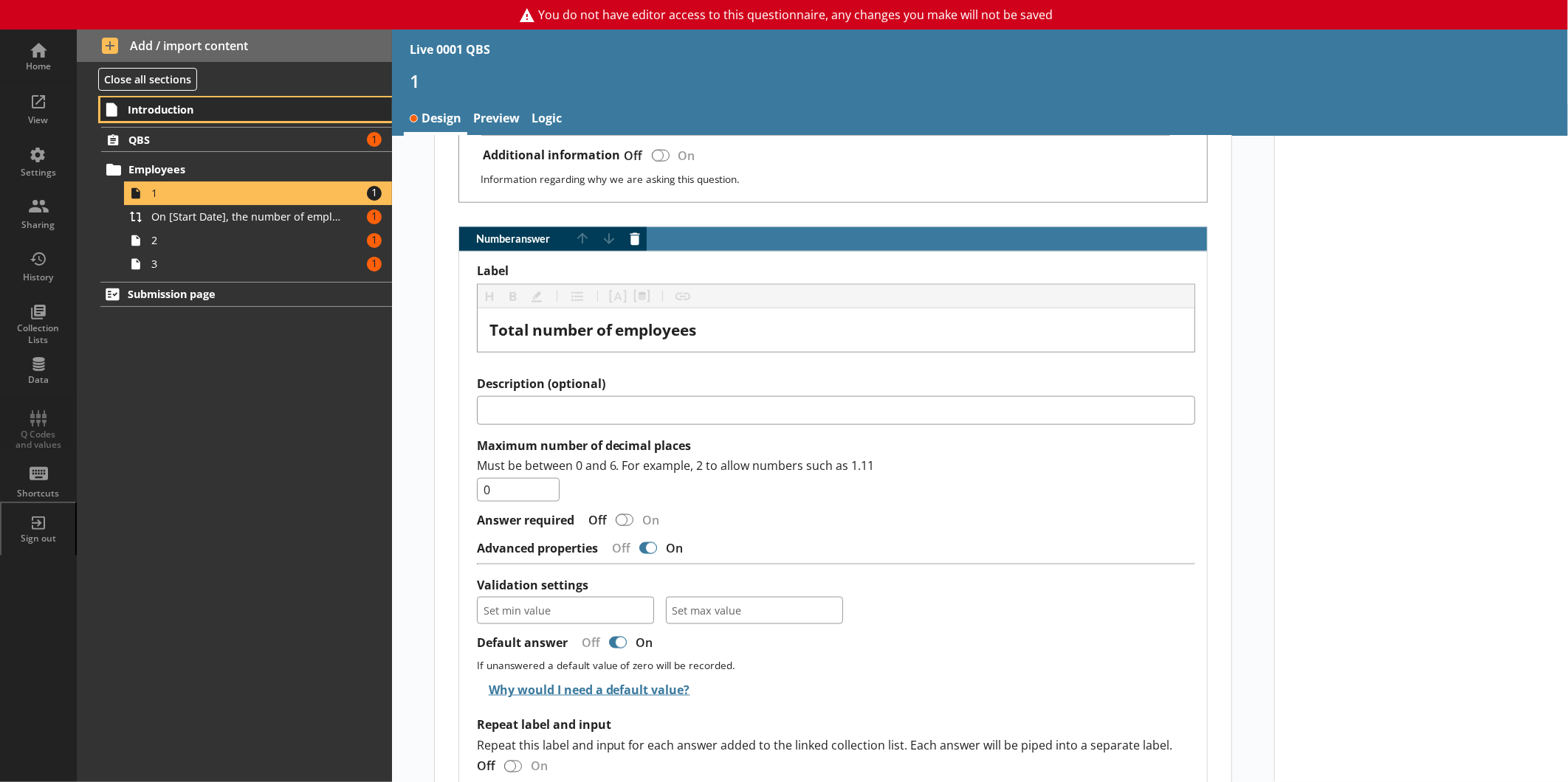
click at [157, 117] on link "Introduction" at bounding box center [246, 109] width 292 height 23
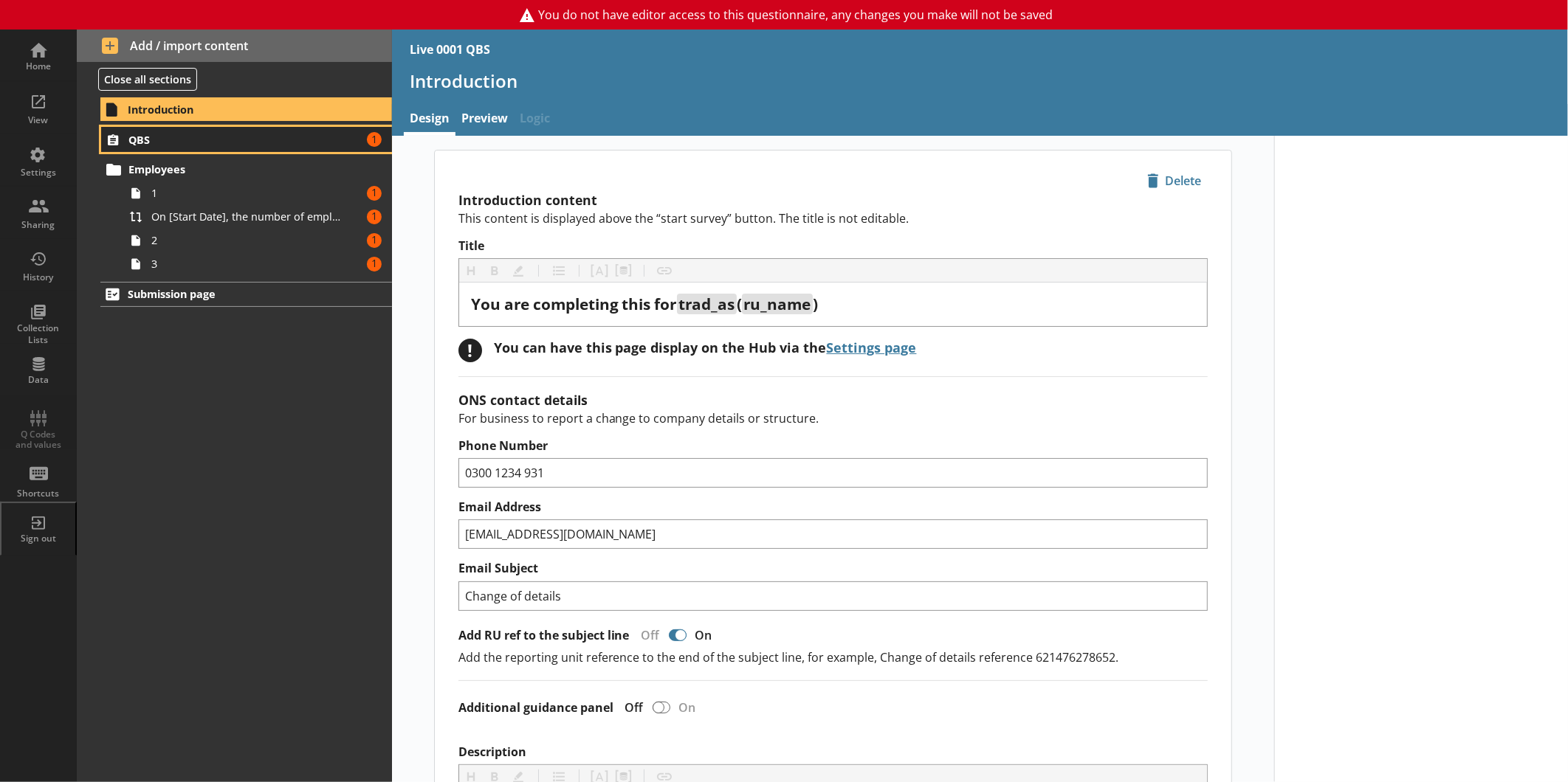
click at [163, 128] on link "QBS Amount of errors: 1" at bounding box center [246, 140] width 291 height 25
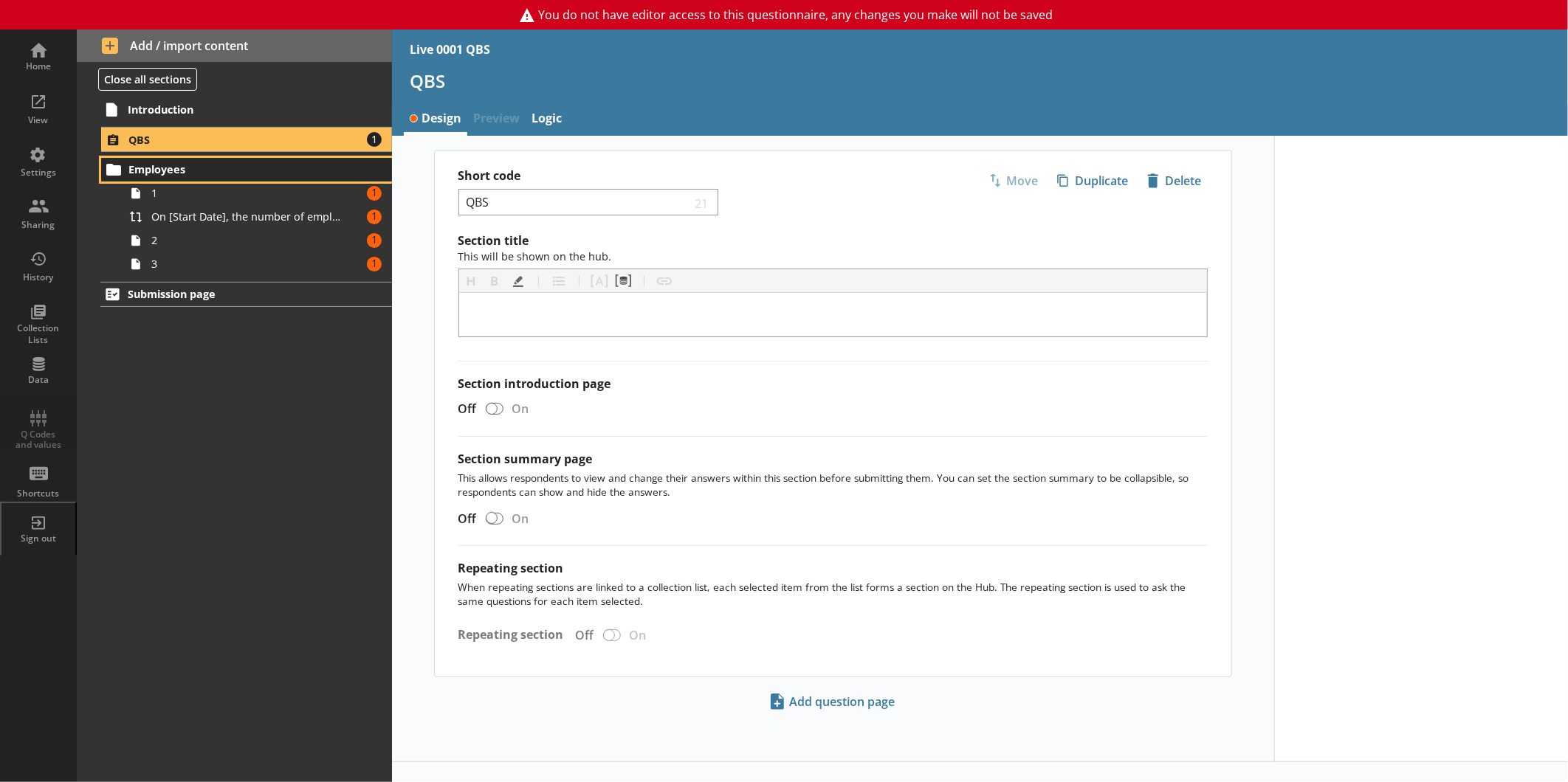
click at [227, 164] on span "Employees" at bounding box center [233, 169] width 210 height 14
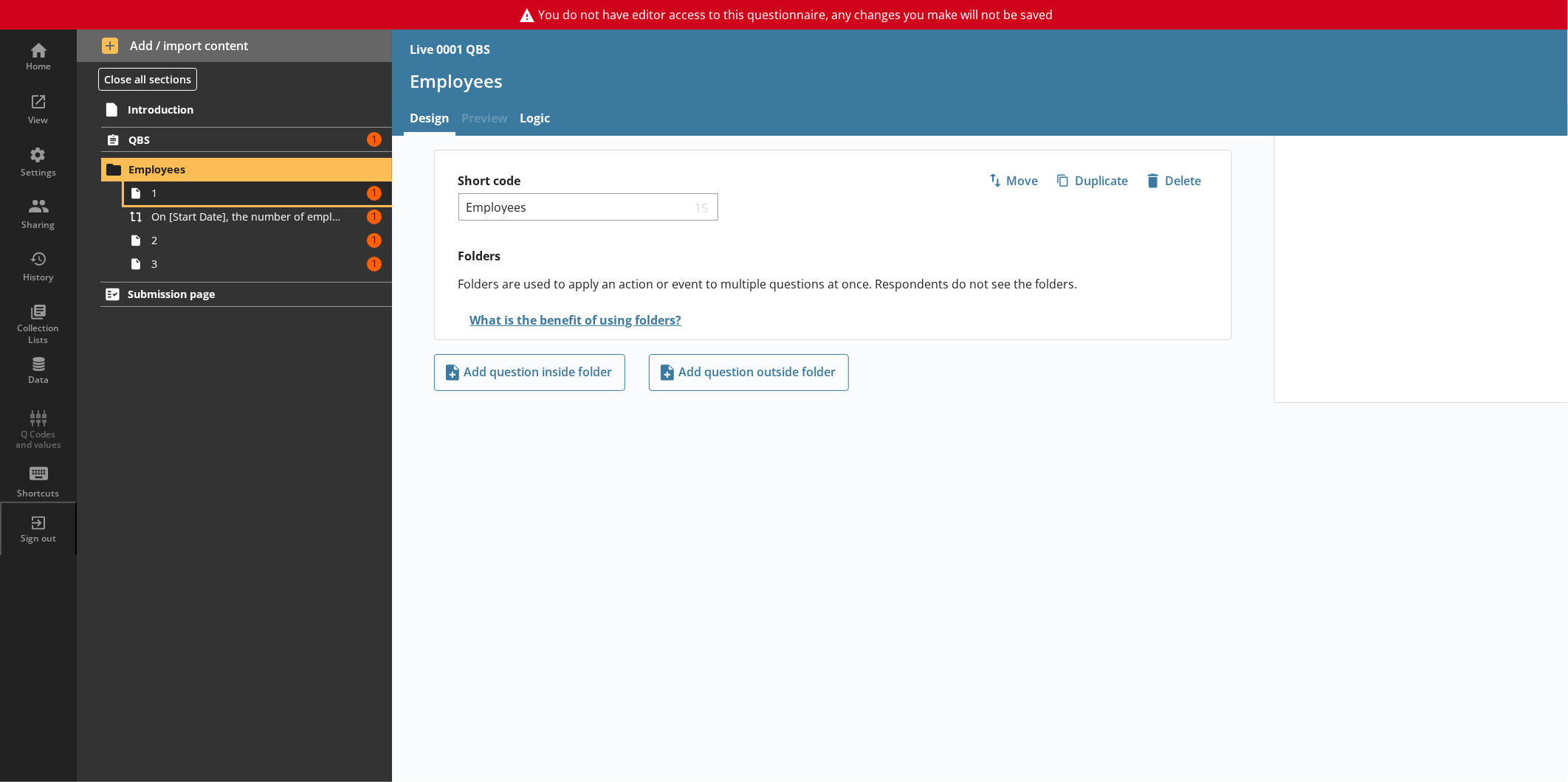
click at [226, 194] on span "1" at bounding box center [248, 193] width 193 height 14
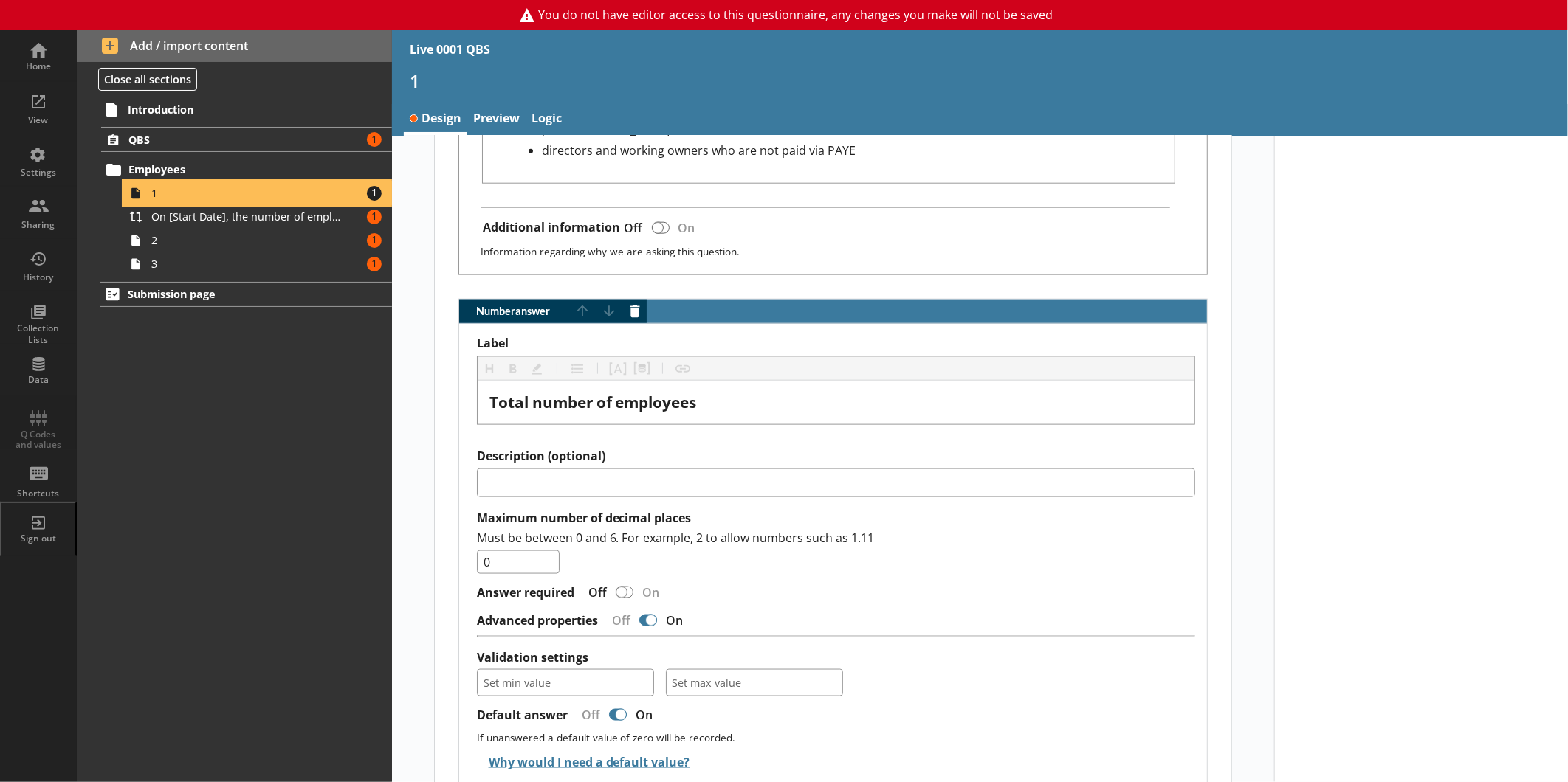
scroll to position [1301, 0]
